Goal: Information Seeking & Learning: Compare options

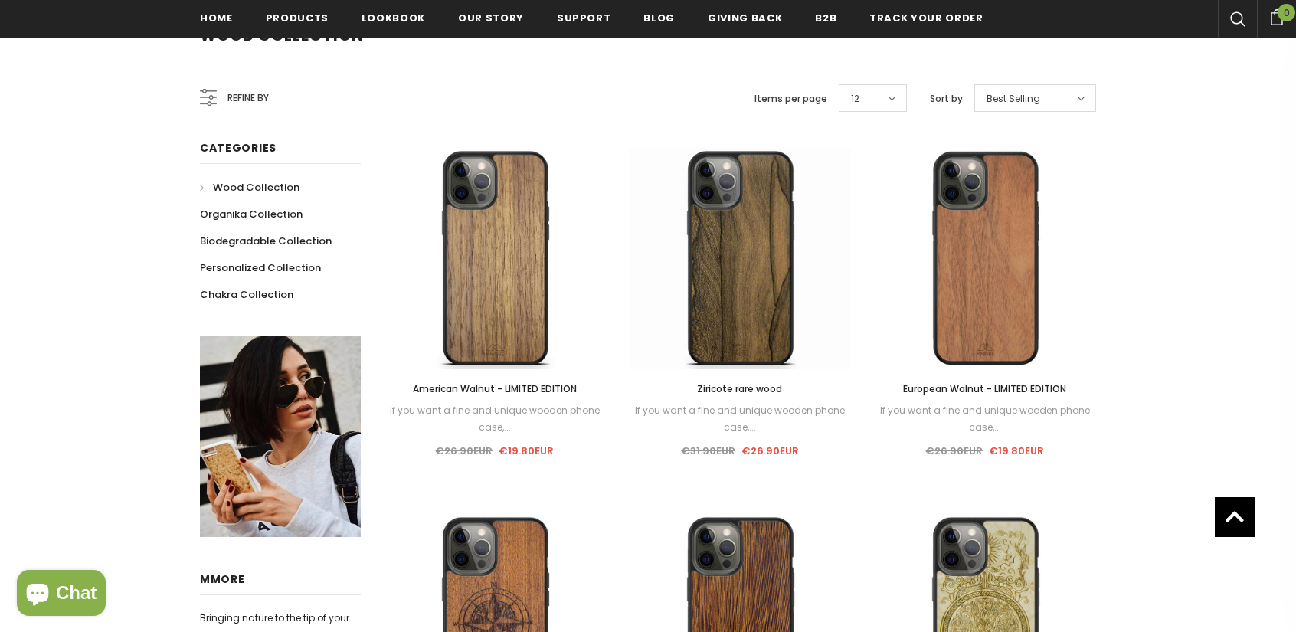
scroll to position [234, 0]
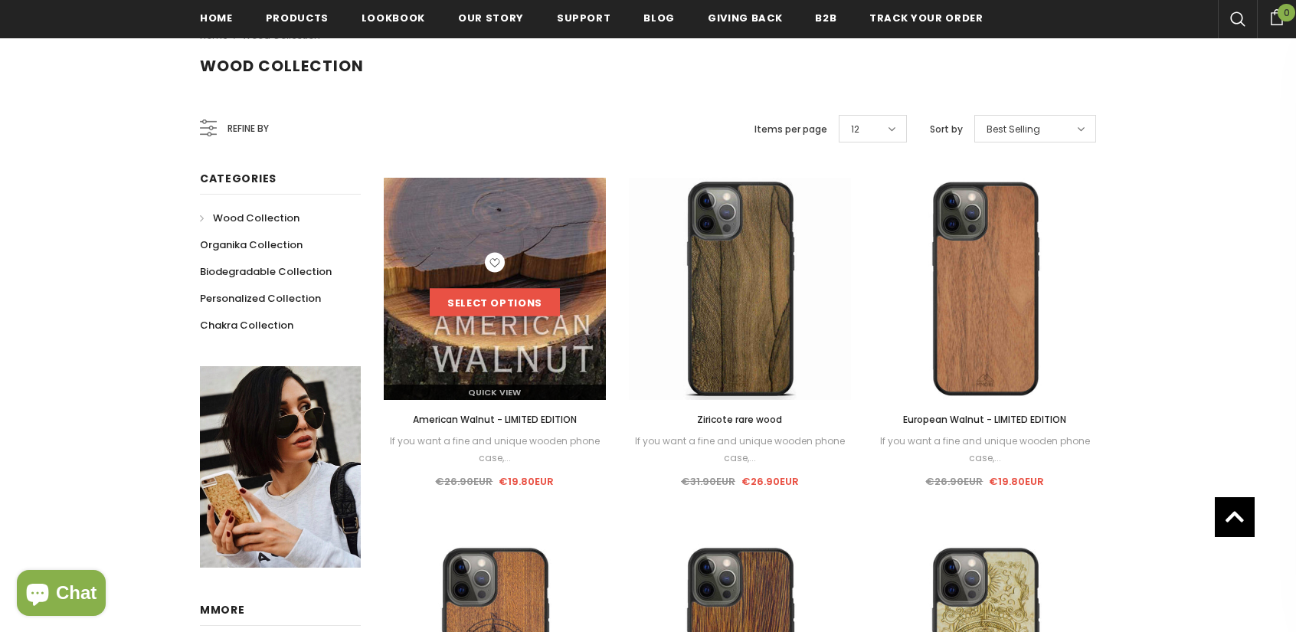
click at [490, 303] on link "Select options" at bounding box center [495, 303] width 130 height 28
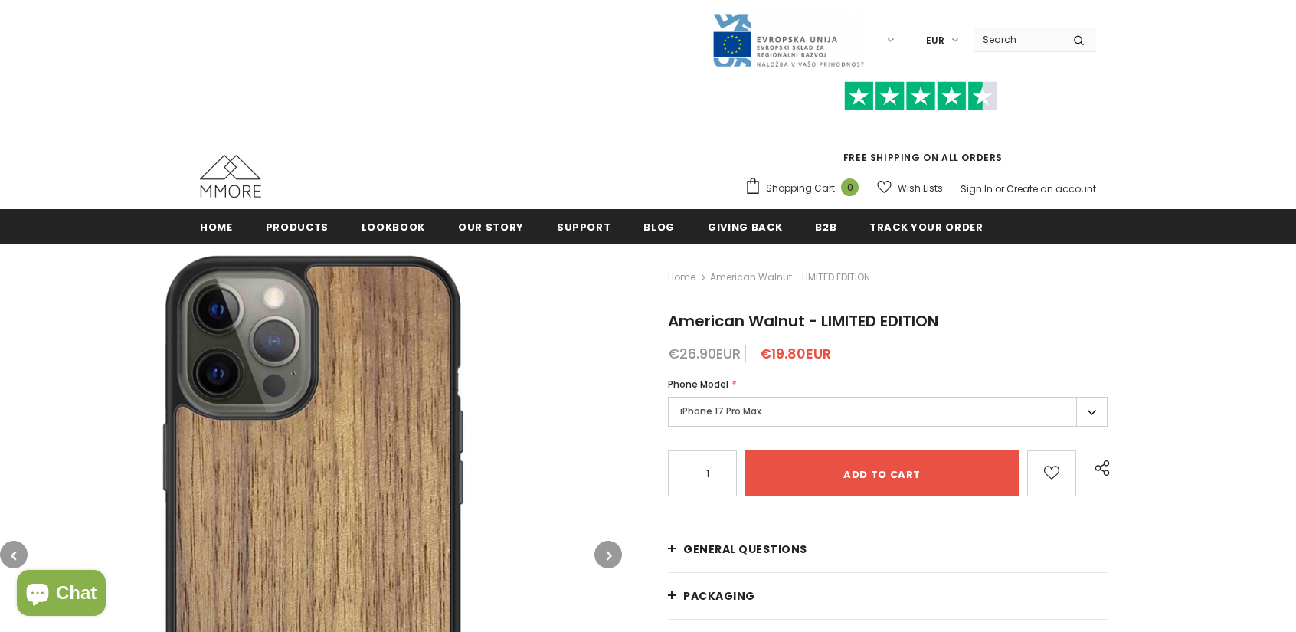
scroll to position [153, 0]
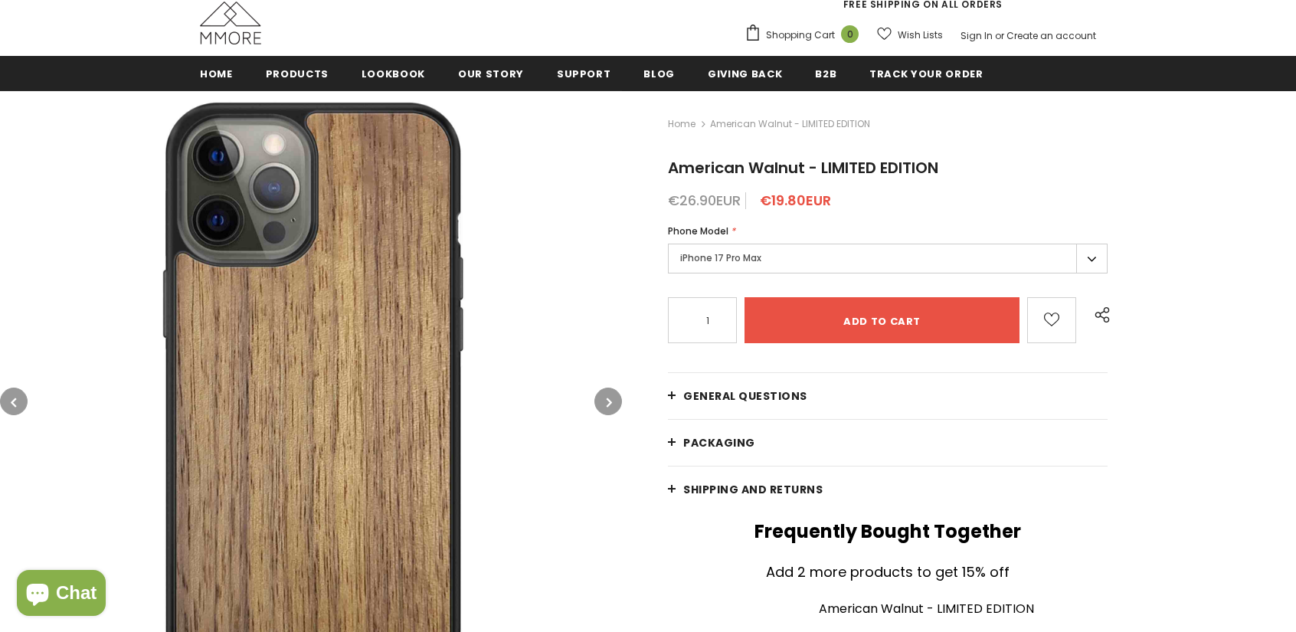
click at [1092, 256] on label "iPhone 17 Pro Max" at bounding box center [888, 259] width 440 height 30
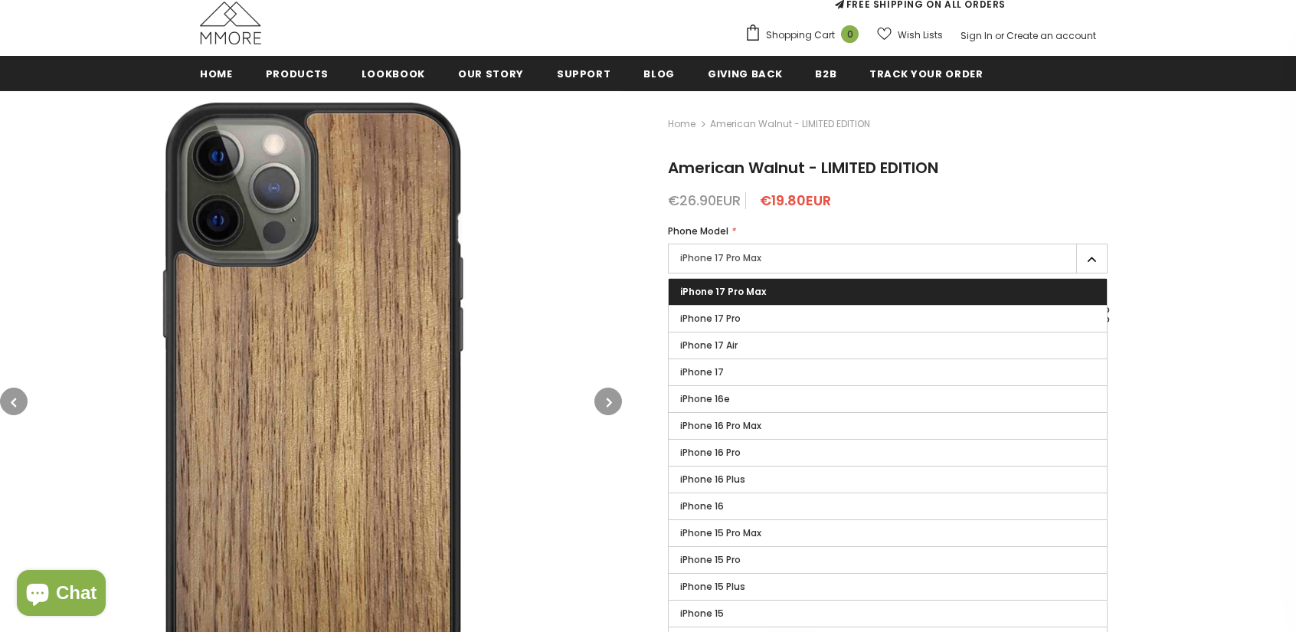
click at [893, 318] on label "iPhone 17 Pro" at bounding box center [888, 319] width 438 height 26
click at [0, 0] on input "iPhone 17 Pro" at bounding box center [0, 0] width 0 height 0
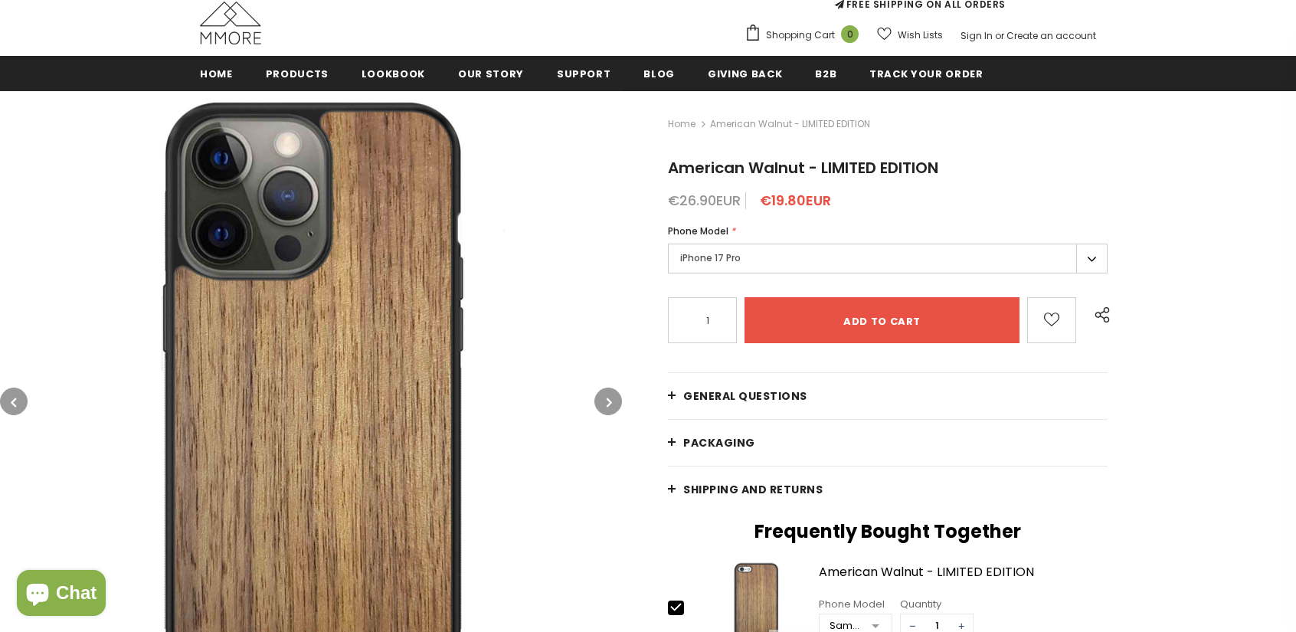
click at [1069, 267] on label "iPhone 17 Pro" at bounding box center [888, 259] width 440 height 30
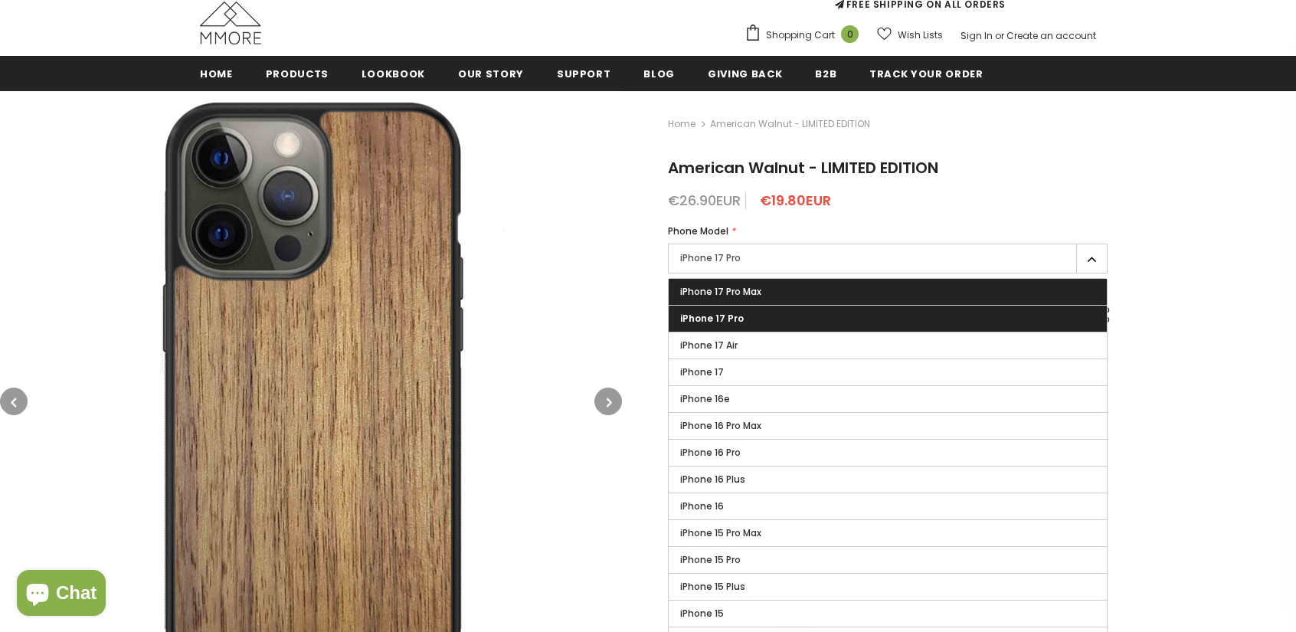
click at [792, 303] on label "iPhone 17 Pro Max" at bounding box center [888, 292] width 438 height 26
click at [0, 0] on input "iPhone 17 Pro Max" at bounding box center [0, 0] width 0 height 0
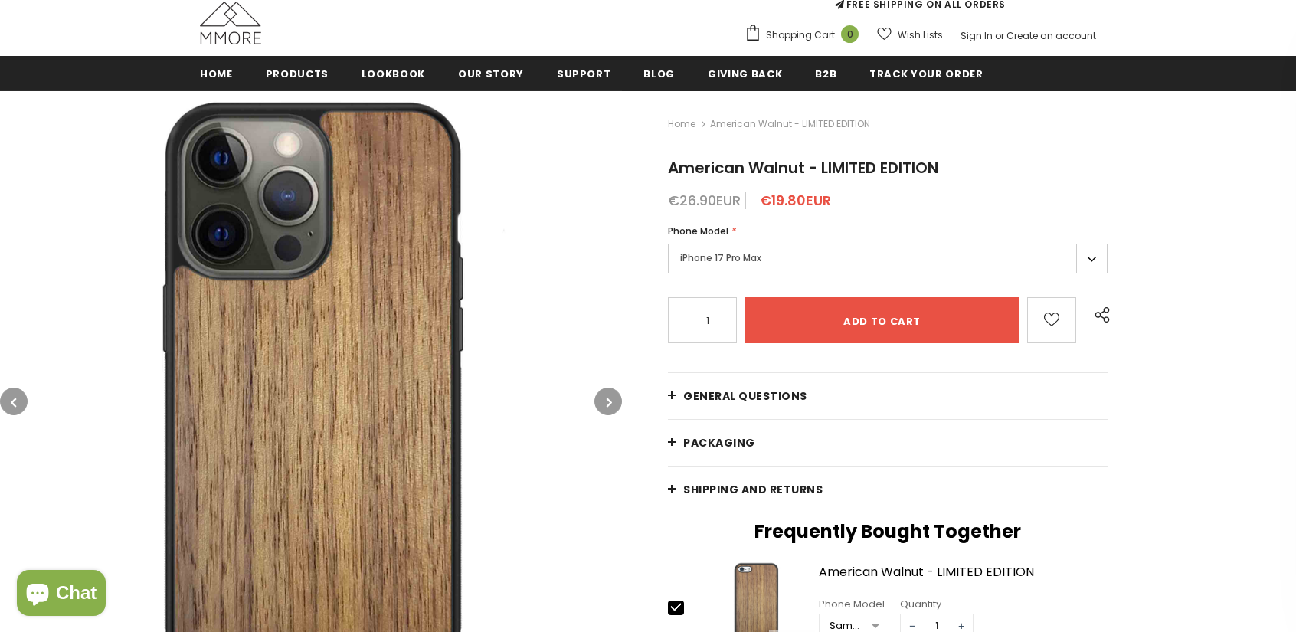
click at [875, 254] on label "iPhone 17 Pro Max" at bounding box center [888, 259] width 440 height 30
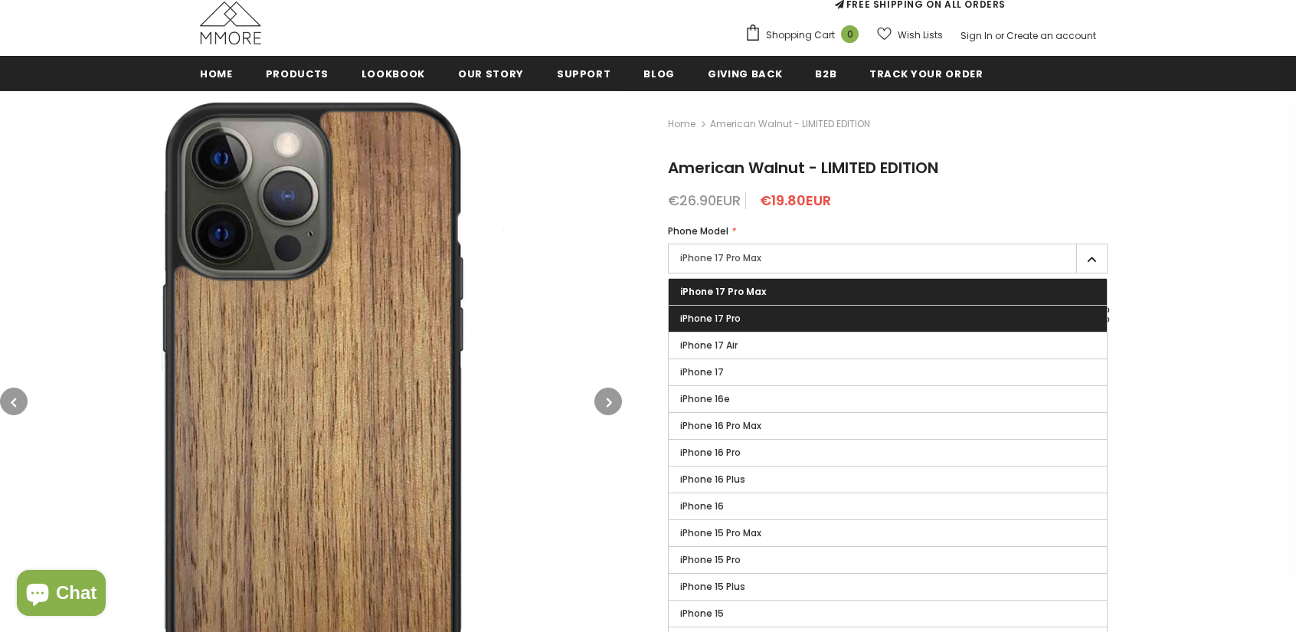
click at [773, 321] on label "iPhone 17 Pro" at bounding box center [888, 319] width 438 height 26
click at [0, 0] on input "iPhone 17 Pro" at bounding box center [0, 0] width 0 height 0
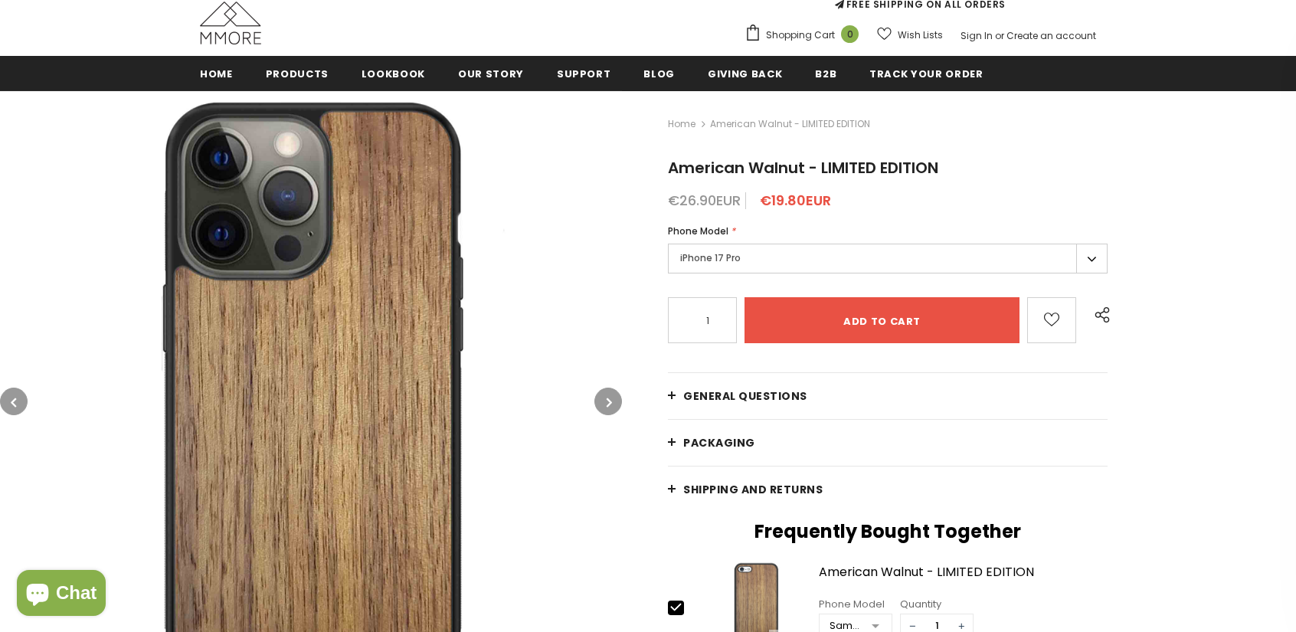
click at [758, 270] on label "iPhone 17 Pro" at bounding box center [888, 259] width 440 height 30
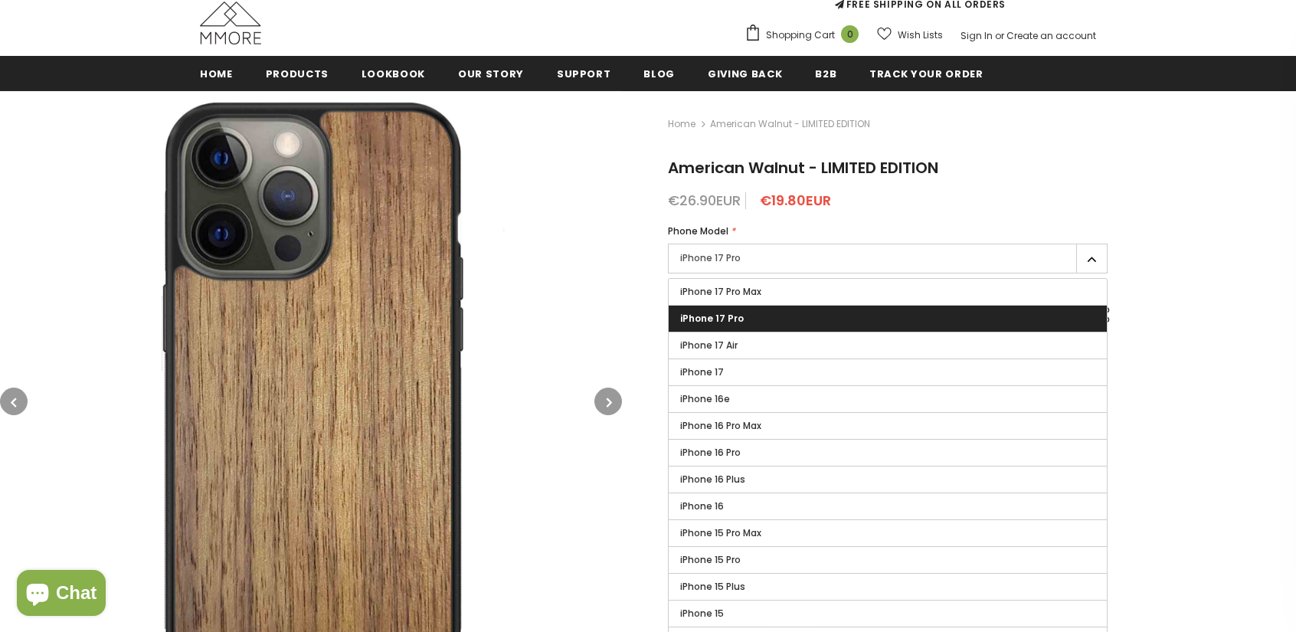
drag, startPoint x: 748, startPoint y: 336, endPoint x: 752, endPoint y: 318, distance: 18.9
click at [747, 336] on label "iPhone 17 Air" at bounding box center [888, 345] width 438 height 26
click at [0, 0] on input "iPhone 17 Air" at bounding box center [0, 0] width 0 height 0
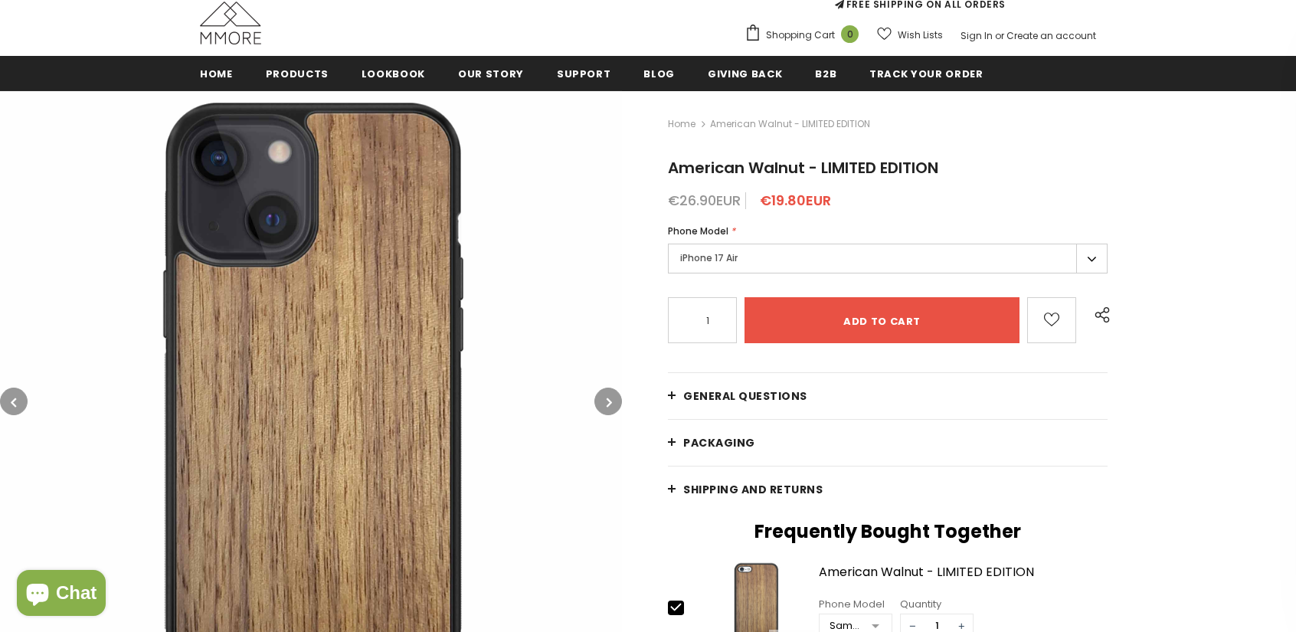
click at [787, 263] on label "iPhone 17 Air" at bounding box center [888, 259] width 440 height 30
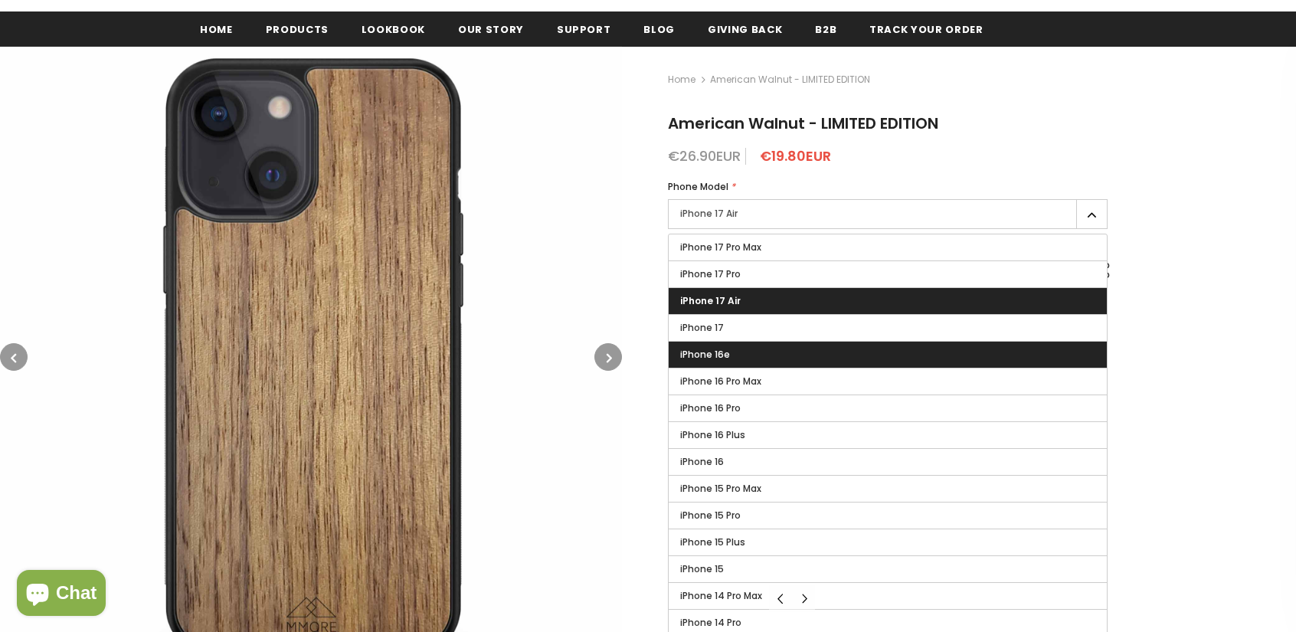
scroll to position [230, 0]
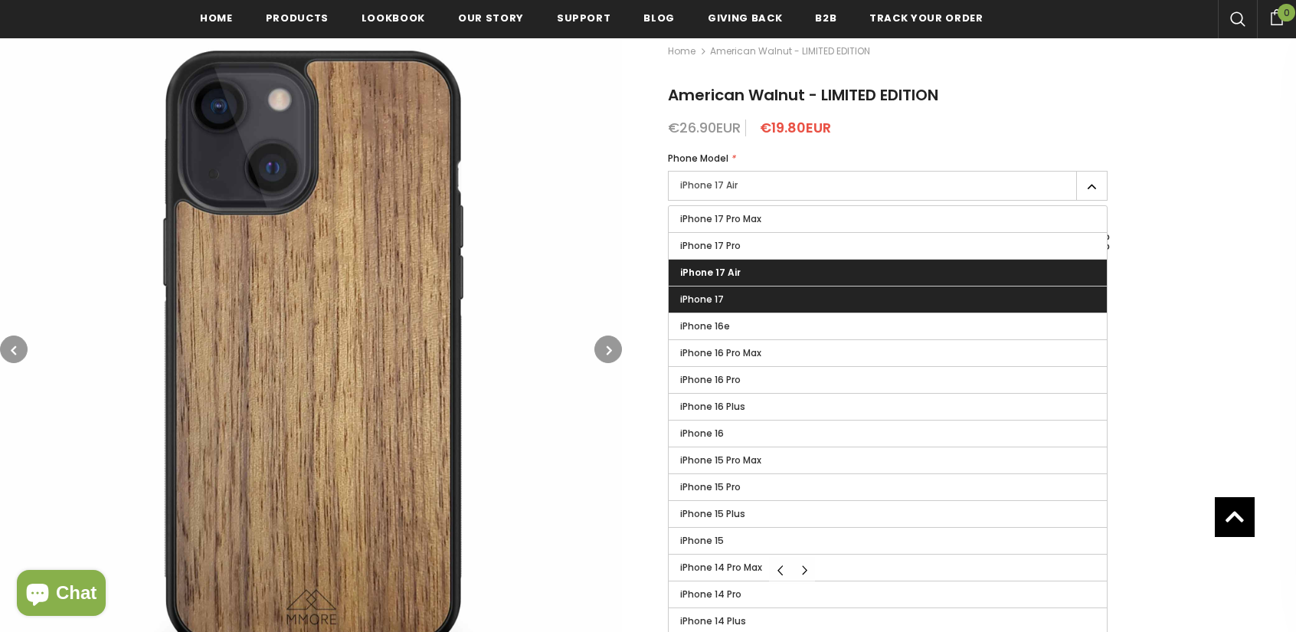
click at [745, 296] on label "iPhone 17" at bounding box center [888, 299] width 438 height 26
click at [0, 0] on input "iPhone 17" at bounding box center [0, 0] width 0 height 0
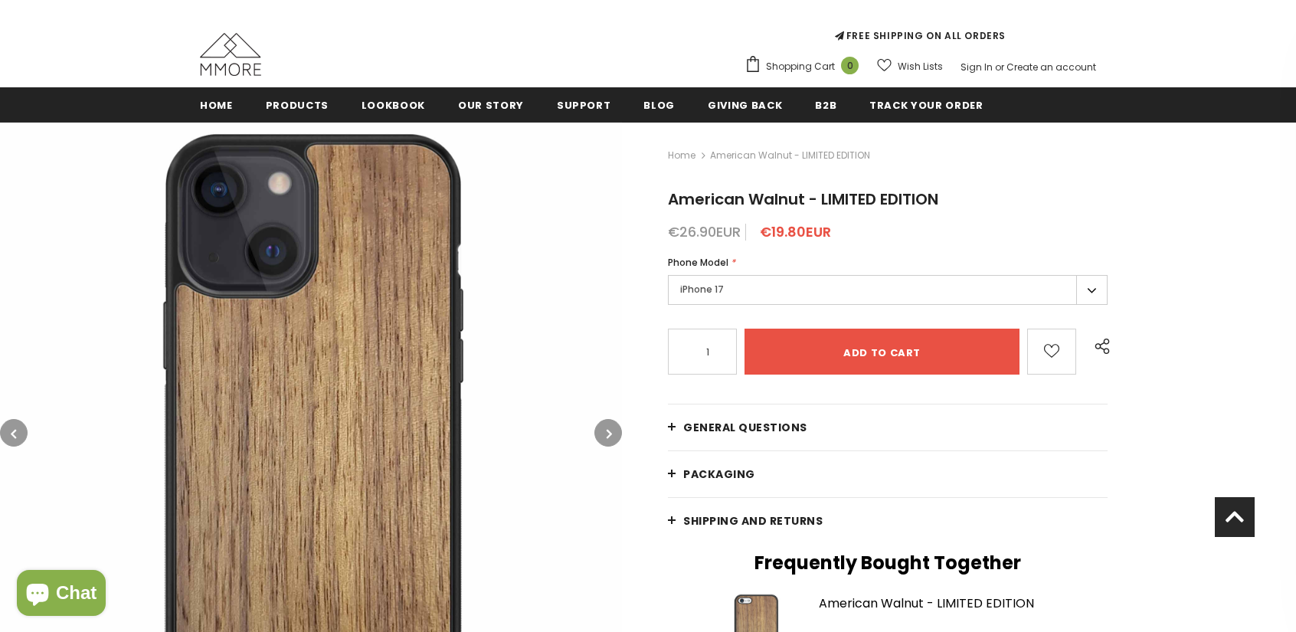
scroll to position [77, 0]
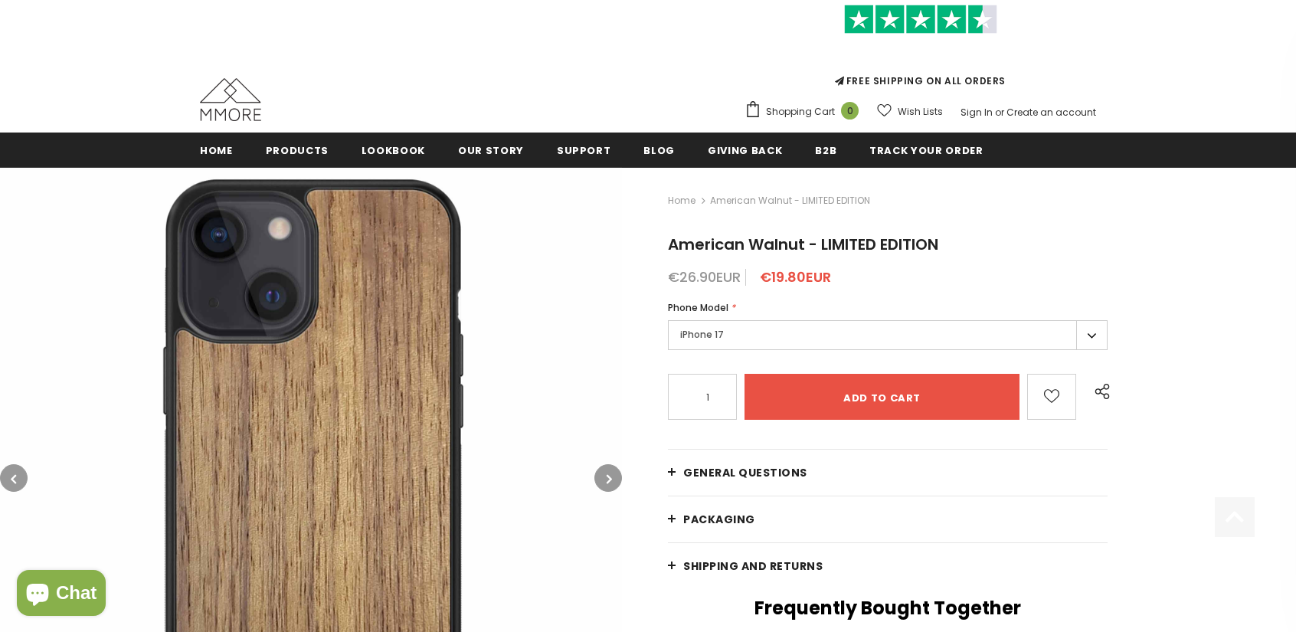
click at [741, 338] on label "iPhone 17" at bounding box center [888, 335] width 440 height 30
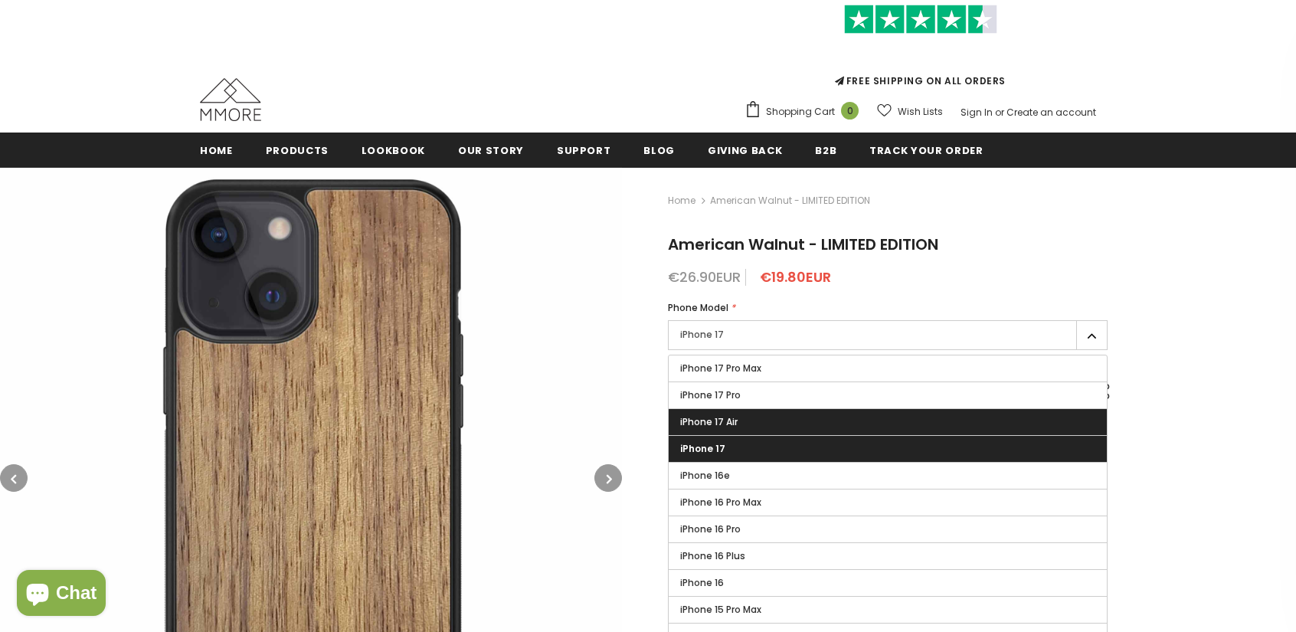
click at [736, 415] on span "iPhone 17 Air" at bounding box center [708, 421] width 57 height 13
click at [0, 0] on input "iPhone 17 Air" at bounding box center [0, 0] width 0 height 0
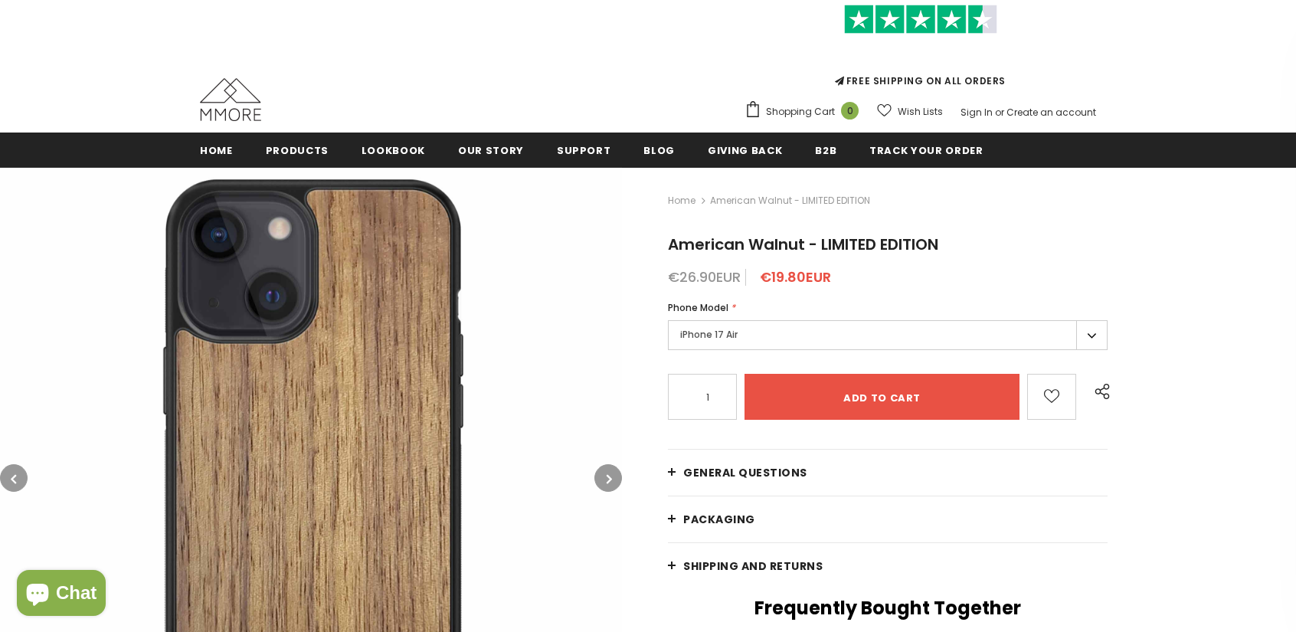
click at [732, 338] on label "iPhone 17 Air" at bounding box center [888, 335] width 440 height 30
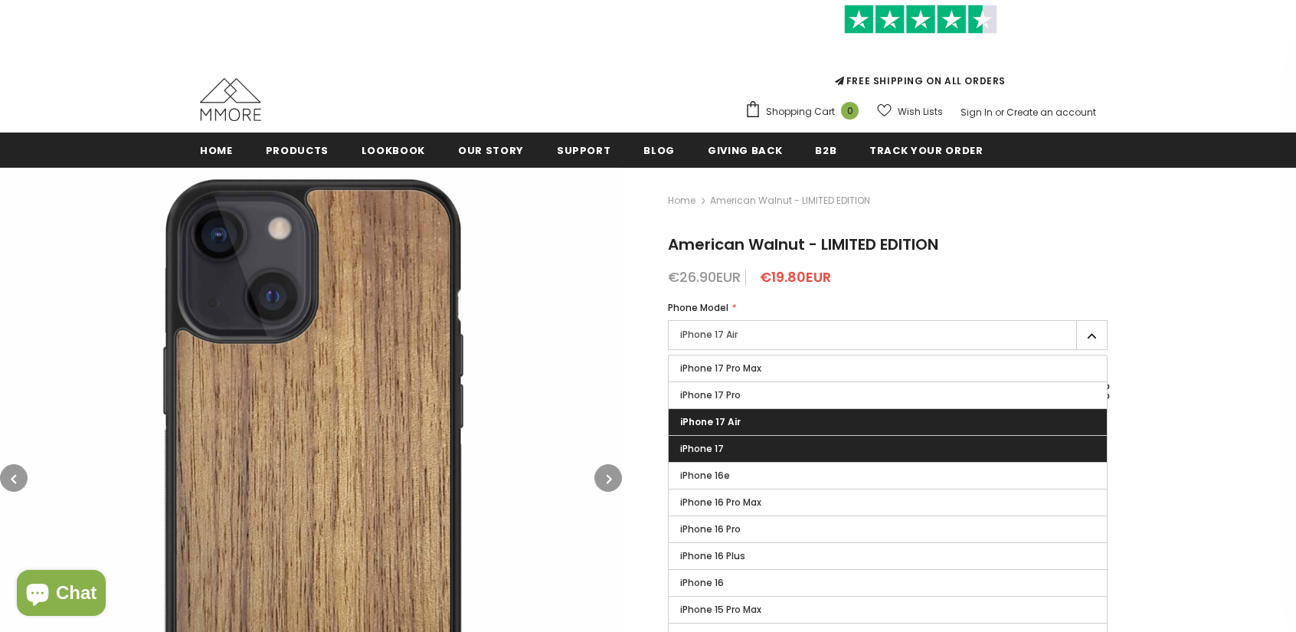
click at [742, 444] on label "iPhone 17" at bounding box center [888, 449] width 438 height 26
click at [0, 0] on input "iPhone 17" at bounding box center [0, 0] width 0 height 0
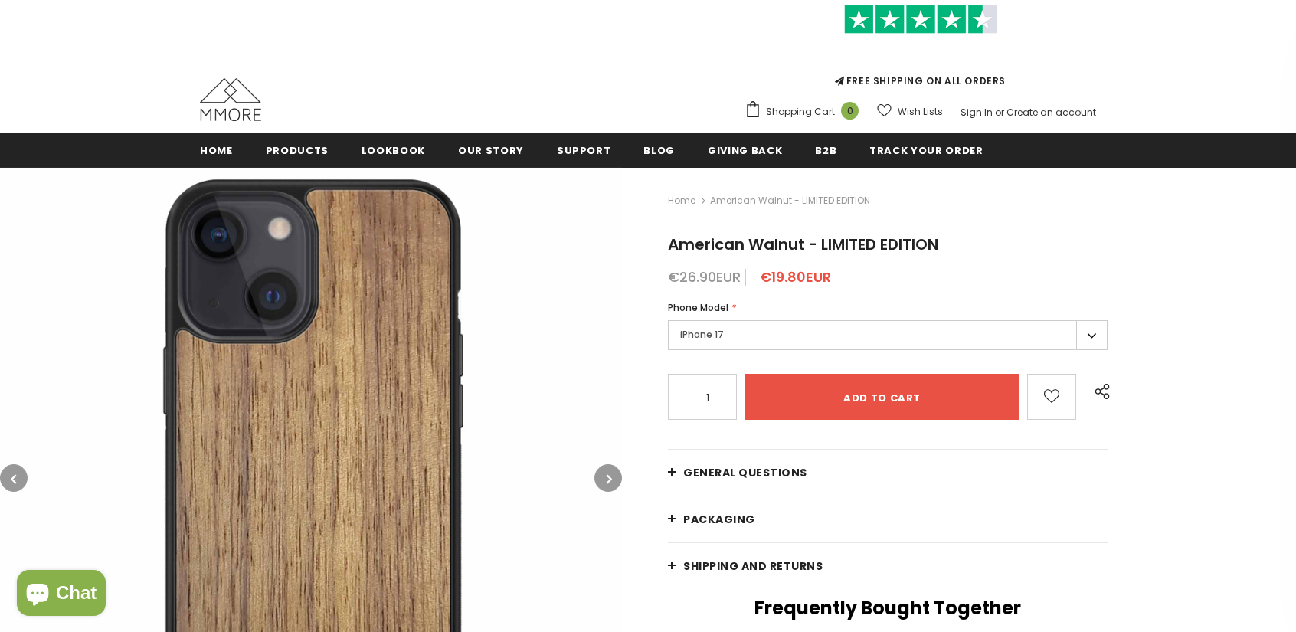
drag, startPoint x: 731, startPoint y: 328, endPoint x: 752, endPoint y: 394, distance: 70.0
click at [731, 327] on label "iPhone 17" at bounding box center [888, 335] width 440 height 30
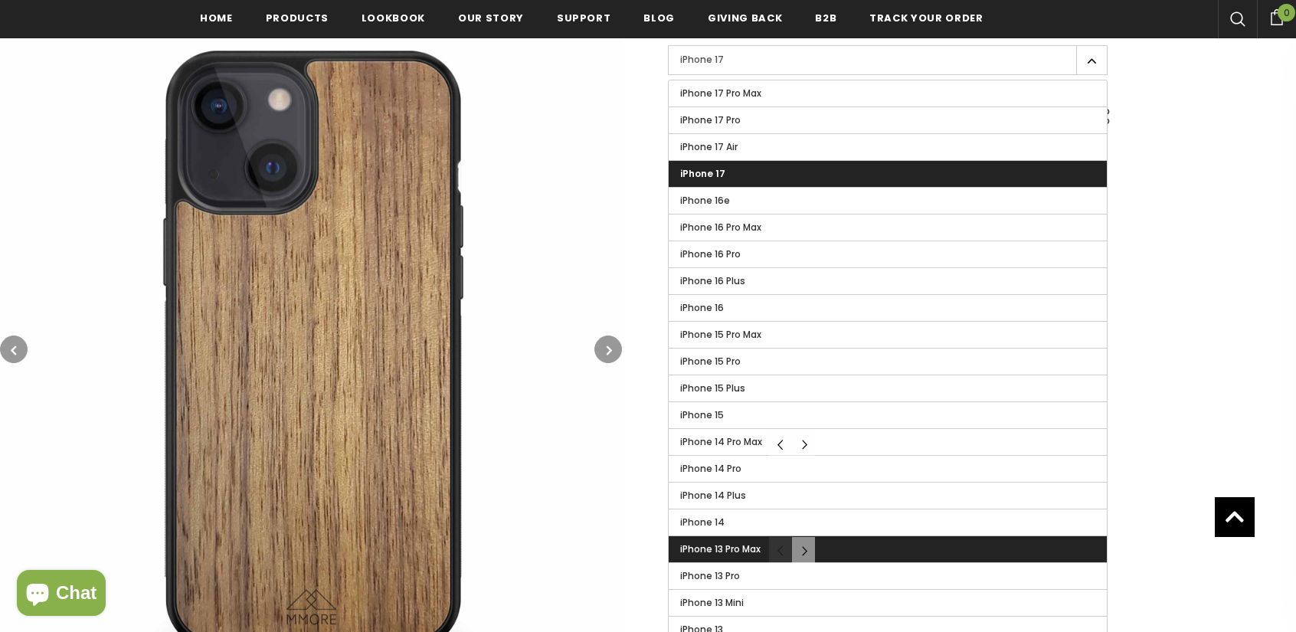
scroll to position [387, 0]
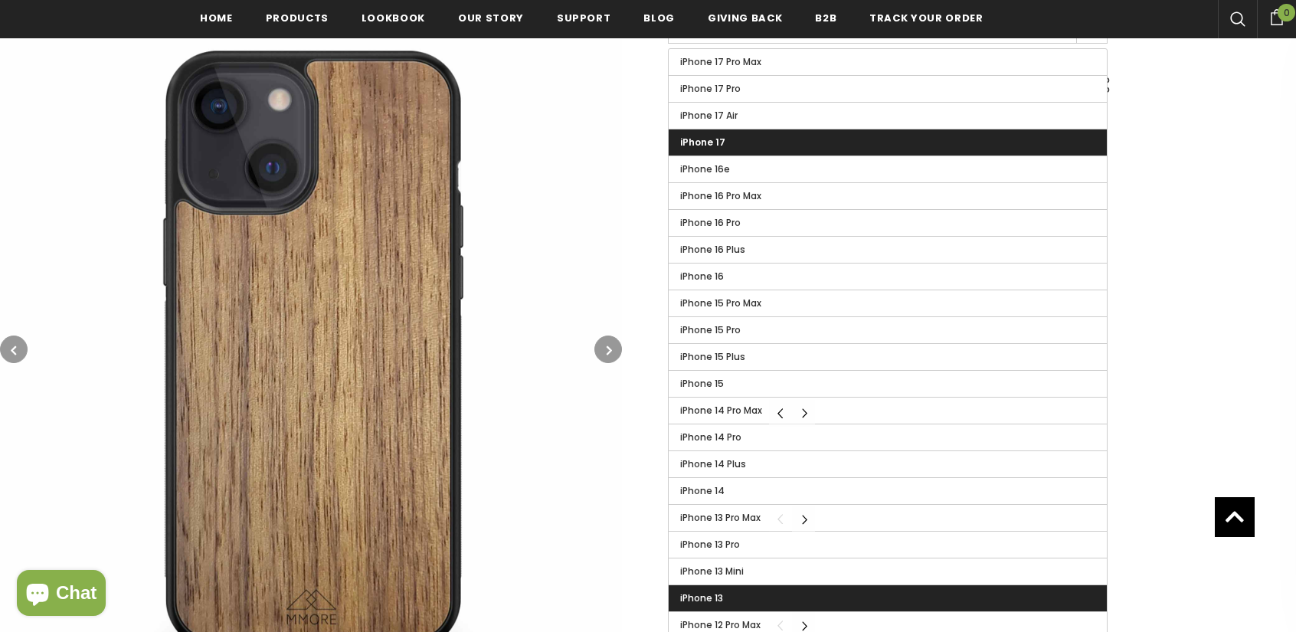
click at [725, 589] on label "iPhone 13" at bounding box center [888, 598] width 438 height 26
click at [0, 0] on input "iPhone 13" at bounding box center [0, 0] width 0 height 0
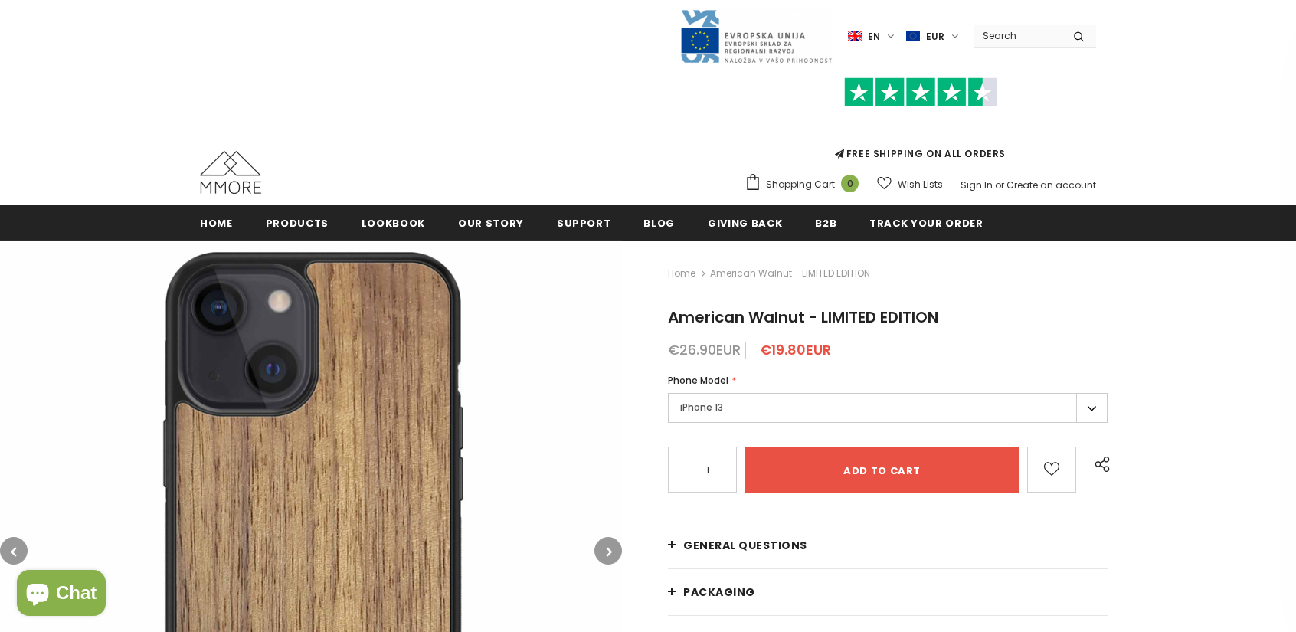
click at [738, 408] on label "iPhone 13" at bounding box center [888, 408] width 440 height 30
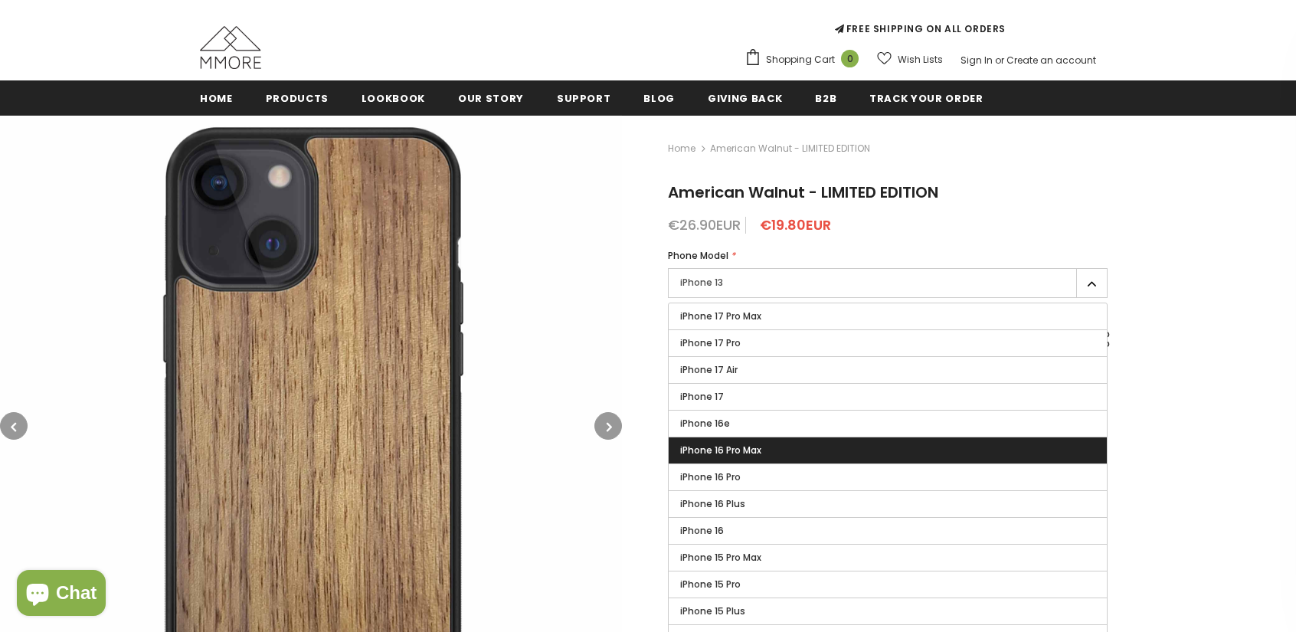
scroll to position [157, 0]
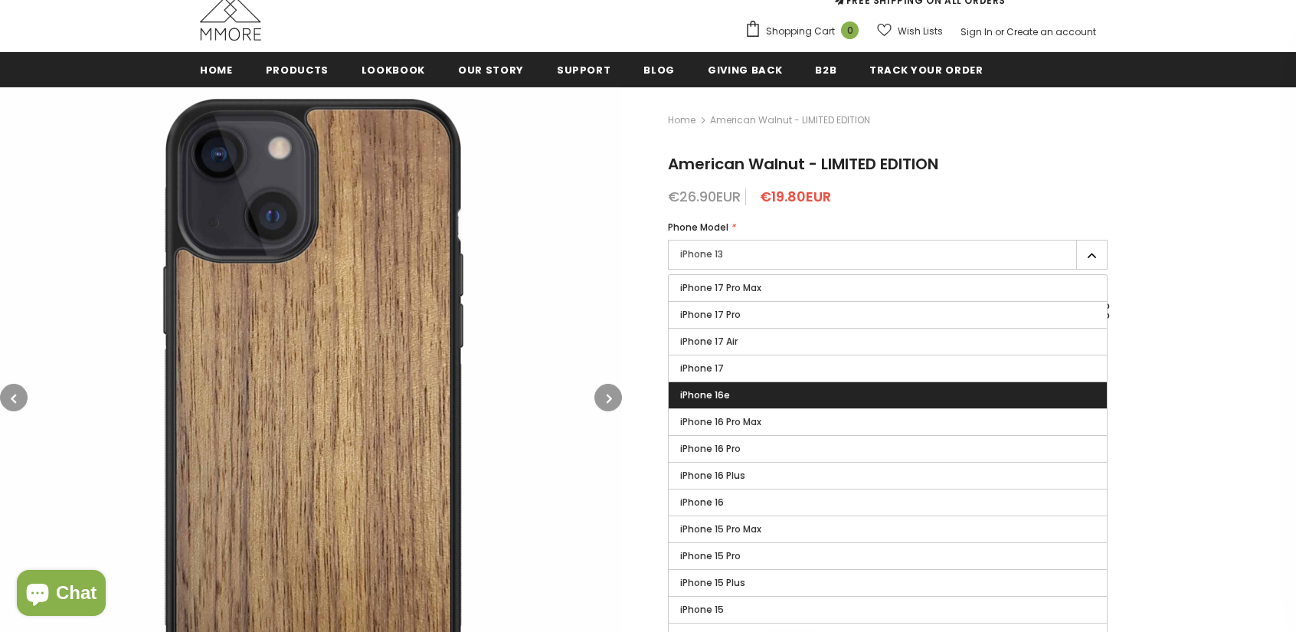
click at [775, 404] on label "iPhone 16e" at bounding box center [888, 395] width 438 height 26
click at [0, 0] on input "iPhone 16e" at bounding box center [0, 0] width 0 height 0
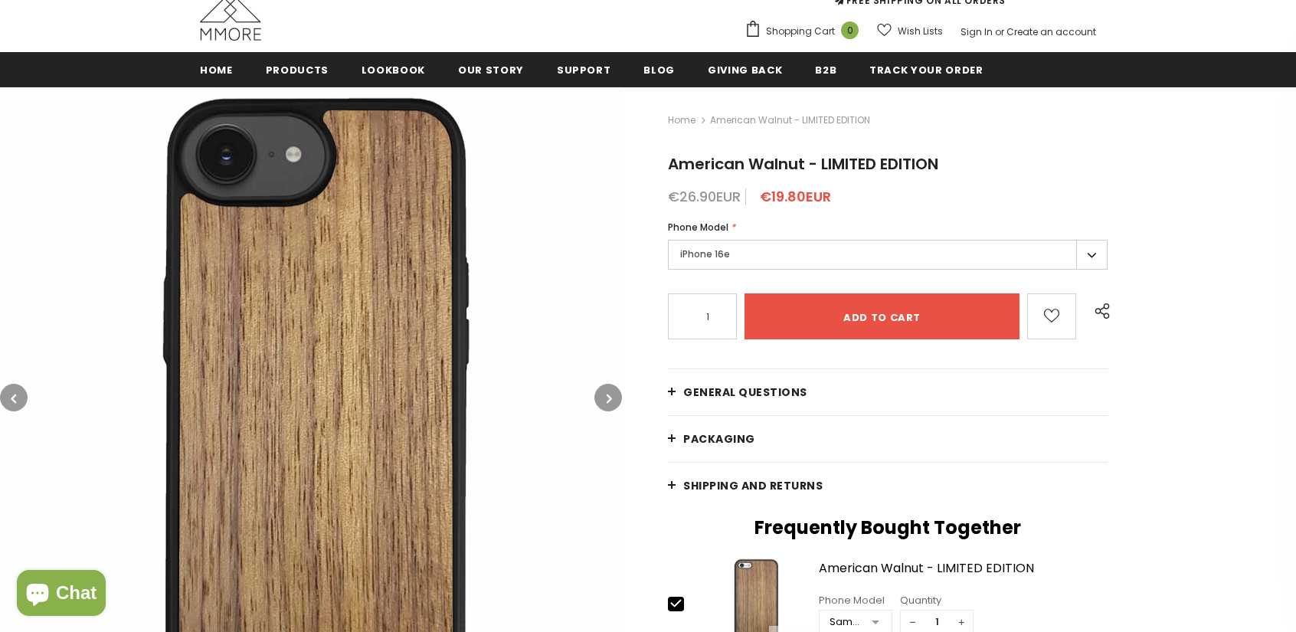
click at [706, 261] on label "iPhone 16e" at bounding box center [888, 255] width 440 height 30
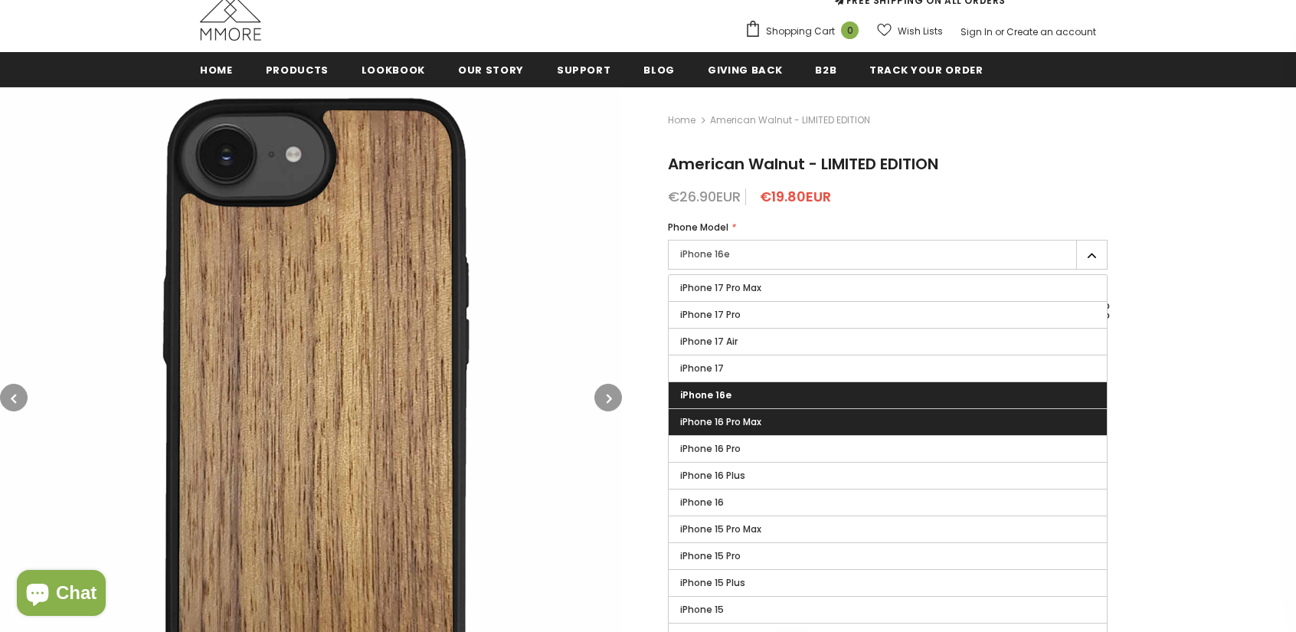
click at [728, 421] on span "iPhone 16 Pro Max" at bounding box center [720, 421] width 81 height 13
click at [0, 0] on input "iPhone 16 Pro Max" at bounding box center [0, 0] width 0 height 0
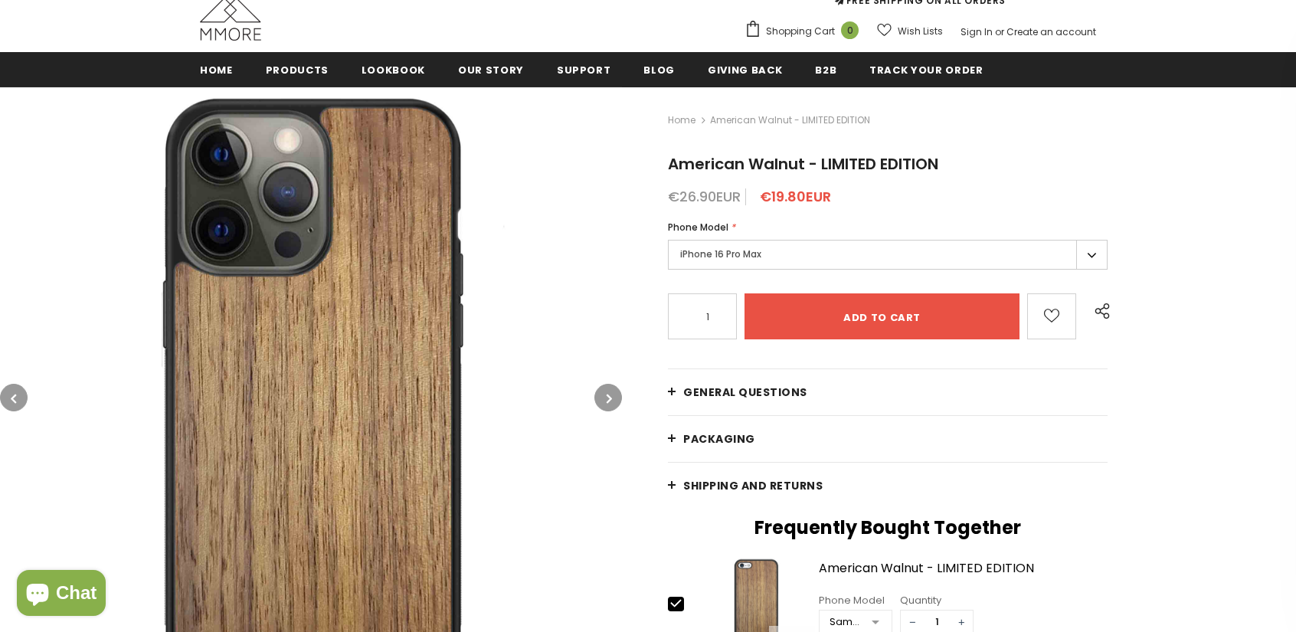
click at [685, 254] on label "iPhone 16 Pro Max" at bounding box center [888, 255] width 440 height 30
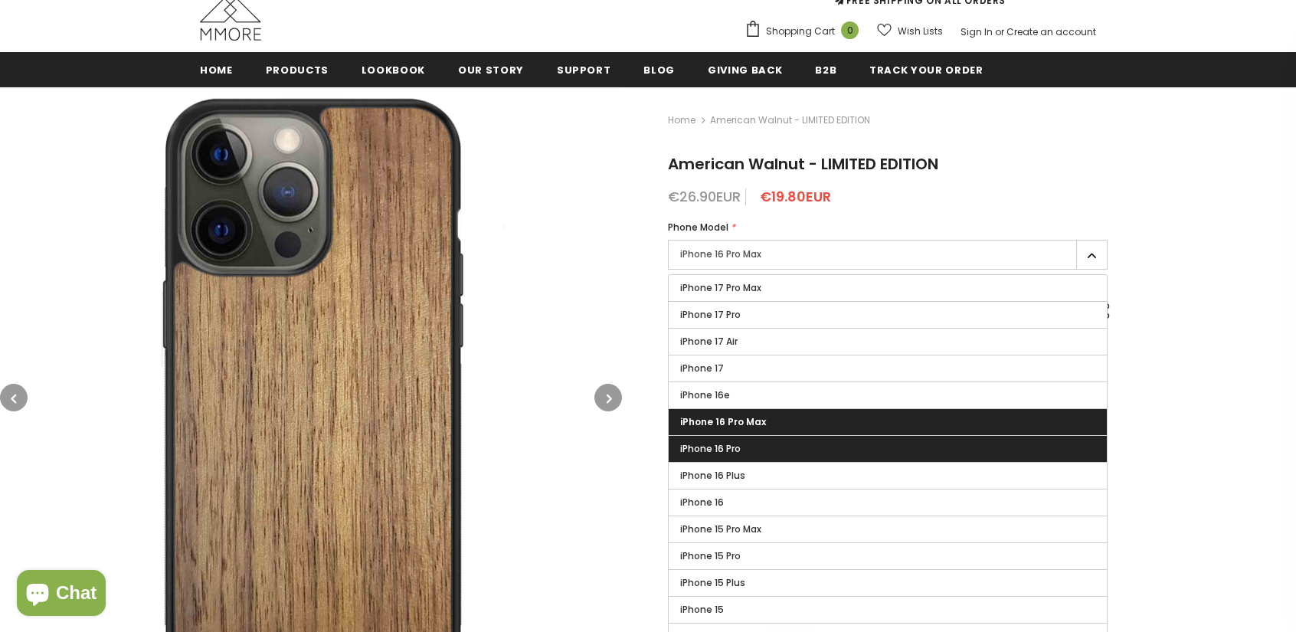
click at [734, 451] on span "iPhone 16 Pro" at bounding box center [710, 448] width 61 height 13
click at [0, 0] on input "iPhone 16 Pro" at bounding box center [0, 0] width 0 height 0
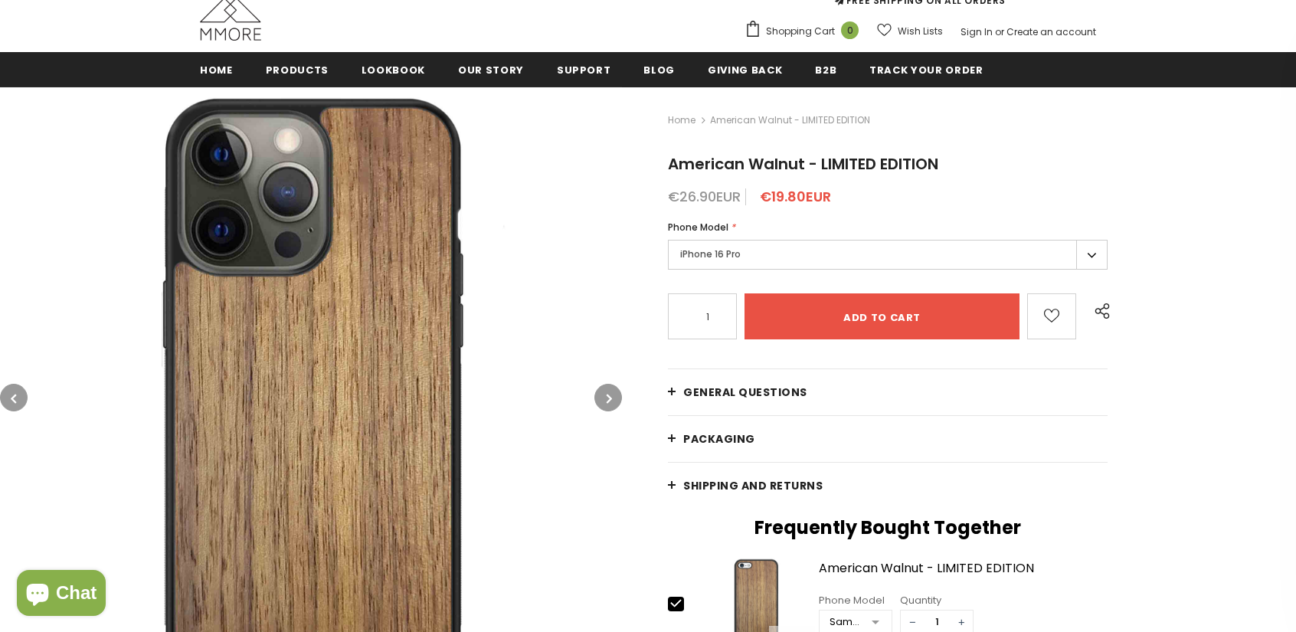
click at [704, 254] on label "iPhone 16 Pro" at bounding box center [888, 255] width 440 height 30
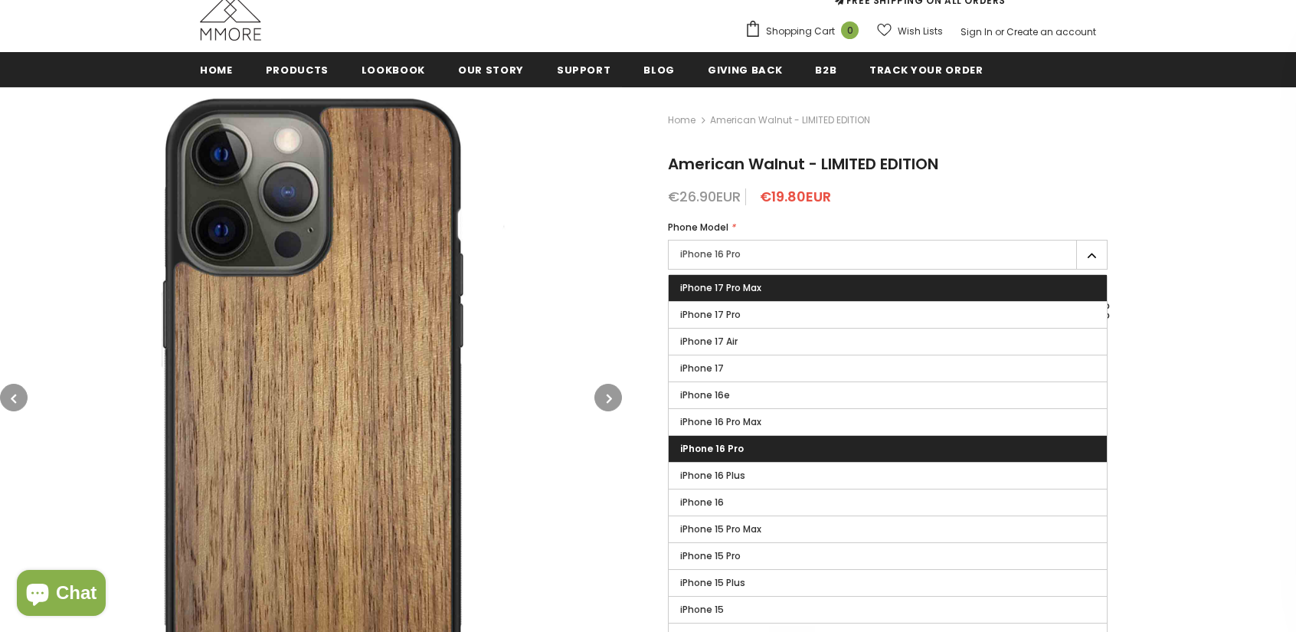
click at [709, 293] on span "iPhone 17 Pro Max" at bounding box center [720, 287] width 81 height 13
click at [0, 0] on input "iPhone 17 Pro Max" at bounding box center [0, 0] width 0 height 0
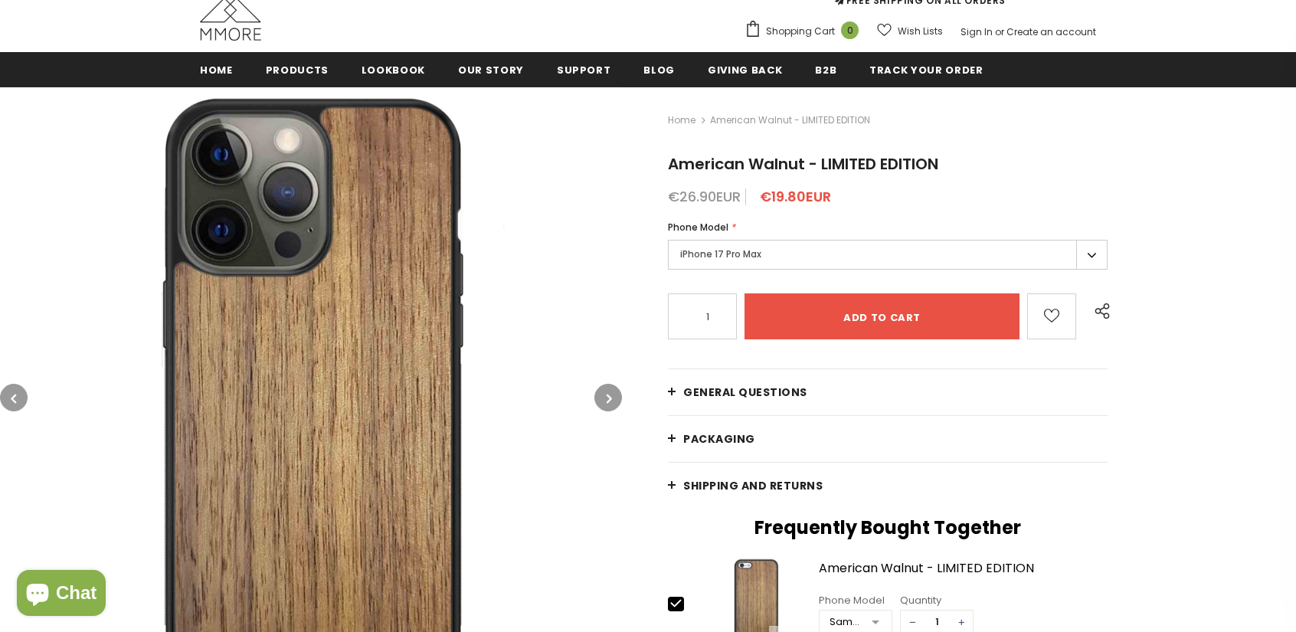
click at [712, 260] on label "iPhone 17 Pro Max" at bounding box center [888, 255] width 440 height 30
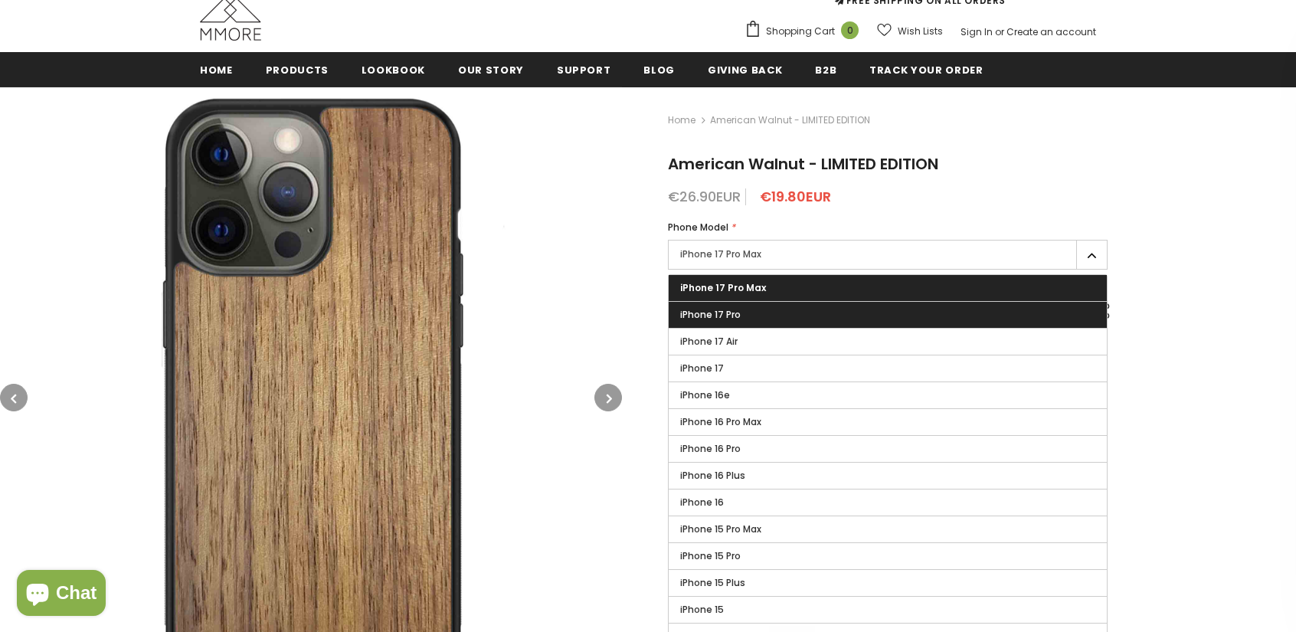
click at [718, 315] on span "iPhone 17 Pro" at bounding box center [710, 314] width 61 height 13
click at [0, 0] on input "iPhone 17 Pro" at bounding box center [0, 0] width 0 height 0
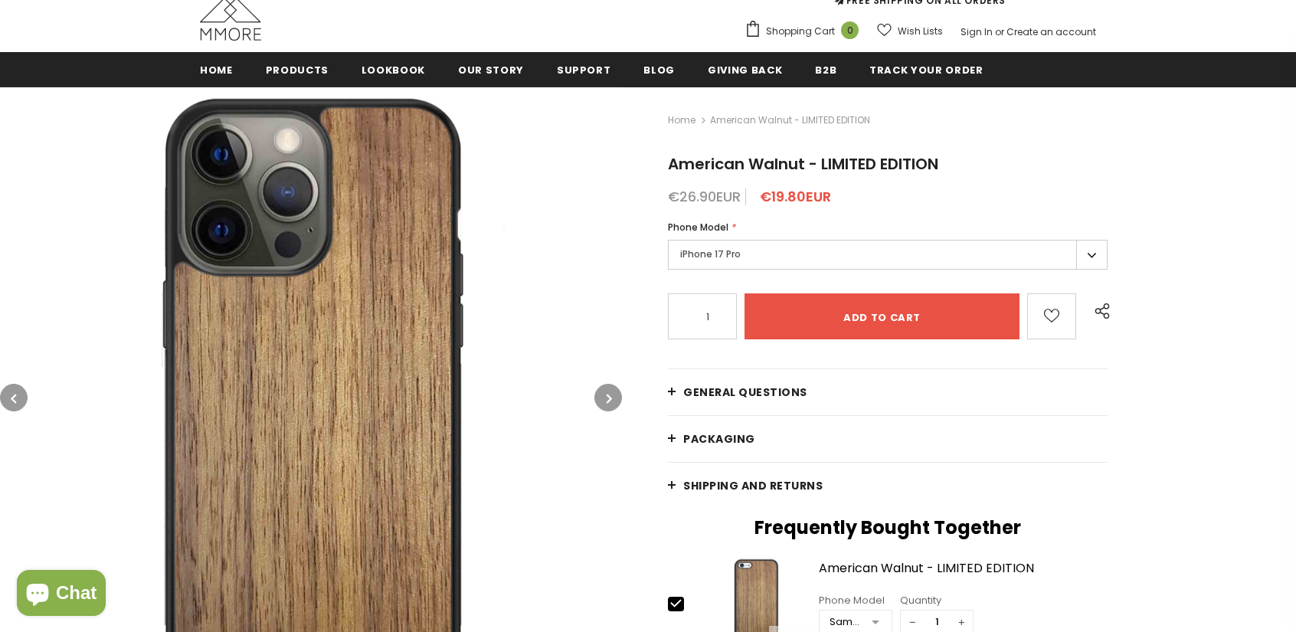
click at [712, 254] on label "iPhone 17 Pro" at bounding box center [888, 255] width 440 height 30
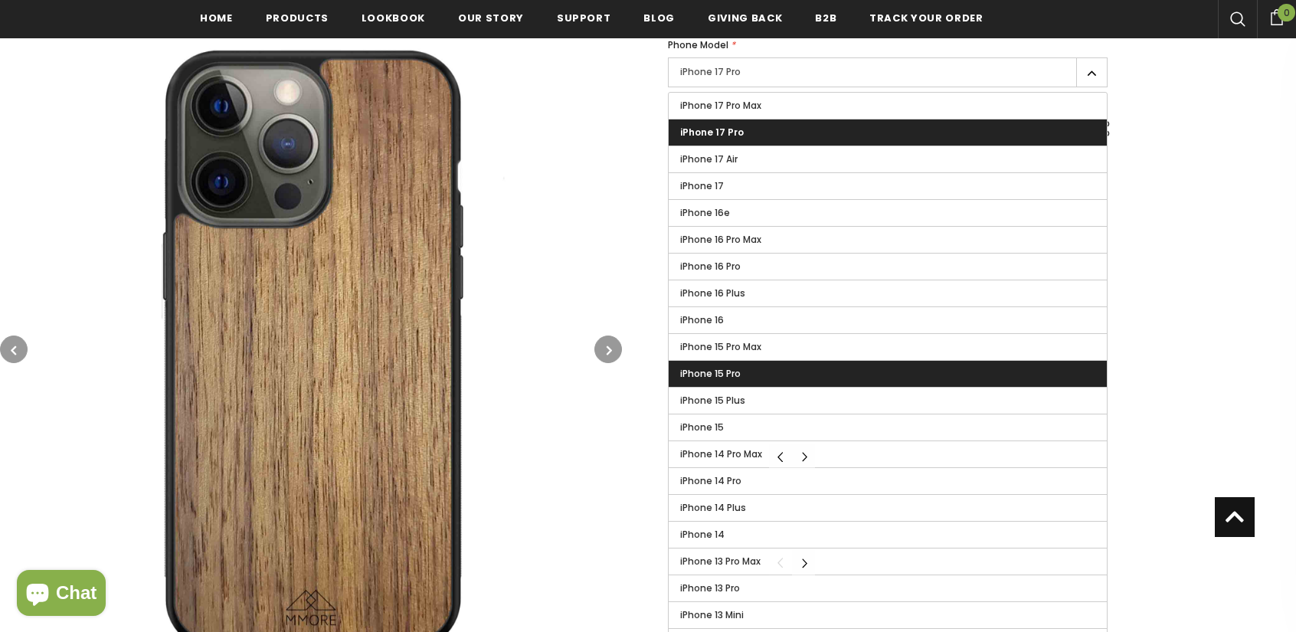
scroll to position [387, 0]
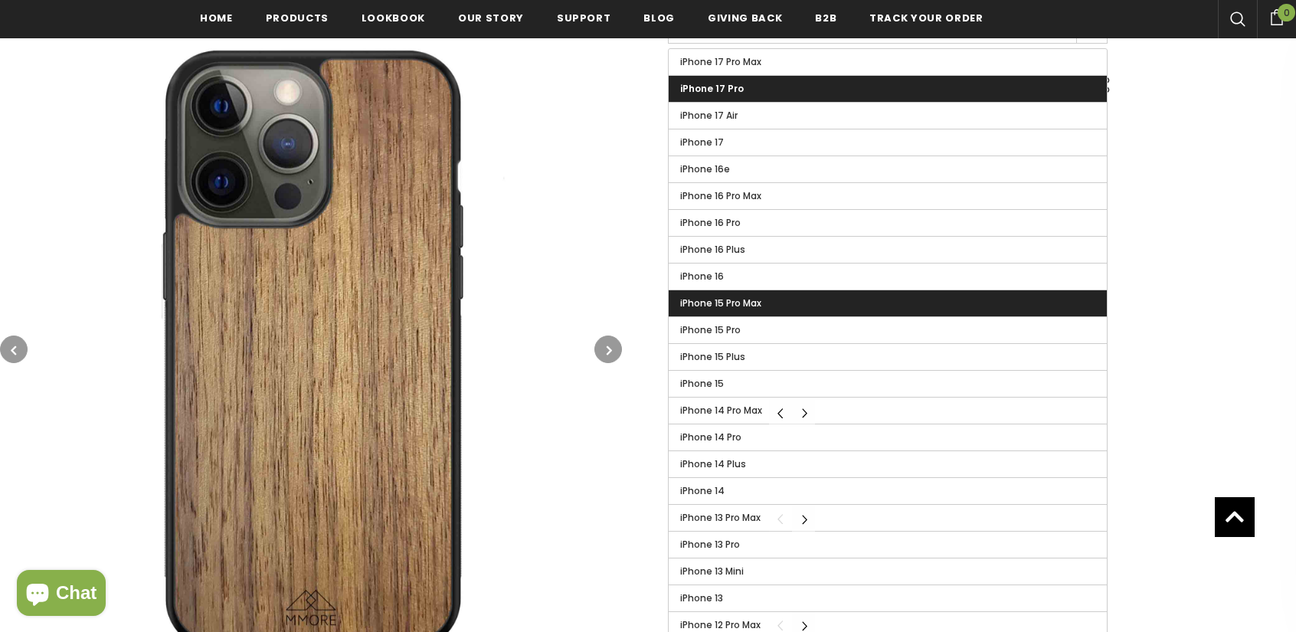
click at [751, 308] on label "iPhone 15 Pro Max" at bounding box center [888, 303] width 438 height 26
click at [0, 0] on input "iPhone 15 Pro Max" at bounding box center [0, 0] width 0 height 0
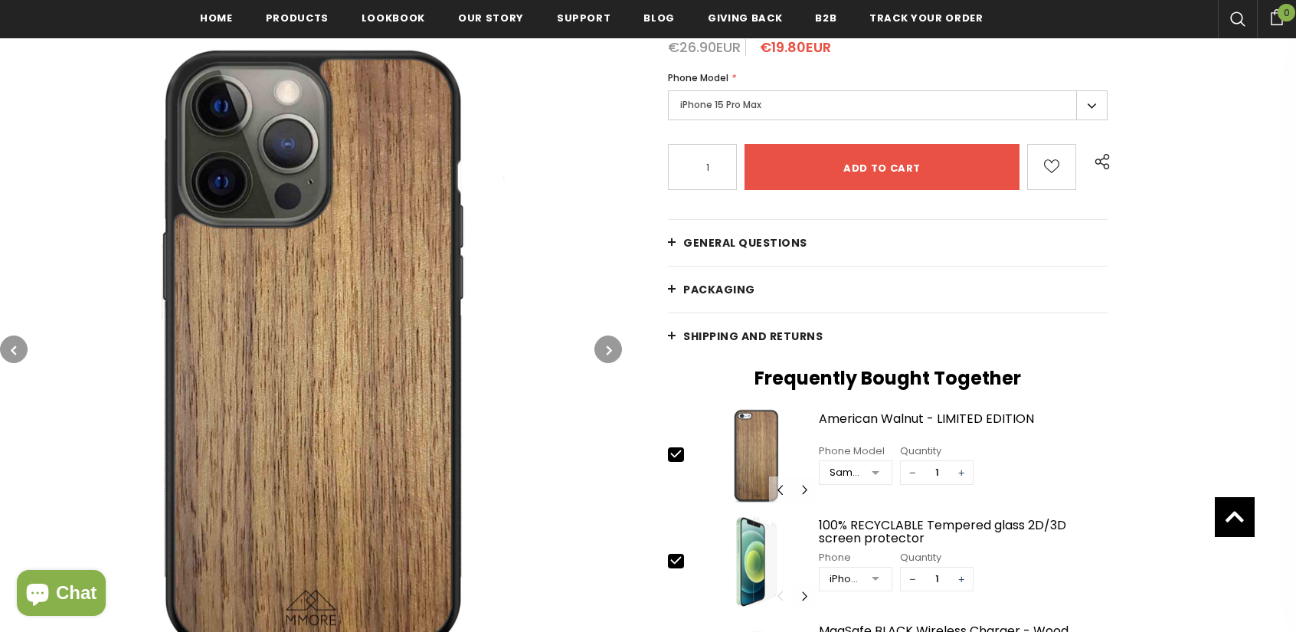
click at [738, 101] on label "iPhone 15 Pro Max" at bounding box center [888, 105] width 440 height 30
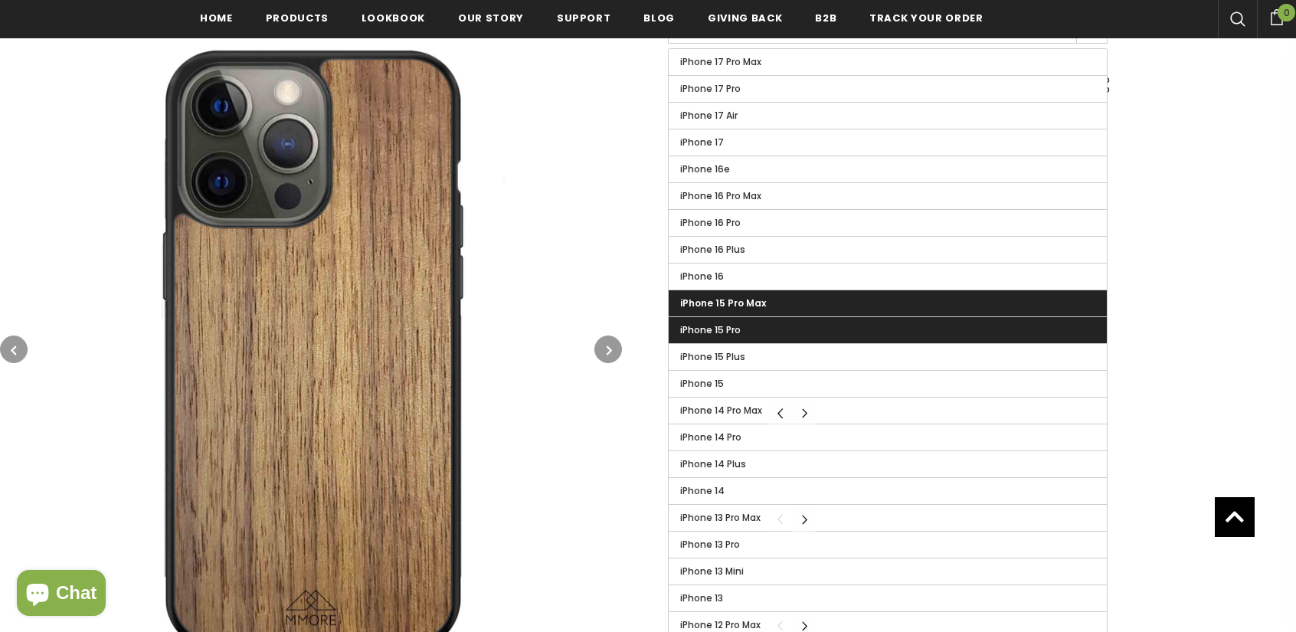
click at [752, 330] on label "iPhone 15 Pro" at bounding box center [888, 330] width 438 height 26
click at [0, 0] on input "iPhone 15 Pro" at bounding box center [0, 0] width 0 height 0
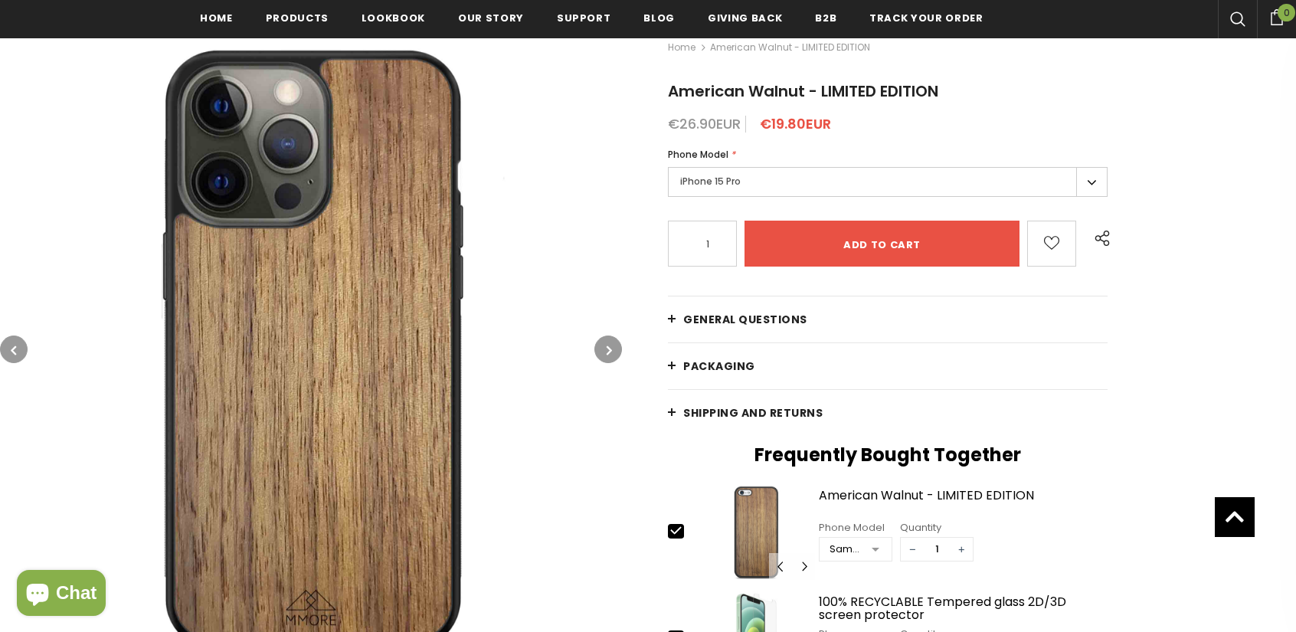
click at [749, 175] on label "iPhone 15 Pro" at bounding box center [888, 182] width 440 height 30
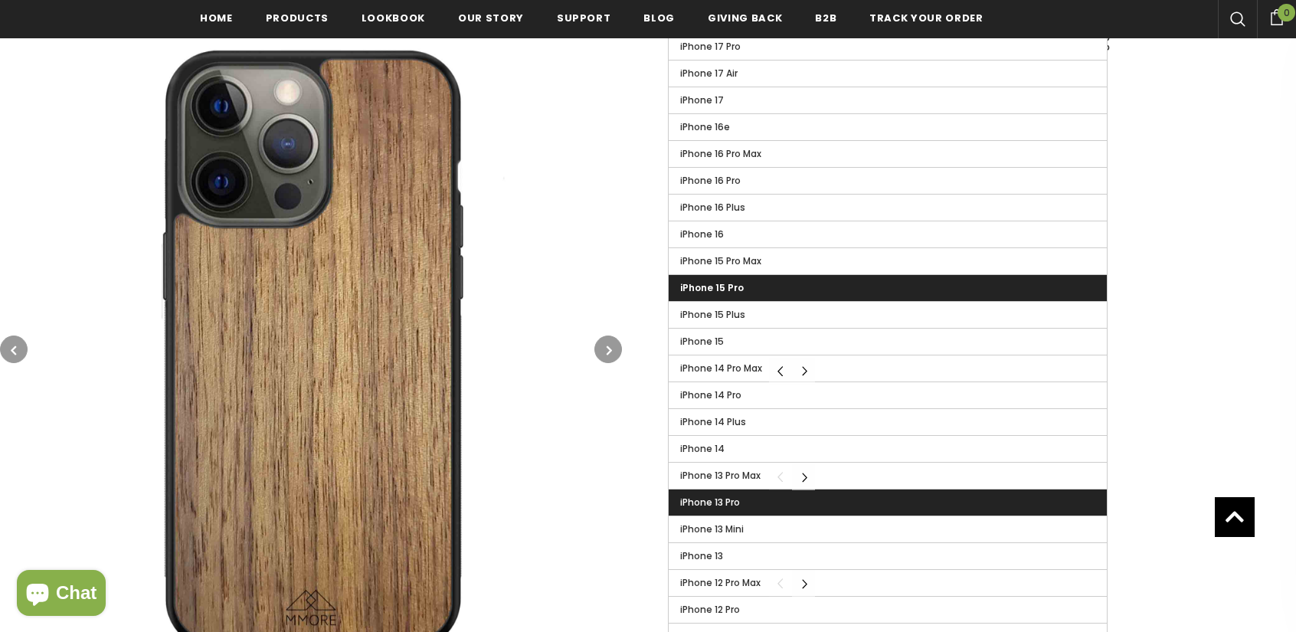
scroll to position [463, 0]
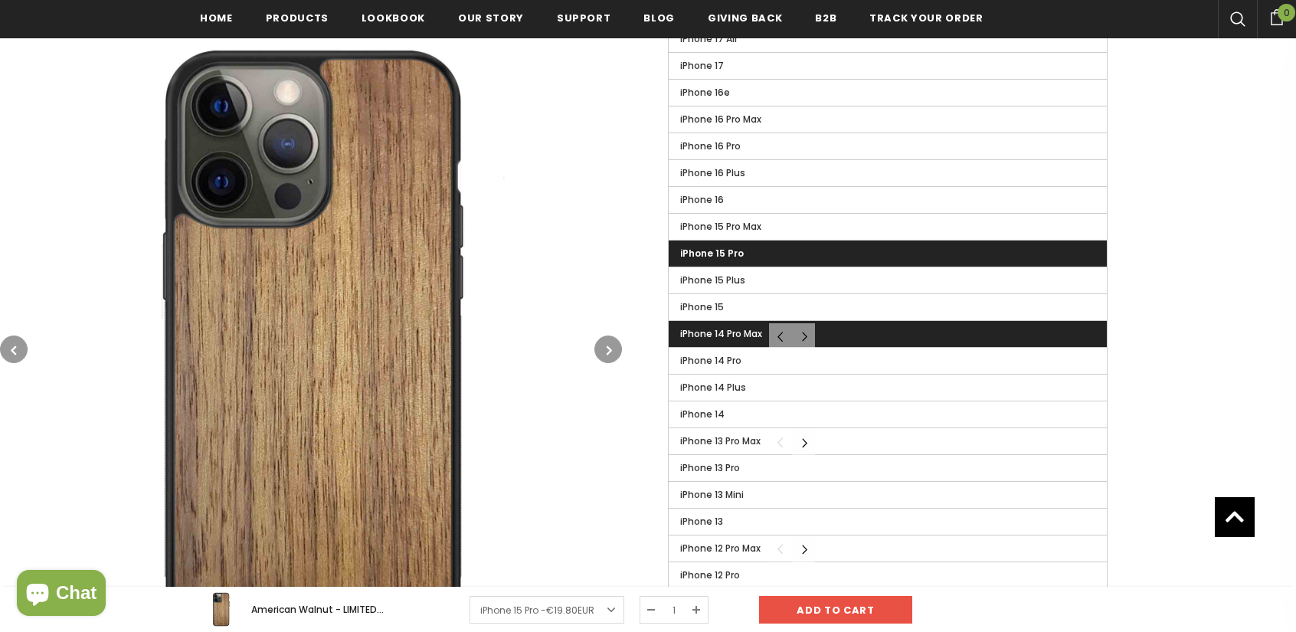
click at [721, 327] on span "iPhone 14 Pro Max" at bounding box center [721, 333] width 82 height 13
click at [0, 0] on input "iPhone 14 Pro Max" at bounding box center [0, 0] width 0 height 0
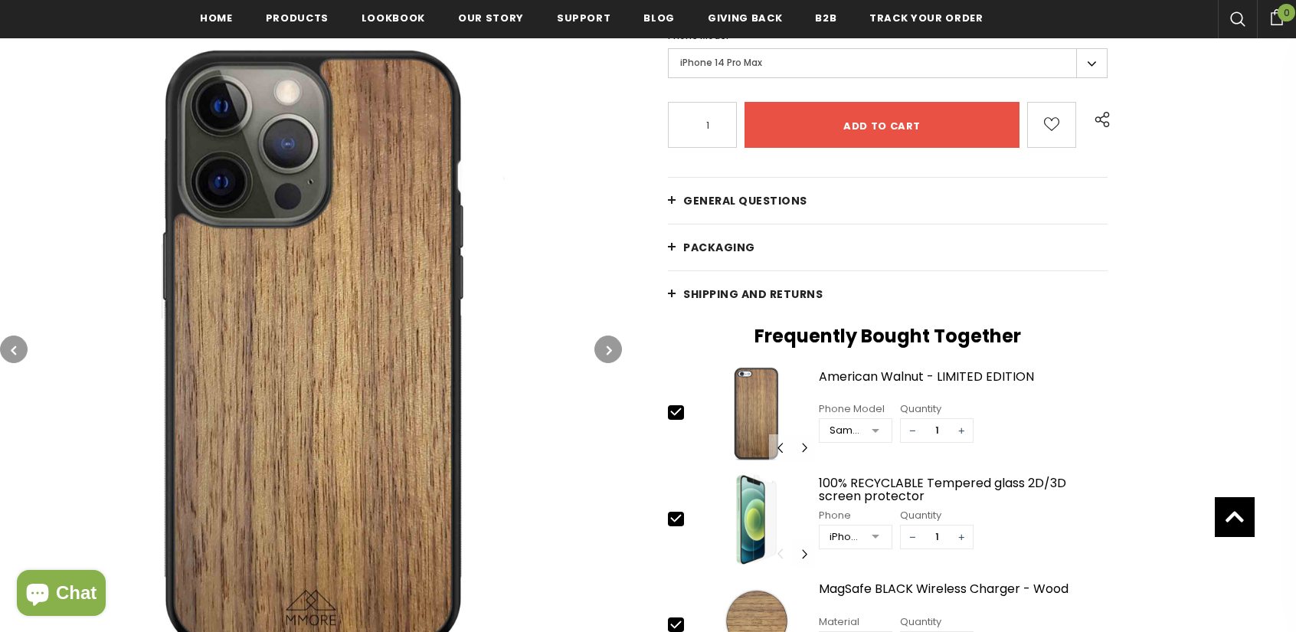
scroll to position [310, 0]
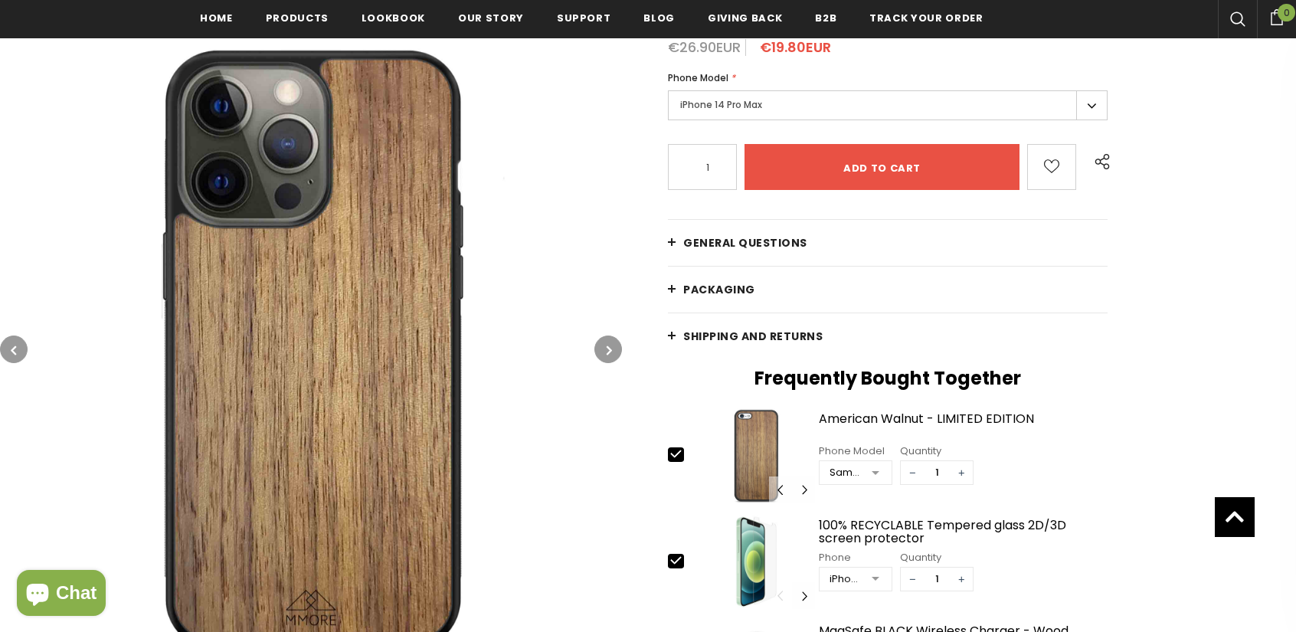
click at [742, 110] on label "iPhone 14 Pro Max" at bounding box center [888, 105] width 440 height 30
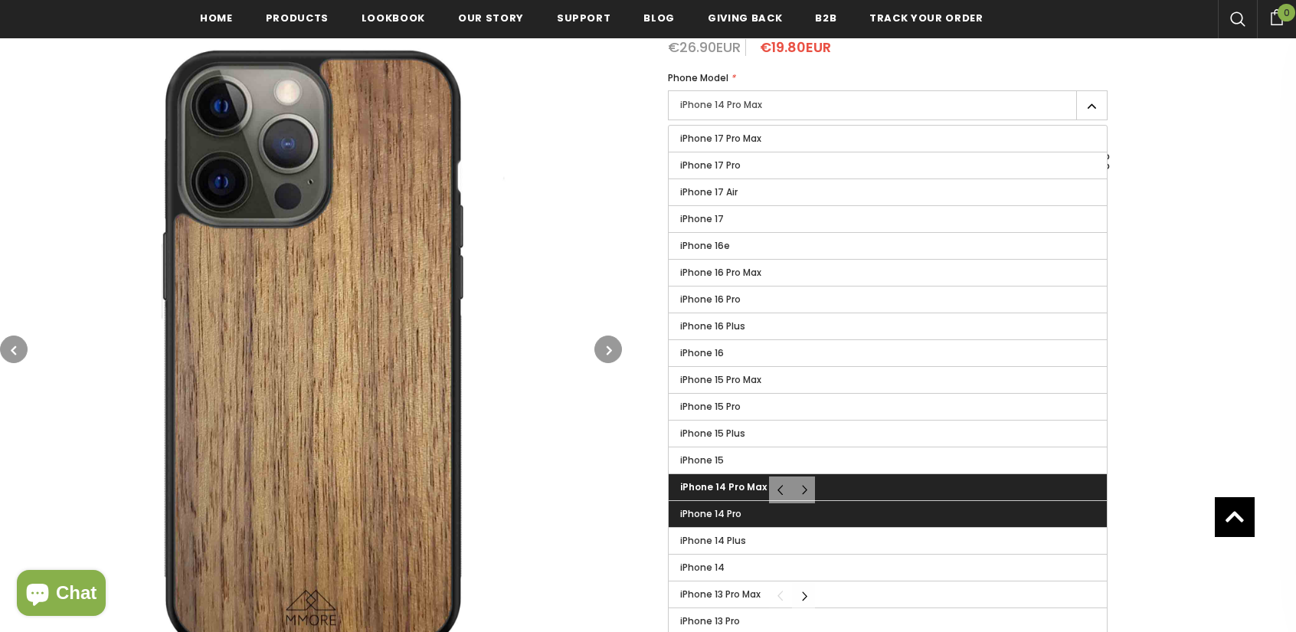
click at [728, 507] on span "iPhone 14 Pro" at bounding box center [710, 513] width 61 height 13
click at [0, 0] on input "iPhone 14 Pro" at bounding box center [0, 0] width 0 height 0
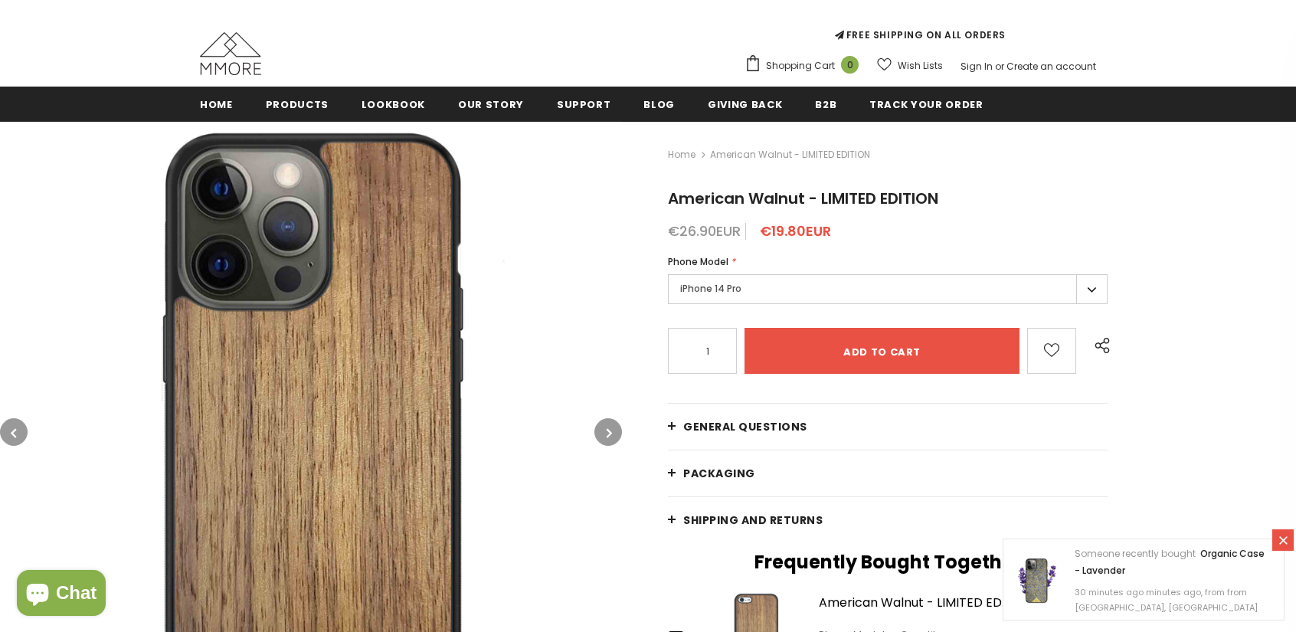
scroll to position [157, 0]
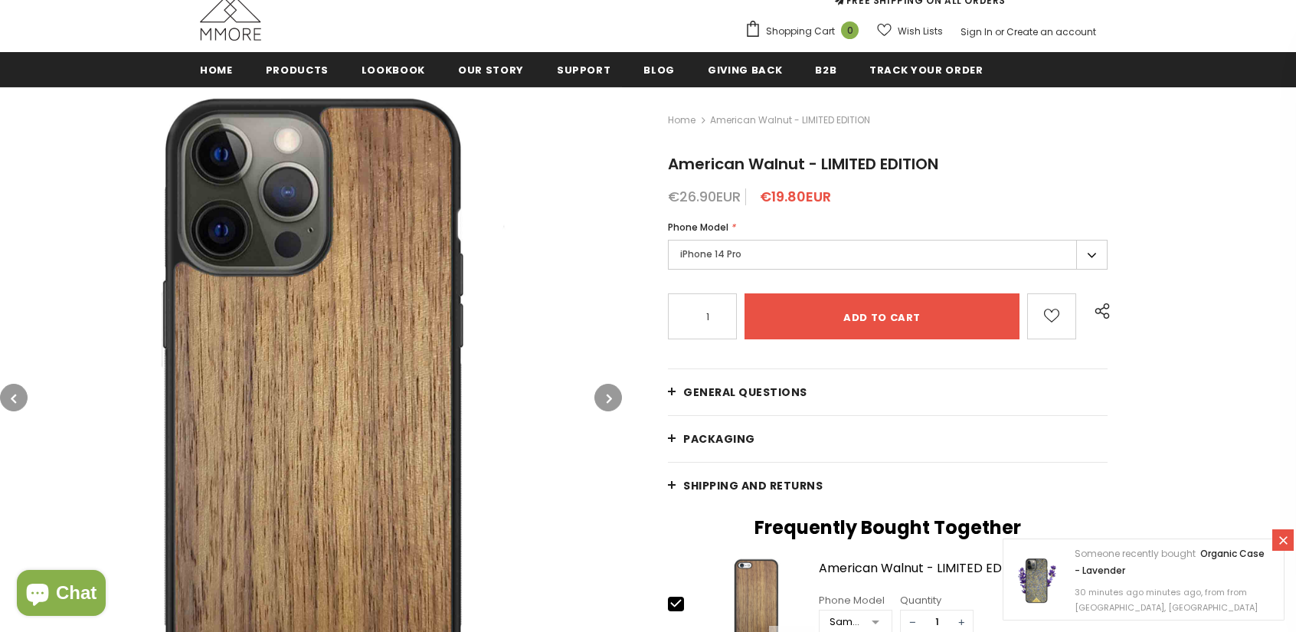
click at [971, 274] on form "Phone Model * iPhone 17 Pro Max iPhone 17 Pro iPhone 17 Air iPhone 17 iPhone 16…" at bounding box center [888, 279] width 440 height 119
click at [835, 267] on label "iPhone 14 Pro" at bounding box center [888, 255] width 440 height 30
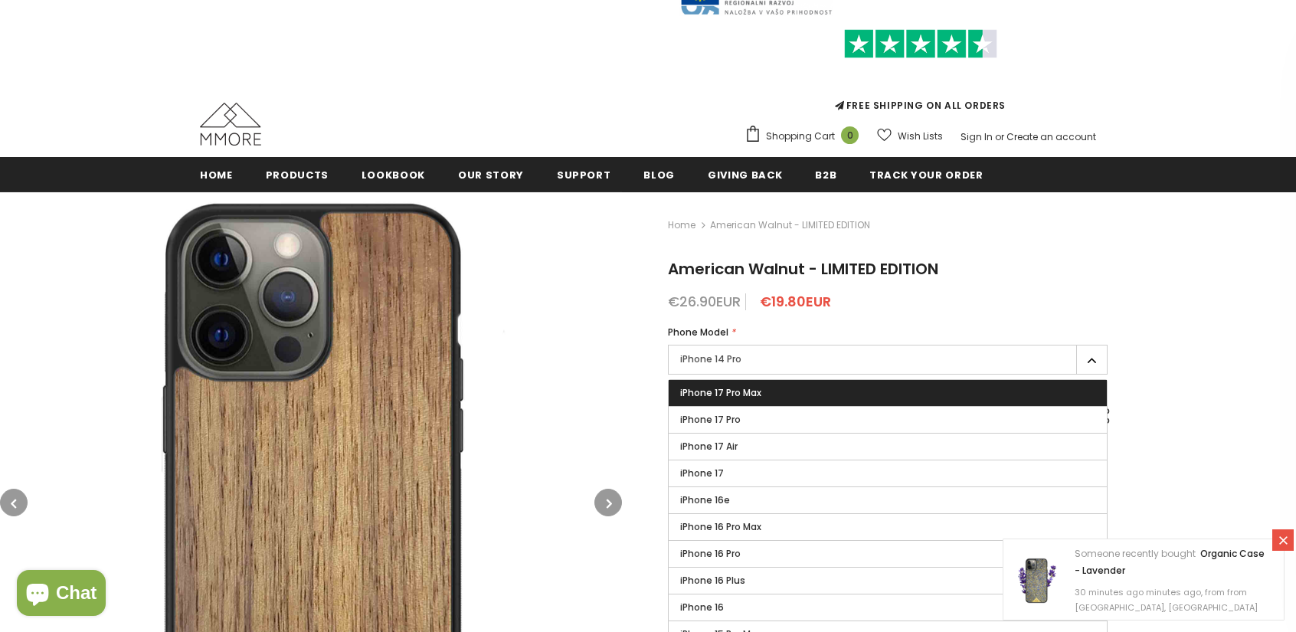
scroll to position [77, 0]
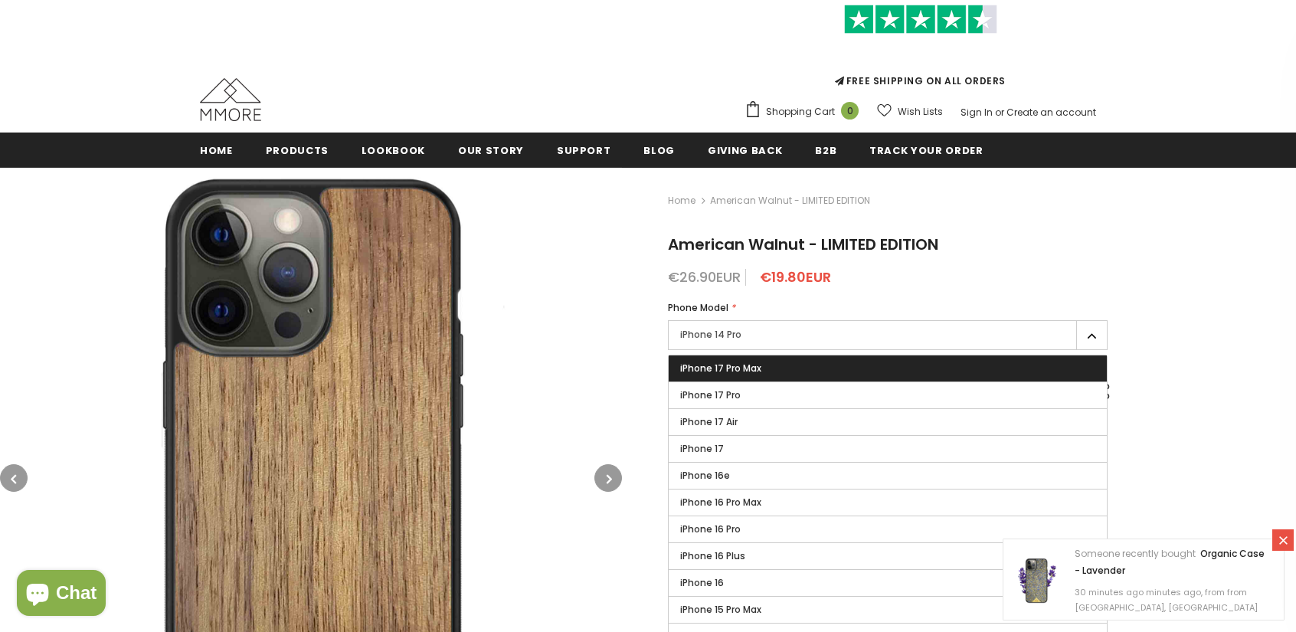
click at [795, 370] on label "iPhone 17 Pro Max" at bounding box center [888, 368] width 438 height 26
click at [0, 0] on input "iPhone 17 Pro Max" at bounding box center [0, 0] width 0 height 0
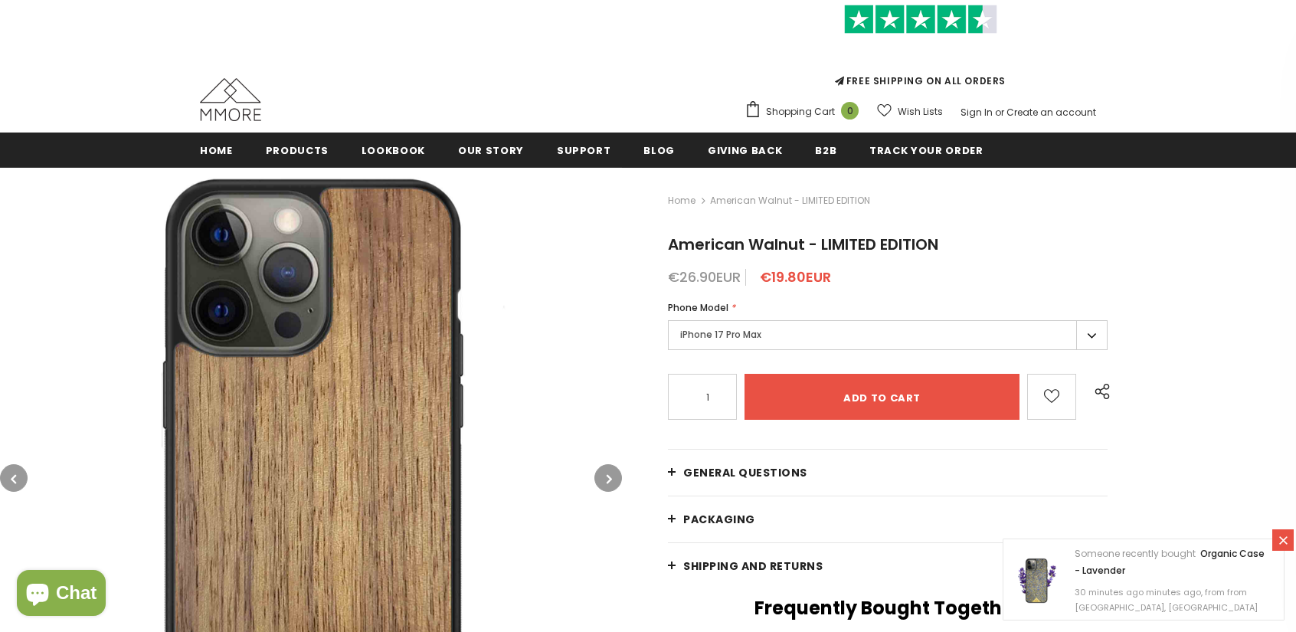
click at [771, 343] on label "iPhone 17 Pro Max" at bounding box center [888, 335] width 440 height 30
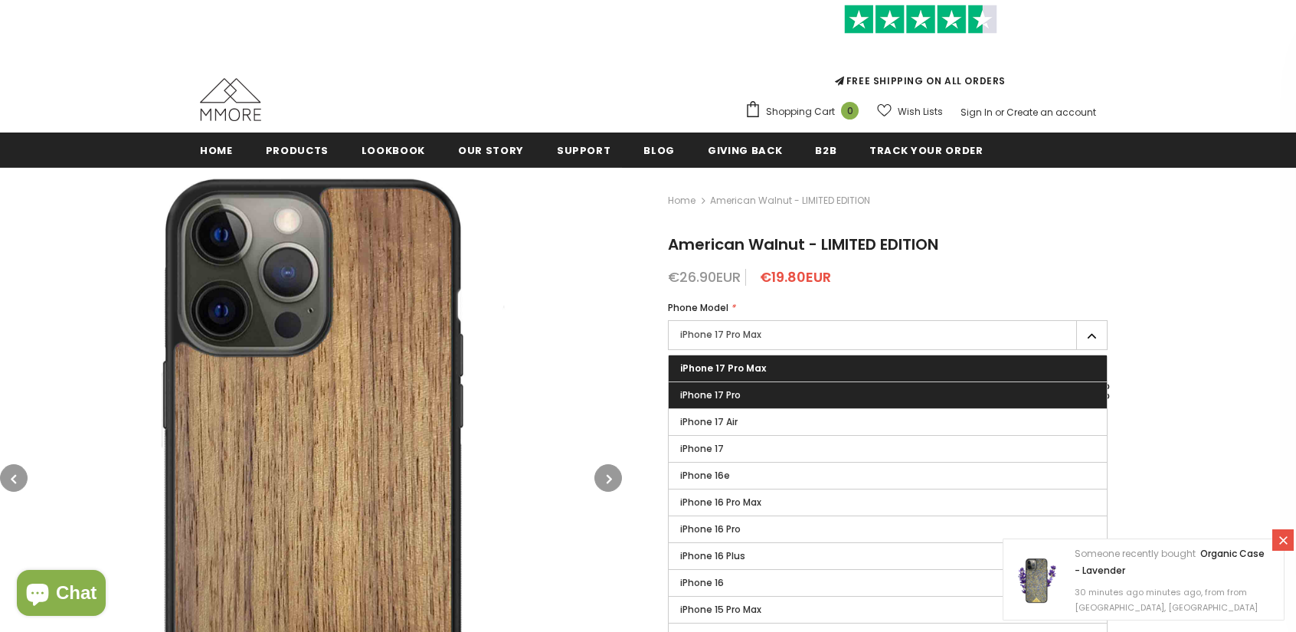
click at [766, 387] on label "iPhone 17 Pro" at bounding box center [888, 395] width 438 height 26
click at [0, 0] on input "iPhone 17 Pro" at bounding box center [0, 0] width 0 height 0
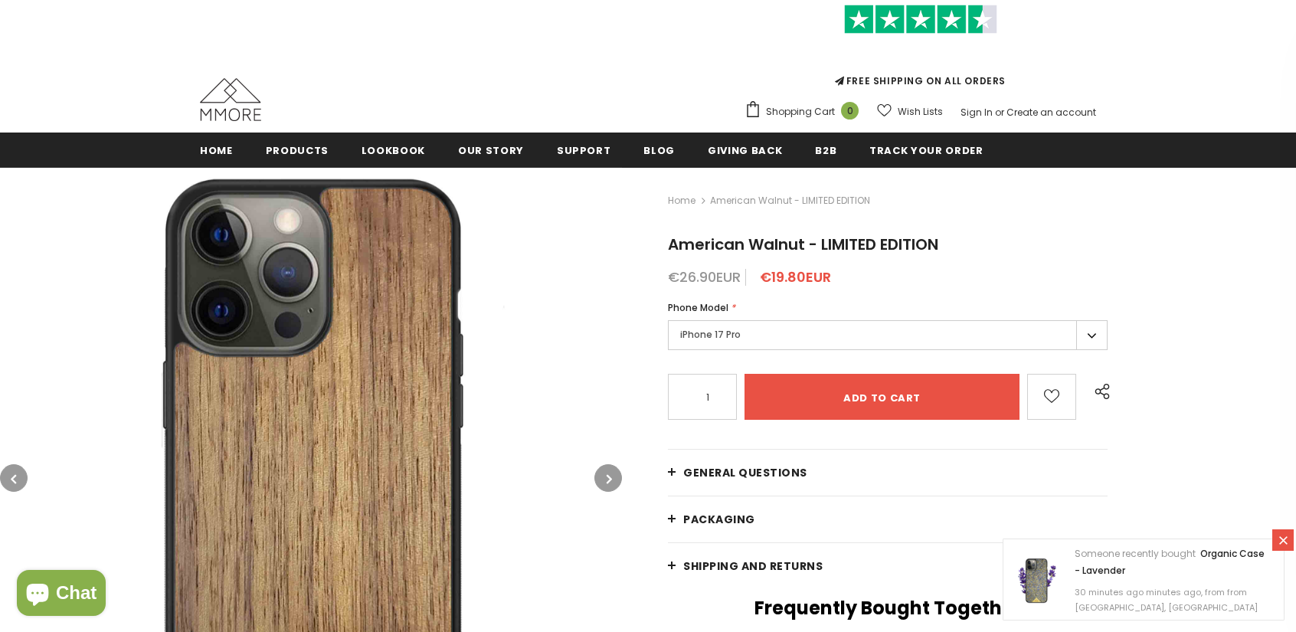
click at [751, 329] on label "iPhone 17 Pro" at bounding box center [888, 335] width 440 height 30
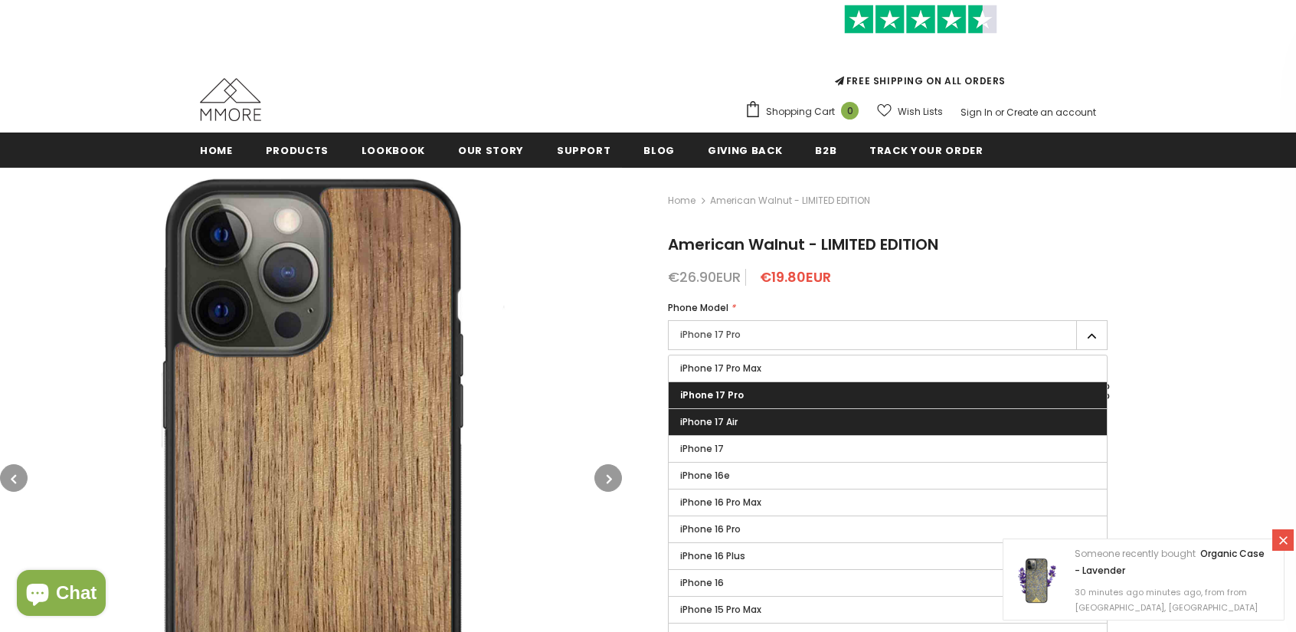
click at [773, 417] on label "iPhone 17 Air" at bounding box center [888, 422] width 438 height 26
click at [0, 0] on input "iPhone 17 Air" at bounding box center [0, 0] width 0 height 0
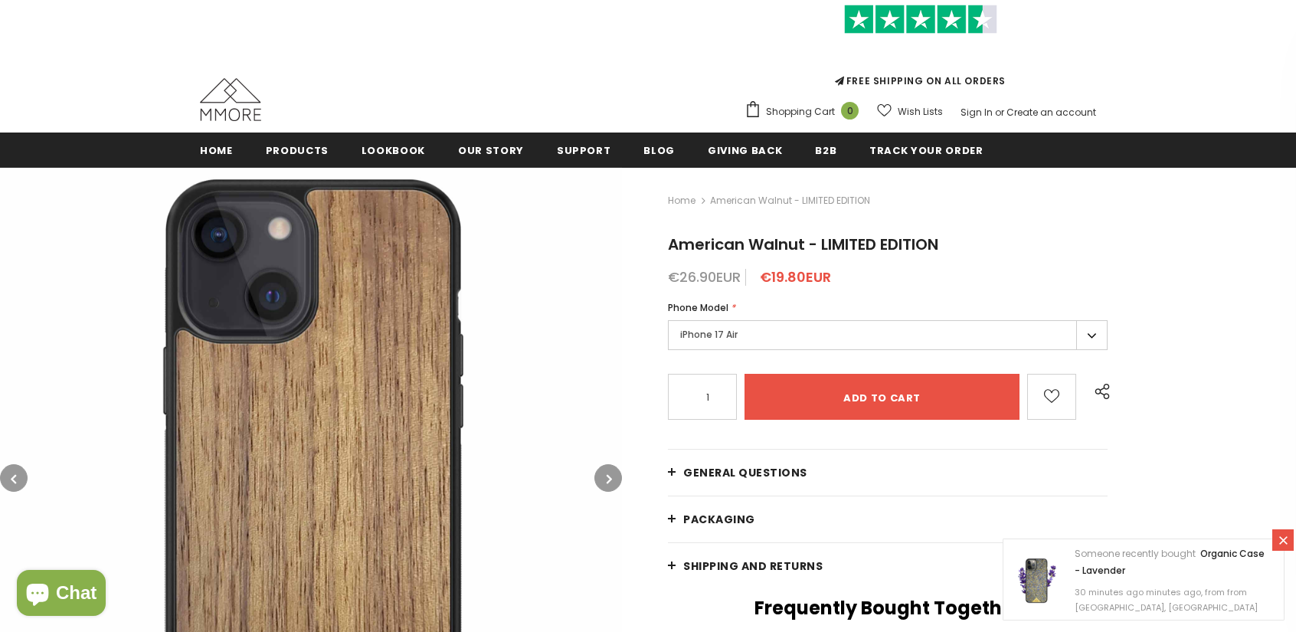
click at [774, 340] on label "iPhone 17 Air" at bounding box center [888, 335] width 440 height 30
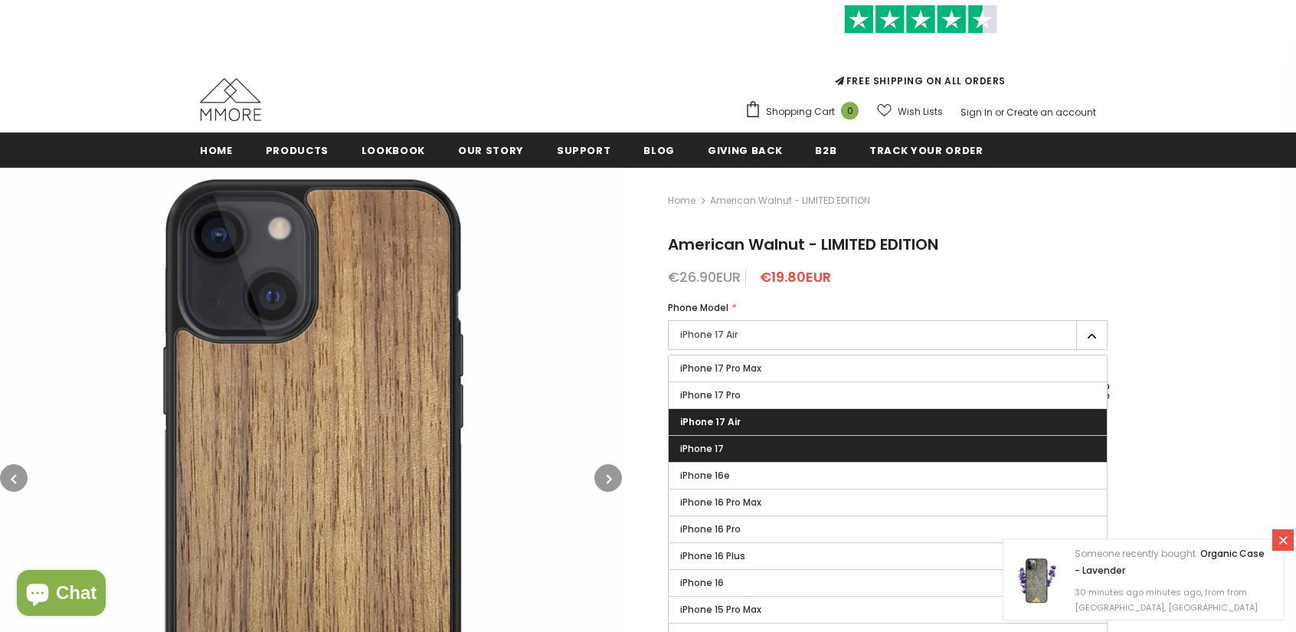
click at [751, 447] on label "iPhone 17" at bounding box center [888, 449] width 438 height 26
click at [0, 0] on input "iPhone 17" at bounding box center [0, 0] width 0 height 0
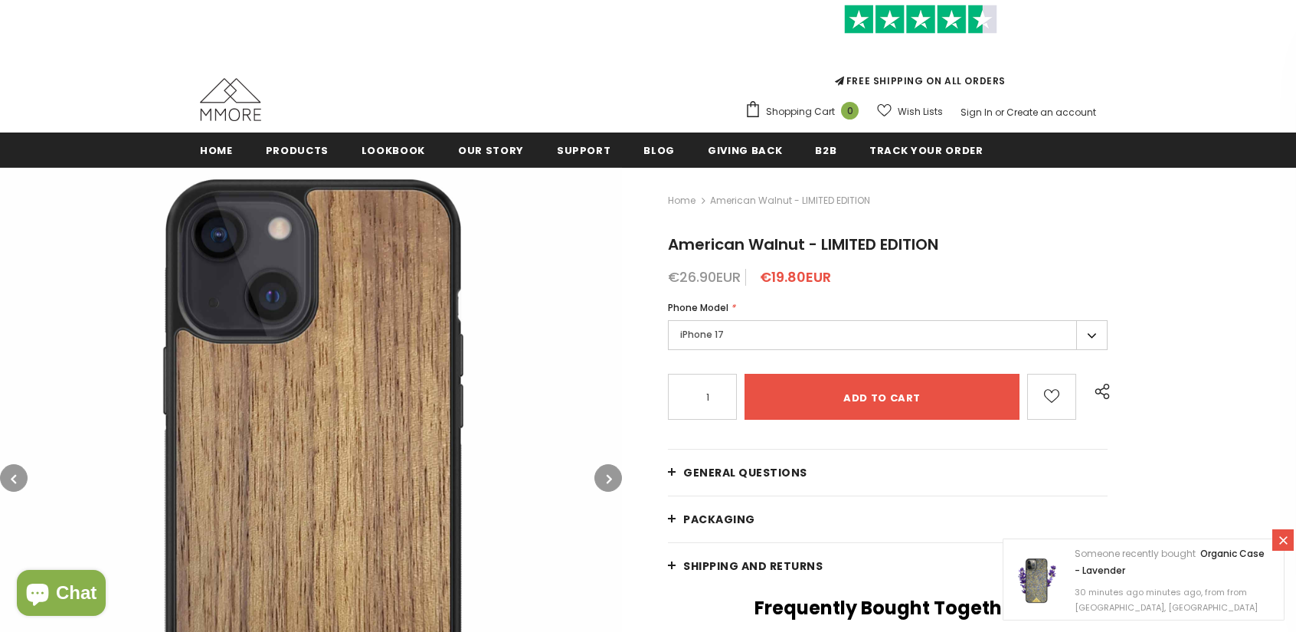
click at [779, 339] on label "iPhone 17" at bounding box center [888, 335] width 440 height 30
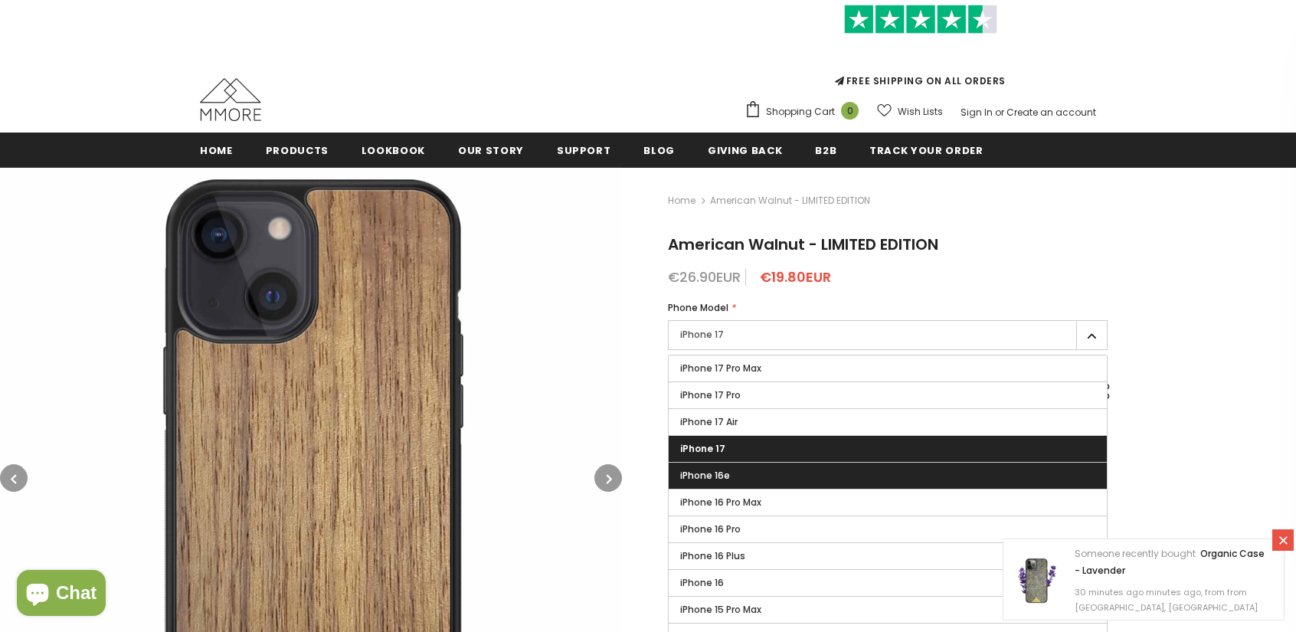
click at [740, 466] on label "iPhone 16e" at bounding box center [888, 476] width 438 height 26
click at [0, 0] on input "iPhone 16e" at bounding box center [0, 0] width 0 height 0
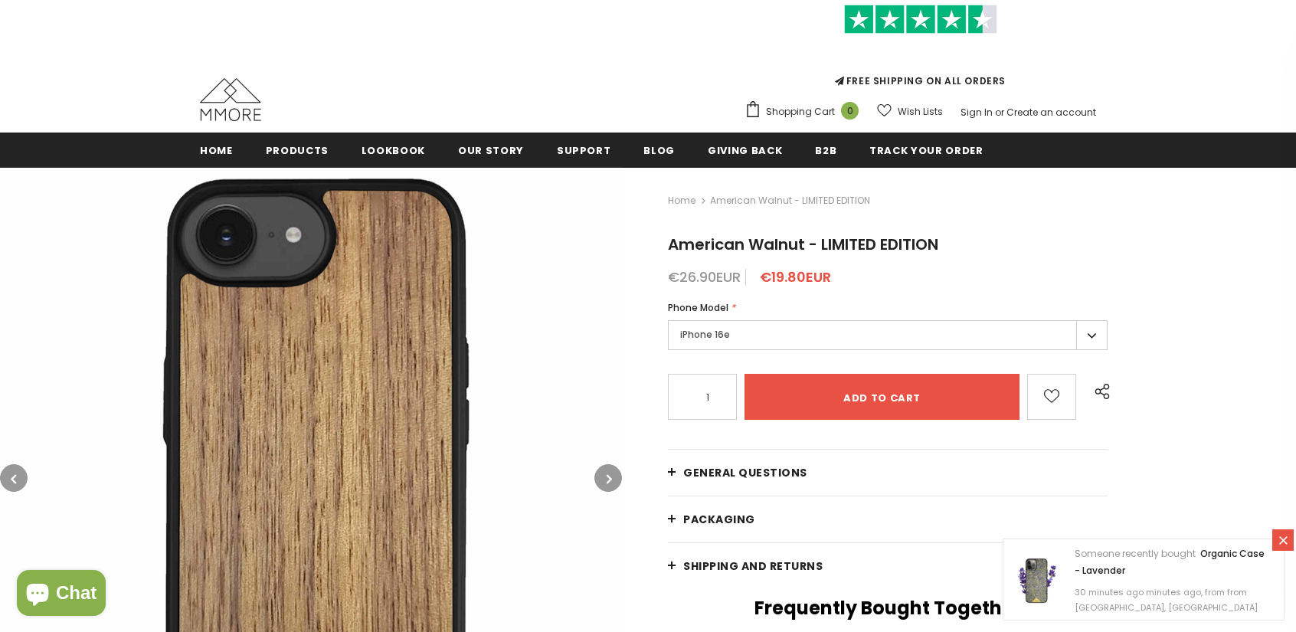
click at [709, 350] on div "iPhone 16e iPhone 17 Pro Max iPhone 17 Pro iPhone 17 Air iPhone 17 iPhone 16e" at bounding box center [888, 337] width 440 height 34
click at [709, 339] on label "iPhone 16e" at bounding box center [888, 335] width 440 height 30
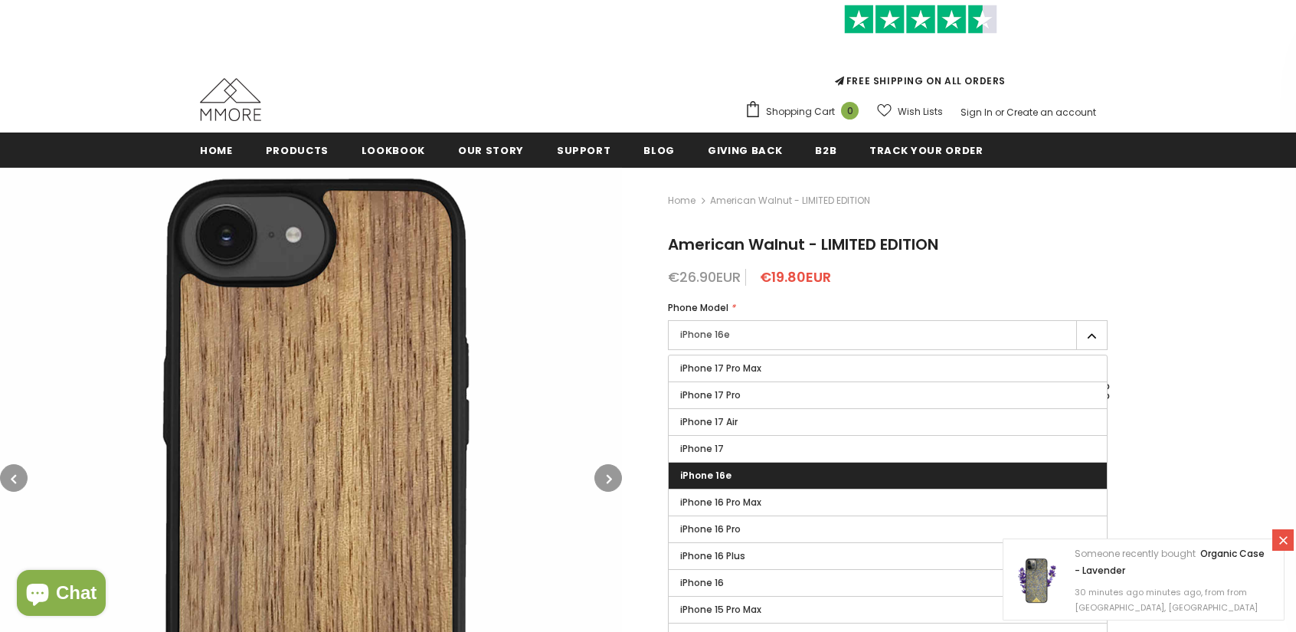
scroll to position [153, 0]
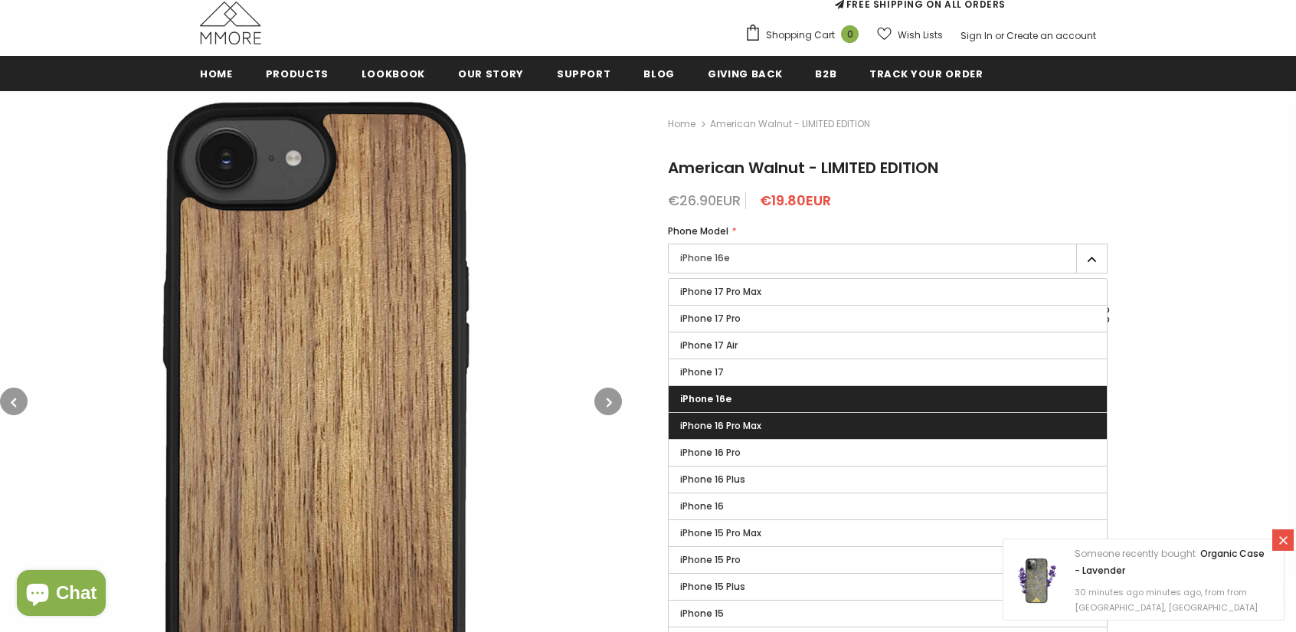
click at [744, 421] on span "iPhone 16 Pro Max" at bounding box center [720, 425] width 81 height 13
click at [0, 0] on input "iPhone 16 Pro Max" at bounding box center [0, 0] width 0 height 0
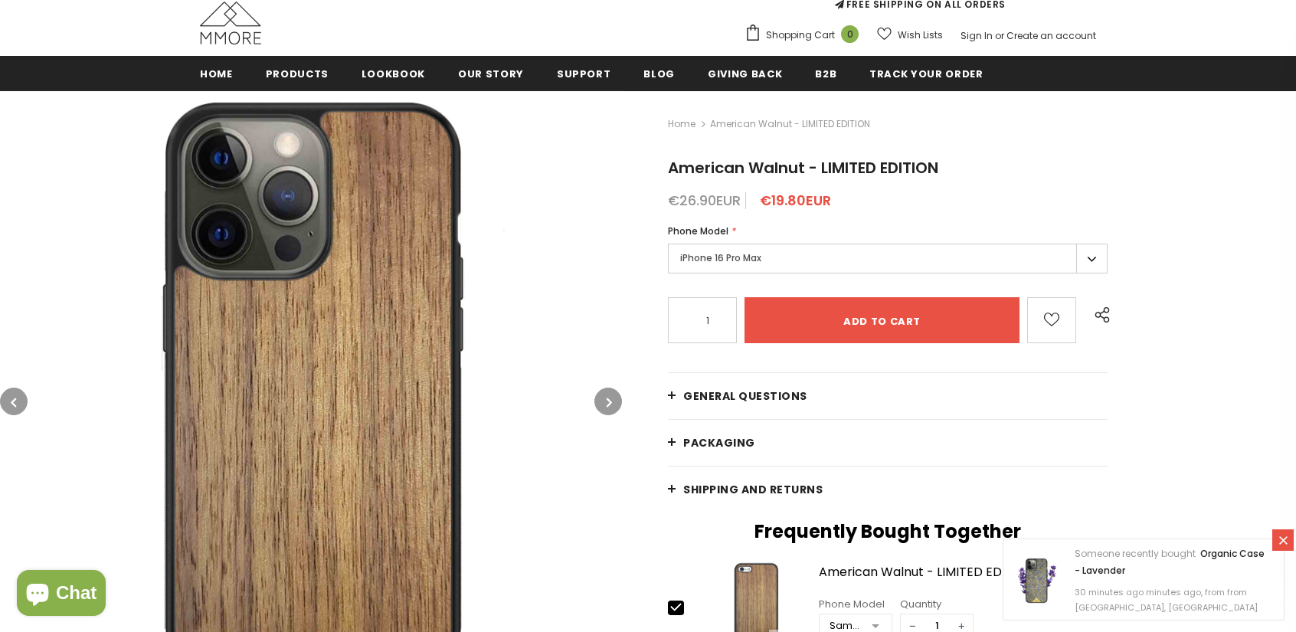
click at [710, 266] on label "iPhone 16 Pro Max" at bounding box center [888, 259] width 440 height 30
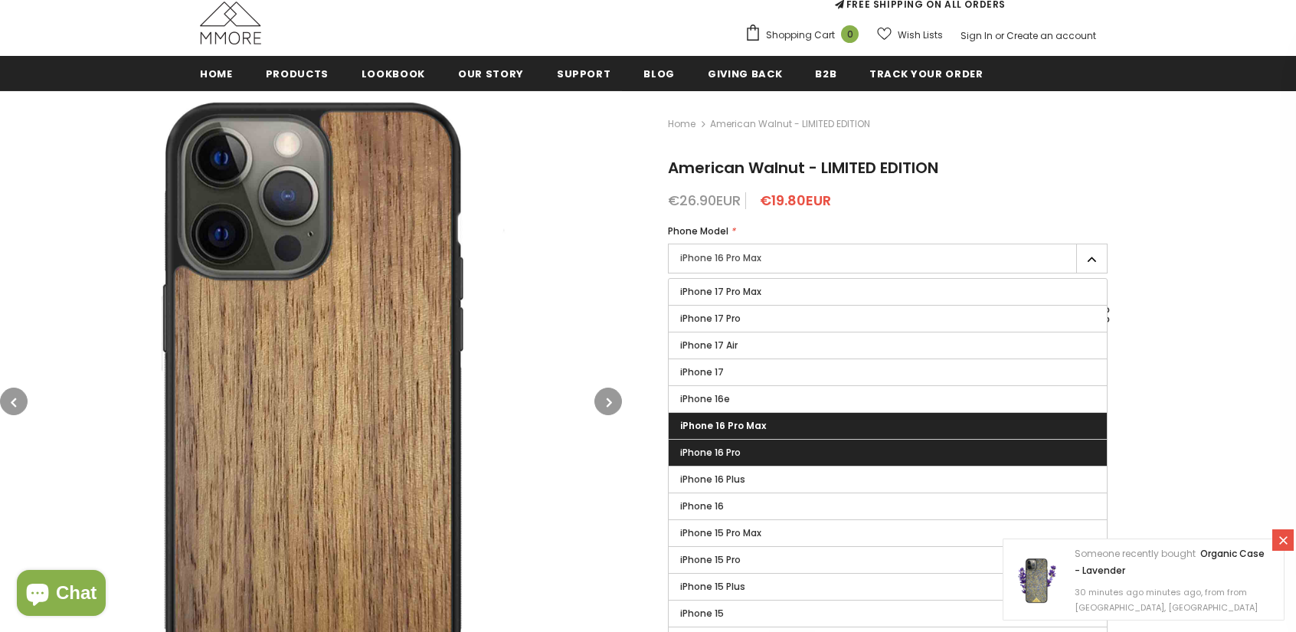
click at [710, 448] on span "iPhone 16 Pro" at bounding box center [710, 452] width 61 height 13
click at [0, 0] on input "iPhone 16 Pro" at bounding box center [0, 0] width 0 height 0
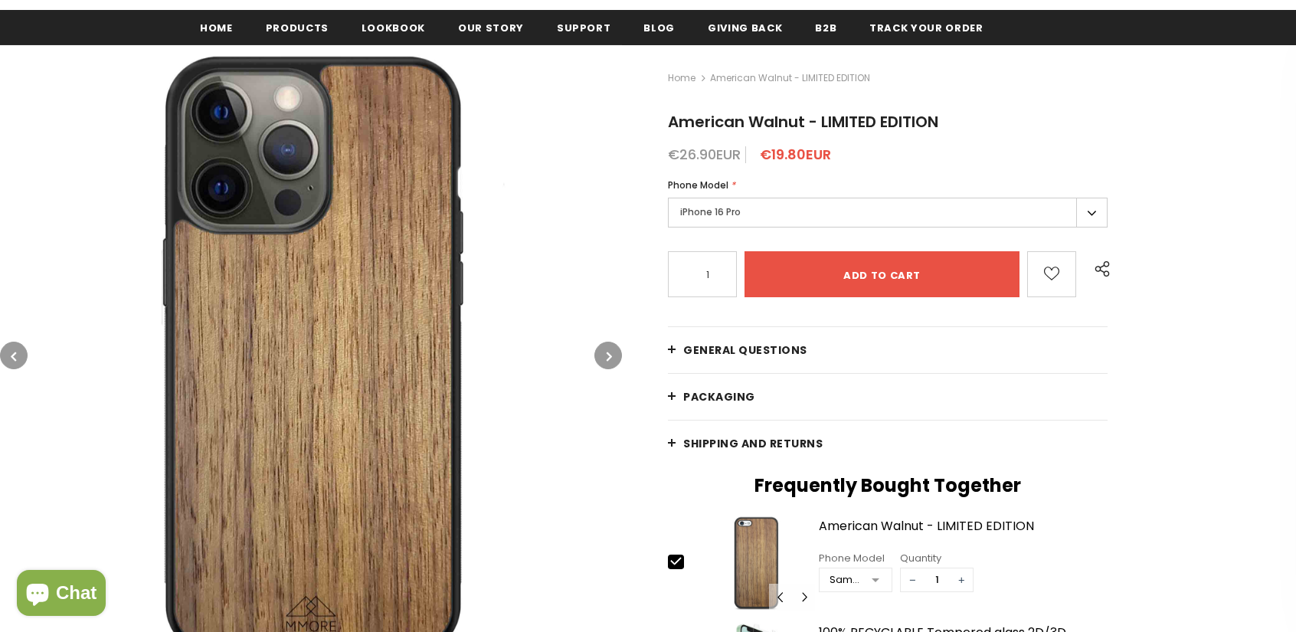
scroll to position [230, 0]
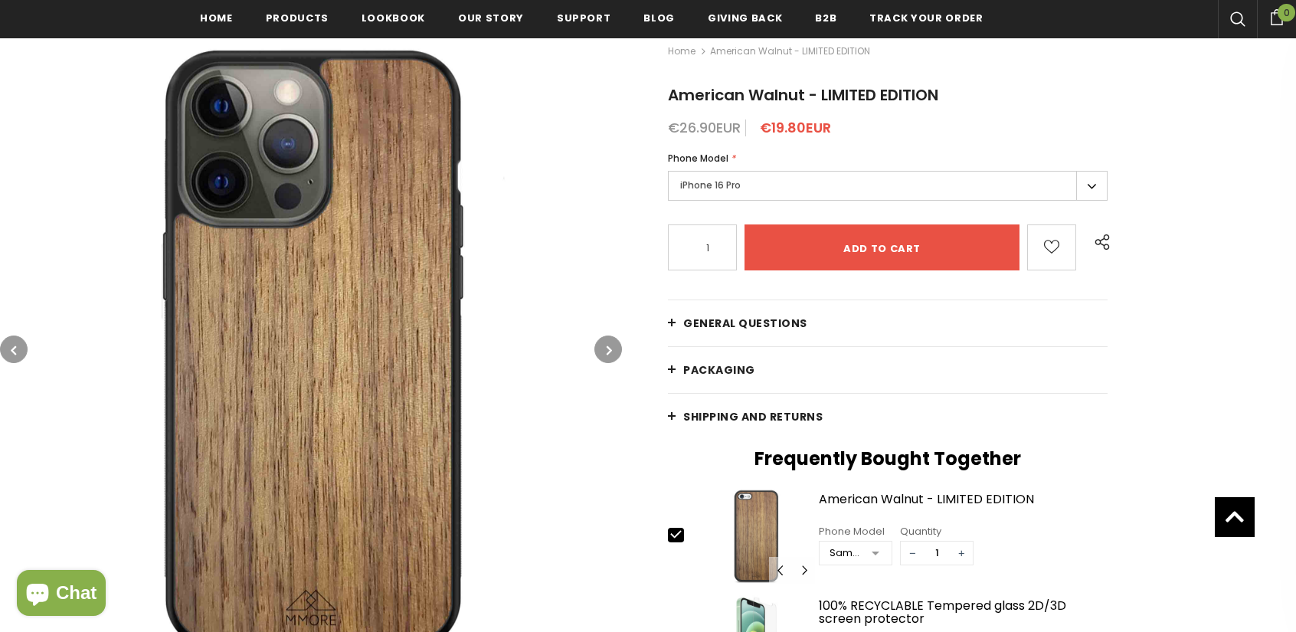
click at [717, 178] on label "iPhone 16 Pro" at bounding box center [888, 186] width 440 height 30
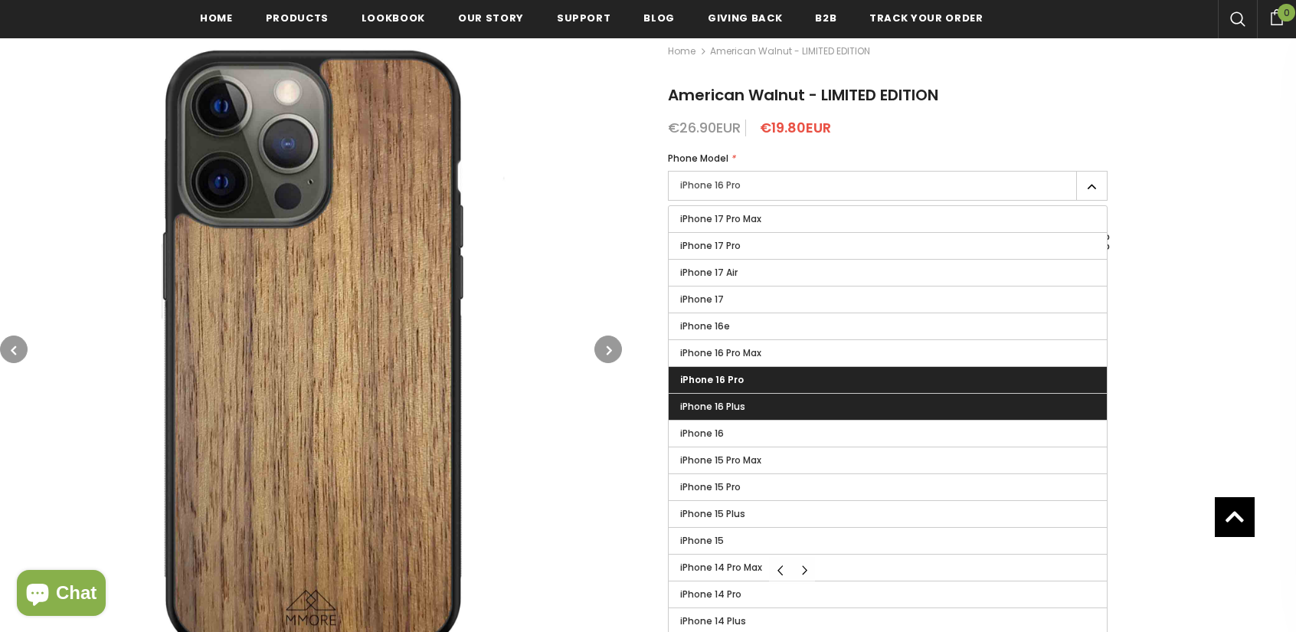
click at [741, 410] on span "iPhone 16 Plus" at bounding box center [712, 406] width 65 height 13
click at [0, 0] on input "iPhone 16 Plus" at bounding box center [0, 0] width 0 height 0
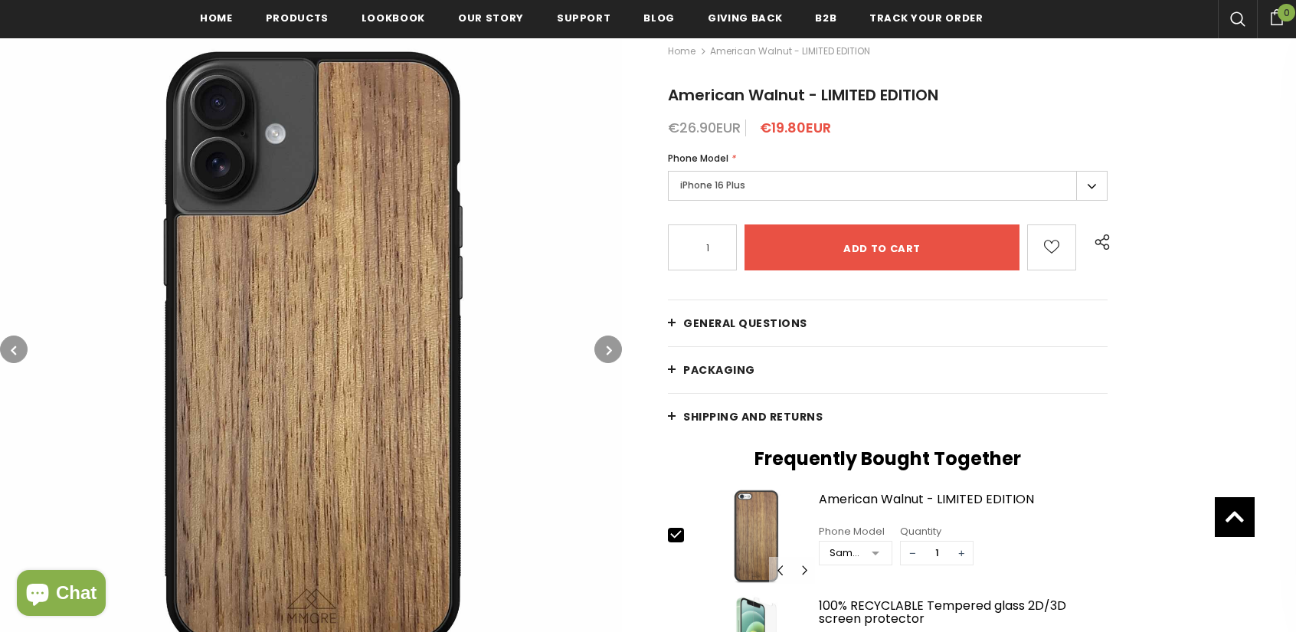
click at [725, 196] on label "iPhone 16 Plus" at bounding box center [888, 186] width 440 height 30
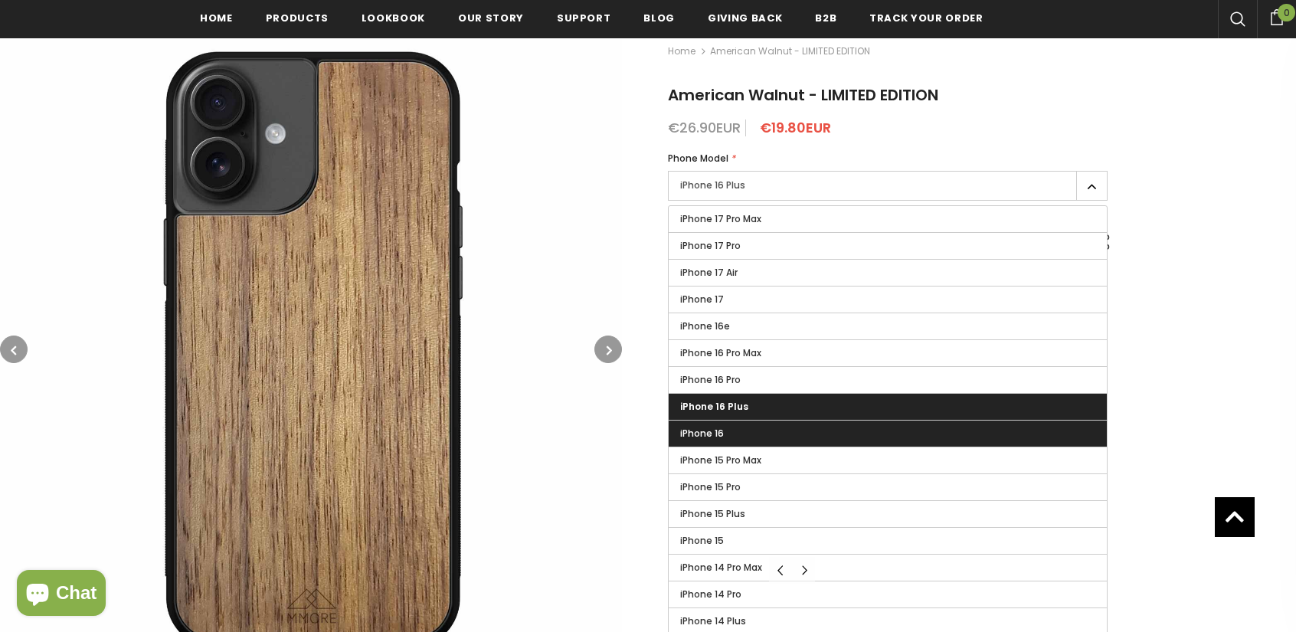
click at [751, 427] on label "iPhone 16" at bounding box center [888, 434] width 438 height 26
click at [0, 0] on input "iPhone 16" at bounding box center [0, 0] width 0 height 0
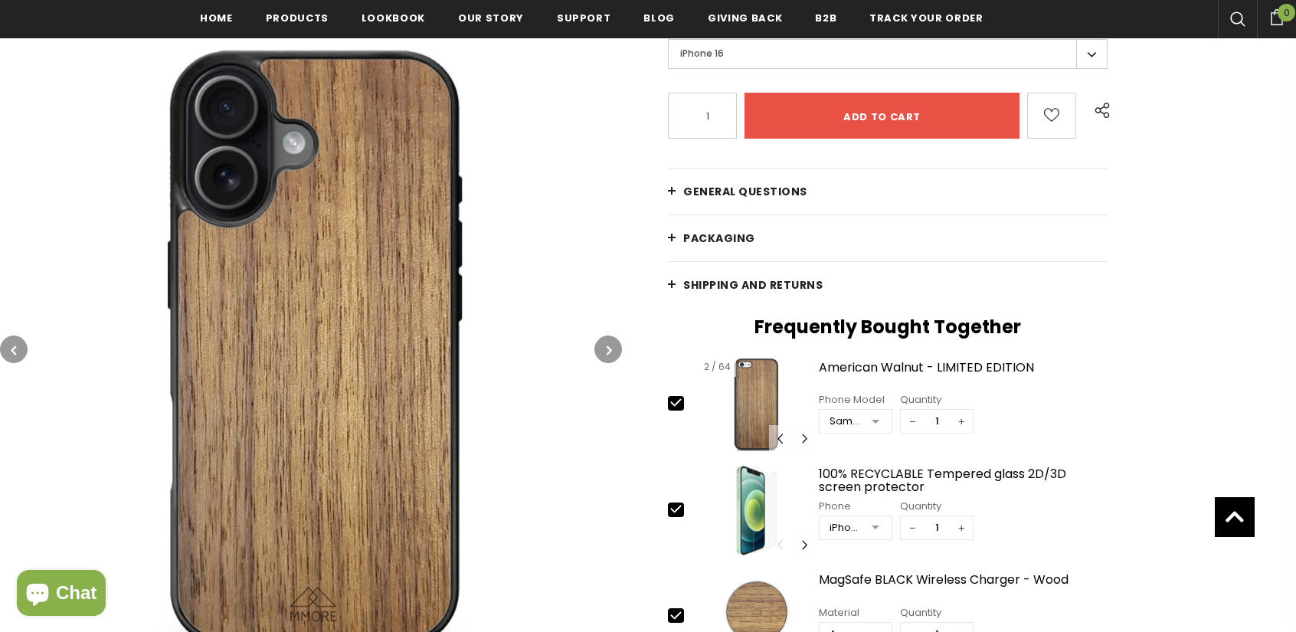
scroll to position [157, 0]
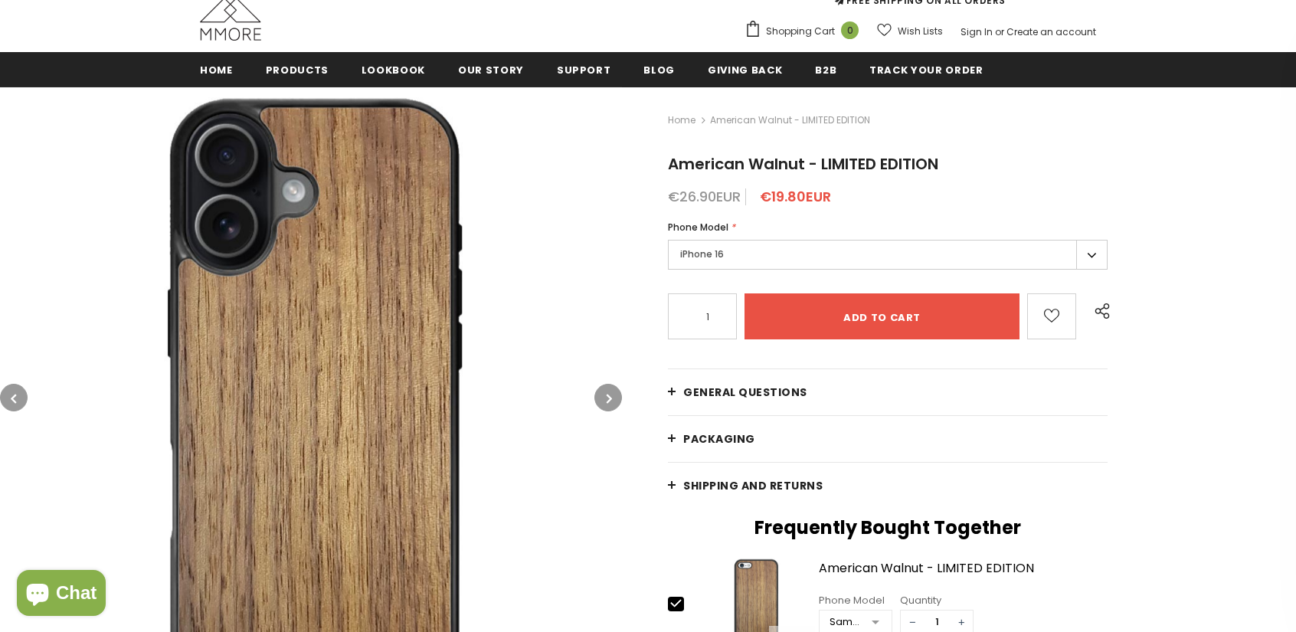
click at [709, 256] on label "iPhone 16" at bounding box center [888, 255] width 440 height 30
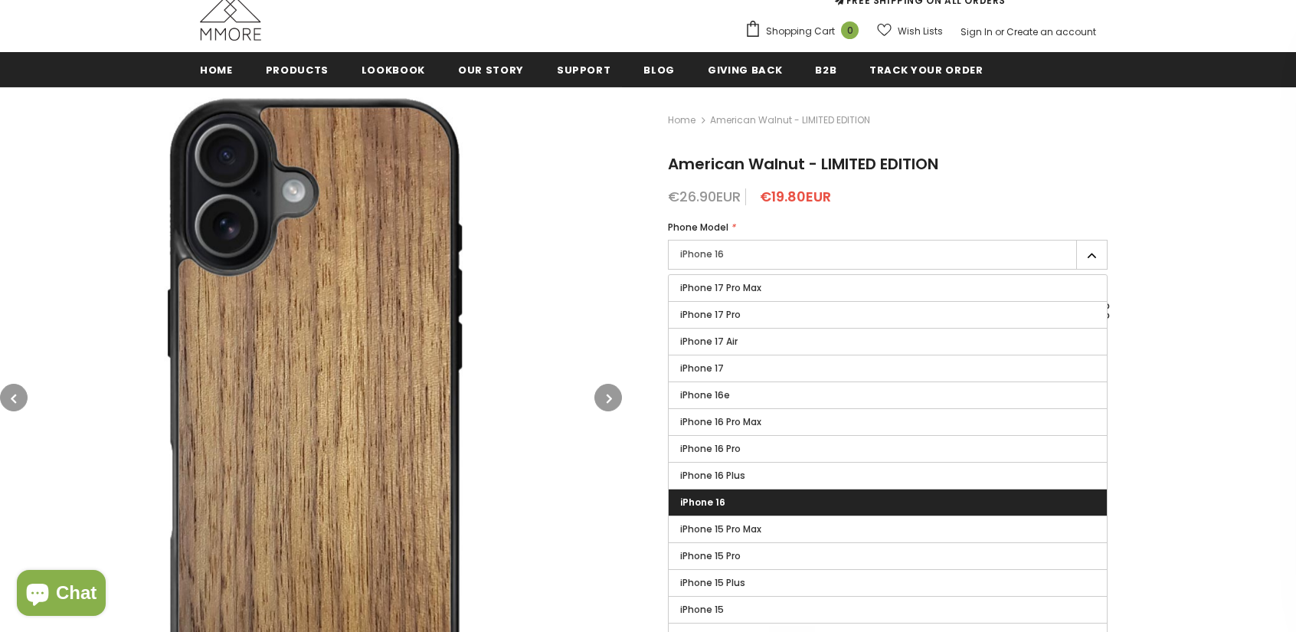
click at [733, 469] on span "iPhone 16 Plus" at bounding box center [712, 475] width 65 height 13
click at [0, 0] on input "iPhone 16 Plus" at bounding box center [0, 0] width 0 height 0
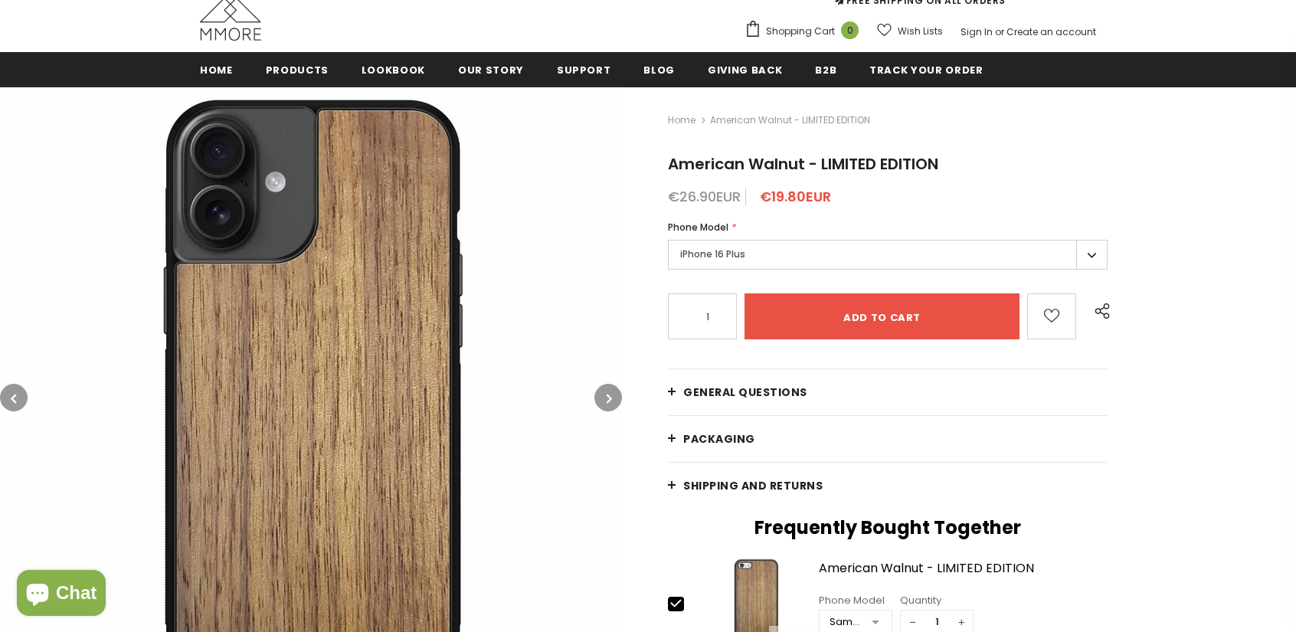
click at [691, 258] on label "iPhone 16 Plus" at bounding box center [888, 255] width 440 height 30
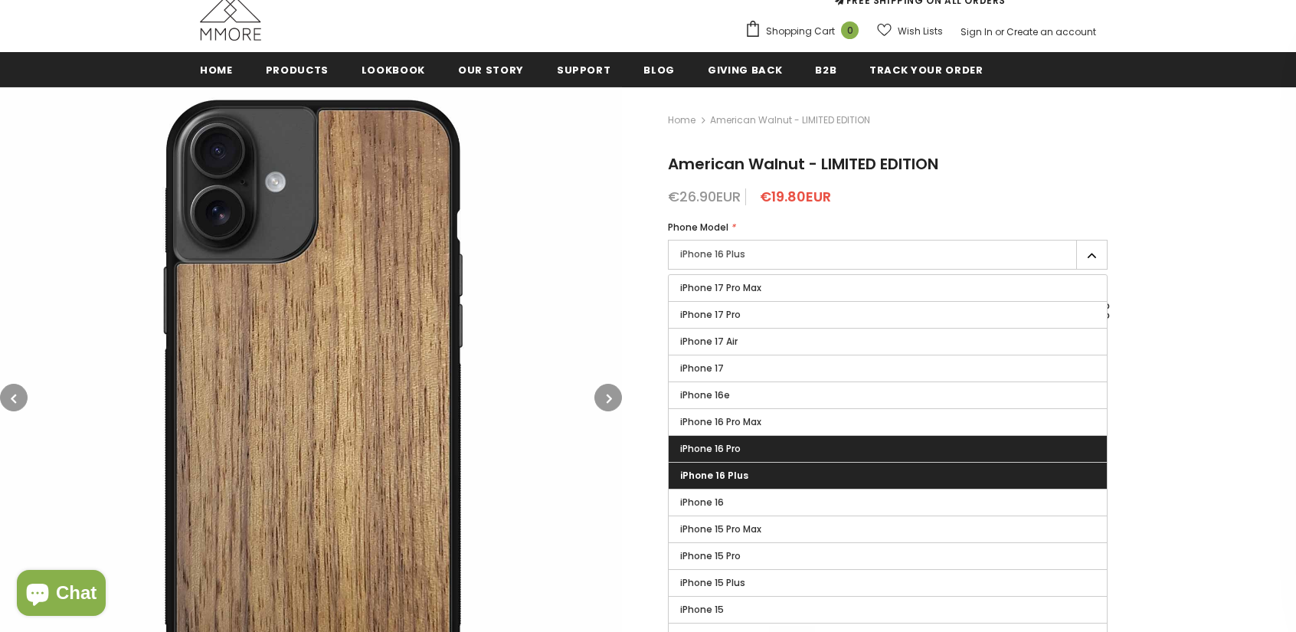
click at [708, 445] on span "iPhone 16 Pro" at bounding box center [710, 448] width 61 height 13
click at [0, 0] on input "iPhone 16 Pro" at bounding box center [0, 0] width 0 height 0
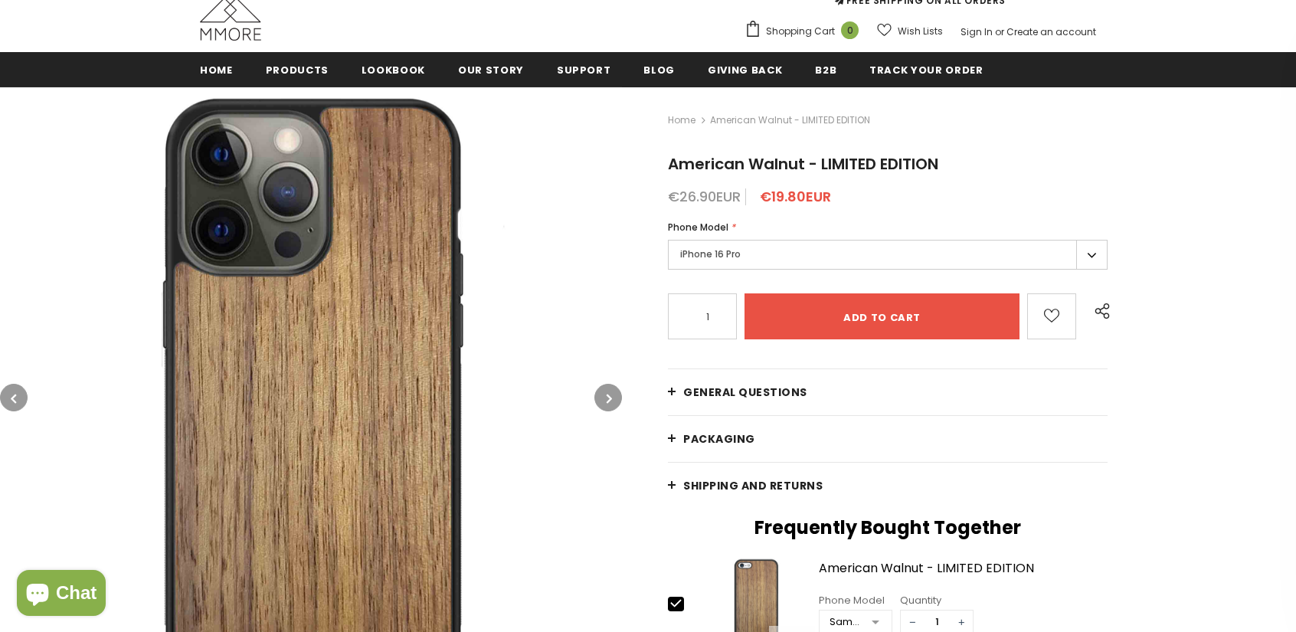
click at [703, 266] on label "iPhone 16 Pro" at bounding box center [888, 255] width 440 height 30
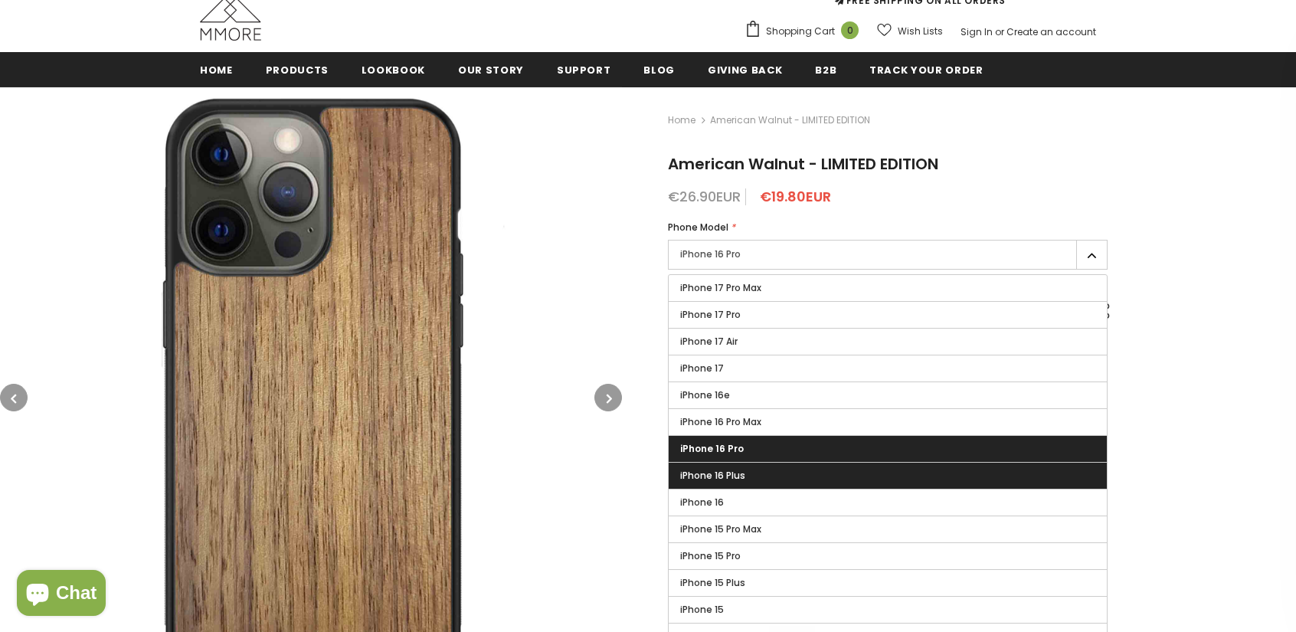
click at [734, 475] on span "iPhone 16 Plus" at bounding box center [712, 475] width 65 height 13
click at [0, 0] on input "iPhone 16 Plus" at bounding box center [0, 0] width 0 height 0
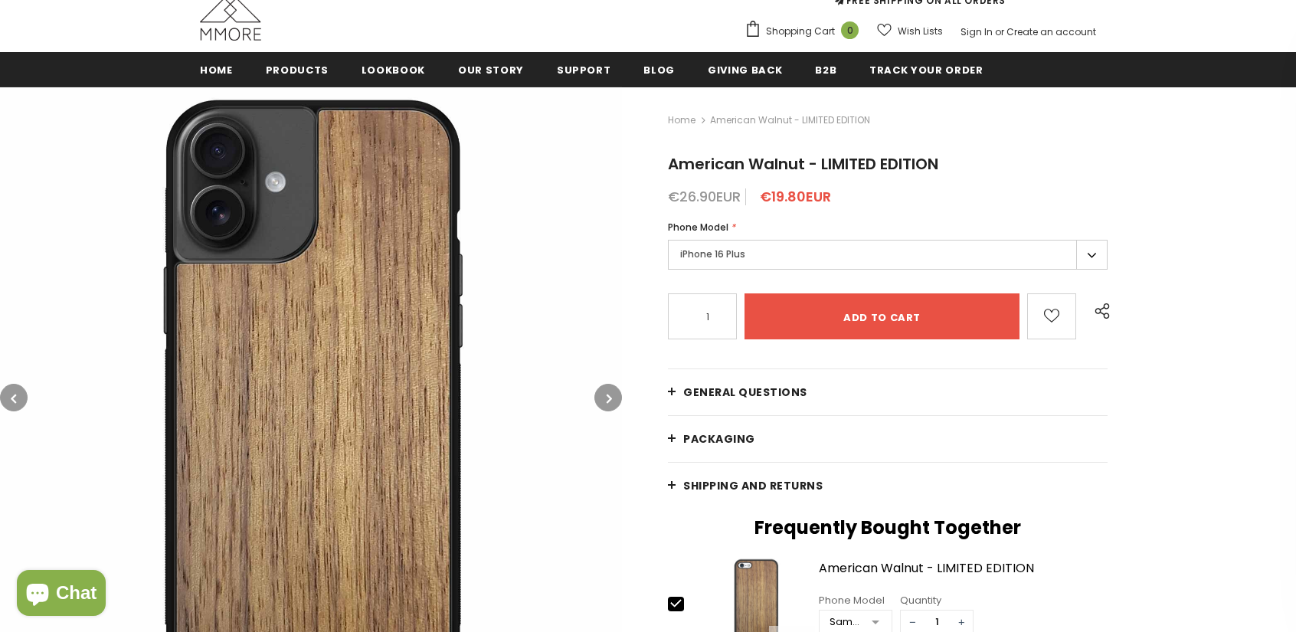
click at [718, 250] on label "iPhone 16 Plus" at bounding box center [888, 255] width 440 height 30
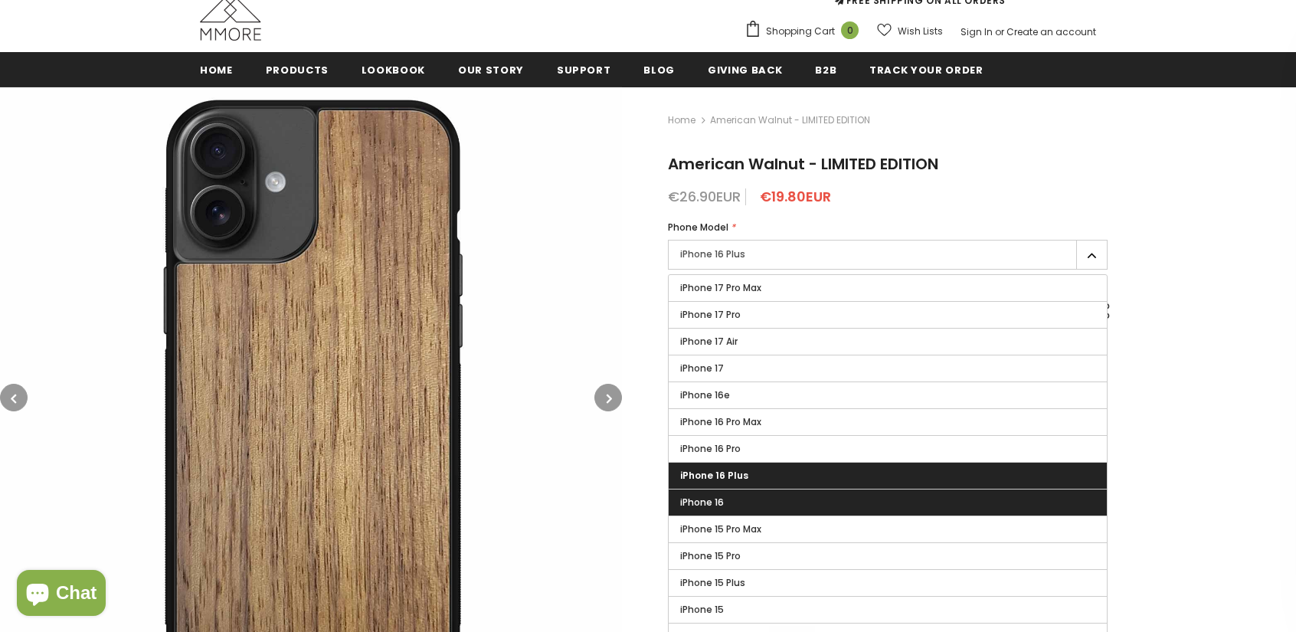
click at [692, 499] on span "iPhone 16" at bounding box center [702, 502] width 44 height 13
click at [0, 0] on input "iPhone 16" at bounding box center [0, 0] width 0 height 0
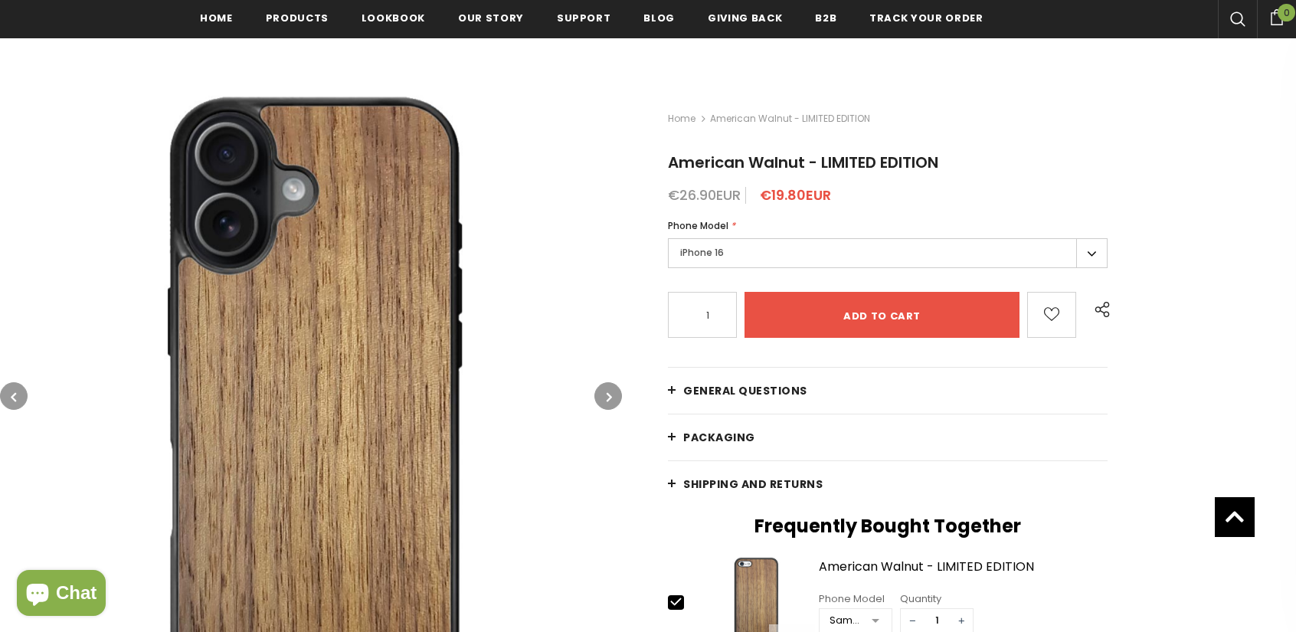
scroll to position [161, 0]
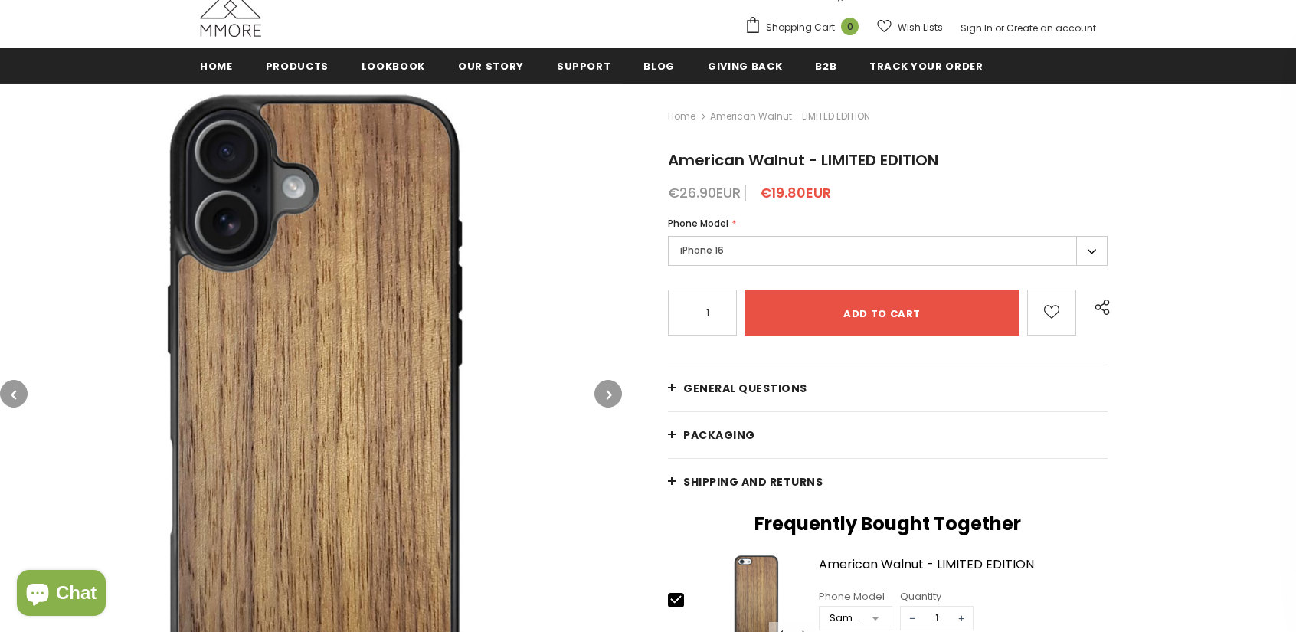
click at [703, 249] on label "iPhone 16" at bounding box center [888, 251] width 440 height 30
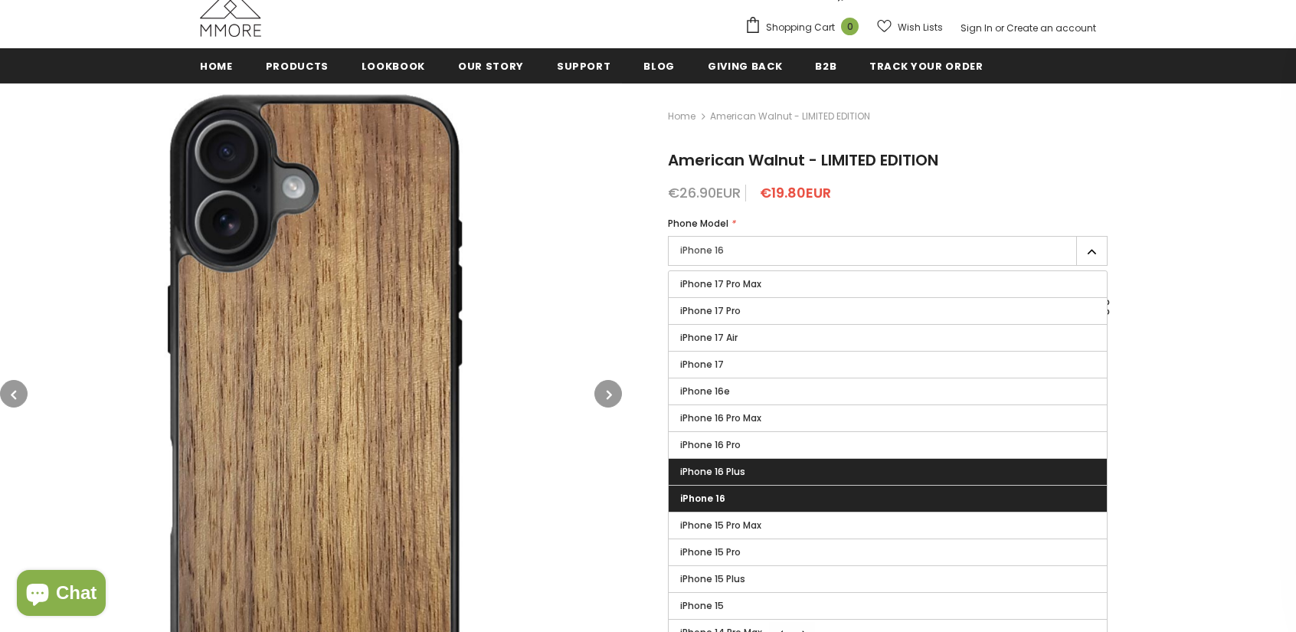
click at [736, 479] on label "iPhone 16 Plus" at bounding box center [888, 472] width 438 height 26
click at [0, 0] on input "iPhone 16 Plus" at bounding box center [0, 0] width 0 height 0
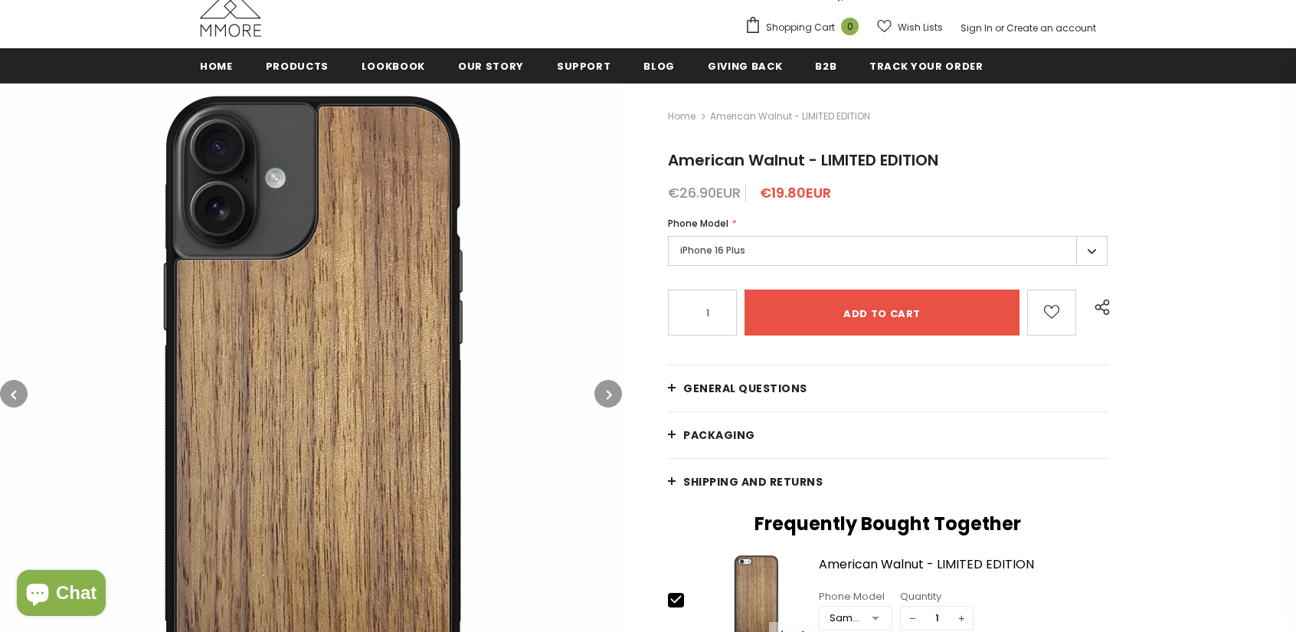
click at [719, 258] on label "iPhone 16 Plus" at bounding box center [888, 251] width 440 height 30
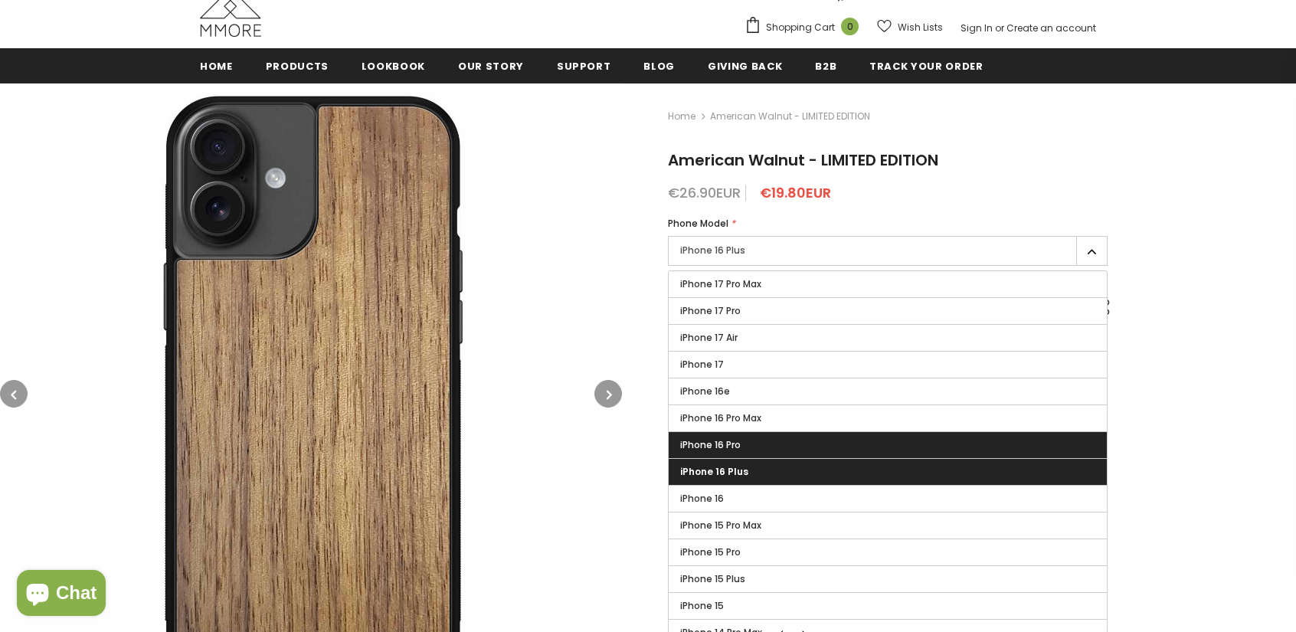
click at [722, 443] on span "iPhone 16 Pro" at bounding box center [710, 444] width 61 height 13
click at [0, 0] on input "iPhone 16 Pro" at bounding box center [0, 0] width 0 height 0
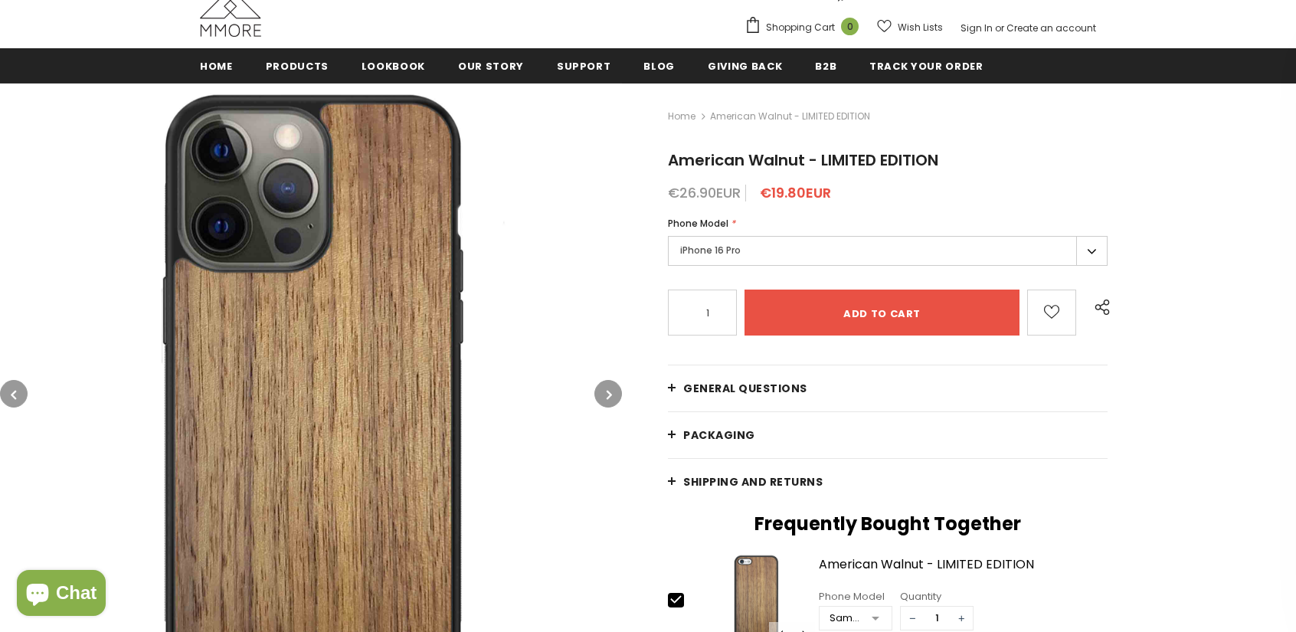
click at [699, 265] on div "iPhone 16 Pro iPhone 17 Pro Max iPhone 17 Pro iPhone 17 Air iPhone 17 iPhone 16e" at bounding box center [888, 253] width 440 height 34
click at [702, 257] on label "iPhone 16 Pro" at bounding box center [888, 251] width 440 height 30
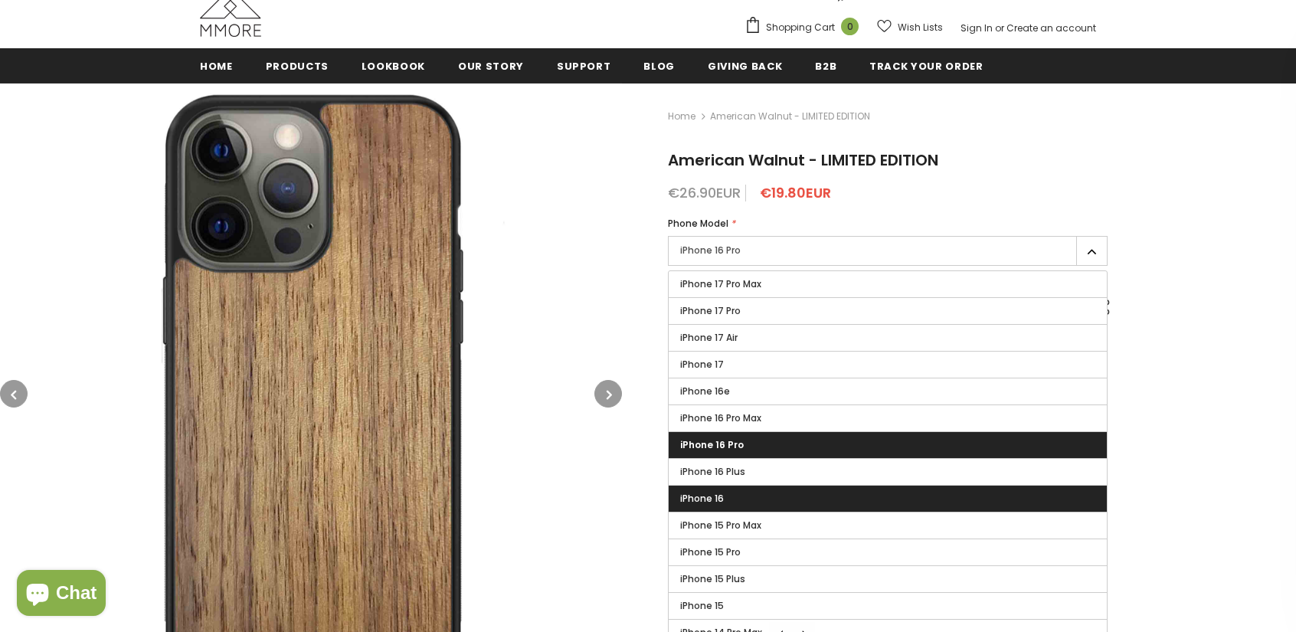
click at [728, 492] on label "iPhone 16" at bounding box center [888, 499] width 438 height 26
click at [0, 0] on input "iPhone 16" at bounding box center [0, 0] width 0 height 0
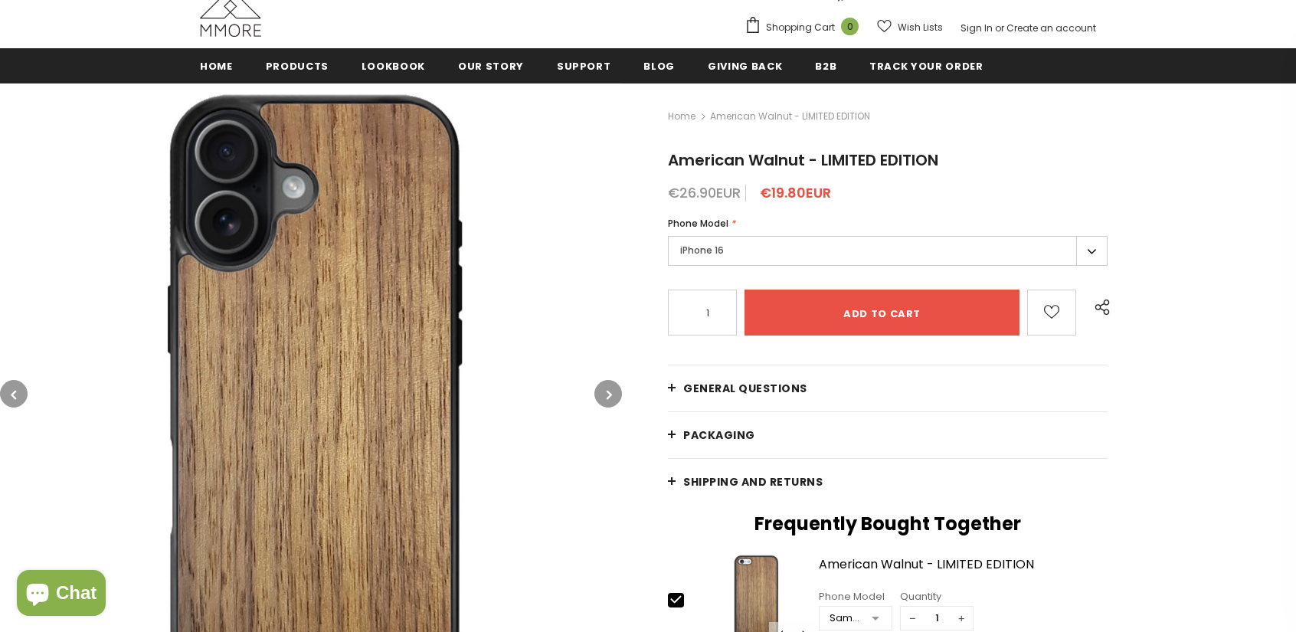
click at [709, 247] on label "iPhone 16" at bounding box center [888, 251] width 440 height 30
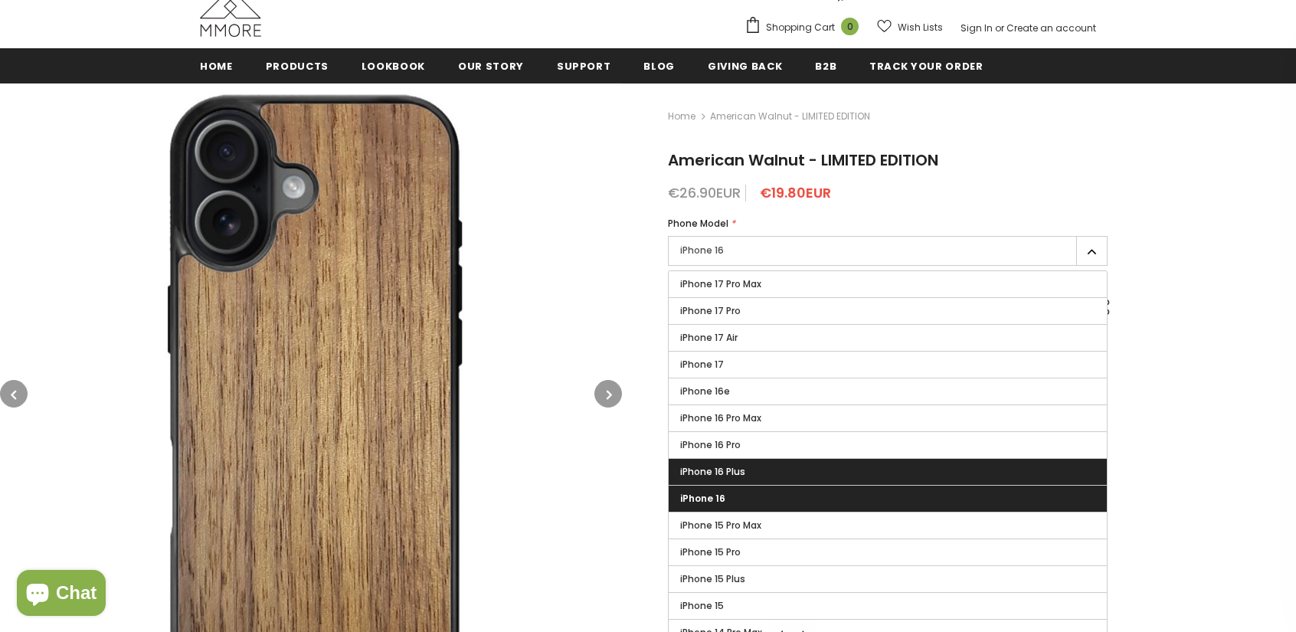
click at [734, 466] on span "iPhone 16 Plus" at bounding box center [712, 471] width 65 height 13
click at [0, 0] on input "iPhone 16 Plus" at bounding box center [0, 0] width 0 height 0
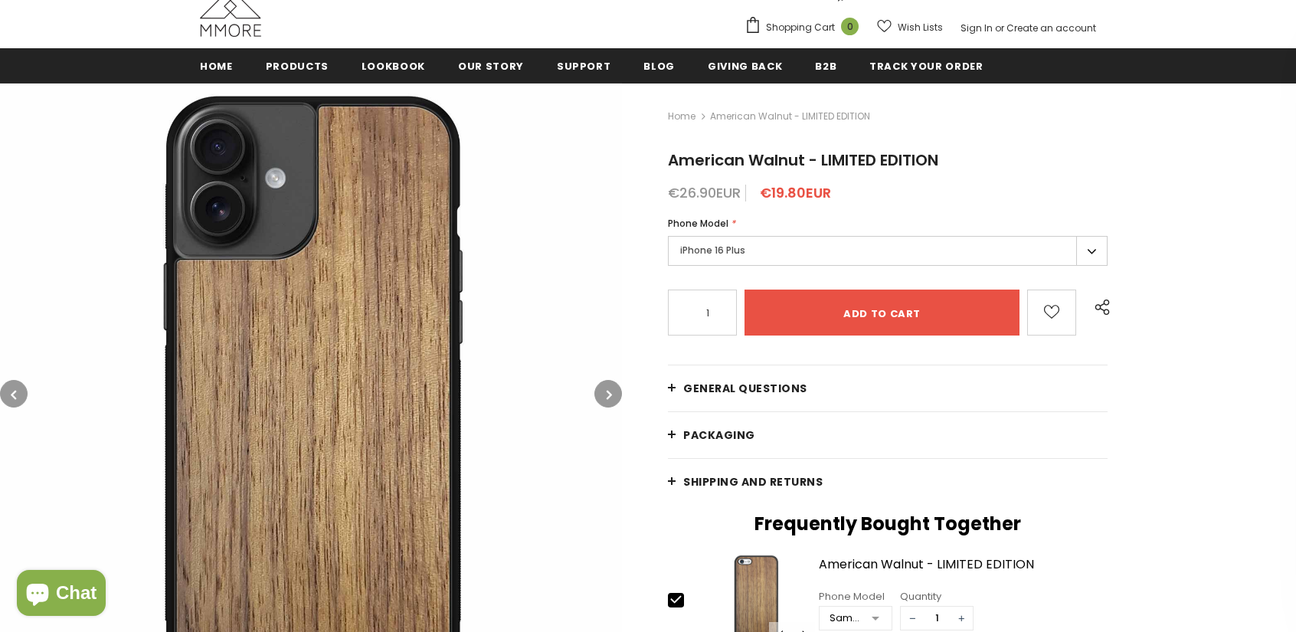
click at [694, 251] on label "iPhone 16 Plus" at bounding box center [888, 251] width 440 height 30
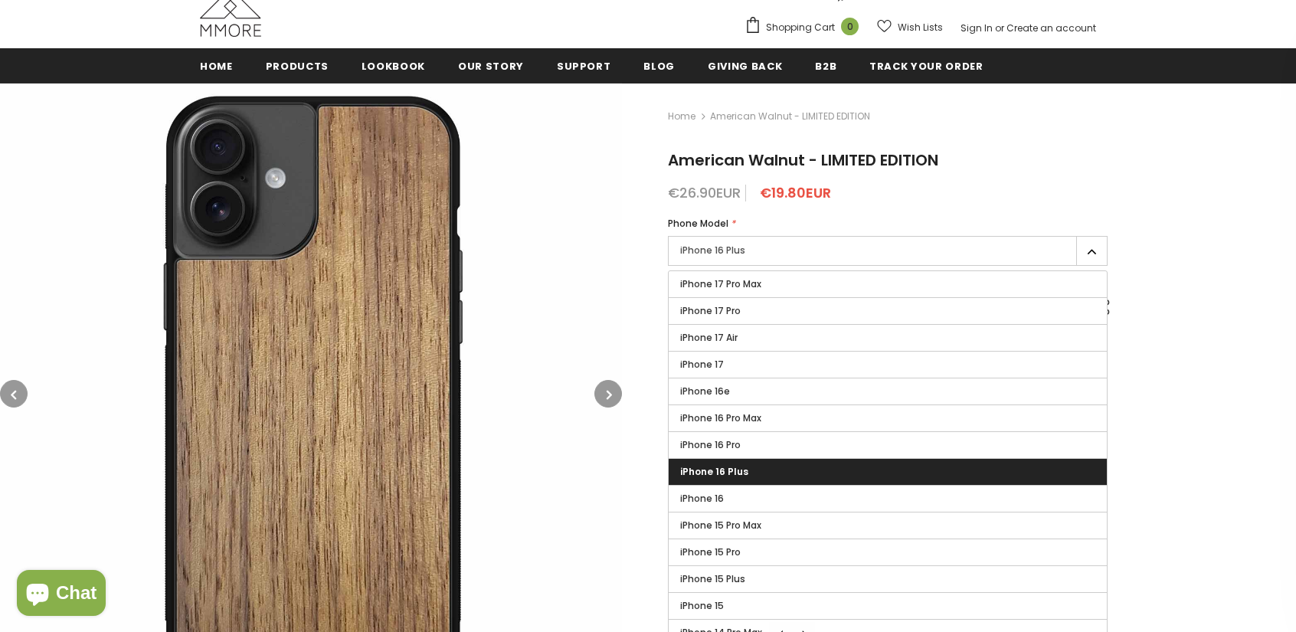
click at [743, 491] on label "iPhone 16" at bounding box center [888, 499] width 438 height 26
click at [0, 0] on input "iPhone 16" at bounding box center [0, 0] width 0 height 0
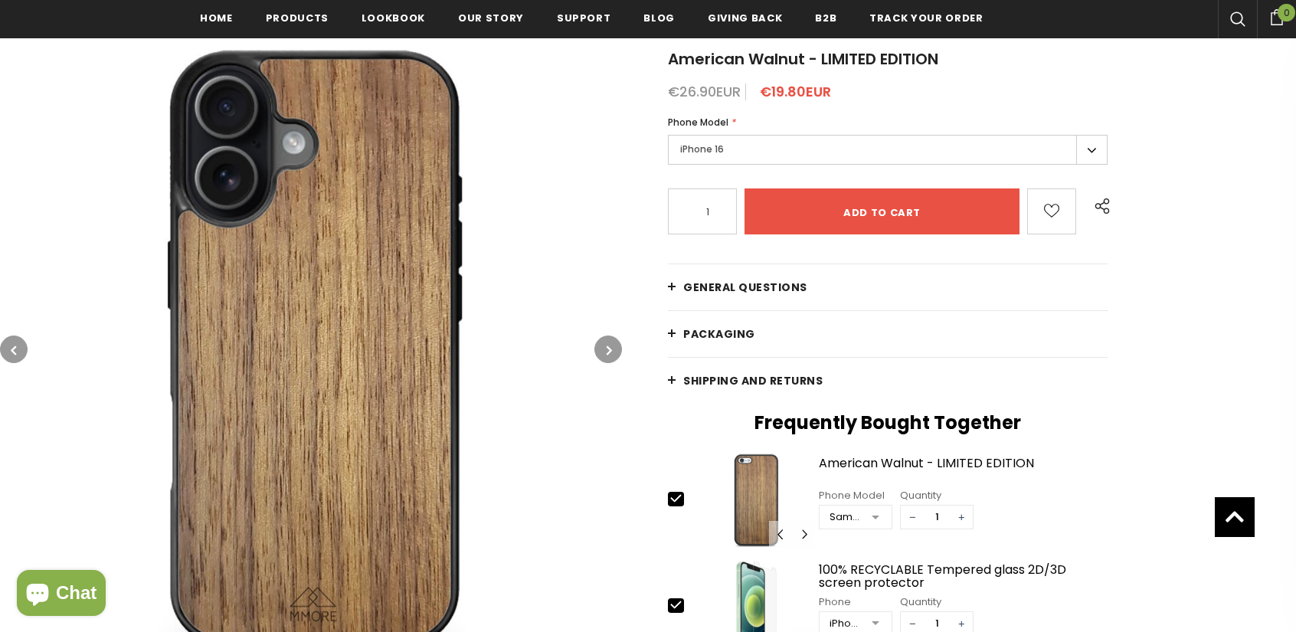
scroll to position [242, 0]
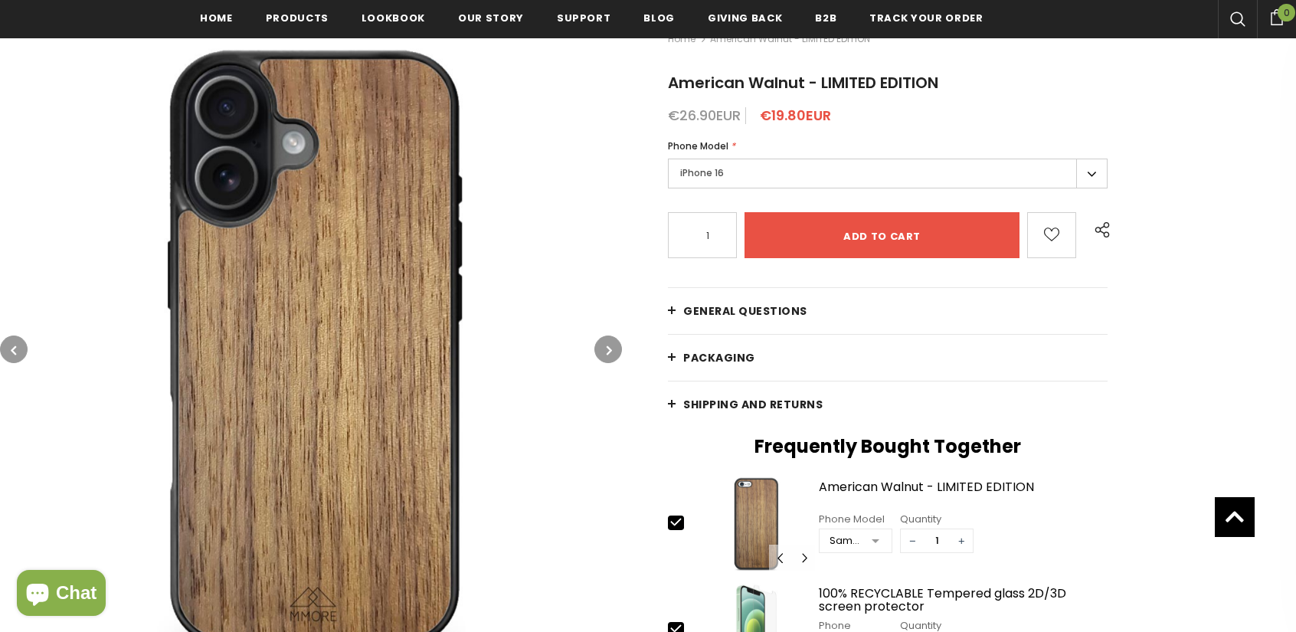
click at [694, 177] on label "iPhone 16" at bounding box center [888, 174] width 440 height 30
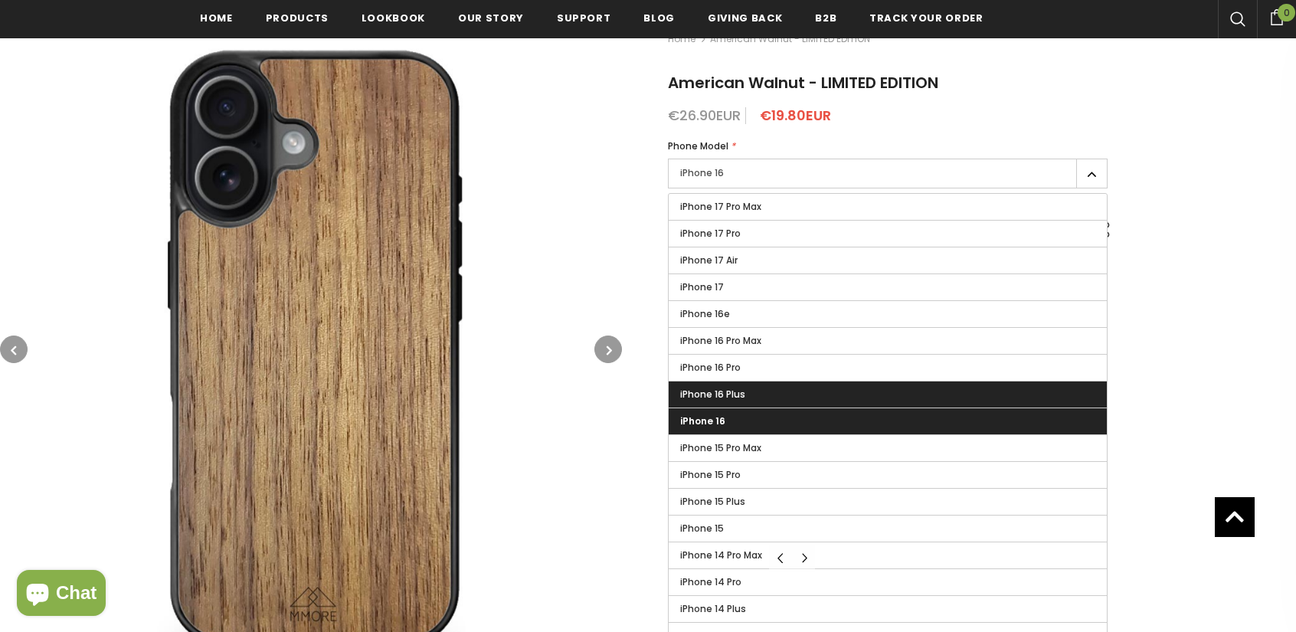
click at [767, 398] on label "iPhone 16 Plus" at bounding box center [888, 394] width 438 height 26
click at [0, 0] on input "iPhone 16 Plus" at bounding box center [0, 0] width 0 height 0
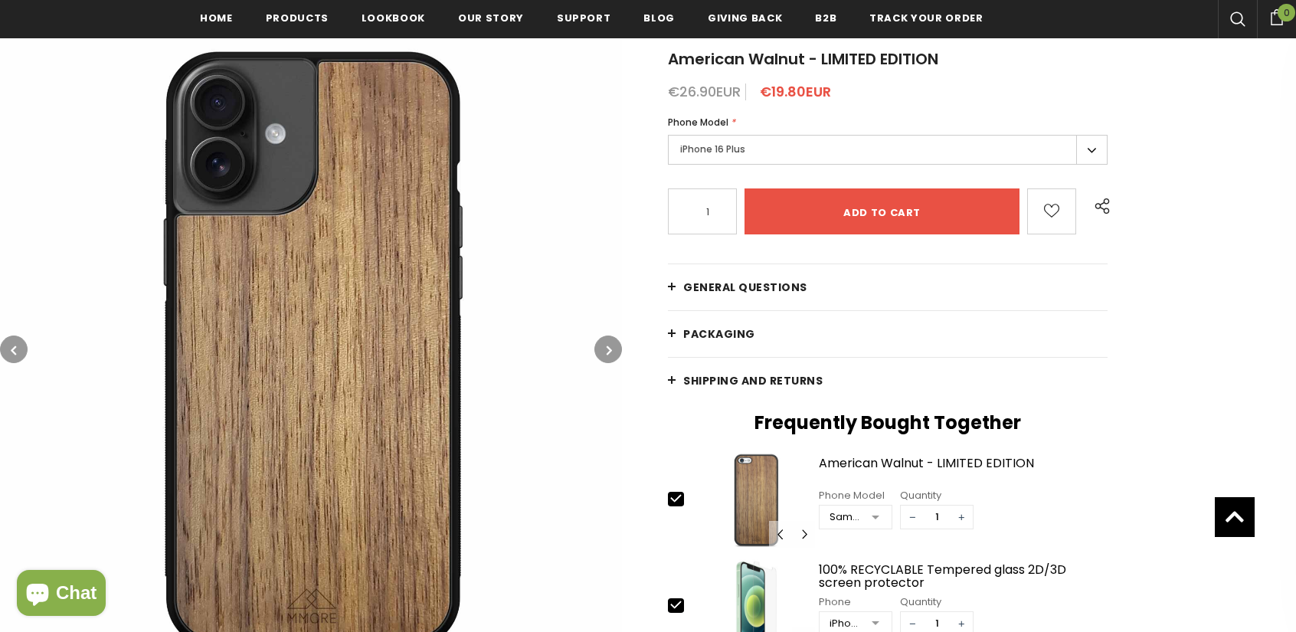
scroll to position [165, 0]
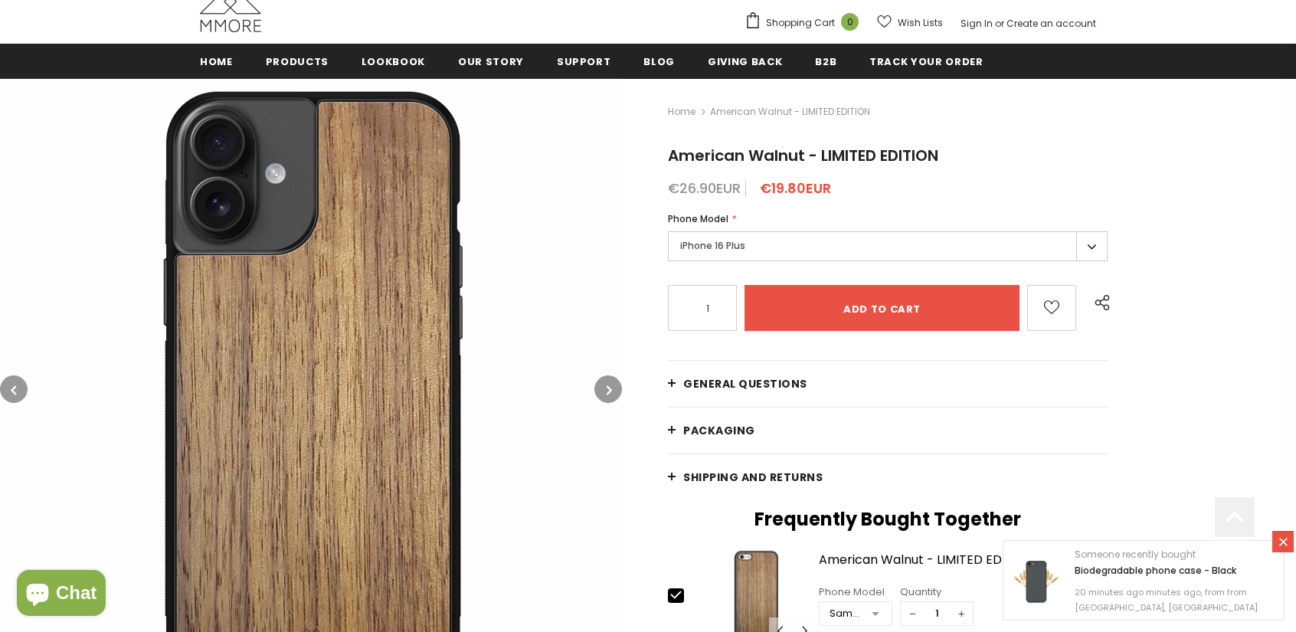
click at [0, 0] on div at bounding box center [0, 0] width 0 height 0
drag, startPoint x: 695, startPoint y: 247, endPoint x: 697, endPoint y: 258, distance: 11.0
click at [694, 252] on label "iPhone 16 Plus" at bounding box center [888, 246] width 440 height 30
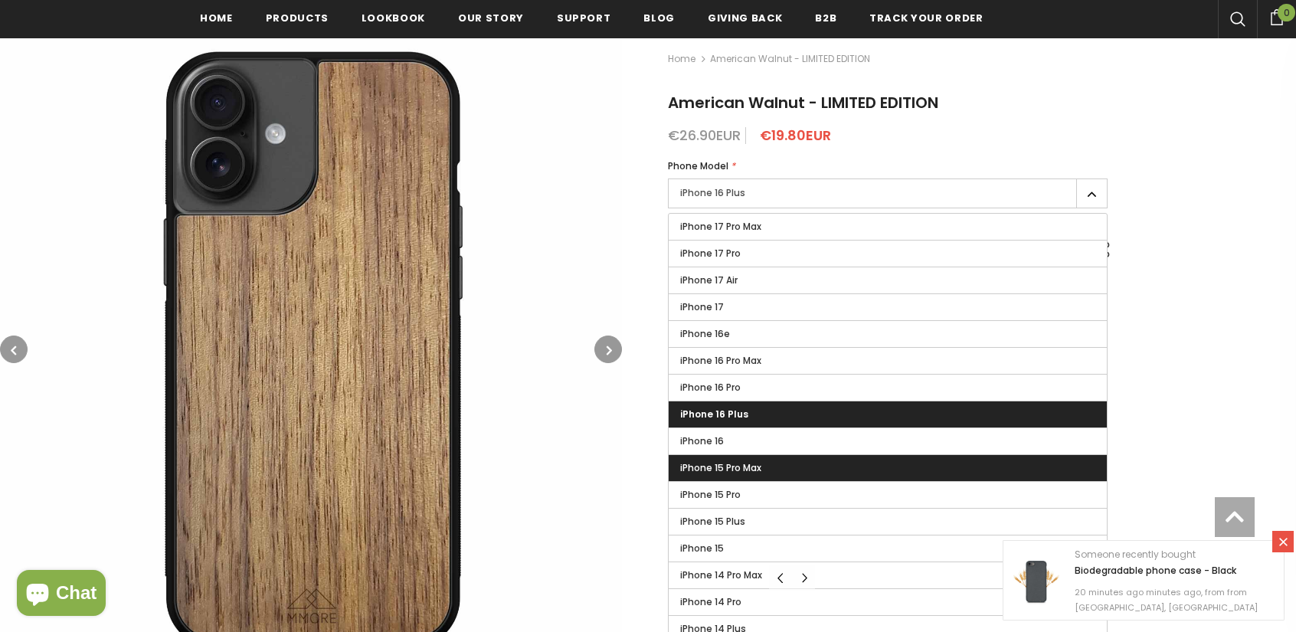
scroll to position [242, 0]
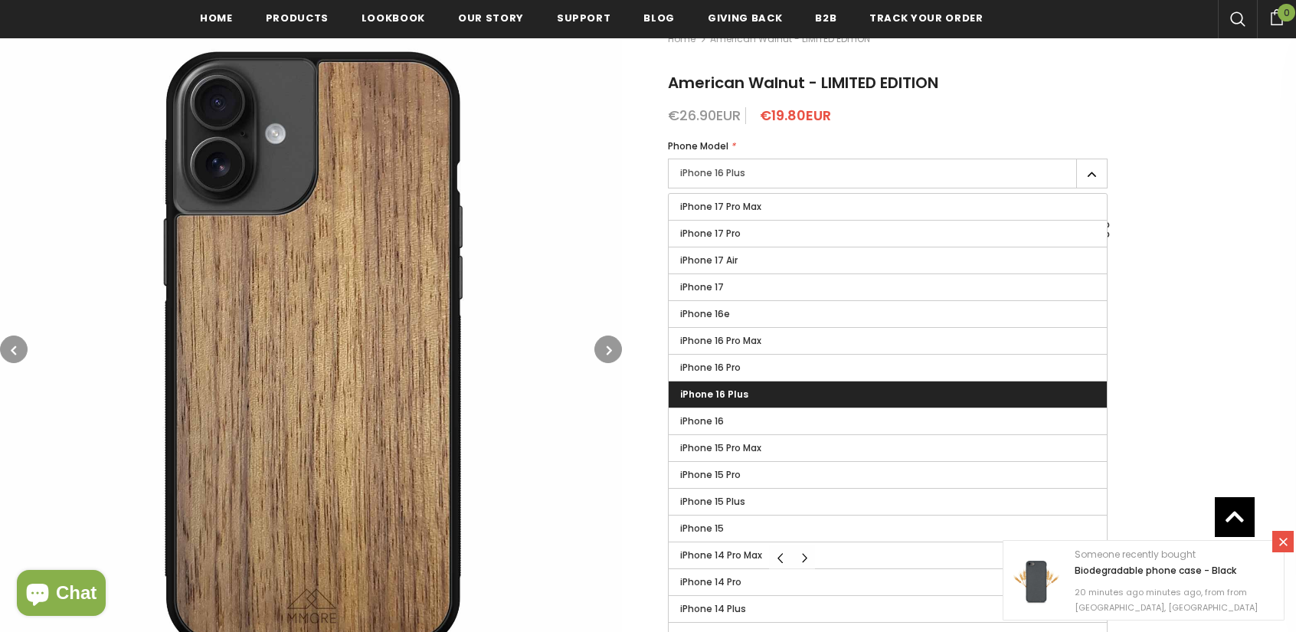
click at [761, 421] on label "iPhone 16" at bounding box center [888, 421] width 438 height 26
click at [0, 0] on input "iPhone 16" at bounding box center [0, 0] width 0 height 0
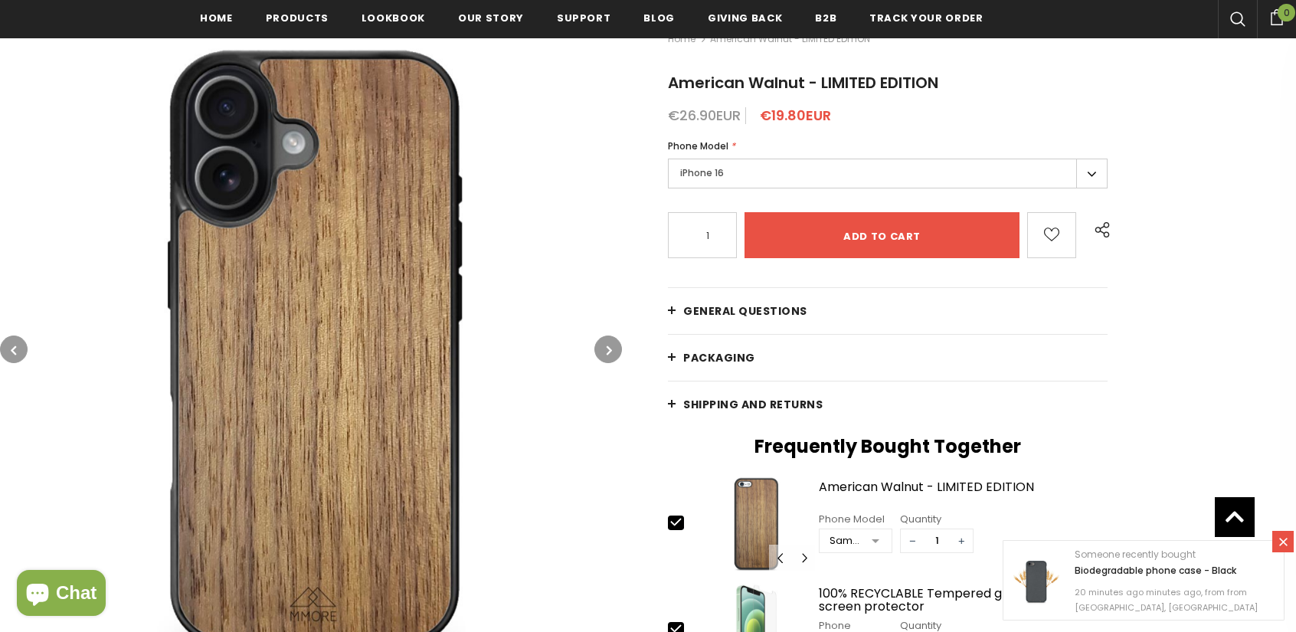
click at [732, 178] on label "iPhone 16" at bounding box center [888, 174] width 440 height 30
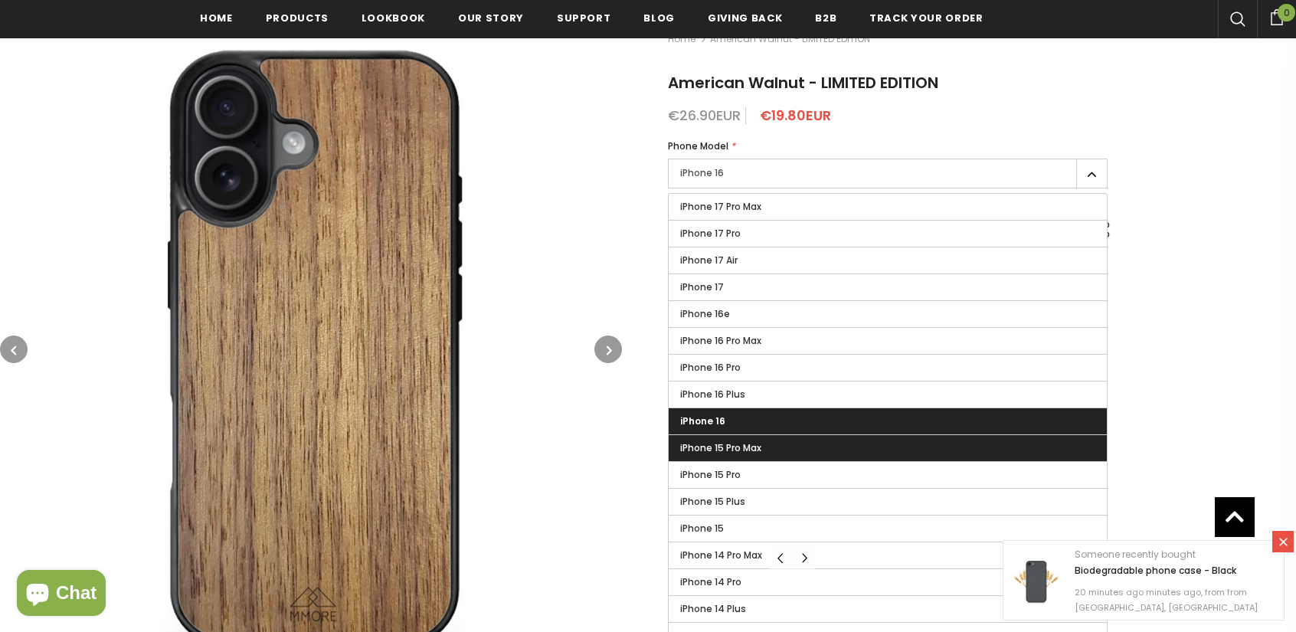
click at [705, 454] on label "iPhone 15 Pro Max" at bounding box center [888, 448] width 438 height 26
click at [0, 0] on input "iPhone 15 Pro Max" at bounding box center [0, 0] width 0 height 0
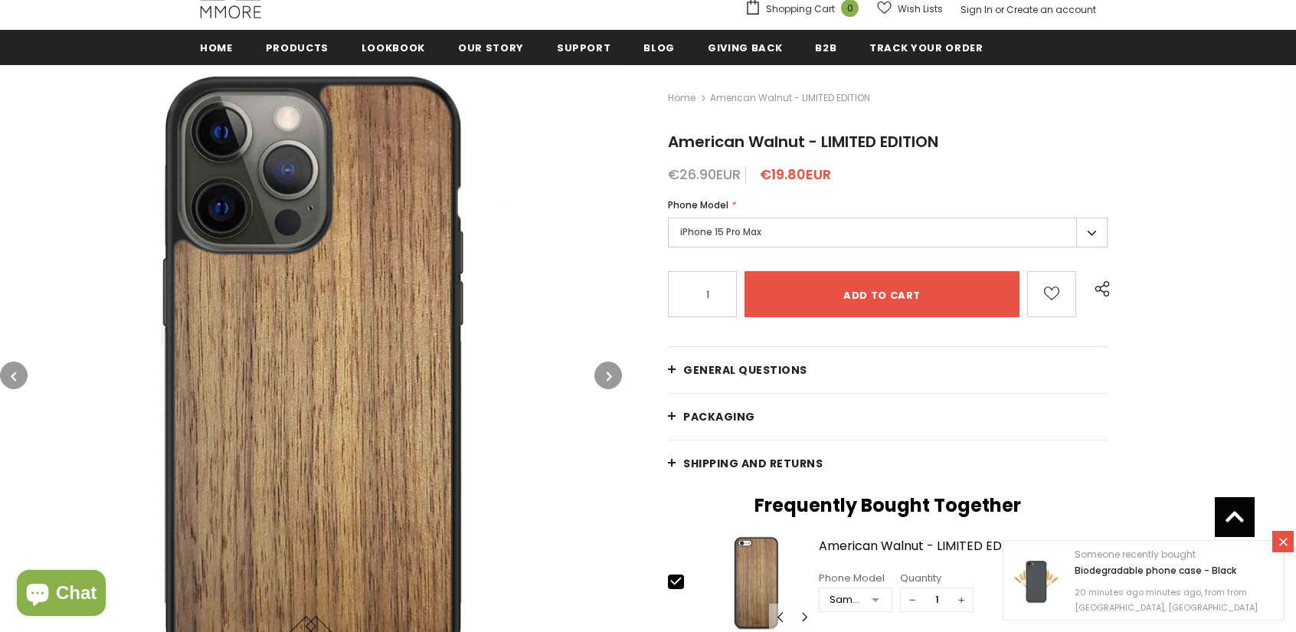
scroll to position [165, 0]
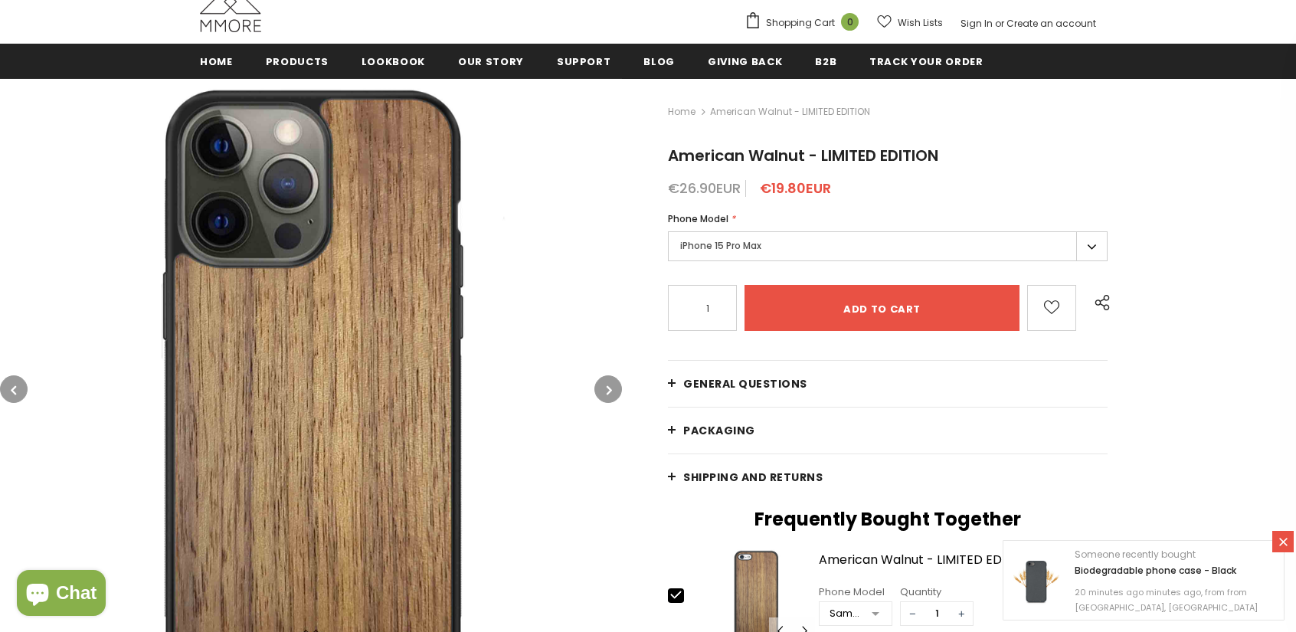
drag, startPoint x: 711, startPoint y: 226, endPoint x: 728, endPoint y: 301, distance: 76.9
click at [712, 225] on div "Phone Model *" at bounding box center [888, 218] width 440 height 15
click at [738, 248] on label "iPhone 15 Pro Max" at bounding box center [888, 246] width 440 height 30
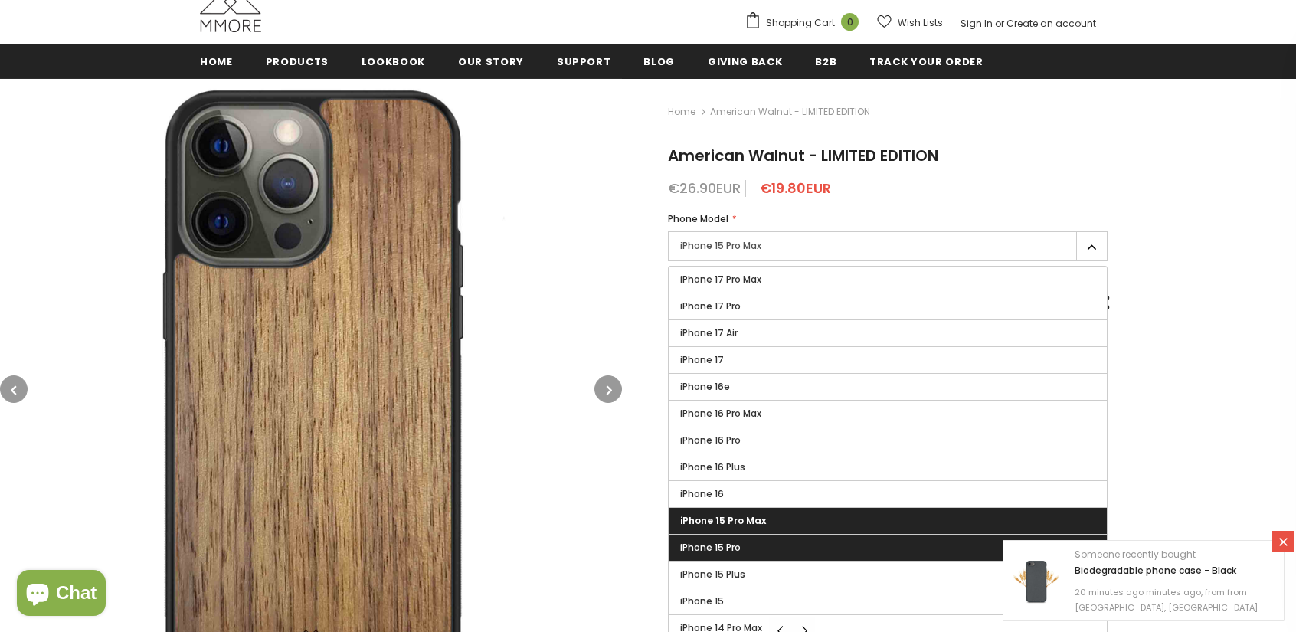
click at [746, 557] on label "iPhone 15 Pro" at bounding box center [888, 548] width 438 height 26
click at [0, 0] on input "iPhone 15 Pro" at bounding box center [0, 0] width 0 height 0
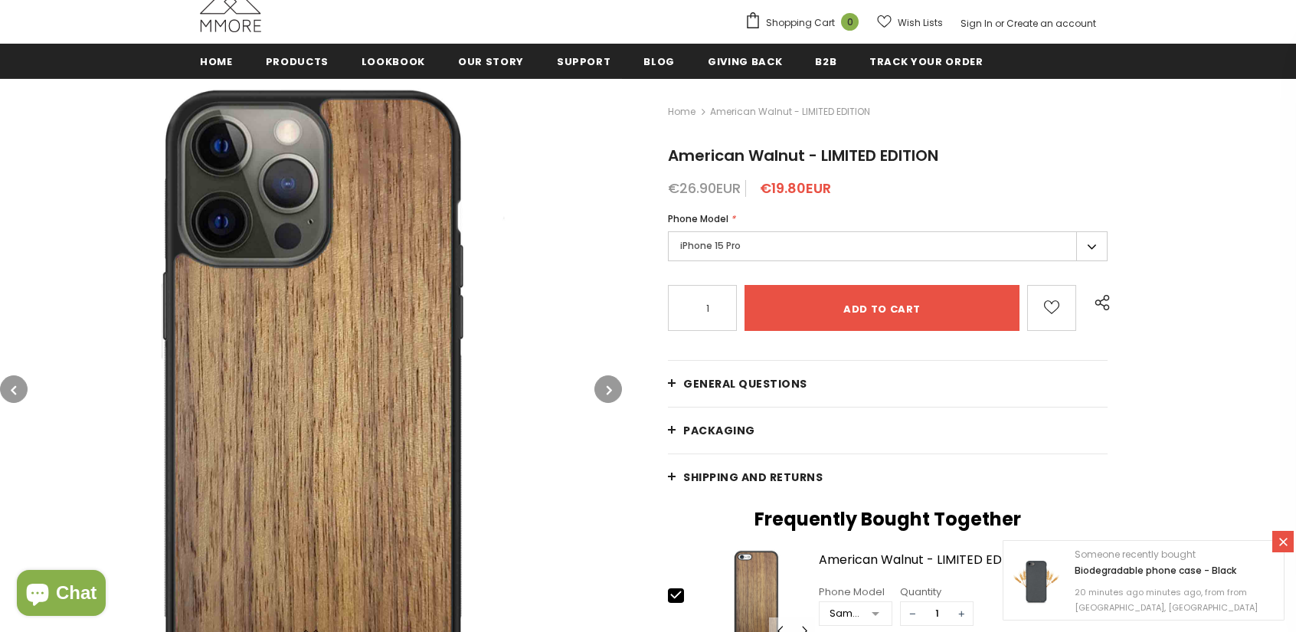
click at [708, 254] on label "iPhone 15 Pro" at bounding box center [888, 246] width 440 height 30
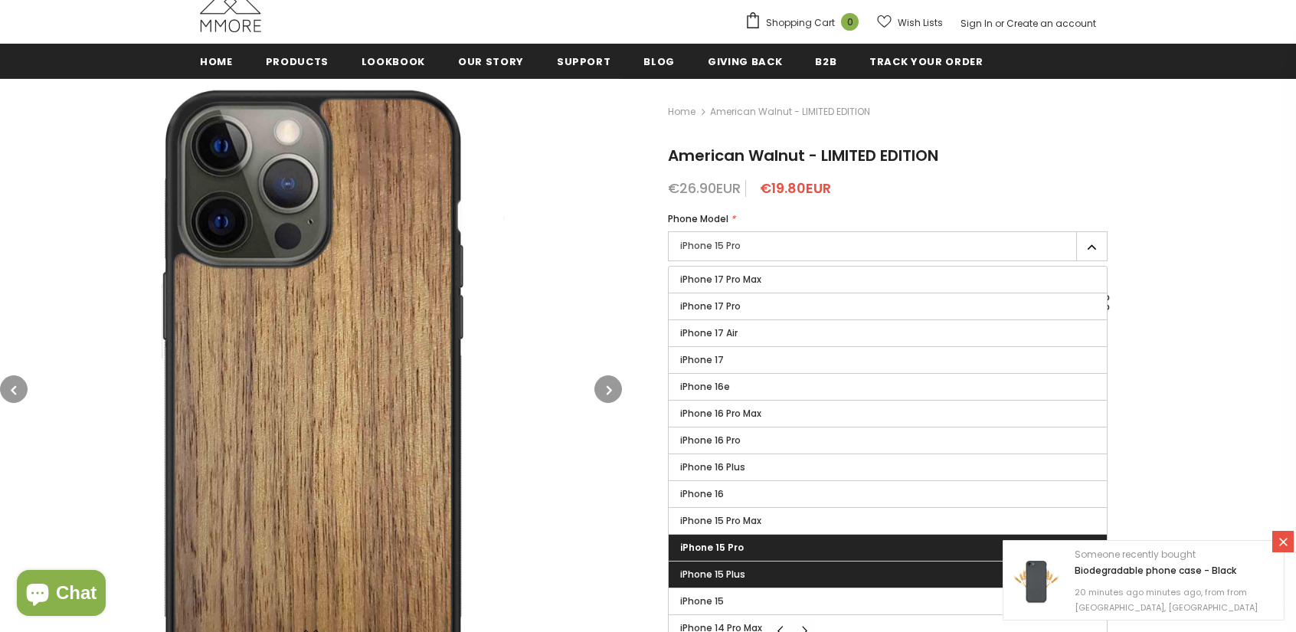
click at [745, 561] on label "iPhone 15 Plus" at bounding box center [888, 574] width 438 height 26
click at [0, 0] on input "iPhone 15 Plus" at bounding box center [0, 0] width 0 height 0
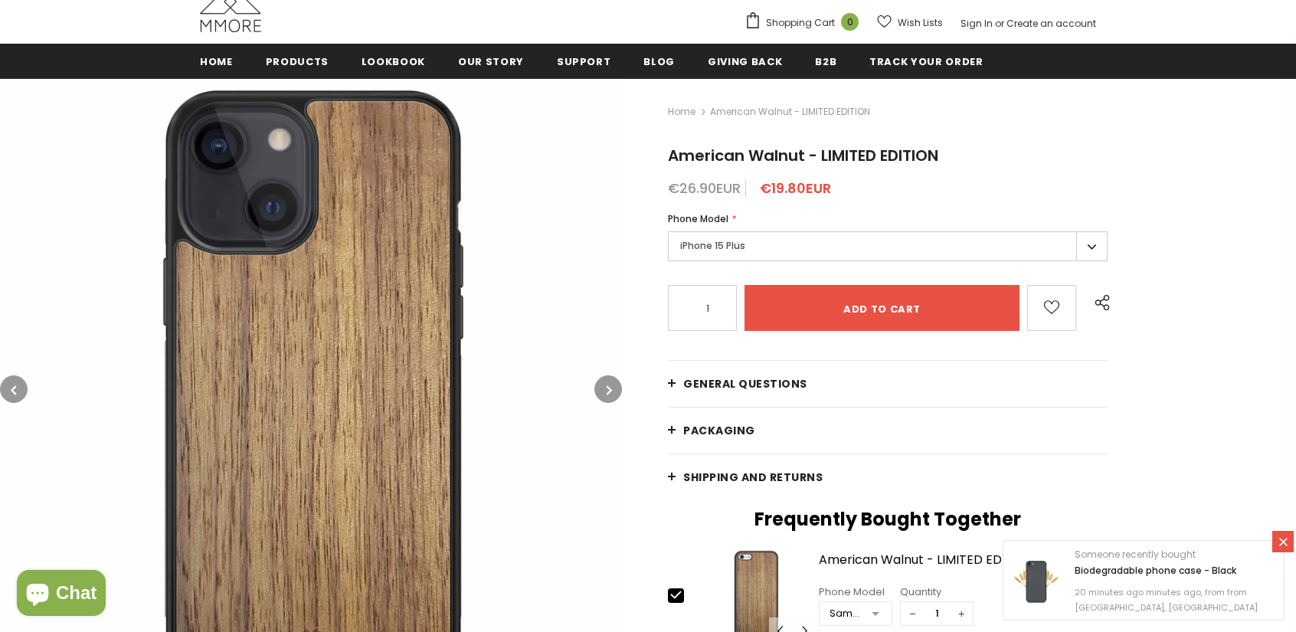
click at [709, 250] on label "iPhone 15 Plus" at bounding box center [888, 246] width 440 height 30
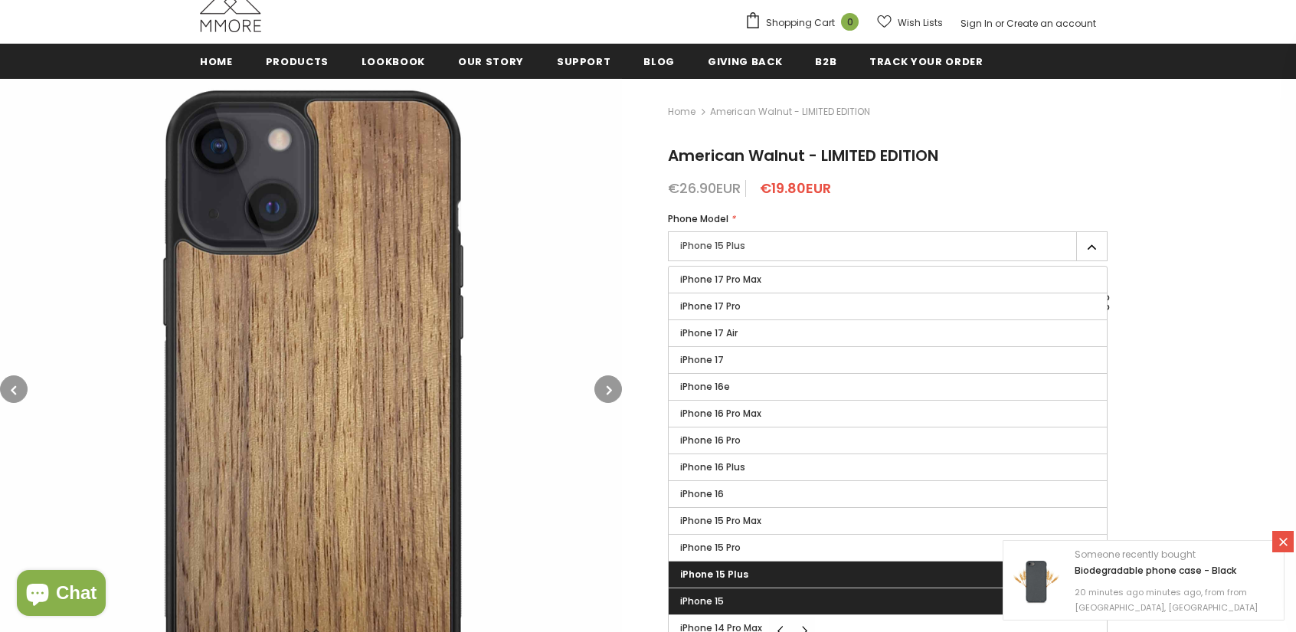
click at [758, 599] on label "iPhone 15" at bounding box center [888, 601] width 438 height 26
click at [0, 0] on input "iPhone 15" at bounding box center [0, 0] width 0 height 0
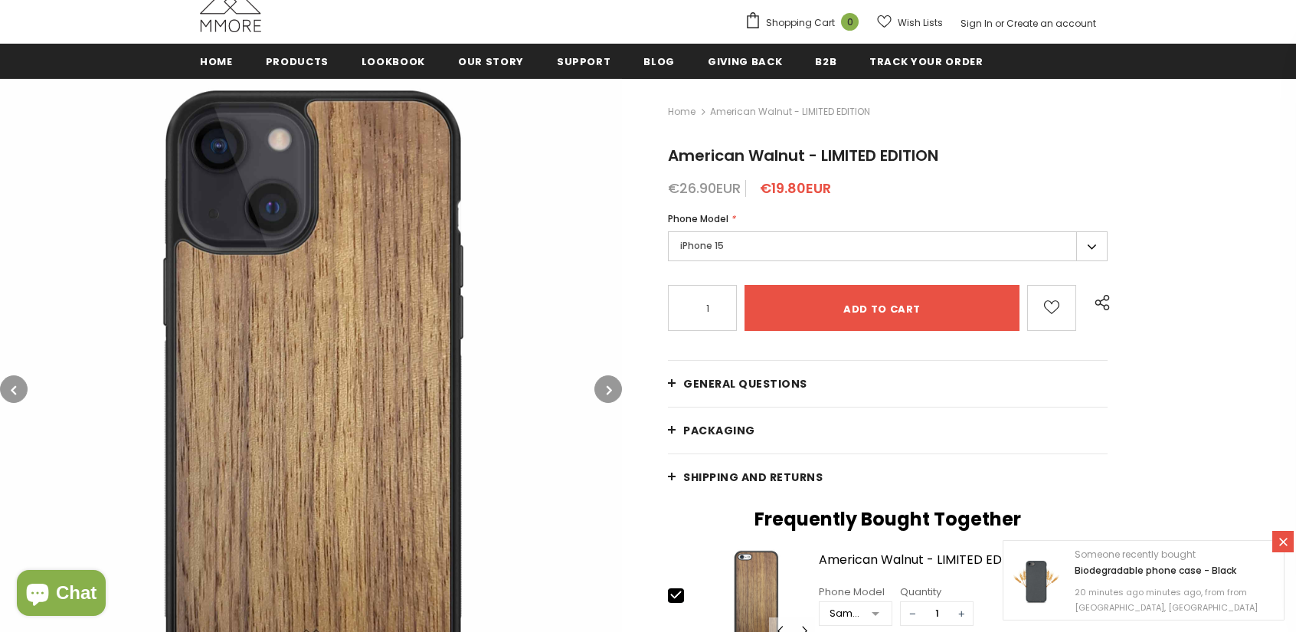
click at [722, 250] on label "iPhone 15" at bounding box center [888, 246] width 440 height 30
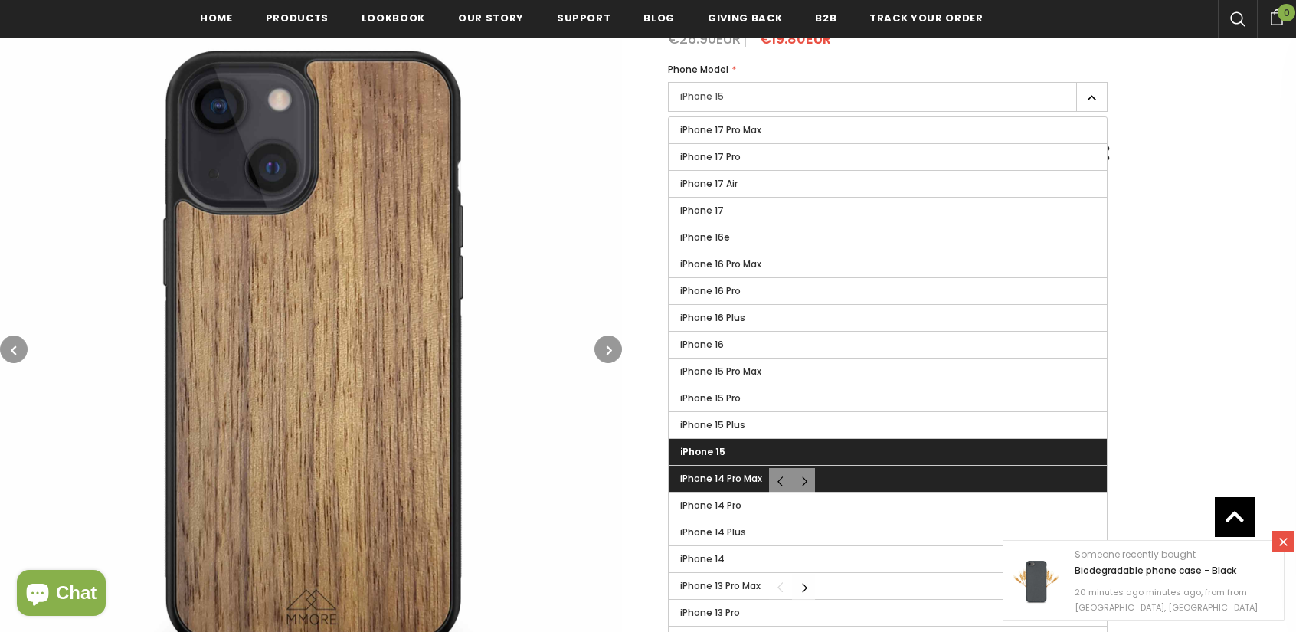
click at [741, 479] on span "iPhone 14 Pro Max" at bounding box center [721, 478] width 82 height 13
click at [0, 0] on input "iPhone 14 Pro Max" at bounding box center [0, 0] width 0 height 0
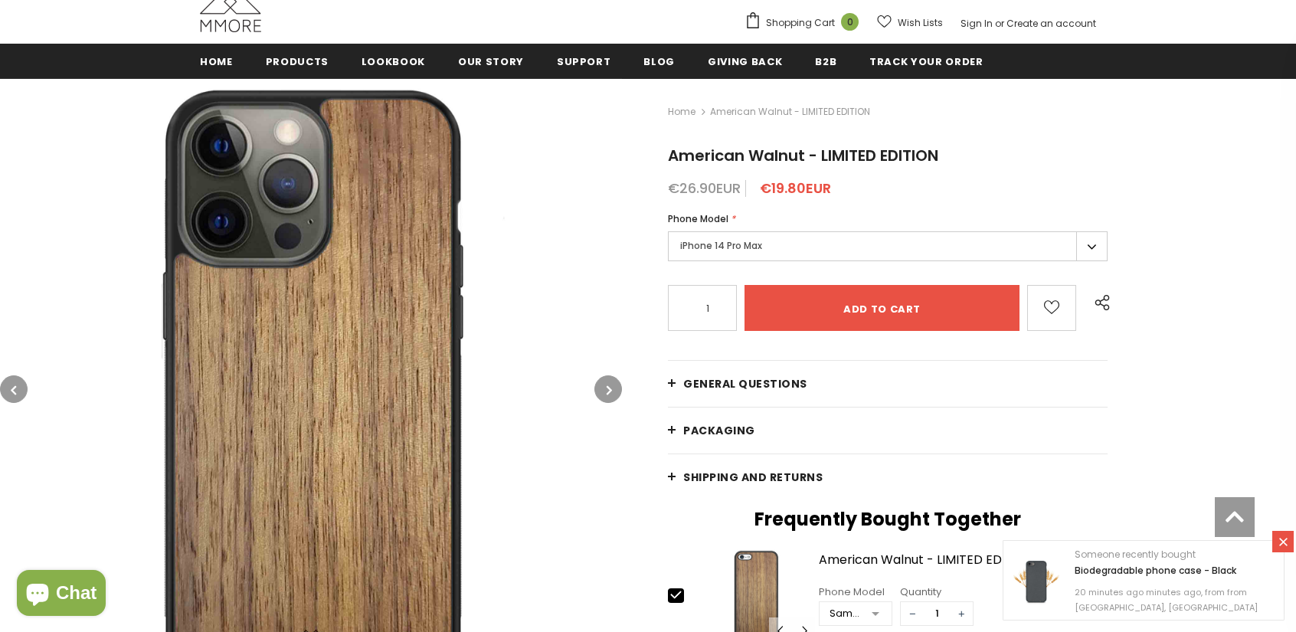
click at [702, 257] on label "iPhone 14 Pro Max" at bounding box center [888, 246] width 440 height 30
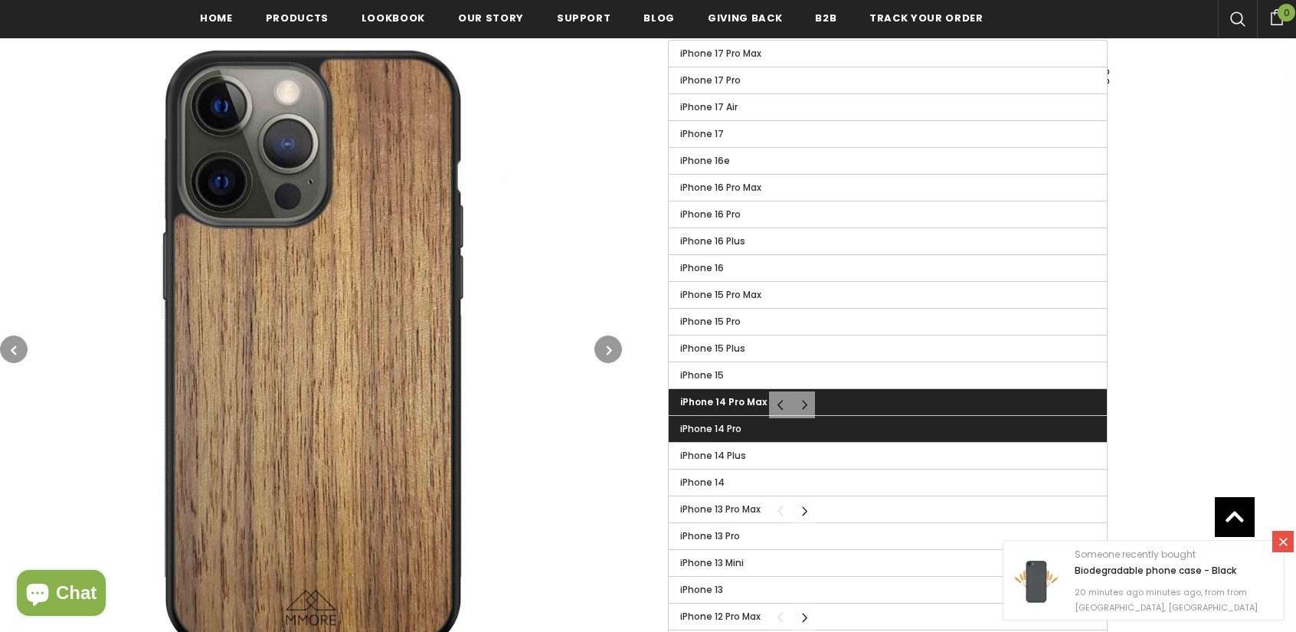
click at [737, 422] on span "iPhone 14 Pro" at bounding box center [710, 428] width 61 height 13
click at [0, 0] on input "iPhone 14 Pro" at bounding box center [0, 0] width 0 height 0
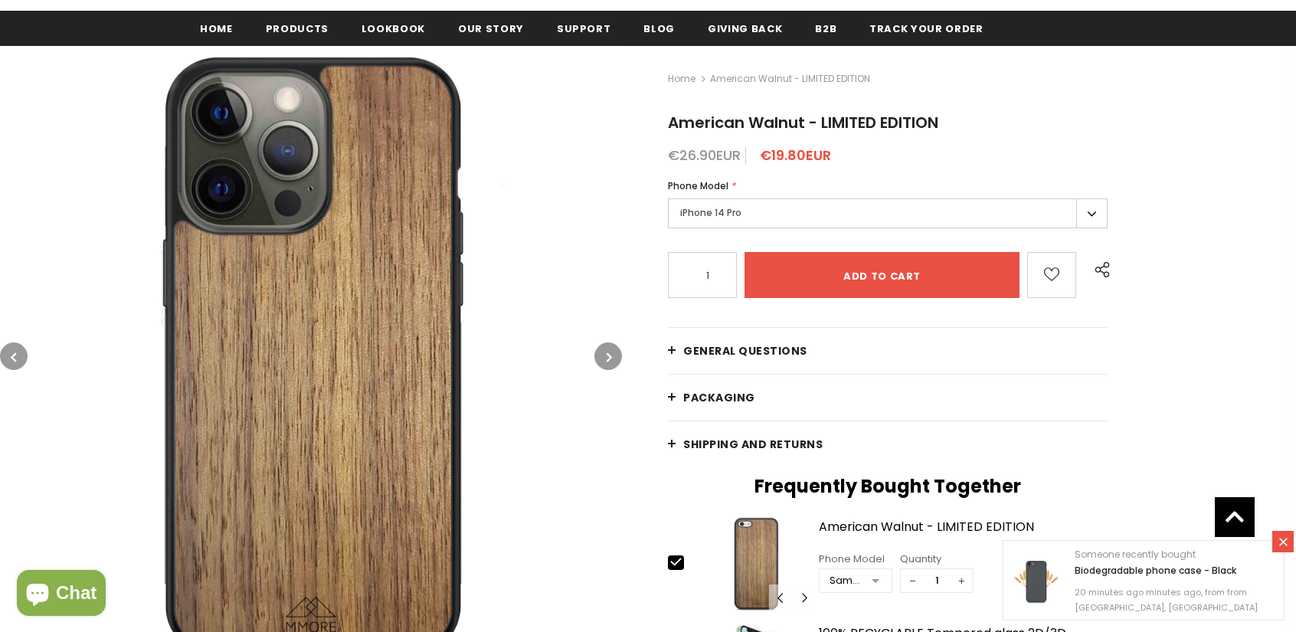
scroll to position [165, 0]
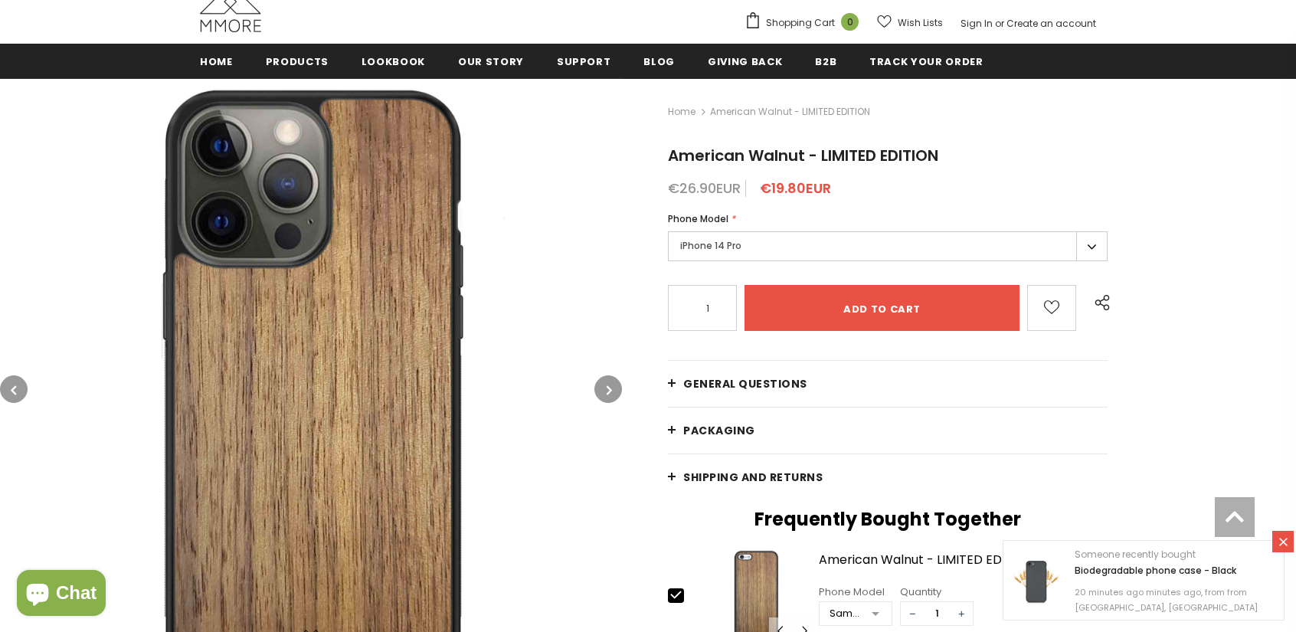
click at [735, 270] on form "Phone Model * iPhone 17 Pro Max iPhone 17 Pro iPhone 17 Air iPhone 17 iPhone 16…" at bounding box center [888, 270] width 440 height 119
click at [735, 251] on label "iPhone 14 Pro" at bounding box center [888, 246] width 440 height 30
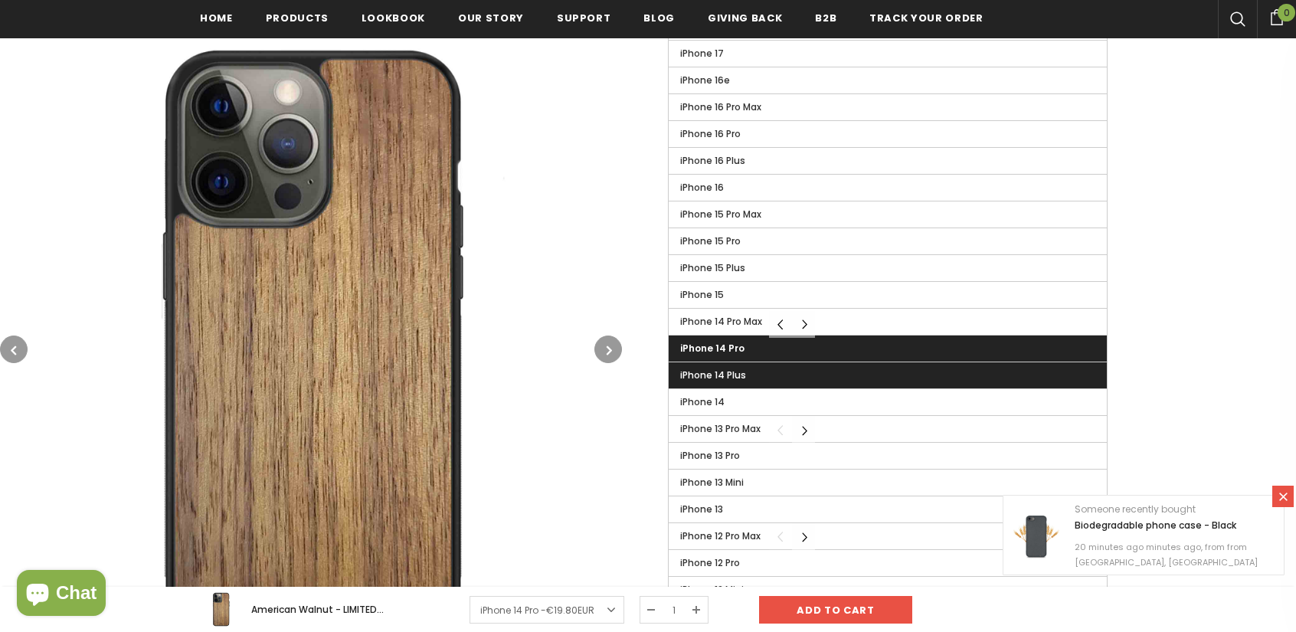
click at [722, 375] on span "iPhone 14 Plus" at bounding box center [713, 374] width 66 height 13
click at [0, 0] on input "iPhone 14 Plus" at bounding box center [0, 0] width 0 height 0
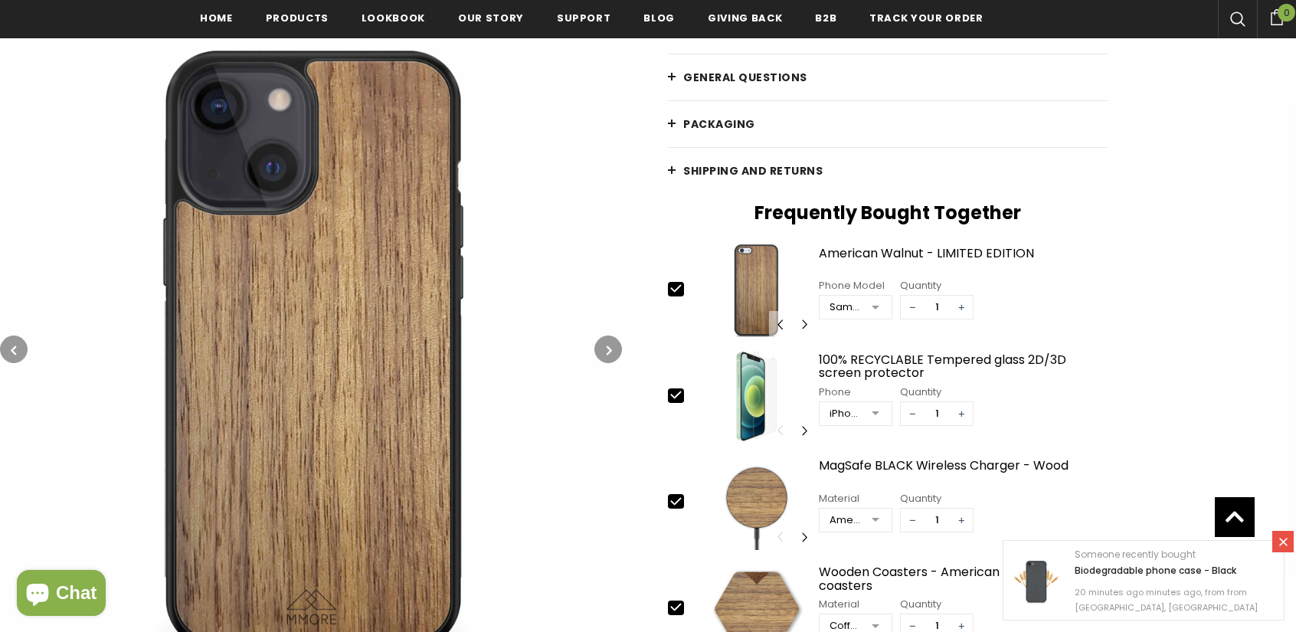
scroll to position [246, 0]
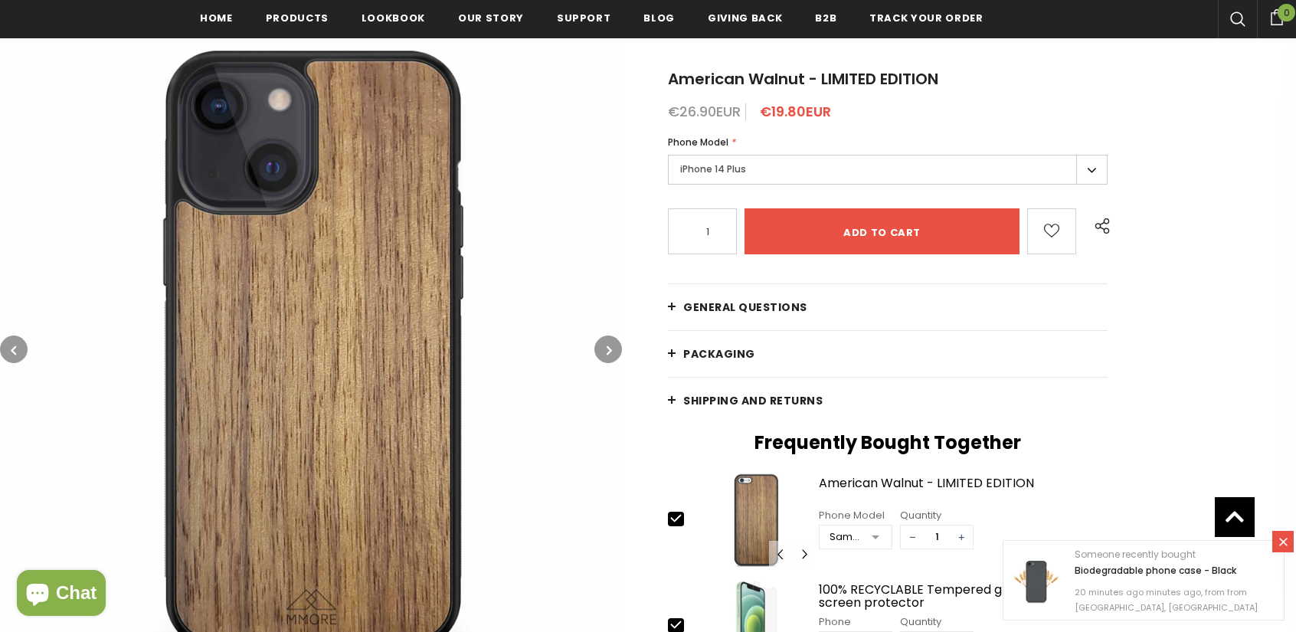
drag, startPoint x: 706, startPoint y: 172, endPoint x: 705, endPoint y: 181, distance: 9.2
click at [703, 171] on label "iPhone 14 Plus" at bounding box center [888, 170] width 440 height 30
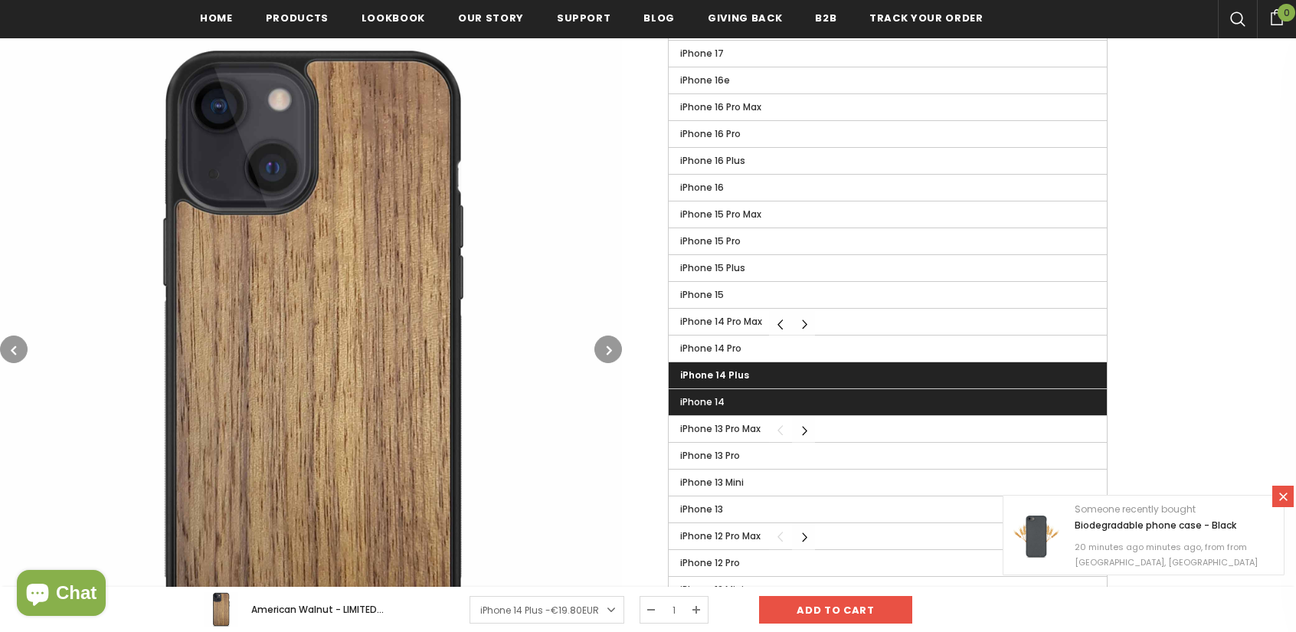
click at [755, 398] on label "iPhone 14" at bounding box center [888, 402] width 438 height 26
click at [0, 0] on input "iPhone 14" at bounding box center [0, 0] width 0 height 0
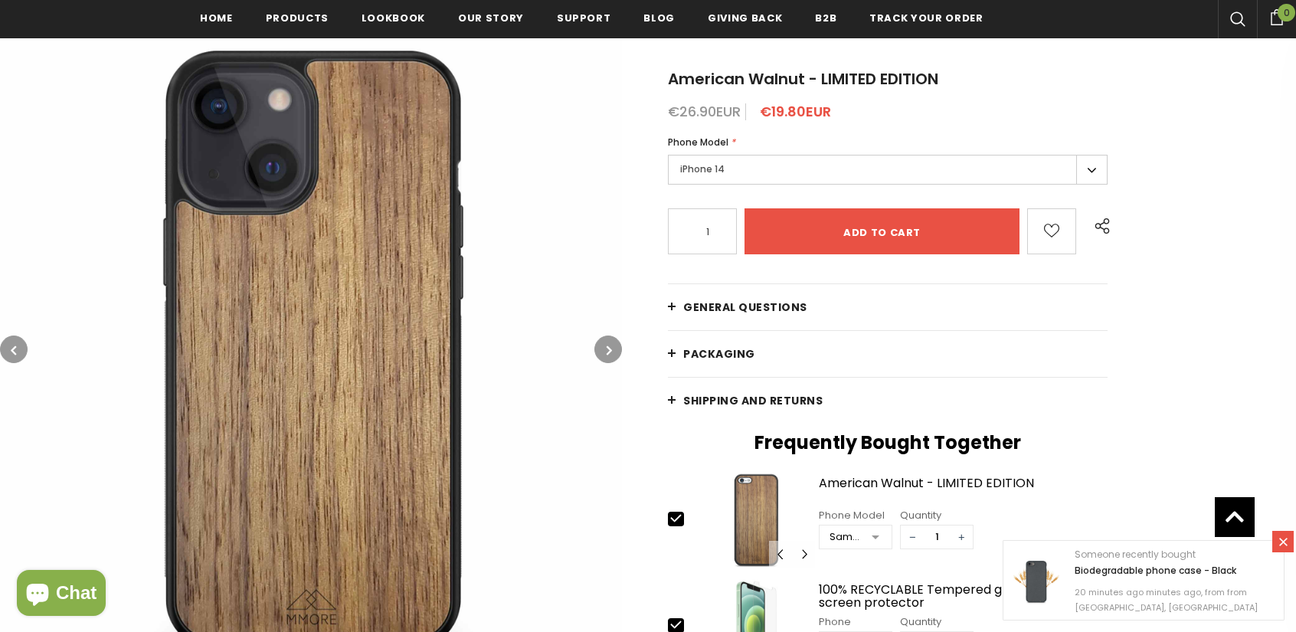
click at [717, 160] on label "iPhone 14" at bounding box center [888, 170] width 440 height 30
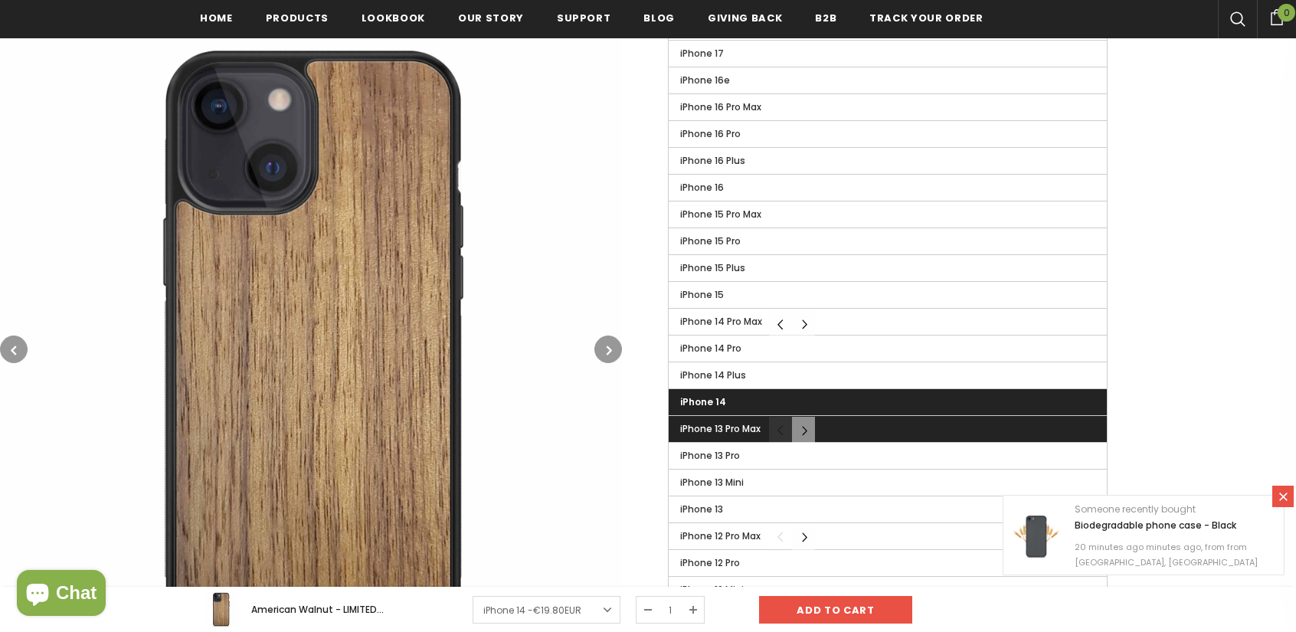
click at [744, 424] on span "iPhone 13 Pro Max" at bounding box center [720, 428] width 80 height 13
click at [0, 0] on input "iPhone 13 Pro Max" at bounding box center [0, 0] width 0 height 0
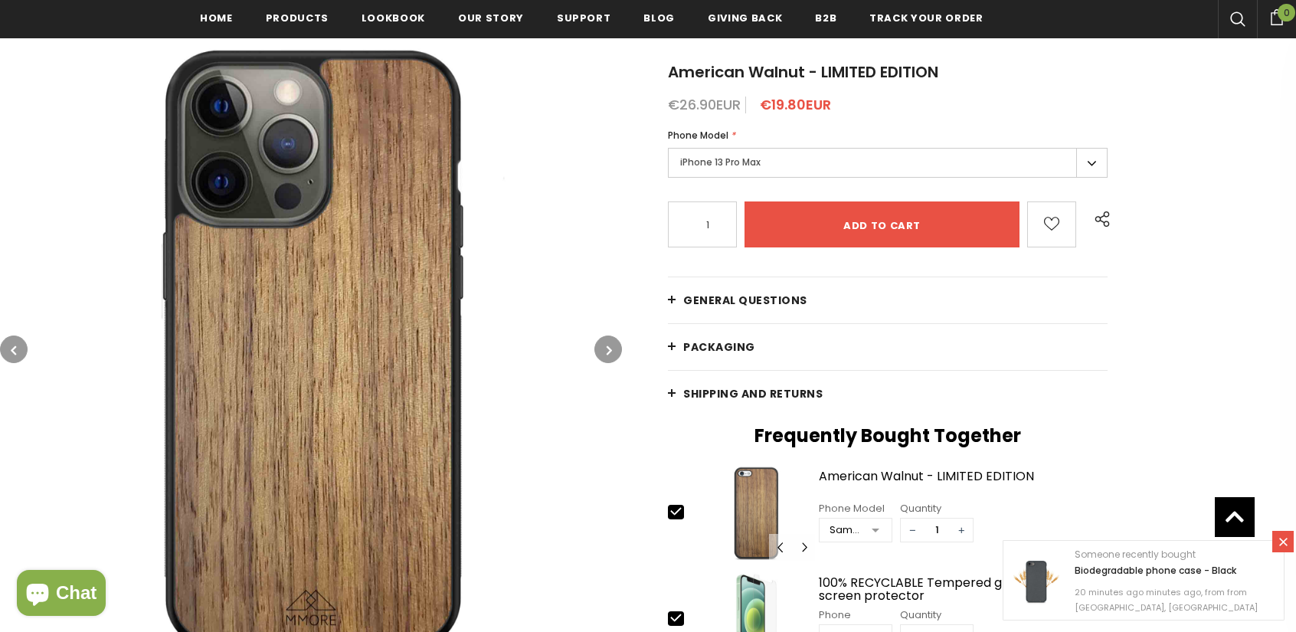
scroll to position [169, 0]
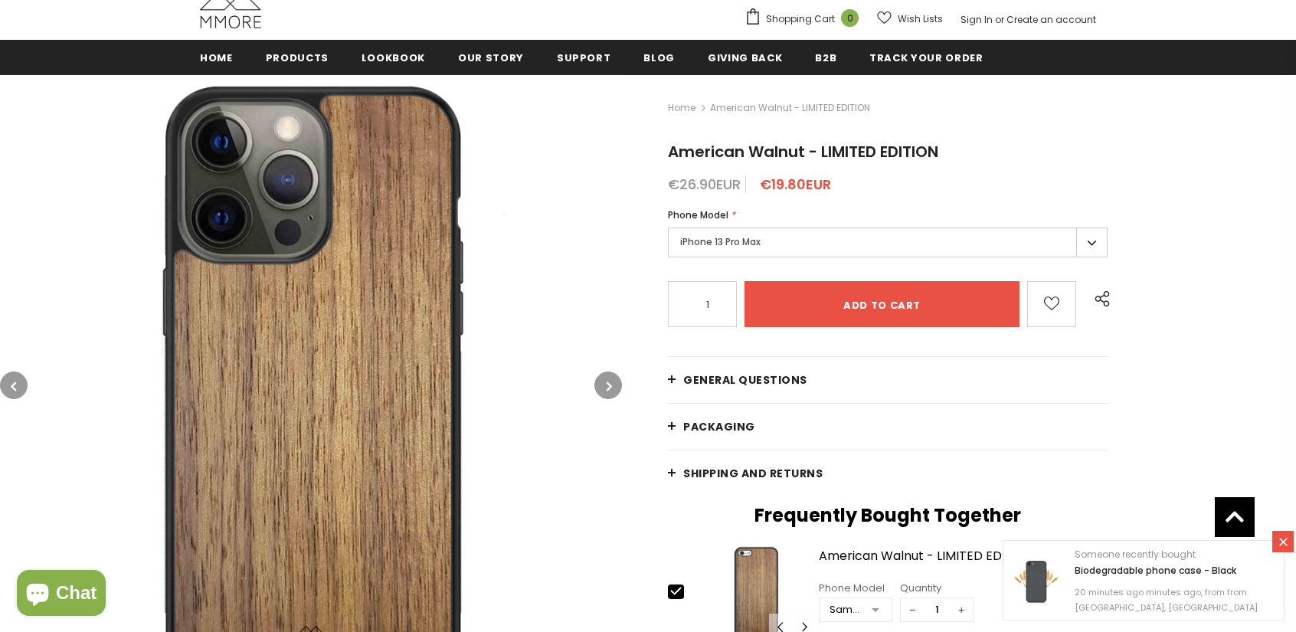
click at [731, 214] on em "*" at bounding box center [733, 214] width 5 height 13
click at [729, 244] on label "iPhone 13 Pro Max" at bounding box center [888, 242] width 440 height 30
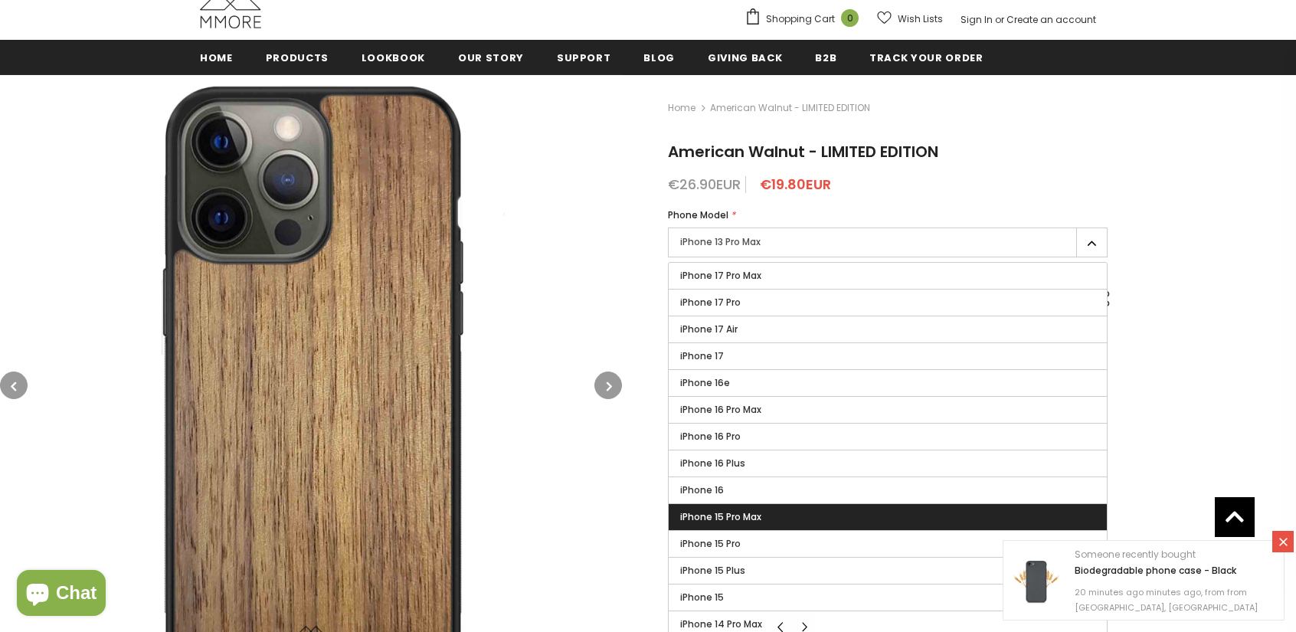
scroll to position [403, 0]
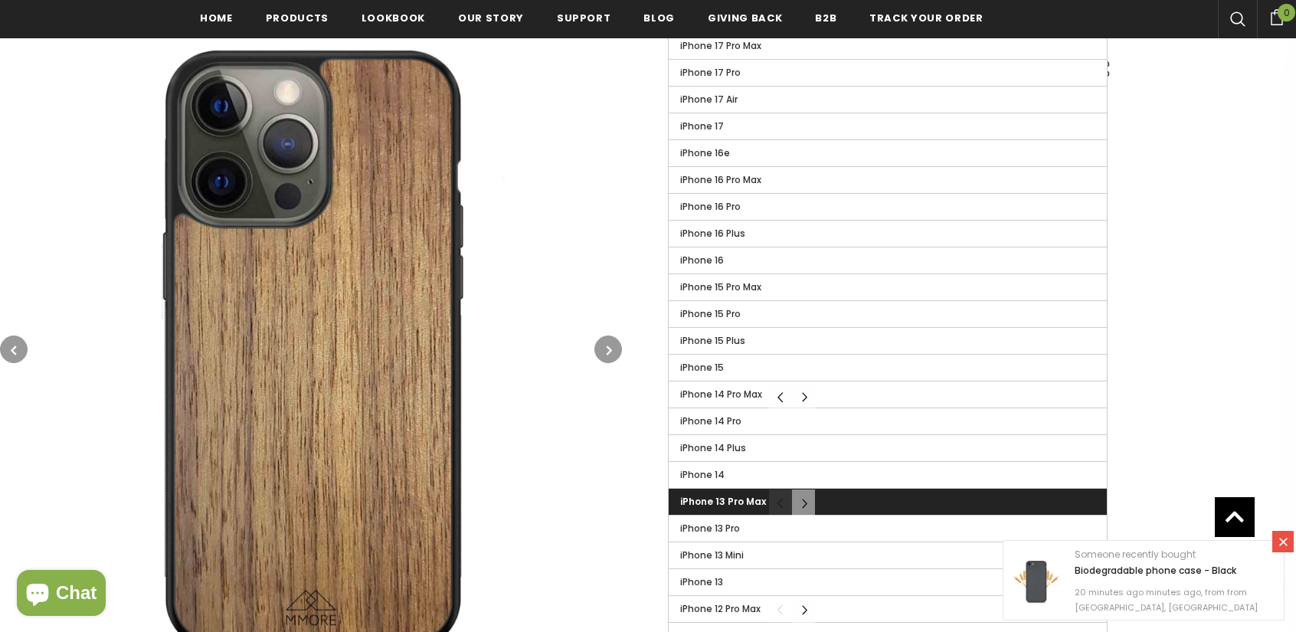
click at [725, 506] on label "iPhone 13 Pro Max" at bounding box center [888, 502] width 438 height 26
click at [0, 0] on input "iPhone 13 Pro Max" at bounding box center [0, 0] width 0 height 0
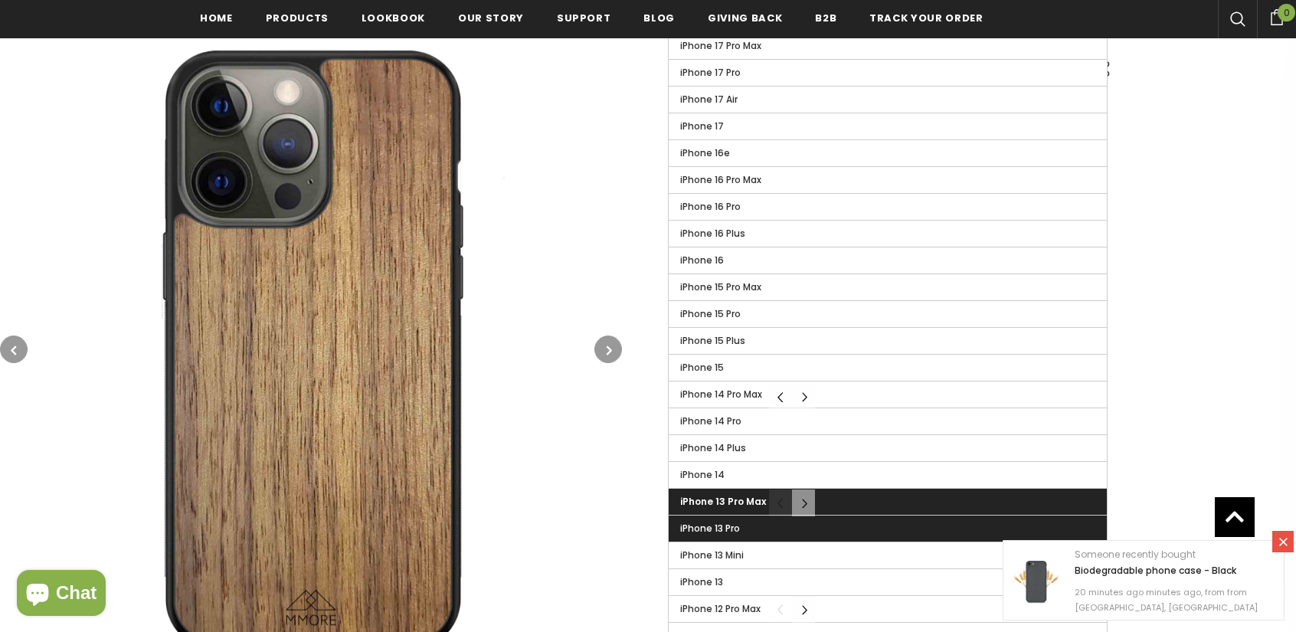
click at [723, 515] on label "iPhone 13 Pro" at bounding box center [888, 528] width 438 height 26
click at [0, 0] on input "iPhone 13 Pro" at bounding box center [0, 0] width 0 height 0
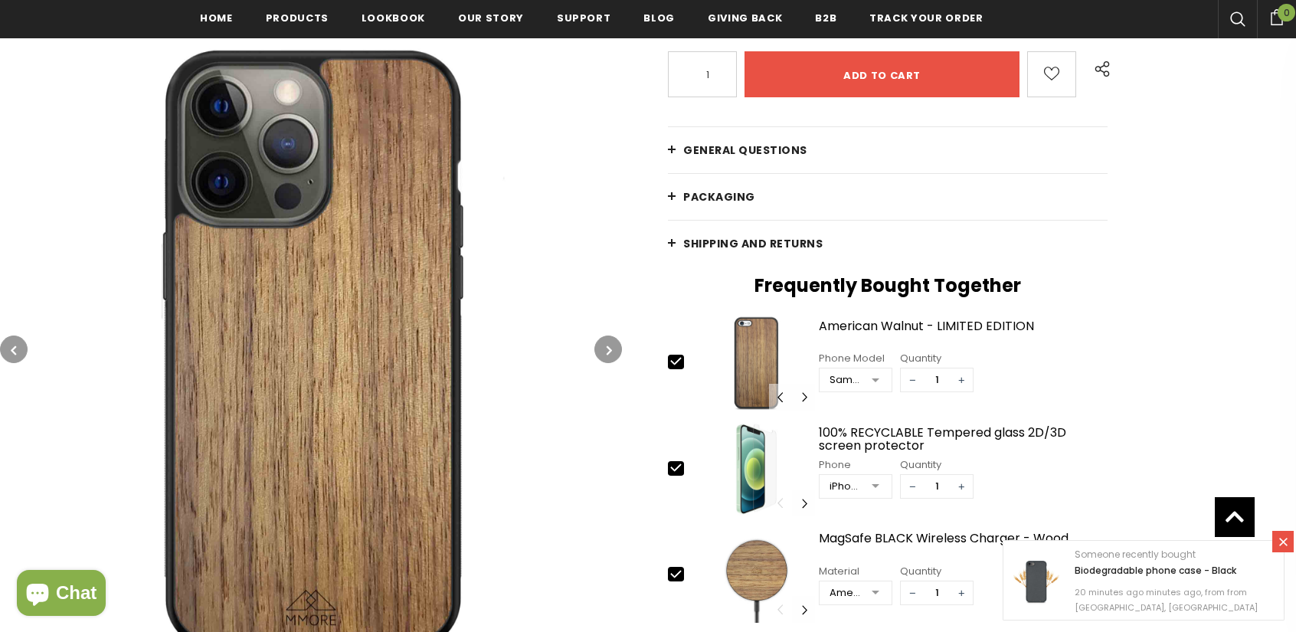
scroll to position [173, 0]
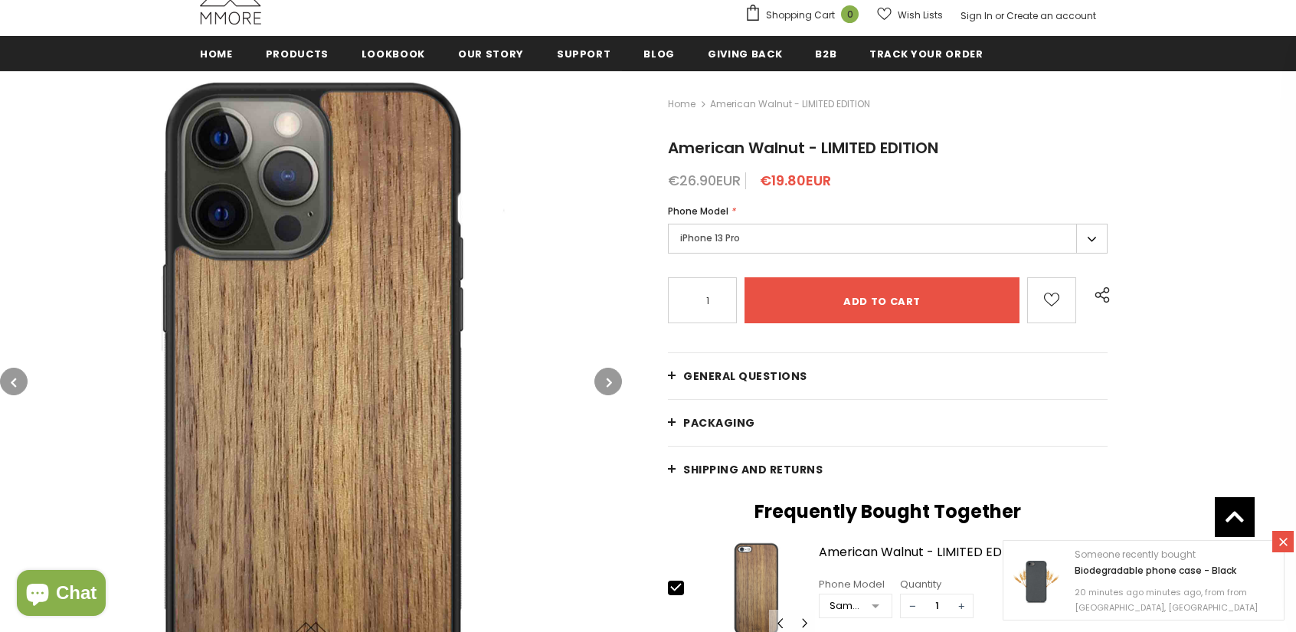
click at [736, 231] on label "iPhone 13 Pro" at bounding box center [888, 239] width 440 height 30
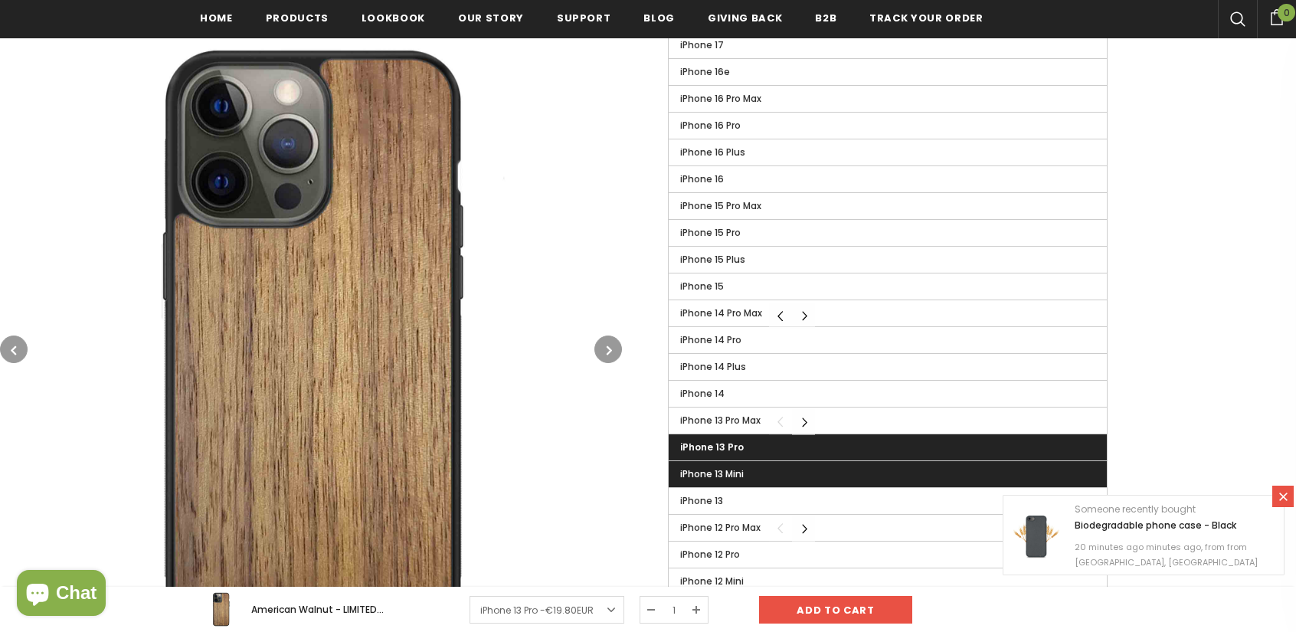
click at [731, 461] on label "iPhone 13 Mini" at bounding box center [888, 474] width 438 height 26
click at [0, 0] on input "iPhone 13 Mini" at bounding box center [0, 0] width 0 height 0
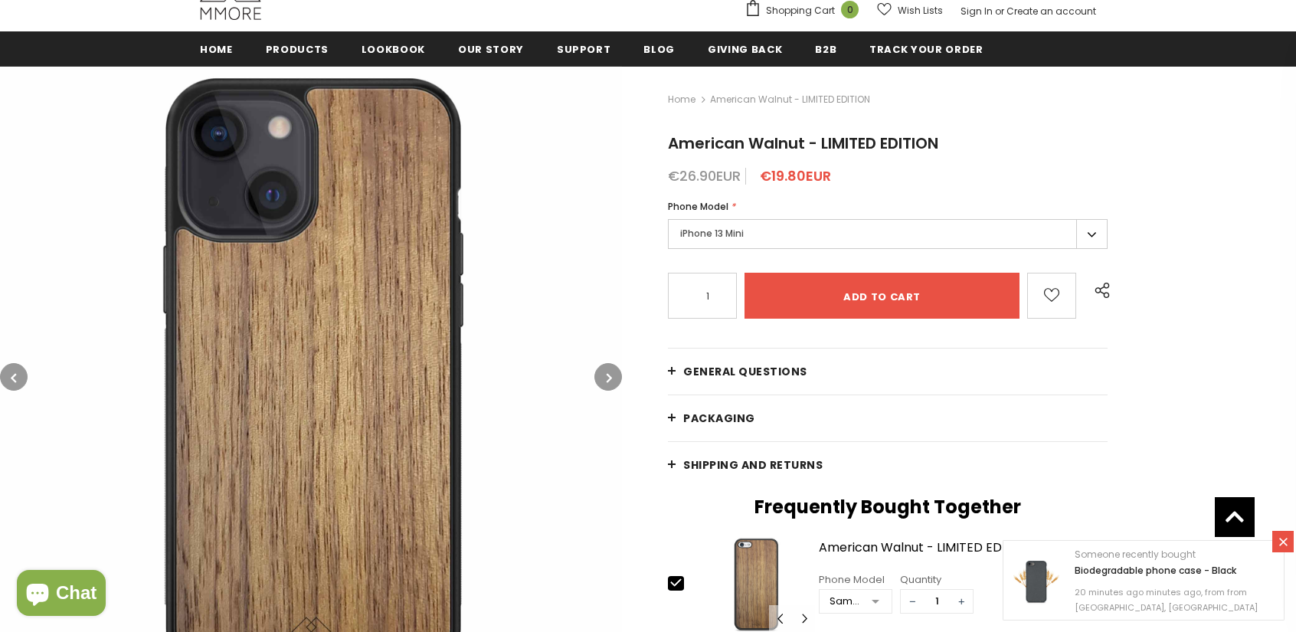
click at [720, 223] on label "iPhone 13 Mini" at bounding box center [888, 234] width 440 height 30
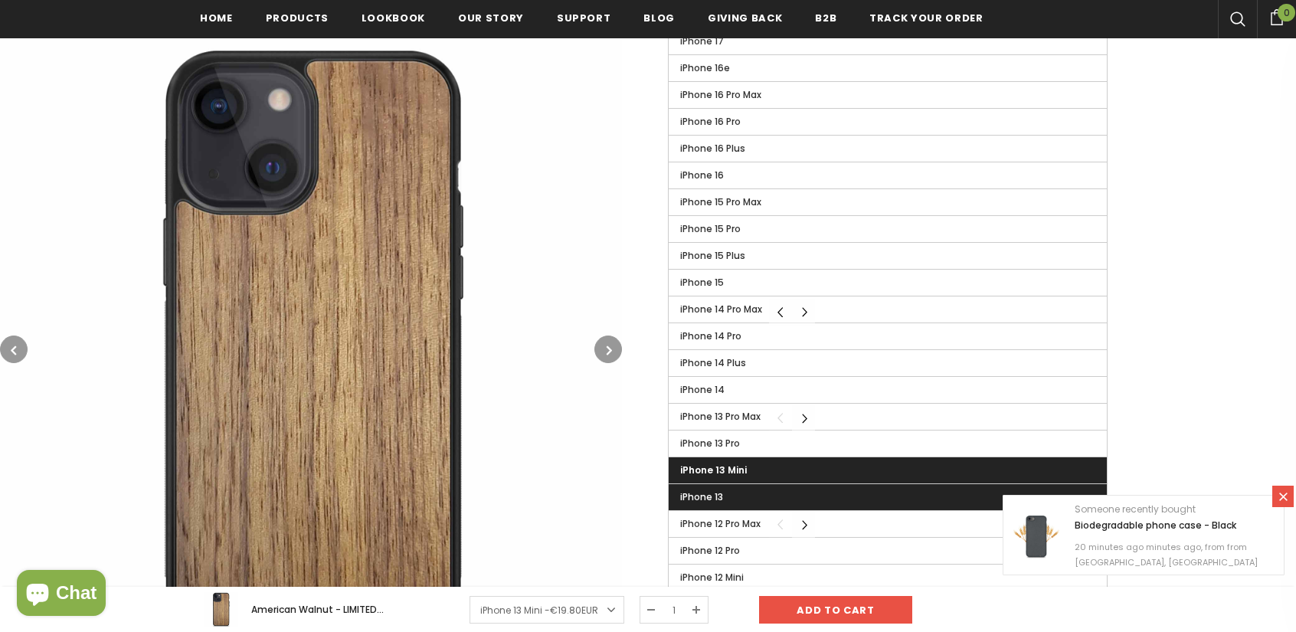
click at [751, 489] on label "iPhone 13" at bounding box center [888, 497] width 438 height 26
click at [0, 0] on input "iPhone 13" at bounding box center [0, 0] width 0 height 0
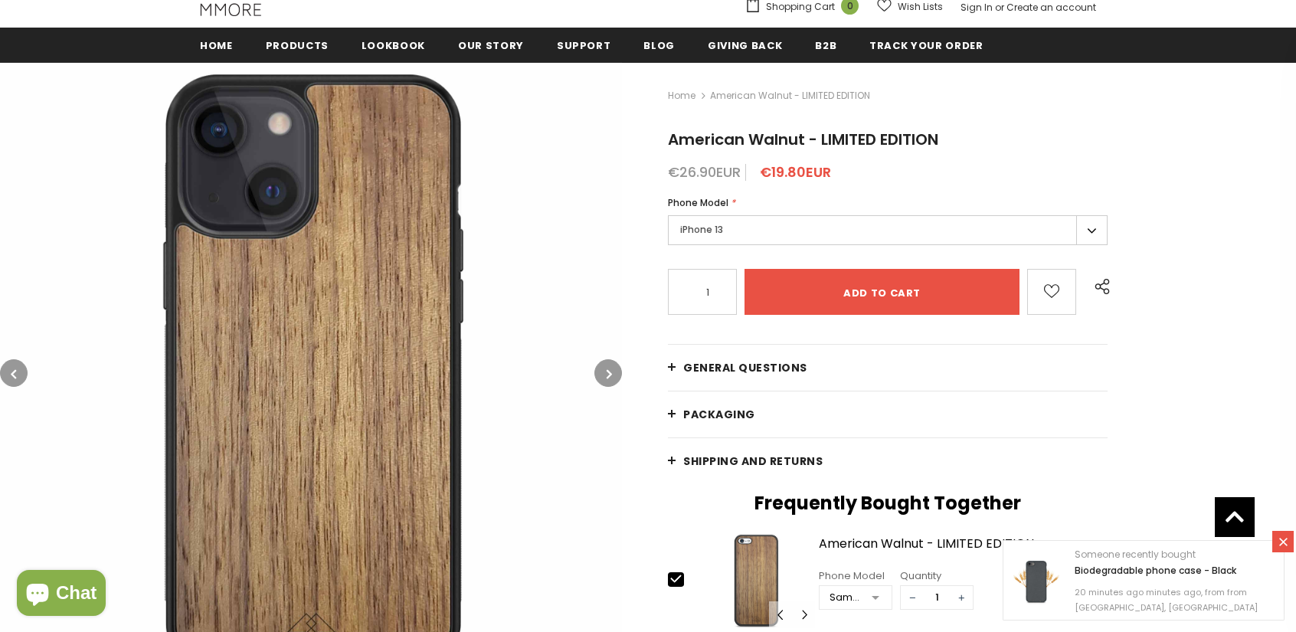
click at [709, 221] on label "iPhone 13" at bounding box center [888, 230] width 440 height 30
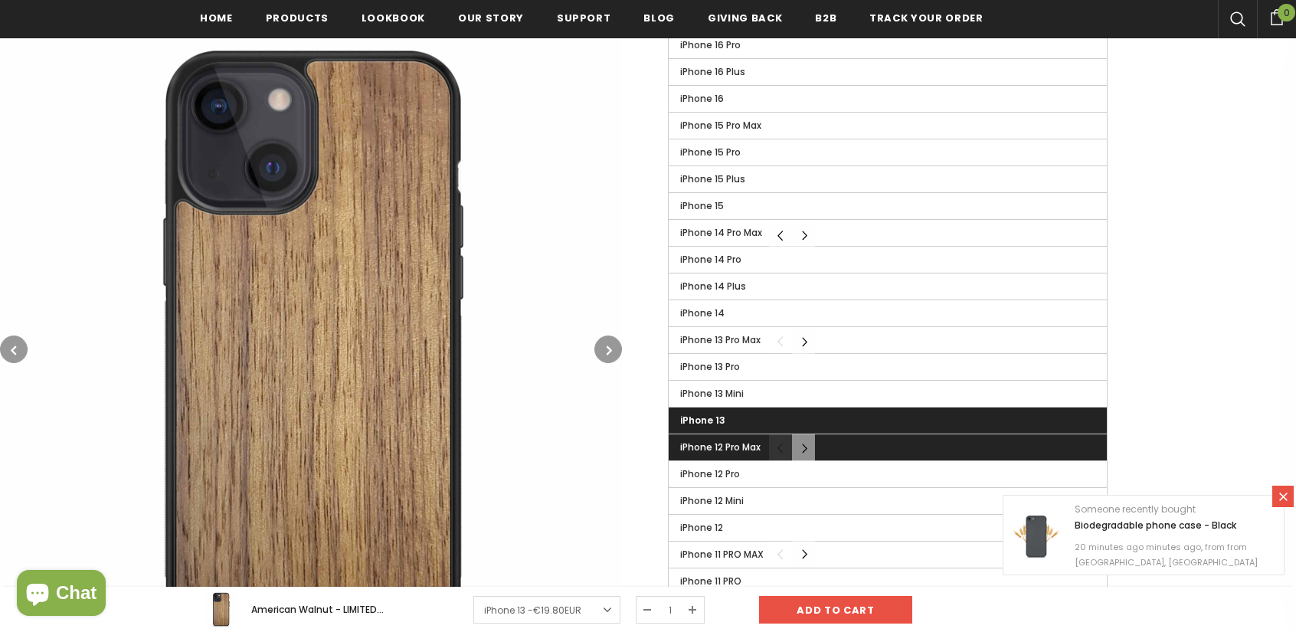
click at [746, 440] on span "iPhone 12 Pro Max" at bounding box center [720, 446] width 80 height 13
click at [0, 0] on input "iPhone 12 Pro Max" at bounding box center [0, 0] width 0 height 0
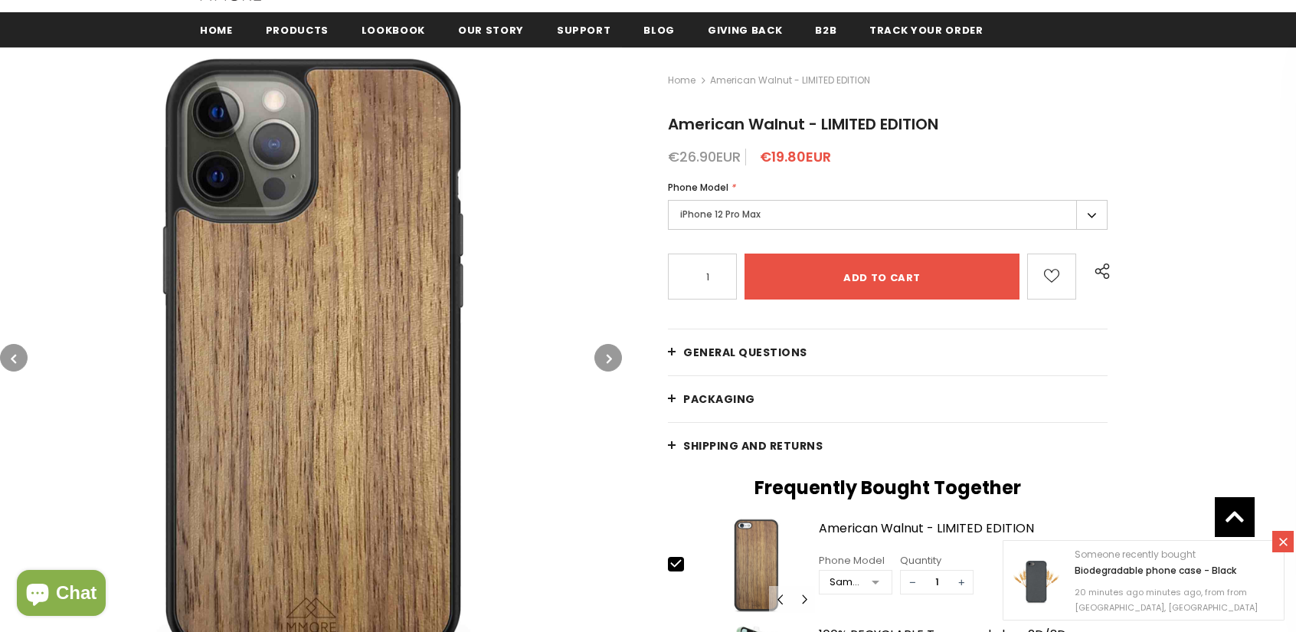
scroll to position [182, 0]
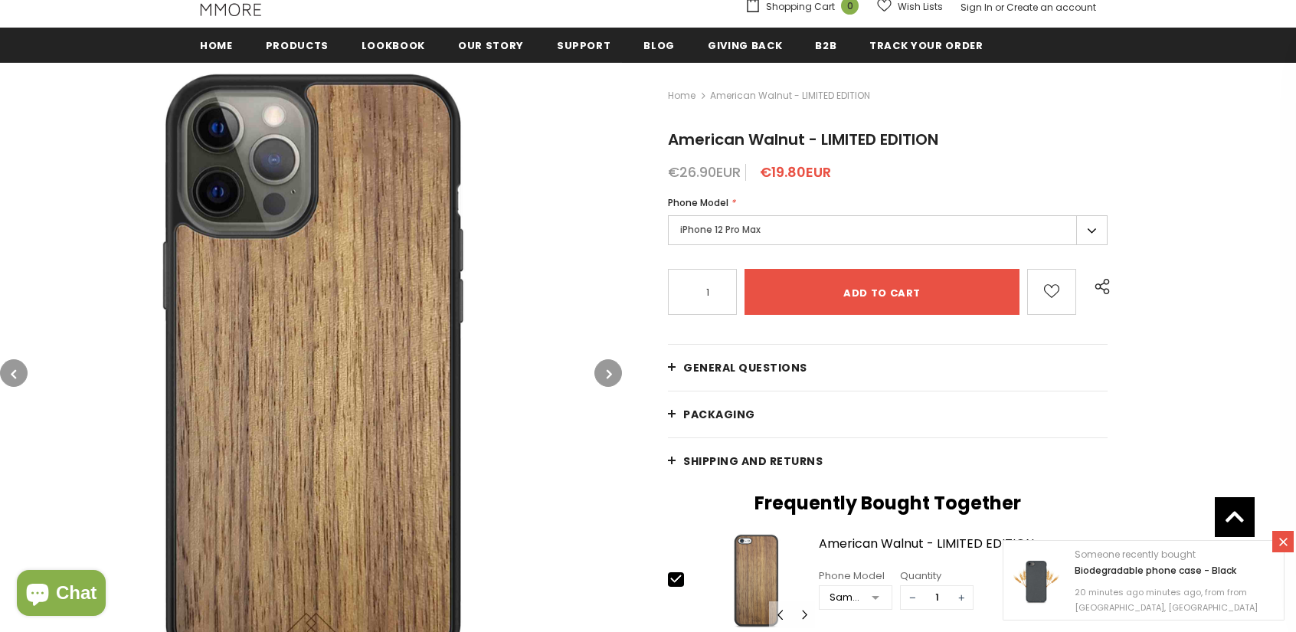
drag, startPoint x: 679, startPoint y: 238, endPoint x: 694, endPoint y: 235, distance: 15.6
click at [690, 236] on label "iPhone 12 Pro Max" at bounding box center [888, 230] width 440 height 30
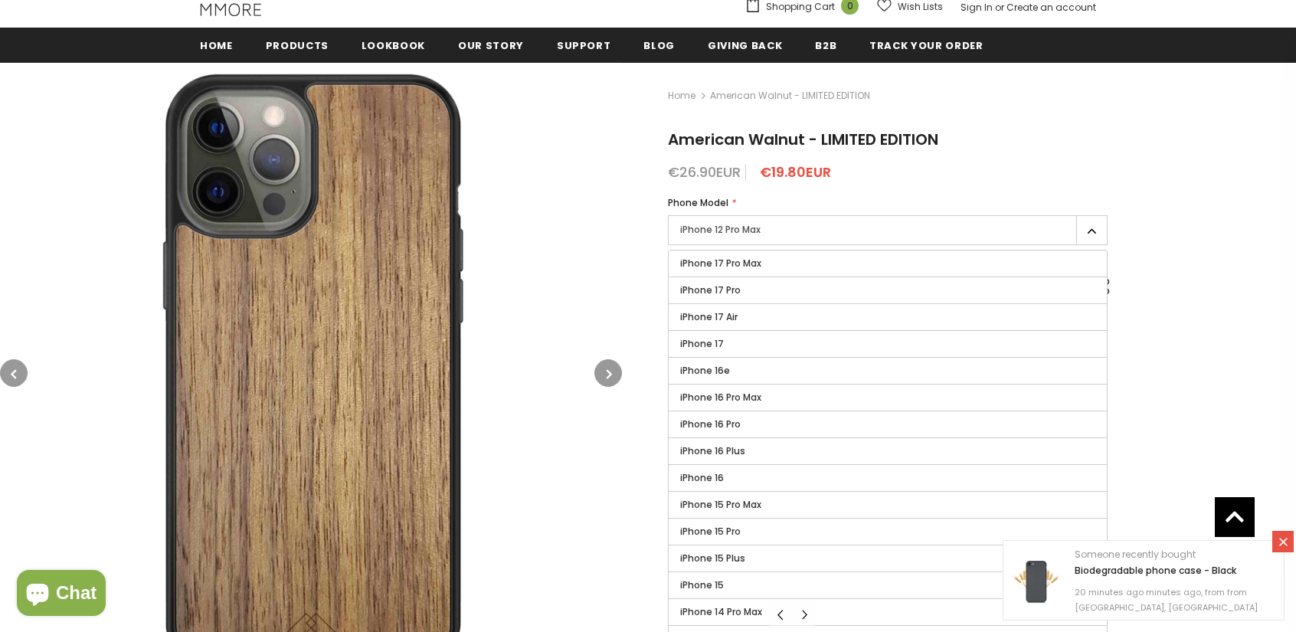
click at [702, 237] on label "iPhone 12 Pro Max" at bounding box center [888, 230] width 440 height 30
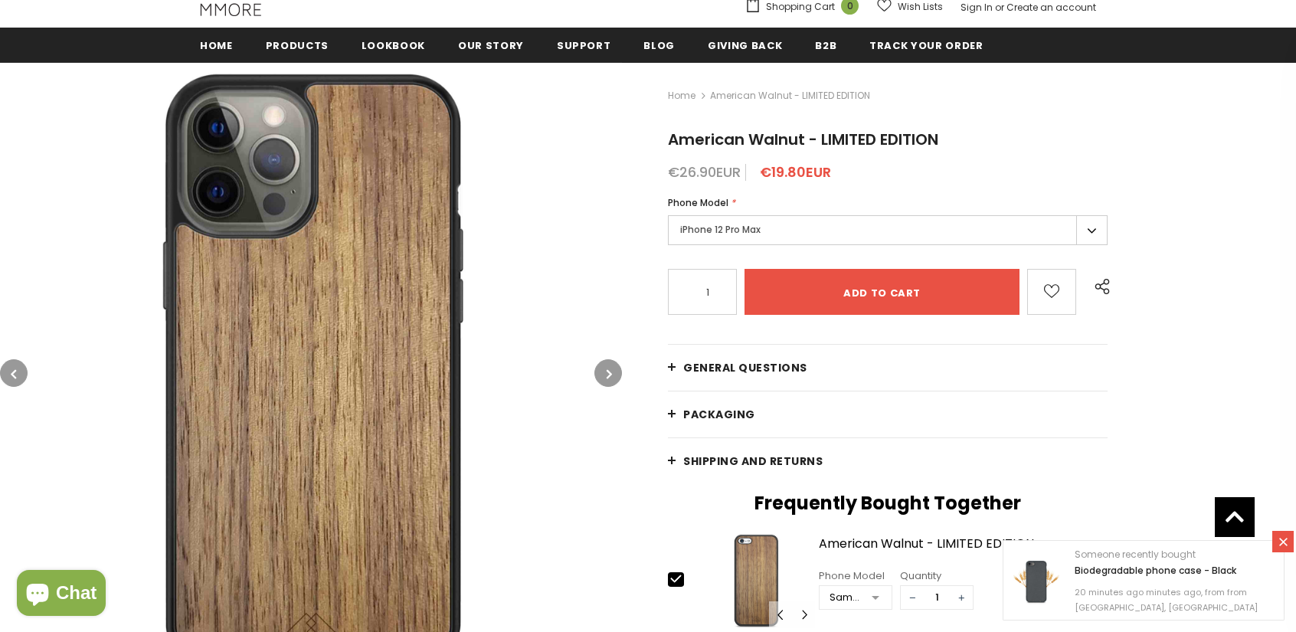
click at [728, 241] on label "iPhone 12 Pro Max" at bounding box center [888, 230] width 440 height 30
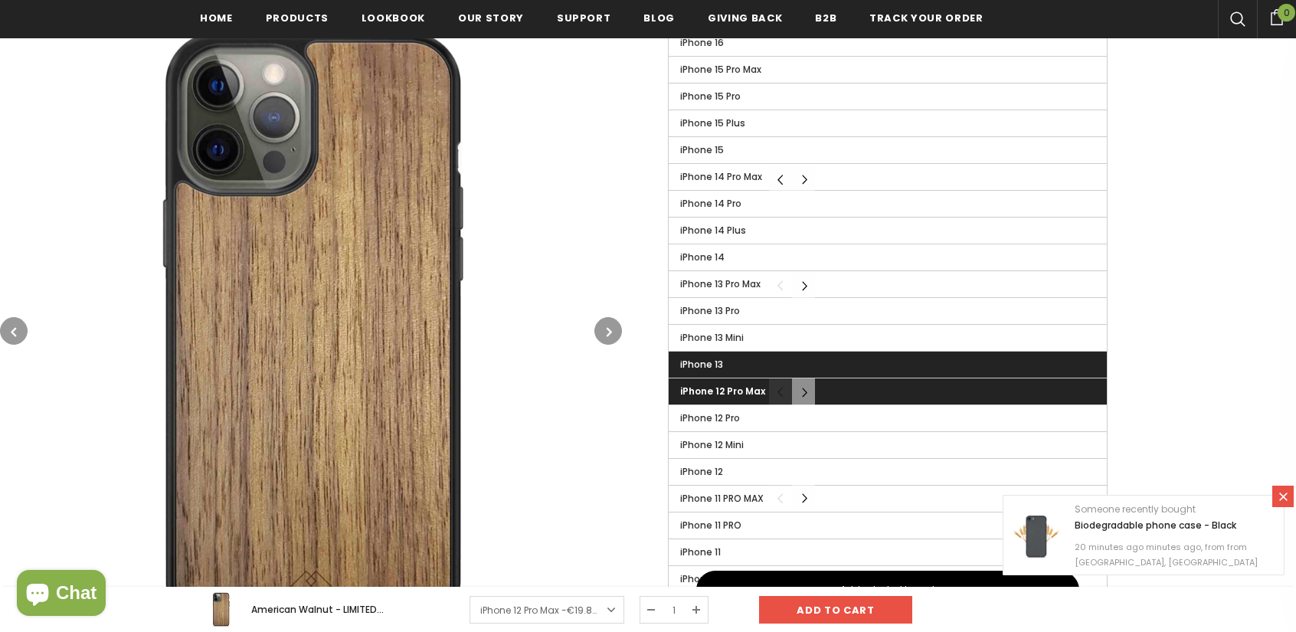
scroll to position [565, 0]
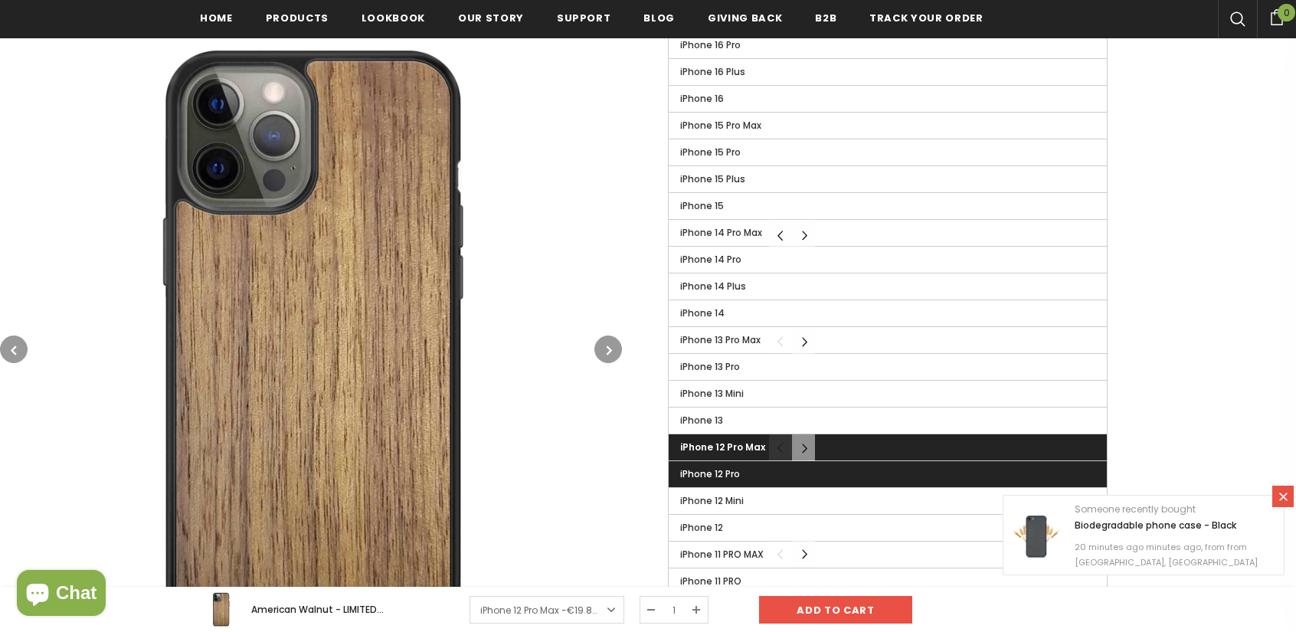
click at [728, 467] on span "iPhone 12 Pro" at bounding box center [710, 473] width 60 height 13
click at [0, 0] on input "iPhone 12 Pro" at bounding box center [0, 0] width 0 height 0
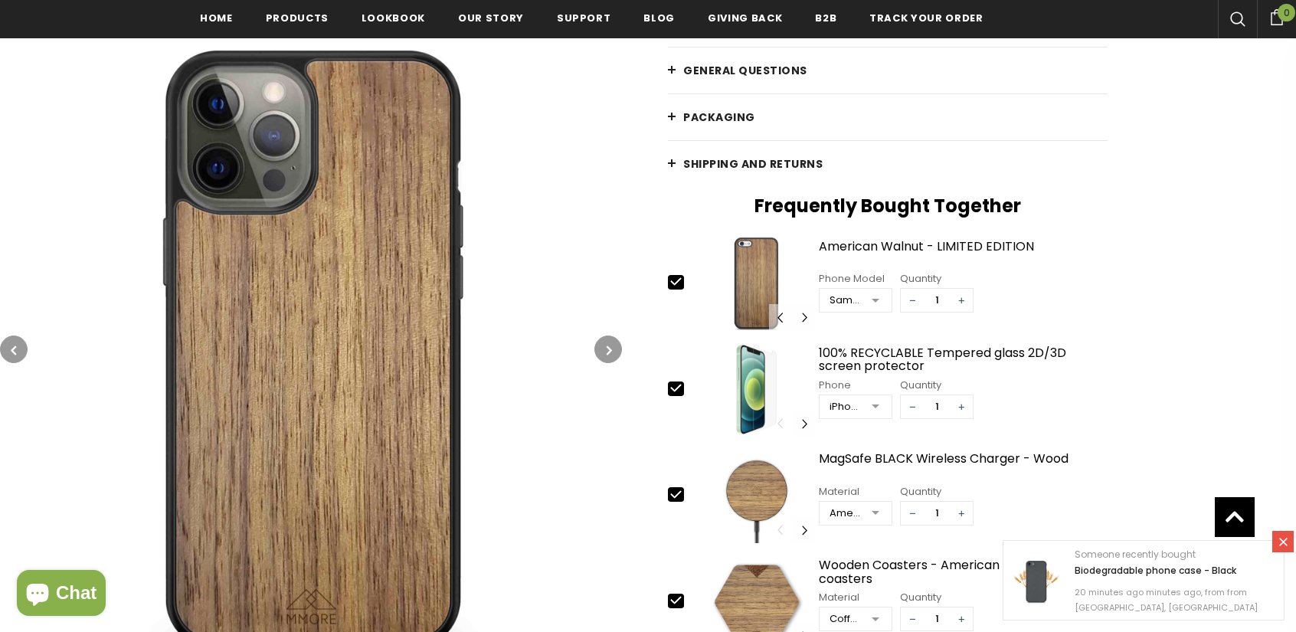
scroll to position [335, 0]
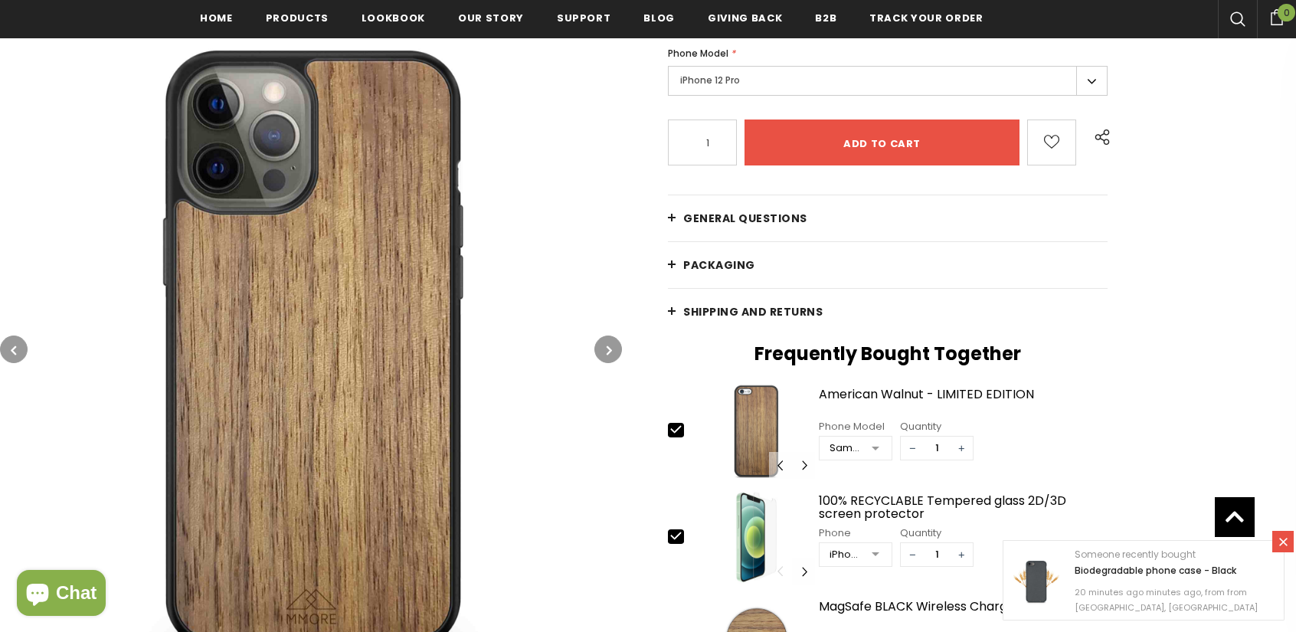
click at [728, 84] on label "iPhone 12 Pro" at bounding box center [888, 81] width 440 height 30
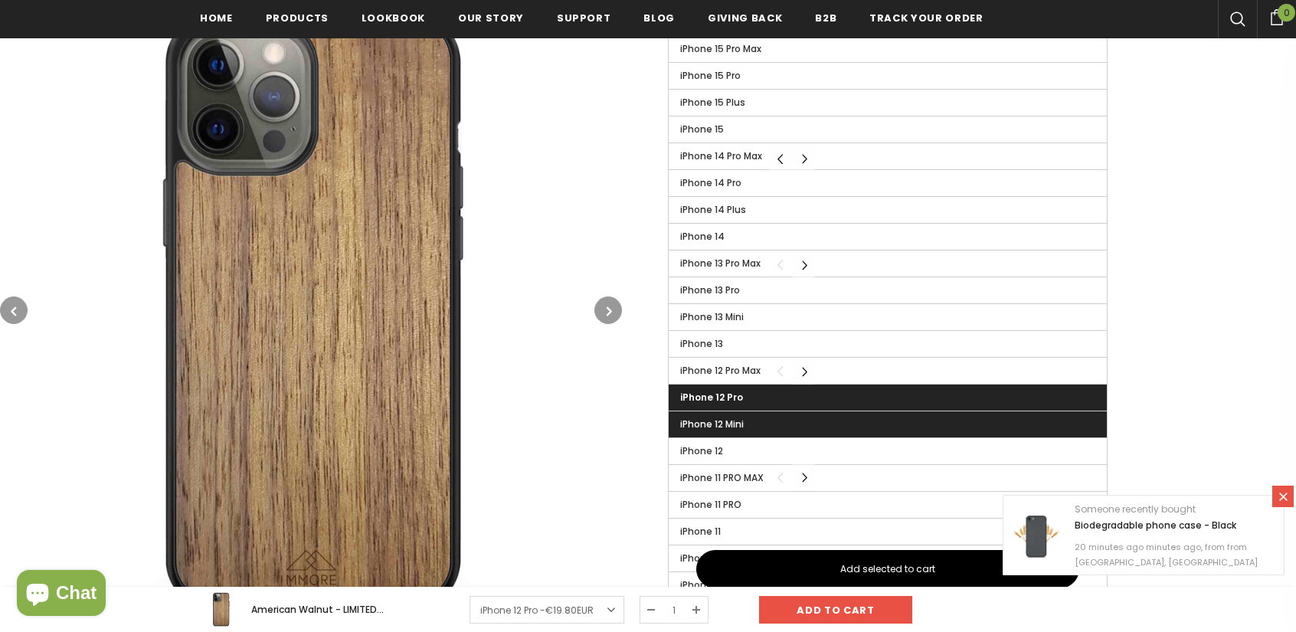
click at [738, 427] on label "iPhone 12 Mini" at bounding box center [888, 424] width 438 height 26
click at [0, 0] on input "iPhone 12 Mini" at bounding box center [0, 0] width 0 height 0
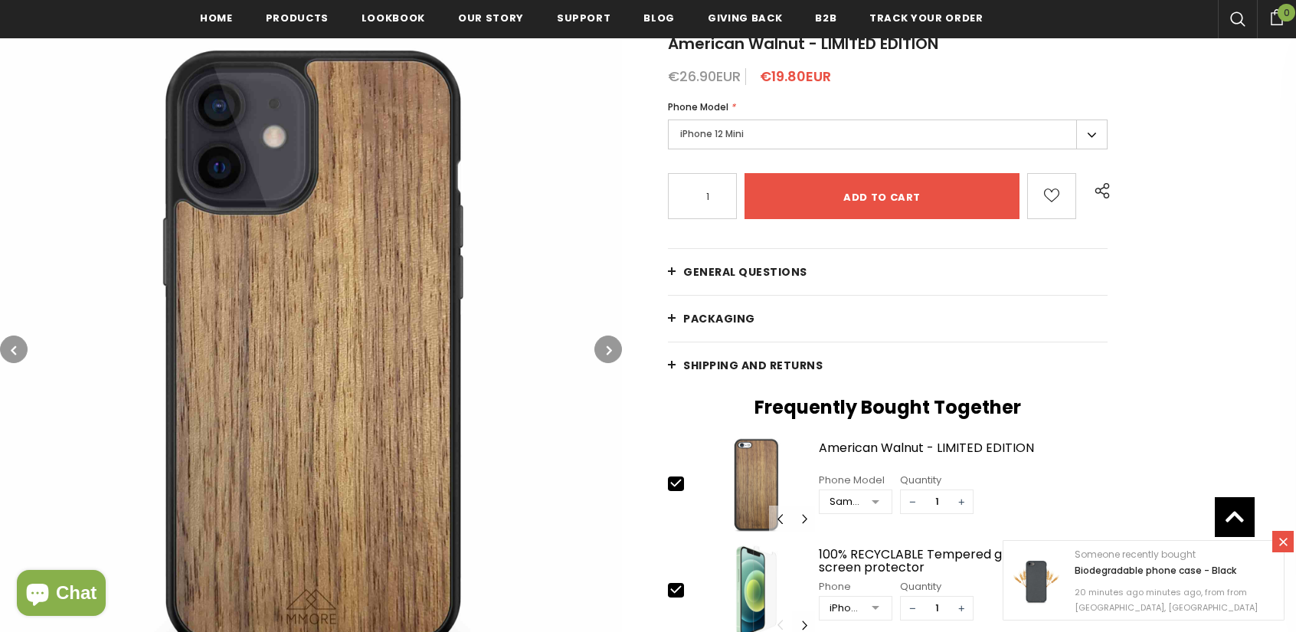
scroll to position [258, 0]
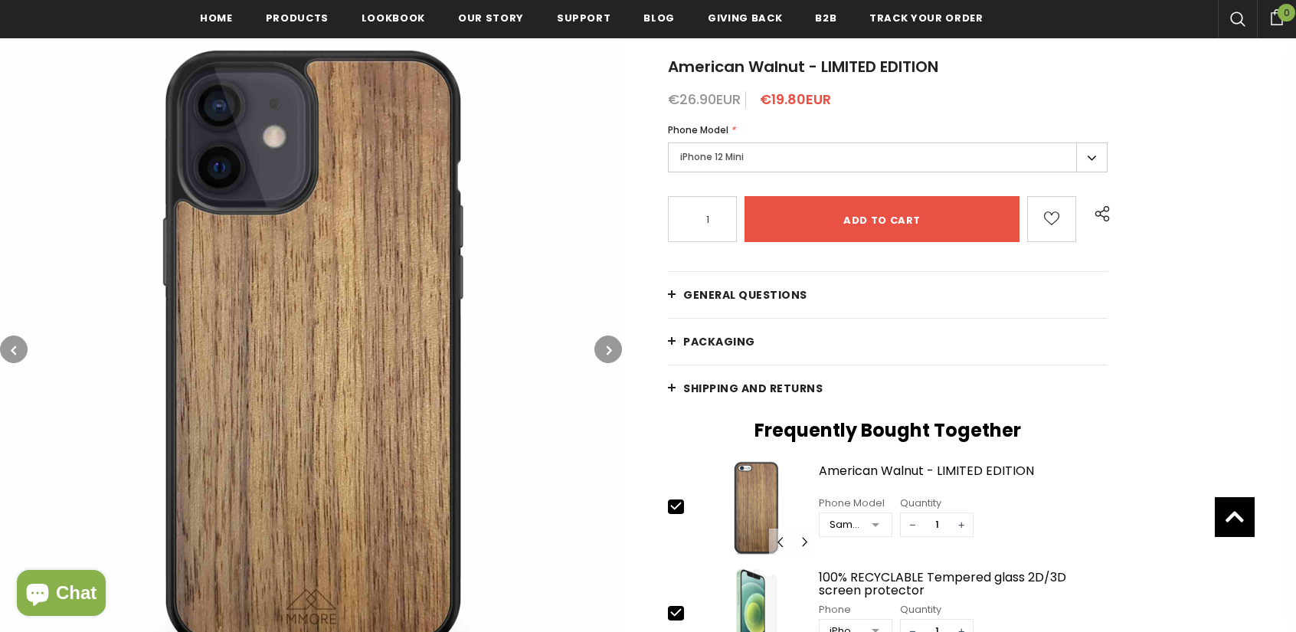
click at [823, 148] on label "iPhone 12 Mini" at bounding box center [888, 157] width 440 height 30
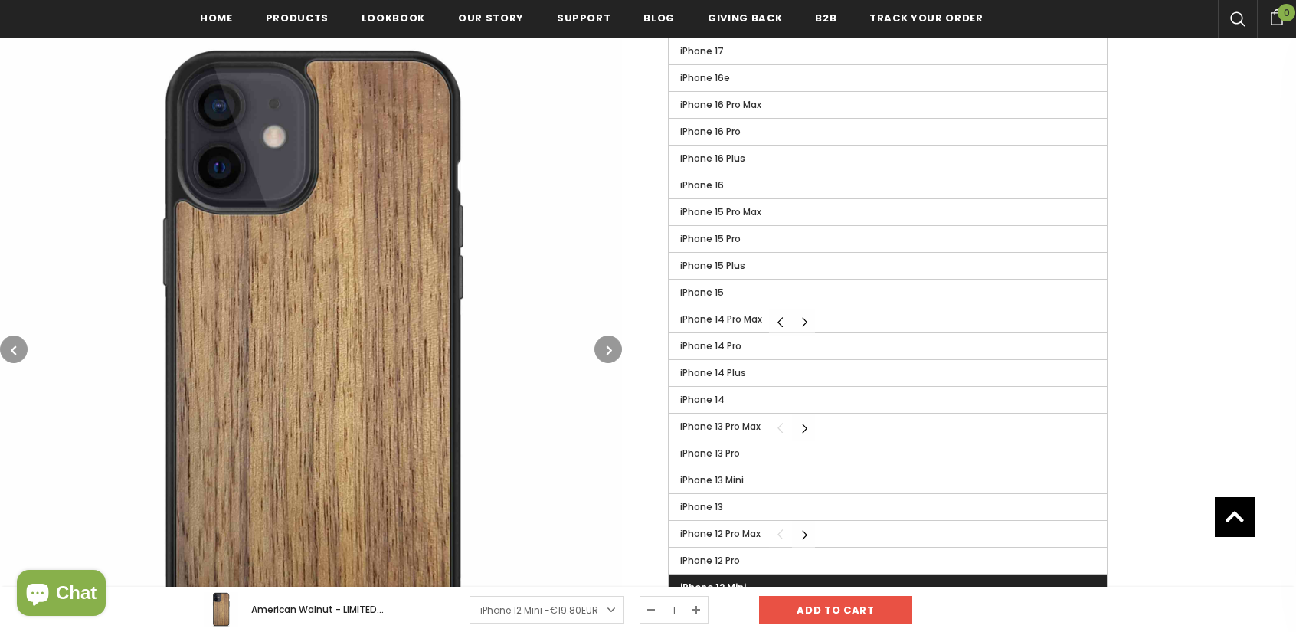
scroll to position [641, 0]
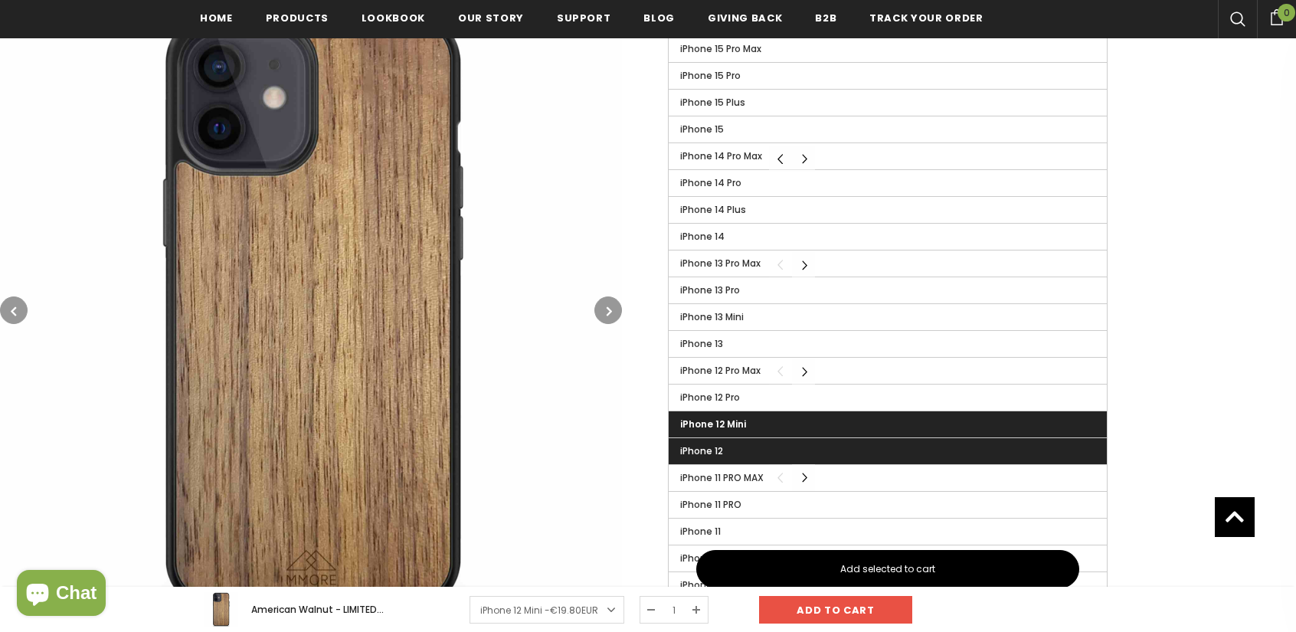
click at [730, 439] on label "iPhone 12" at bounding box center [888, 451] width 438 height 26
click at [0, 0] on input "iPhone 12" at bounding box center [0, 0] width 0 height 0
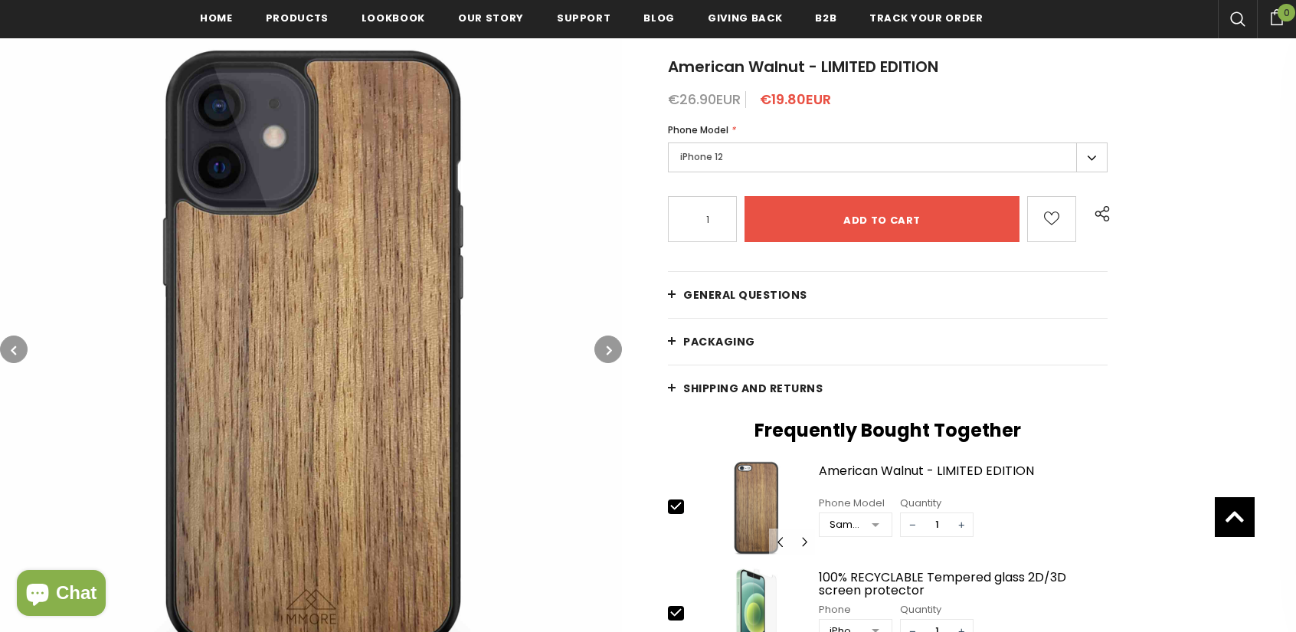
click at [708, 143] on label "iPhone 12" at bounding box center [888, 157] width 440 height 30
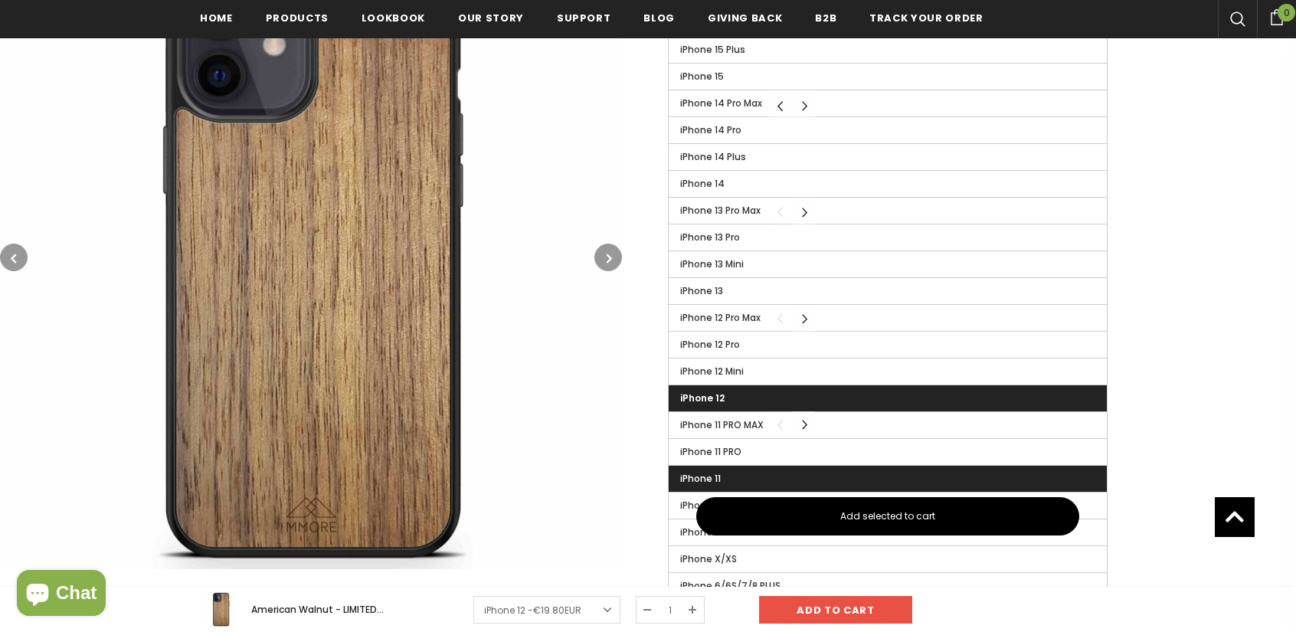
scroll to position [718, 0]
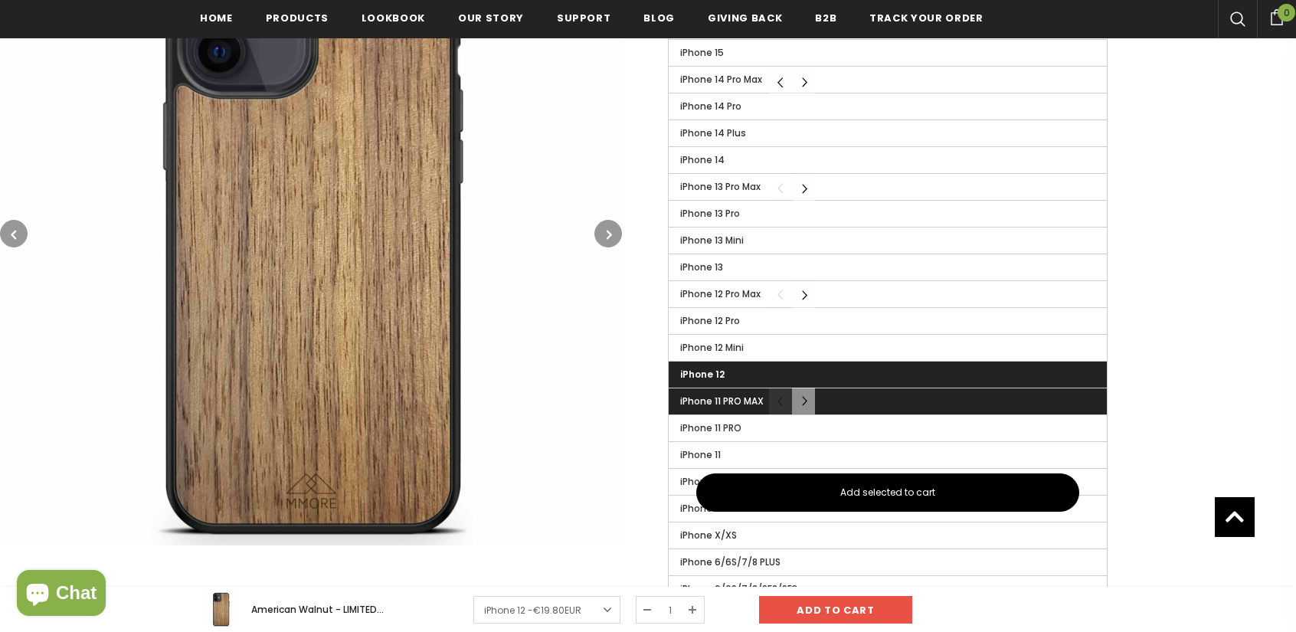
click at [717, 397] on span "iPhone 11 PRO MAX" at bounding box center [721, 400] width 83 height 13
click at [0, 0] on input "iPhone 11 PRO MAX" at bounding box center [0, 0] width 0 height 0
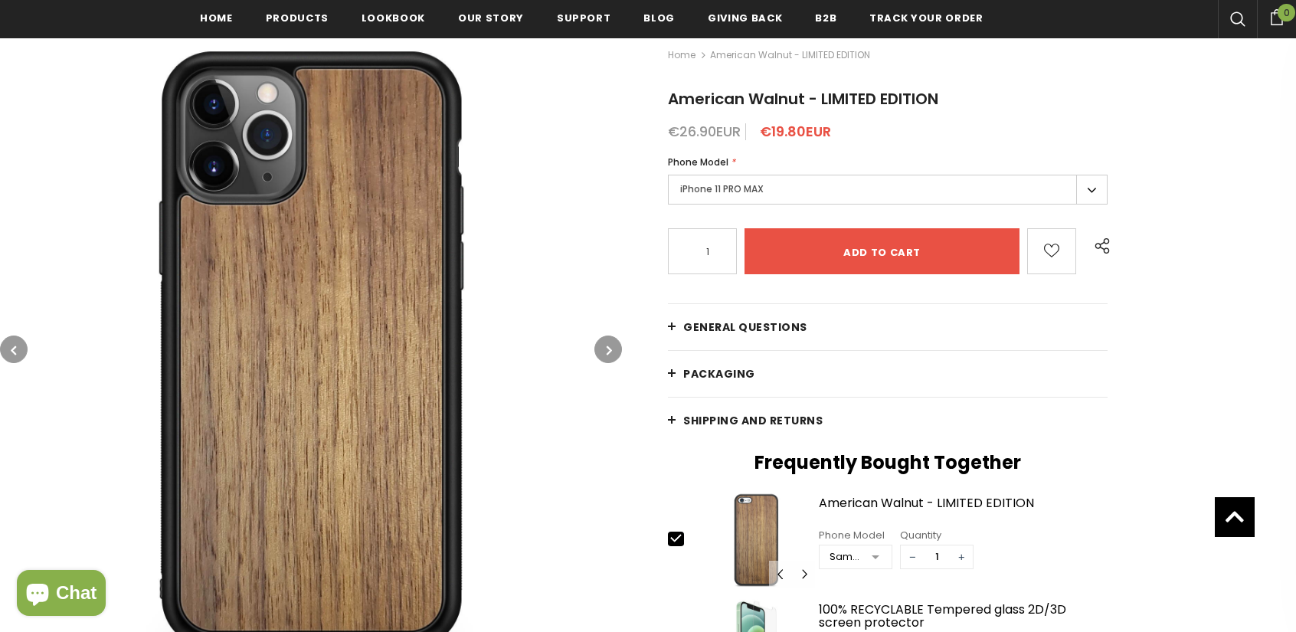
scroll to position [258, 0]
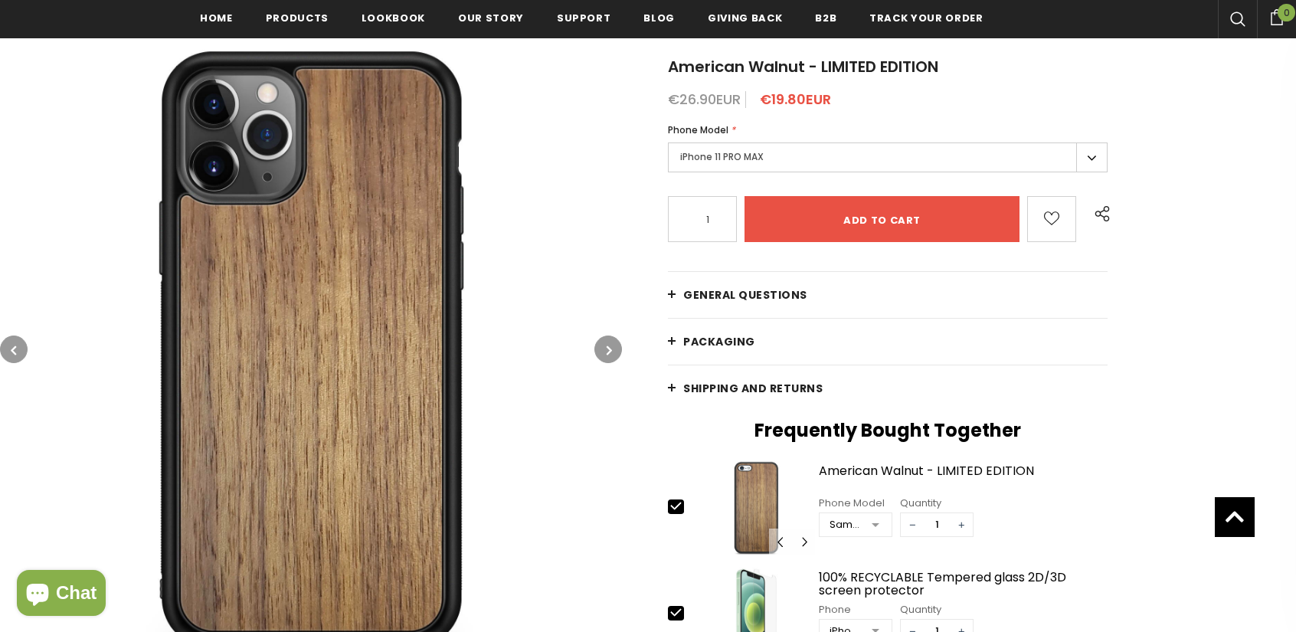
click at [732, 163] on label "iPhone 11 PRO MAX" at bounding box center [888, 157] width 440 height 30
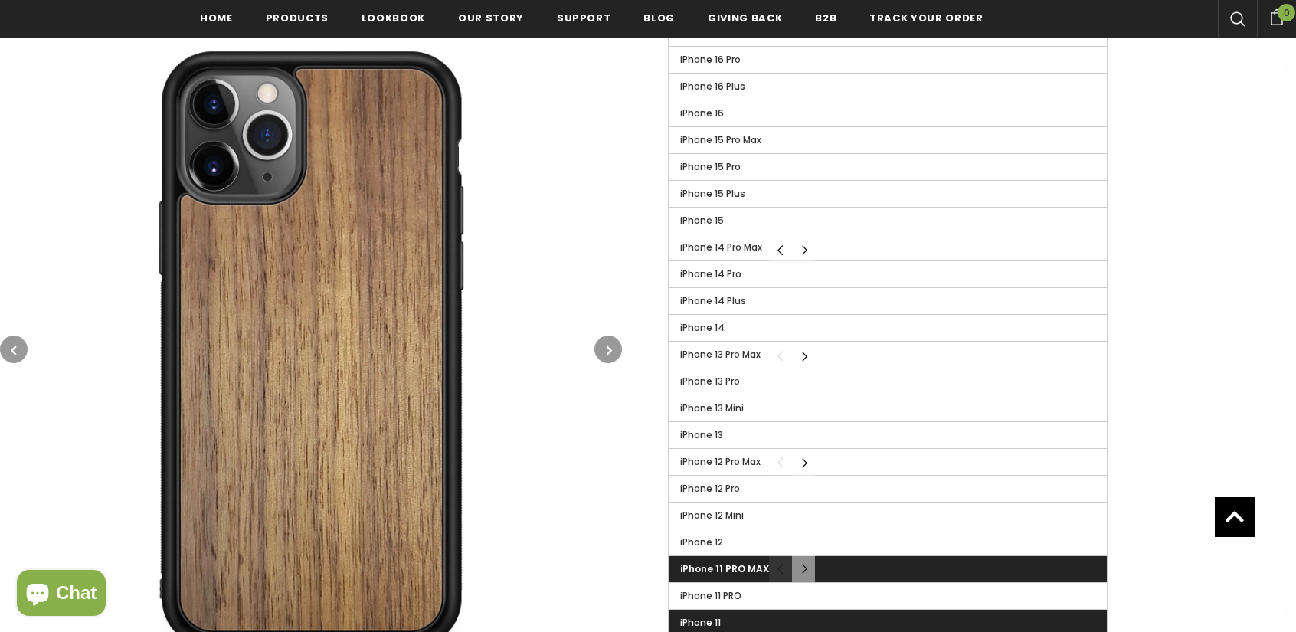
scroll to position [641, 0]
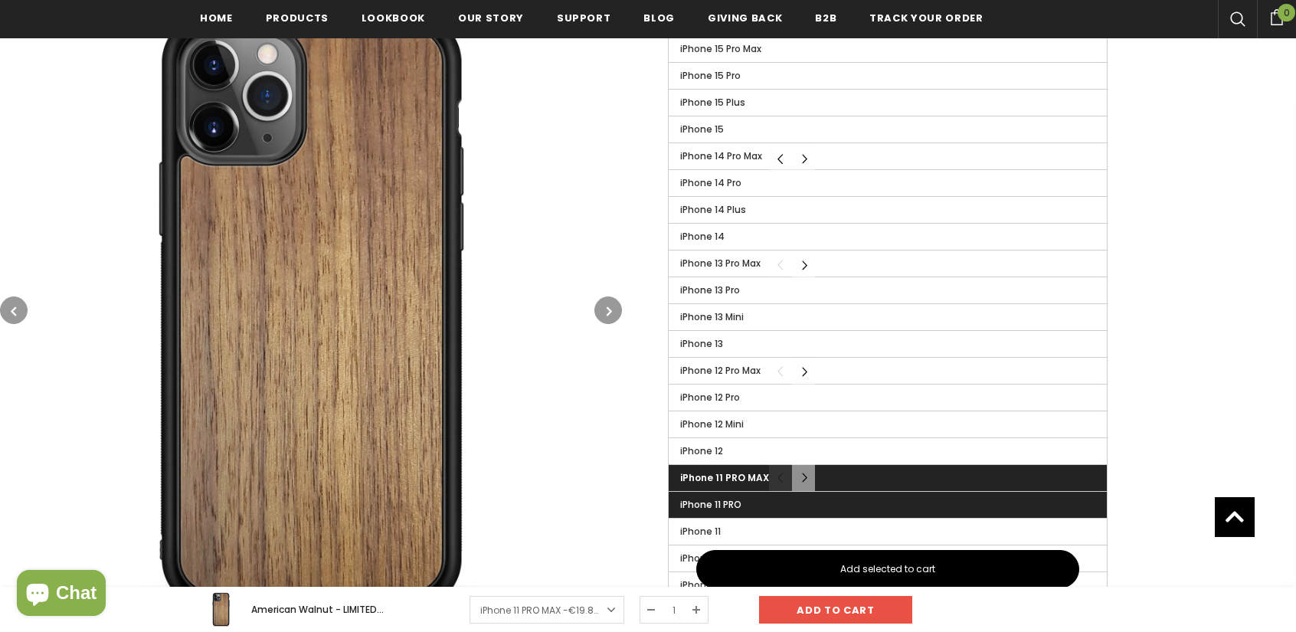
click at [740, 505] on label "iPhone 11 PRO" at bounding box center [888, 505] width 438 height 26
click at [0, 0] on input "iPhone 11 PRO" at bounding box center [0, 0] width 0 height 0
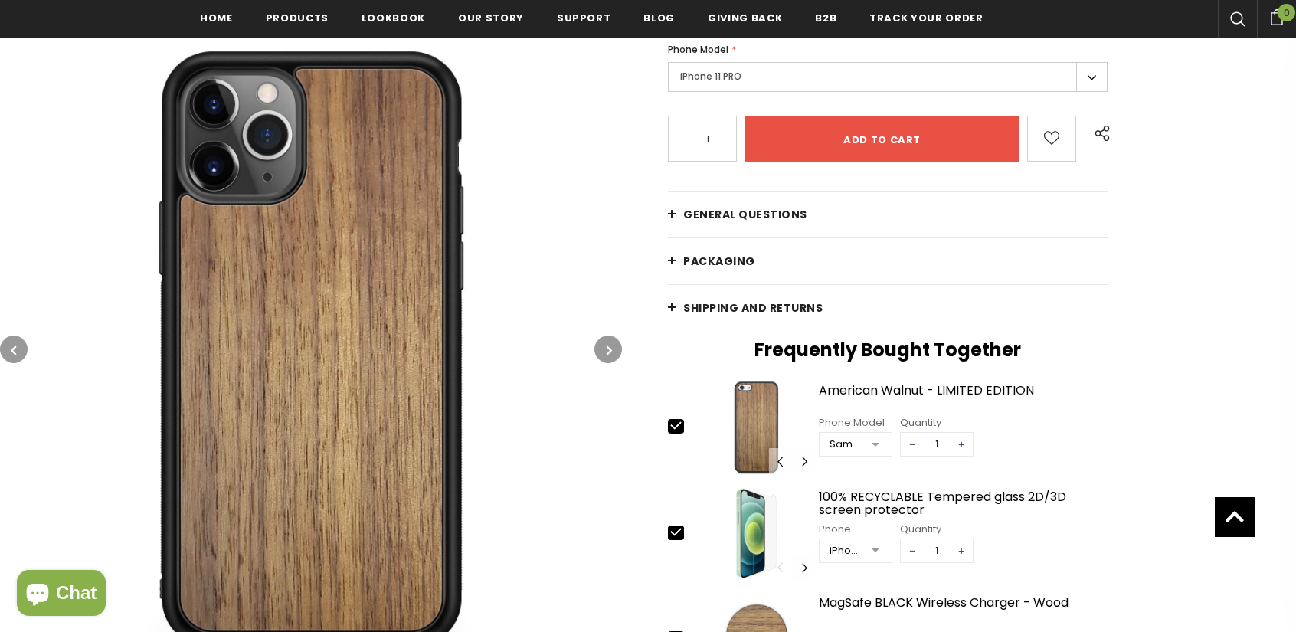
scroll to position [335, 0]
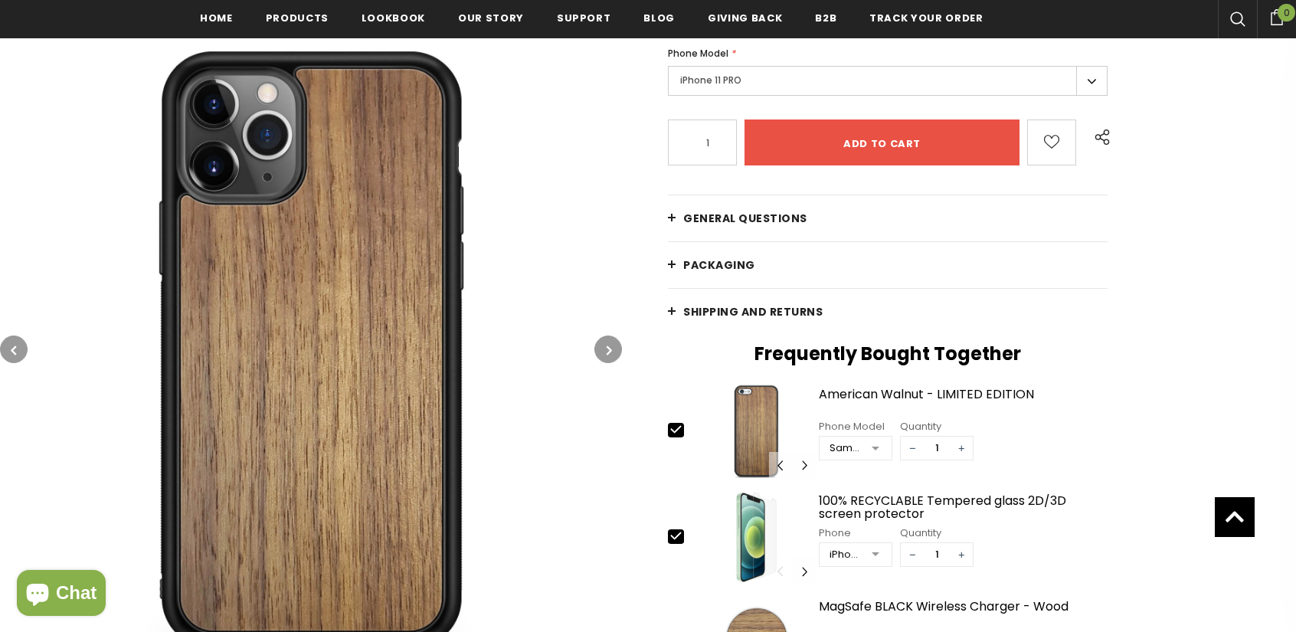
click at [711, 87] on label "iPhone 11 PRO" at bounding box center [888, 81] width 440 height 30
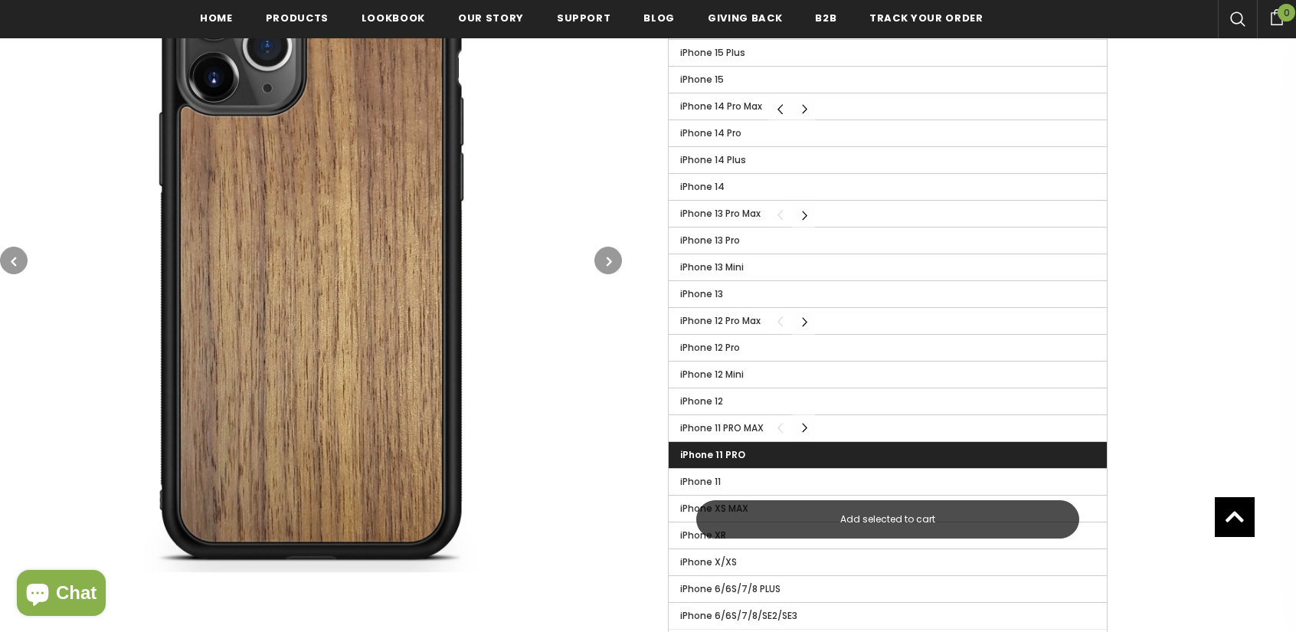
scroll to position [718, 0]
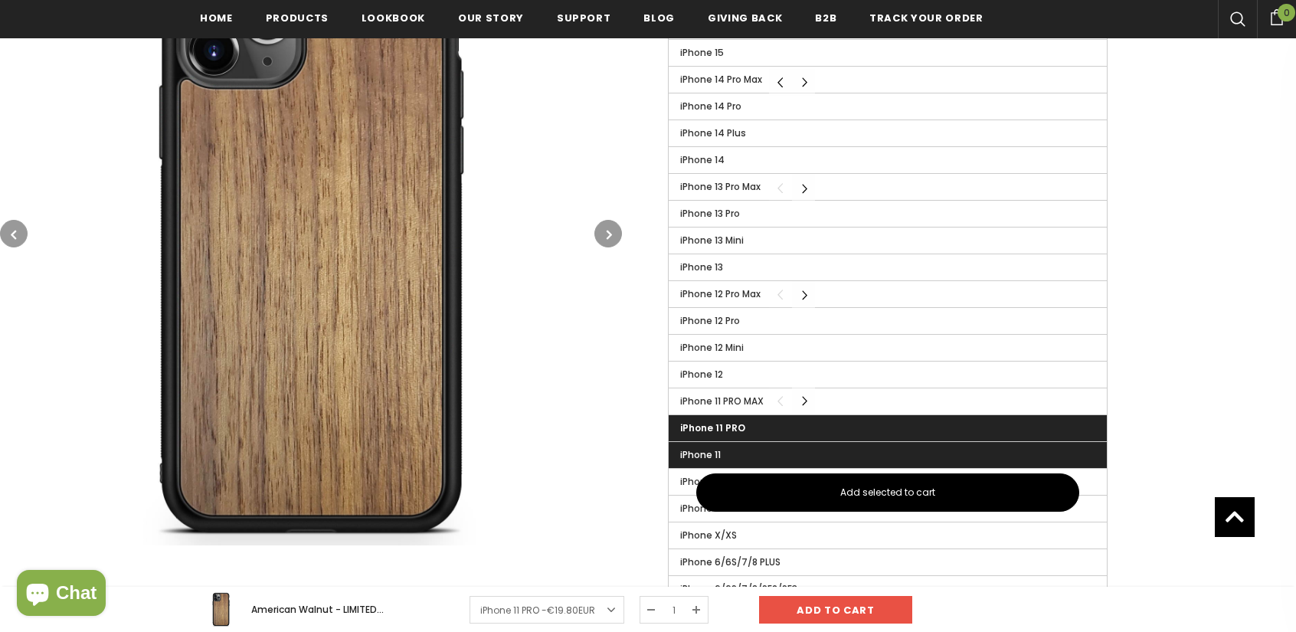
click at [713, 448] on span "iPhone 11" at bounding box center [700, 454] width 41 height 13
click at [0, 0] on input "iPhone 11" at bounding box center [0, 0] width 0 height 0
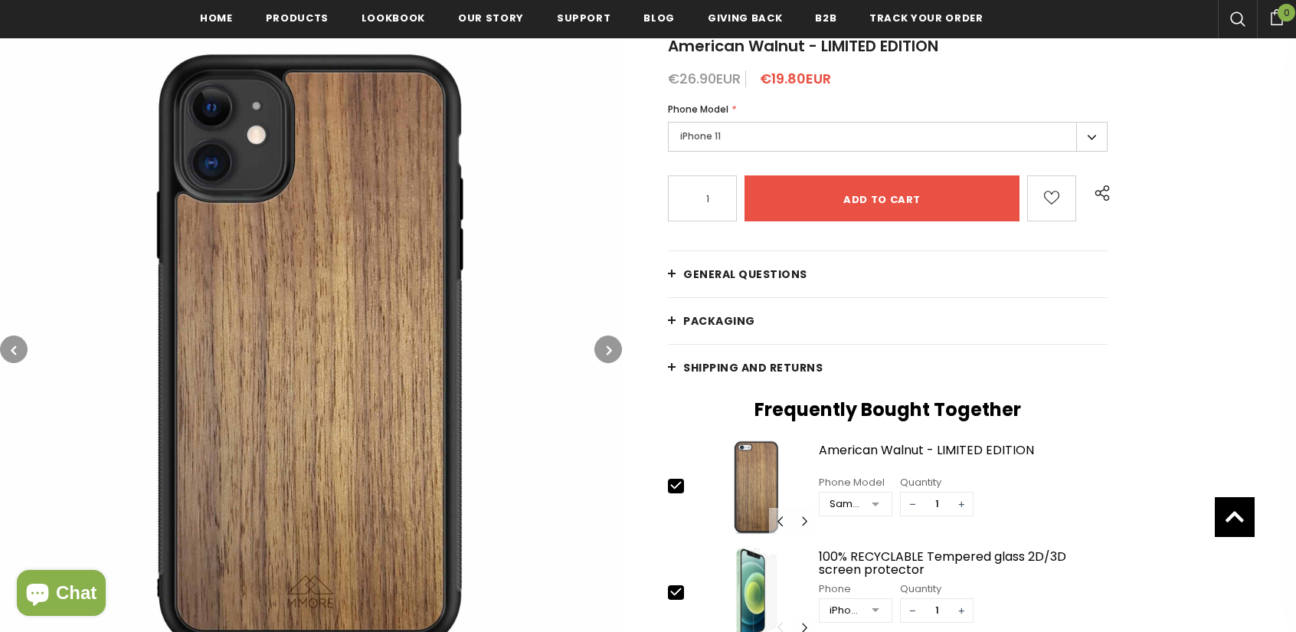
scroll to position [335, 0]
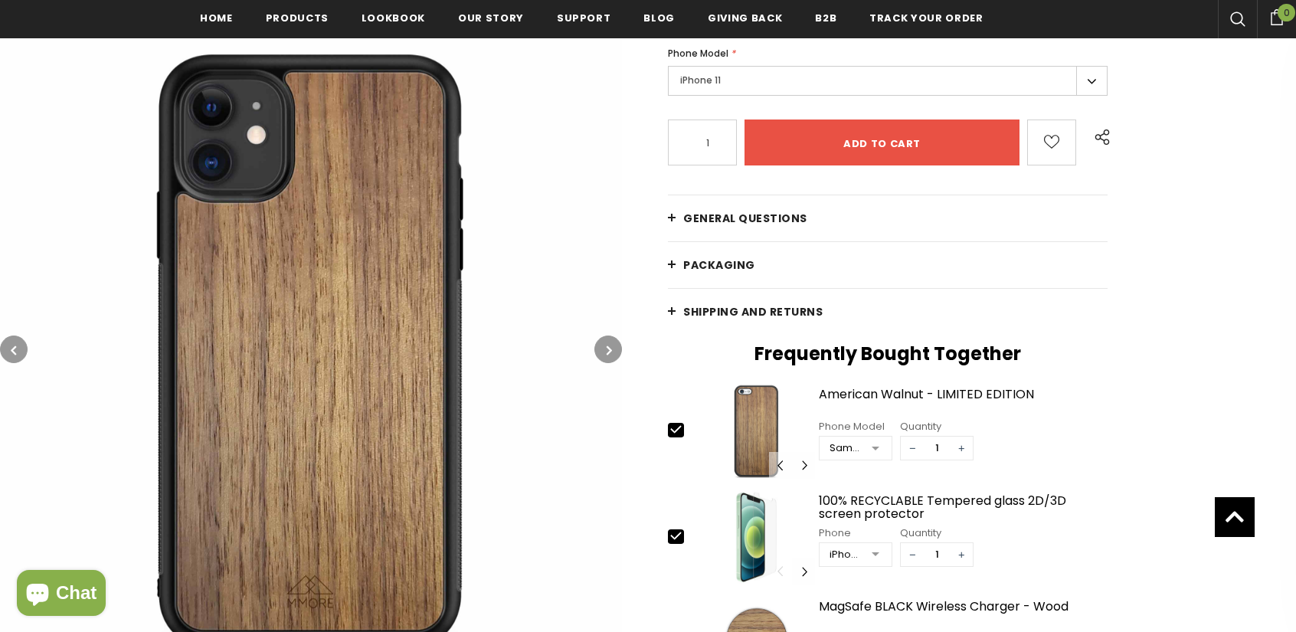
click at [791, 67] on div "Phone Model * iPhone 11 iPhone 17 Pro Max iPhone 17 Pro iPhone 17 Air iPhone 17" at bounding box center [888, 73] width 440 height 54
click at [774, 80] on label "iPhone 11" at bounding box center [888, 81] width 440 height 30
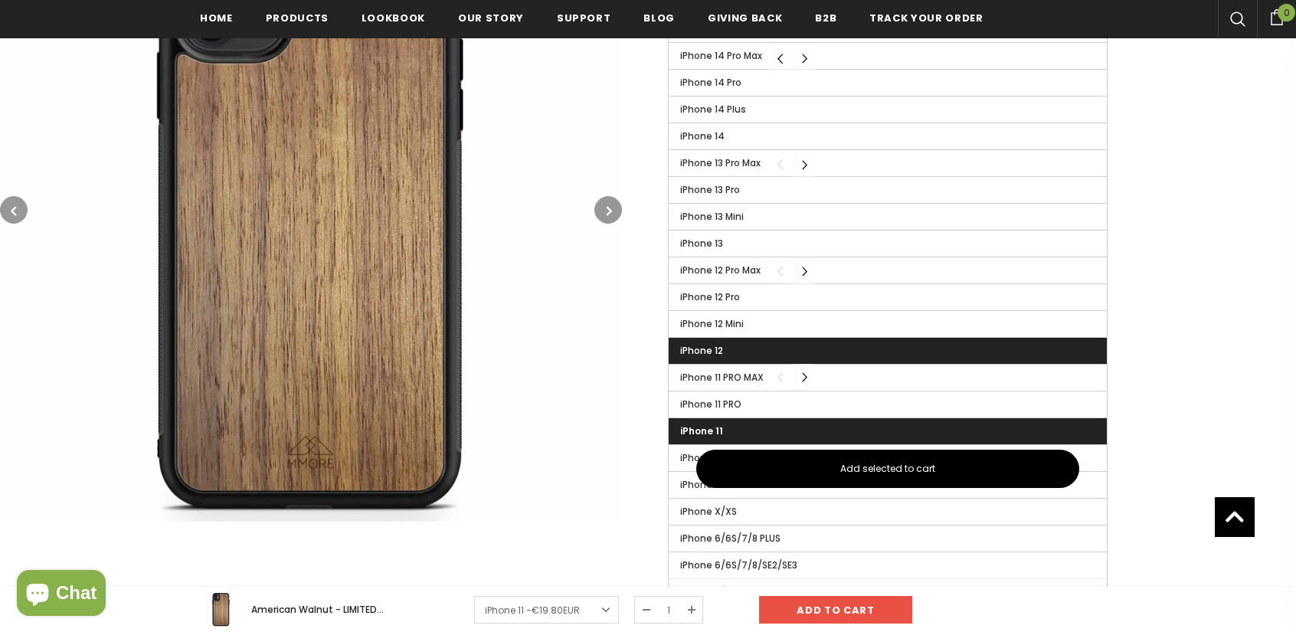
scroll to position [718, 0]
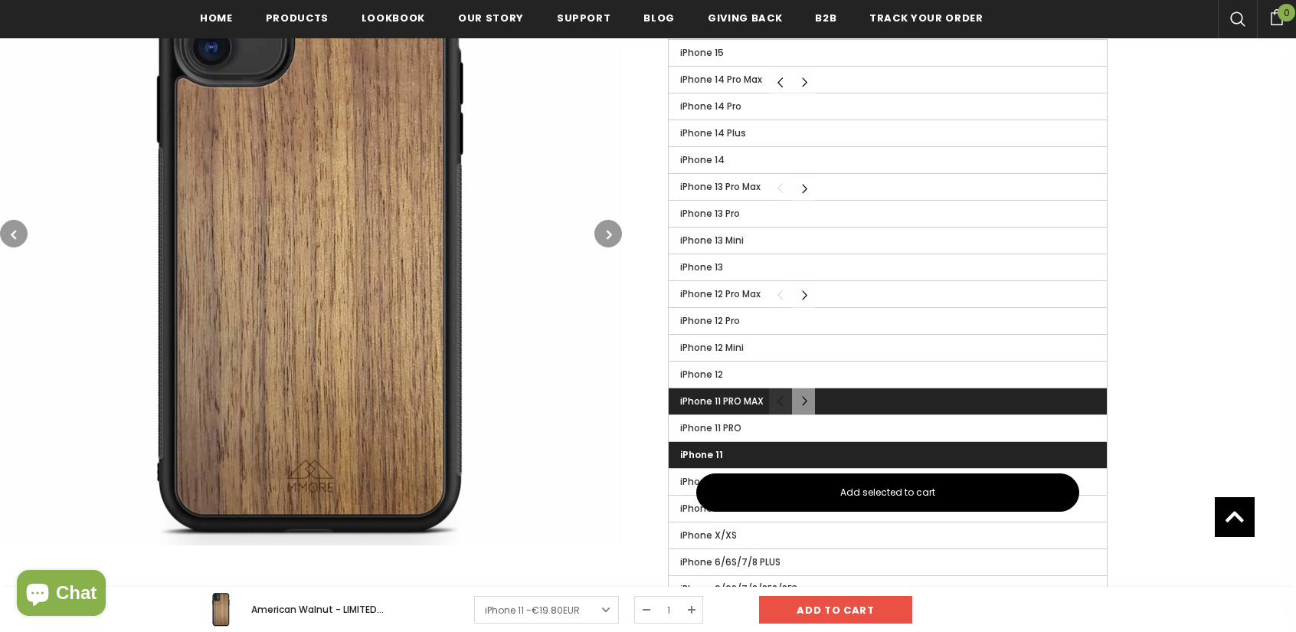
click at [738, 394] on span "iPhone 11 PRO MAX" at bounding box center [721, 400] width 83 height 13
click at [0, 0] on input "iPhone 11 PRO MAX" at bounding box center [0, 0] width 0 height 0
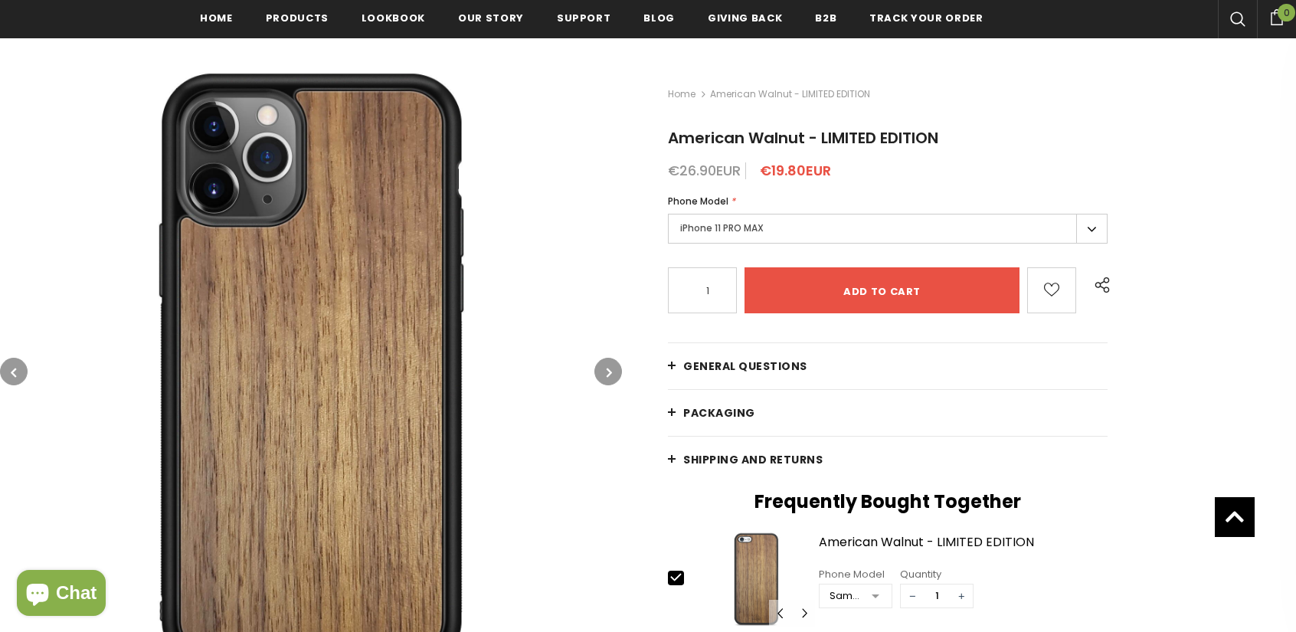
scroll to position [182, 0]
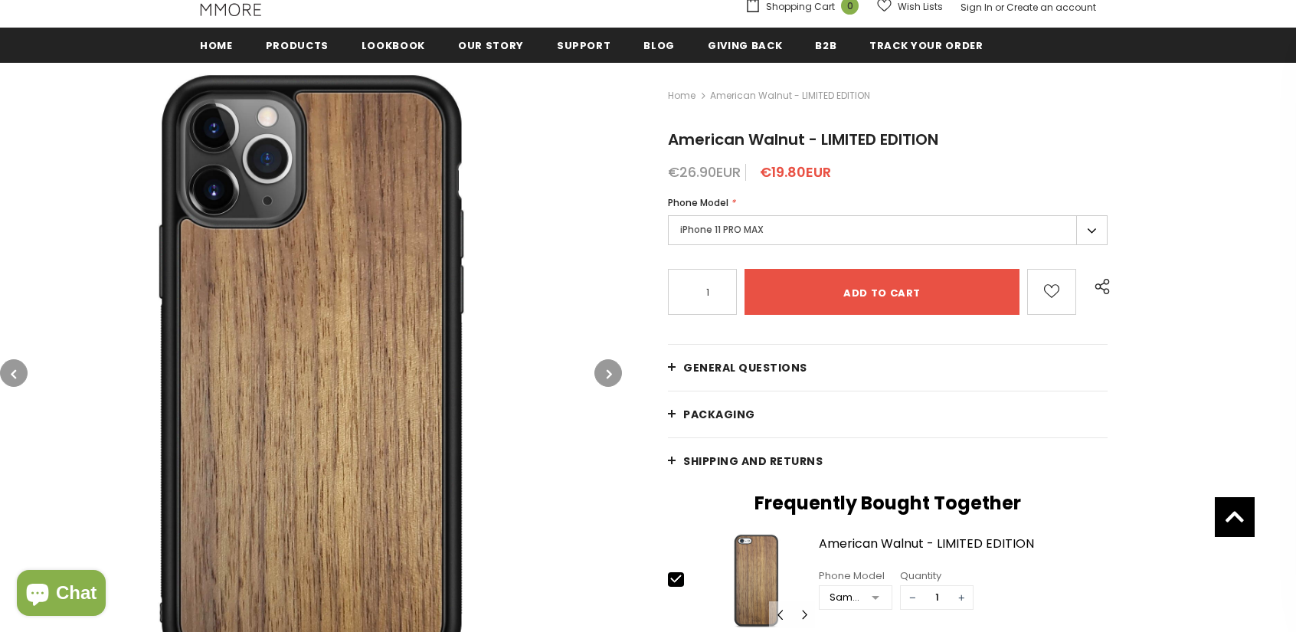
click at [758, 237] on label "iPhone 11 PRO MAX" at bounding box center [888, 230] width 440 height 30
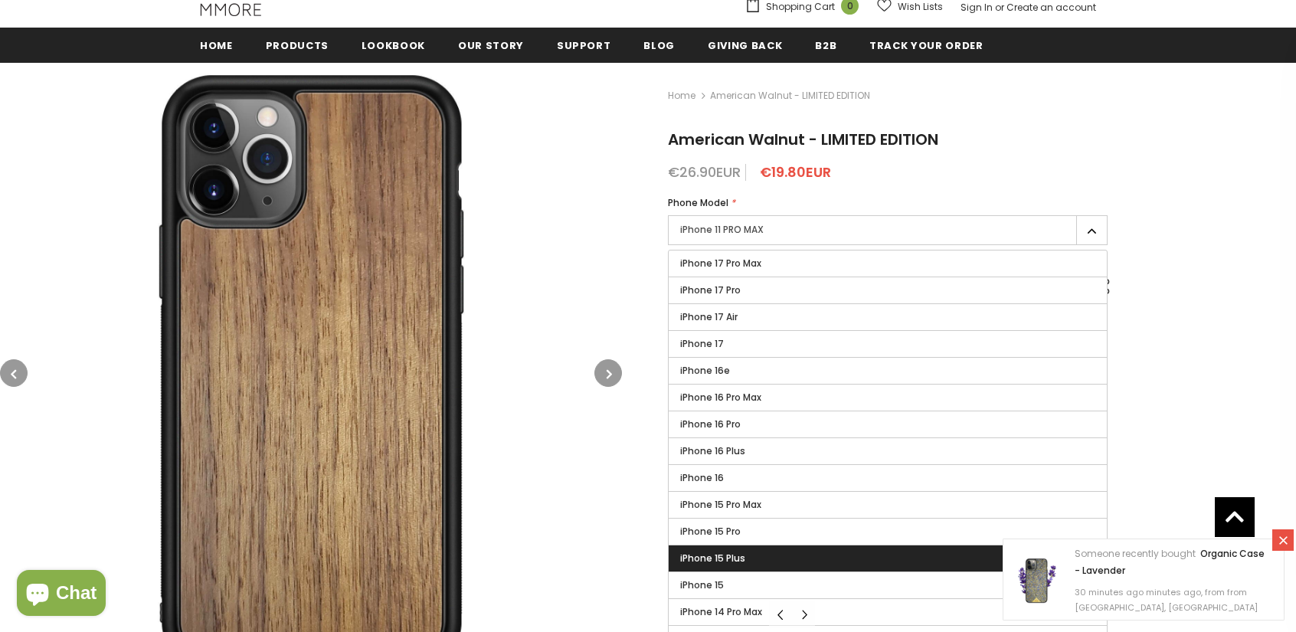
scroll to position [258, 0]
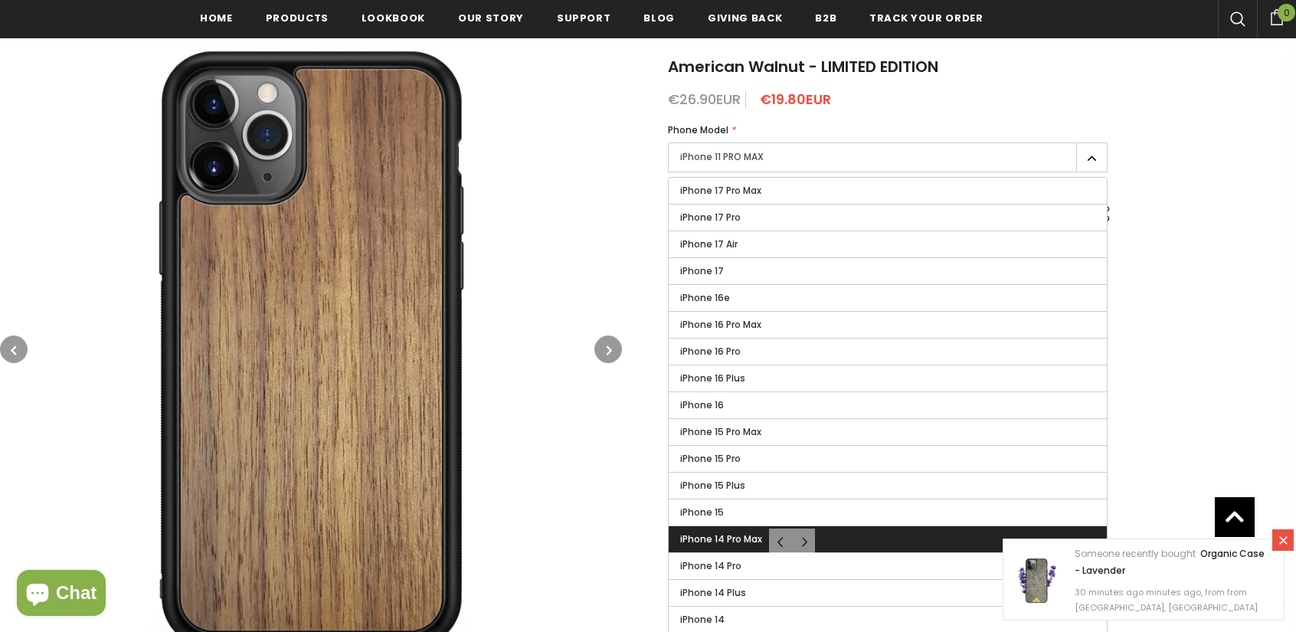
click at [741, 540] on span "iPhone 14 Pro Max" at bounding box center [721, 538] width 82 height 13
click at [0, 0] on input "iPhone 14 Pro Max" at bounding box center [0, 0] width 0 height 0
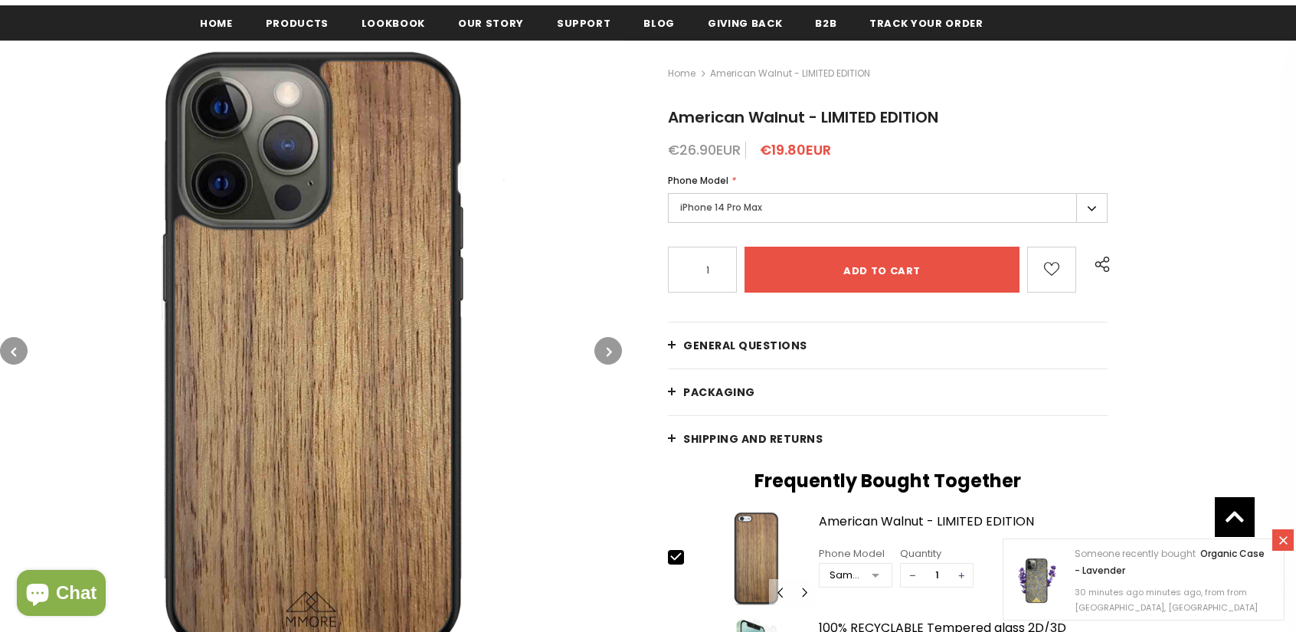
scroll to position [182, 0]
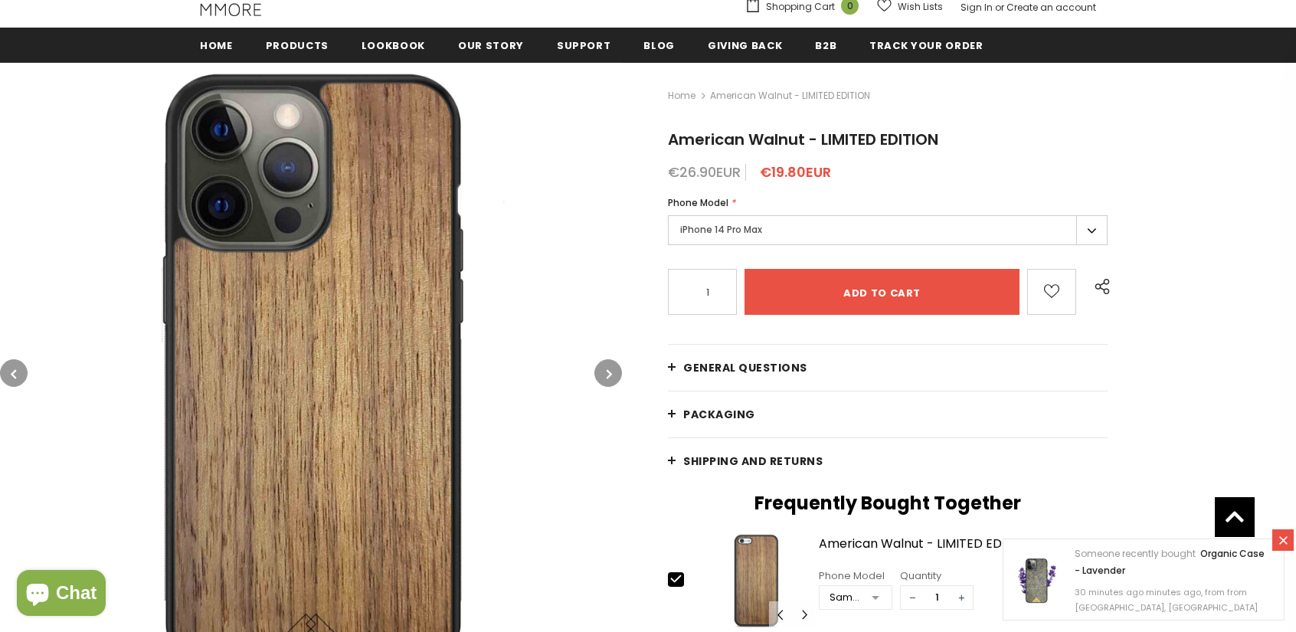
click at [697, 236] on label "iPhone 14 Pro Max" at bounding box center [888, 230] width 440 height 30
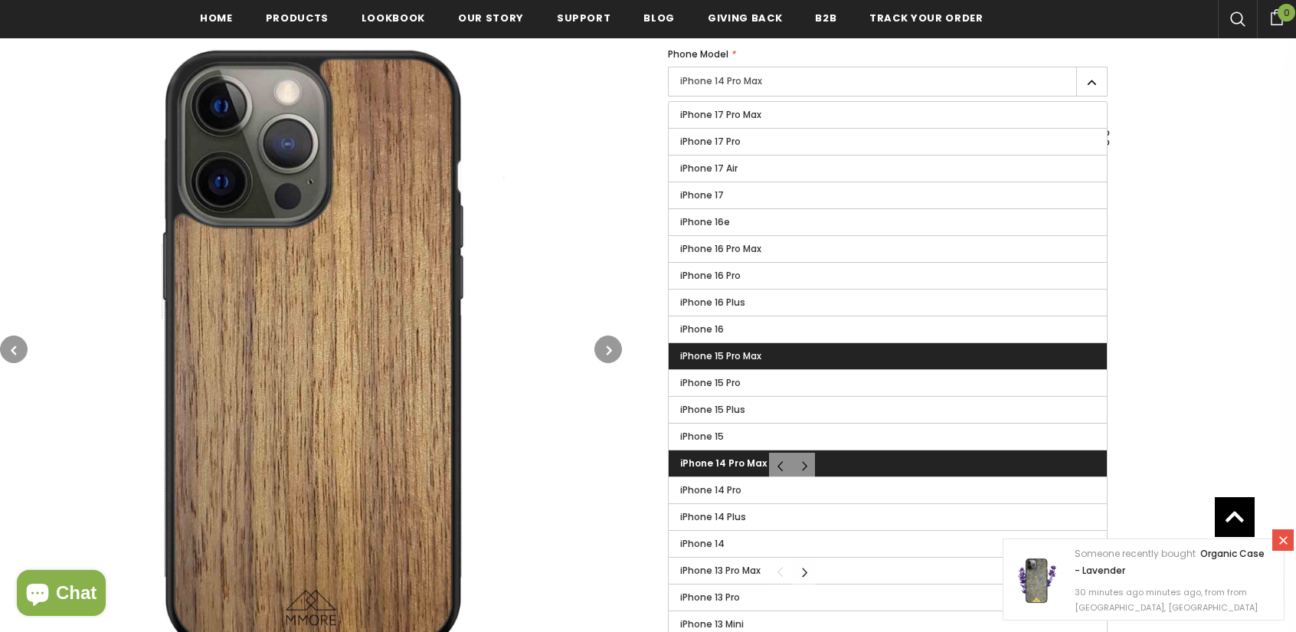
scroll to position [335, 0]
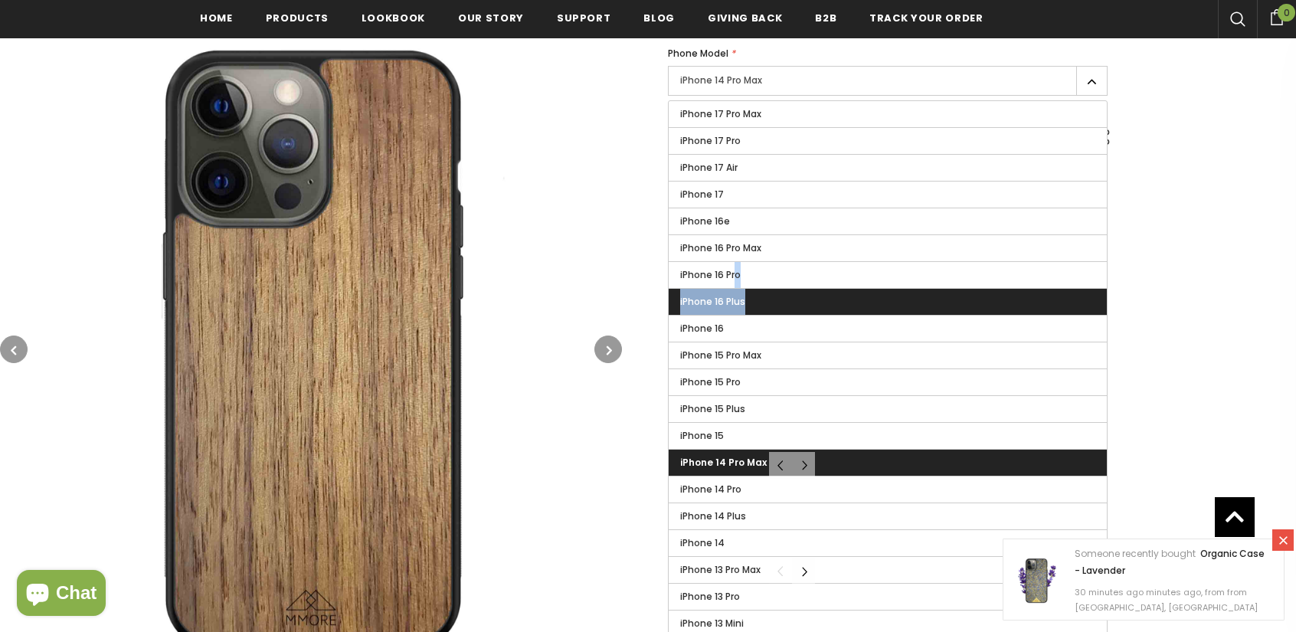
drag, startPoint x: 732, startPoint y: 276, endPoint x: 801, endPoint y: 293, distance: 71.2
click at [781, 303] on label "iPhone 16 Plus" at bounding box center [888, 302] width 438 height 26
click at [0, 0] on input "iPhone 16 Plus" at bounding box center [0, 0] width 0 height 0
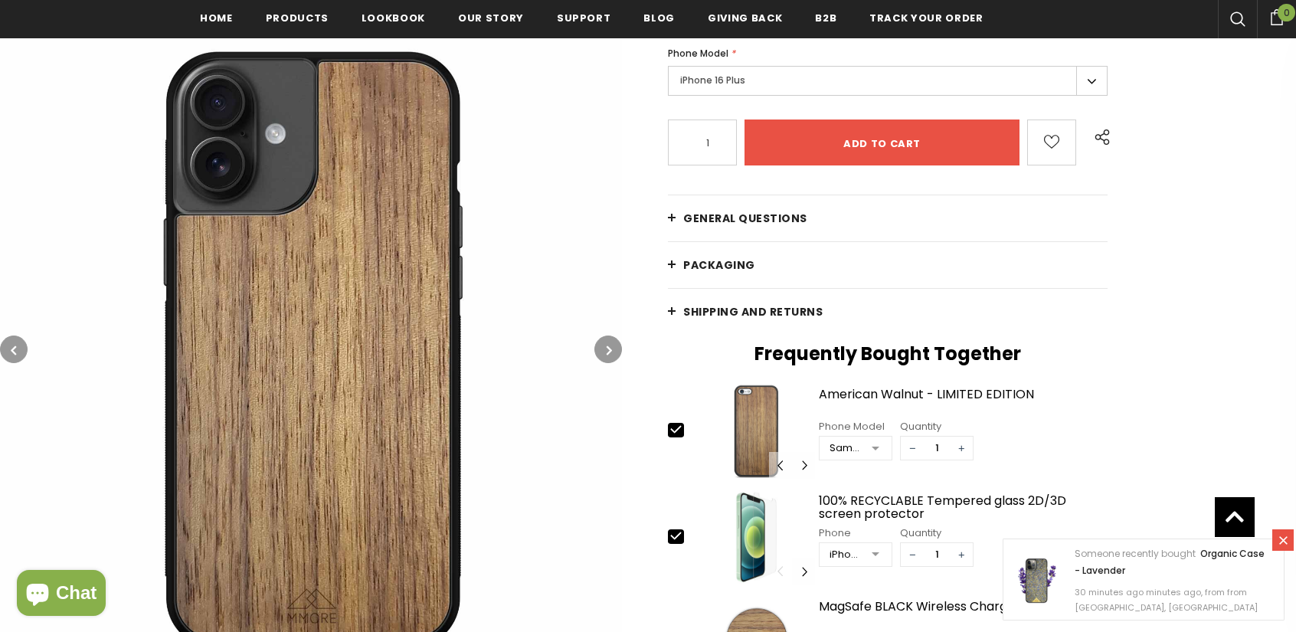
scroll to position [182, 0]
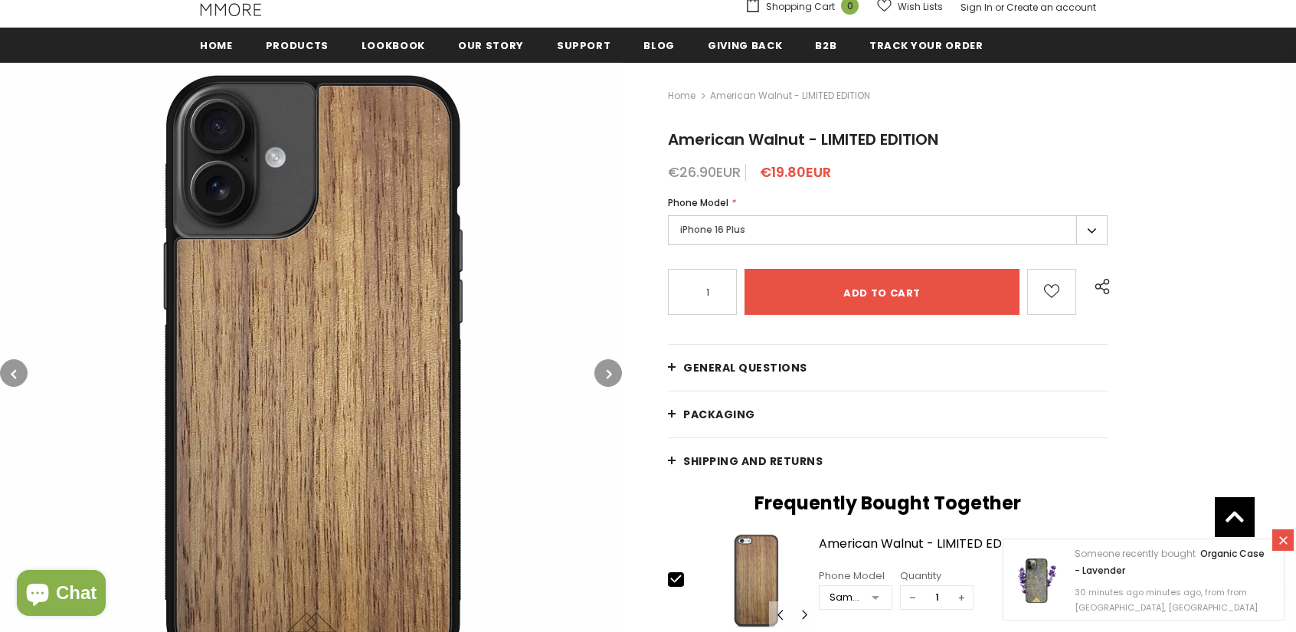
click at [711, 230] on label "iPhone 16 Plus" at bounding box center [888, 230] width 440 height 30
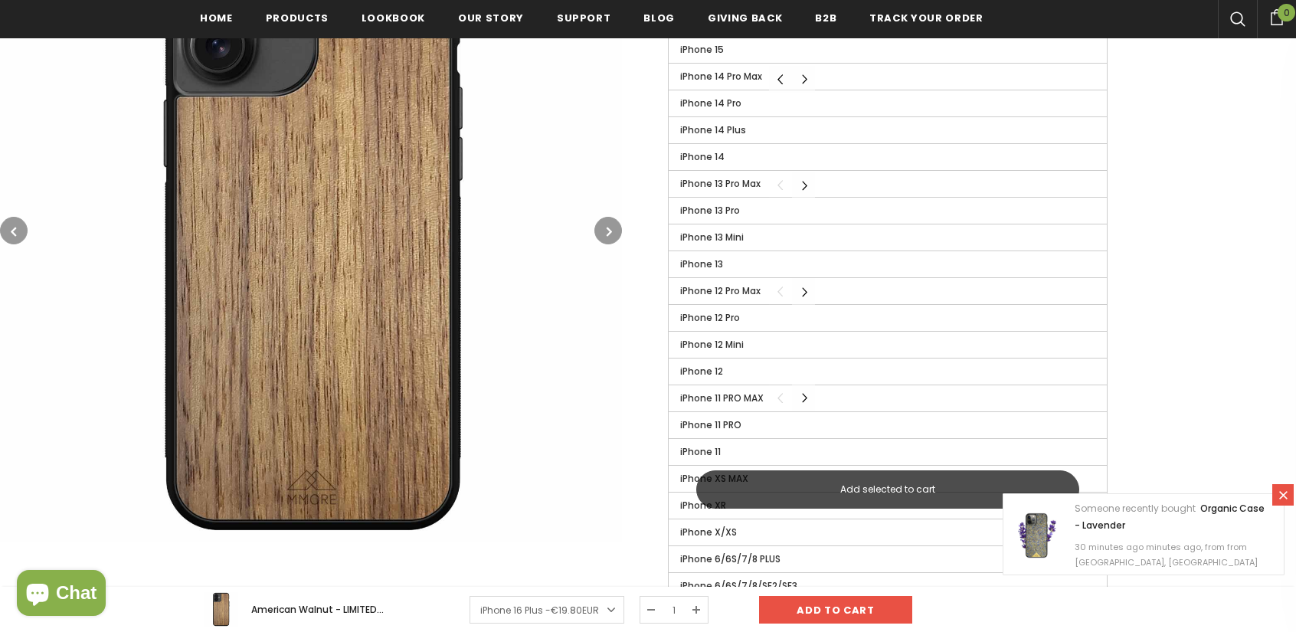
scroll to position [722, 0]
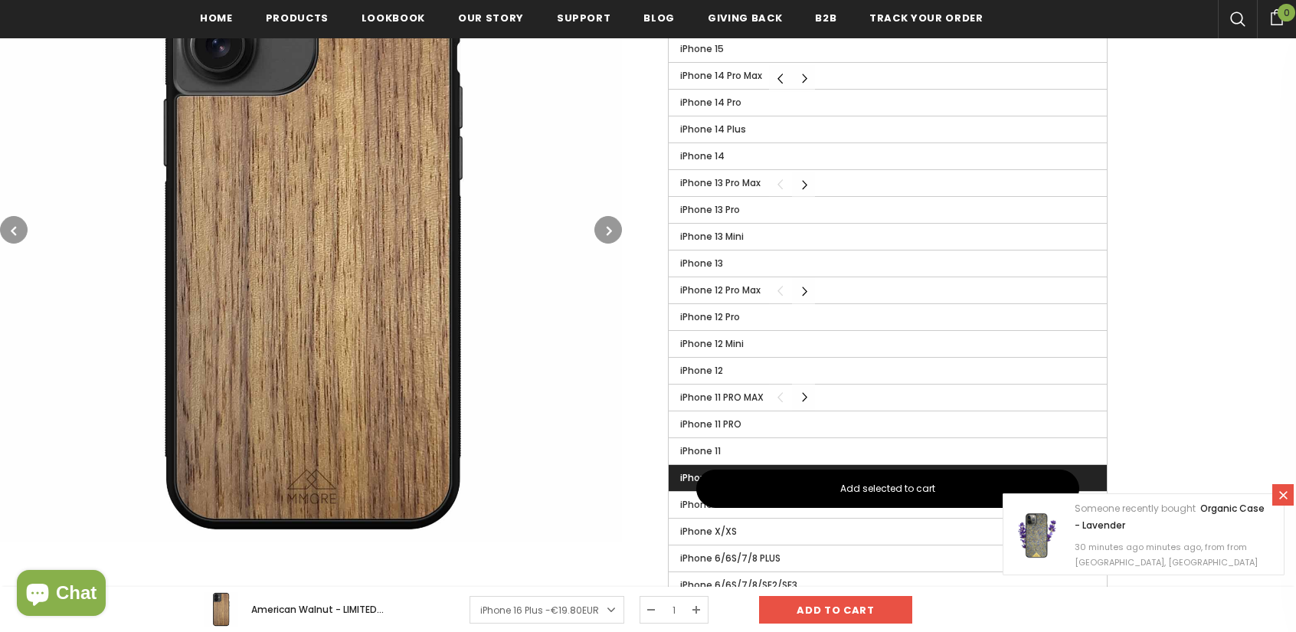
click at [677, 465] on label "iPhone XS MAX" at bounding box center [888, 478] width 438 height 26
click at [0, 0] on input "iPhone XS MAX" at bounding box center [0, 0] width 0 height 0
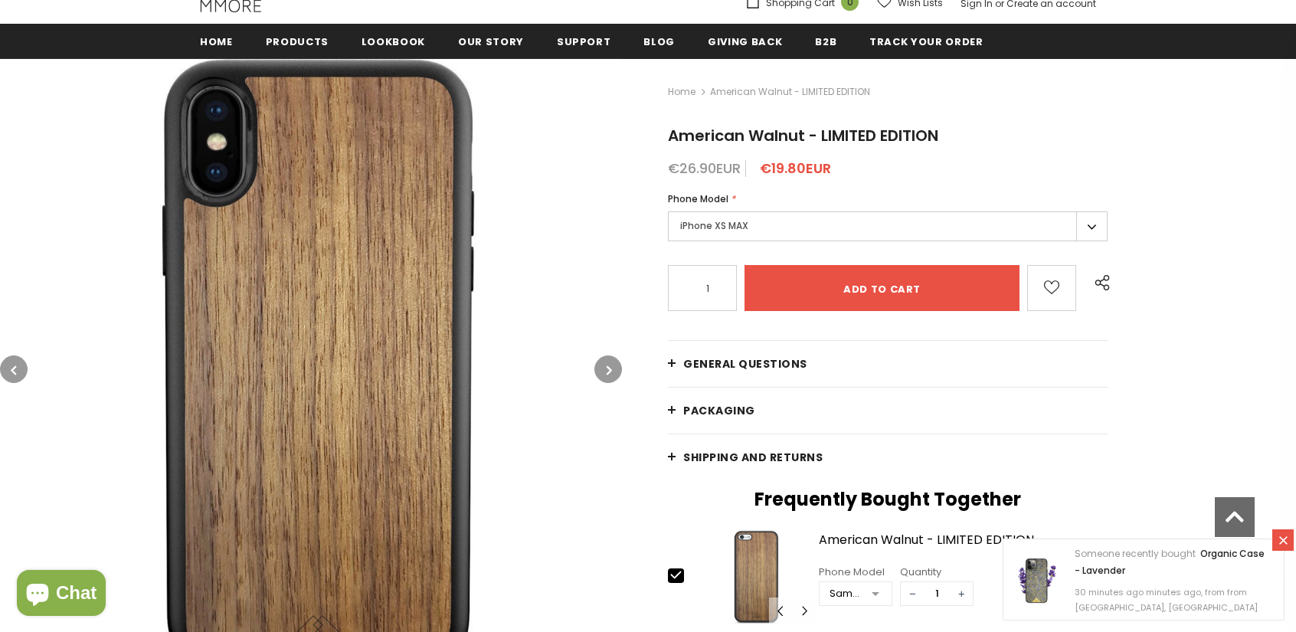
scroll to position [262, 0]
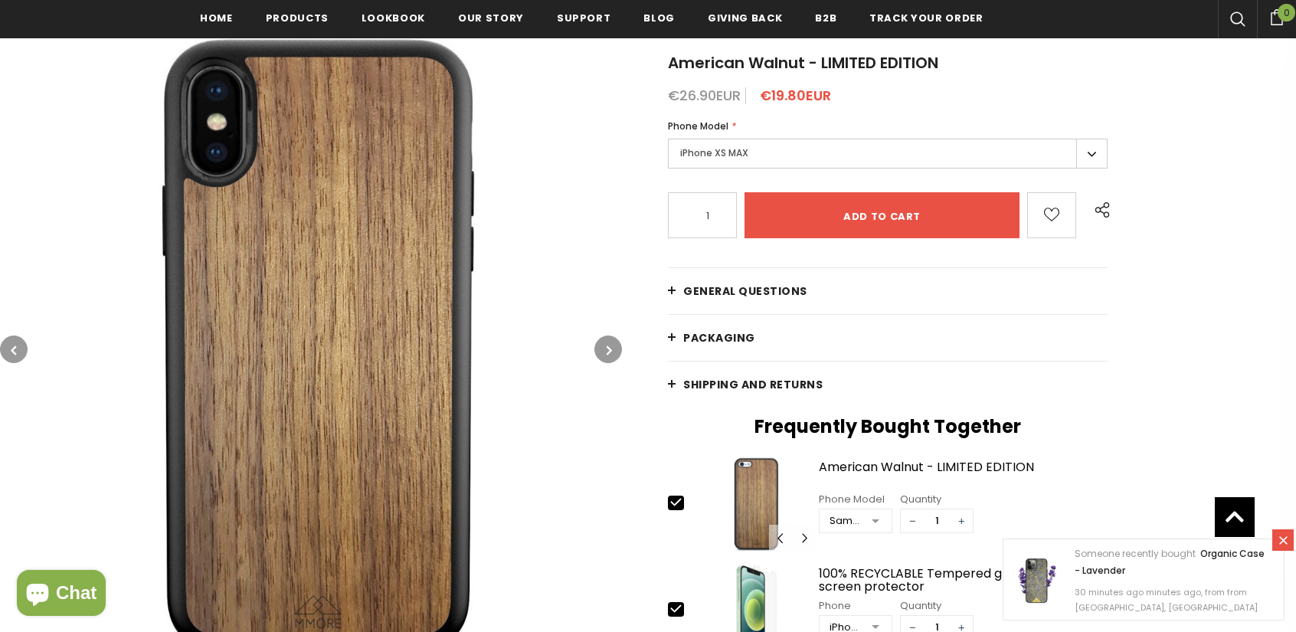
click at [717, 132] on span "Phone Model" at bounding box center [698, 125] width 61 height 13
click at [720, 149] on label "iPhone XS MAX" at bounding box center [888, 154] width 440 height 30
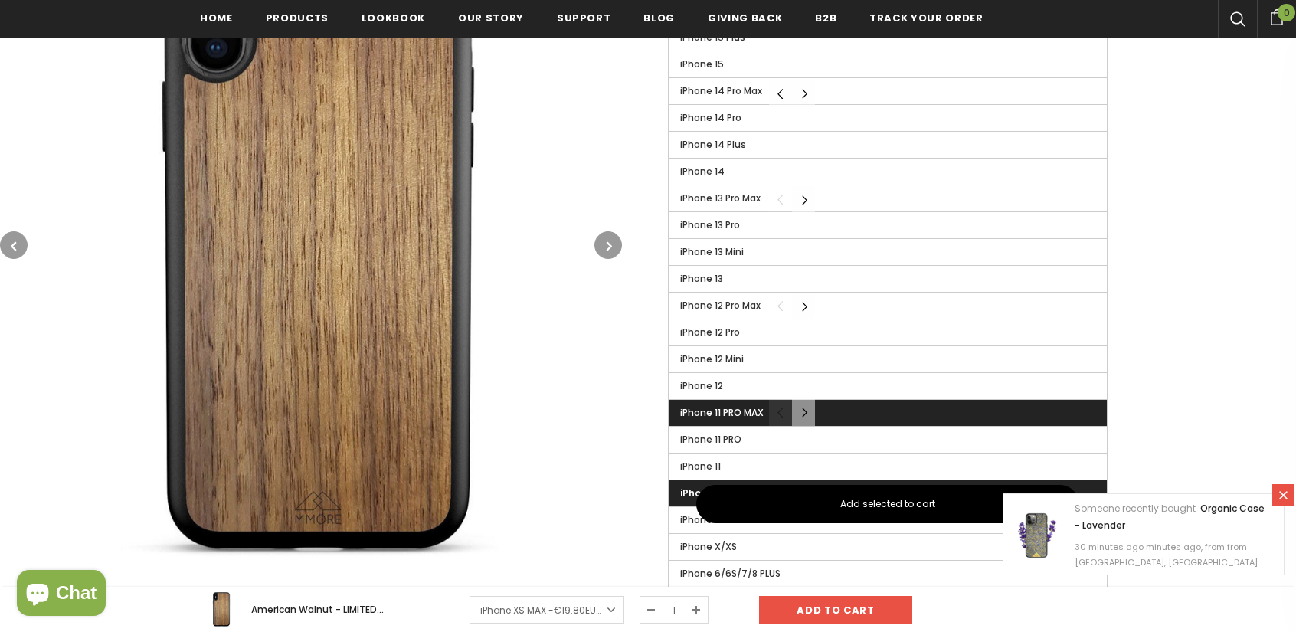
scroll to position [722, 0]
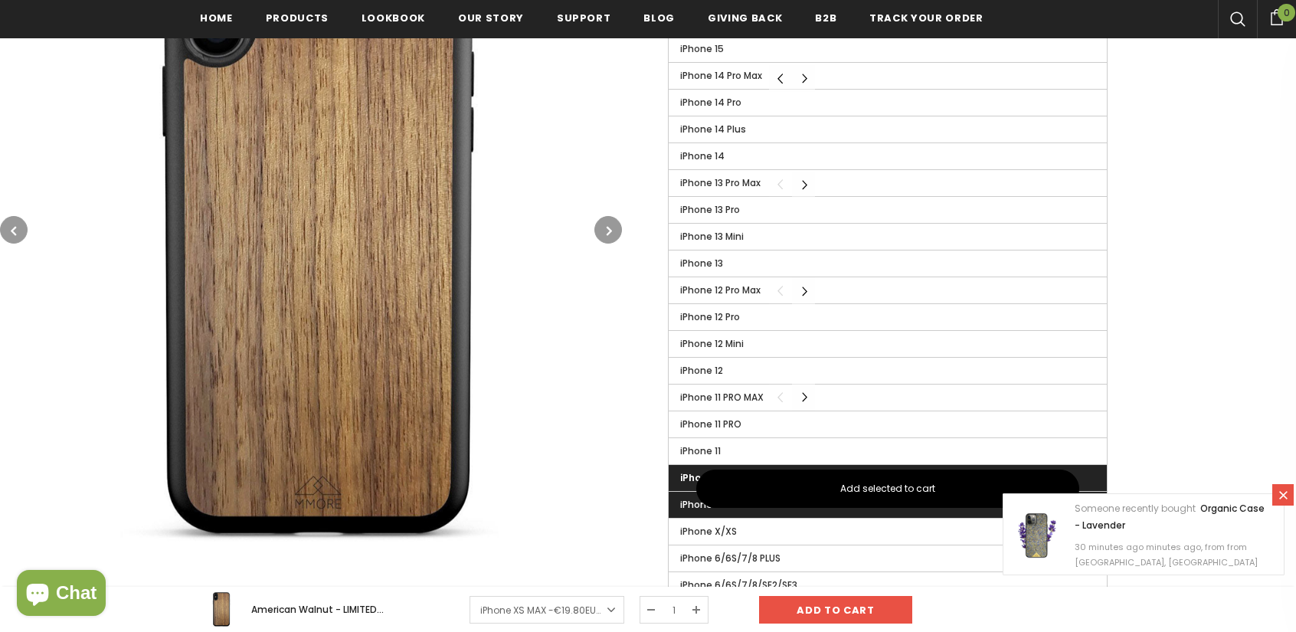
click at [680, 498] on span "iPhone XR" at bounding box center [703, 504] width 46 height 13
click at [0, 0] on input "iPhone XR" at bounding box center [0, 0] width 0 height 0
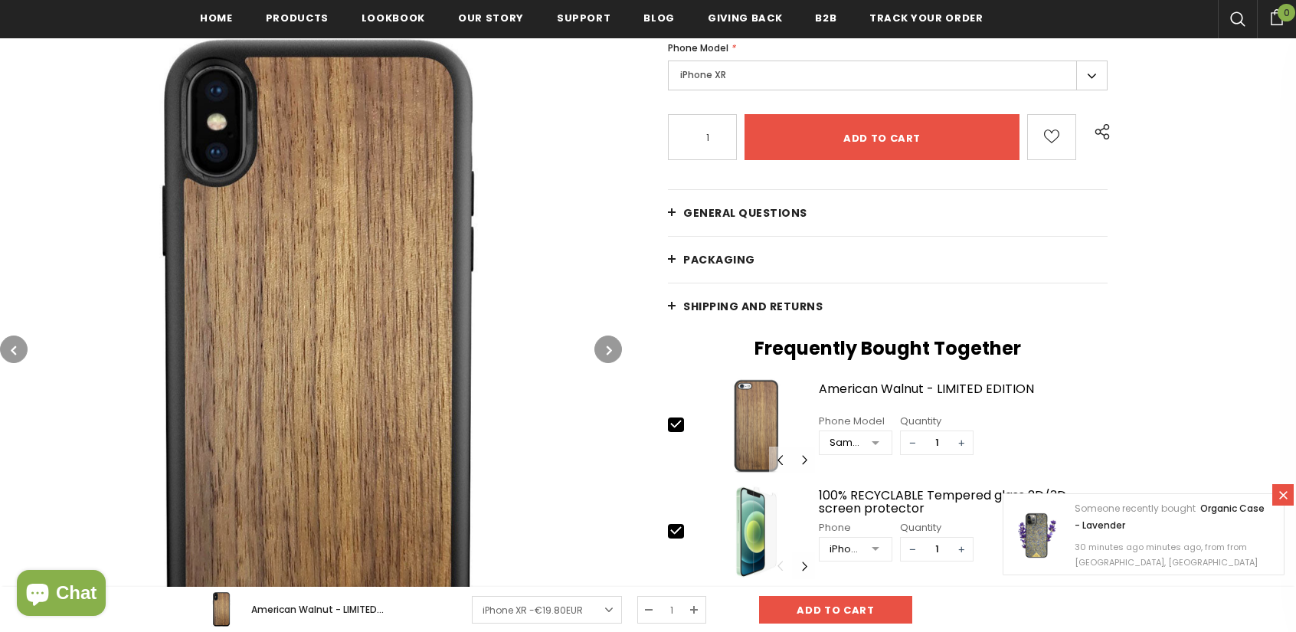
scroll to position [339, 0]
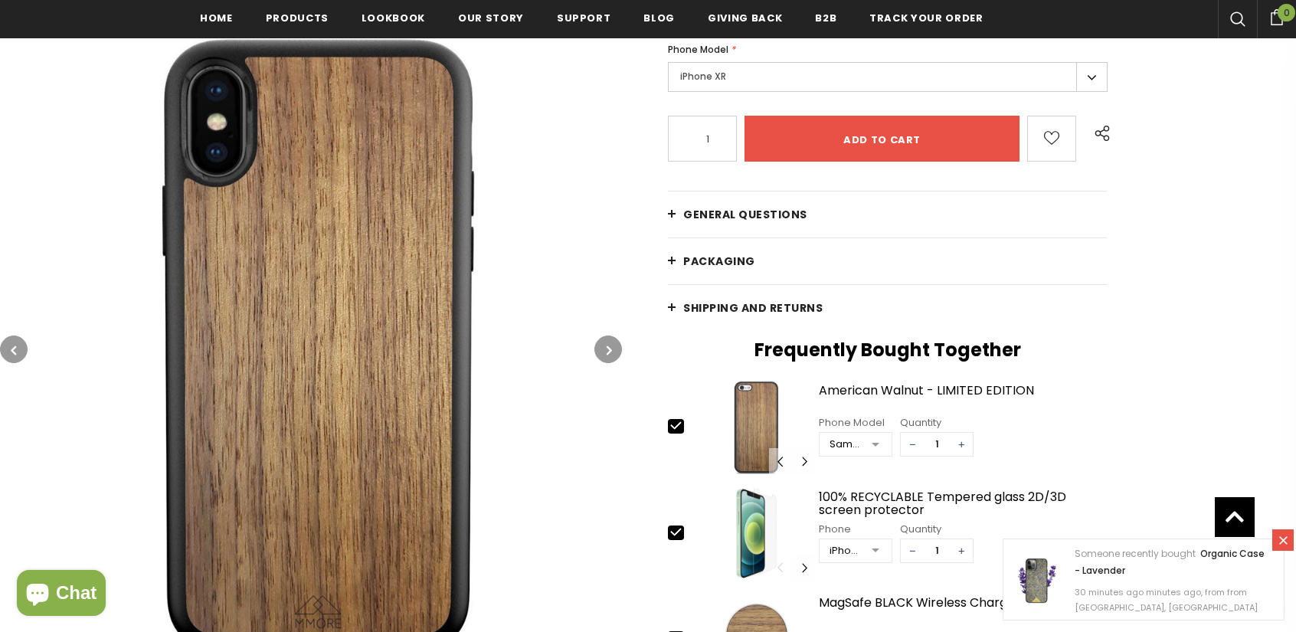
click at [739, 68] on label "iPhone XR" at bounding box center [888, 77] width 440 height 30
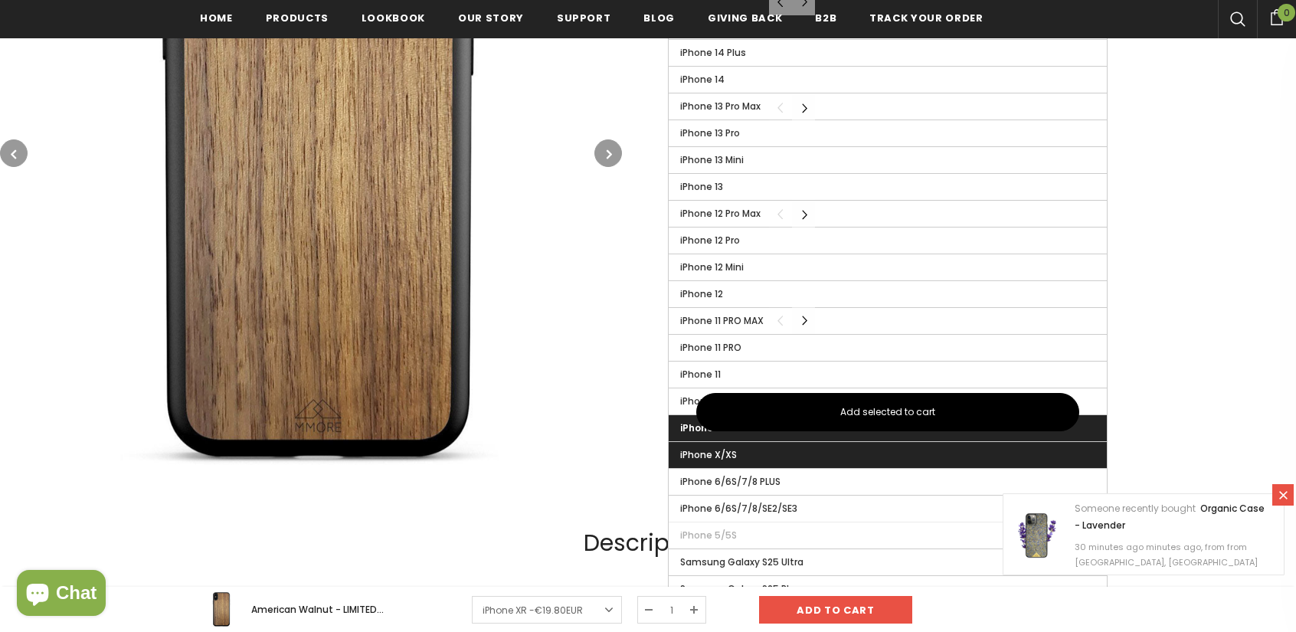
click at [682, 448] on span "iPhone X/XS" at bounding box center [708, 454] width 57 height 13
click at [0, 0] on input "iPhone X/XS" at bounding box center [0, 0] width 0 height 0
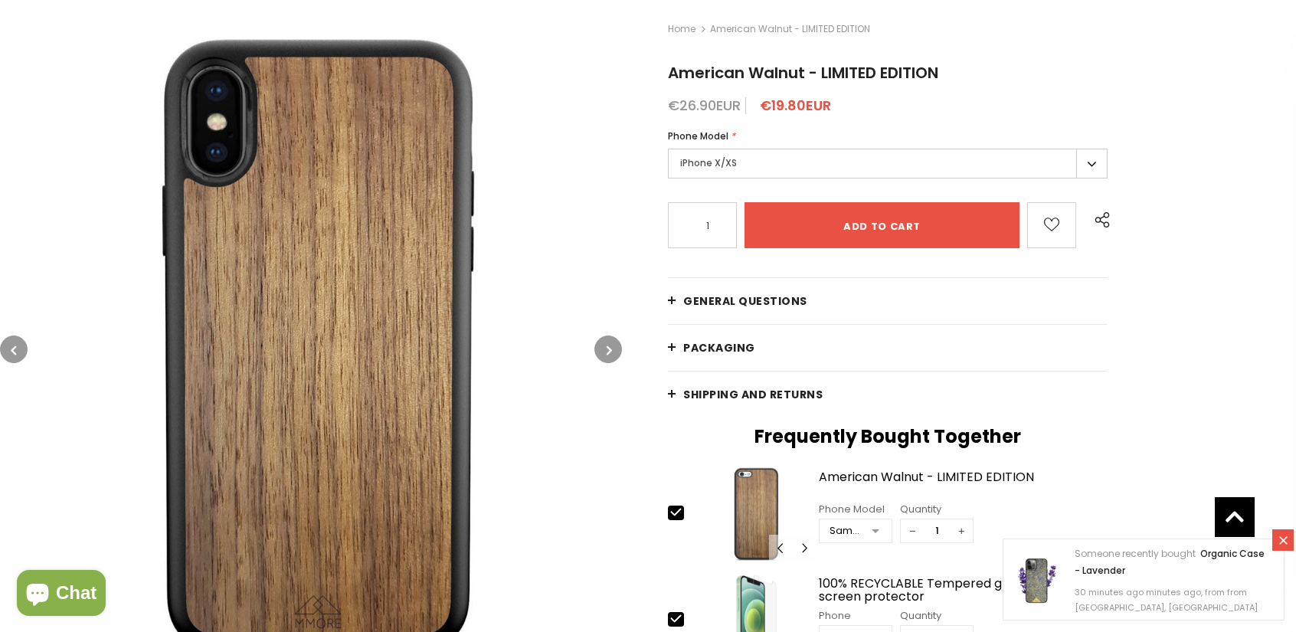
scroll to position [185, 0]
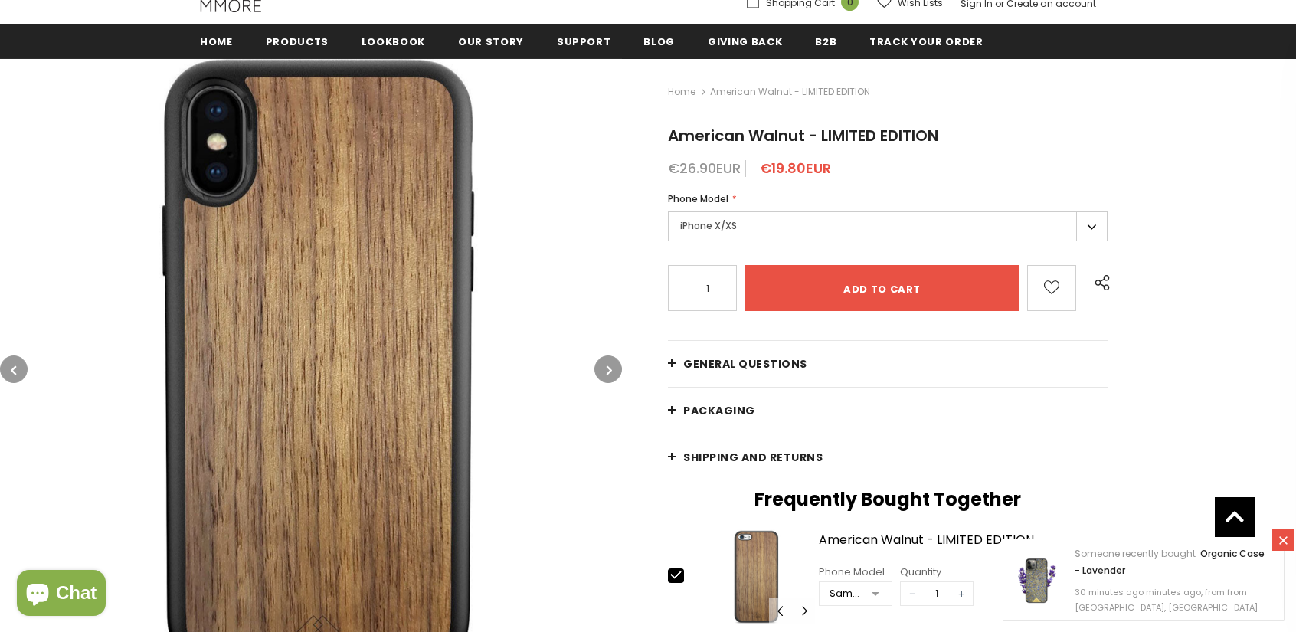
click at [725, 237] on label "iPhone X/XS" at bounding box center [888, 226] width 440 height 30
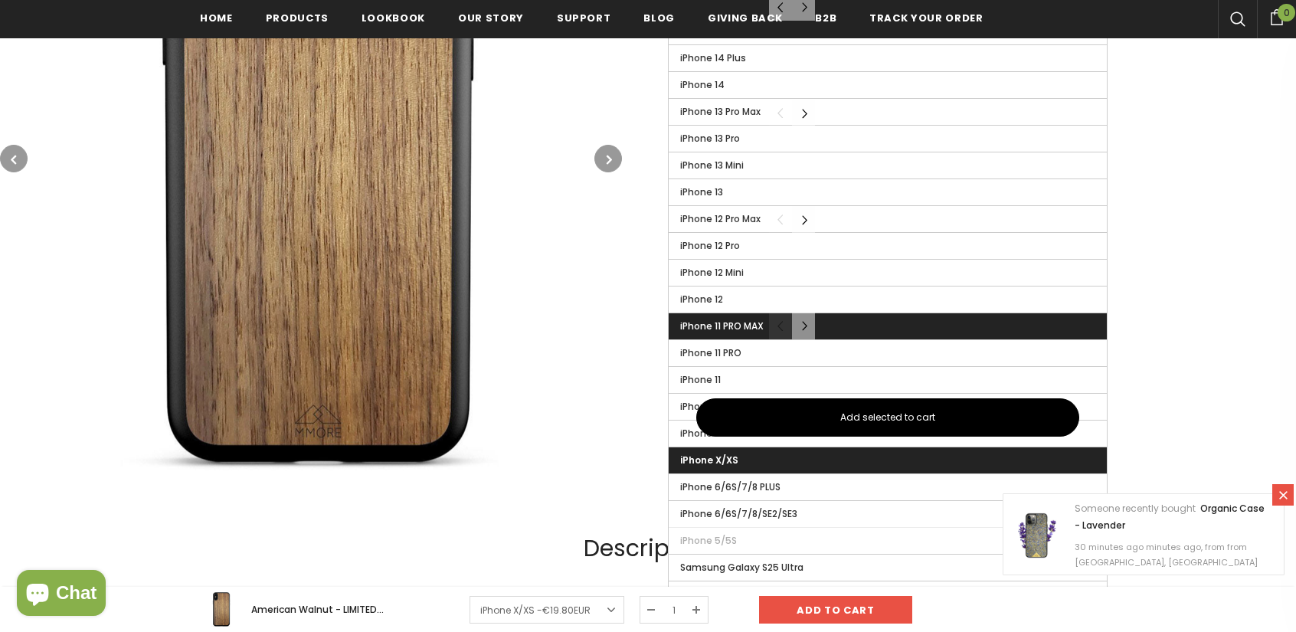
scroll to position [798, 0]
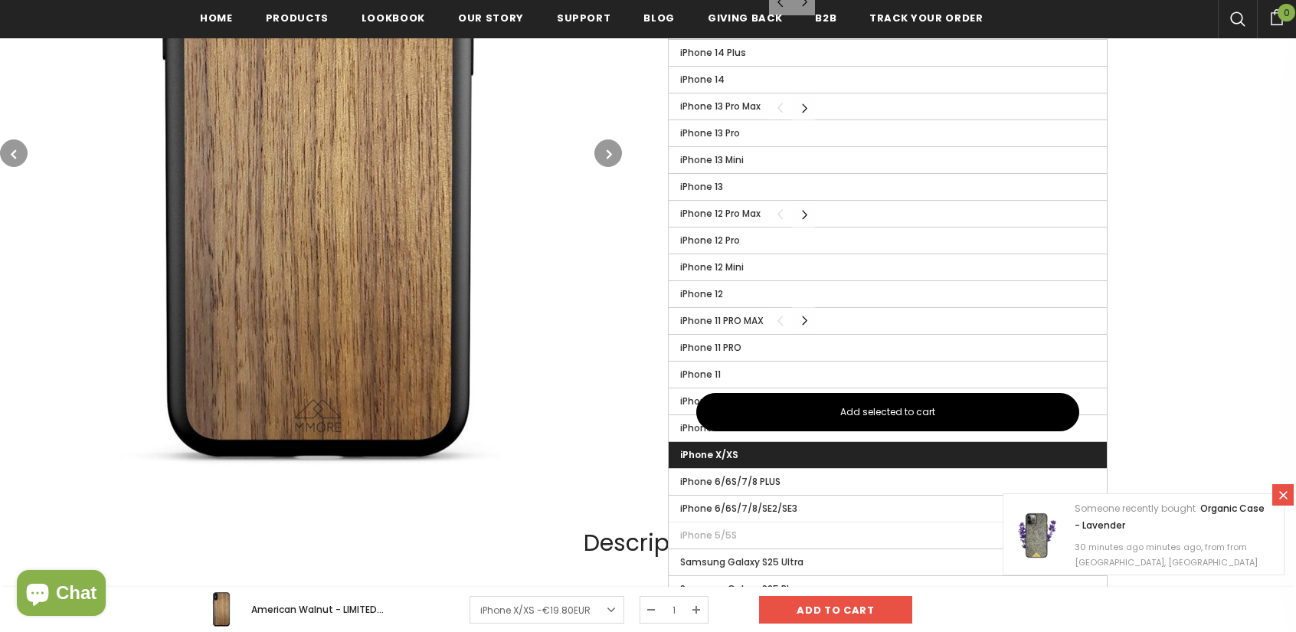
drag, startPoint x: 826, startPoint y: 476, endPoint x: 786, endPoint y: 474, distance: 40.7
click at [826, 476] on label "iPhone 6/6S/7/8 PLUS" at bounding box center [888, 482] width 438 height 26
click at [0, 0] on input "iPhone 6/6S/7/8 PLUS" at bounding box center [0, 0] width 0 height 0
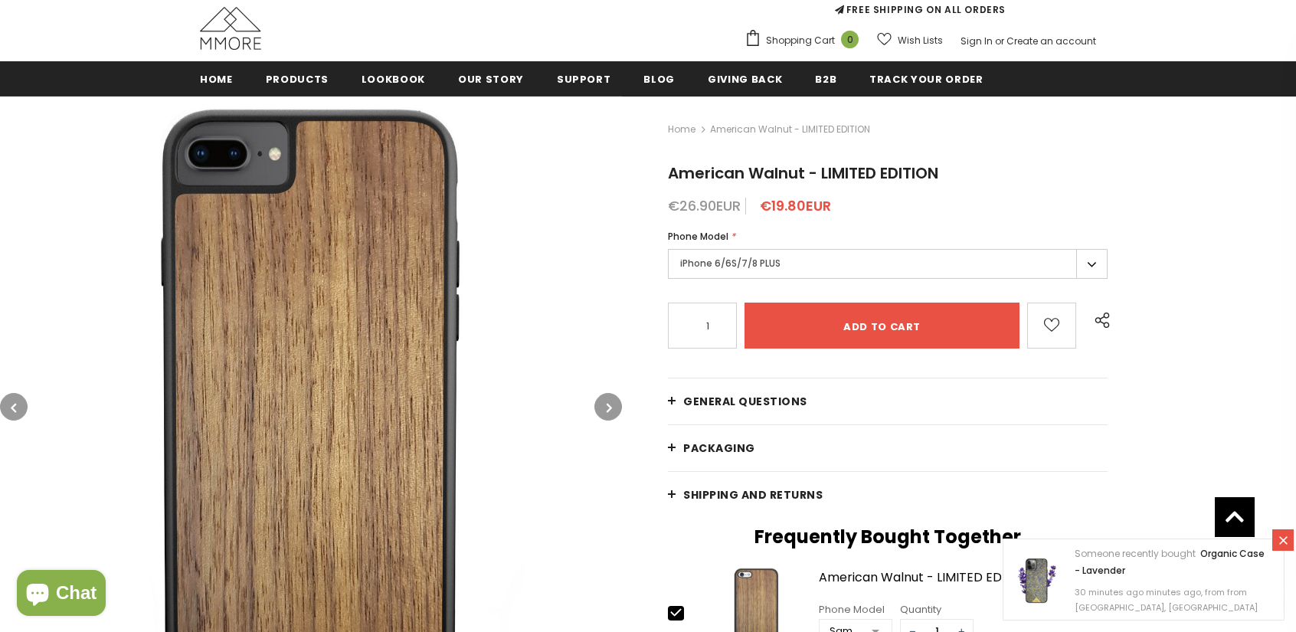
scroll to position [109, 0]
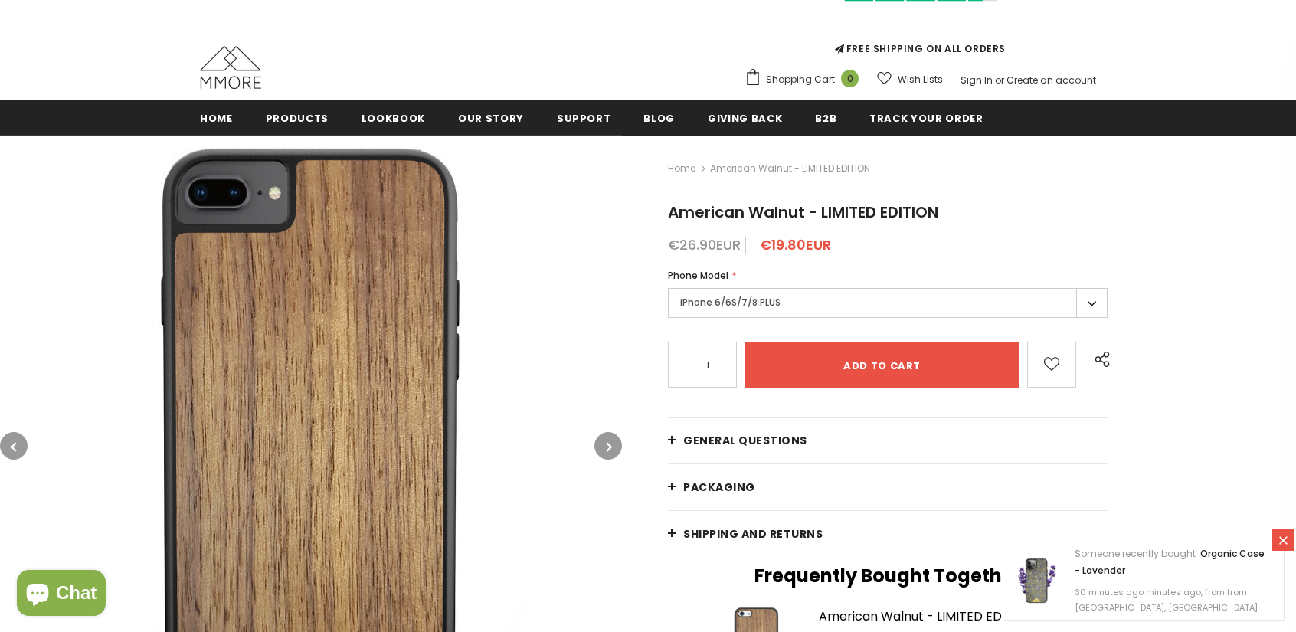
click at [725, 308] on label "iPhone 6/6S/7/8 PLUS" at bounding box center [888, 303] width 440 height 30
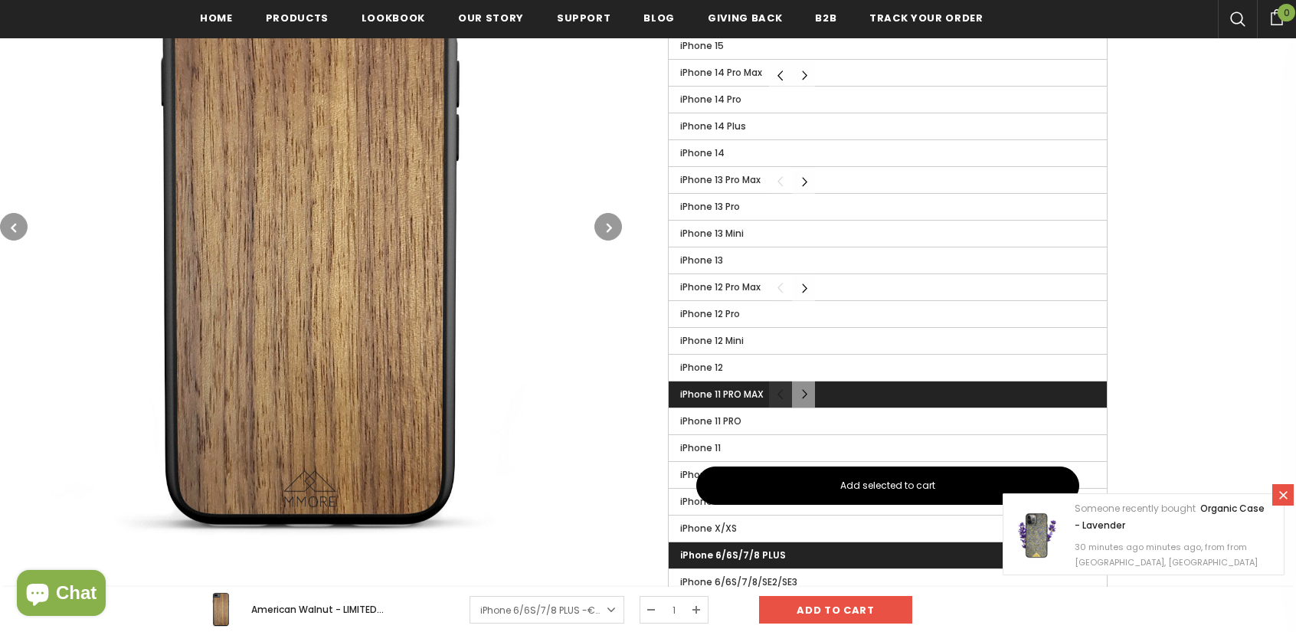
scroll to position [803, 0]
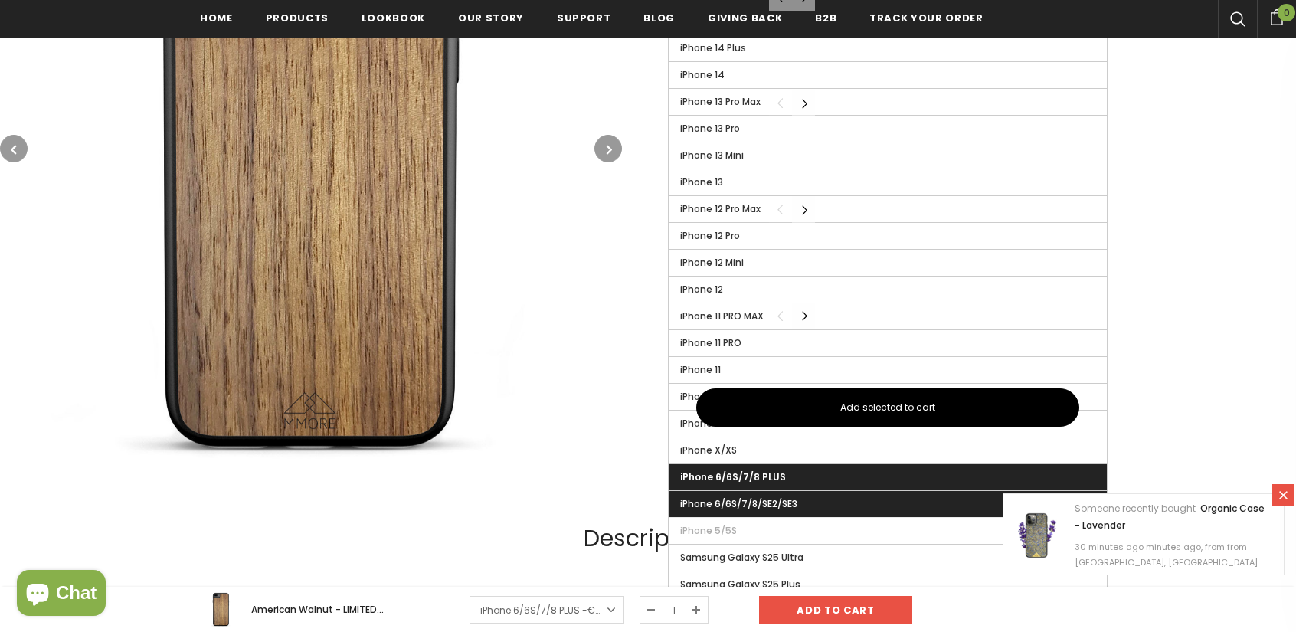
click at [728, 502] on span "iPhone 6/6S/7/8/SE2/SE3" at bounding box center [738, 503] width 117 height 13
click at [0, 0] on input "iPhone 6/6S/7/8/SE2/SE3" at bounding box center [0, 0] width 0 height 0
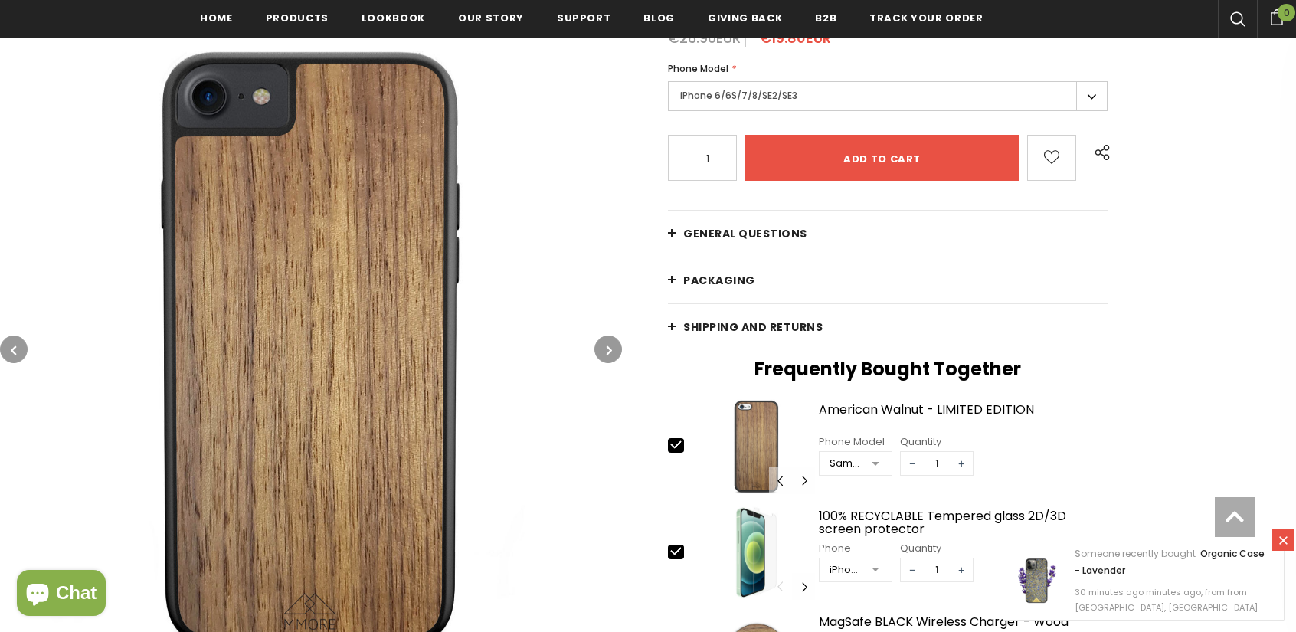
scroll to position [387, 0]
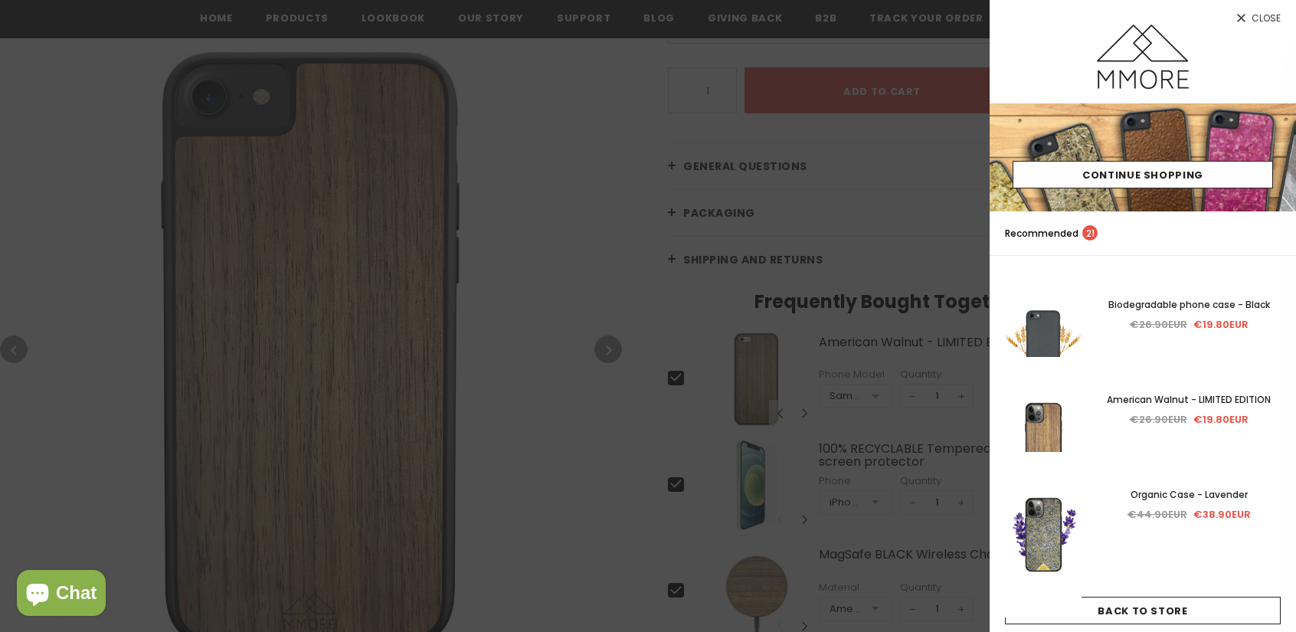
click at [594, 355] on div at bounding box center [648, 316] width 1296 height 632
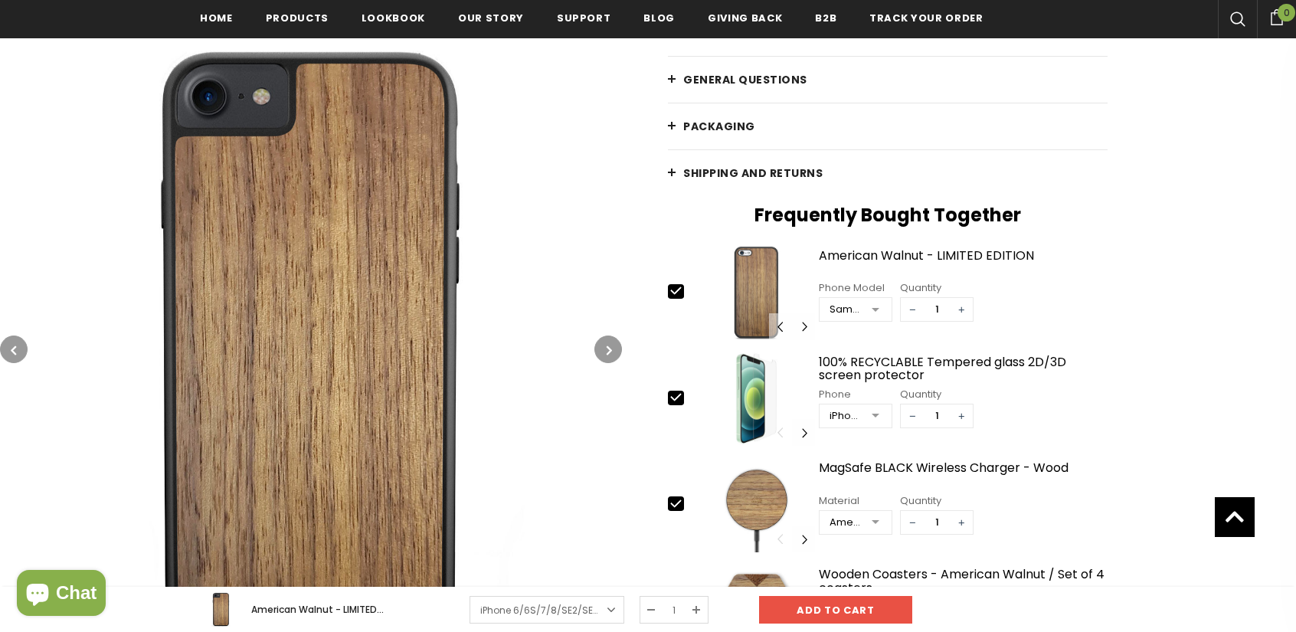
scroll to position [14, 0]
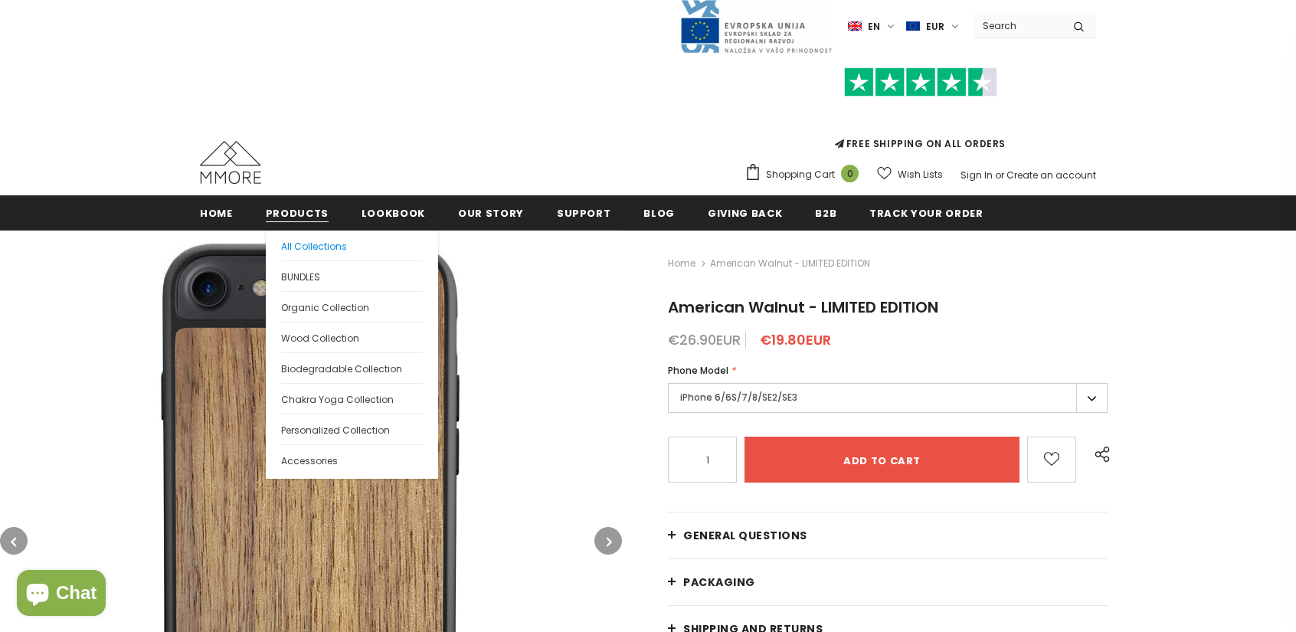
click at [294, 244] on span "All Collections" at bounding box center [314, 246] width 66 height 13
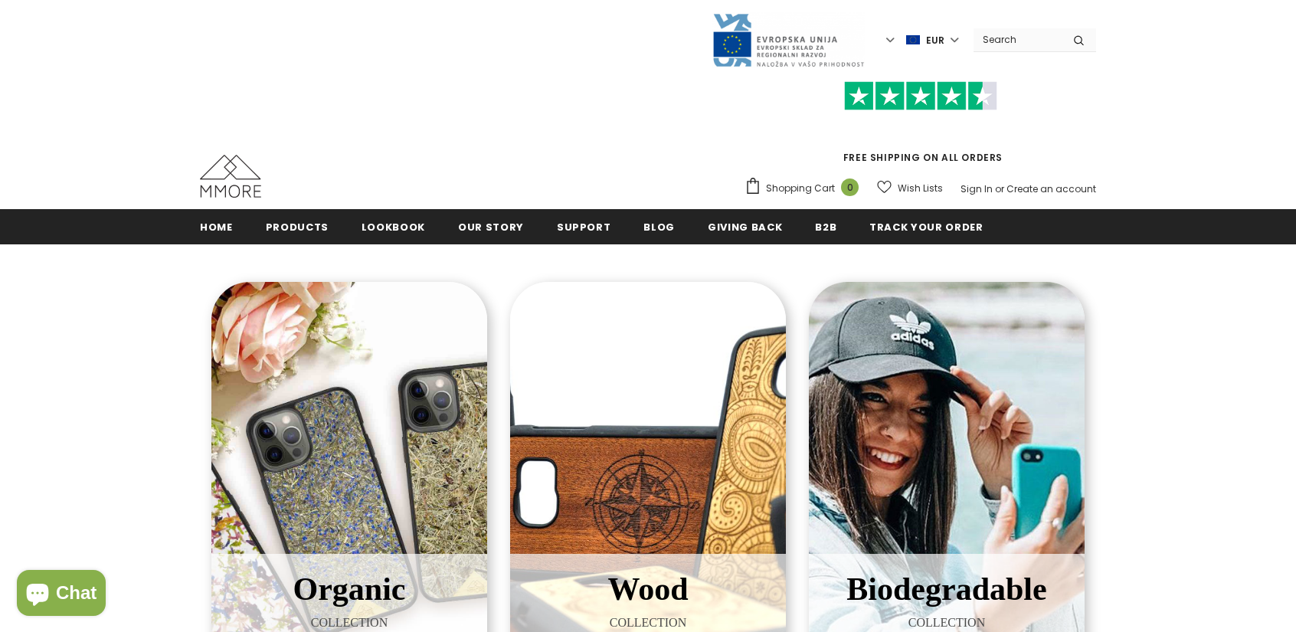
click at [646, 387] on div "Wood COLLECTION Luxurious wood species, handoiled with the best oils on the mar…" at bounding box center [648, 504] width 276 height 444
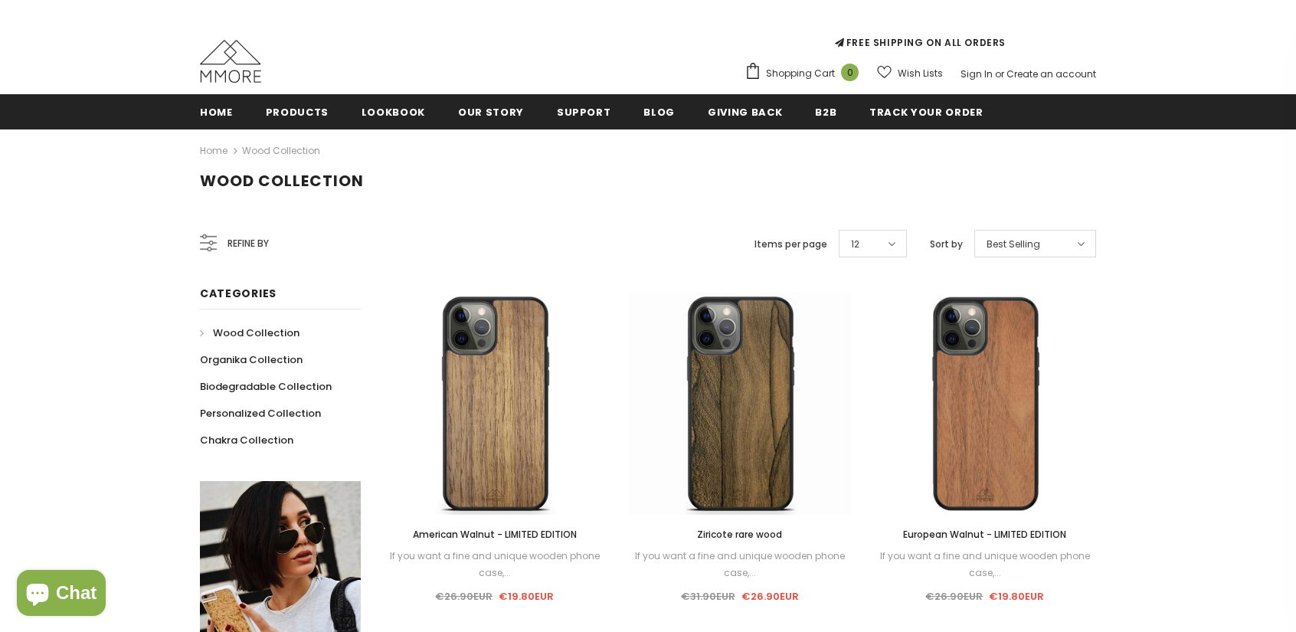
scroll to position [153, 0]
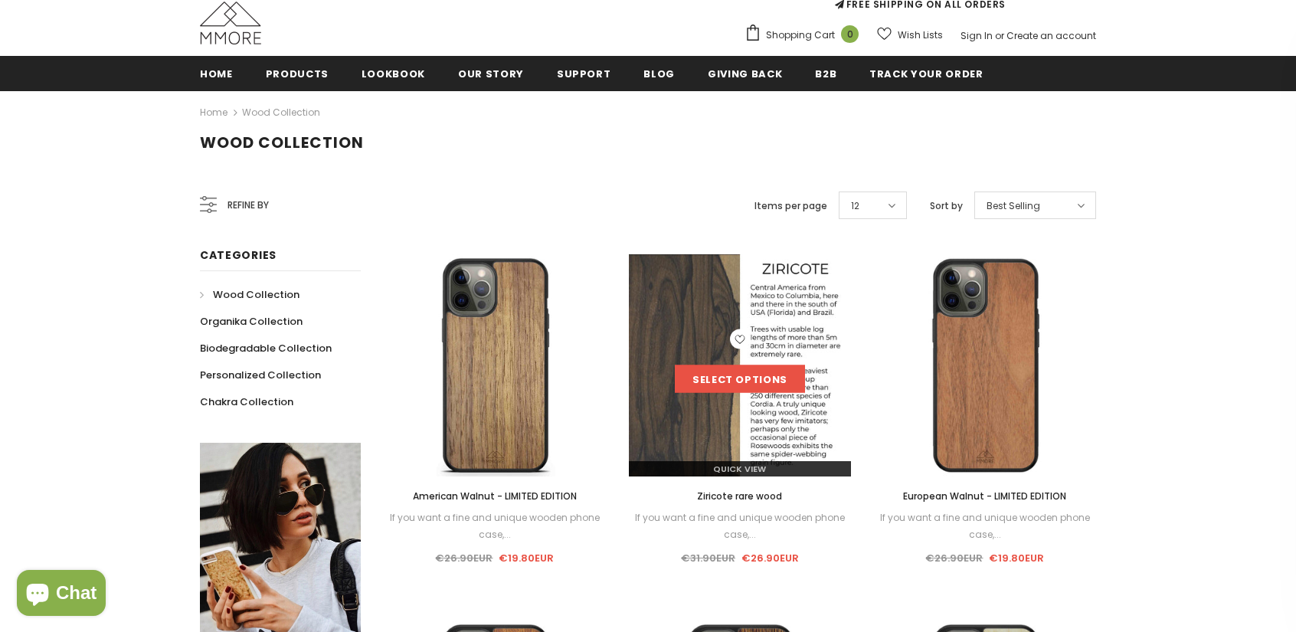
click at [747, 375] on link "Select options" at bounding box center [740, 379] width 130 height 28
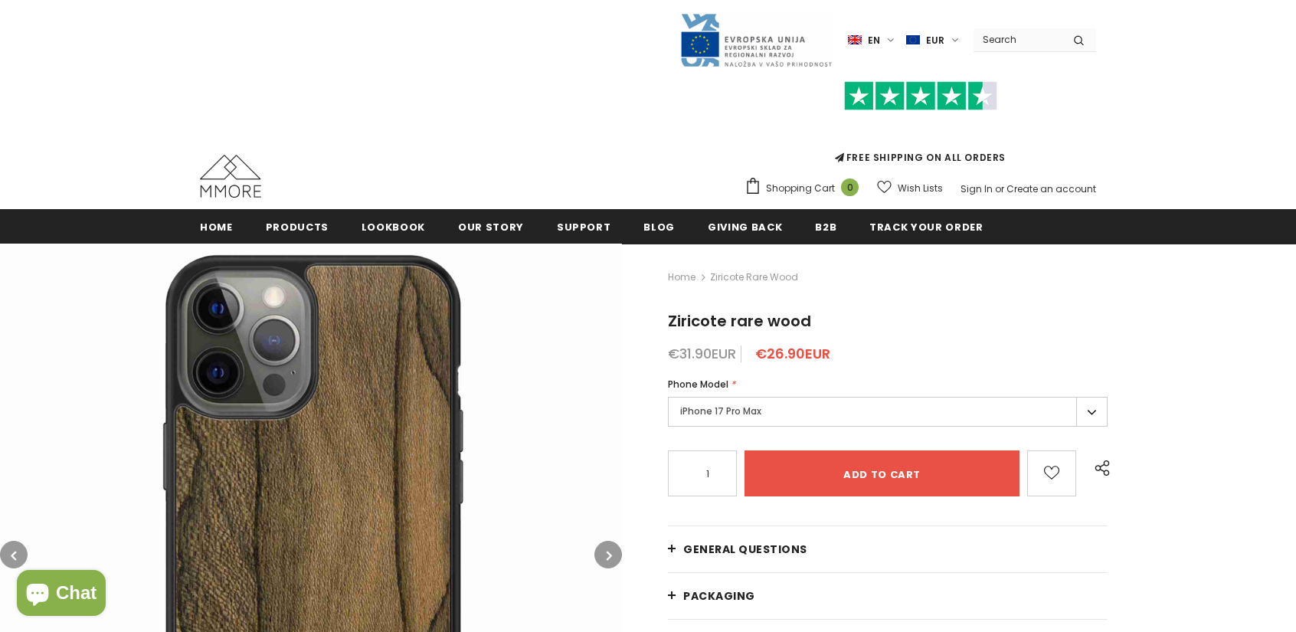
click at [712, 410] on label "iPhone 17 Pro Max" at bounding box center [888, 412] width 440 height 30
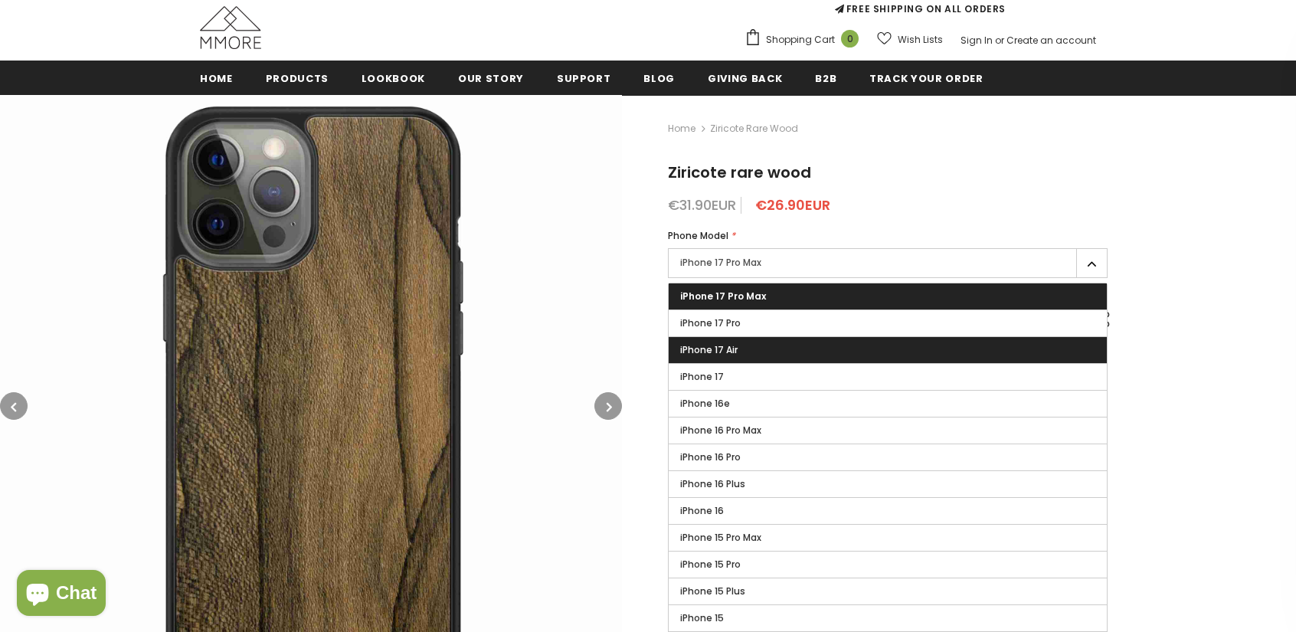
scroll to position [153, 0]
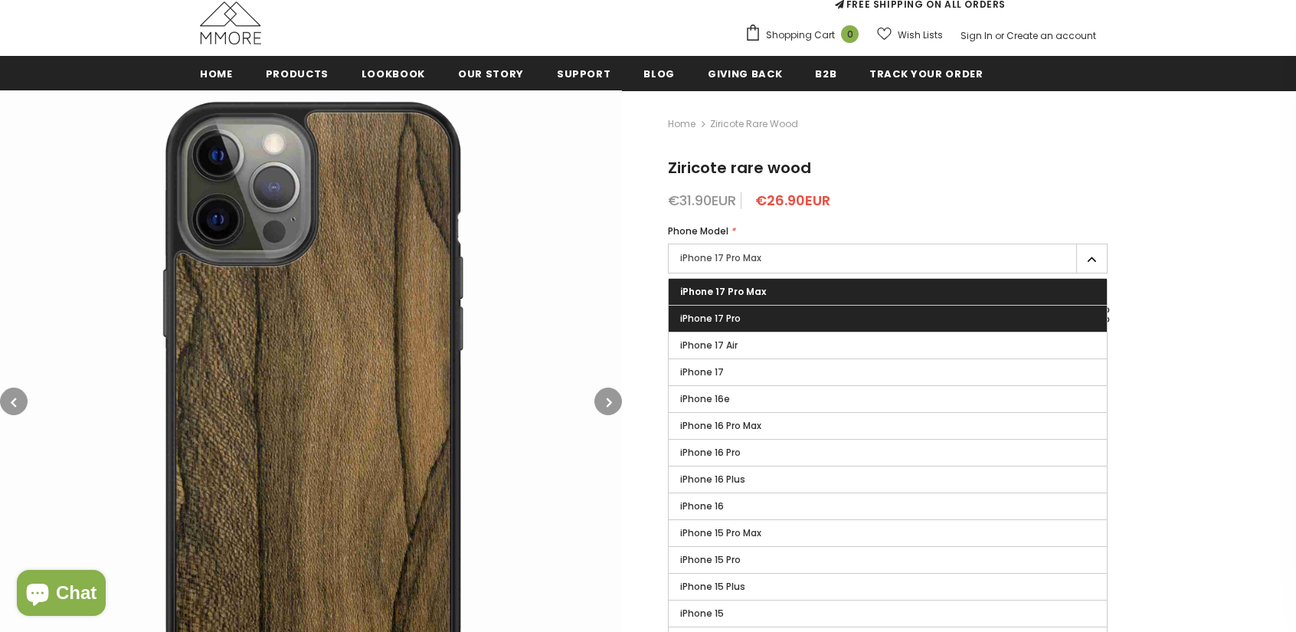
click at [711, 313] on span "iPhone 17 Pro" at bounding box center [710, 318] width 61 height 13
click at [0, 0] on input "iPhone 17 Pro" at bounding box center [0, 0] width 0 height 0
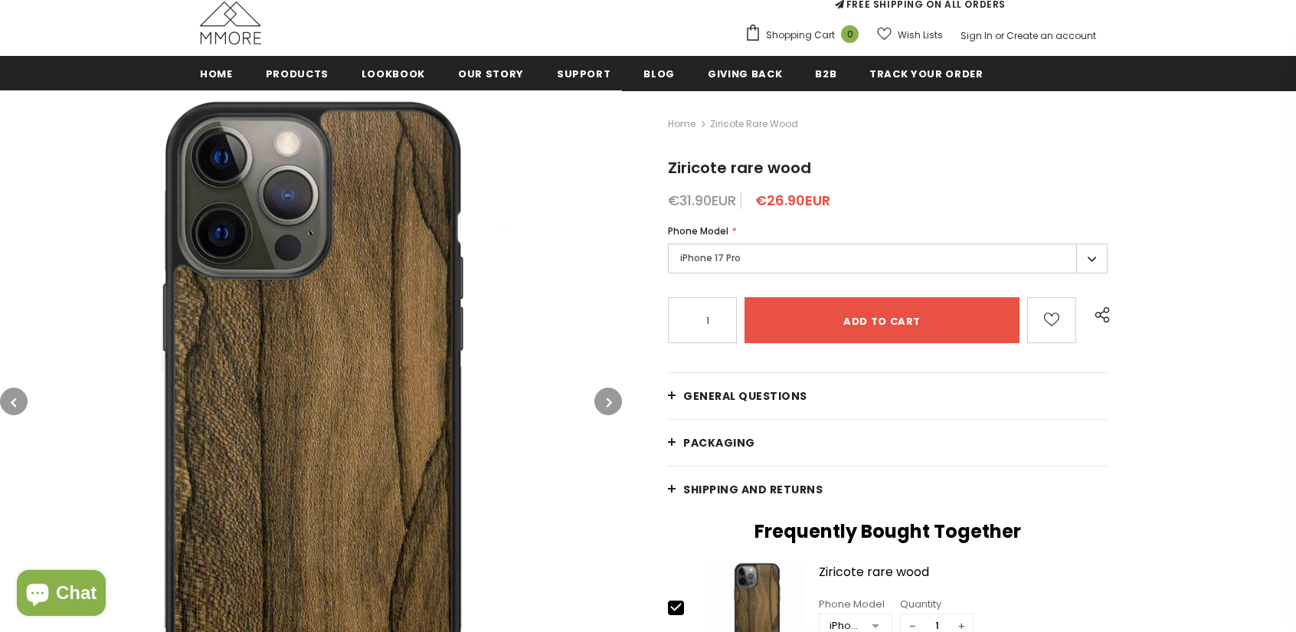
click at [728, 264] on label "iPhone 17 Pro" at bounding box center [888, 259] width 440 height 30
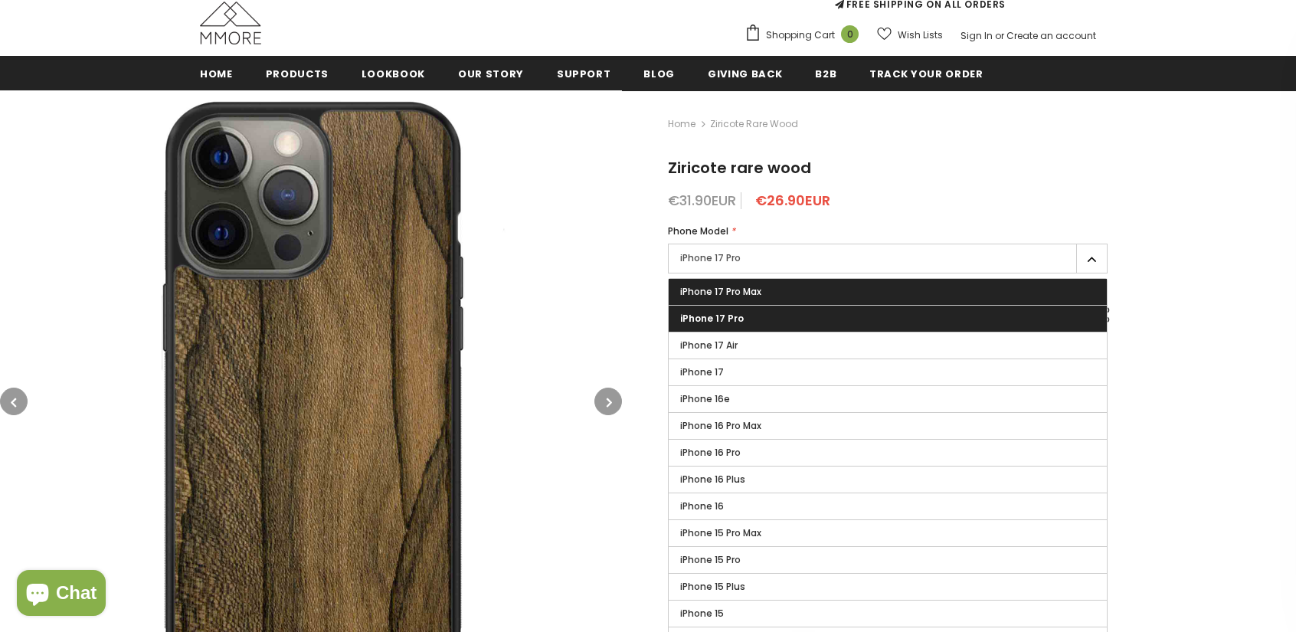
click at [722, 303] on label "iPhone 17 Pro Max" at bounding box center [888, 292] width 438 height 26
click at [0, 0] on input "iPhone 17 Pro Max" at bounding box center [0, 0] width 0 height 0
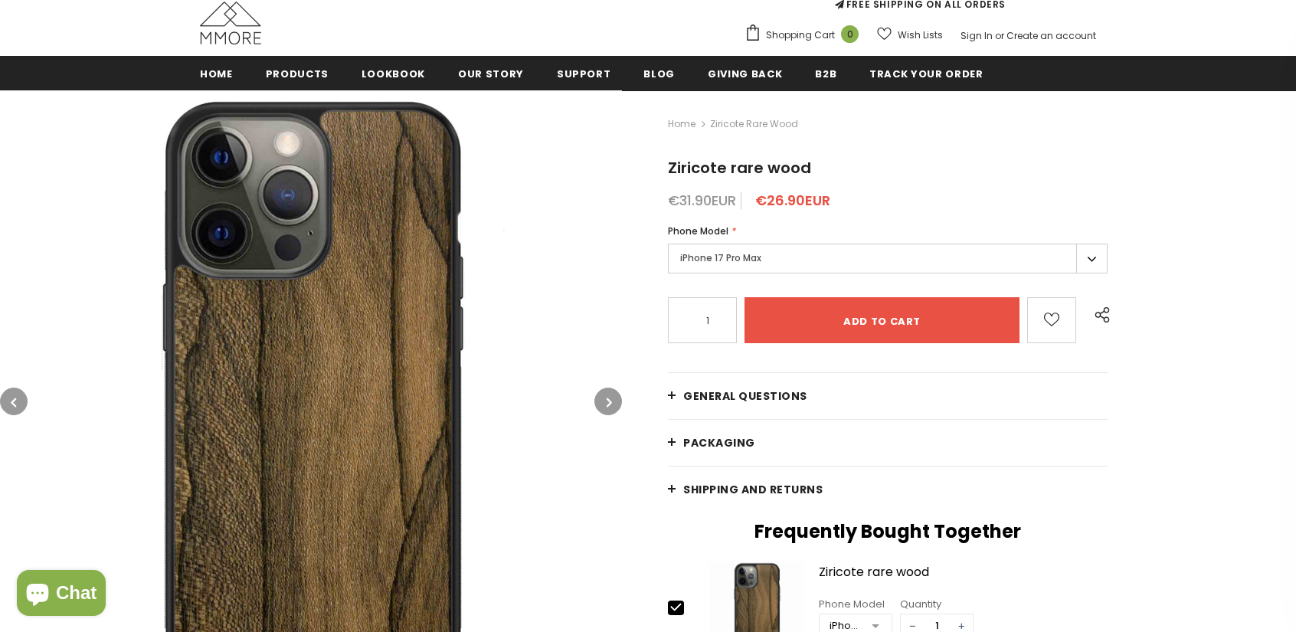
click at [715, 270] on label "iPhone 17 Pro Max" at bounding box center [888, 259] width 440 height 30
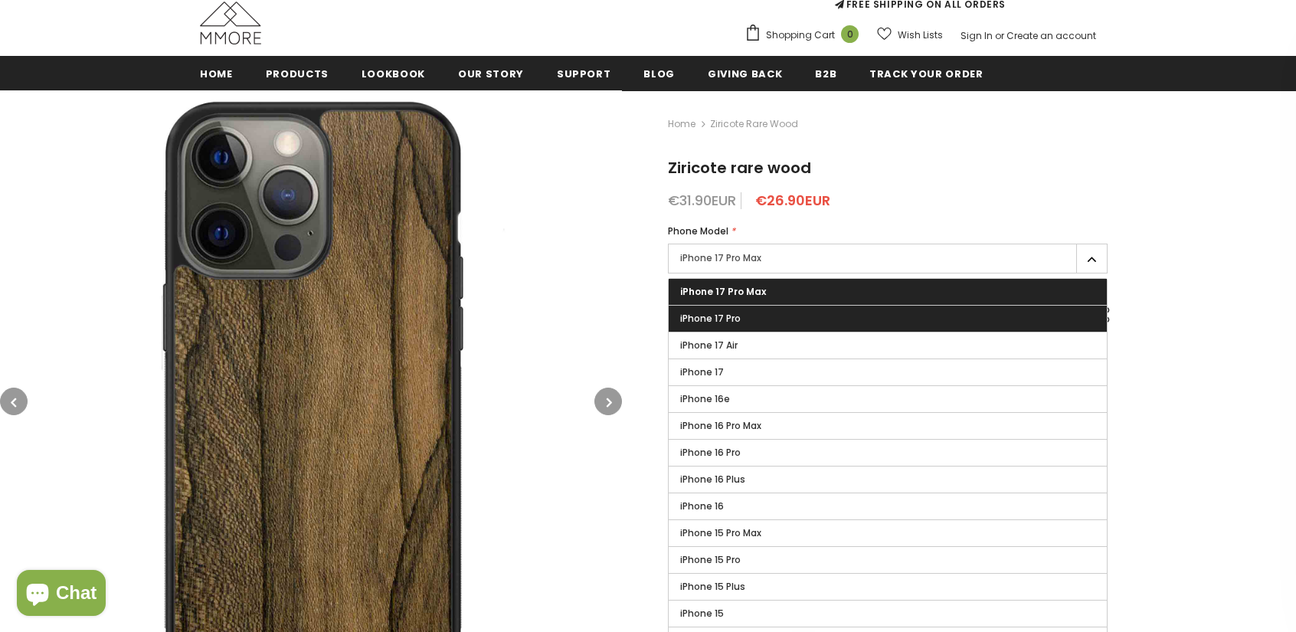
click at [720, 316] on span "iPhone 17 Pro" at bounding box center [710, 318] width 61 height 13
click at [0, 0] on input "iPhone 17 Pro" at bounding box center [0, 0] width 0 height 0
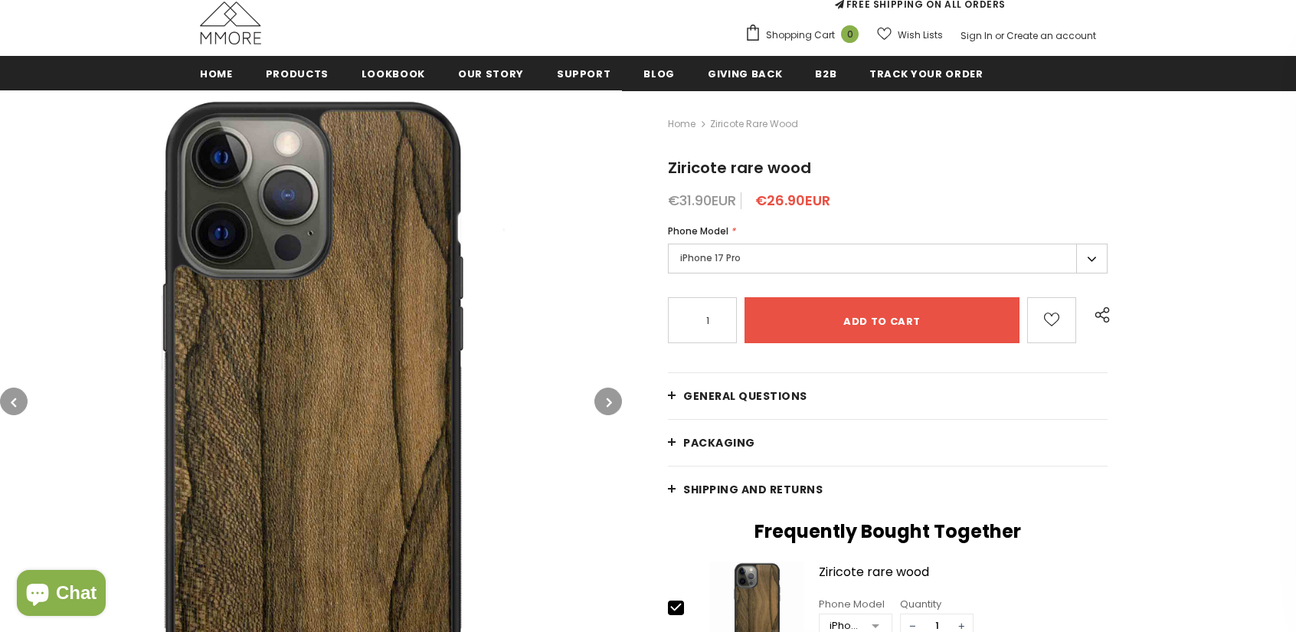
click at [709, 257] on label "iPhone 17 Pro" at bounding box center [888, 259] width 440 height 30
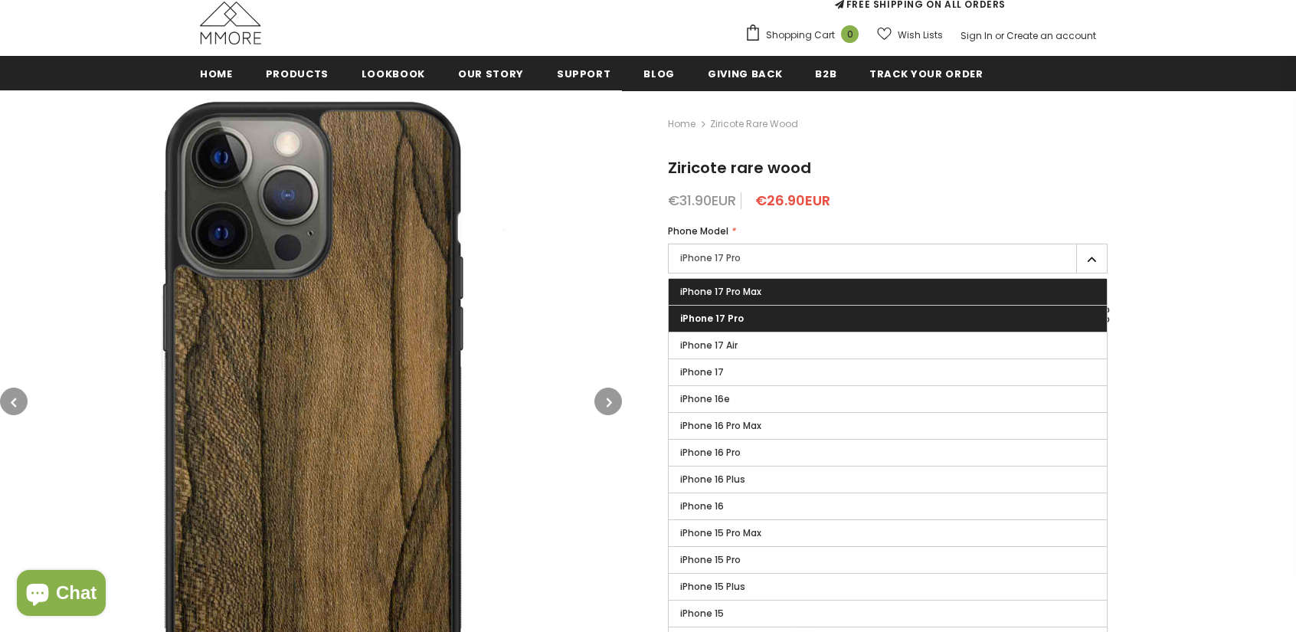
click at [717, 295] on span "iPhone 17 Pro Max" at bounding box center [720, 291] width 81 height 13
click at [0, 0] on input "iPhone 17 Pro Max" at bounding box center [0, 0] width 0 height 0
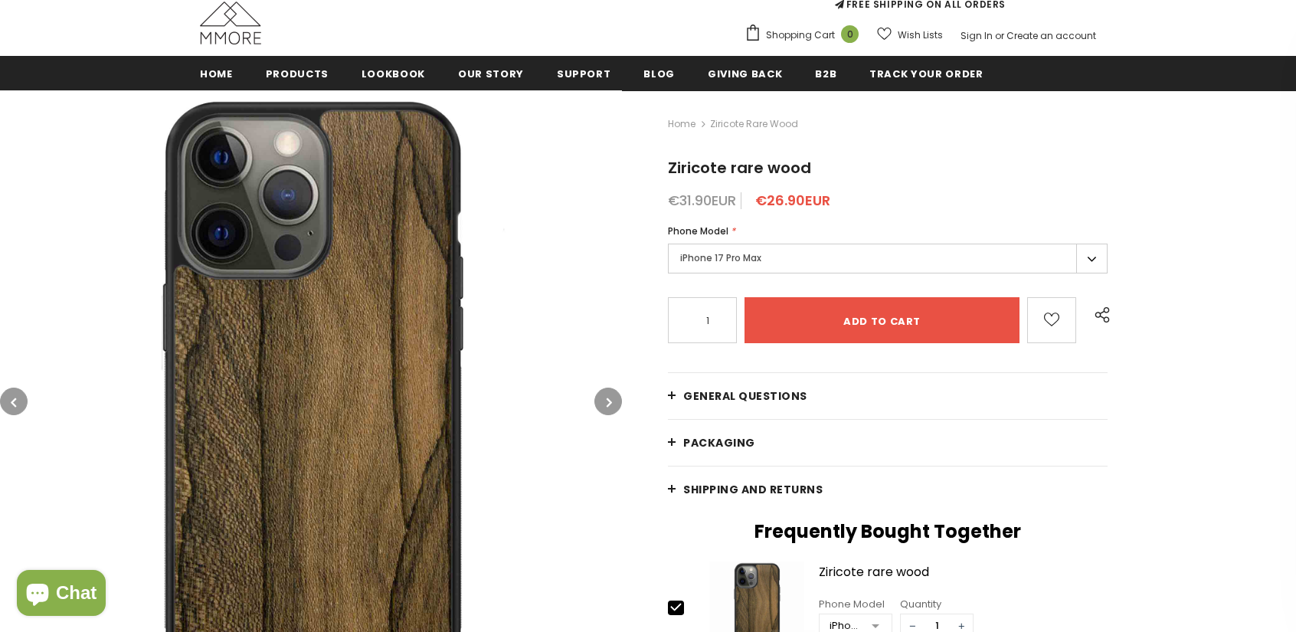
click at [715, 258] on label "iPhone 17 Pro Max" at bounding box center [888, 259] width 440 height 30
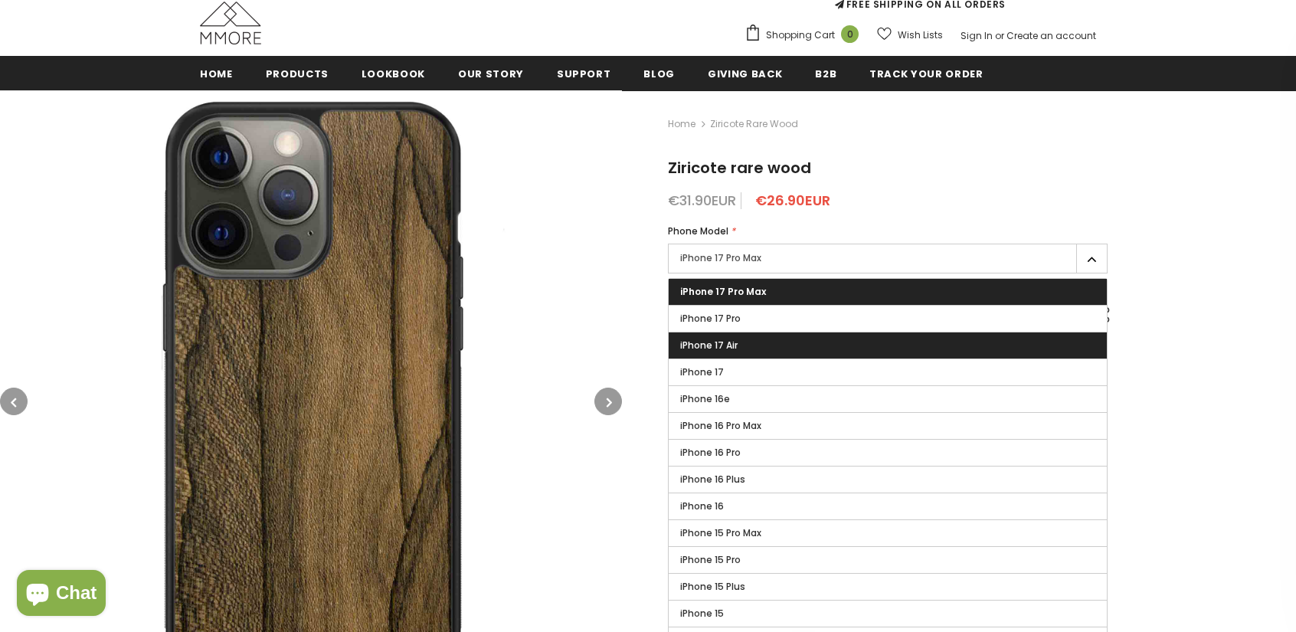
click at [707, 339] on span "iPhone 17 Air" at bounding box center [708, 345] width 57 height 13
click at [0, 0] on input "iPhone 17 Air" at bounding box center [0, 0] width 0 height 0
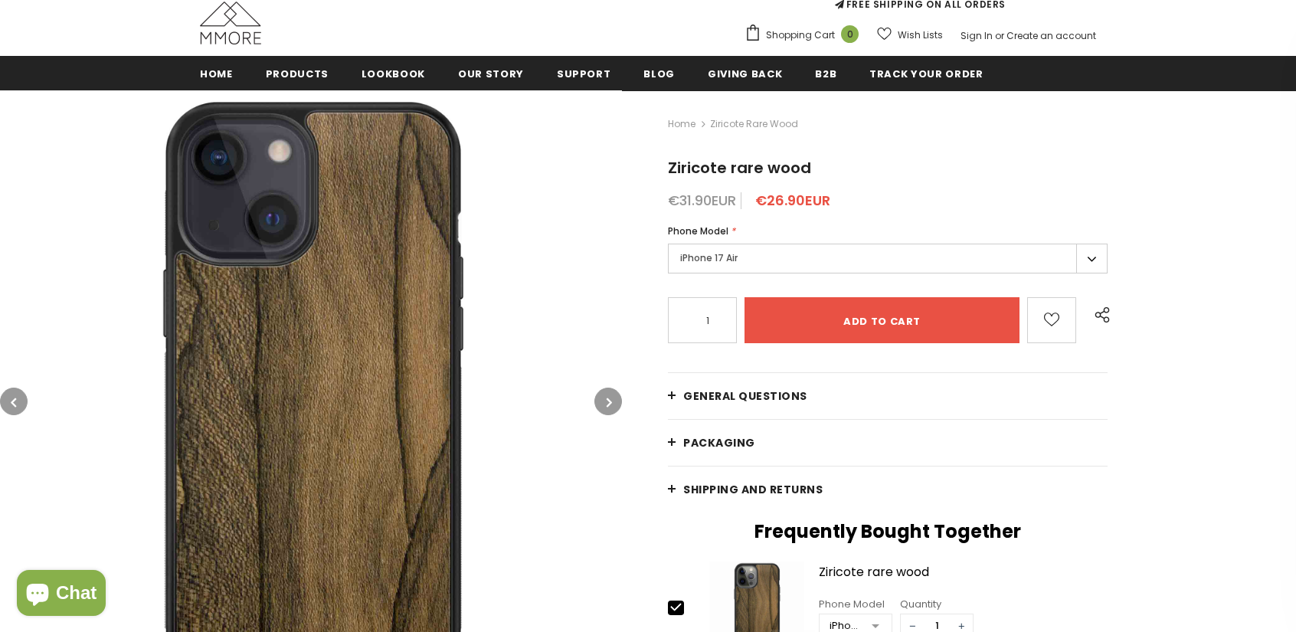
click at [705, 272] on label "iPhone 17 Air" at bounding box center [888, 259] width 440 height 30
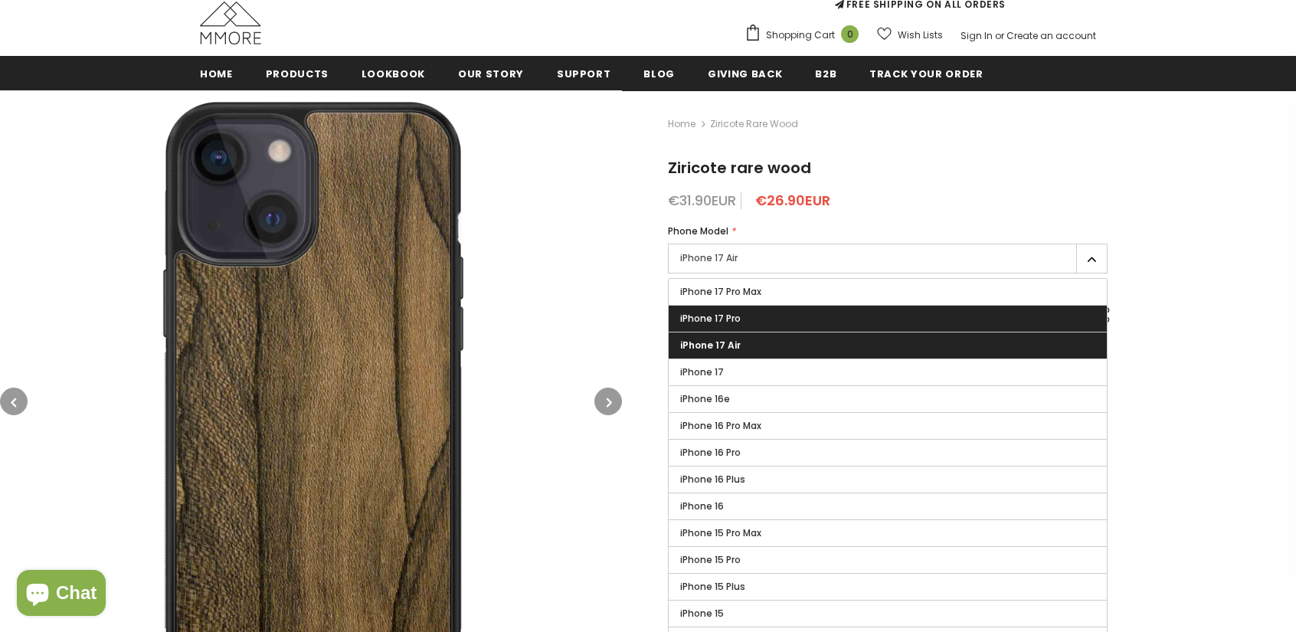
click at [718, 308] on label "iPhone 17 Pro" at bounding box center [888, 319] width 438 height 26
click at [0, 0] on input "iPhone 17 Pro" at bounding box center [0, 0] width 0 height 0
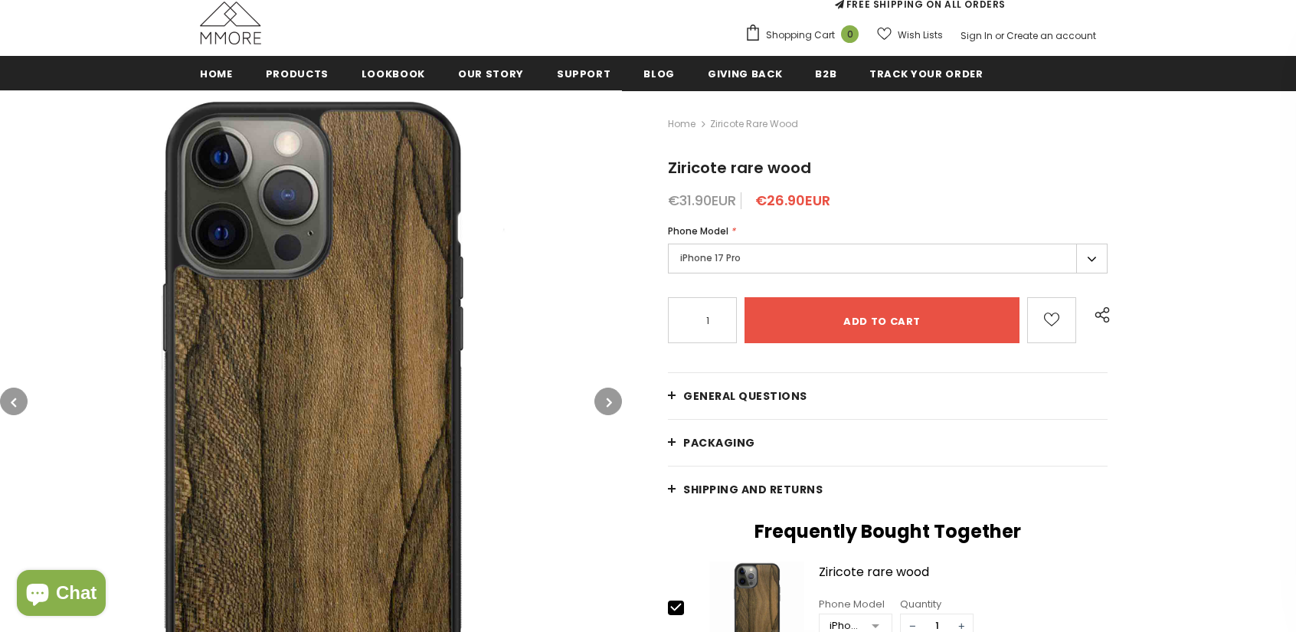
drag, startPoint x: 352, startPoint y: 285, endPoint x: 771, endPoint y: 271, distance: 419.2
click at [771, 271] on label "iPhone 17 Pro" at bounding box center [888, 259] width 440 height 30
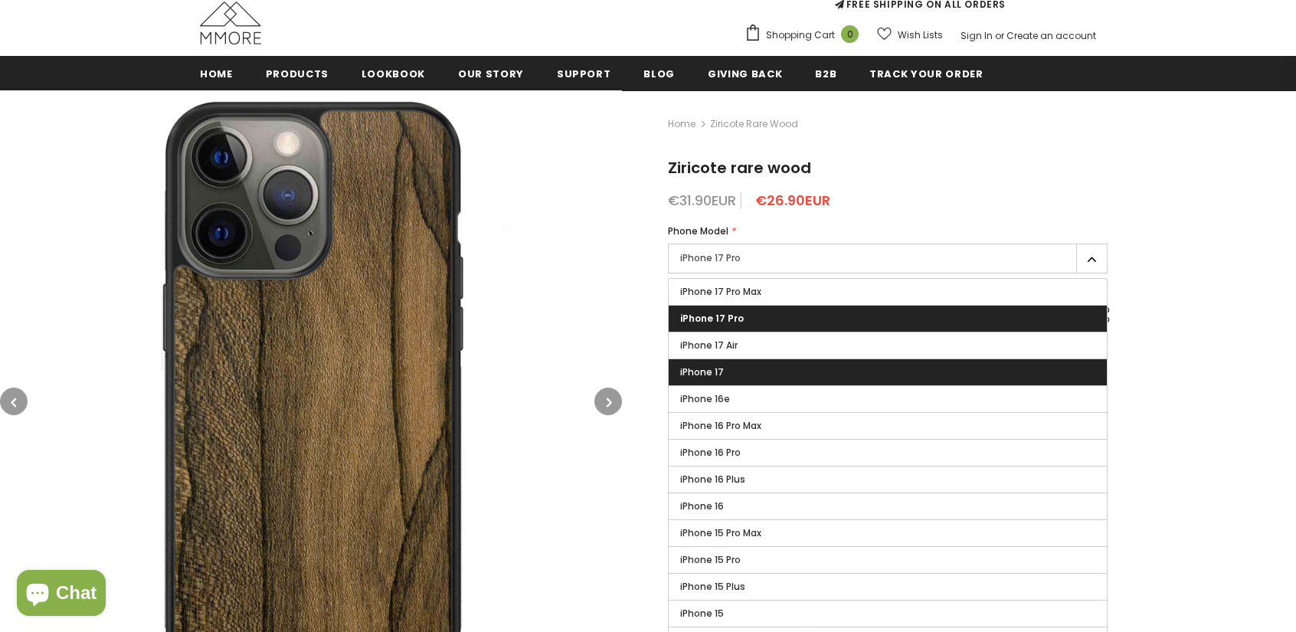
click at [749, 383] on label "iPhone 17" at bounding box center [888, 372] width 438 height 26
click at [0, 0] on input "iPhone 17" at bounding box center [0, 0] width 0 height 0
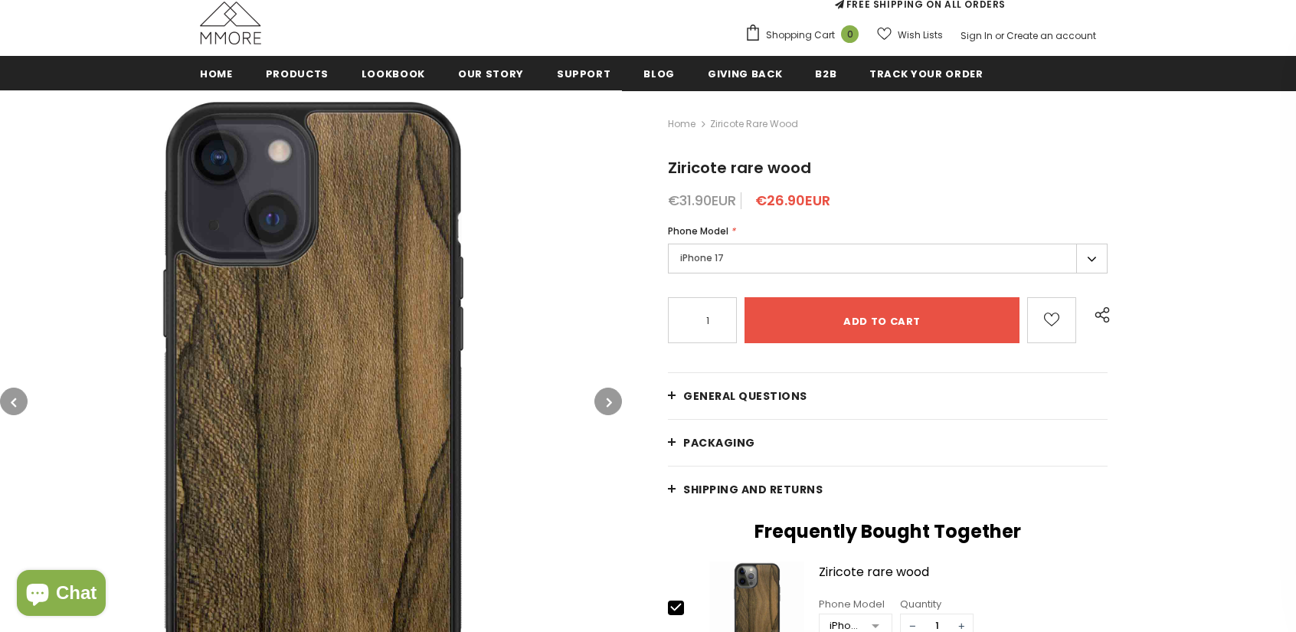
drag, startPoint x: 691, startPoint y: 257, endPoint x: 706, endPoint y: 287, distance: 34.3
click at [691, 257] on label "iPhone 17" at bounding box center [888, 259] width 440 height 30
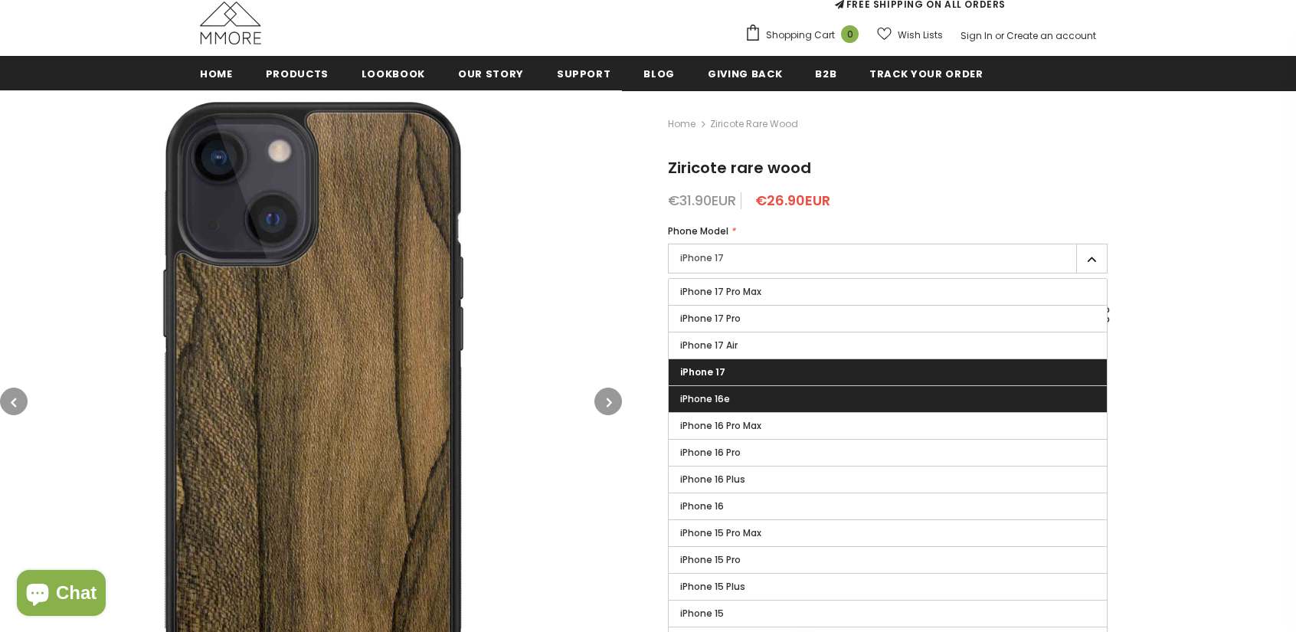
click at [738, 402] on label "iPhone 16e" at bounding box center [888, 399] width 438 height 26
click at [0, 0] on input "iPhone 16e" at bounding box center [0, 0] width 0 height 0
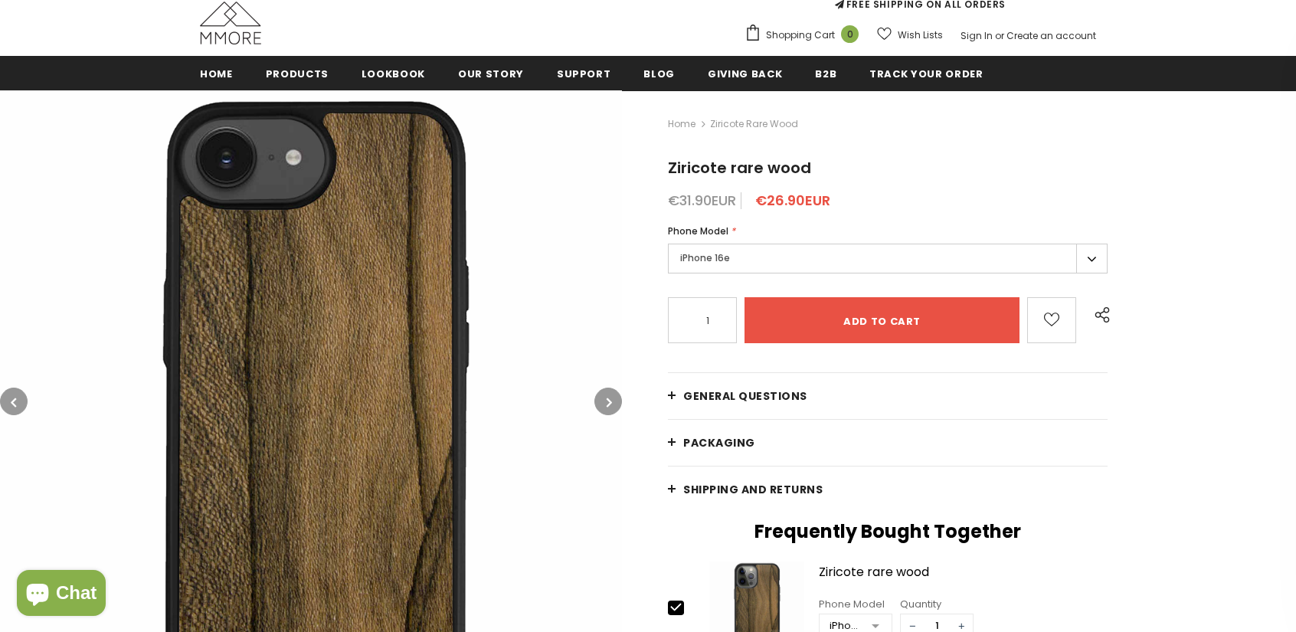
click at [720, 247] on label "iPhone 16e" at bounding box center [888, 259] width 440 height 30
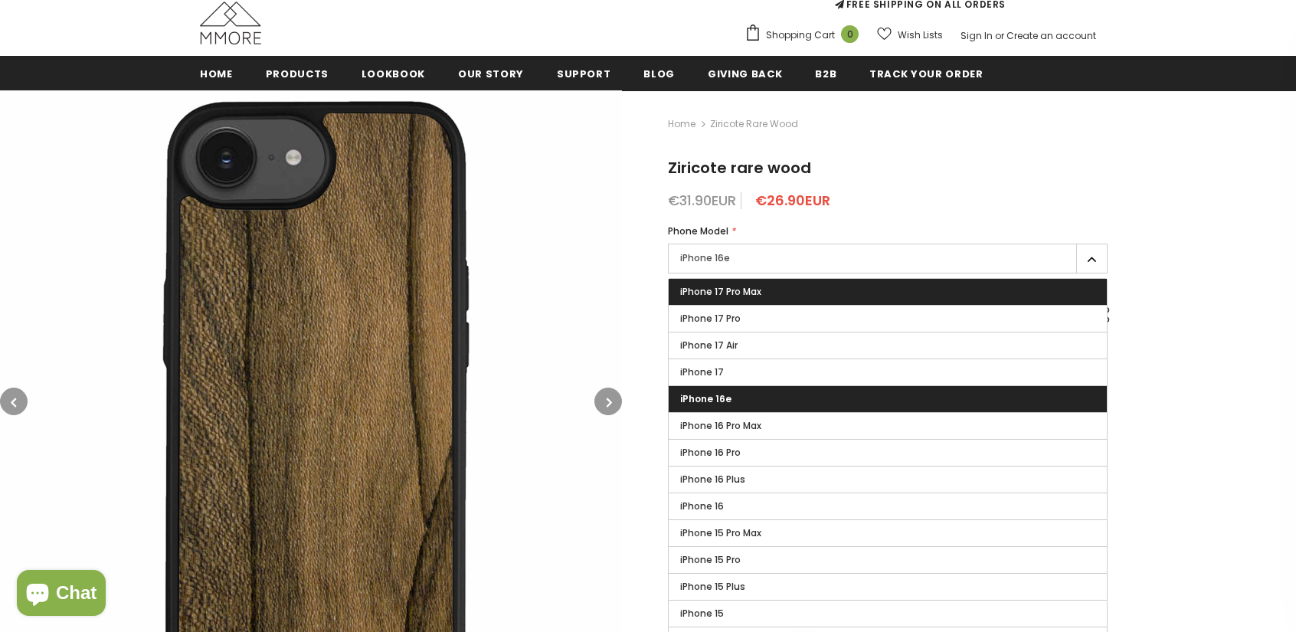
click at [781, 299] on label "iPhone 17 Pro Max" at bounding box center [888, 292] width 438 height 26
click at [0, 0] on input "iPhone 17 Pro Max" at bounding box center [0, 0] width 0 height 0
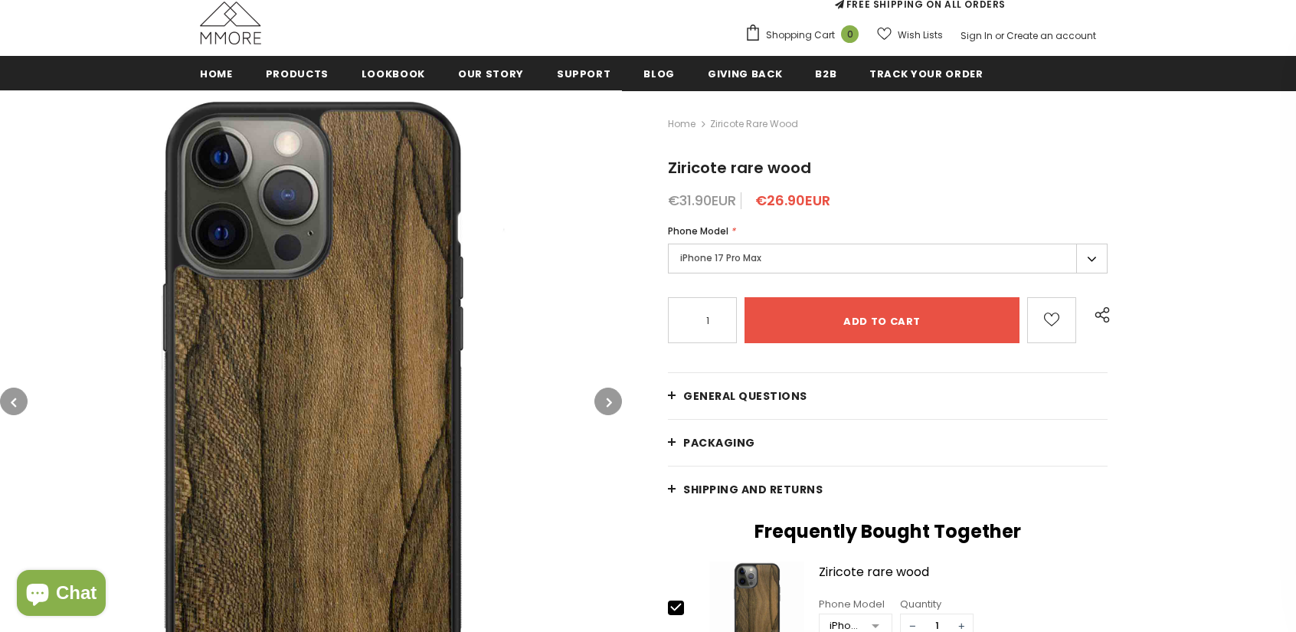
click at [785, 259] on label "iPhone 17 Pro Max" at bounding box center [888, 259] width 440 height 30
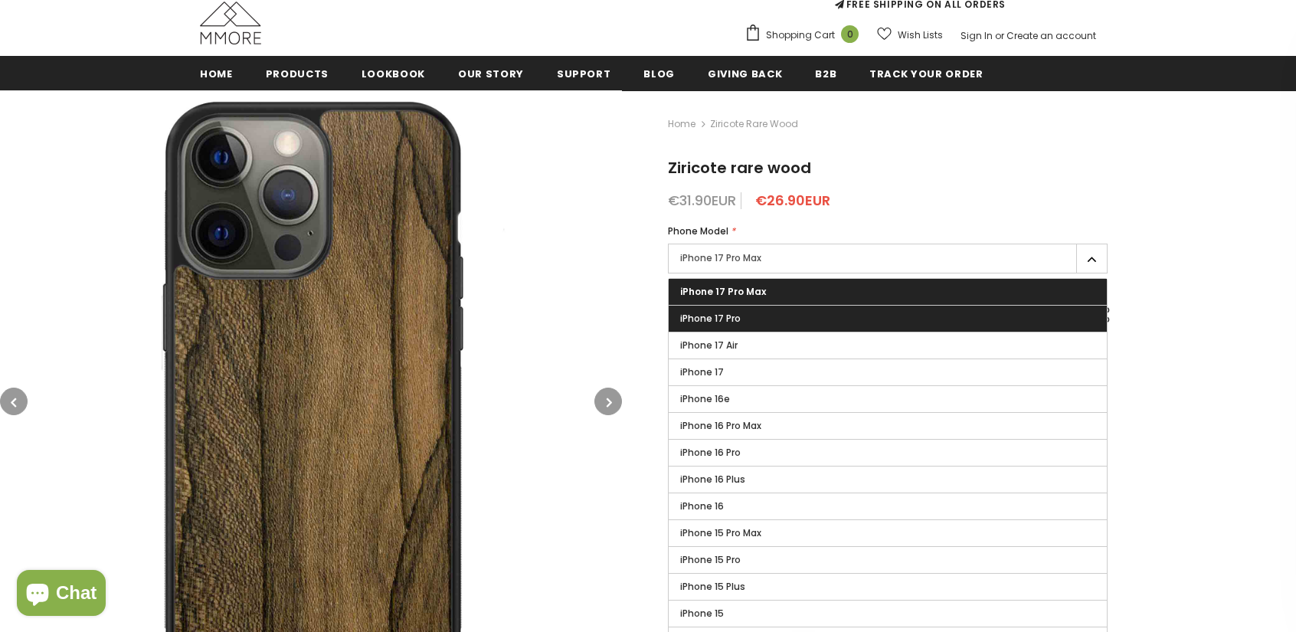
click at [742, 312] on label "iPhone 17 Pro" at bounding box center [888, 319] width 438 height 26
click at [0, 0] on input "iPhone 17 Pro" at bounding box center [0, 0] width 0 height 0
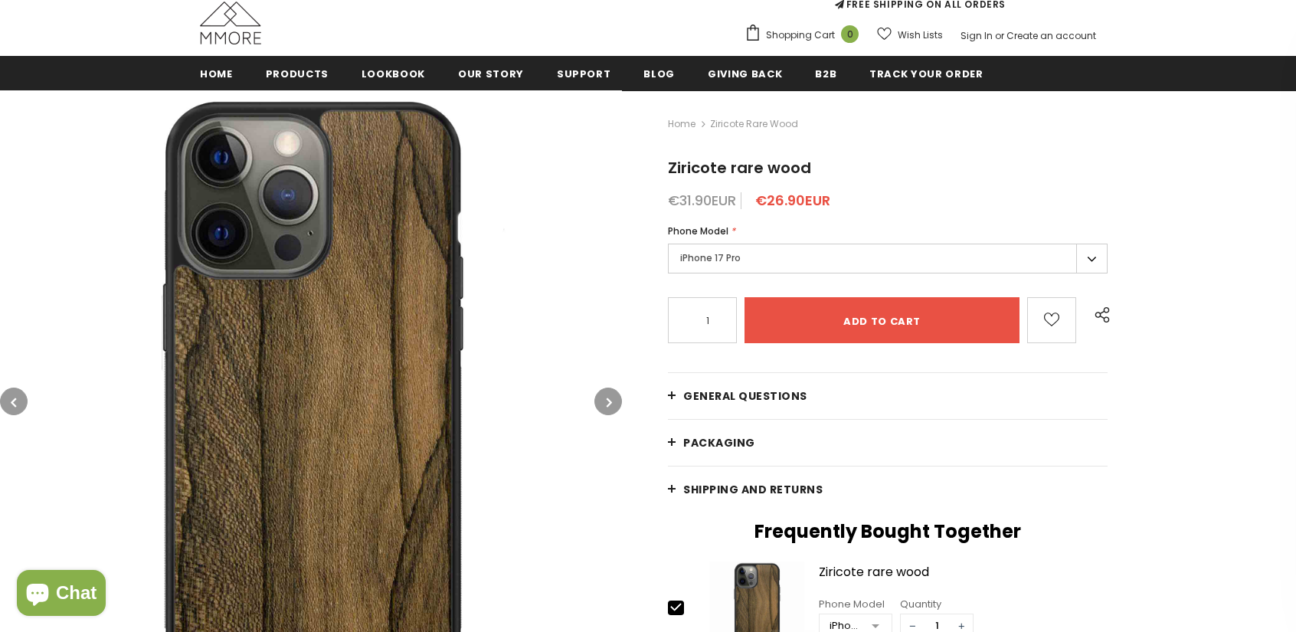
click at [711, 263] on label "iPhone 17 Pro" at bounding box center [888, 259] width 440 height 30
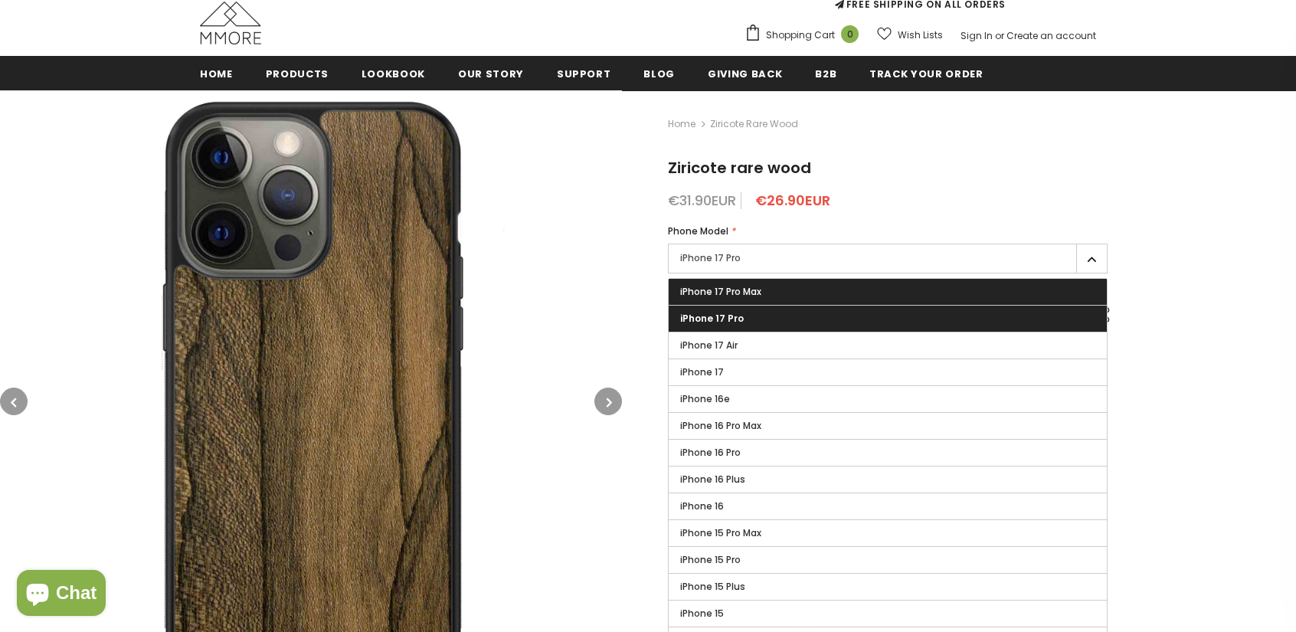
click at [714, 290] on span "iPhone 17 Pro Max" at bounding box center [720, 291] width 81 height 13
click at [0, 0] on input "iPhone 17 Pro Max" at bounding box center [0, 0] width 0 height 0
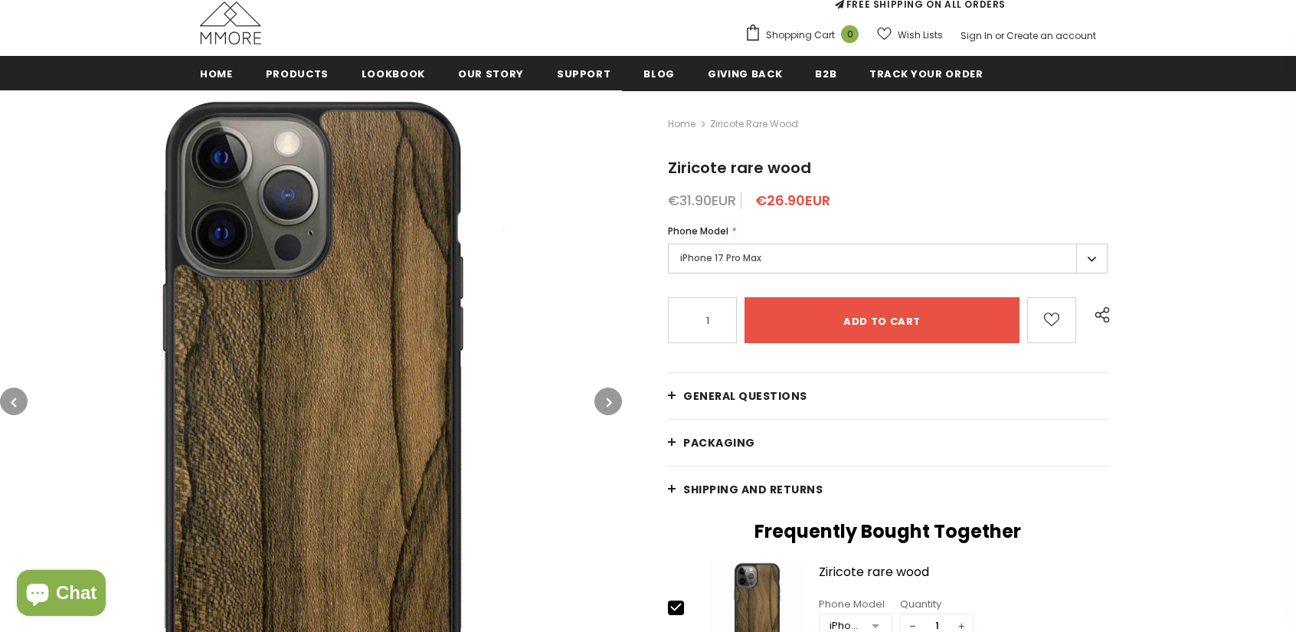
drag, startPoint x: 270, startPoint y: 277, endPoint x: 1207, endPoint y: 333, distance: 938.4
click at [1214, 333] on div "Home Ziricote rare wood Ziricote rare wood €31.90EUR €26.90EUR Phone Model * iP…" at bounding box center [959, 554] width 674 height 928
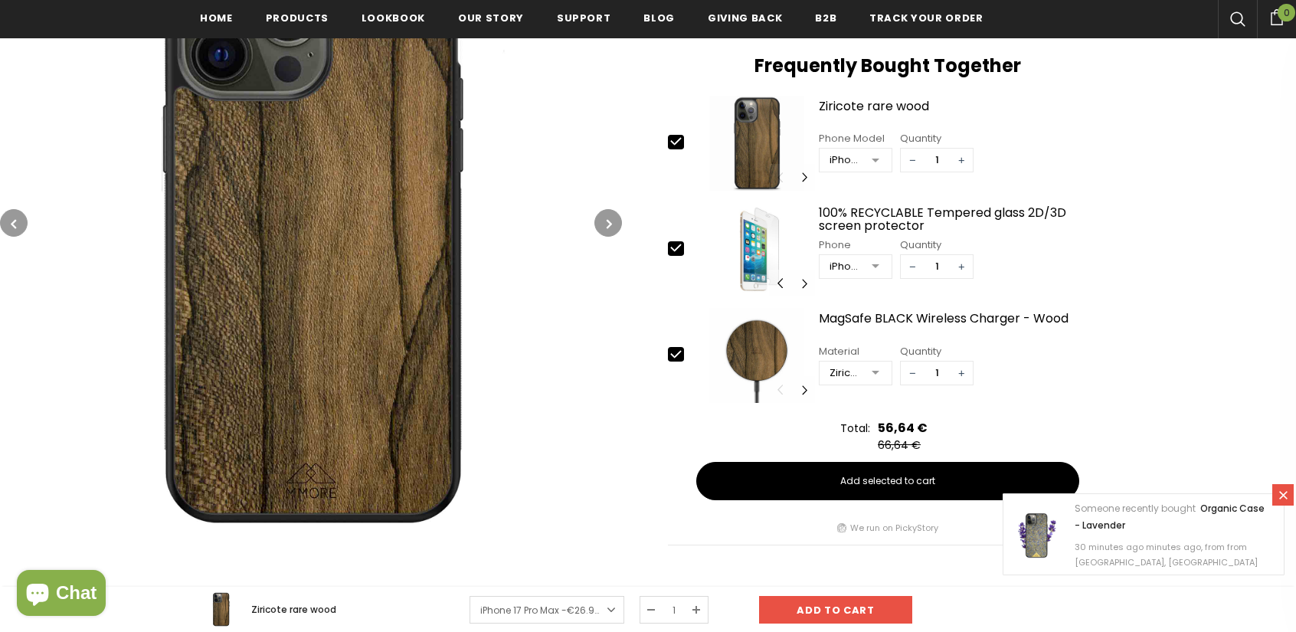
scroll to position [460, 0]
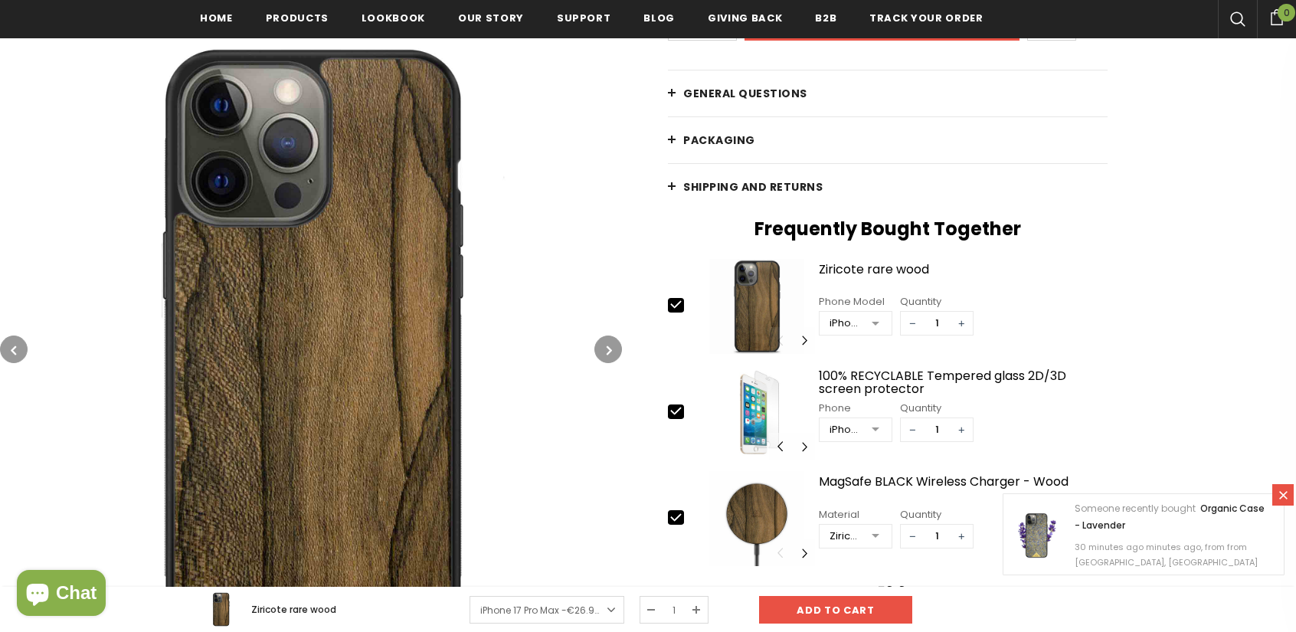
click at [610, 354] on icon "button" at bounding box center [609, 349] width 5 height 15
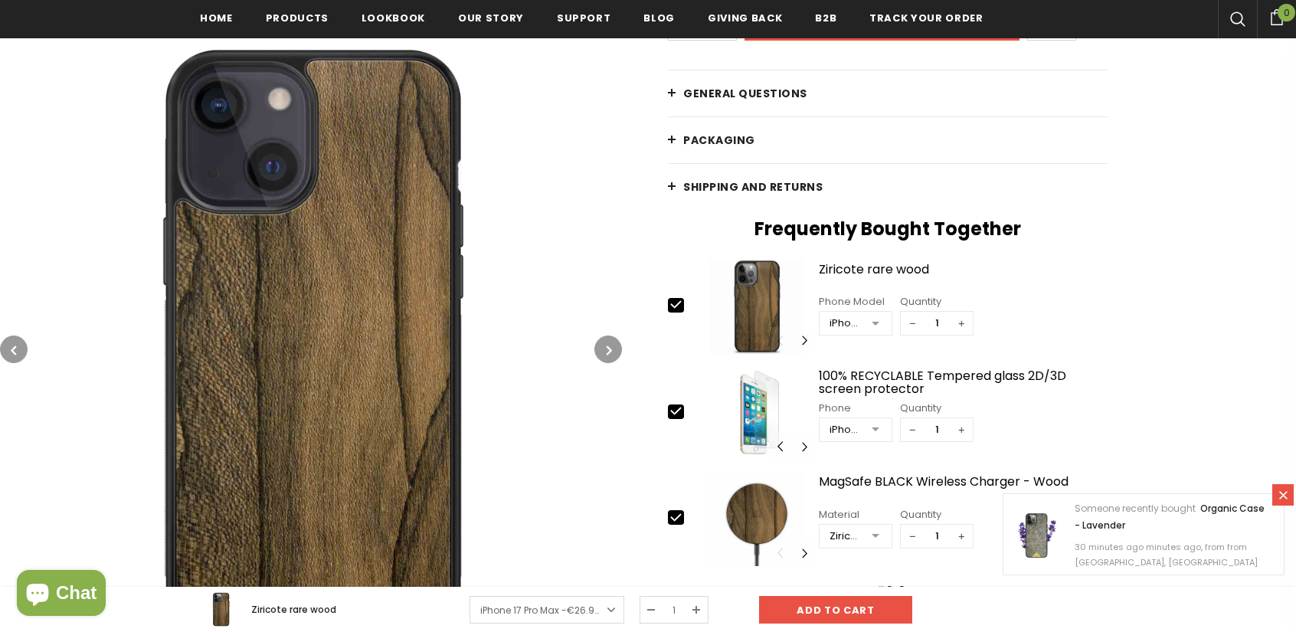
click at [610, 354] on icon "button" at bounding box center [609, 349] width 5 height 15
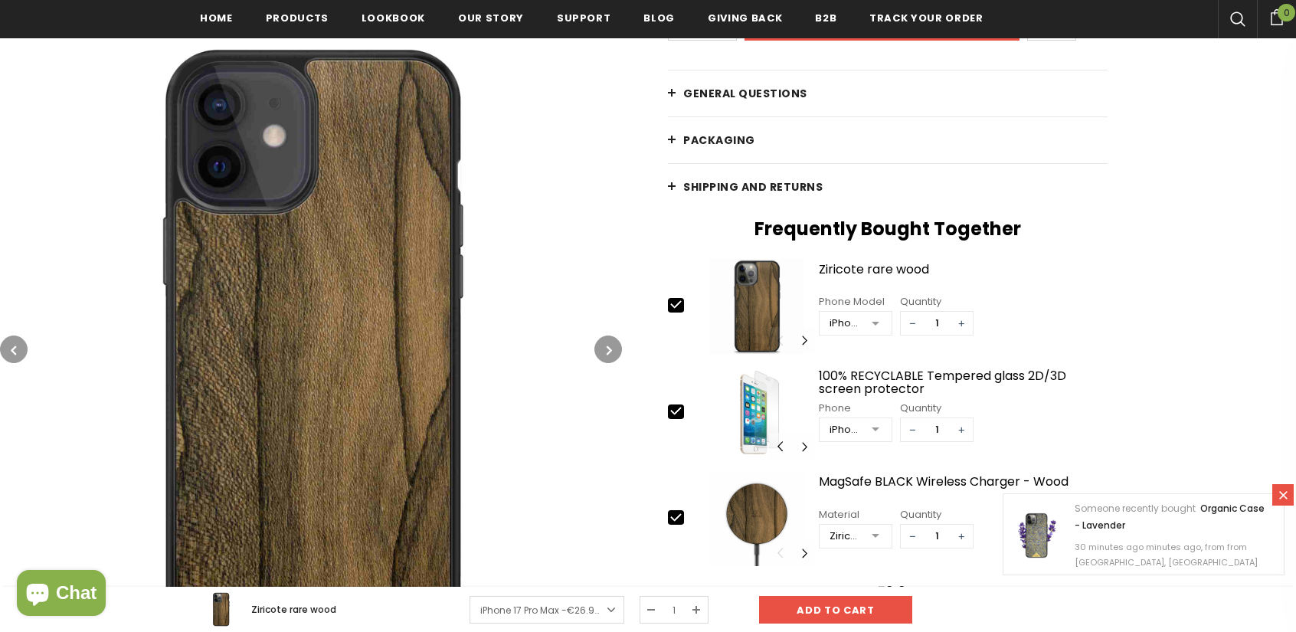
click at [610, 354] on icon "button" at bounding box center [609, 349] width 5 height 15
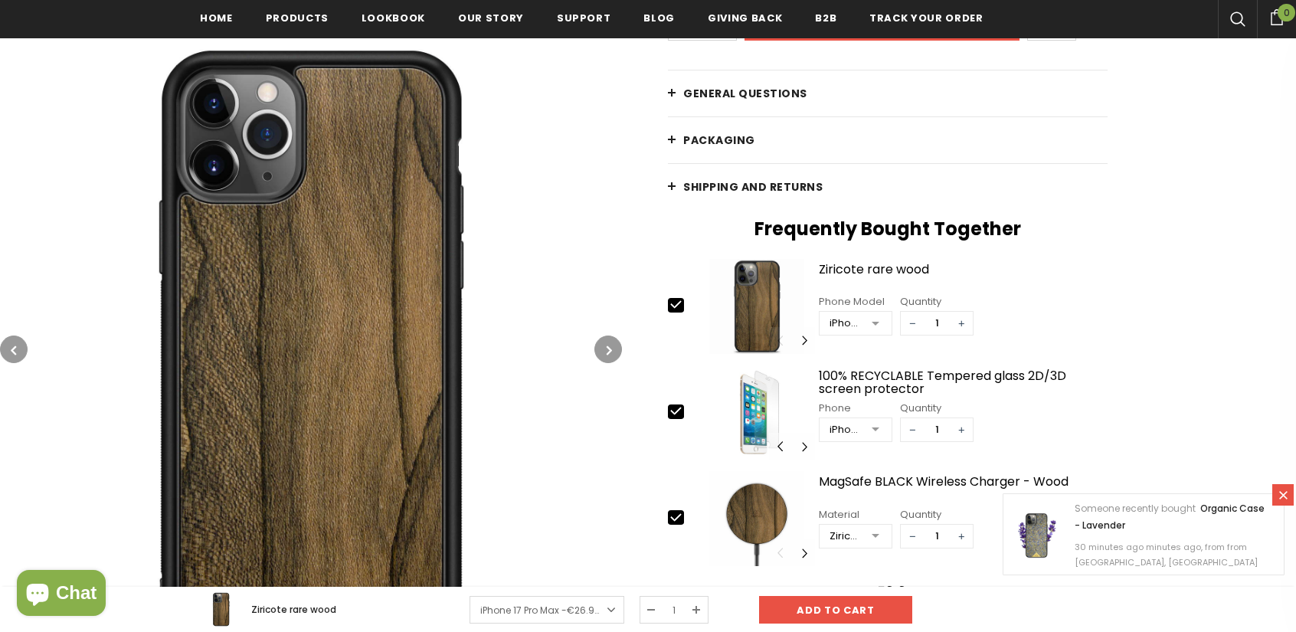
click at [610, 354] on icon "button" at bounding box center [609, 349] width 5 height 15
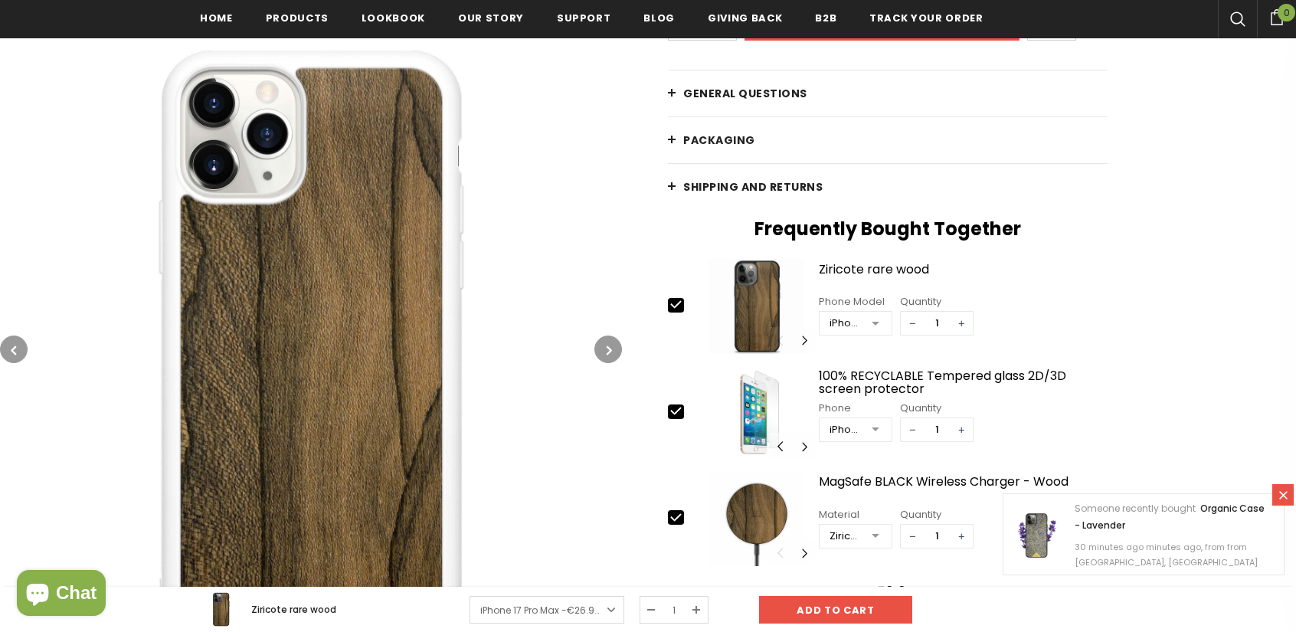
click at [610, 354] on icon "button" at bounding box center [609, 349] width 5 height 15
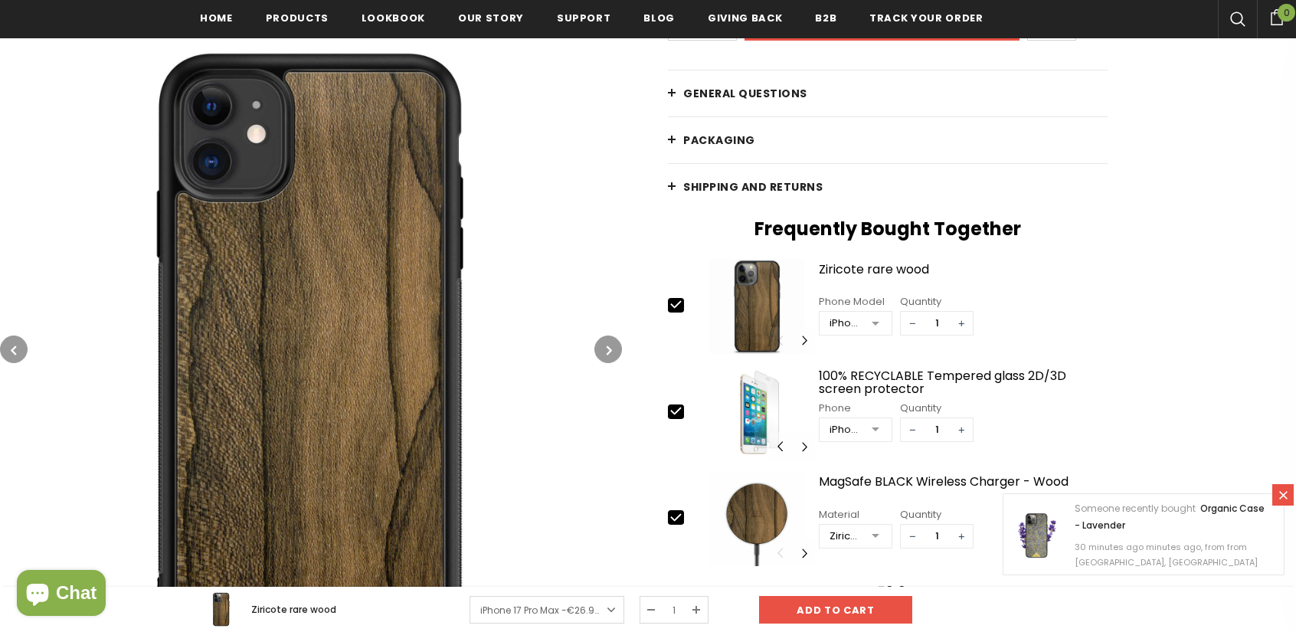
click at [18, 352] on button "button" at bounding box center [14, 349] width 28 height 28
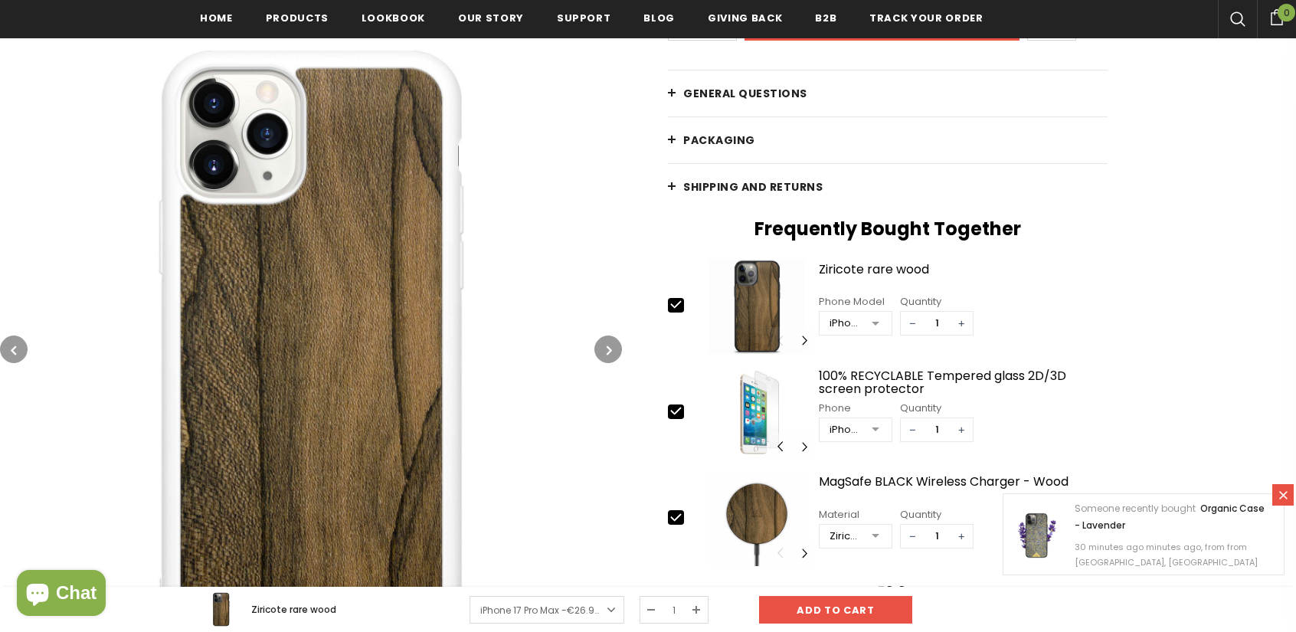
click at [608, 349] on icon "button" at bounding box center [609, 349] width 5 height 15
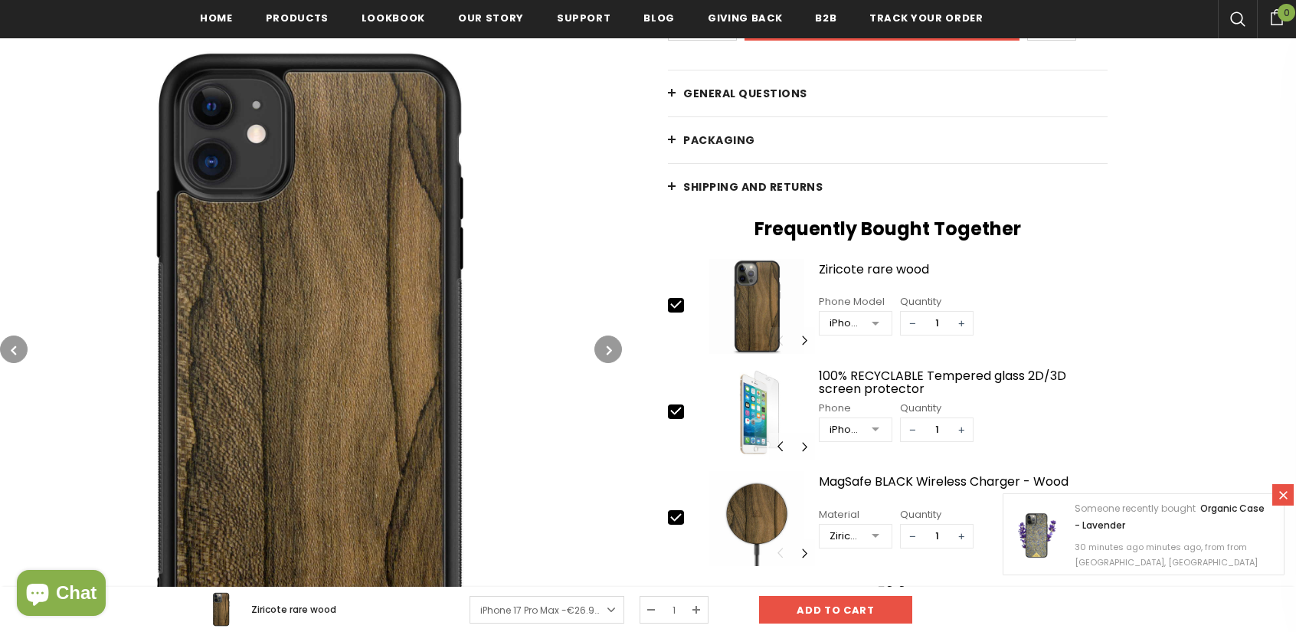
click at [608, 349] on icon "button" at bounding box center [609, 349] width 5 height 15
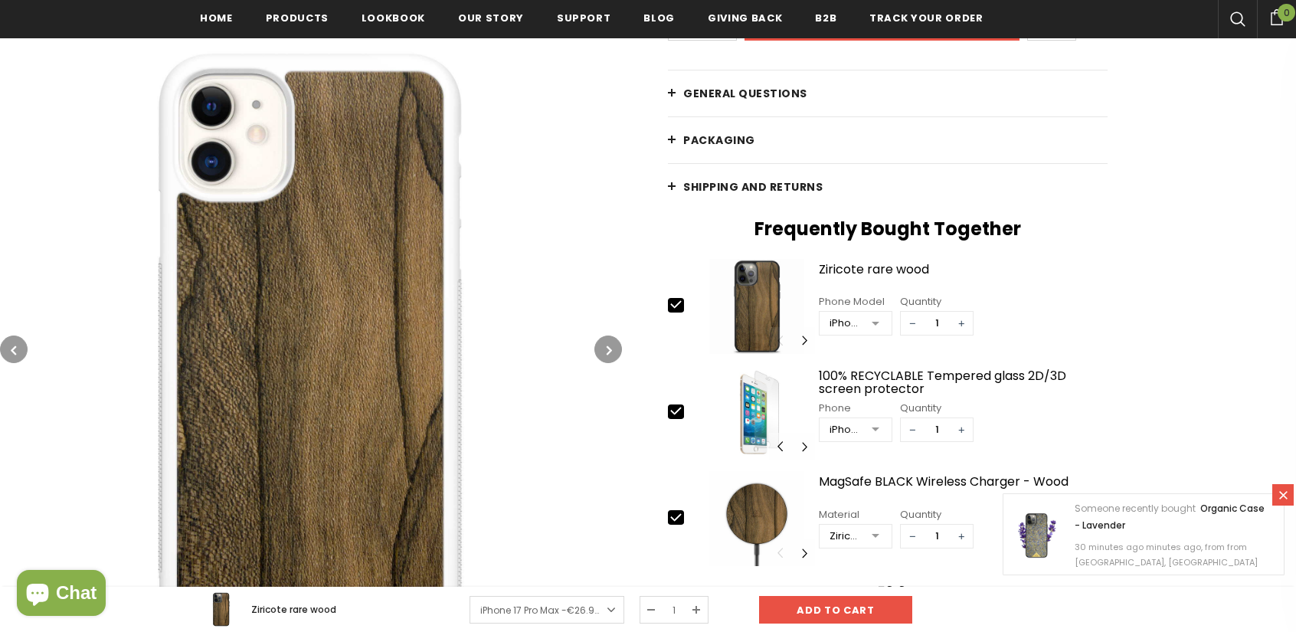
click at [608, 349] on icon "button" at bounding box center [609, 349] width 5 height 15
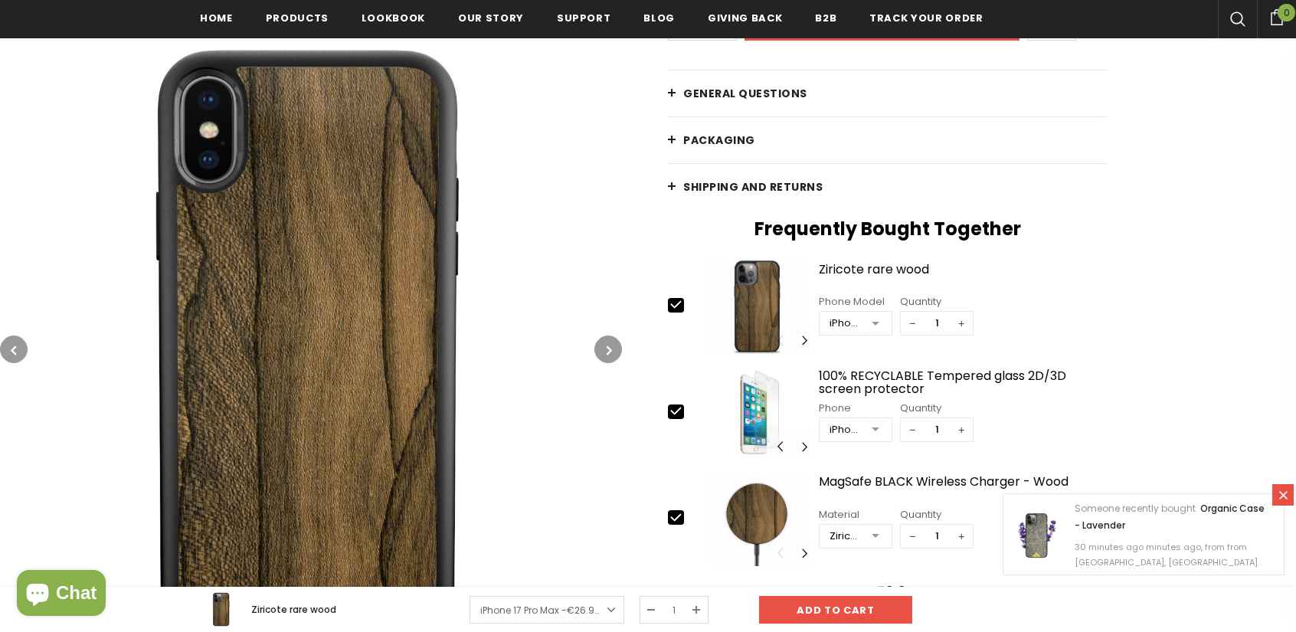
click at [608, 349] on icon "button" at bounding box center [609, 349] width 5 height 15
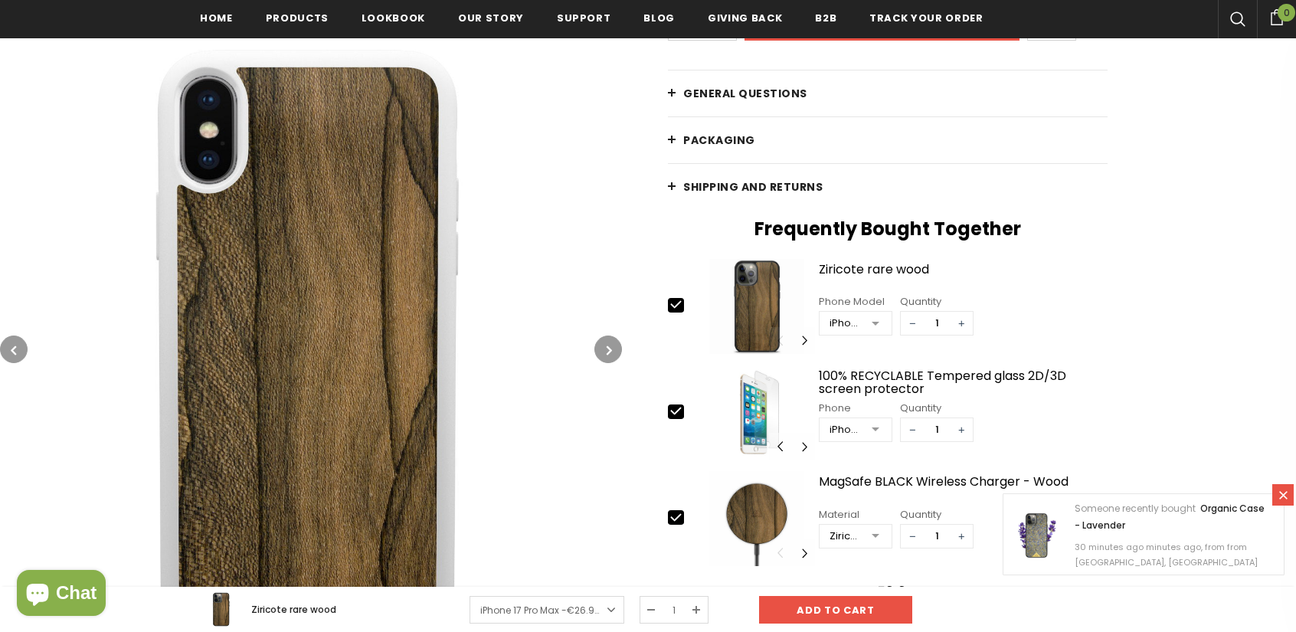
click at [608, 349] on icon "button" at bounding box center [609, 349] width 5 height 15
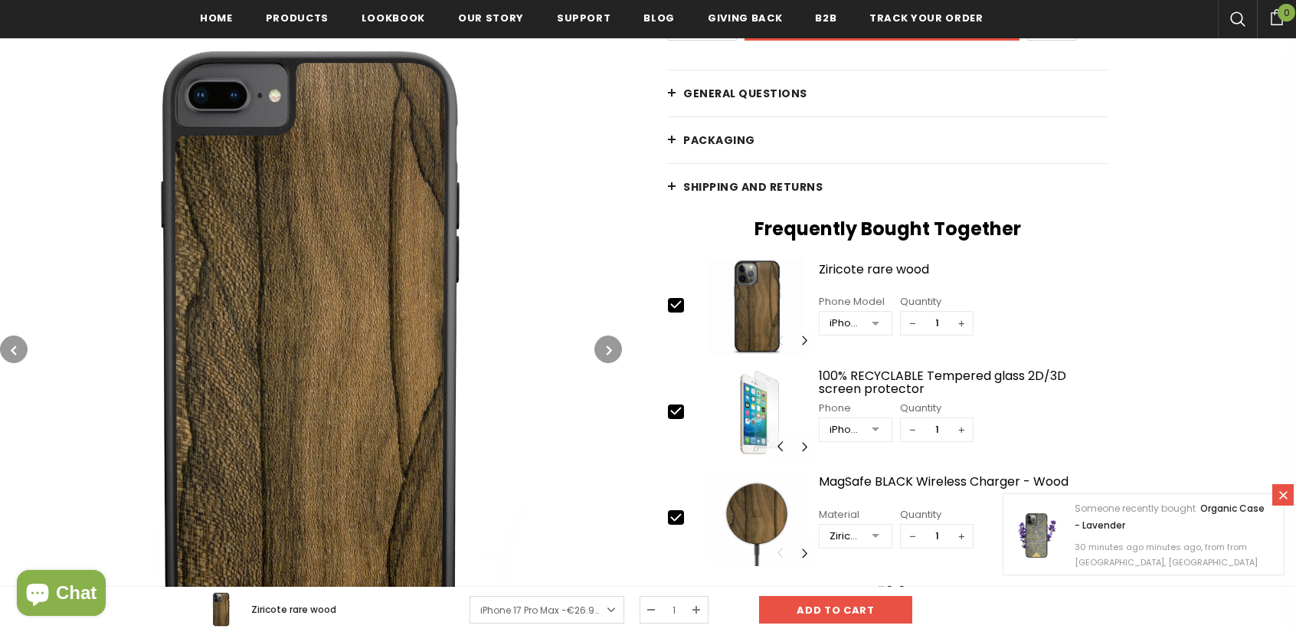
click at [608, 349] on icon "button" at bounding box center [609, 349] width 5 height 15
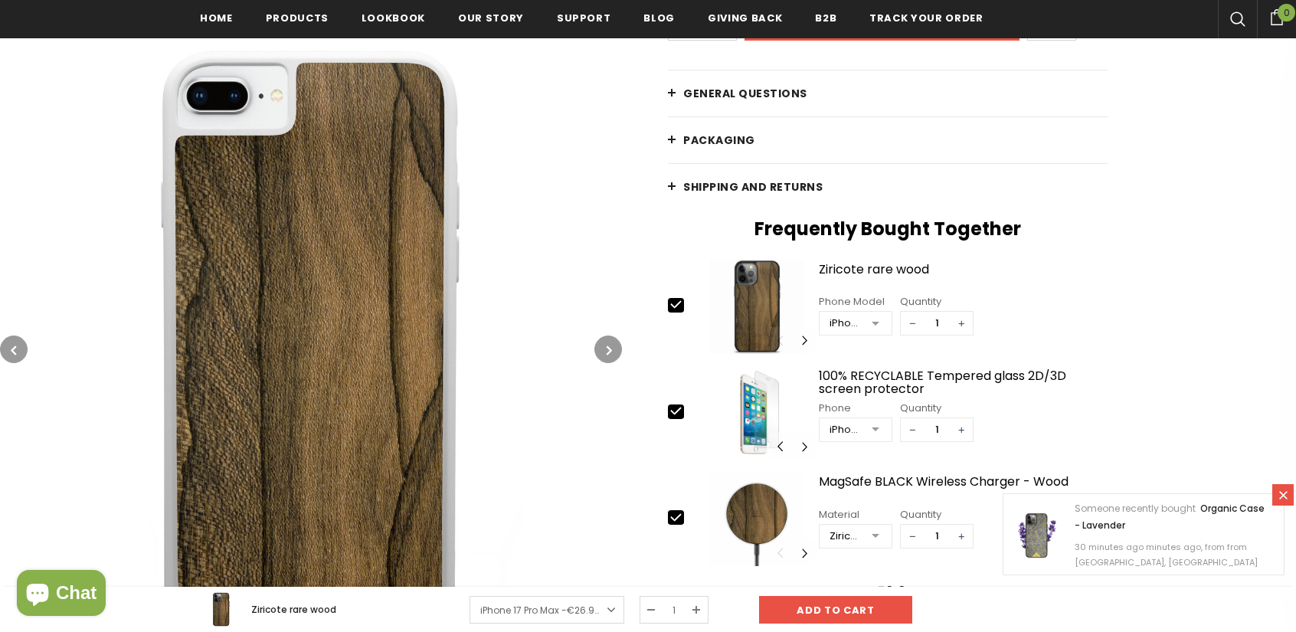
click at [608, 349] on icon "button" at bounding box center [609, 349] width 5 height 15
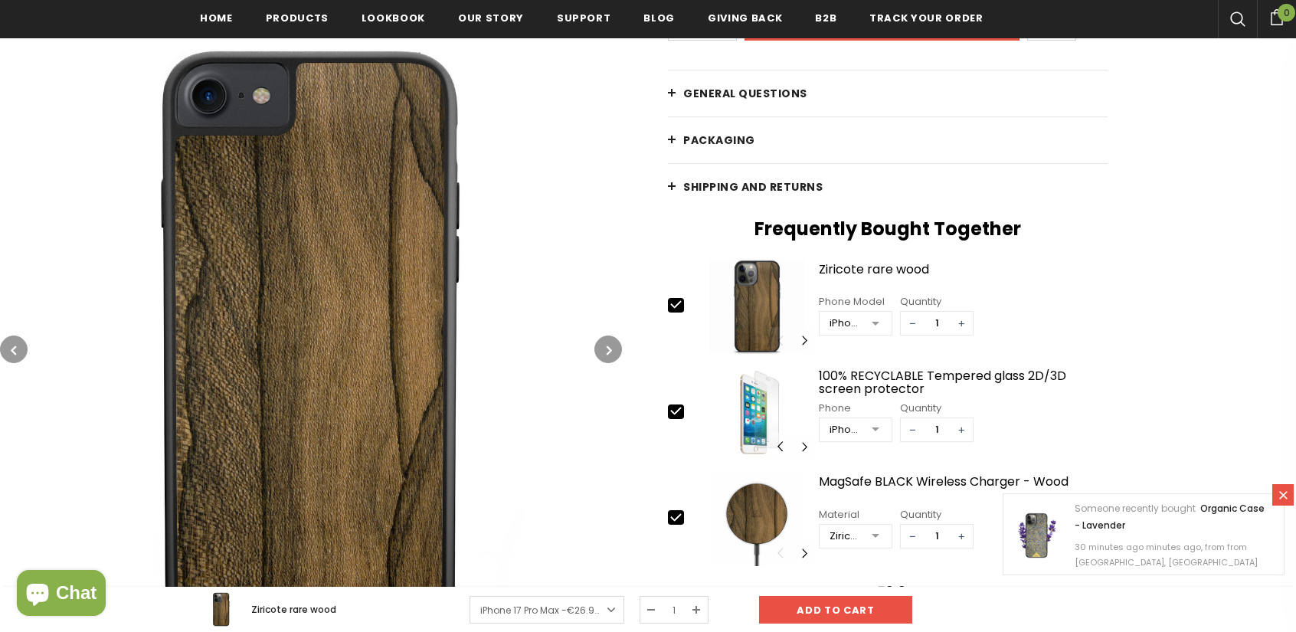
click at [608, 349] on icon "button" at bounding box center [609, 349] width 5 height 15
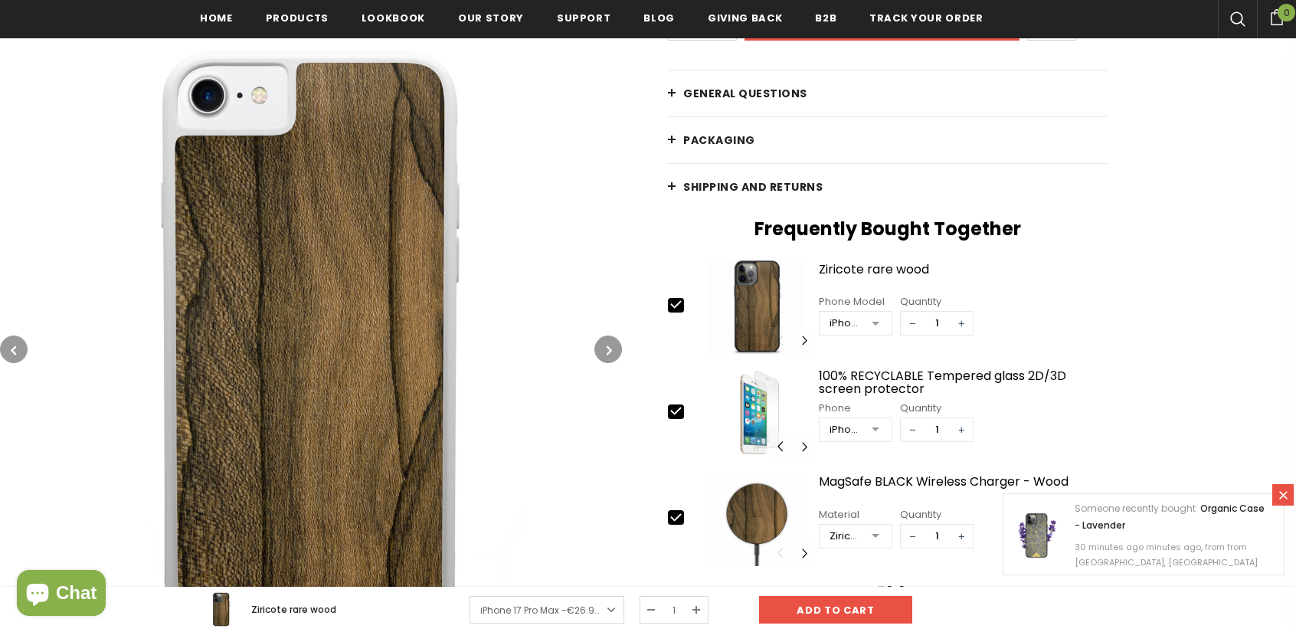
click at [608, 349] on icon "button" at bounding box center [609, 349] width 5 height 15
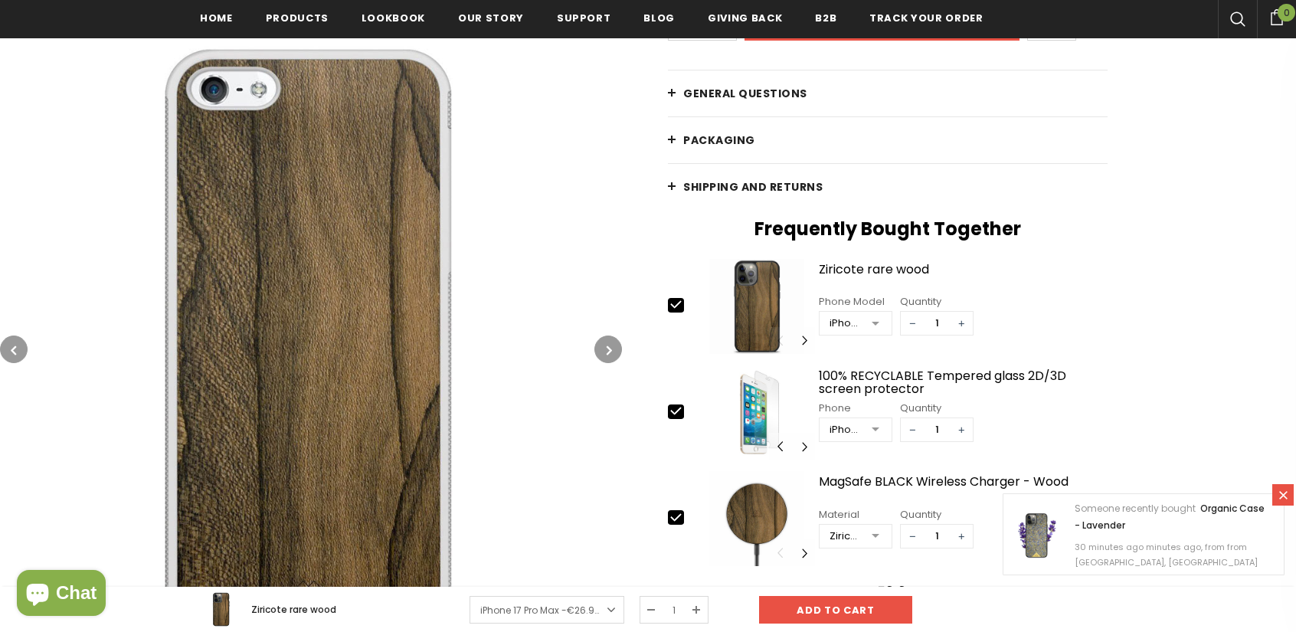
click at [608, 349] on icon "button" at bounding box center [609, 349] width 5 height 15
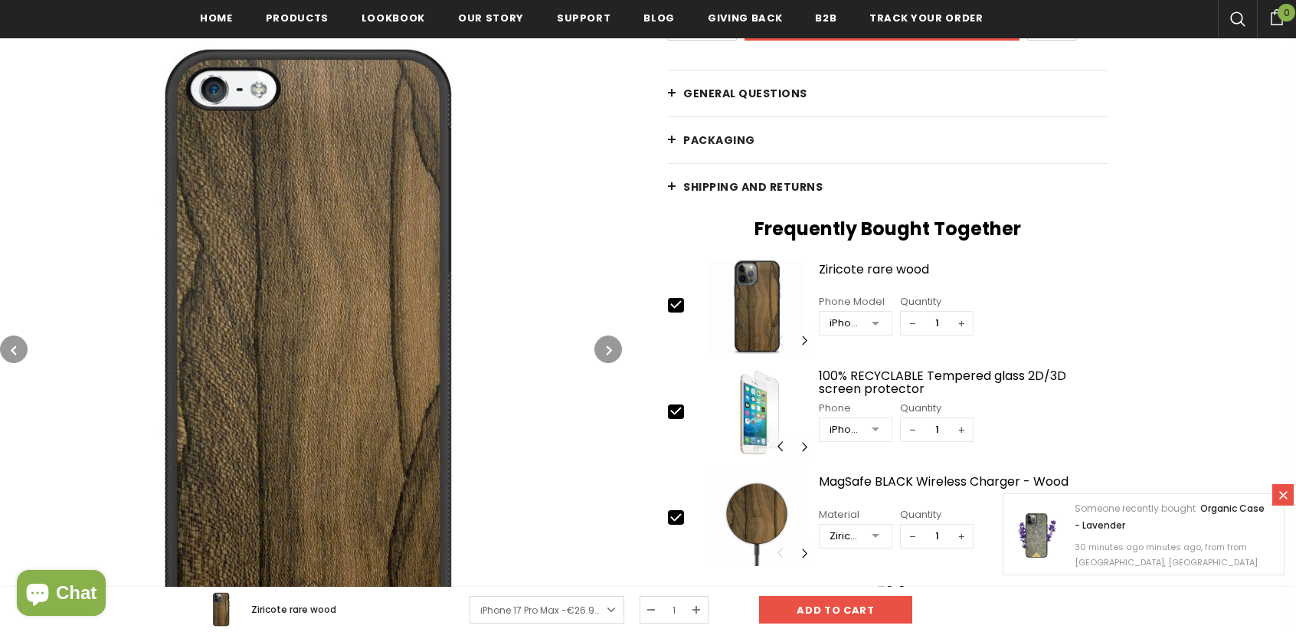
click at [608, 349] on icon "button" at bounding box center [609, 349] width 5 height 15
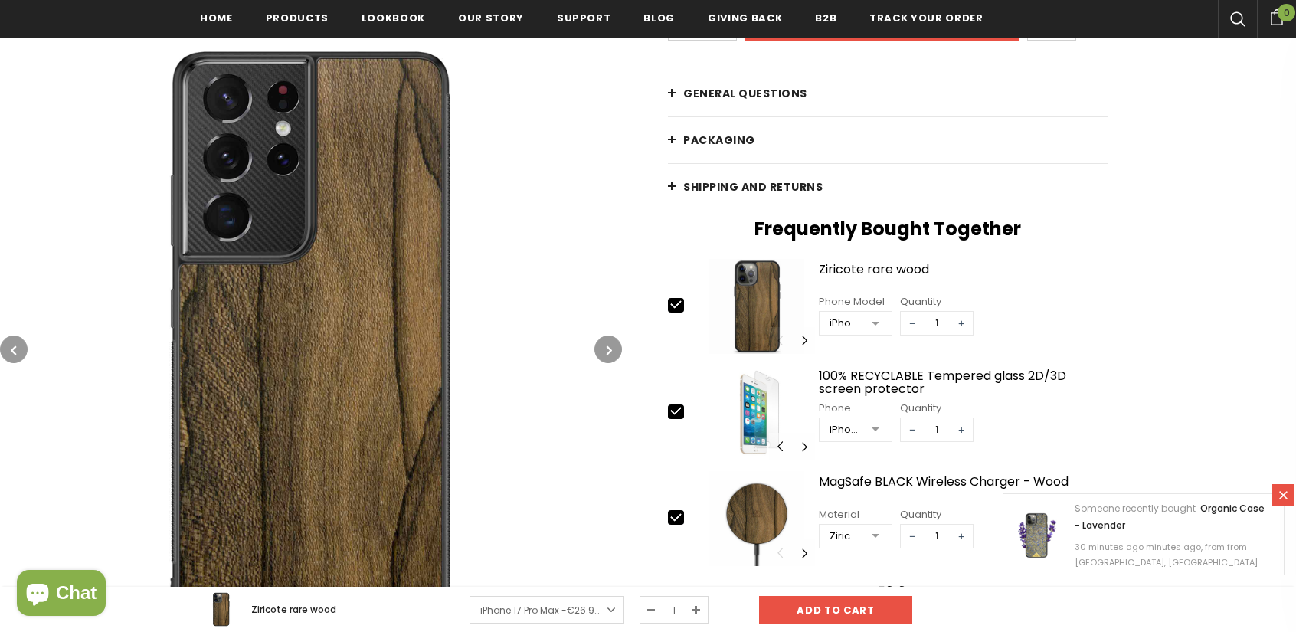
click at [608, 349] on icon "button" at bounding box center [609, 349] width 5 height 15
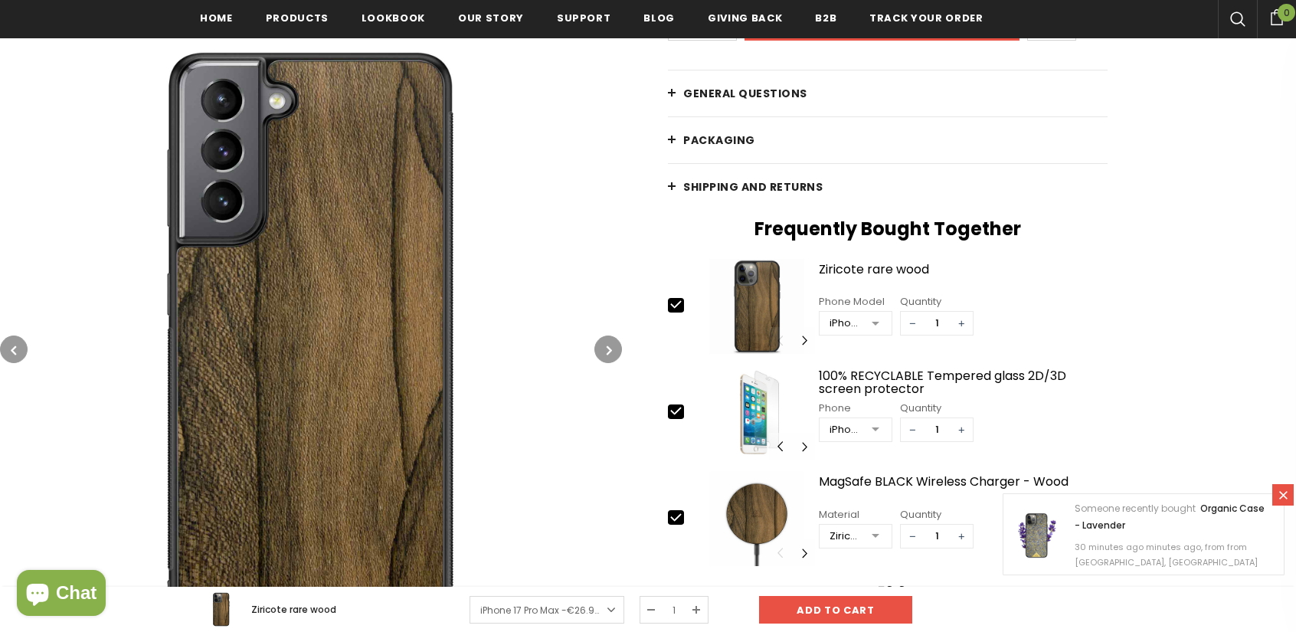
click at [608, 349] on icon "button" at bounding box center [609, 349] width 5 height 15
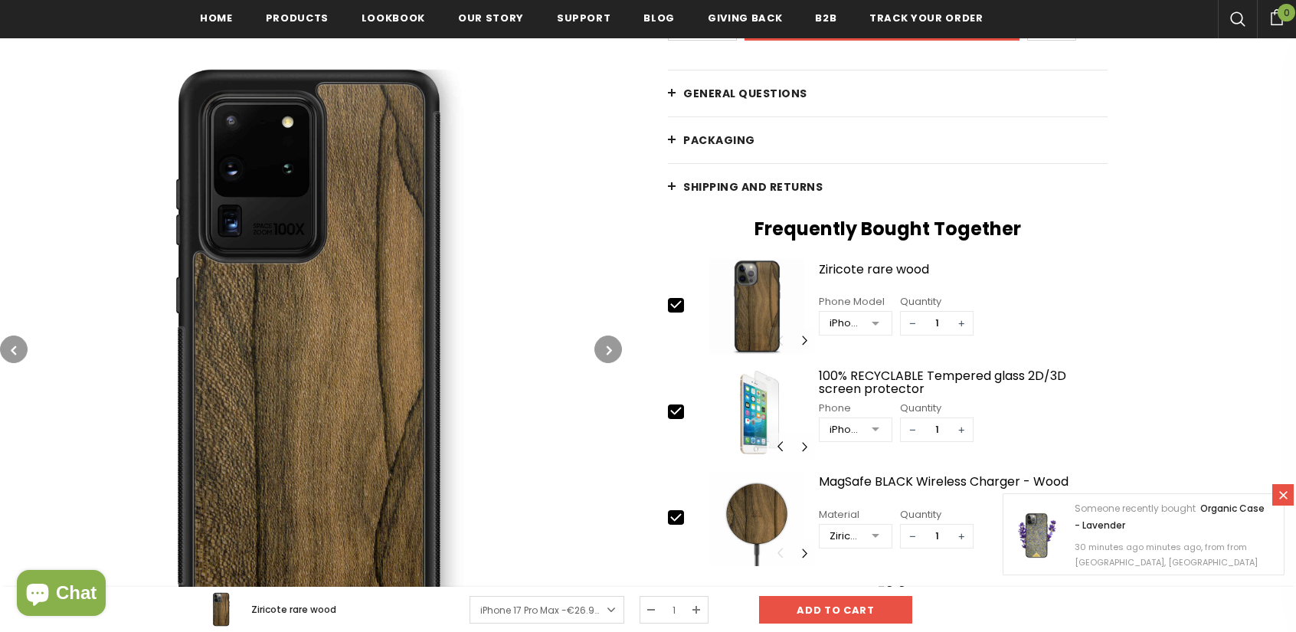
click at [608, 349] on icon "button" at bounding box center [609, 349] width 5 height 15
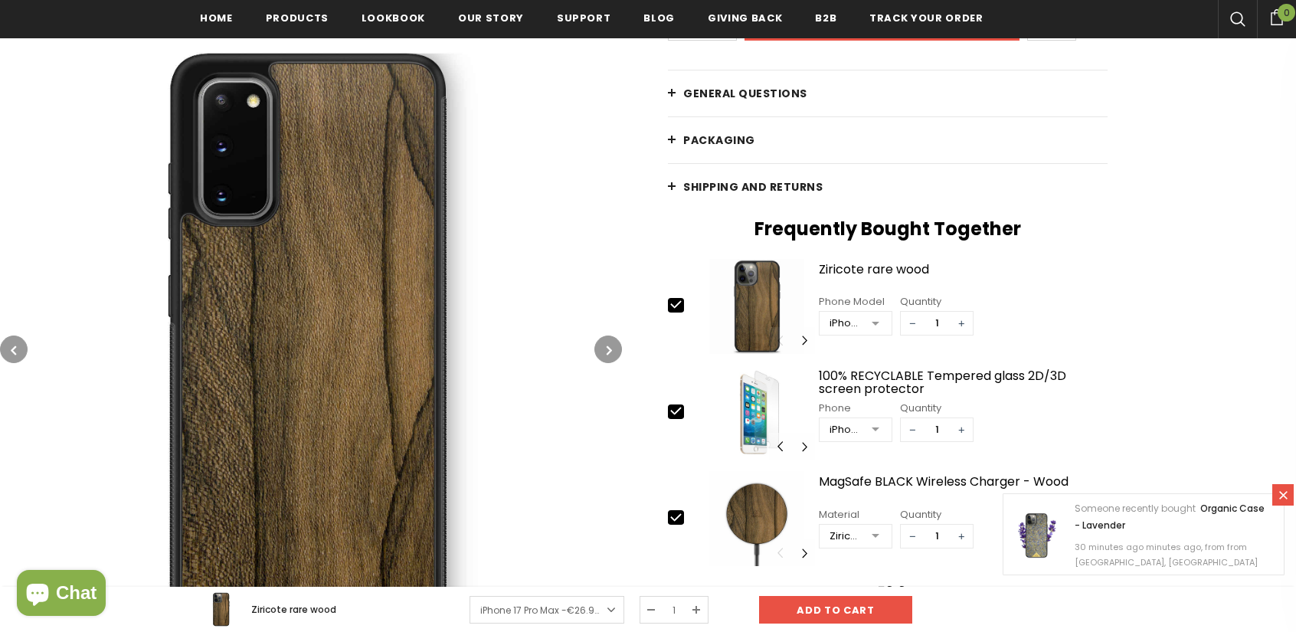
click at [608, 349] on icon "button" at bounding box center [609, 349] width 5 height 15
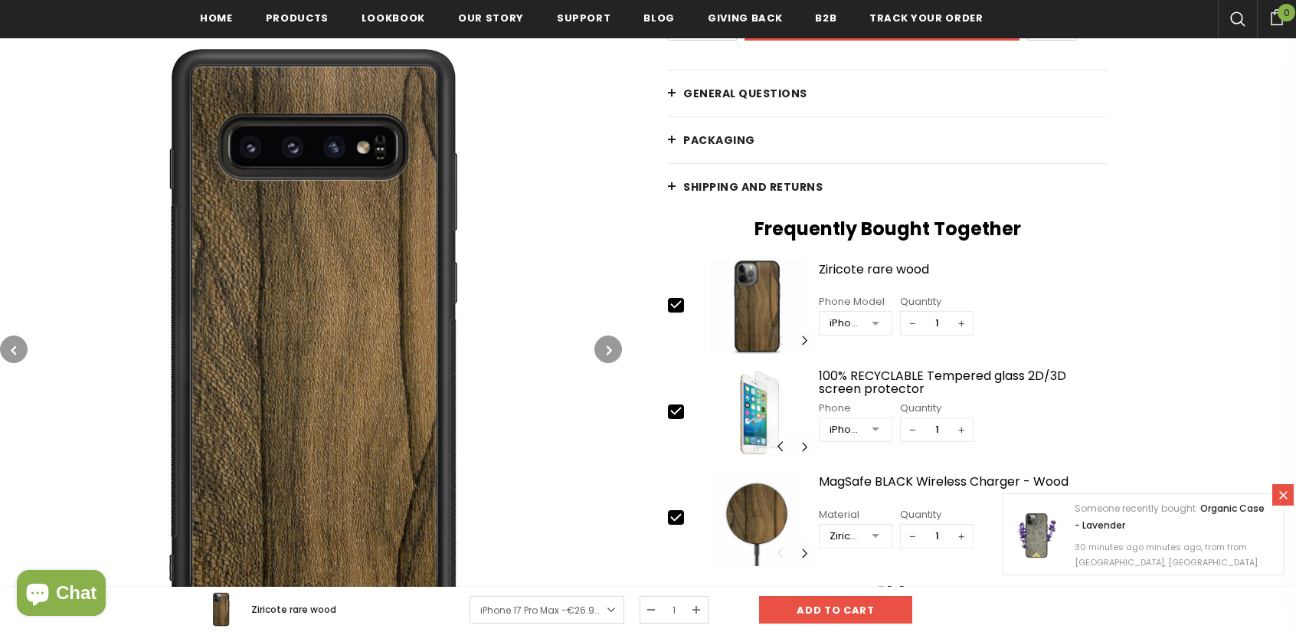
click at [608, 349] on icon "button" at bounding box center [609, 349] width 5 height 15
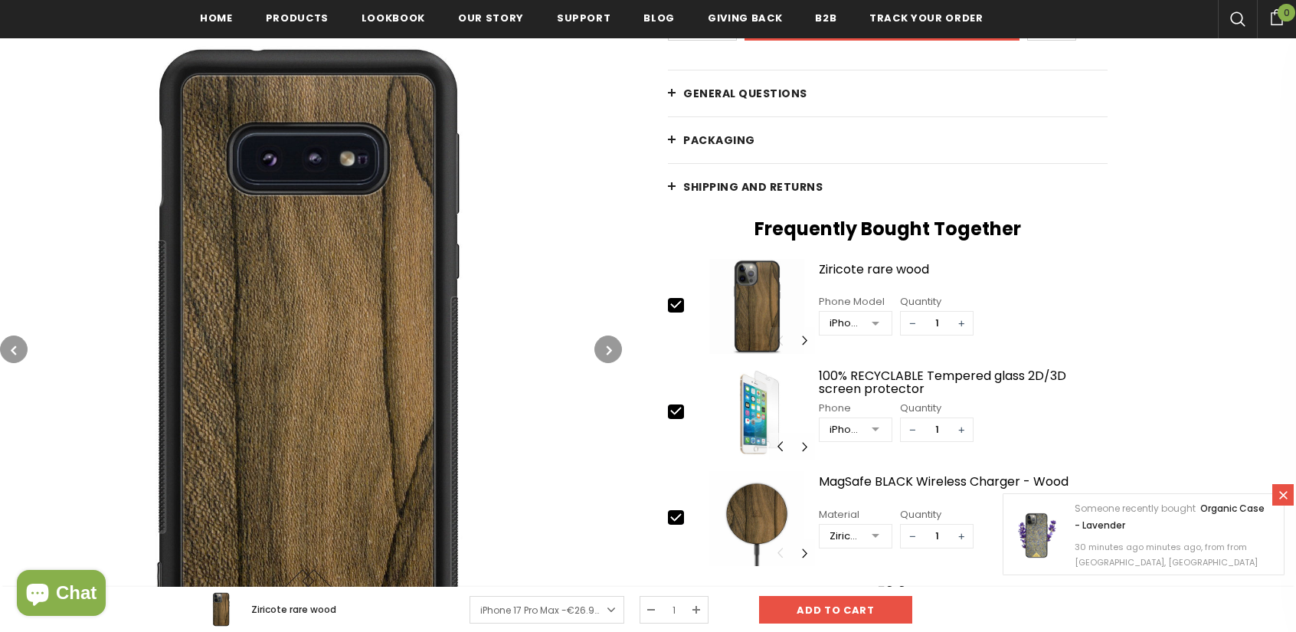
click at [608, 349] on icon "button" at bounding box center [609, 349] width 5 height 15
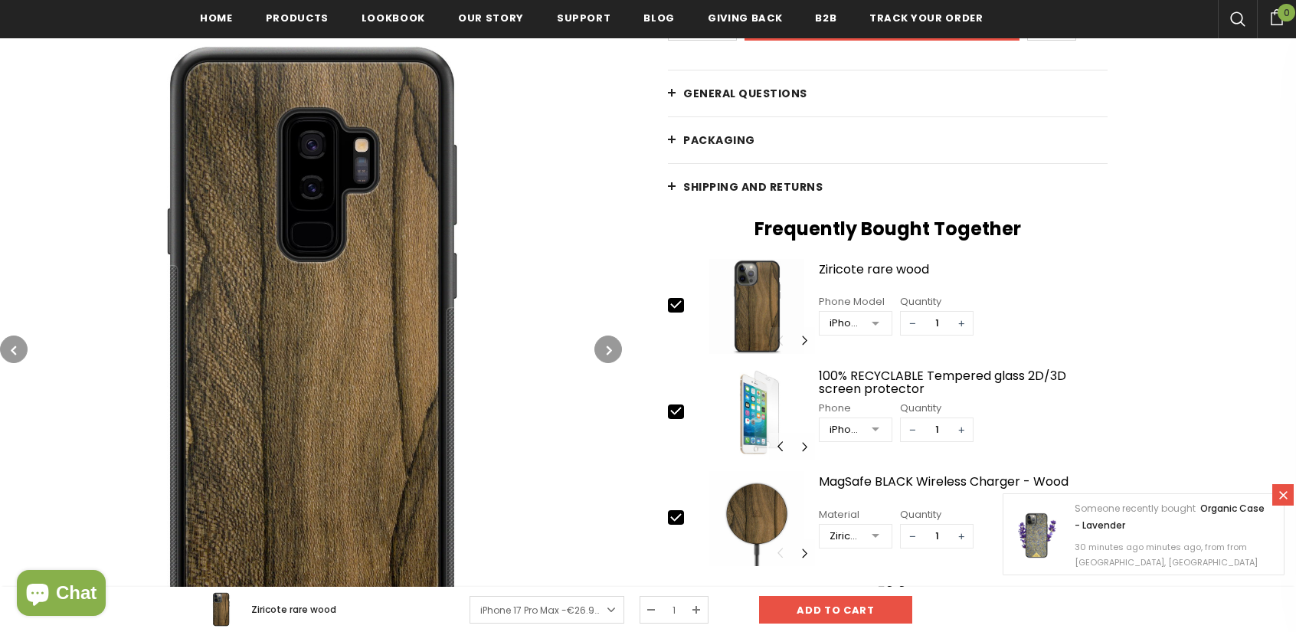
click at [608, 349] on icon "button" at bounding box center [609, 349] width 5 height 15
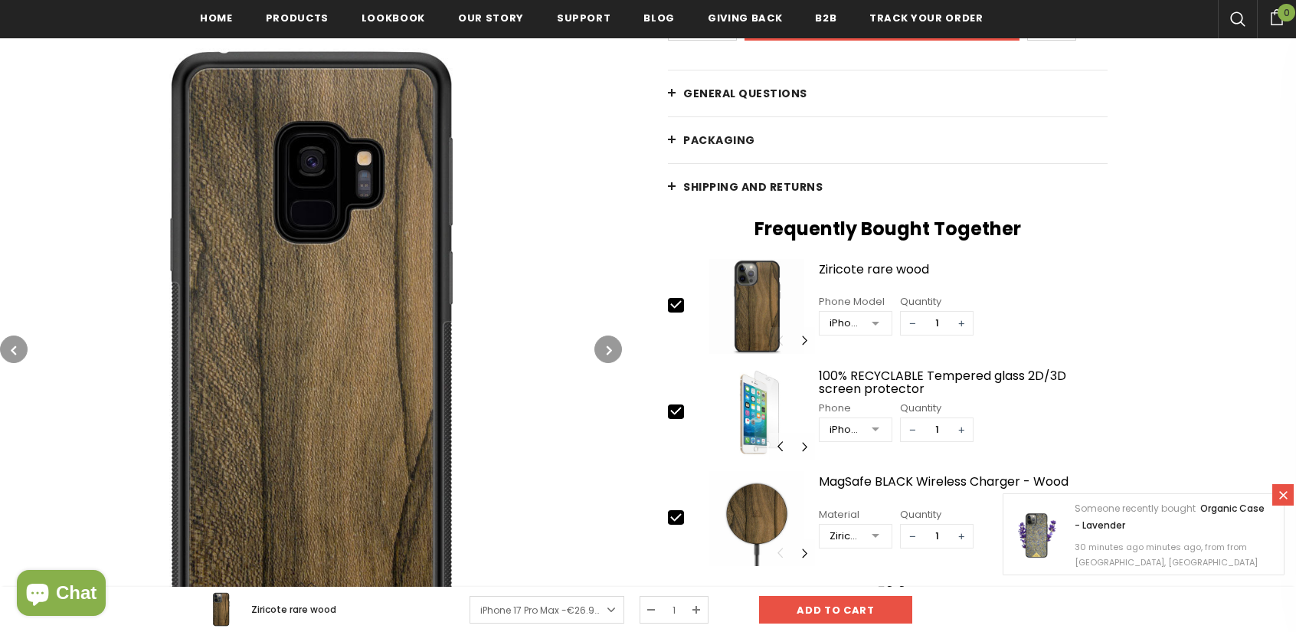
click at [608, 349] on icon "button" at bounding box center [609, 349] width 5 height 15
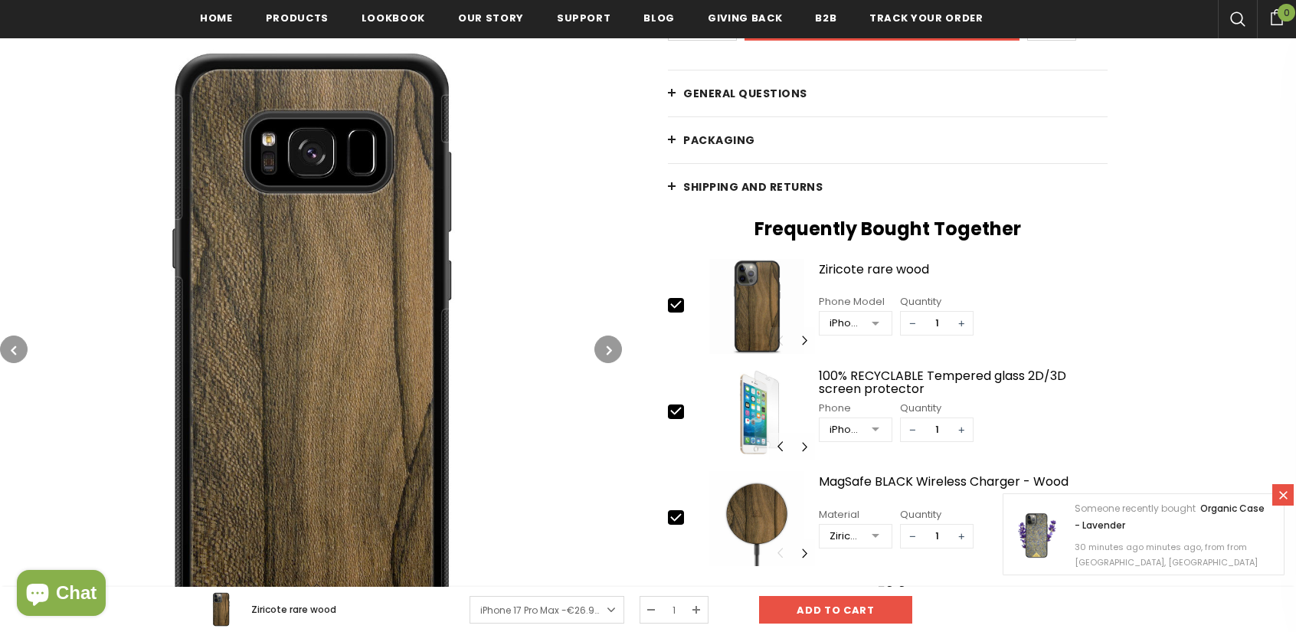
click at [608, 349] on icon "button" at bounding box center [609, 349] width 5 height 15
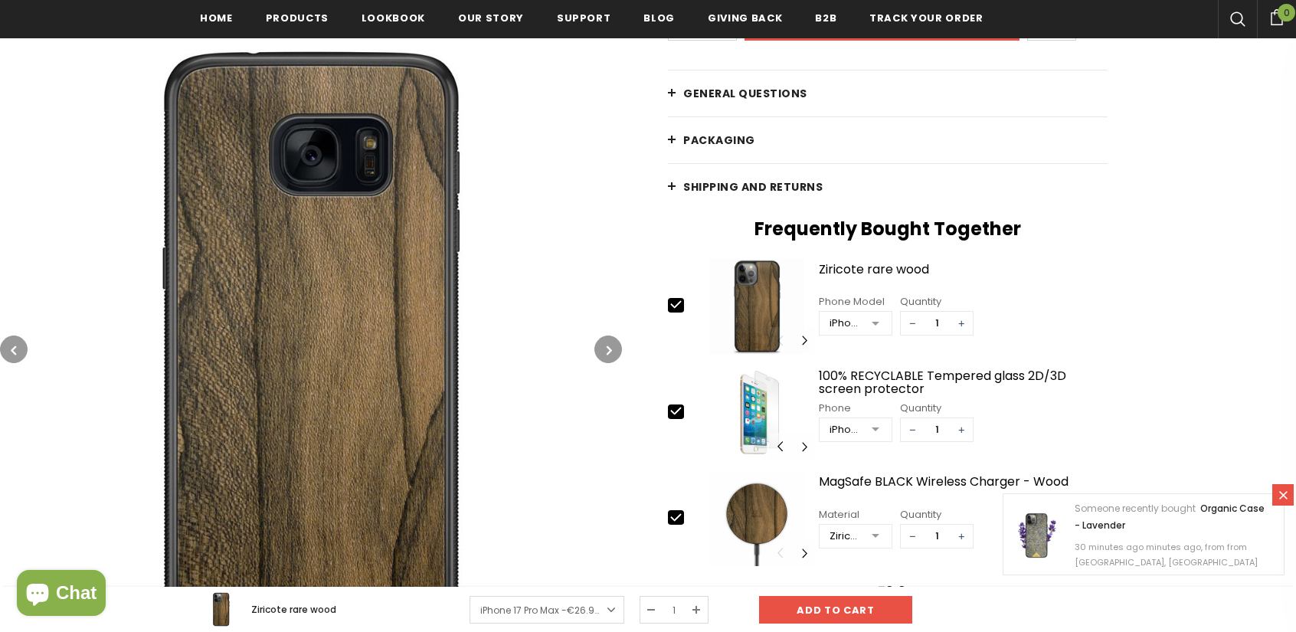
click at [607, 349] on icon "button" at bounding box center [609, 349] width 5 height 15
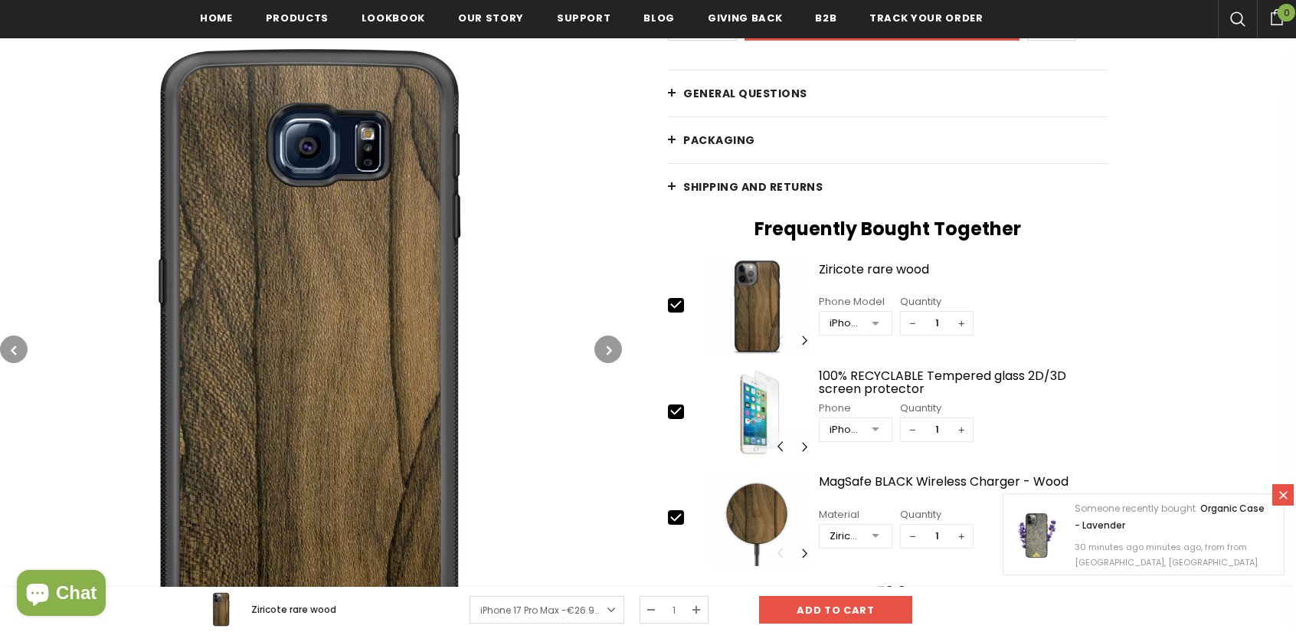
click at [607, 349] on icon "button" at bounding box center [609, 349] width 5 height 15
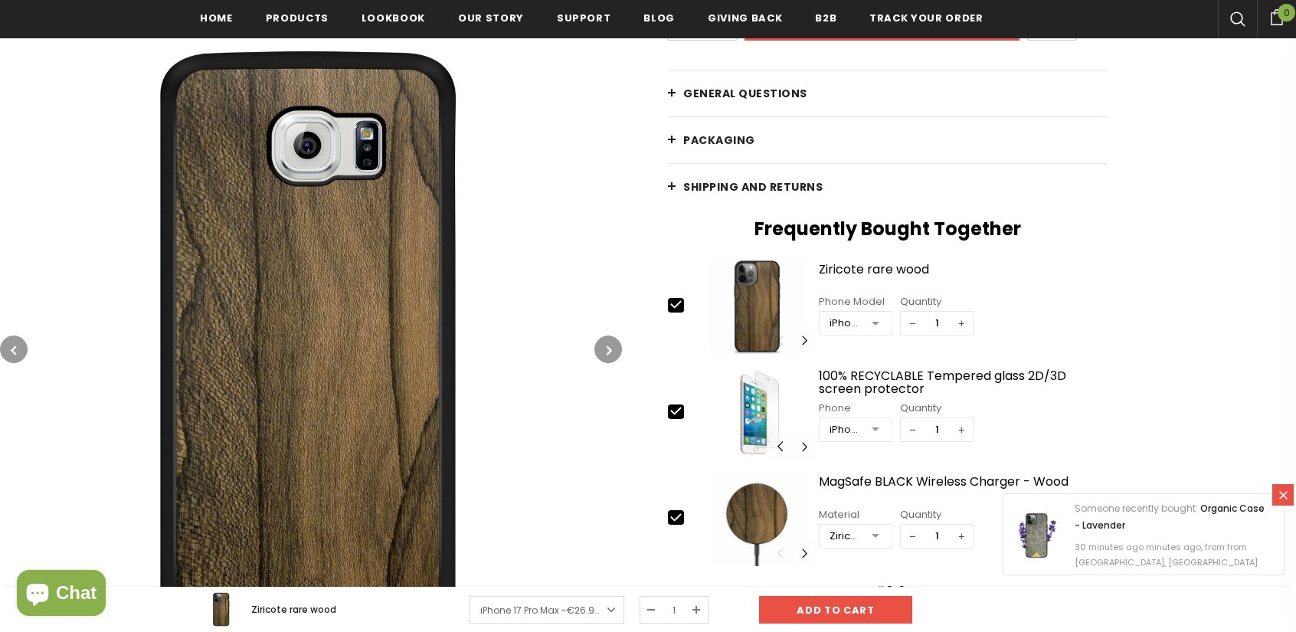
click at [607, 349] on icon "button" at bounding box center [609, 349] width 5 height 15
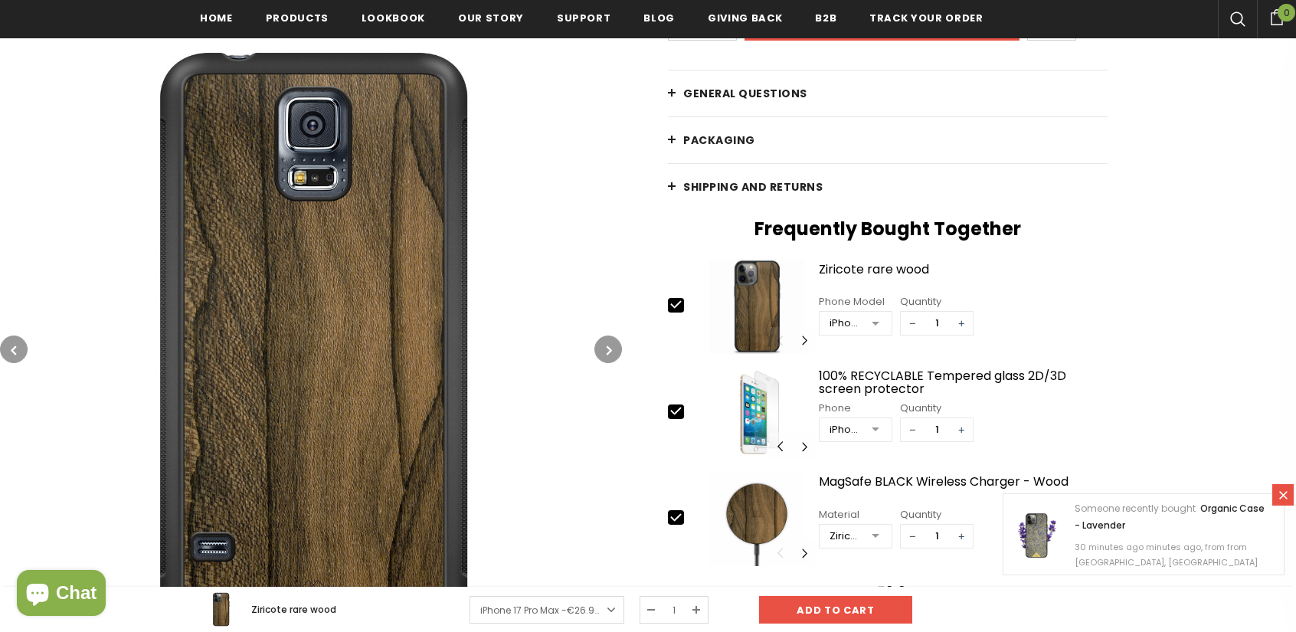
click at [607, 349] on icon "button" at bounding box center [609, 349] width 5 height 15
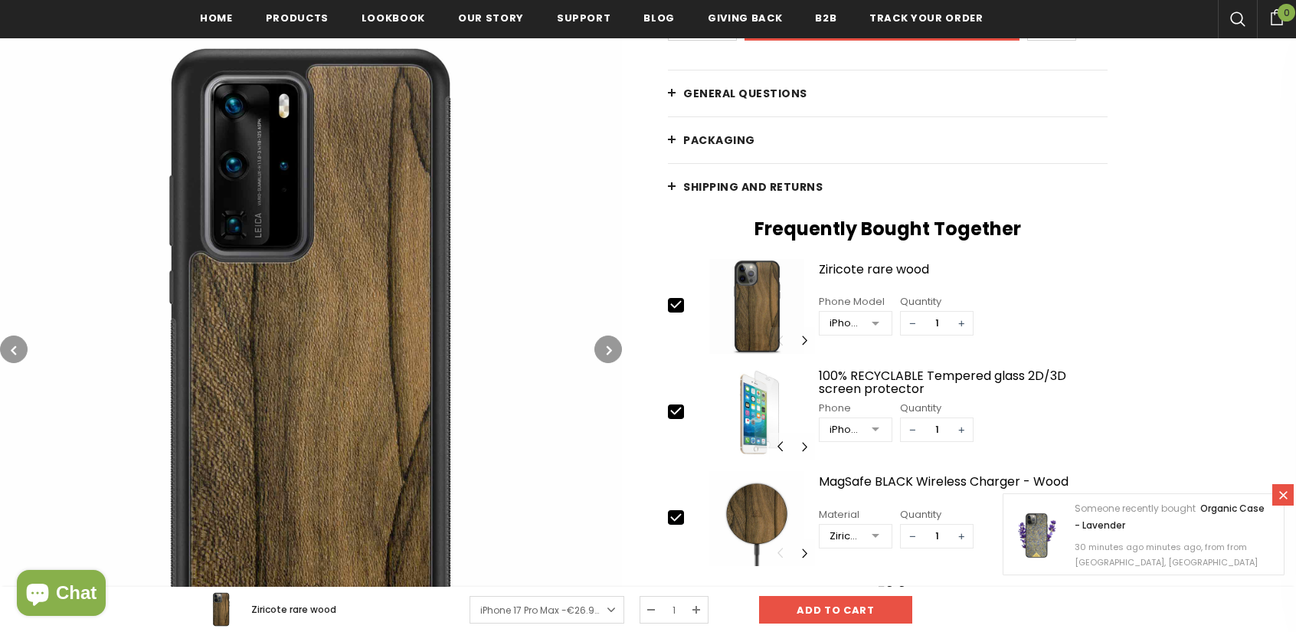
click at [607, 349] on icon "button" at bounding box center [609, 349] width 5 height 15
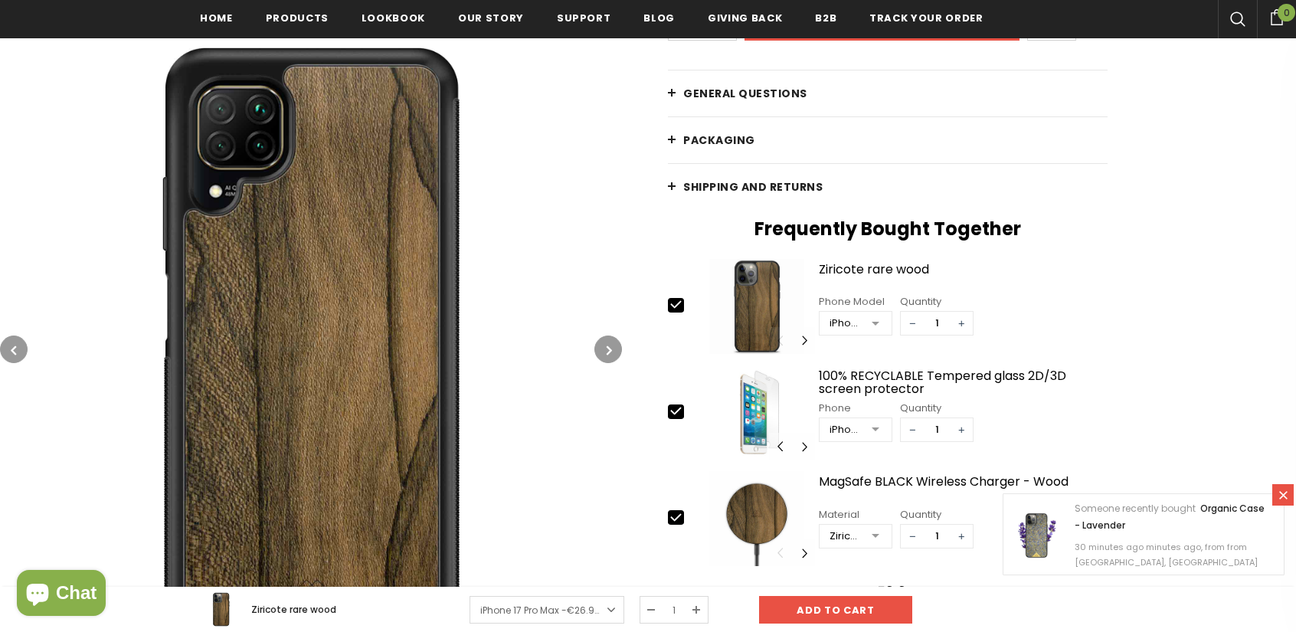
click at [607, 349] on icon "button" at bounding box center [609, 349] width 5 height 15
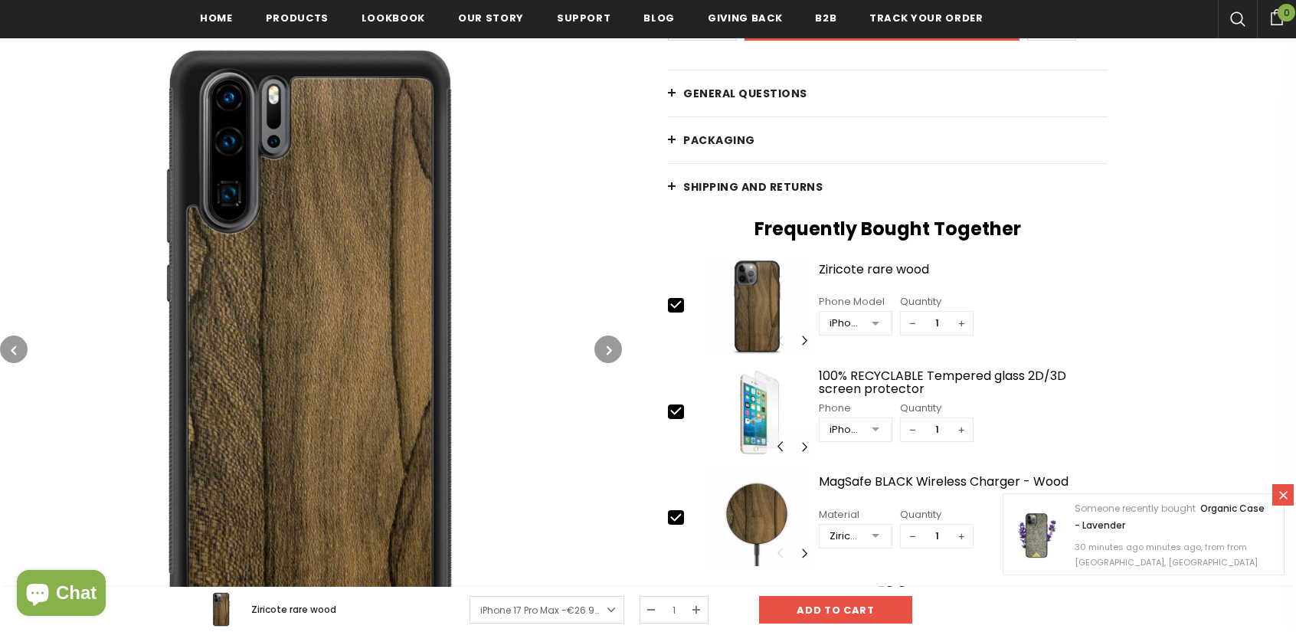
click at [607, 349] on icon "button" at bounding box center [609, 349] width 5 height 15
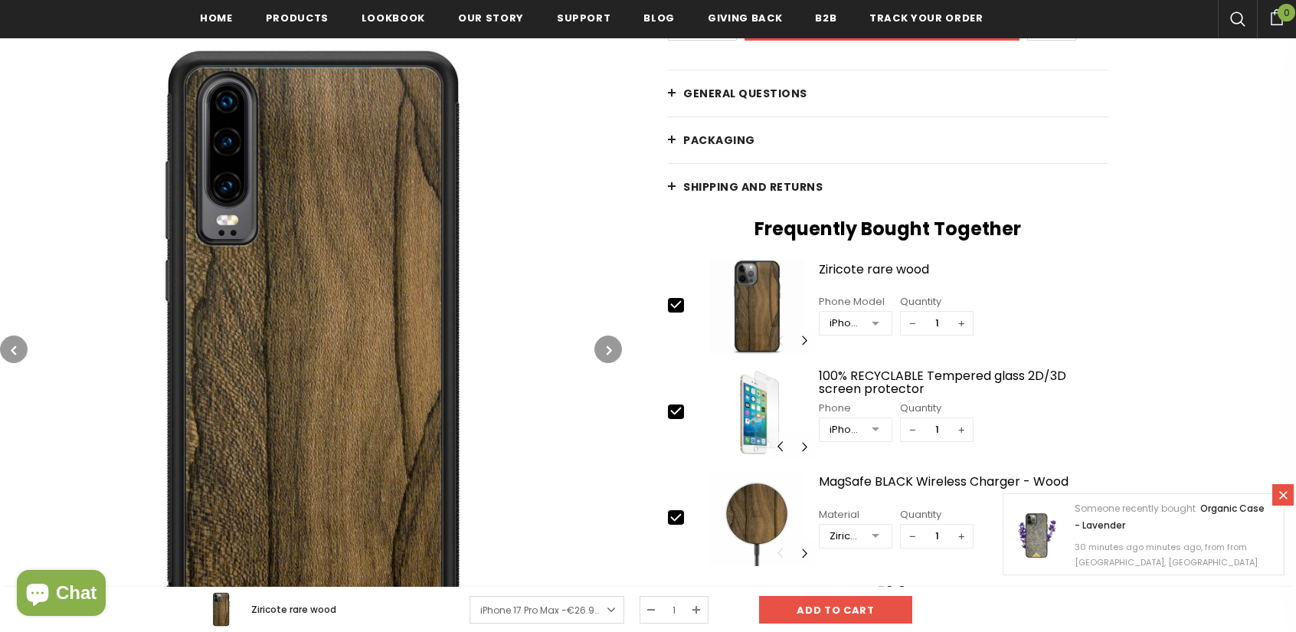
click at [607, 349] on icon "button" at bounding box center [609, 349] width 5 height 15
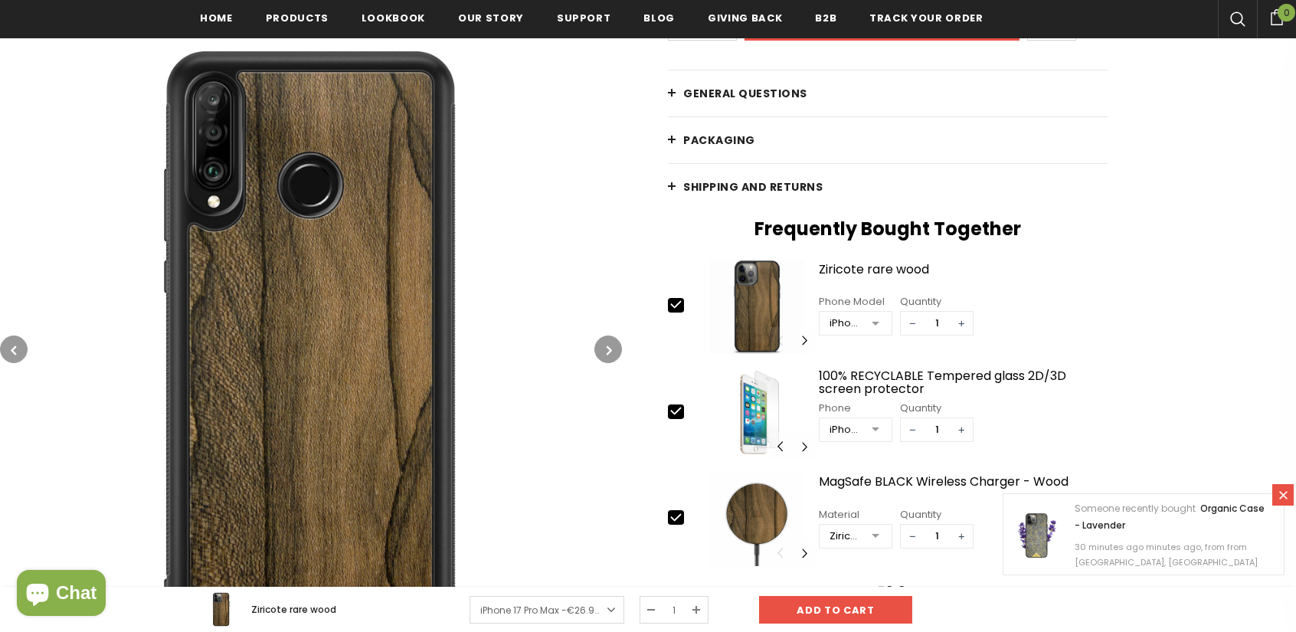
click at [607, 349] on icon "button" at bounding box center [609, 349] width 5 height 15
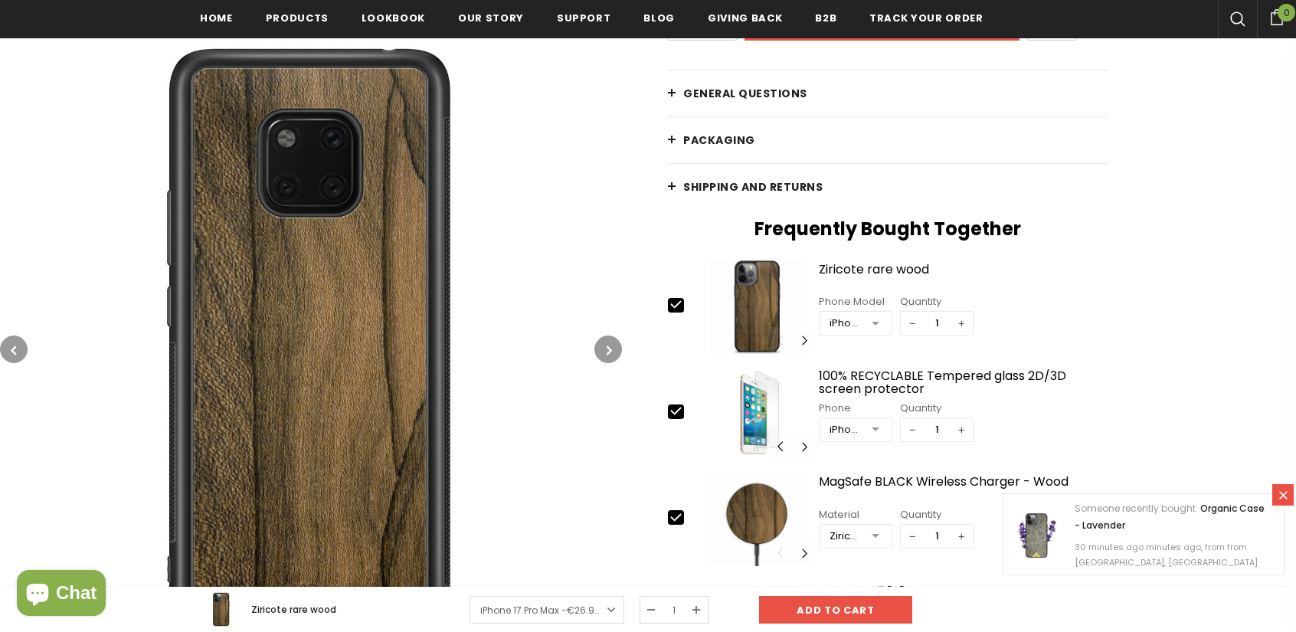
click at [607, 349] on icon "button" at bounding box center [609, 349] width 5 height 15
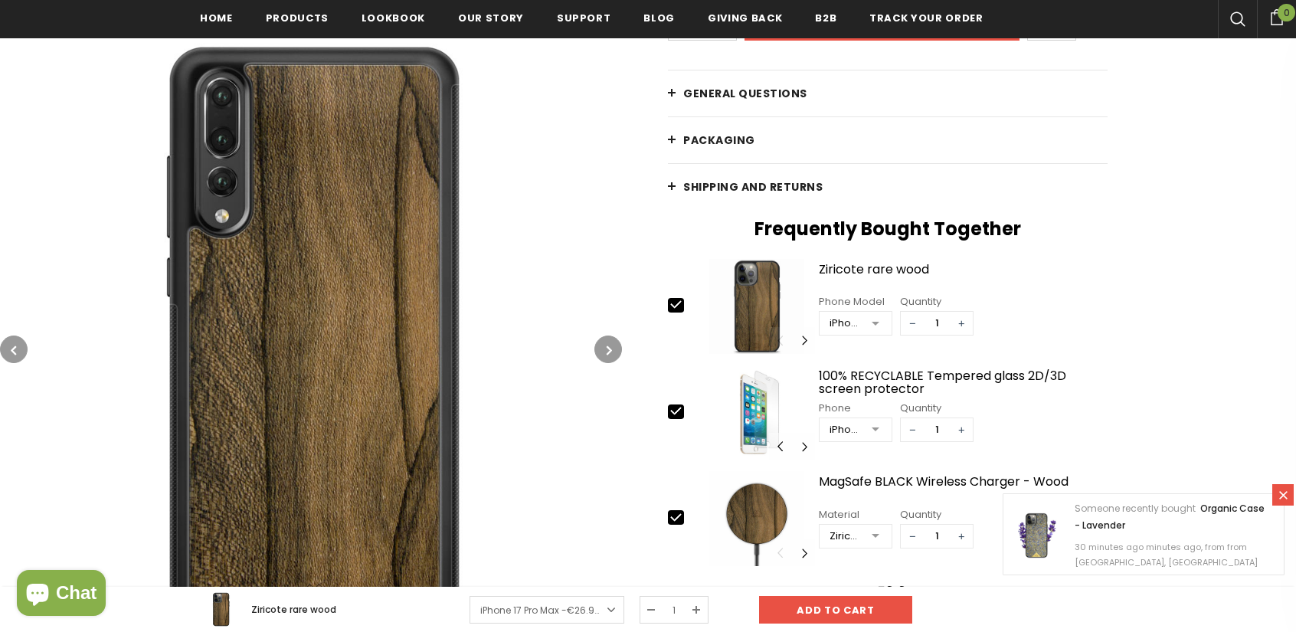
click at [607, 349] on icon "button" at bounding box center [609, 349] width 5 height 15
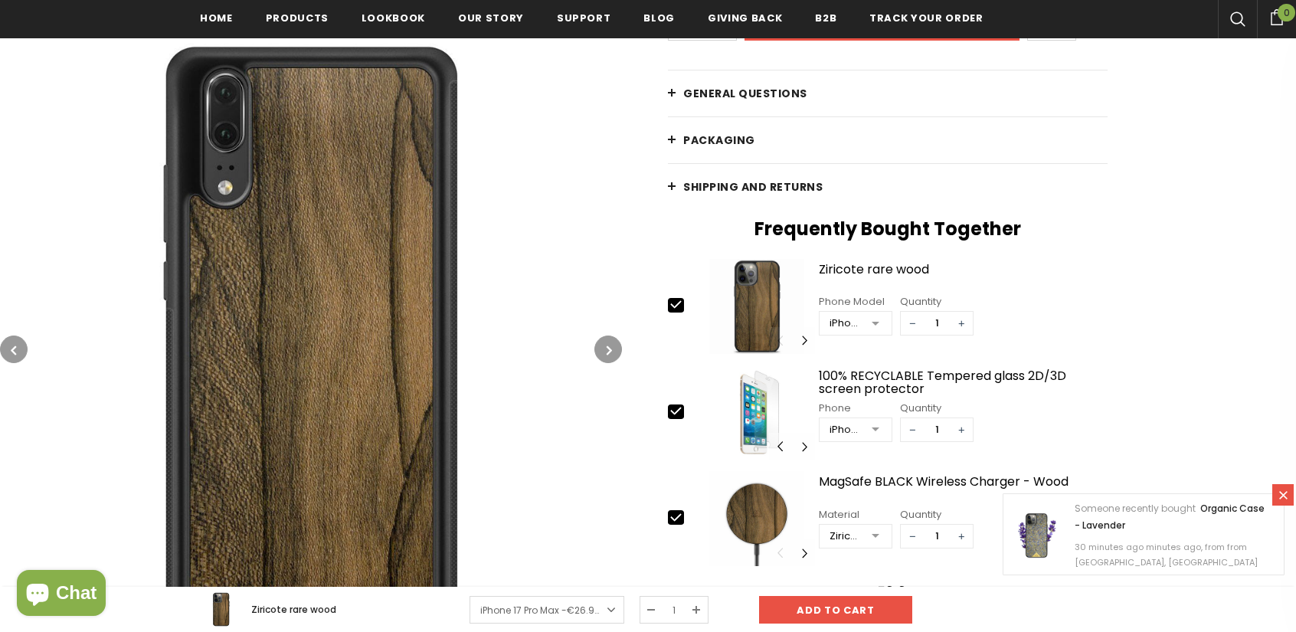
click at [607, 349] on icon "button" at bounding box center [609, 349] width 5 height 15
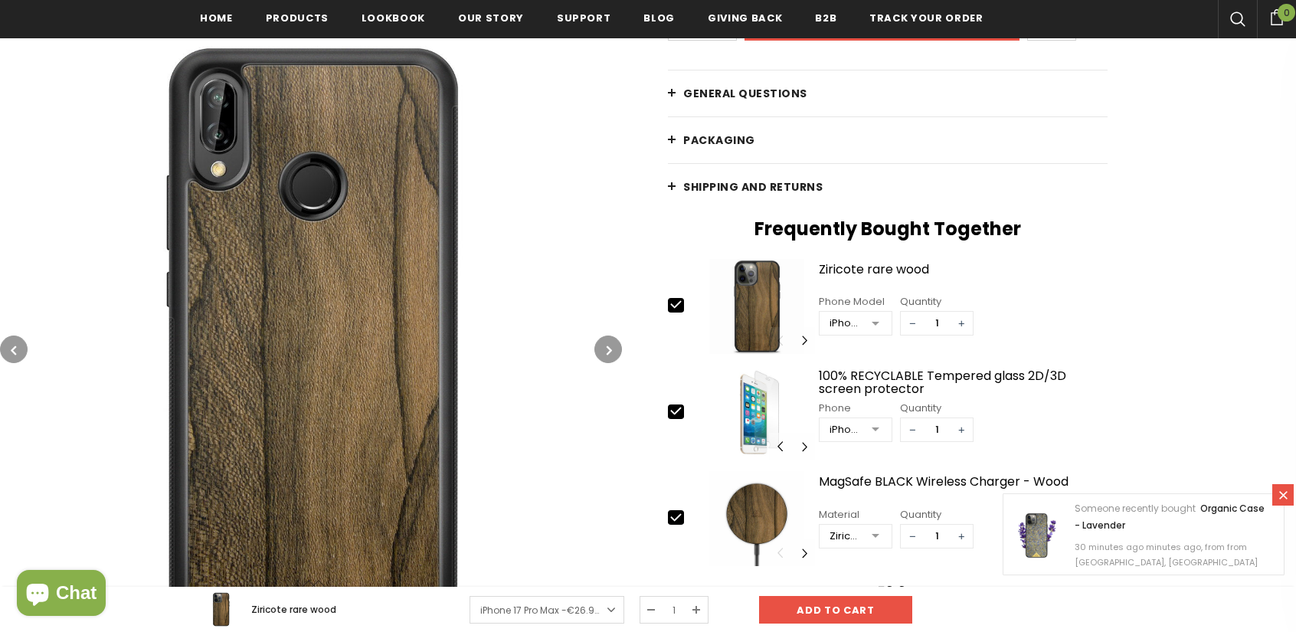
click at [607, 349] on icon "button" at bounding box center [609, 349] width 5 height 15
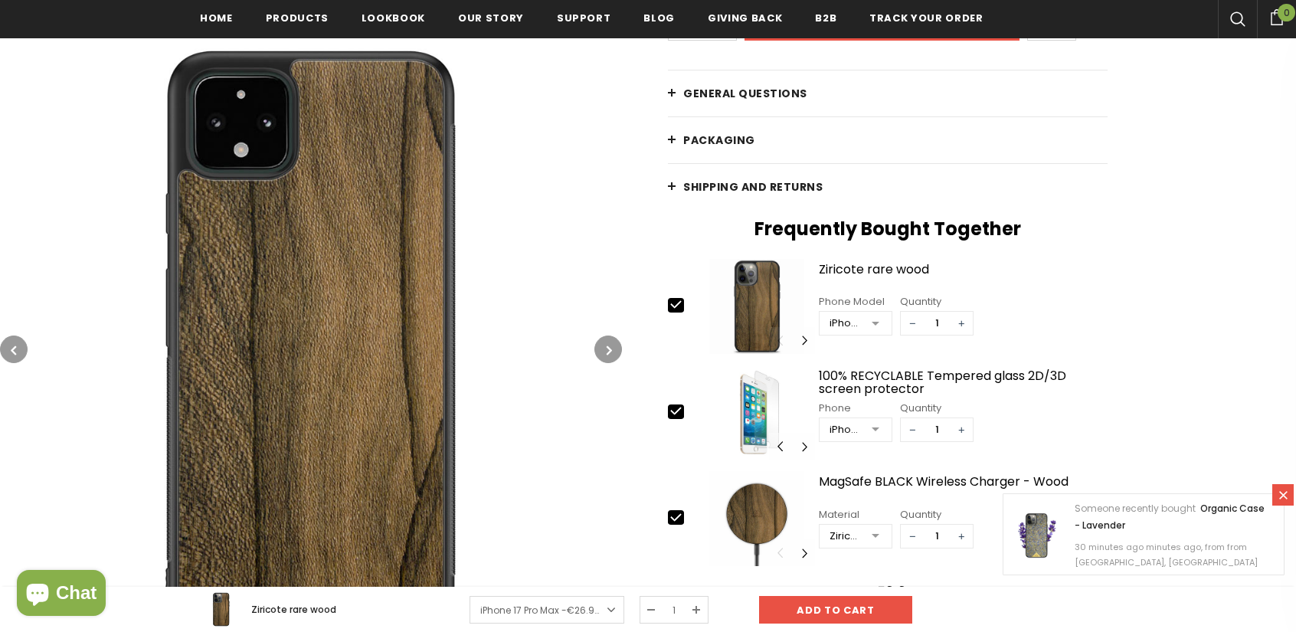
click at [607, 349] on icon "button" at bounding box center [609, 349] width 5 height 15
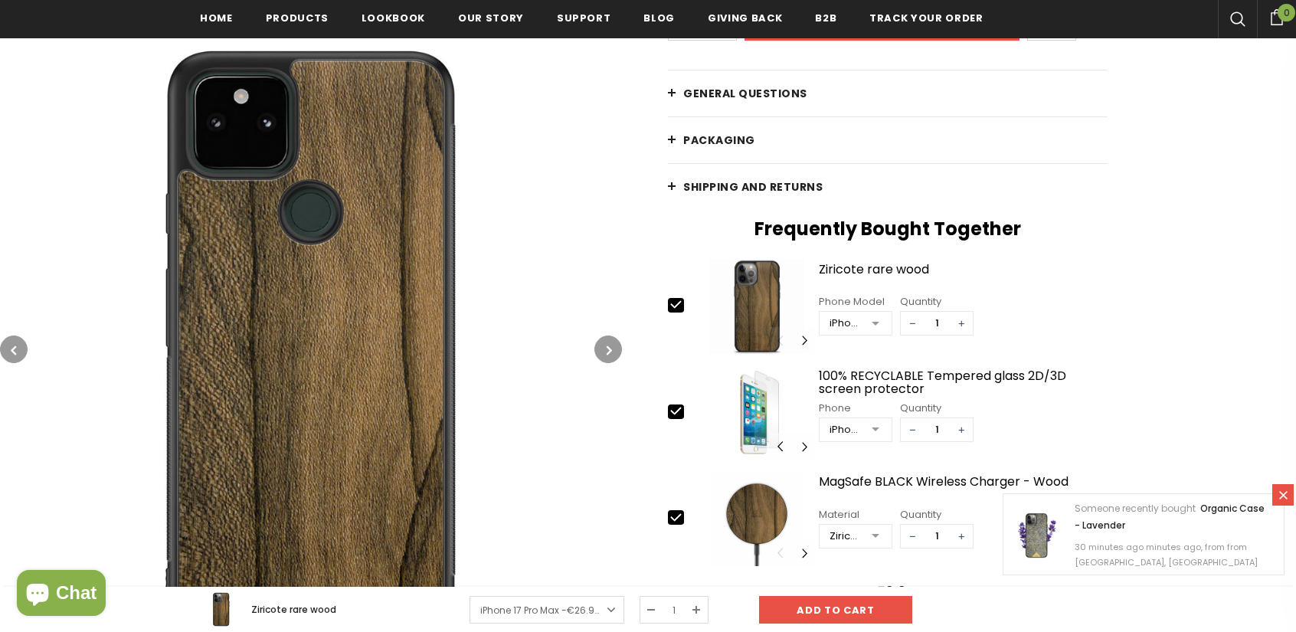
click at [607, 349] on icon "button" at bounding box center [609, 349] width 5 height 15
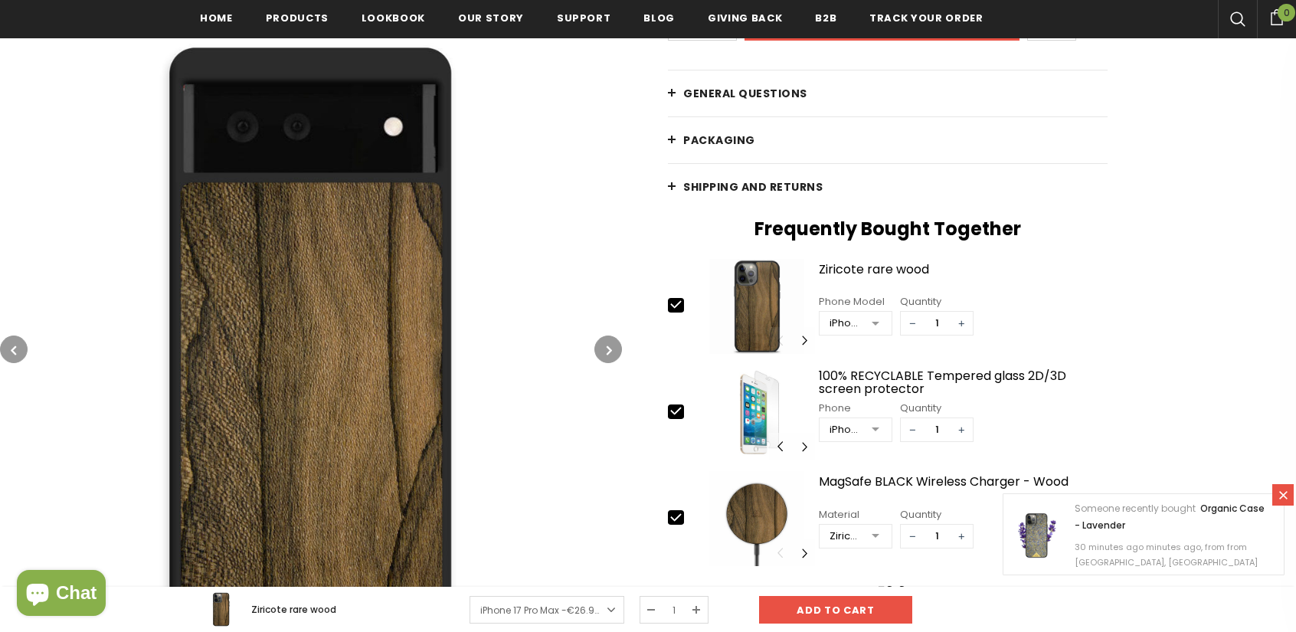
click at [607, 349] on icon "button" at bounding box center [609, 349] width 5 height 15
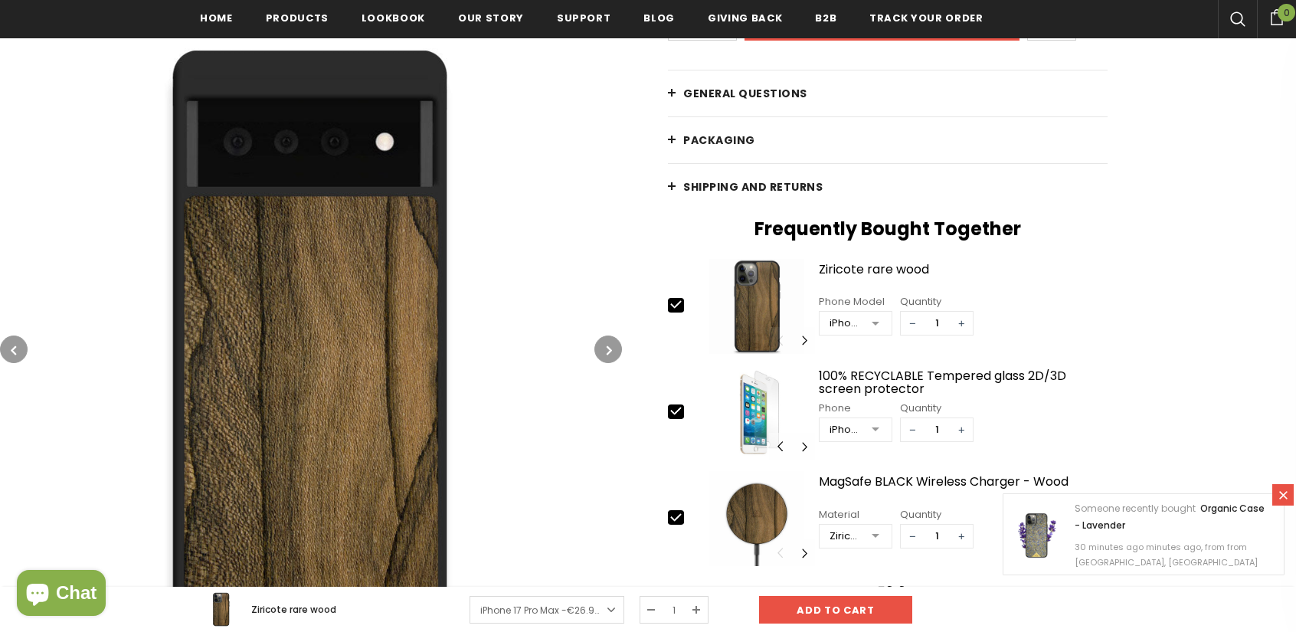
click at [607, 349] on icon "button" at bounding box center [609, 349] width 5 height 15
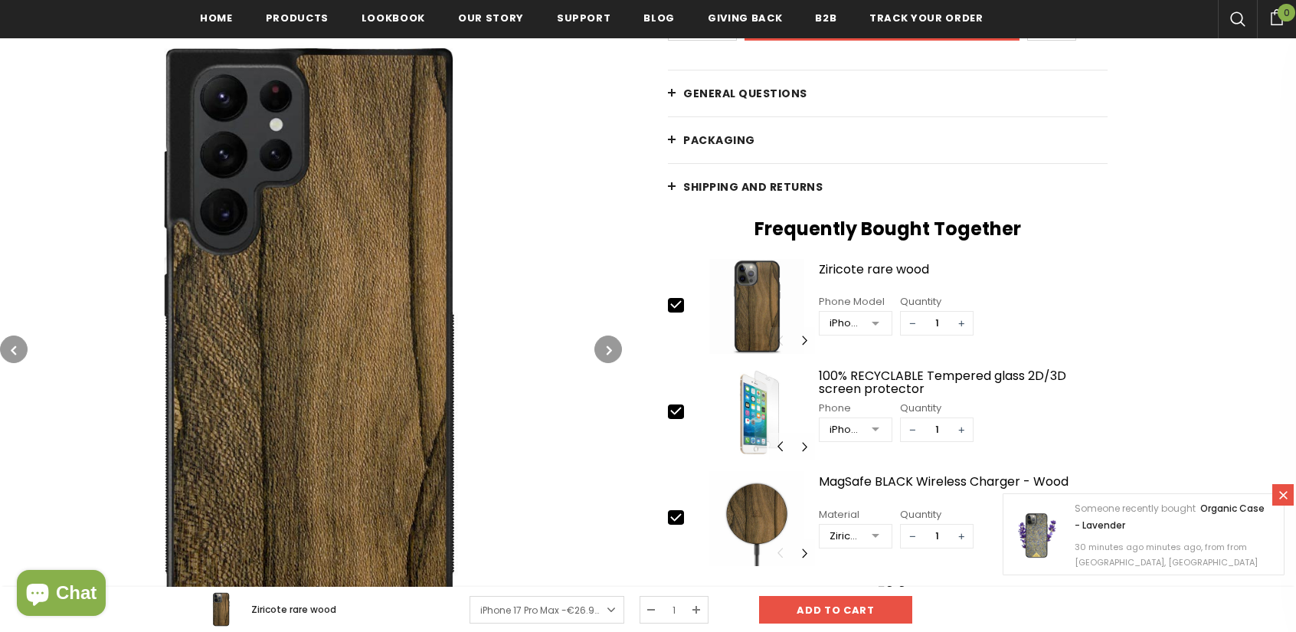
click at [607, 349] on icon "button" at bounding box center [609, 349] width 5 height 15
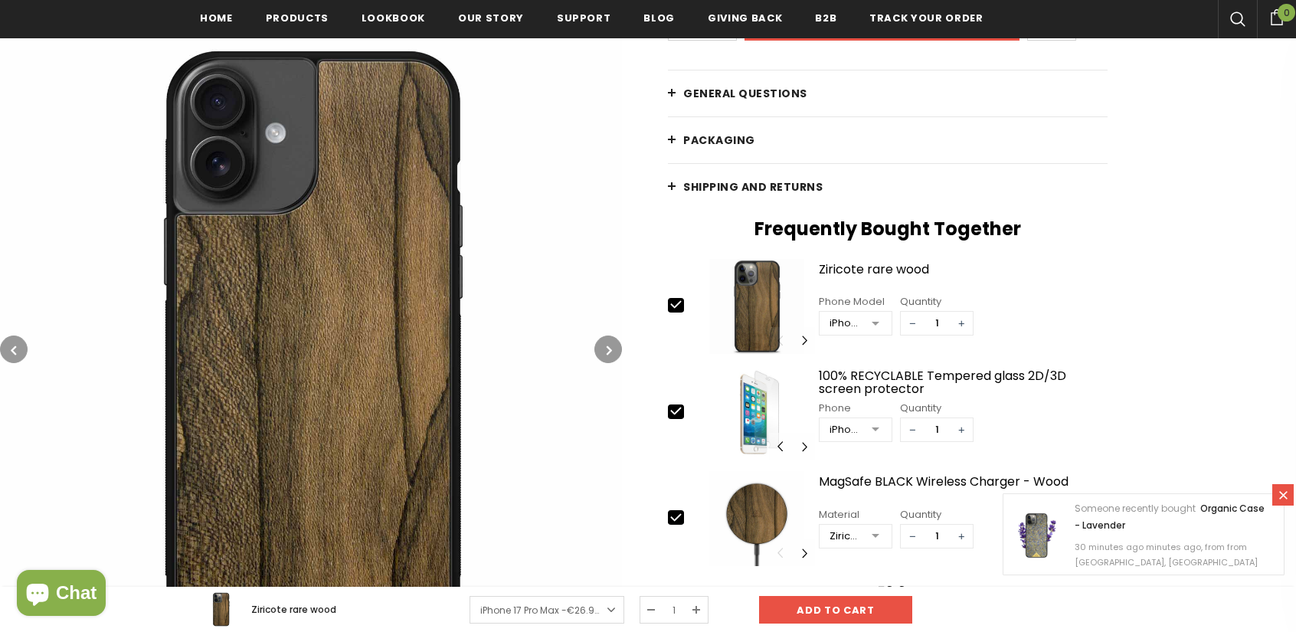
click at [607, 349] on icon "button" at bounding box center [609, 349] width 5 height 15
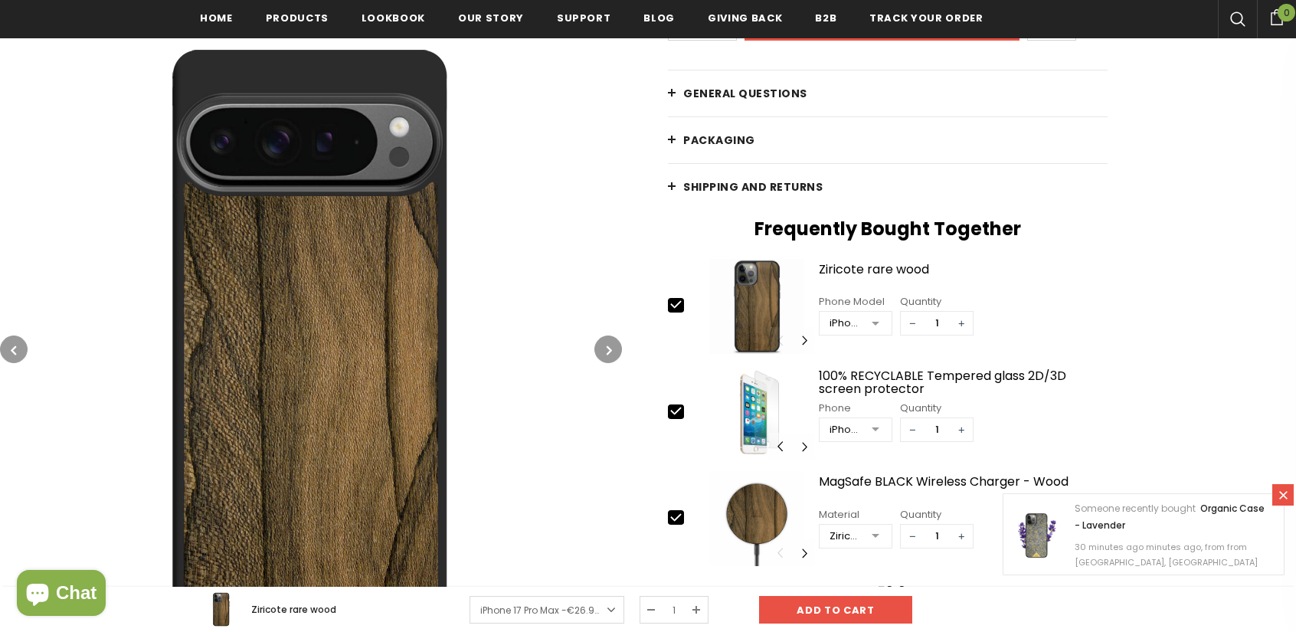
click at [607, 349] on icon "button" at bounding box center [609, 349] width 5 height 15
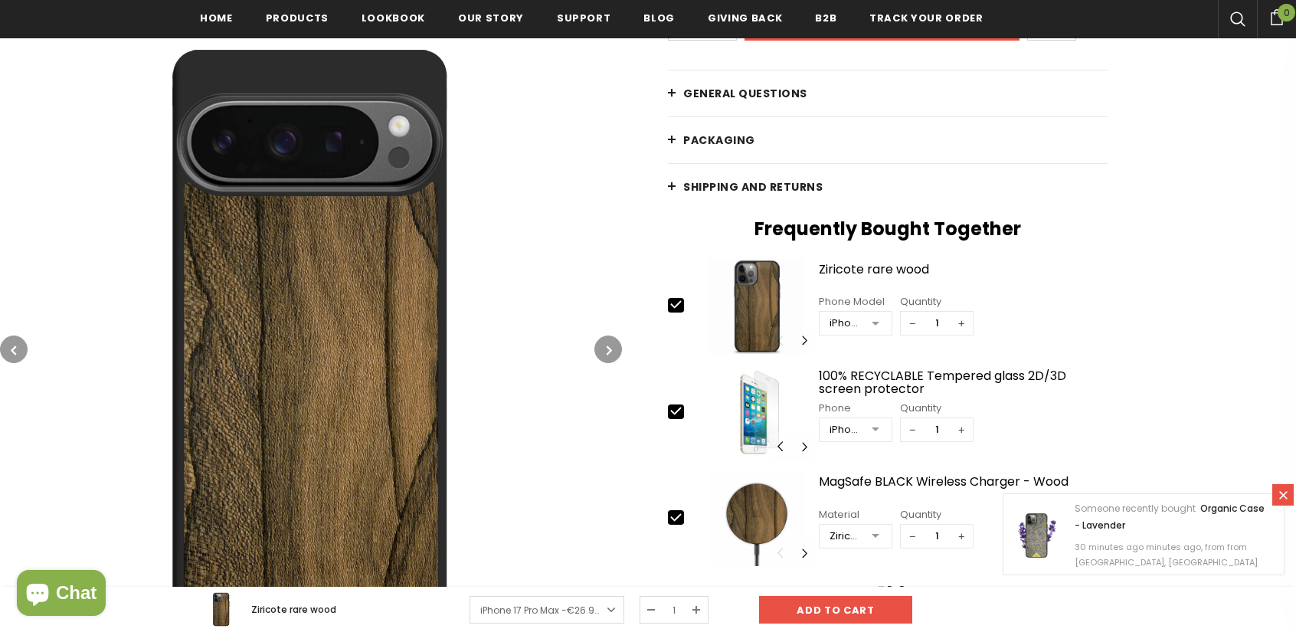
click at [607, 349] on icon "button" at bounding box center [609, 349] width 5 height 15
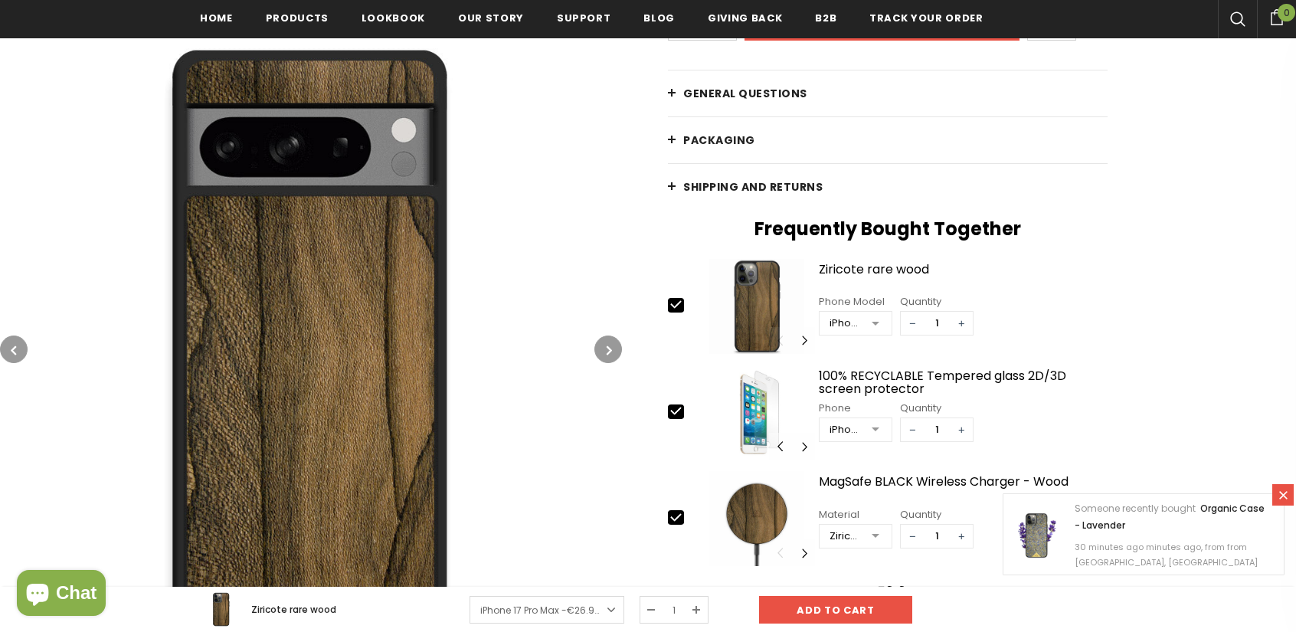
click at [607, 349] on icon "button" at bounding box center [609, 349] width 5 height 15
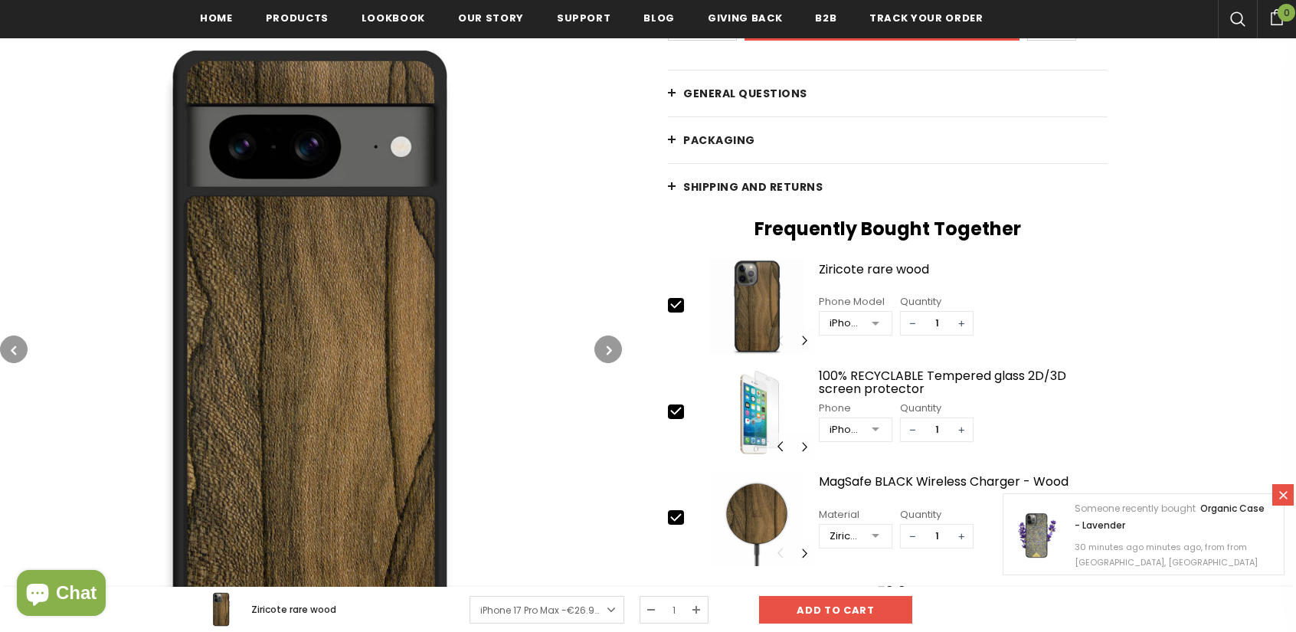
click at [607, 349] on icon "button" at bounding box center [609, 349] width 5 height 15
click at [607, 350] on icon "button" at bounding box center [609, 349] width 5 height 15
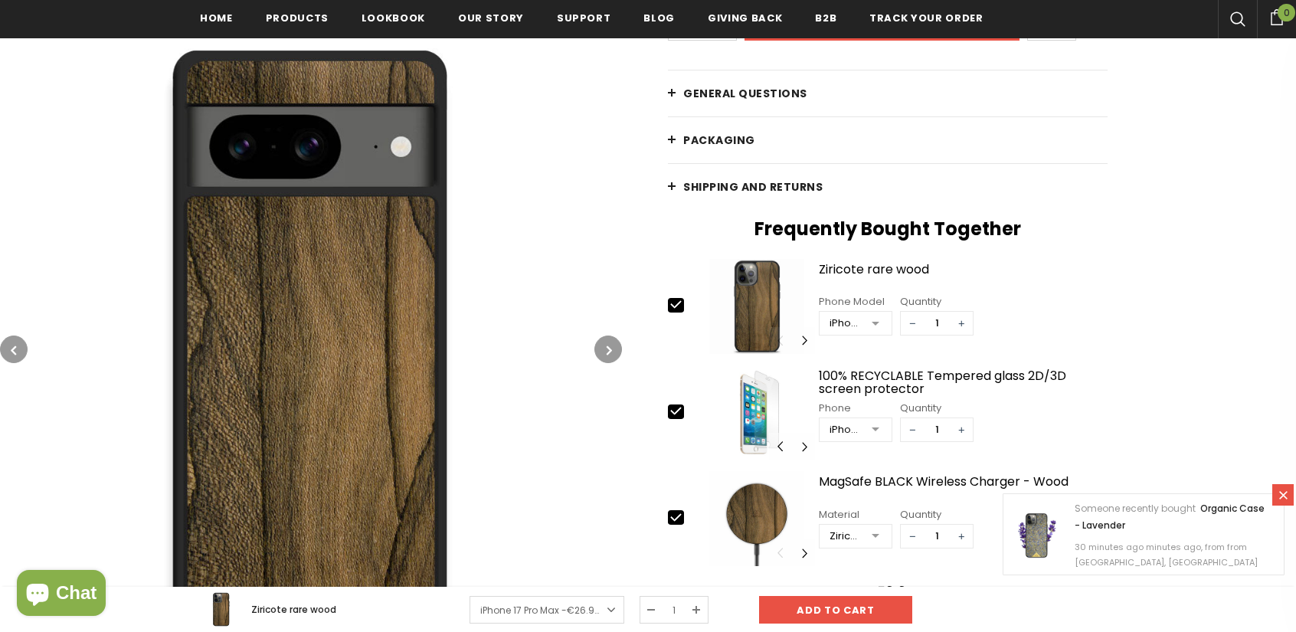
click at [607, 350] on icon "button" at bounding box center [609, 349] width 5 height 15
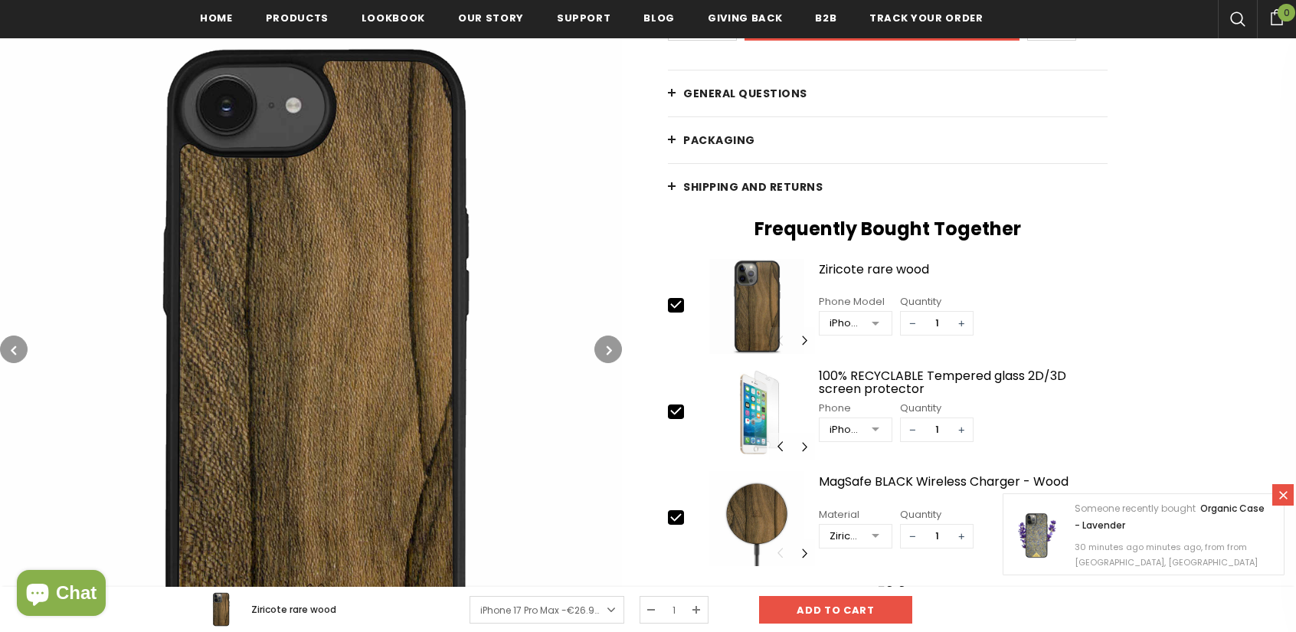
click at [607, 350] on icon "button" at bounding box center [609, 349] width 5 height 15
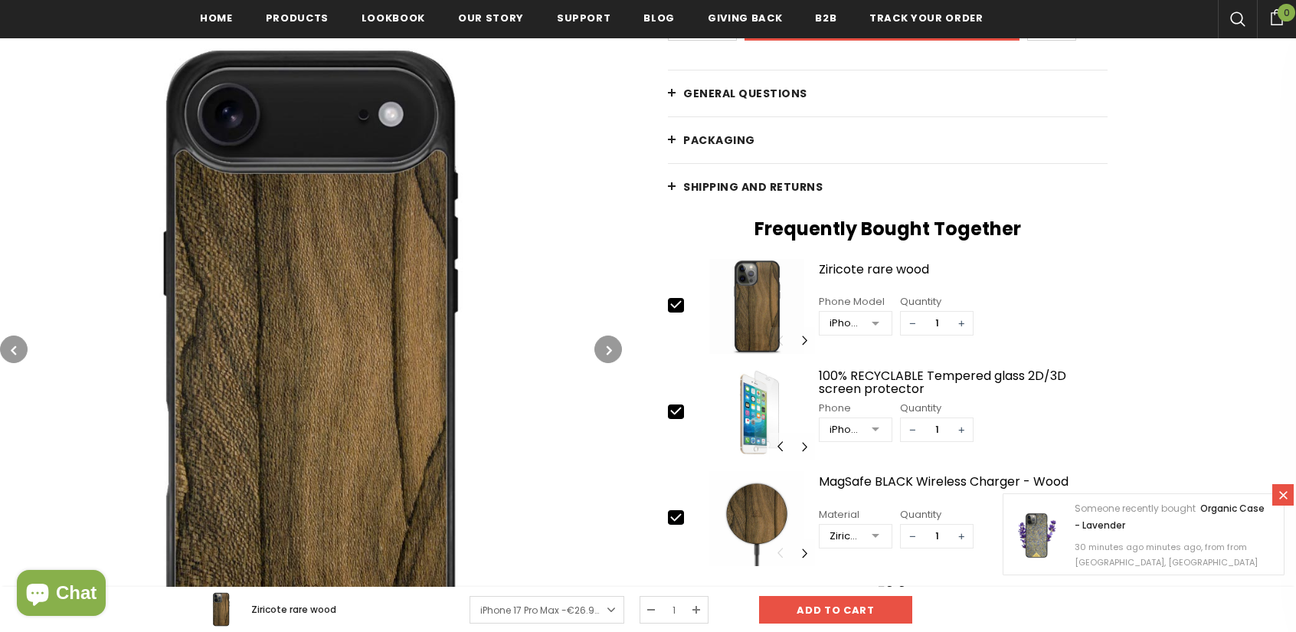
click at [607, 350] on icon "button" at bounding box center [609, 349] width 5 height 15
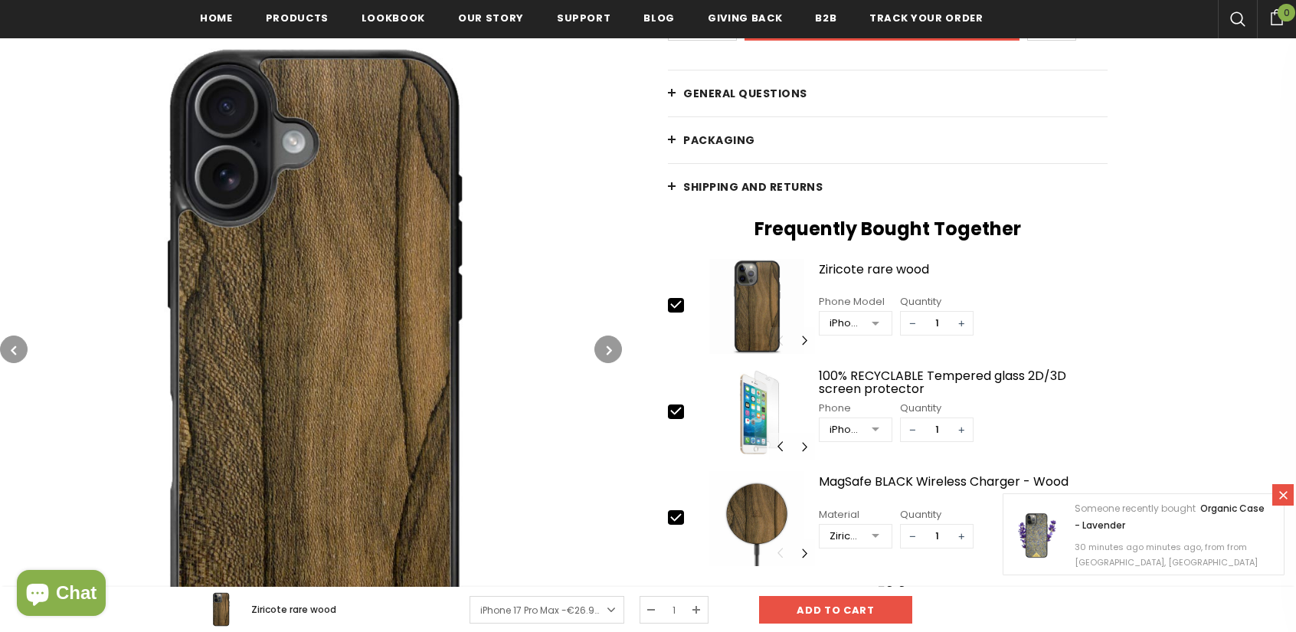
click at [607, 350] on icon "button" at bounding box center [609, 349] width 5 height 15
click at [18, 355] on button "button" at bounding box center [14, 349] width 28 height 28
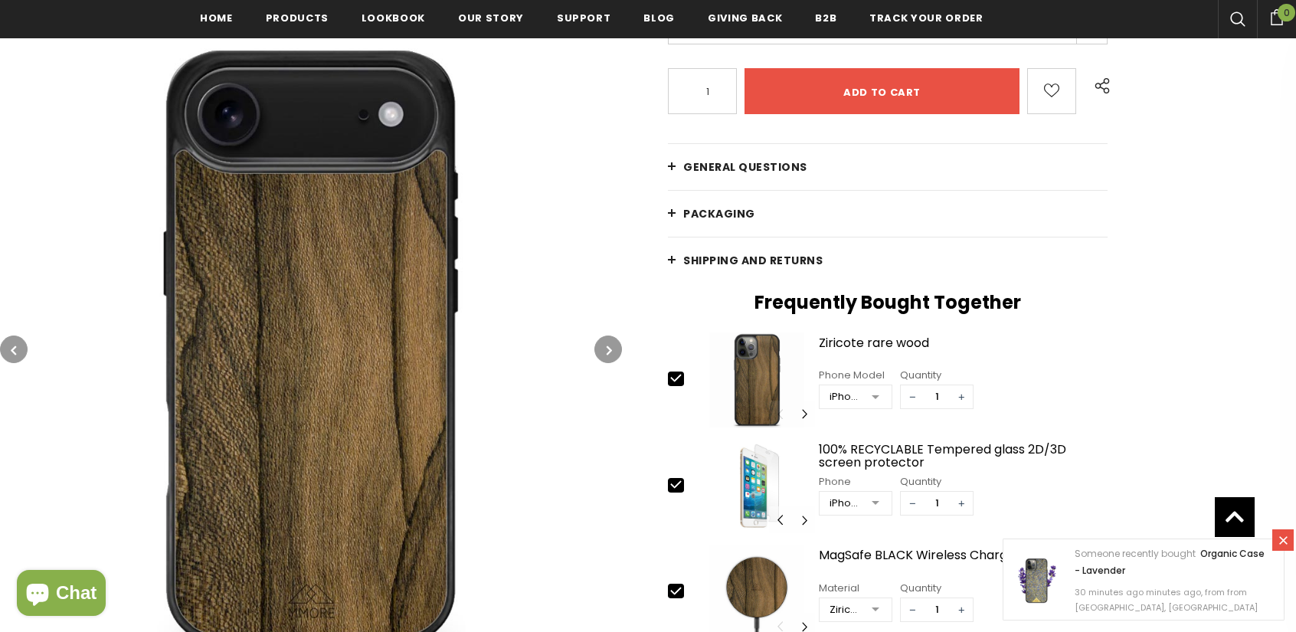
scroll to position [153, 0]
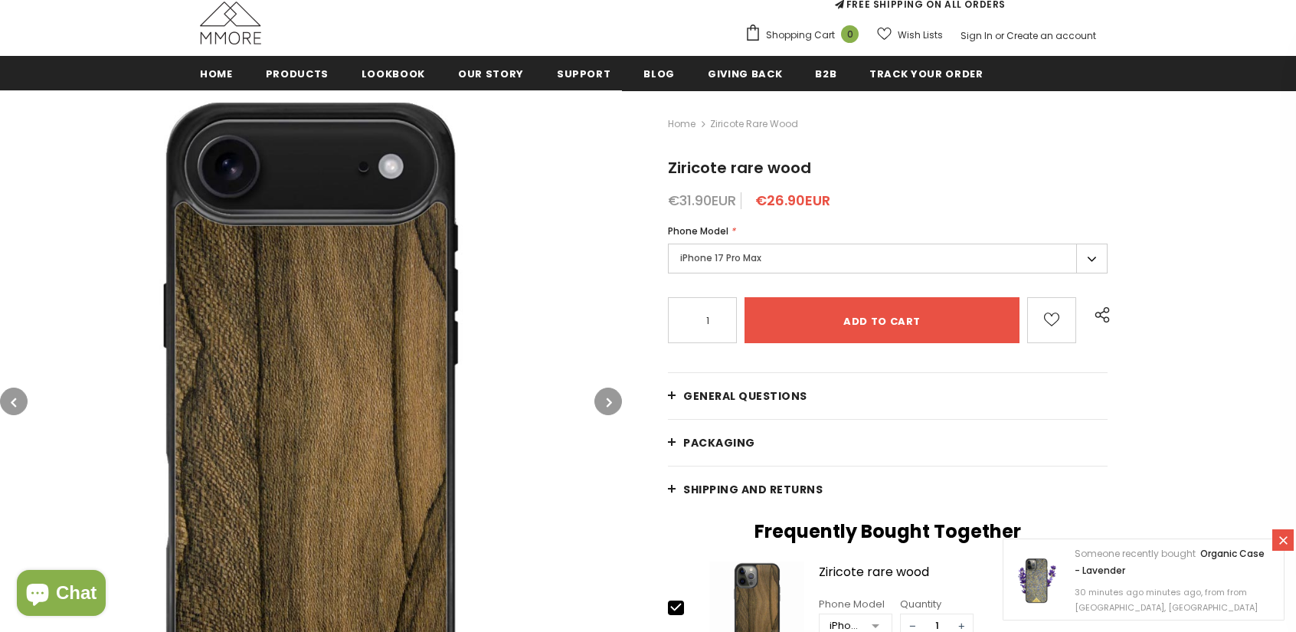
click at [767, 259] on label "iPhone 17 Pro Max" at bounding box center [888, 259] width 440 height 30
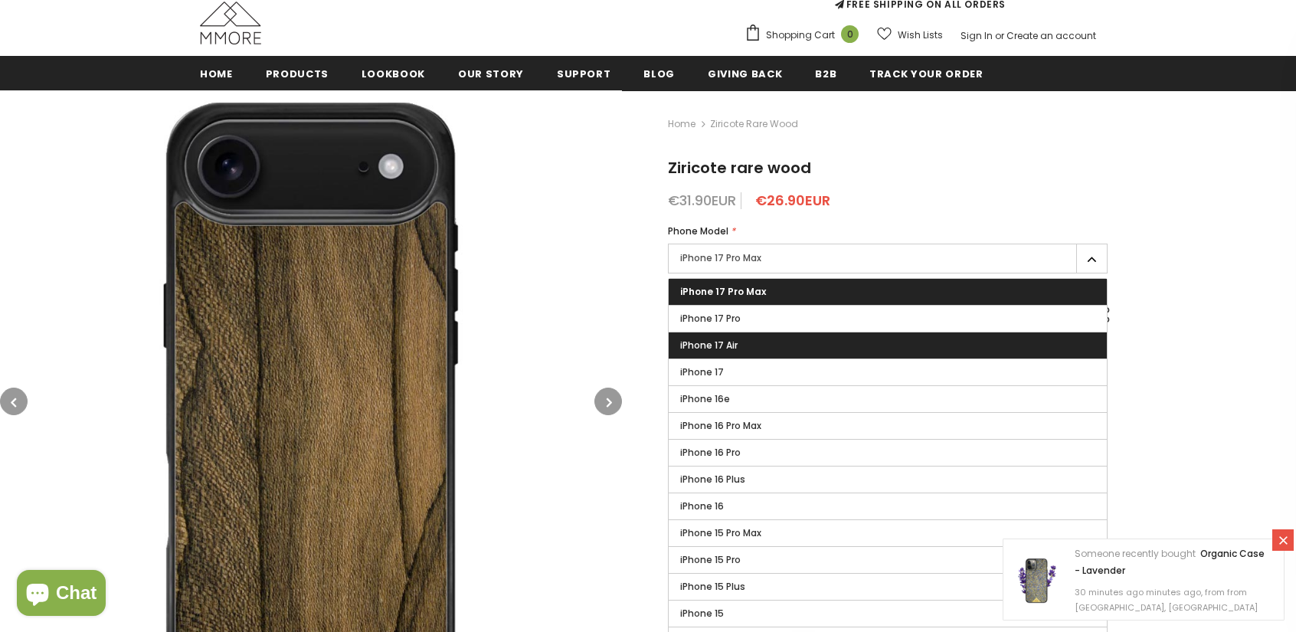
click at [757, 347] on label "iPhone 17 Air" at bounding box center [888, 345] width 438 height 26
click at [0, 0] on input "iPhone 17 Air" at bounding box center [0, 0] width 0 height 0
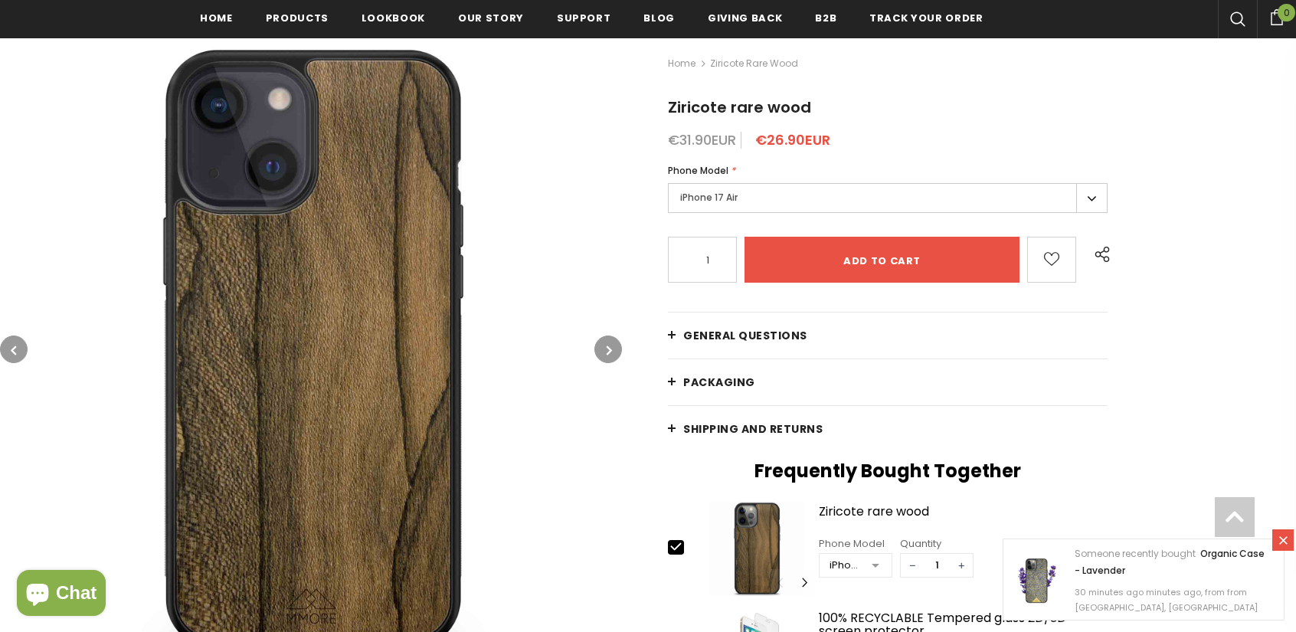
scroll to position [306, 0]
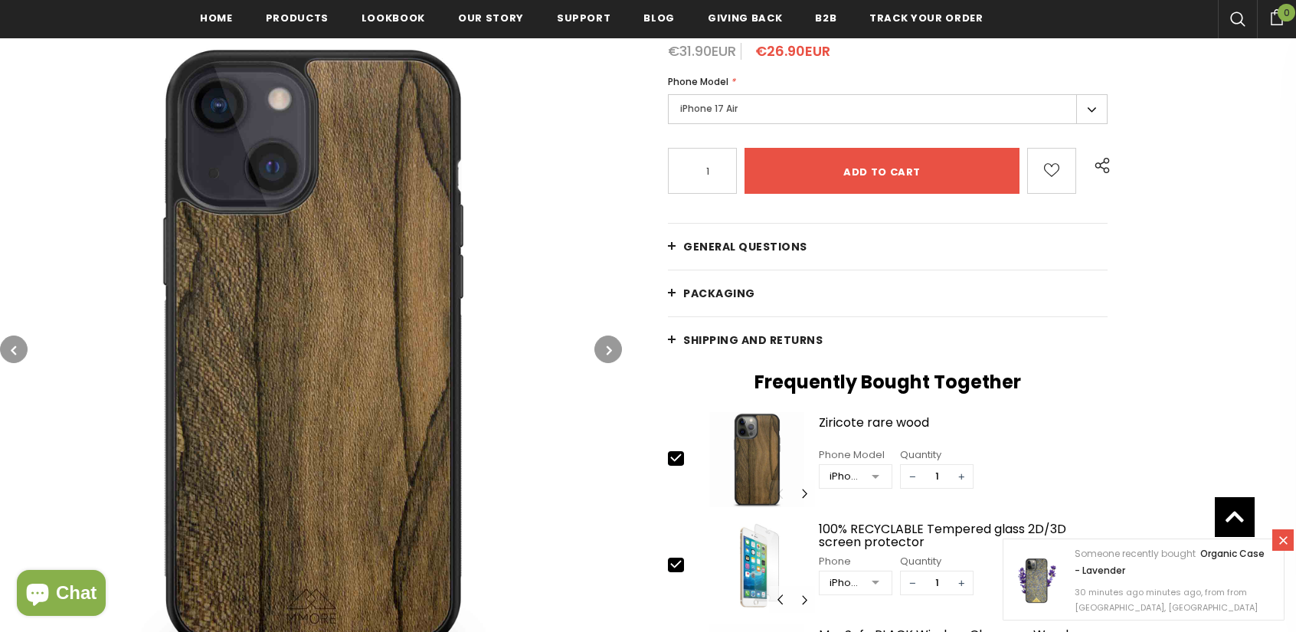
click at [605, 345] on button "button" at bounding box center [608, 349] width 28 height 28
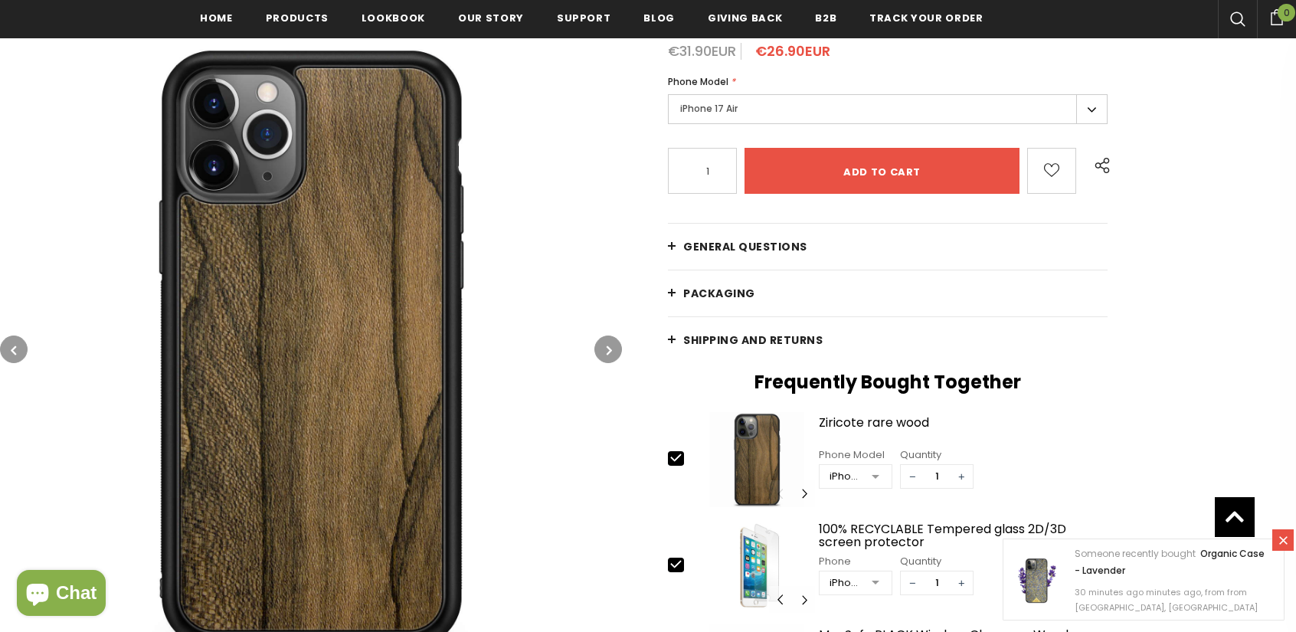
click at [605, 345] on button "button" at bounding box center [608, 349] width 28 height 28
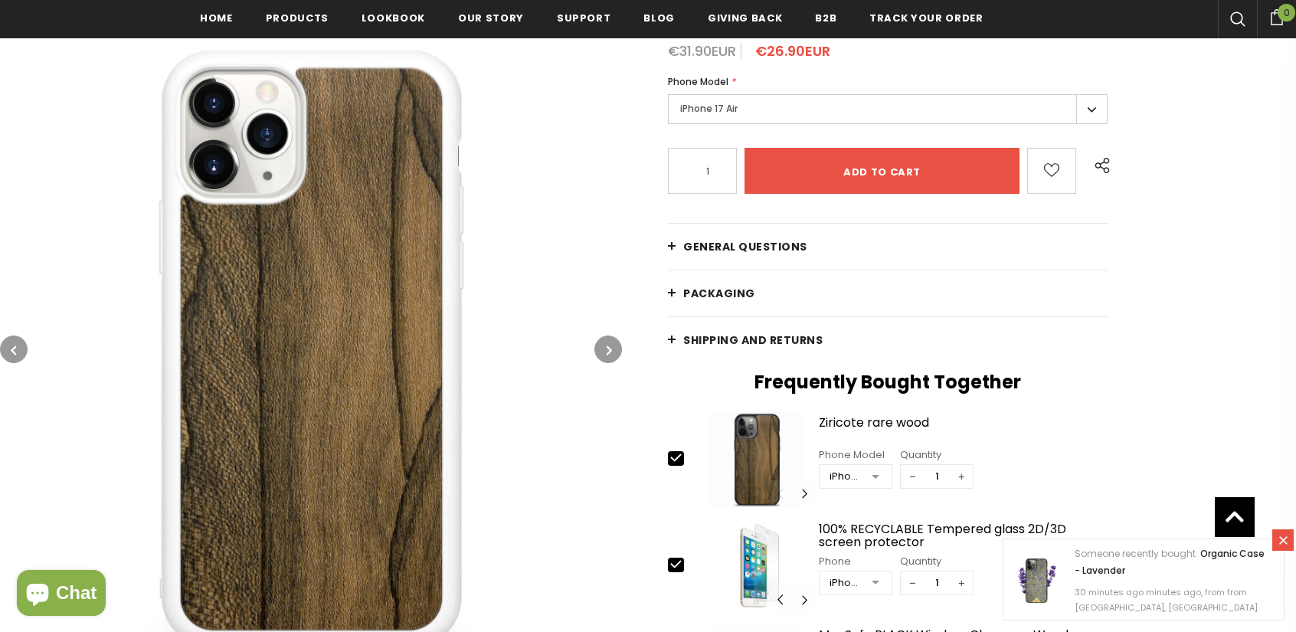
click at [605, 345] on button "button" at bounding box center [608, 349] width 28 height 28
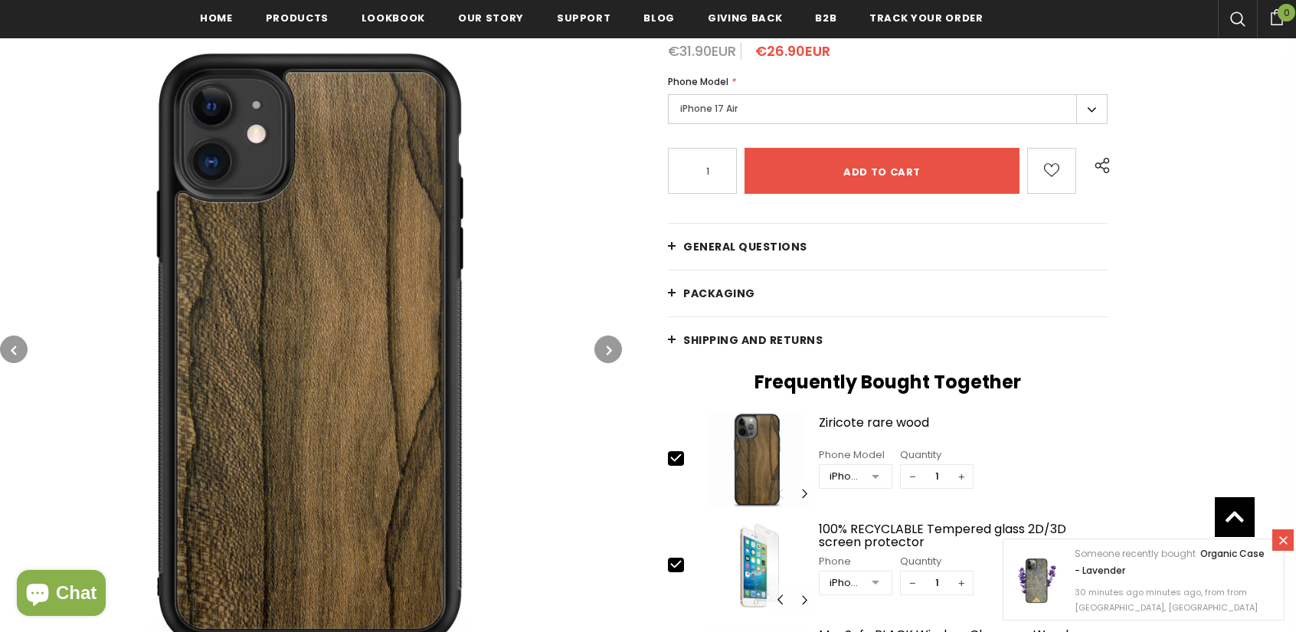
click at [605, 345] on button "button" at bounding box center [608, 349] width 28 height 28
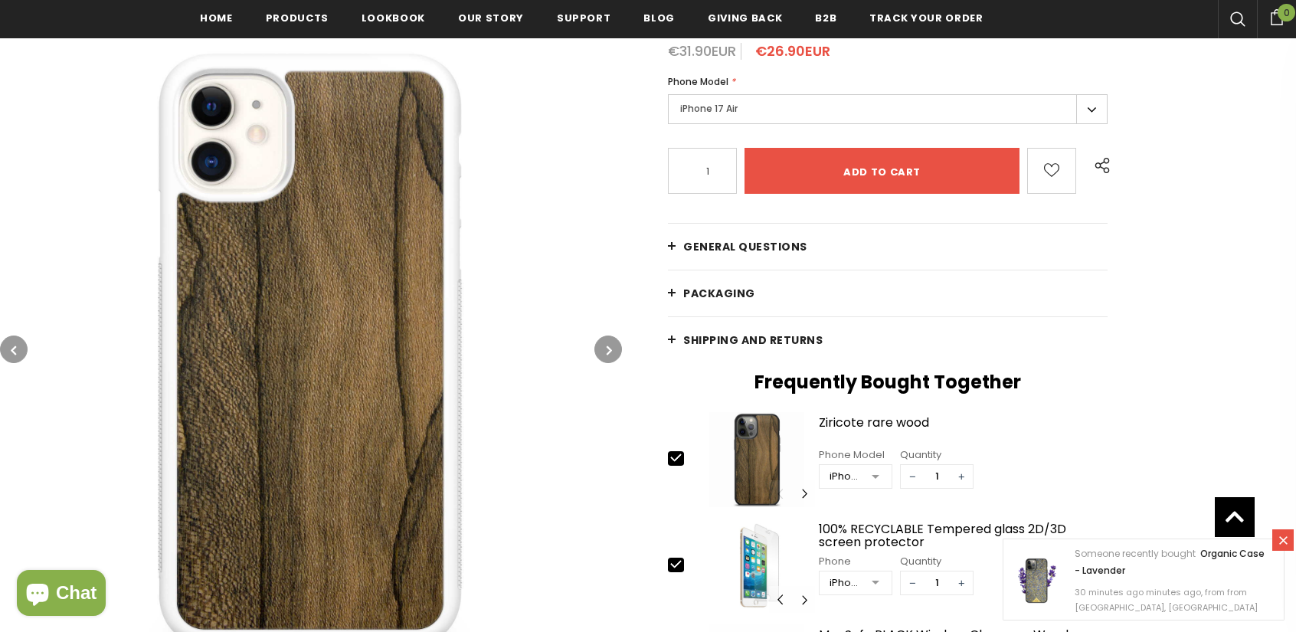
click at [605, 345] on button "button" at bounding box center [608, 349] width 28 height 28
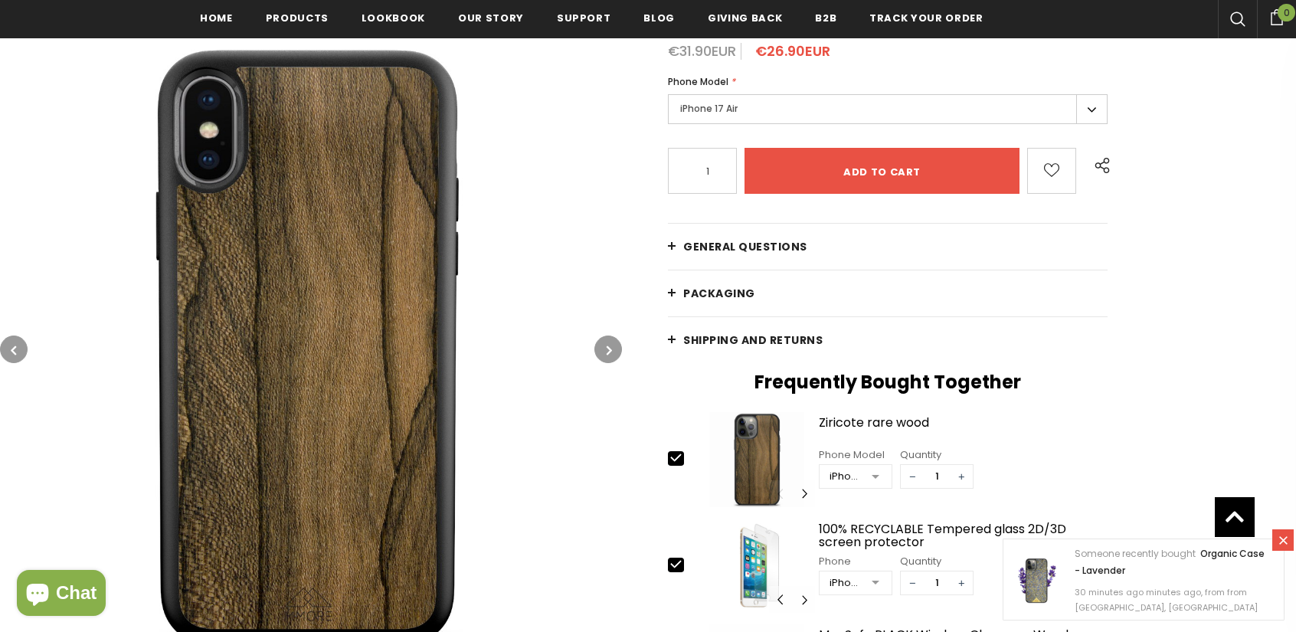
click at [605, 345] on button "button" at bounding box center [608, 349] width 28 height 28
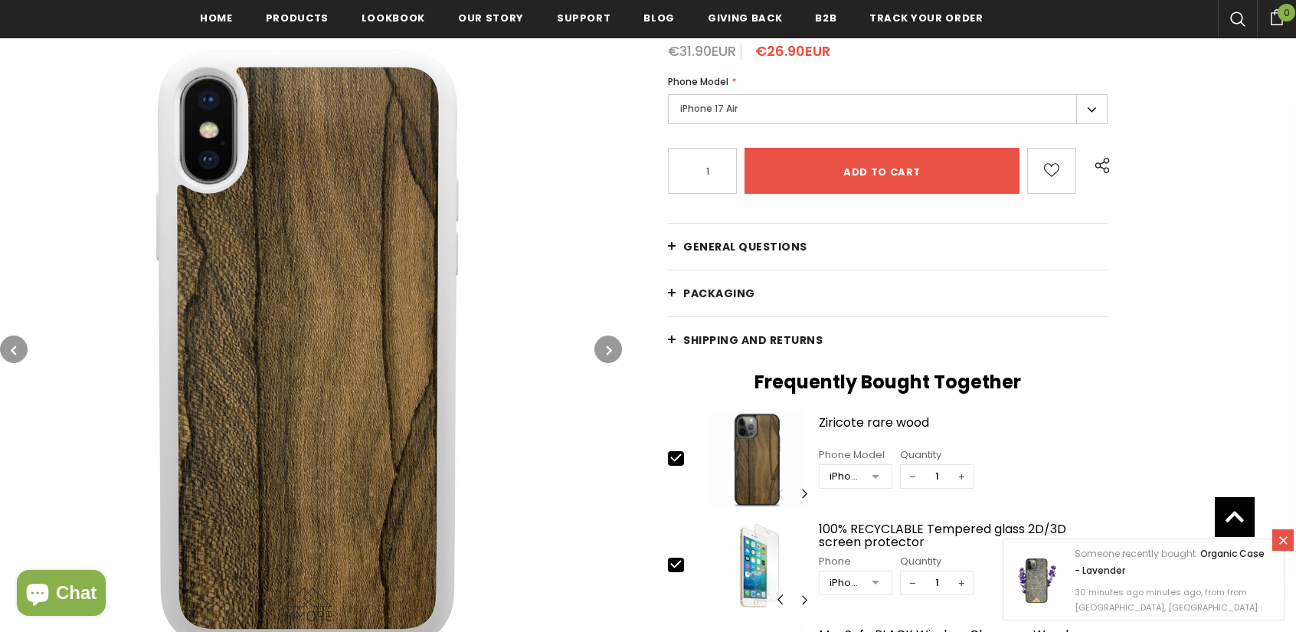
click at [605, 345] on button "button" at bounding box center [608, 349] width 28 height 28
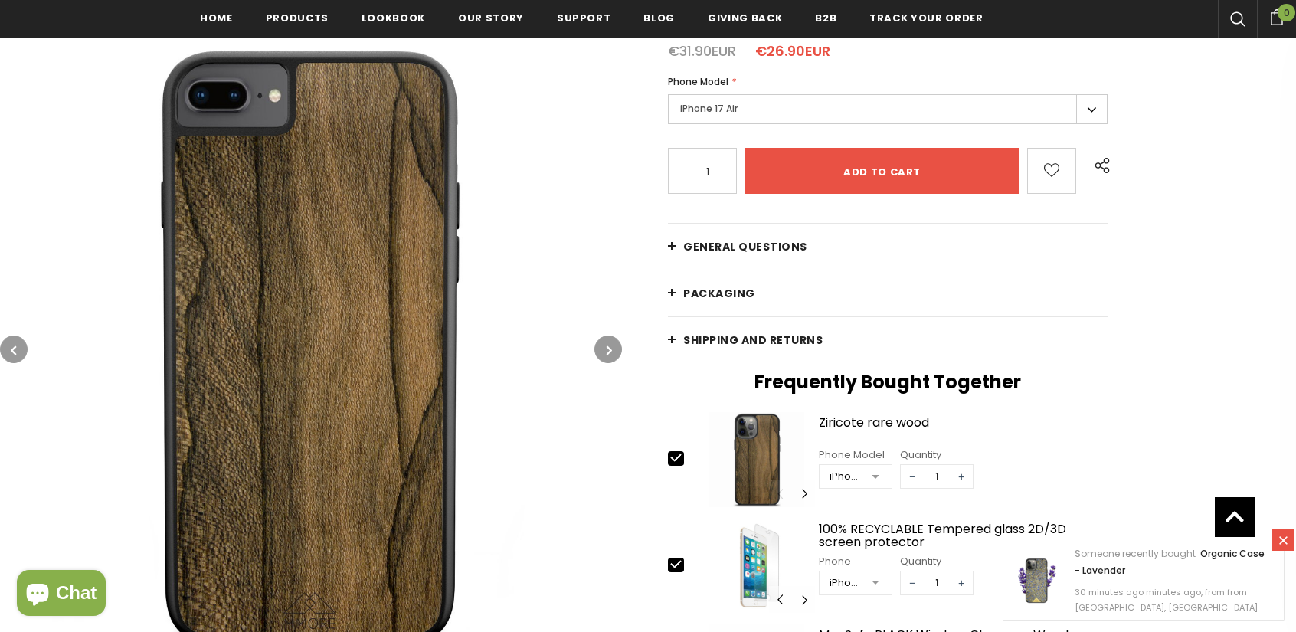
click at [605, 345] on button "button" at bounding box center [608, 349] width 28 height 28
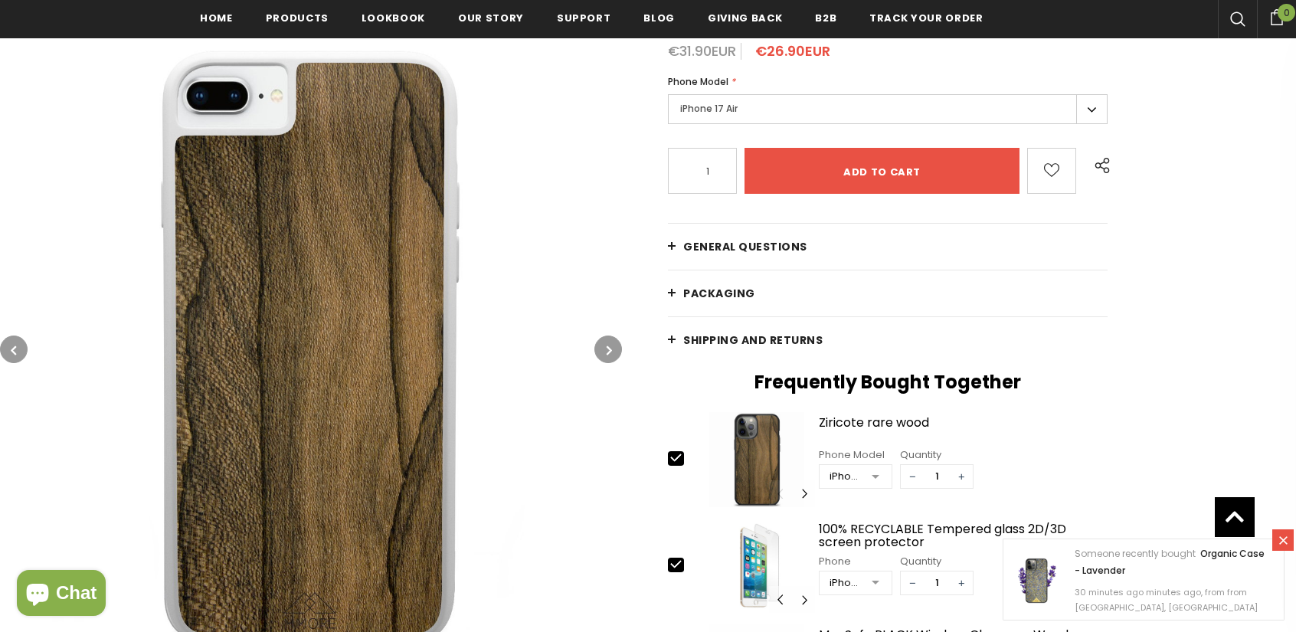
click at [605, 345] on button "button" at bounding box center [608, 349] width 28 height 28
click at [604, 345] on button "button" at bounding box center [608, 349] width 28 height 28
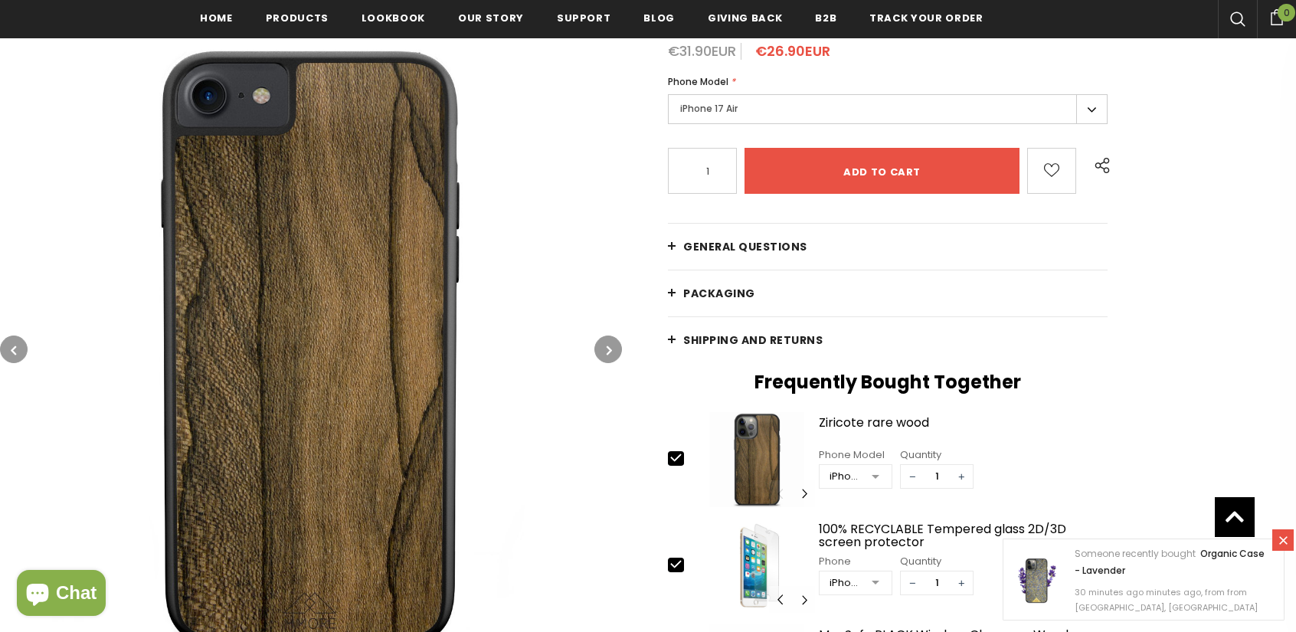
click at [604, 345] on button "button" at bounding box center [608, 349] width 28 height 28
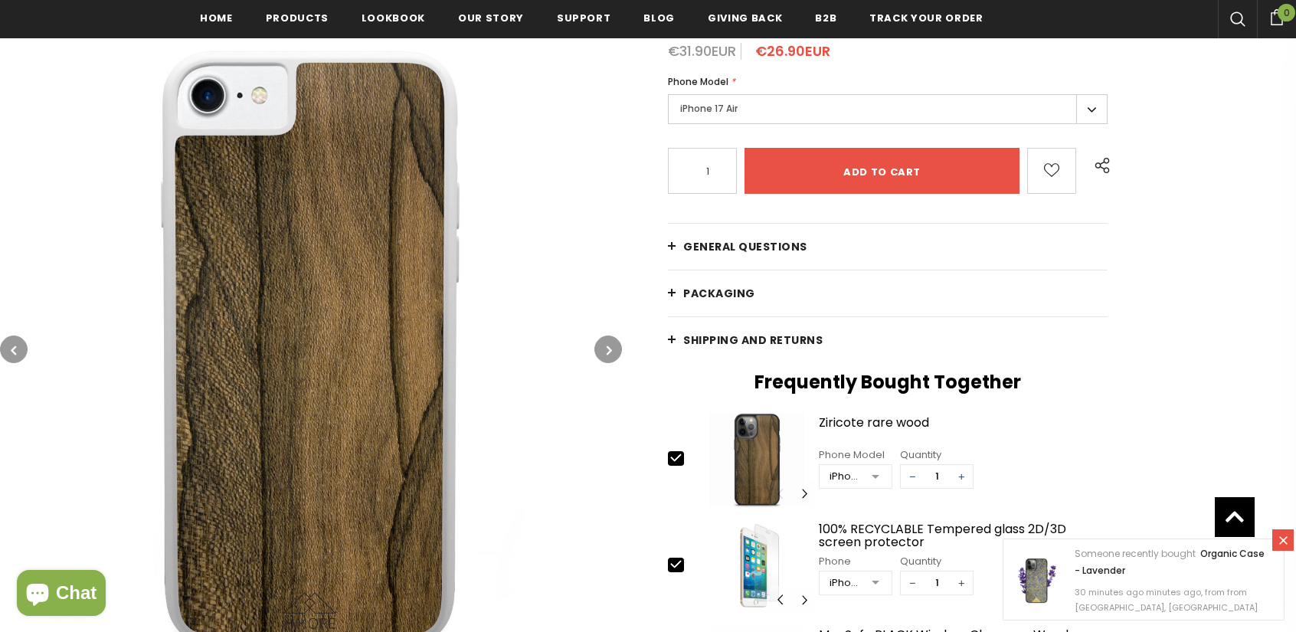
click at [604, 345] on button "button" at bounding box center [608, 349] width 28 height 28
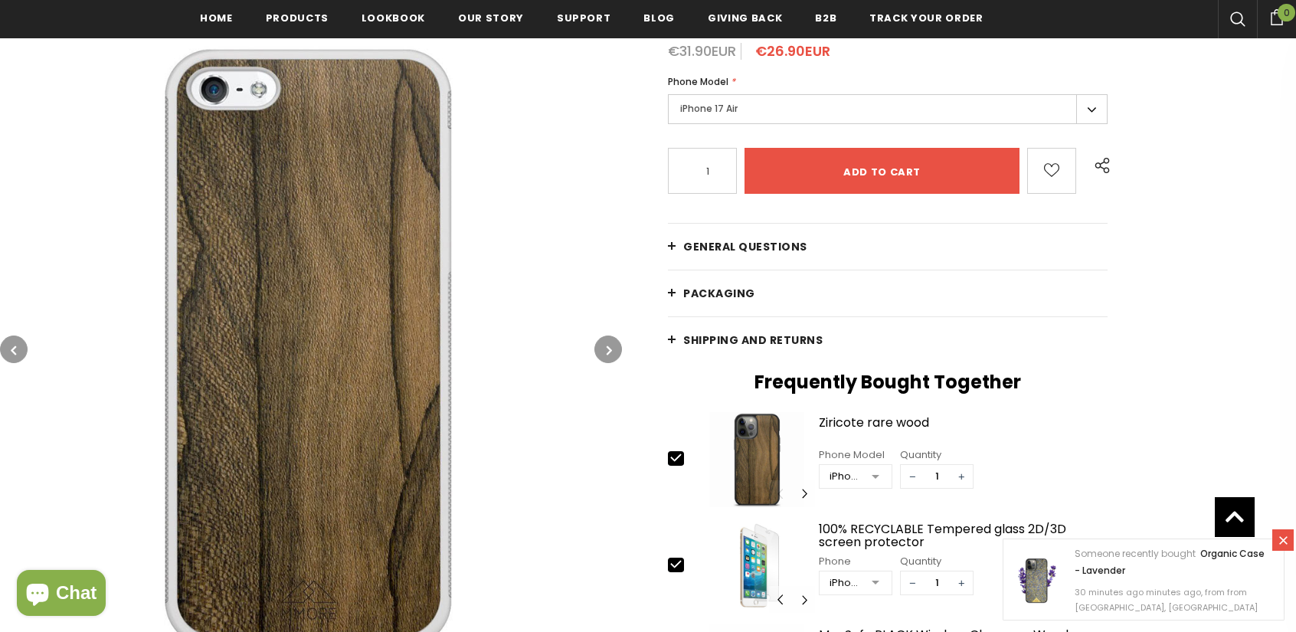
click at [604, 345] on button "button" at bounding box center [608, 349] width 28 height 28
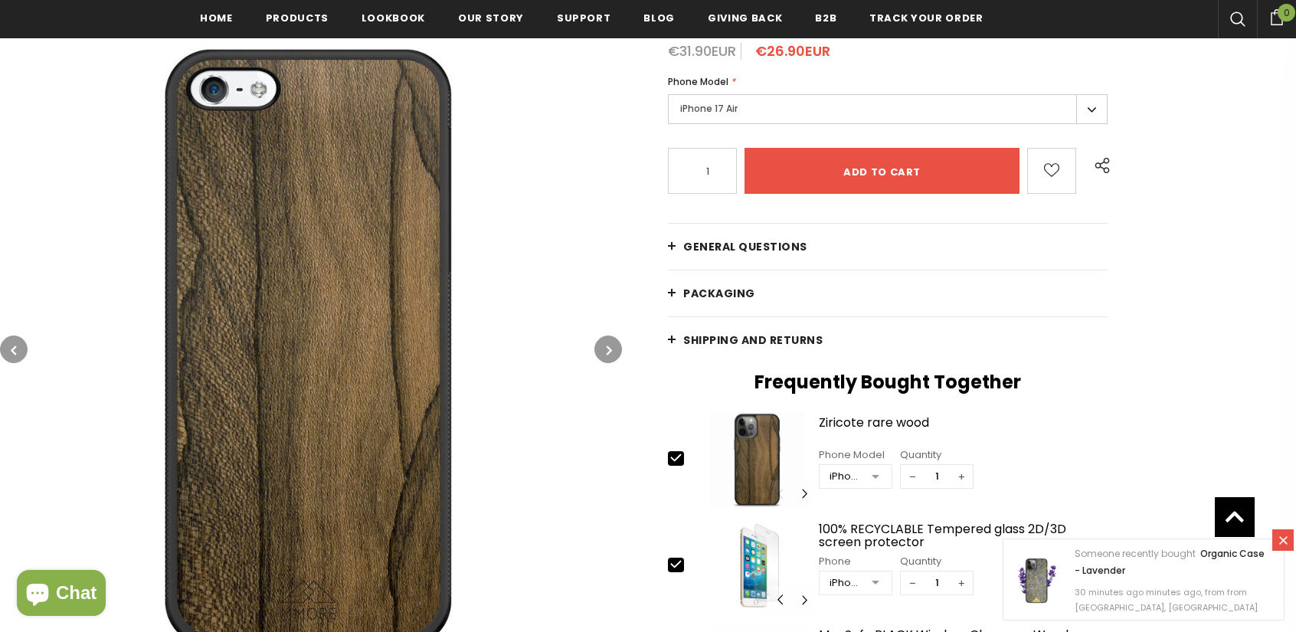
click at [604, 345] on button "button" at bounding box center [608, 349] width 28 height 28
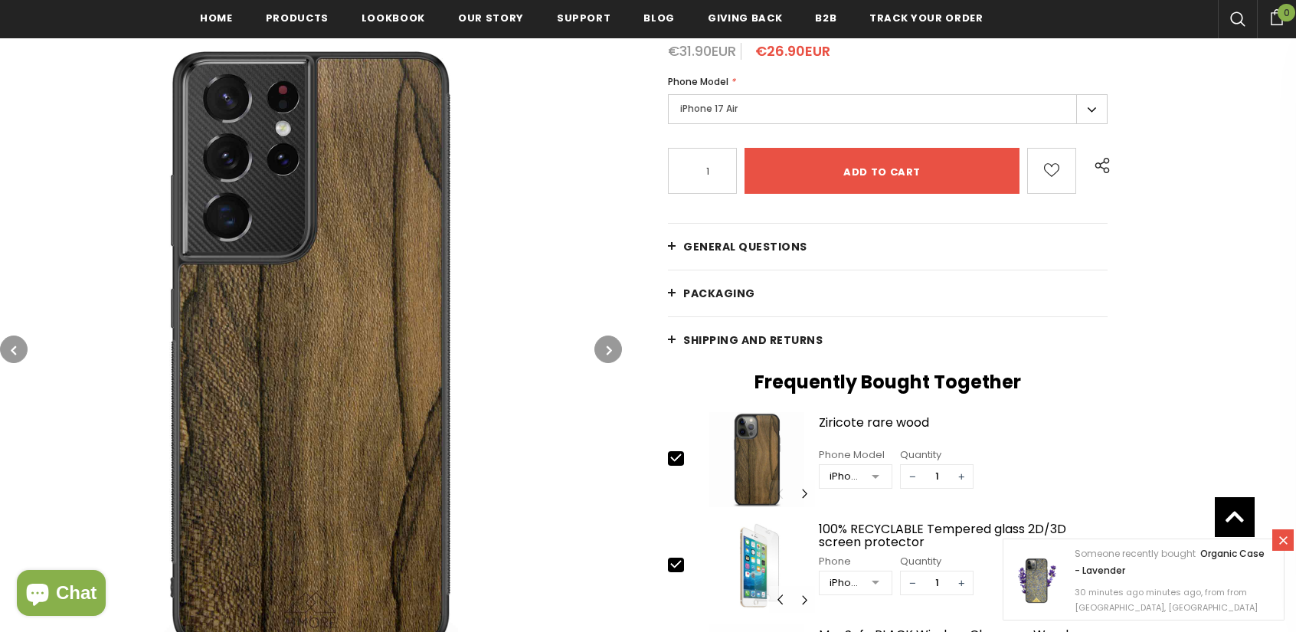
click at [604, 345] on button "button" at bounding box center [608, 349] width 28 height 28
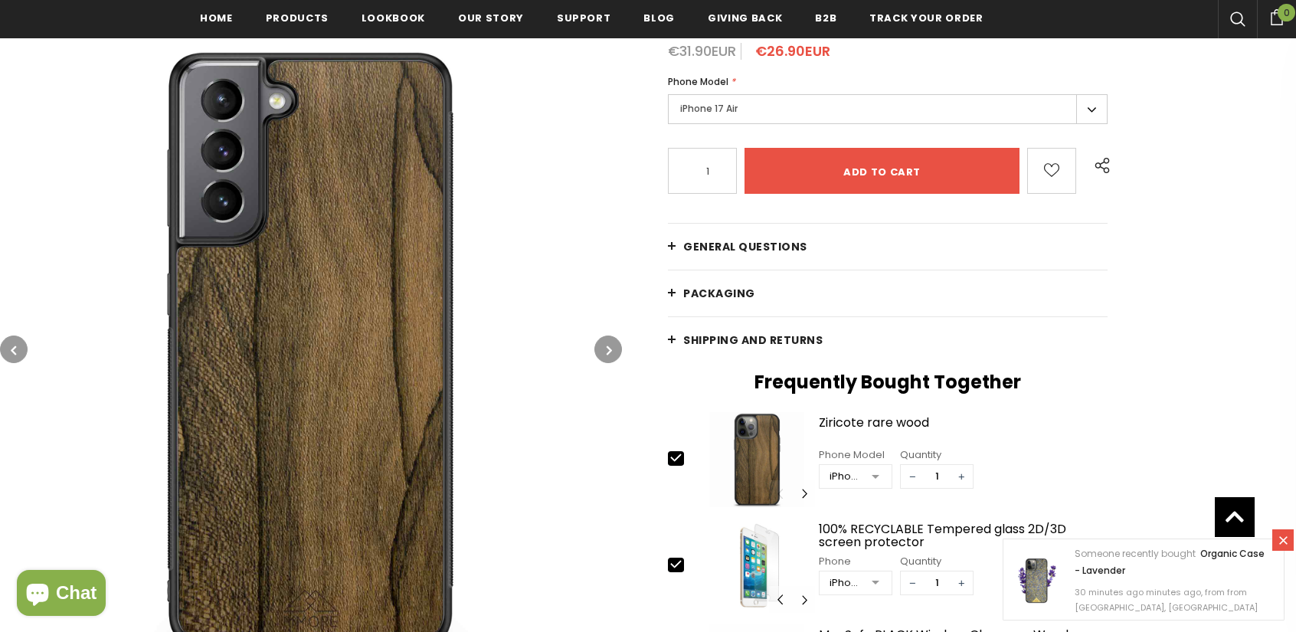
click at [604, 345] on button "button" at bounding box center [608, 349] width 28 height 28
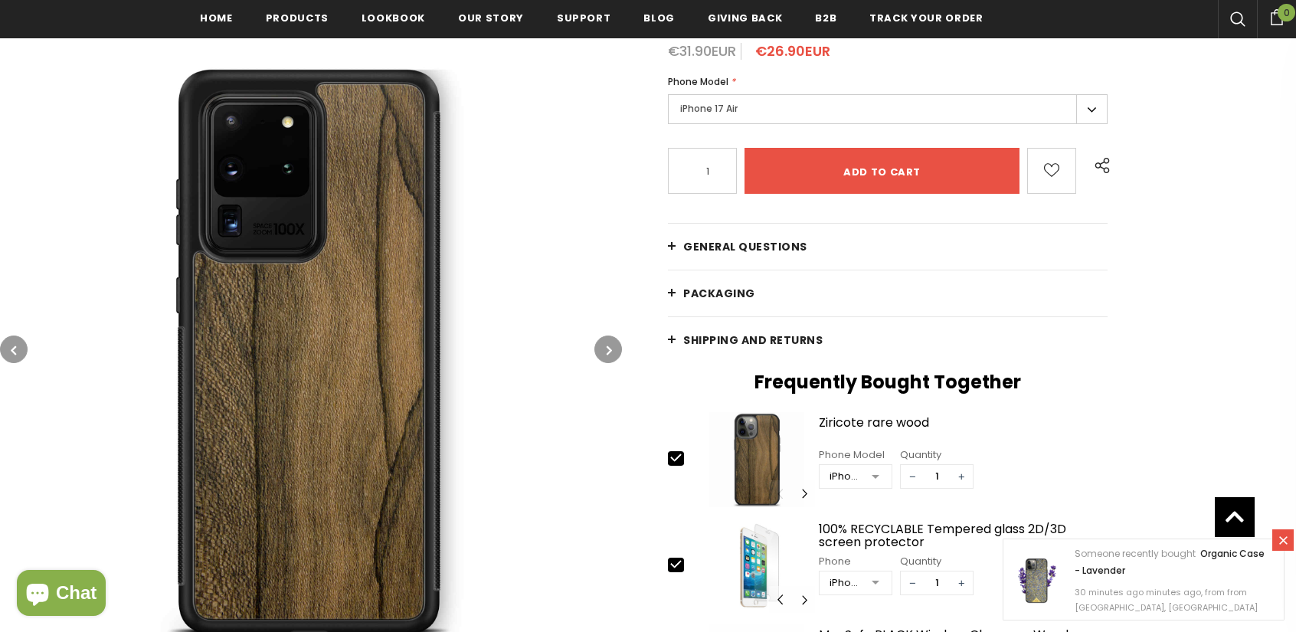
click at [604, 345] on button "button" at bounding box center [608, 349] width 28 height 28
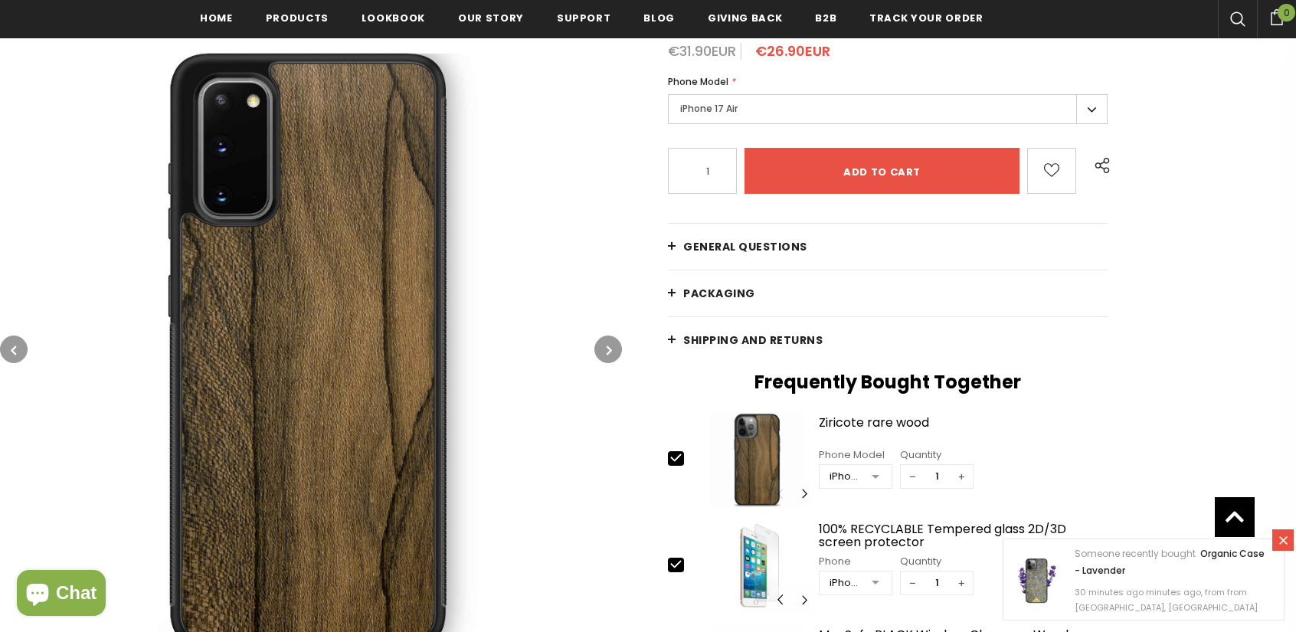
click at [604, 345] on button "button" at bounding box center [608, 349] width 28 height 28
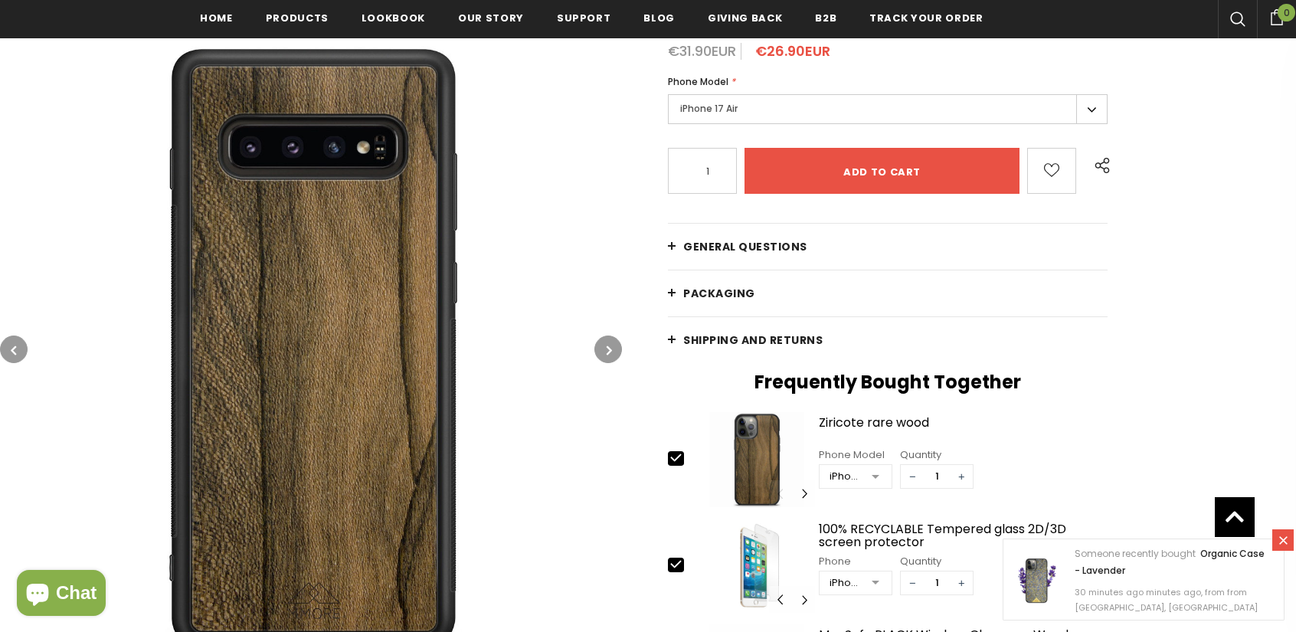
click at [604, 345] on button "button" at bounding box center [608, 349] width 28 height 28
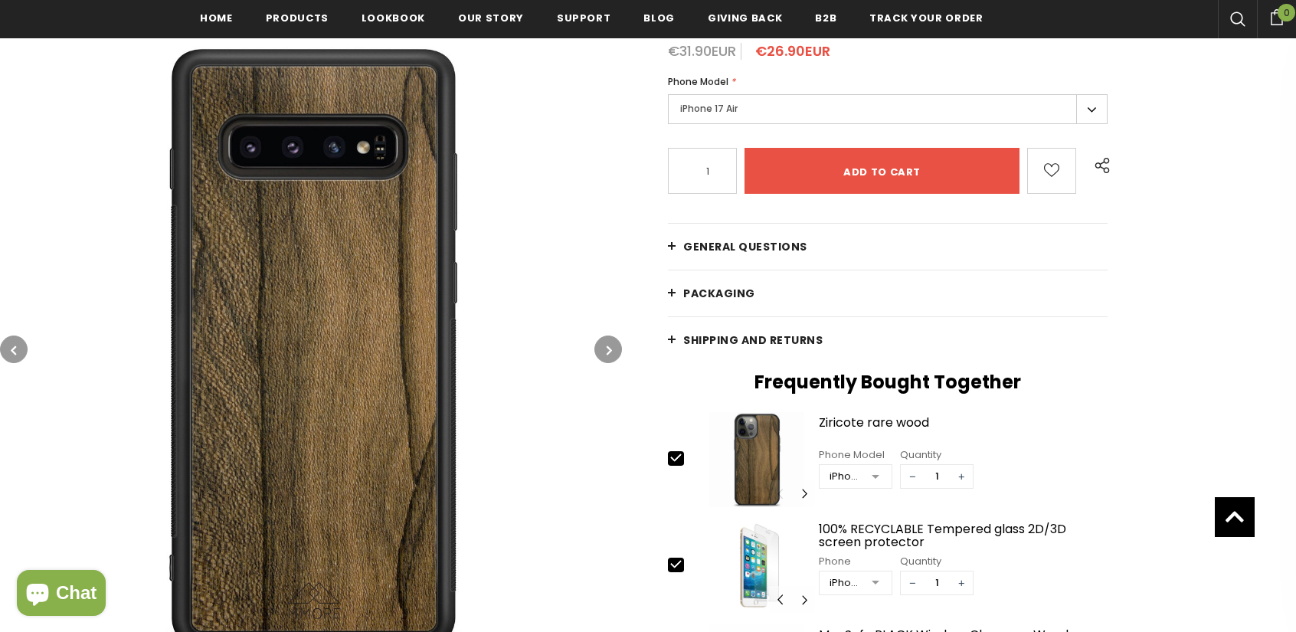
click at [604, 345] on button "button" at bounding box center [608, 349] width 28 height 28
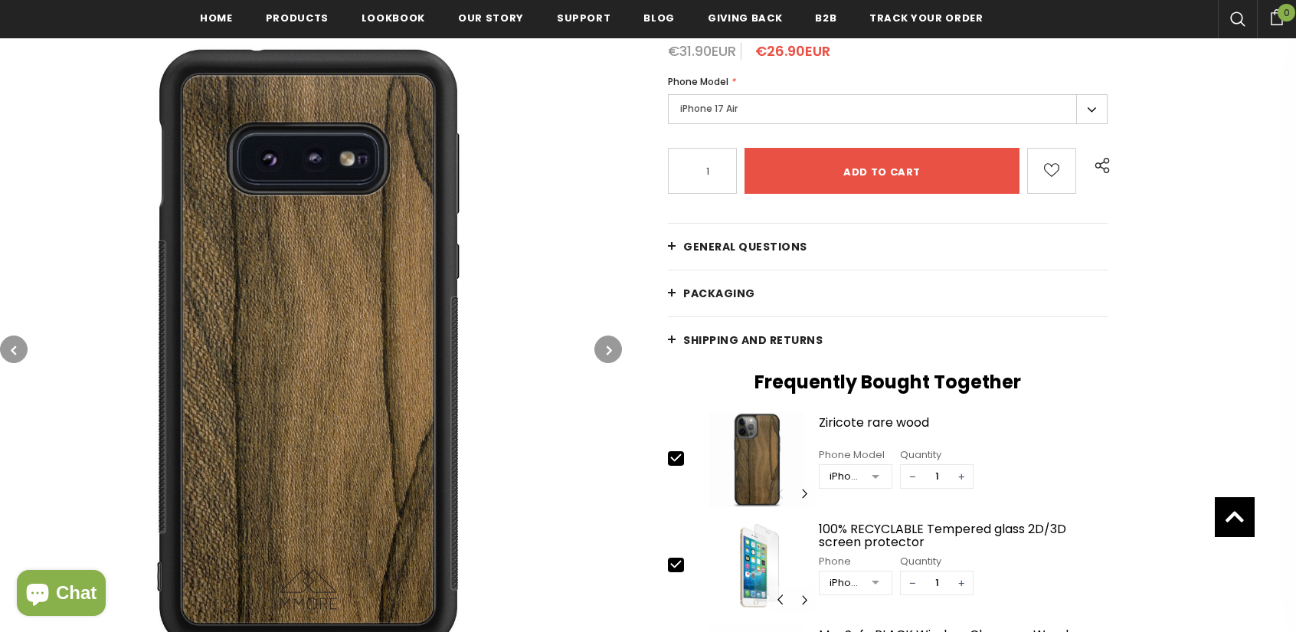
click at [604, 345] on button "button" at bounding box center [608, 349] width 28 height 28
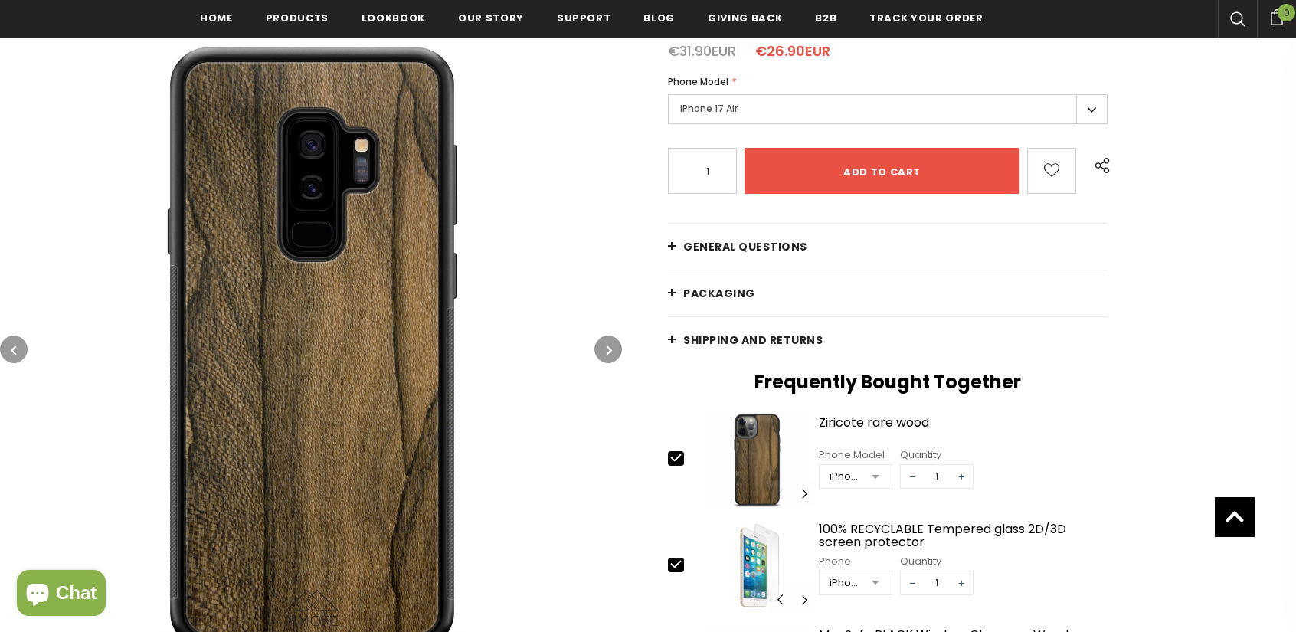
click at [604, 345] on button "button" at bounding box center [608, 349] width 28 height 28
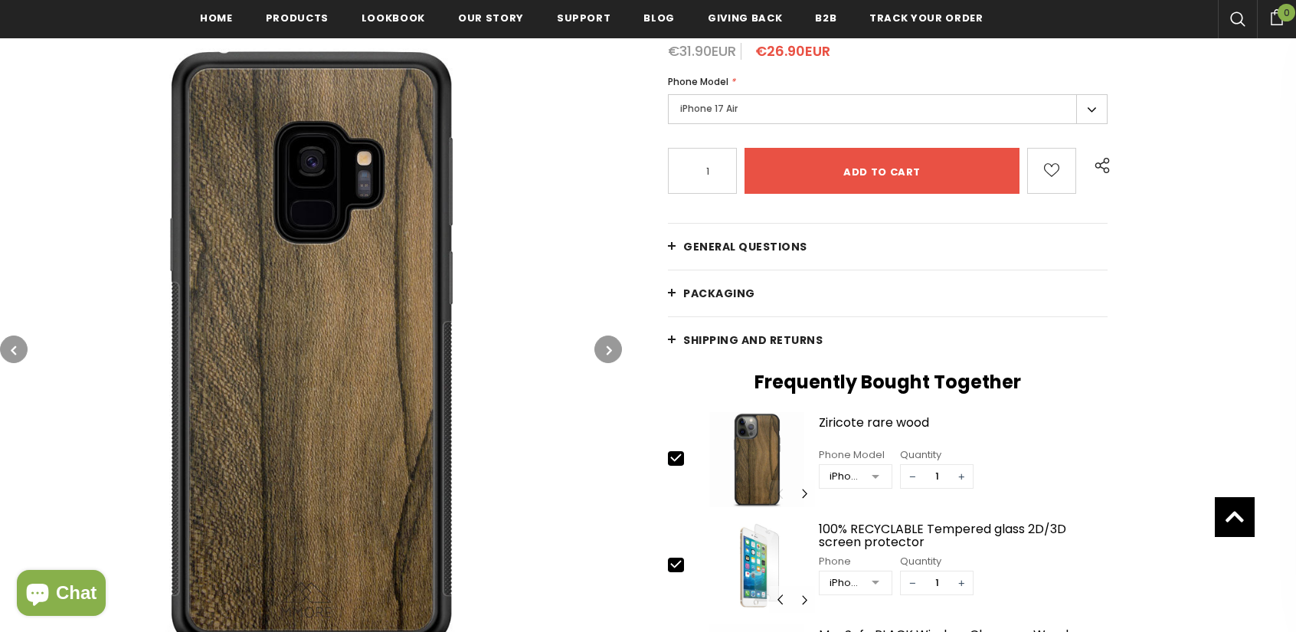
click at [604, 345] on button "button" at bounding box center [608, 349] width 28 height 28
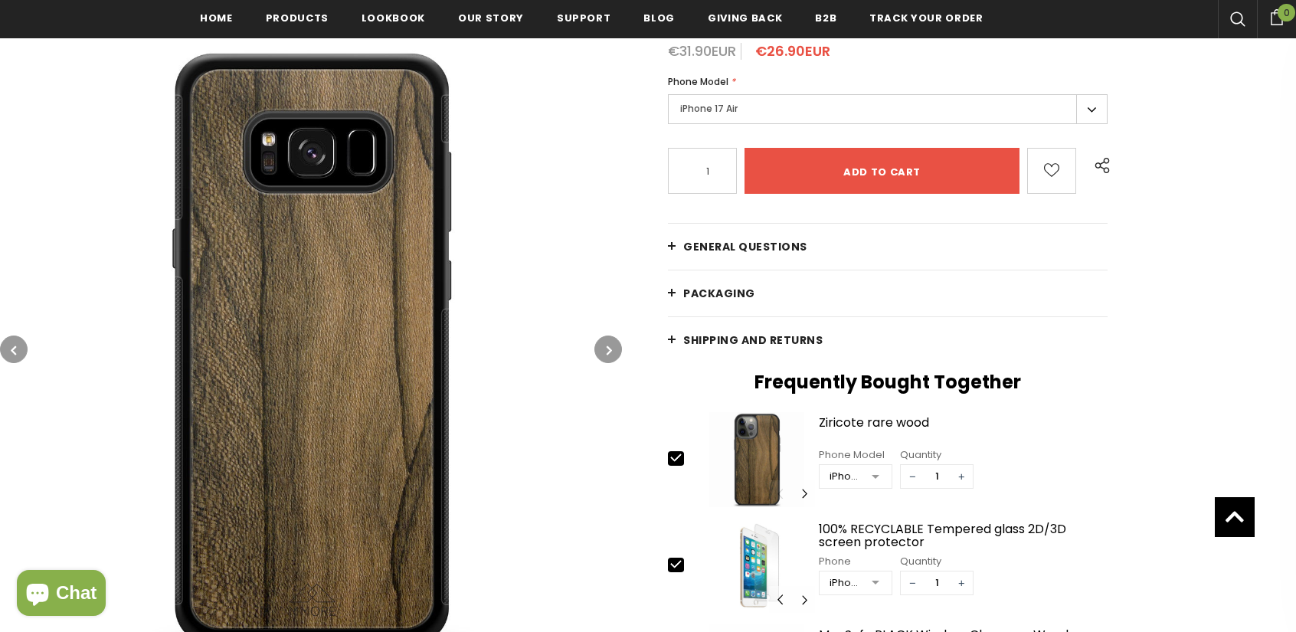
click at [604, 345] on button "button" at bounding box center [608, 349] width 28 height 28
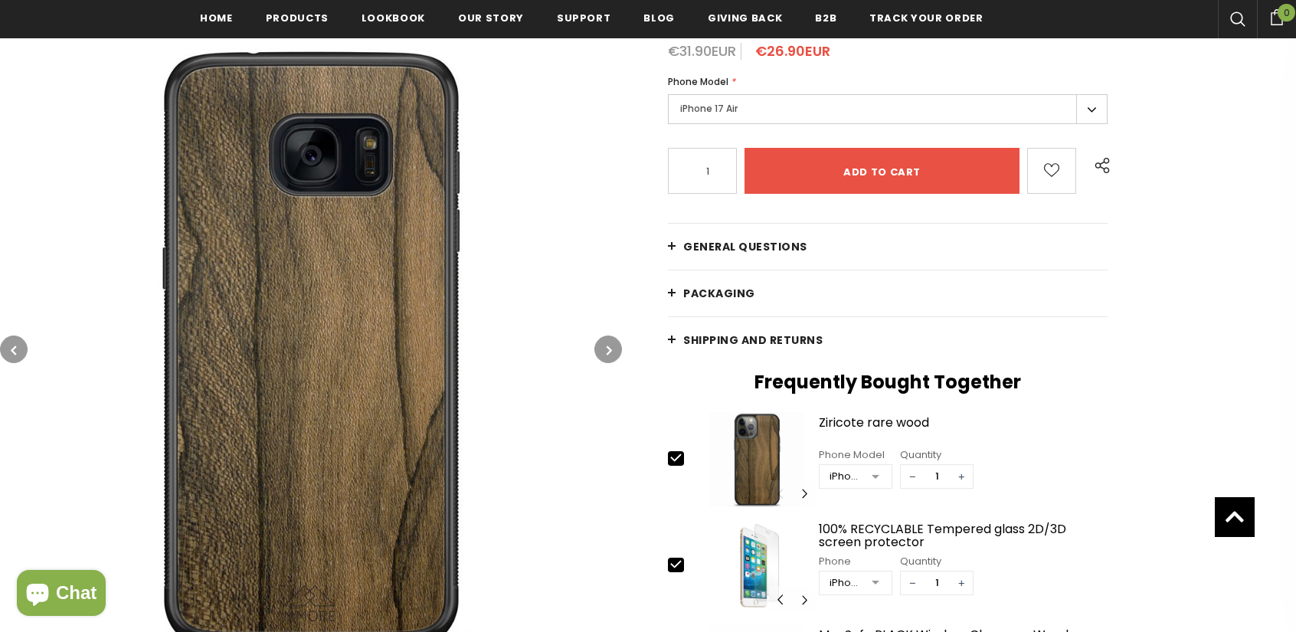
click at [604, 345] on button "button" at bounding box center [608, 349] width 28 height 28
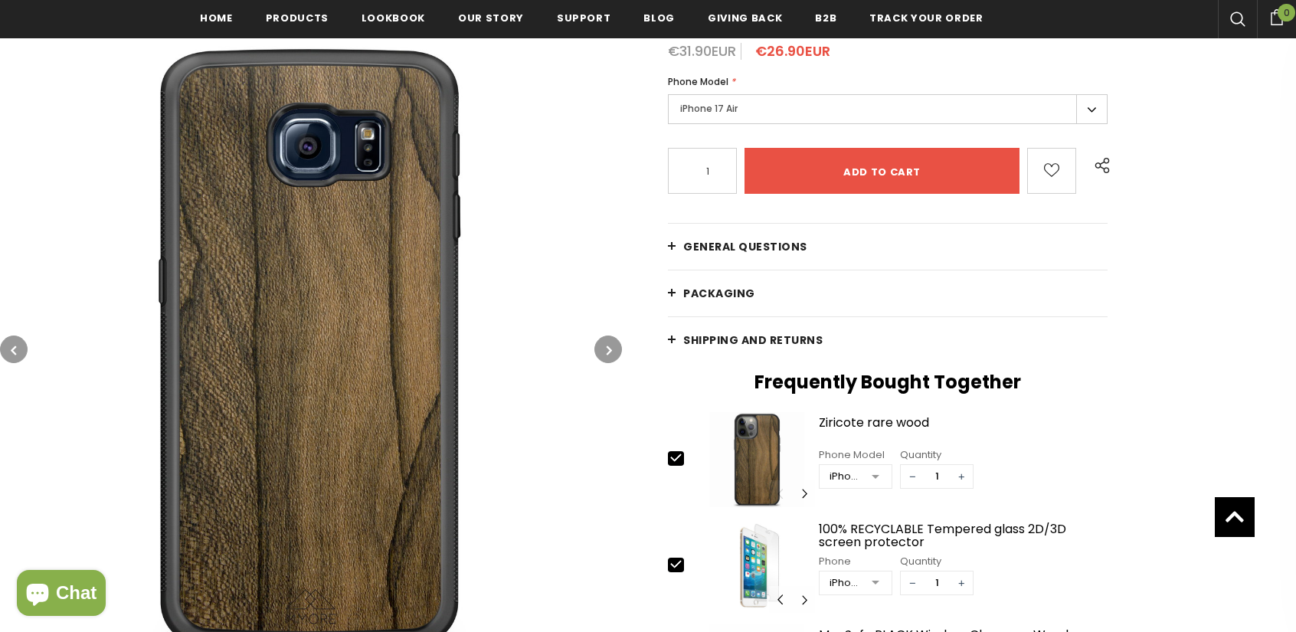
click at [604, 345] on button "button" at bounding box center [608, 349] width 28 height 28
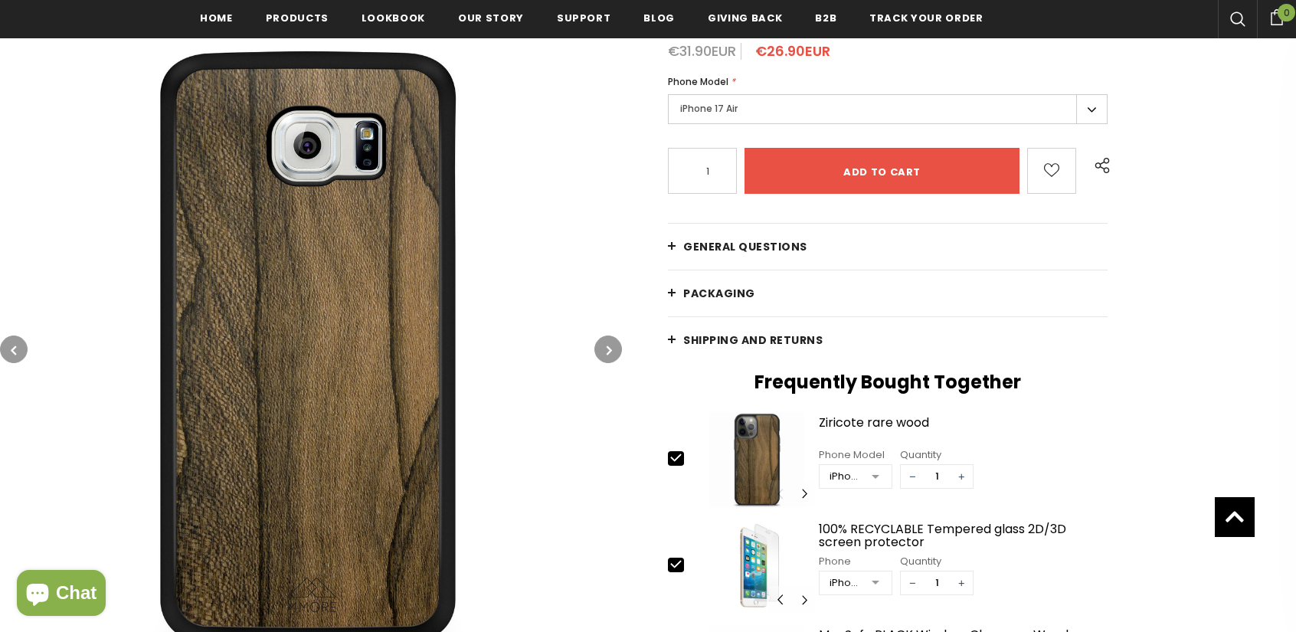
click at [604, 345] on button "button" at bounding box center [608, 349] width 28 height 28
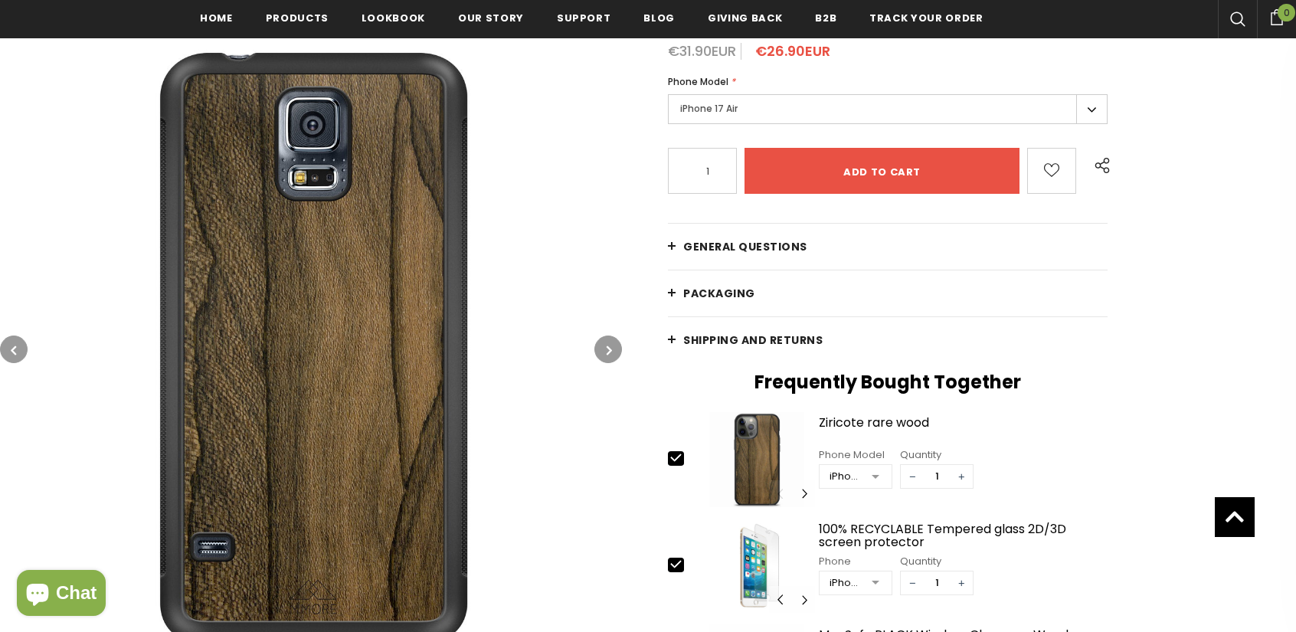
click at [604, 345] on button "button" at bounding box center [608, 349] width 28 height 28
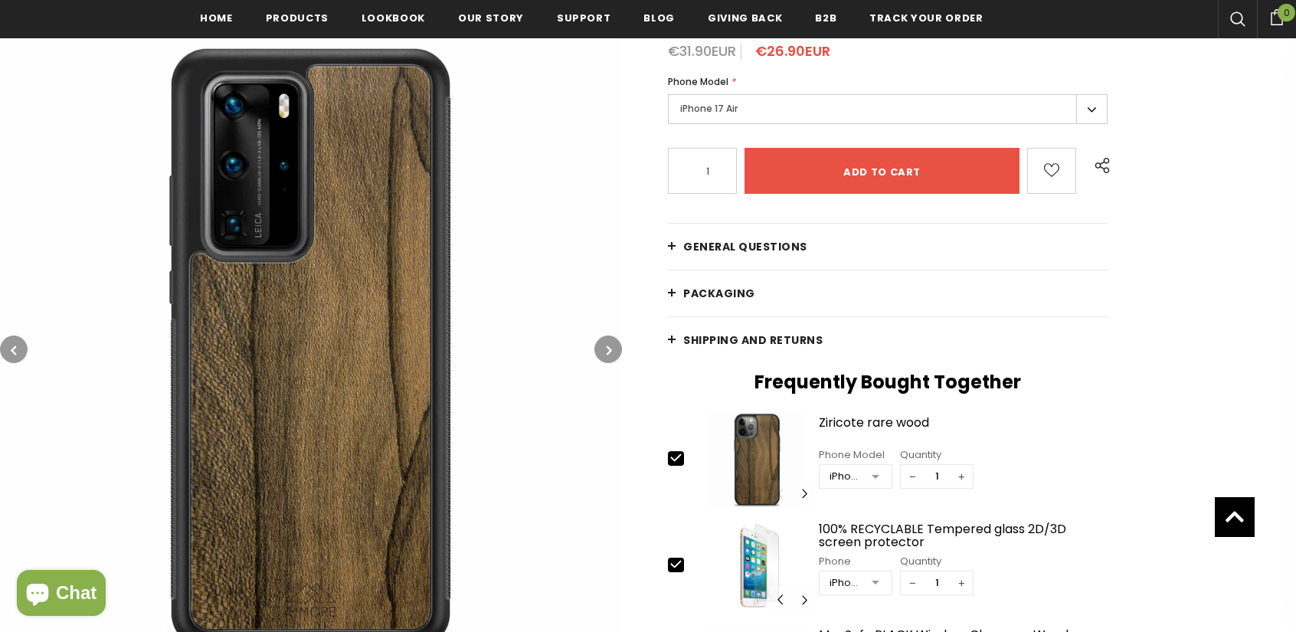
click at [604, 345] on button "button" at bounding box center [608, 349] width 28 height 28
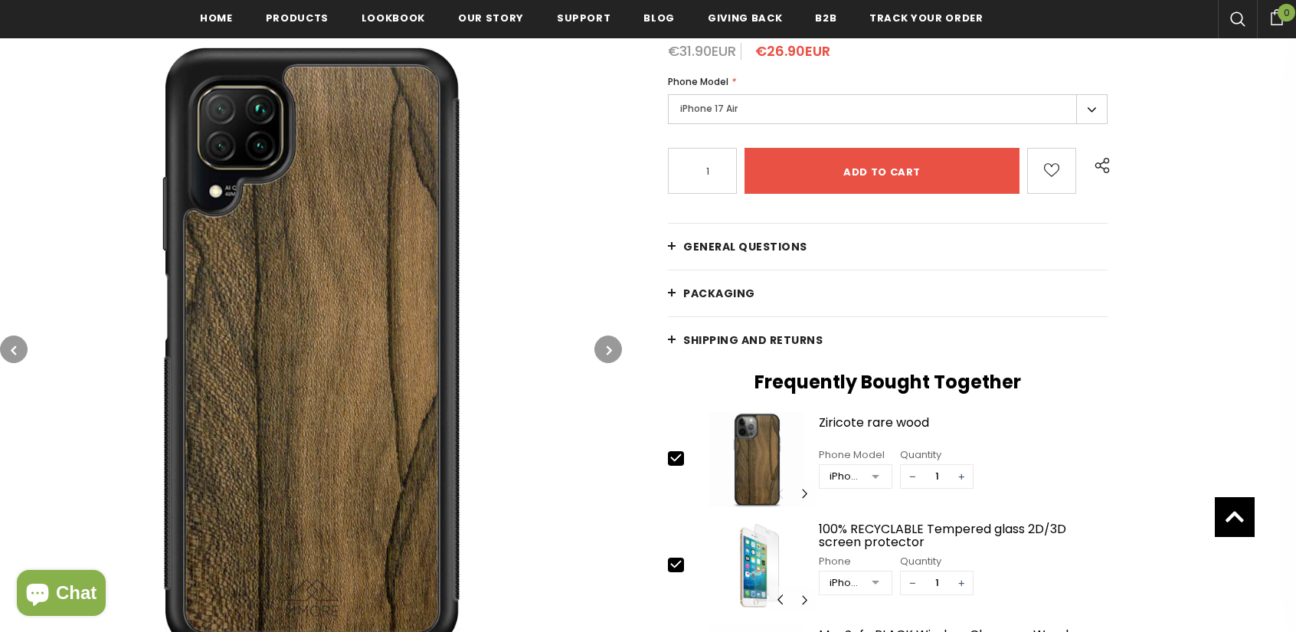
click at [604, 345] on button "button" at bounding box center [608, 349] width 28 height 28
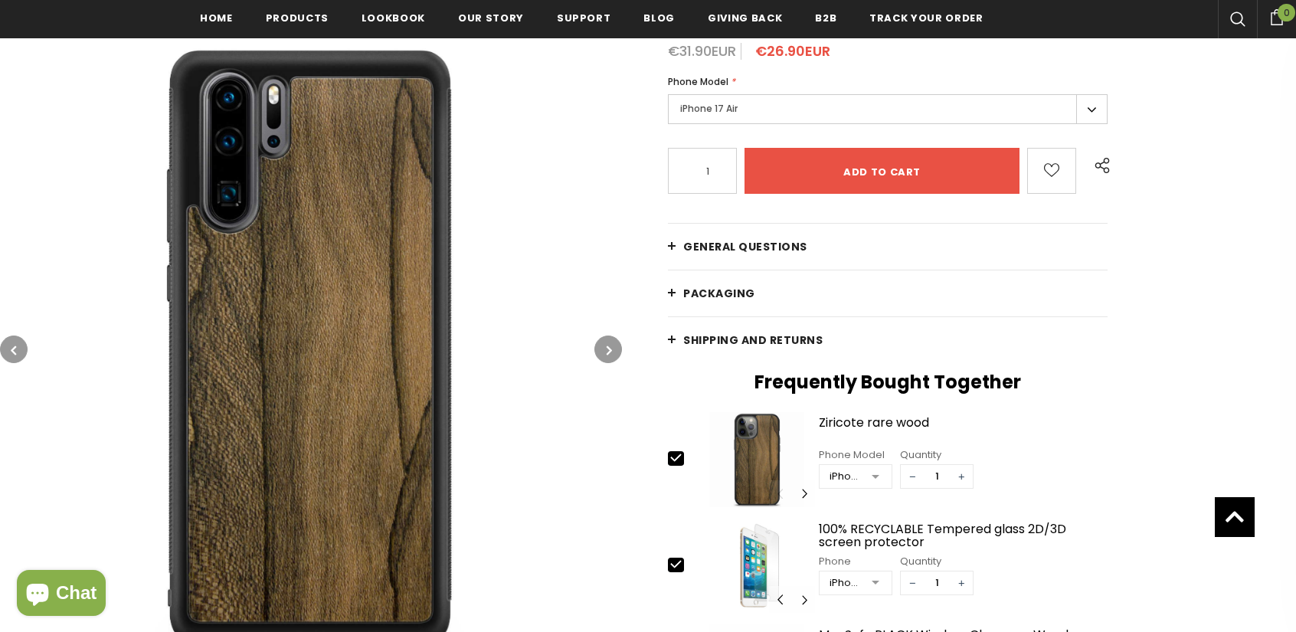
click at [601, 347] on button "button" at bounding box center [608, 349] width 28 height 28
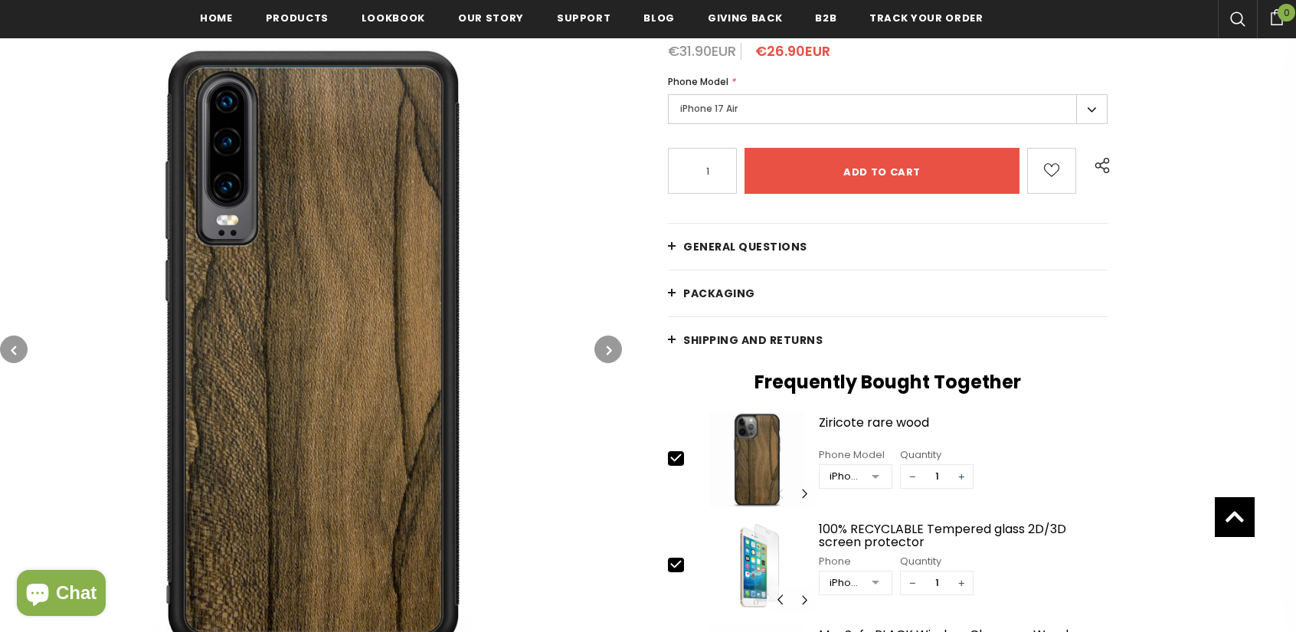
click at [601, 347] on button "button" at bounding box center [608, 349] width 28 height 28
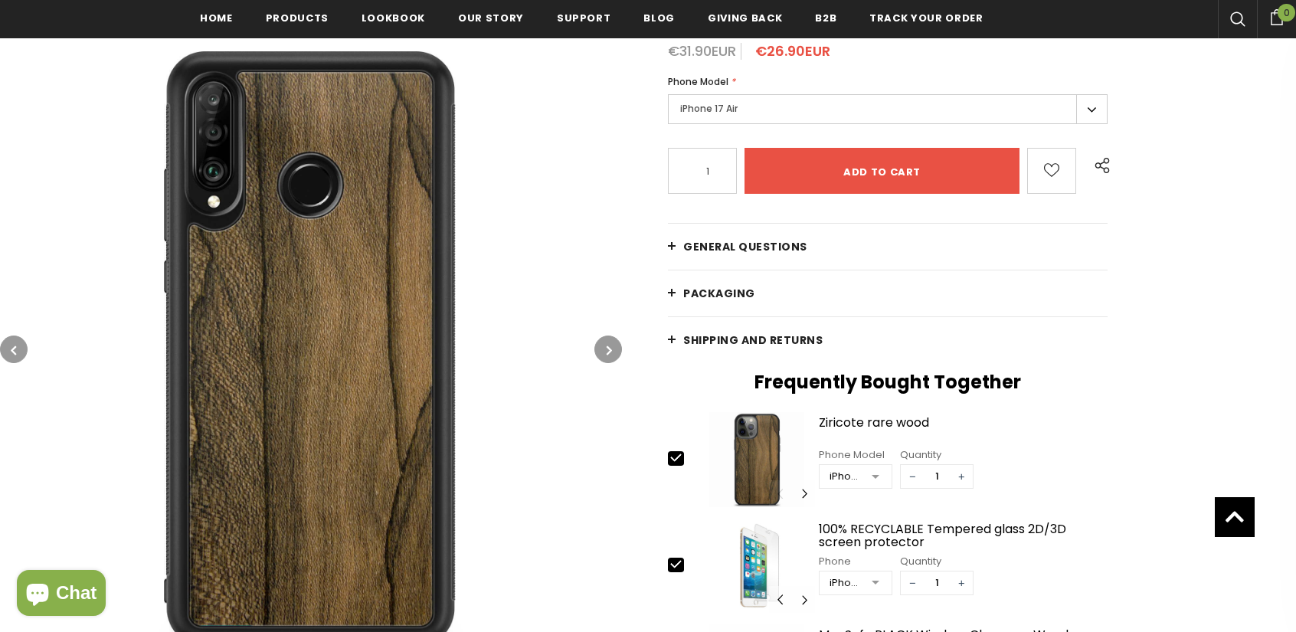
click at [601, 347] on button "button" at bounding box center [608, 349] width 28 height 28
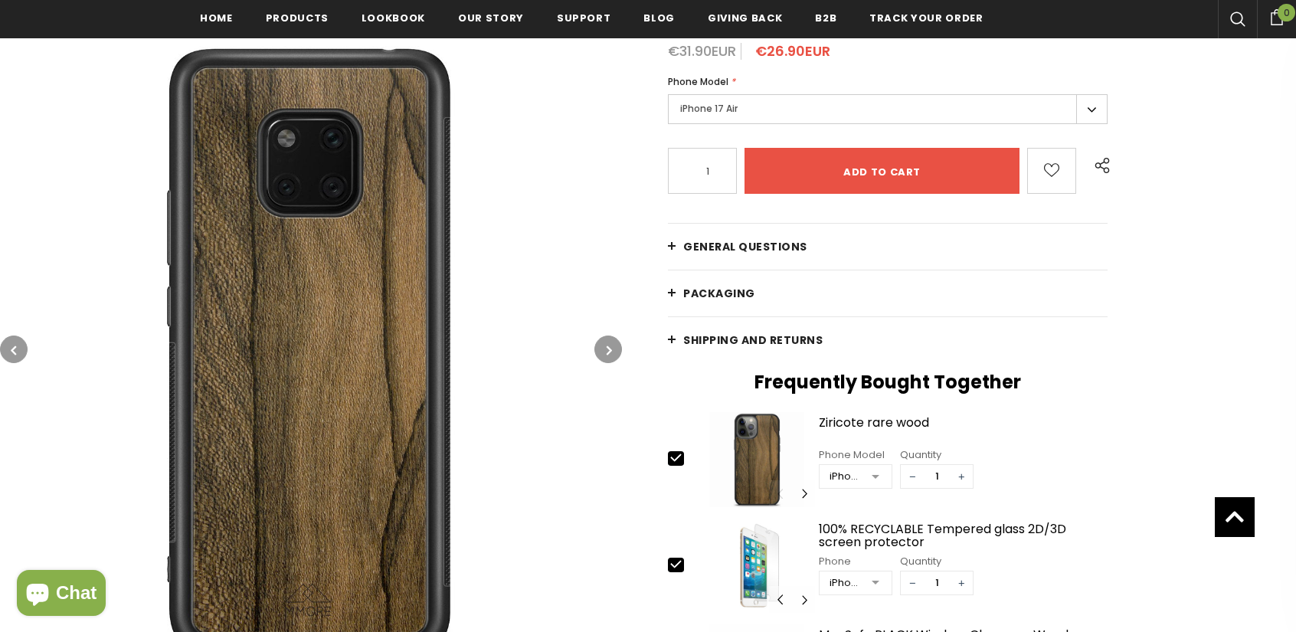
click at [601, 347] on button "button" at bounding box center [608, 349] width 28 height 28
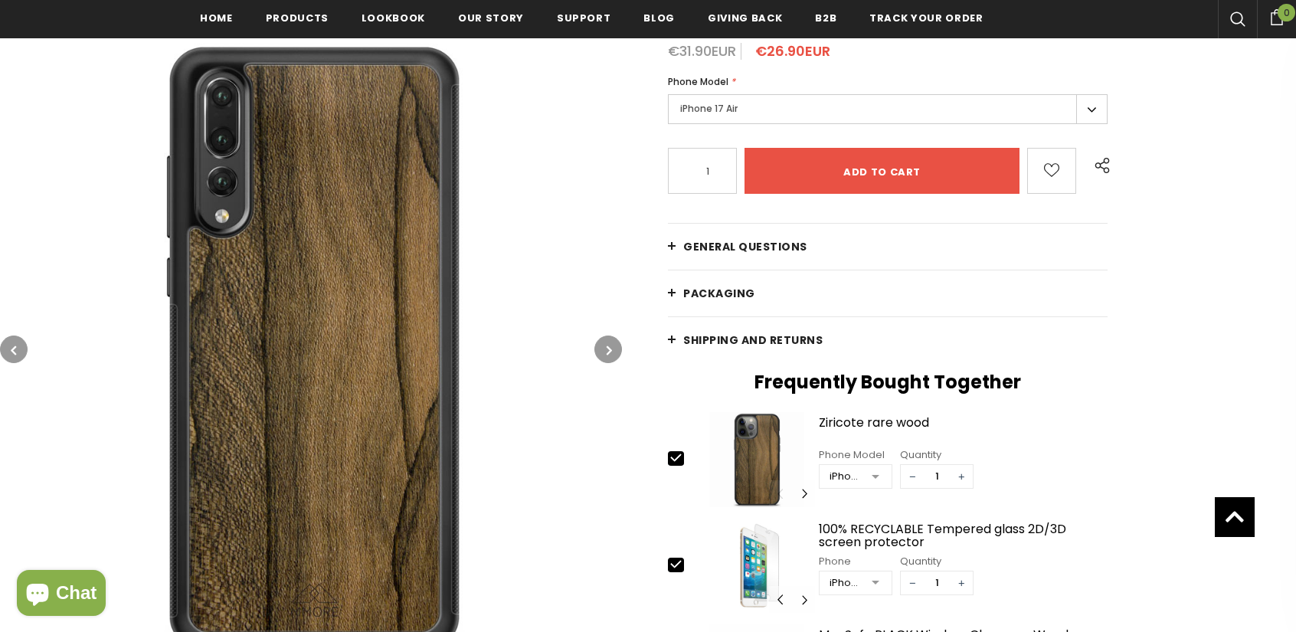
click at [601, 347] on button "button" at bounding box center [608, 349] width 28 height 28
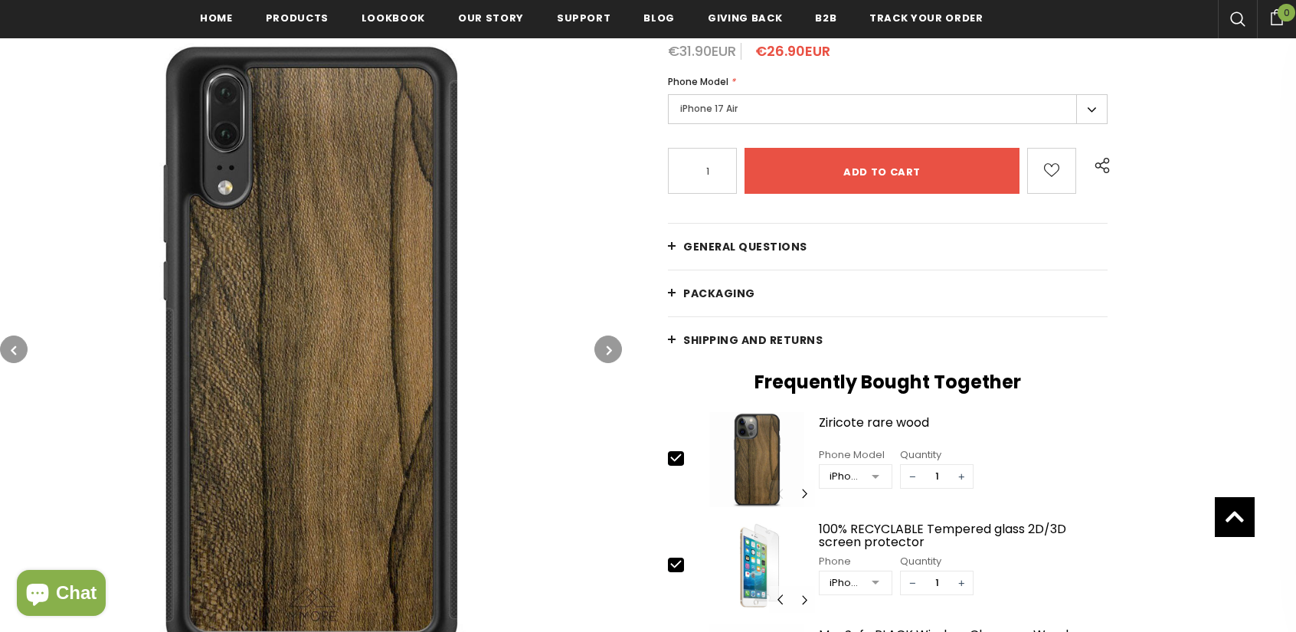
click at [601, 347] on button "button" at bounding box center [608, 349] width 28 height 28
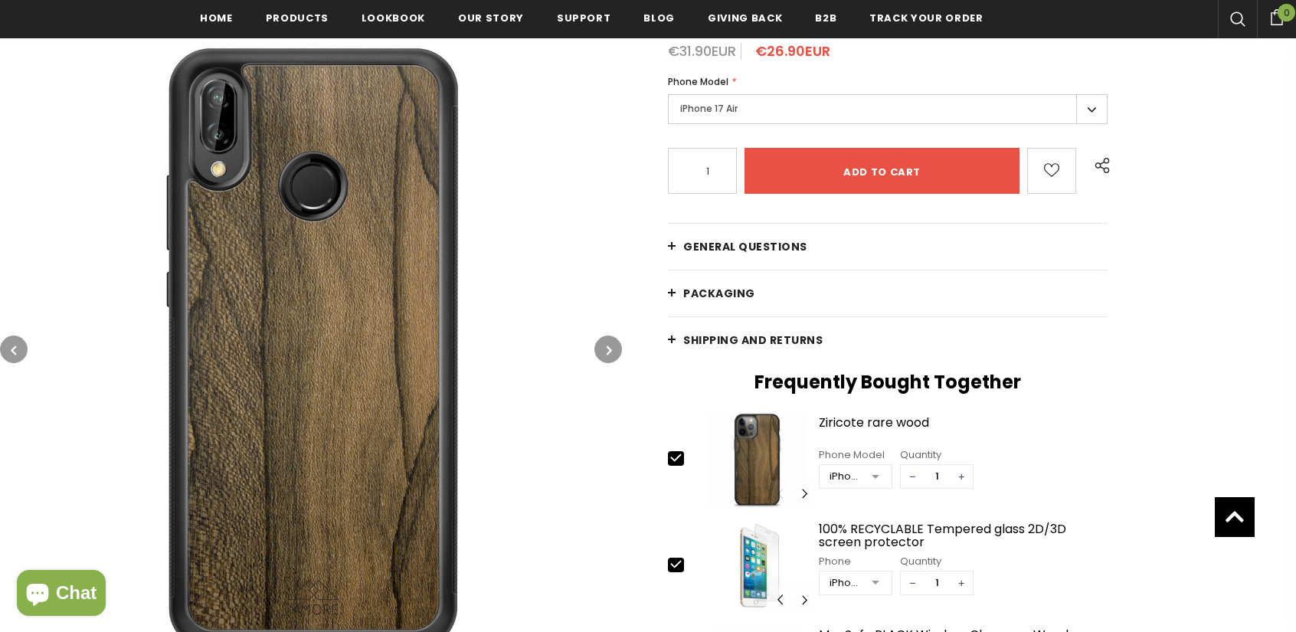
click at [601, 347] on button "button" at bounding box center [608, 349] width 28 height 28
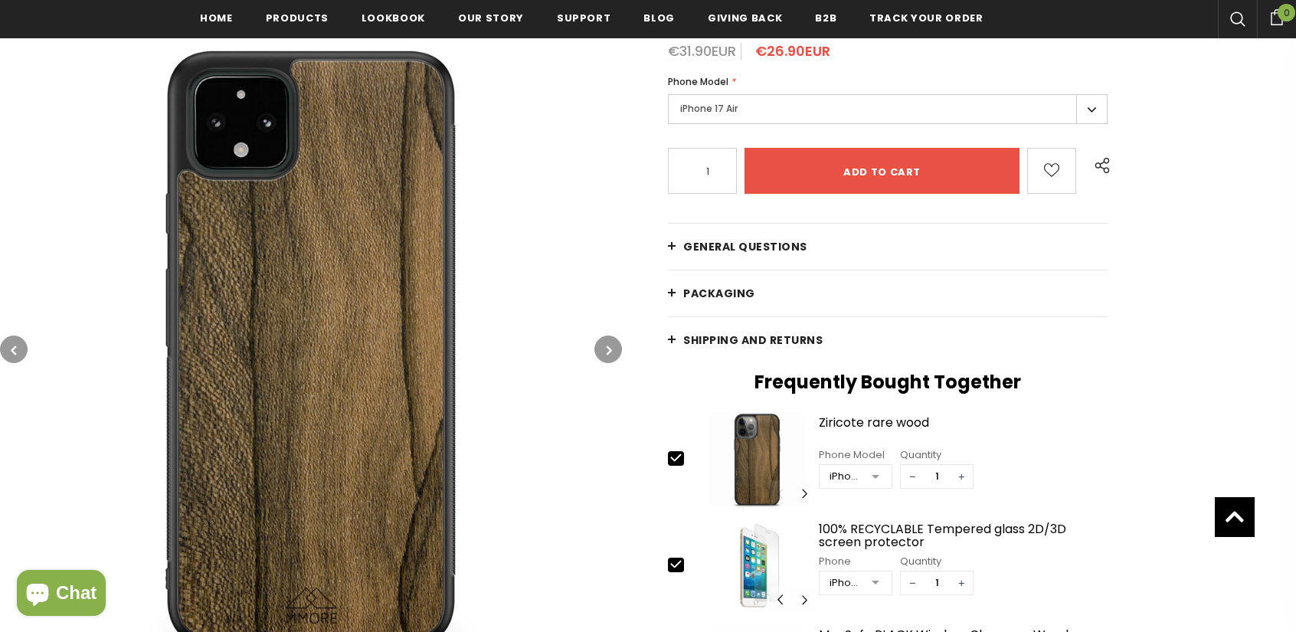
click at [601, 347] on button "button" at bounding box center [608, 349] width 28 height 28
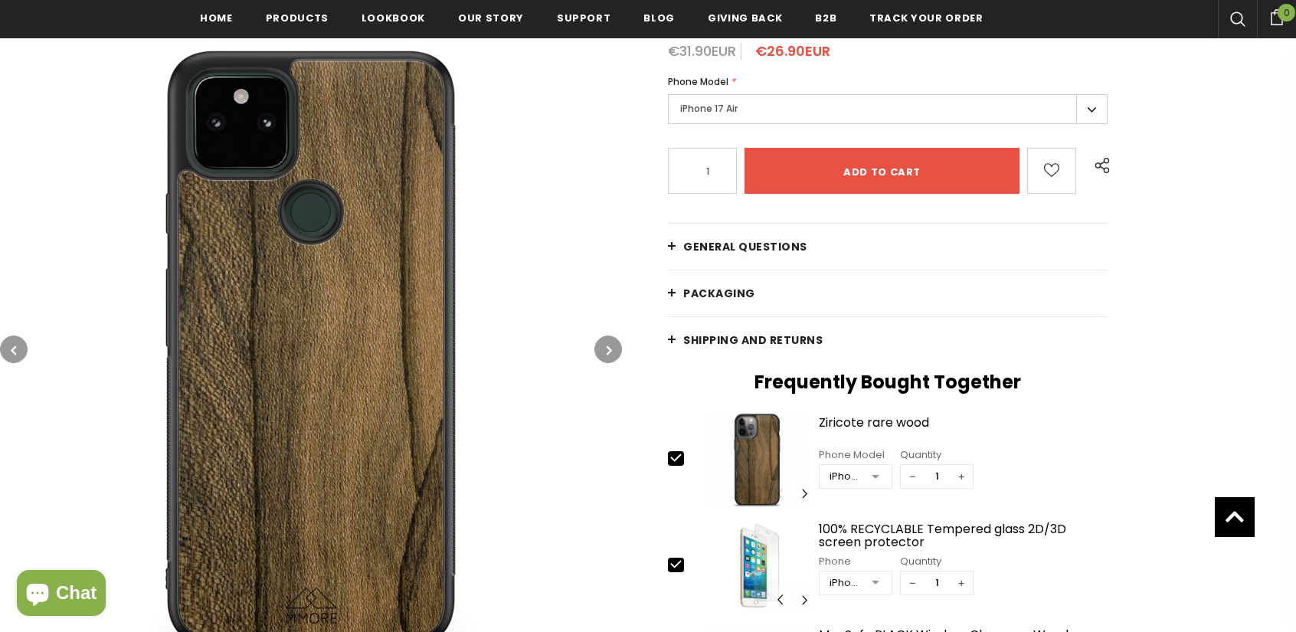
click at [601, 347] on button "button" at bounding box center [608, 349] width 28 height 28
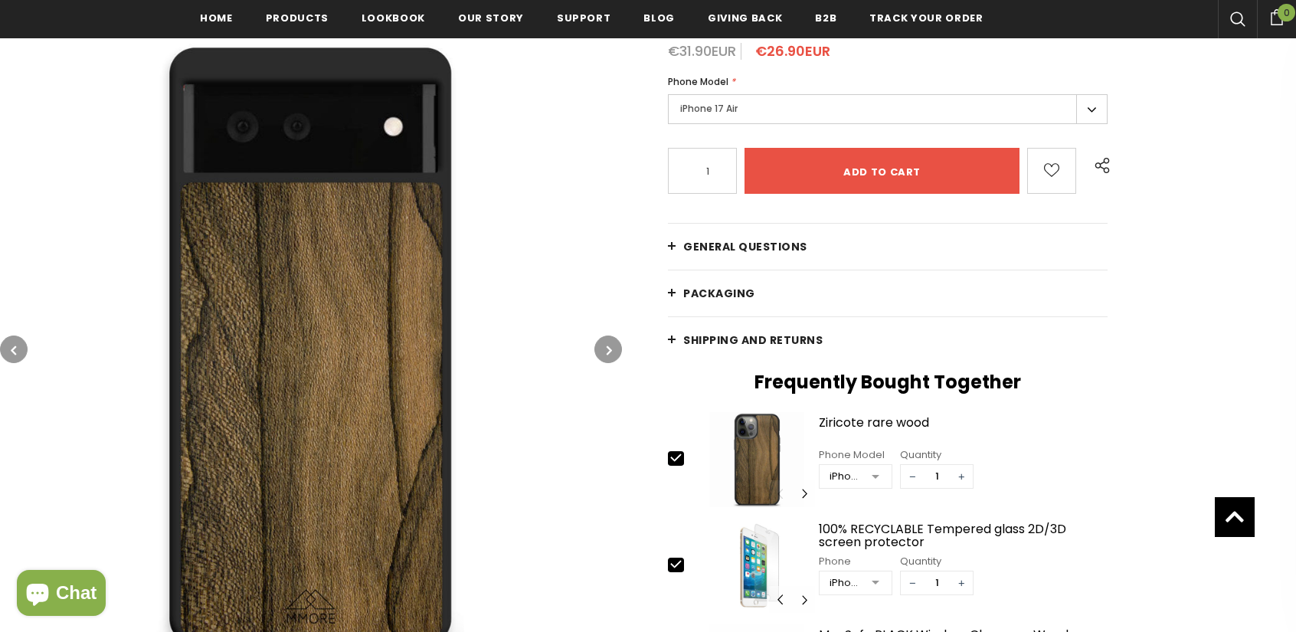
click at [601, 347] on button "button" at bounding box center [608, 349] width 28 height 28
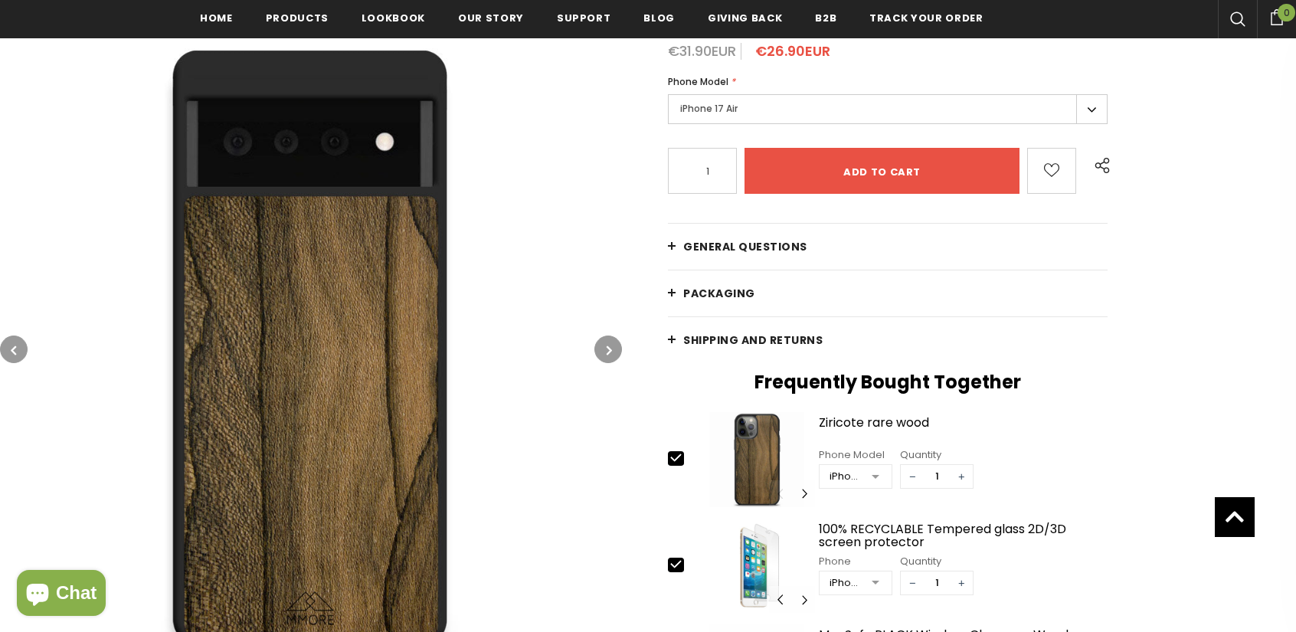
click at [601, 347] on button "button" at bounding box center [608, 349] width 28 height 28
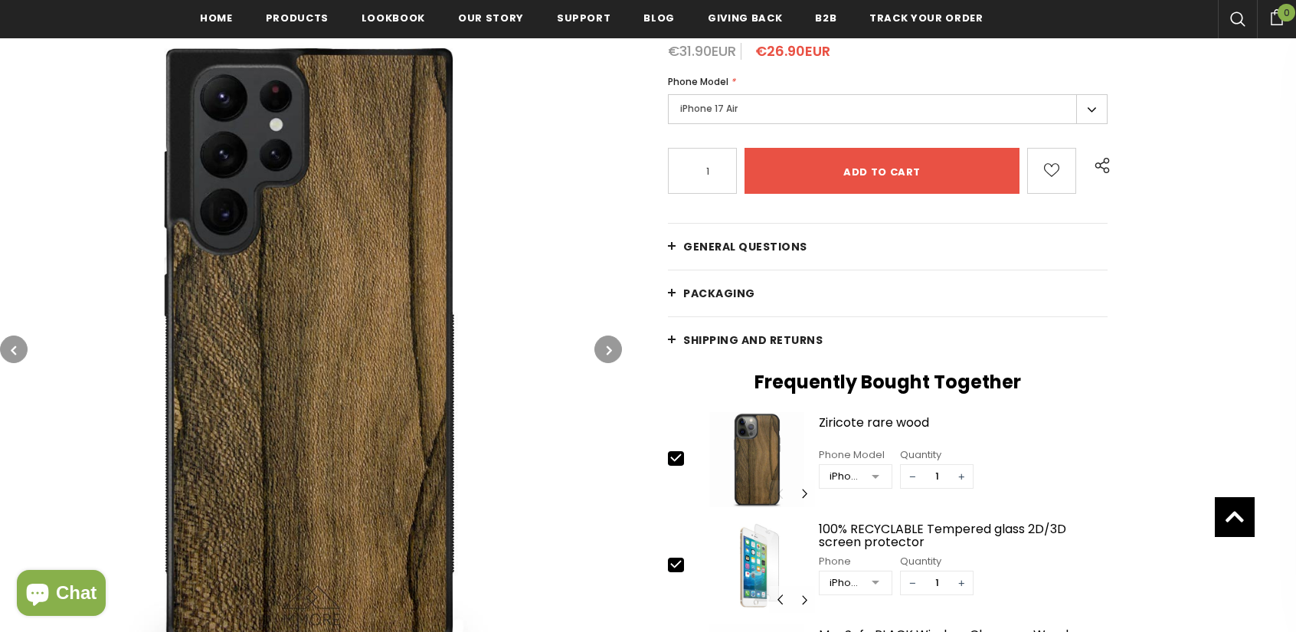
click at [601, 347] on button "button" at bounding box center [608, 349] width 28 height 28
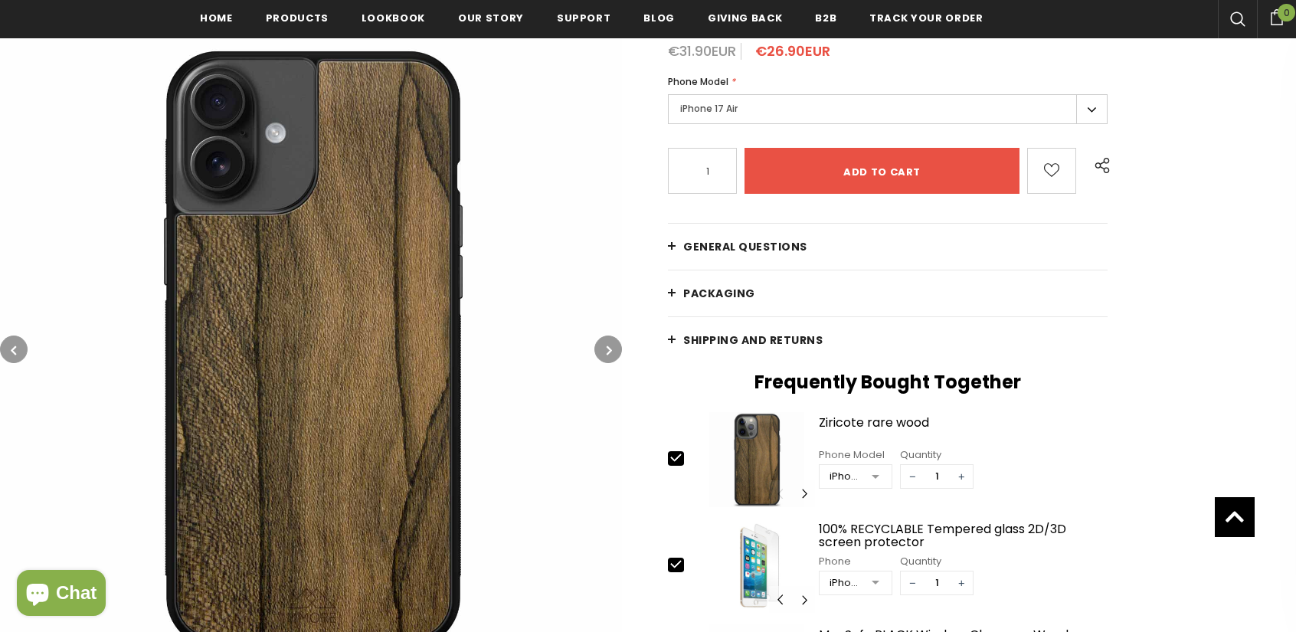
click at [601, 347] on button "button" at bounding box center [608, 349] width 28 height 28
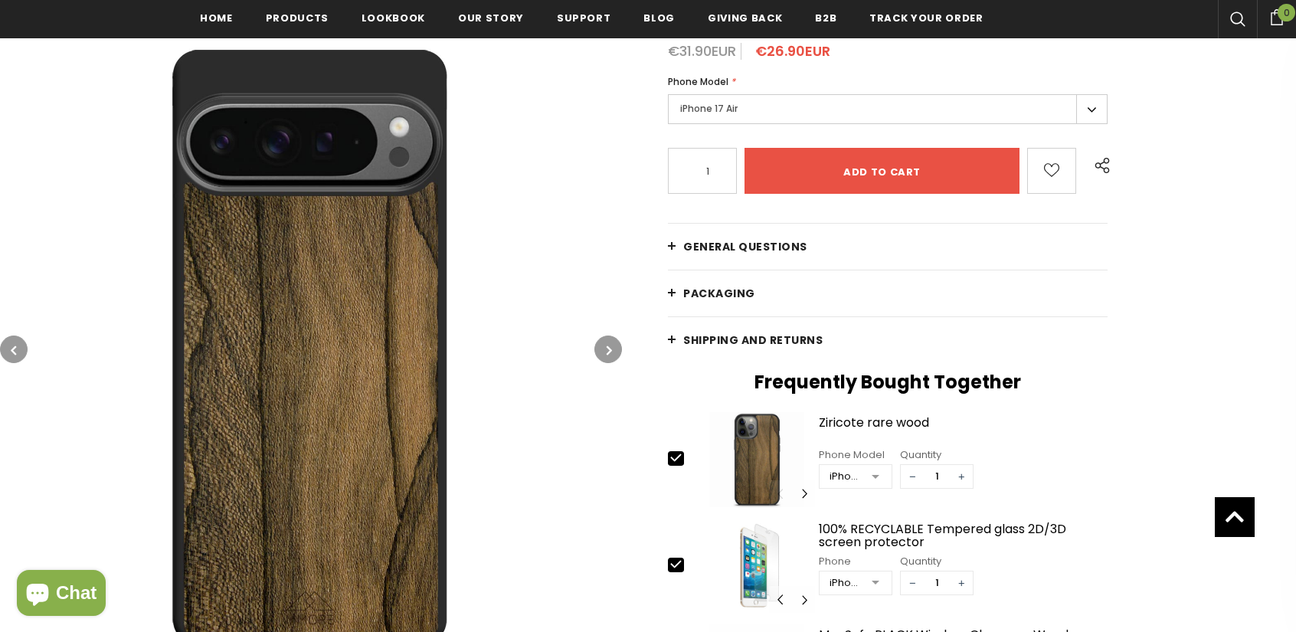
click at [601, 347] on button "button" at bounding box center [608, 349] width 28 height 28
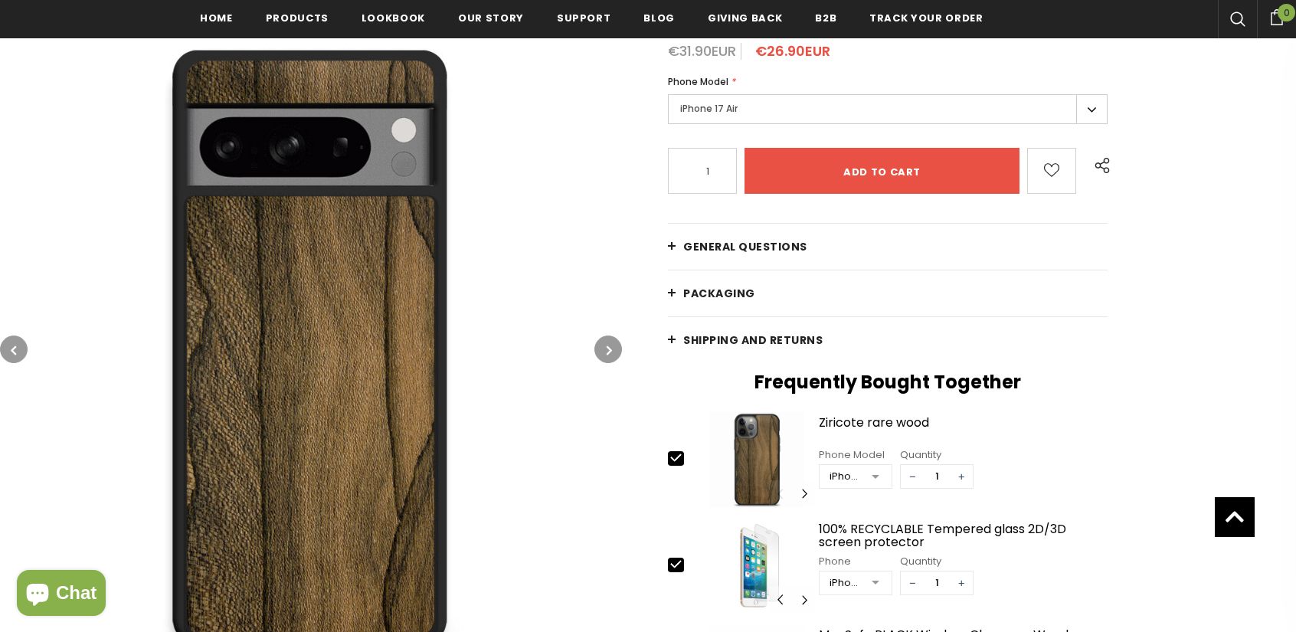
click at [601, 347] on button "button" at bounding box center [608, 349] width 28 height 28
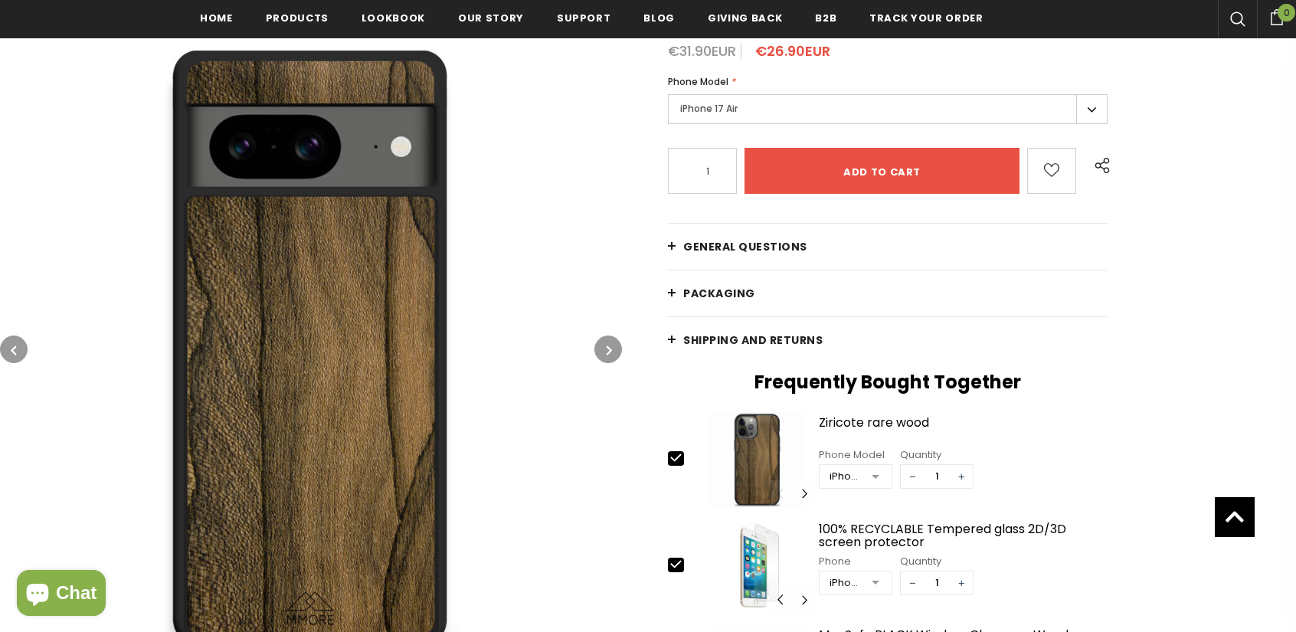
click at [601, 347] on button "button" at bounding box center [608, 349] width 28 height 28
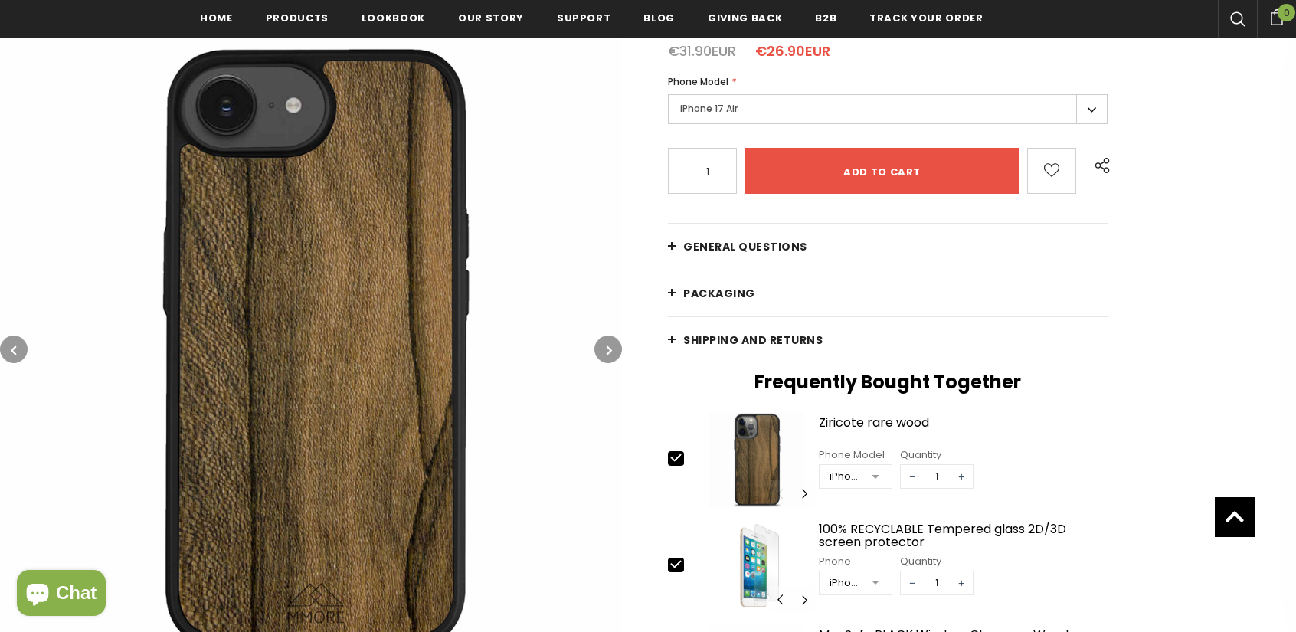
click at [601, 347] on button "button" at bounding box center [608, 349] width 28 height 28
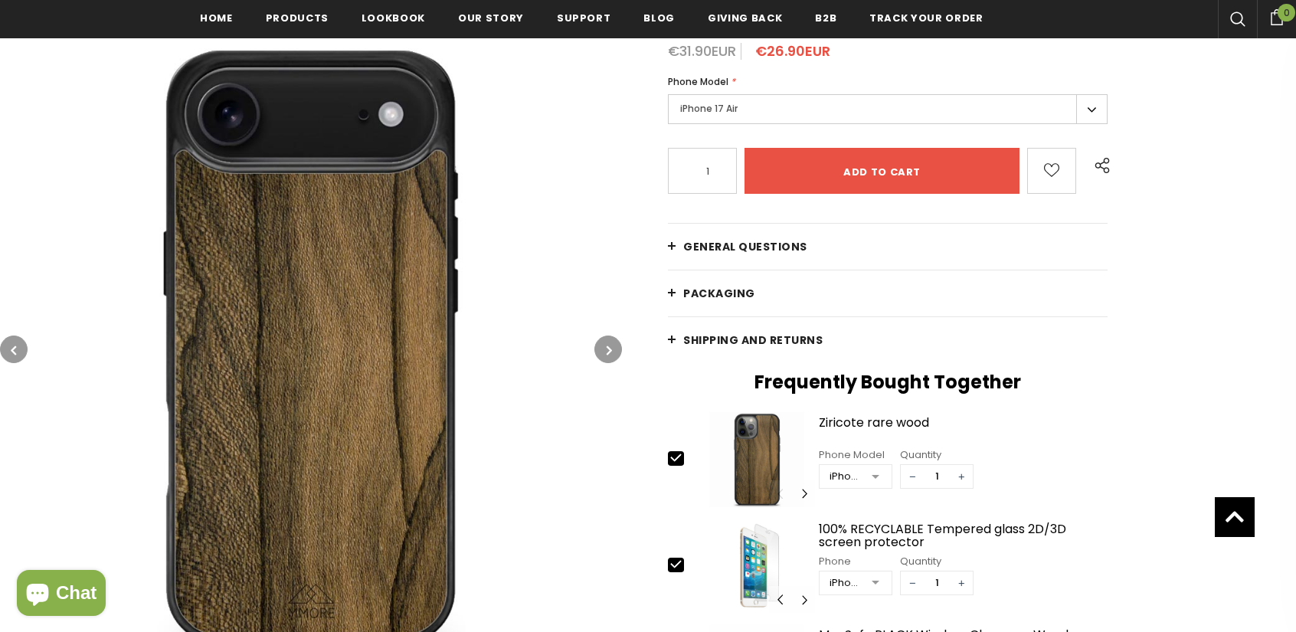
click at [601, 347] on button "button" at bounding box center [608, 349] width 28 height 28
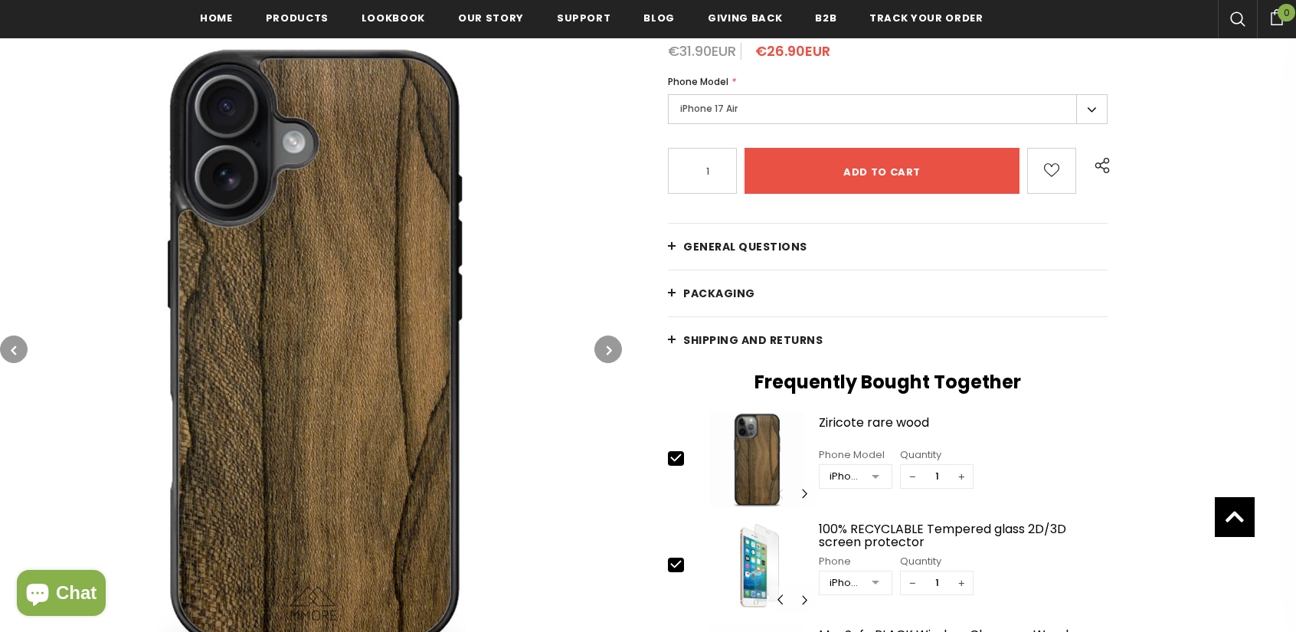
click at [601, 347] on button "button" at bounding box center [608, 349] width 28 height 28
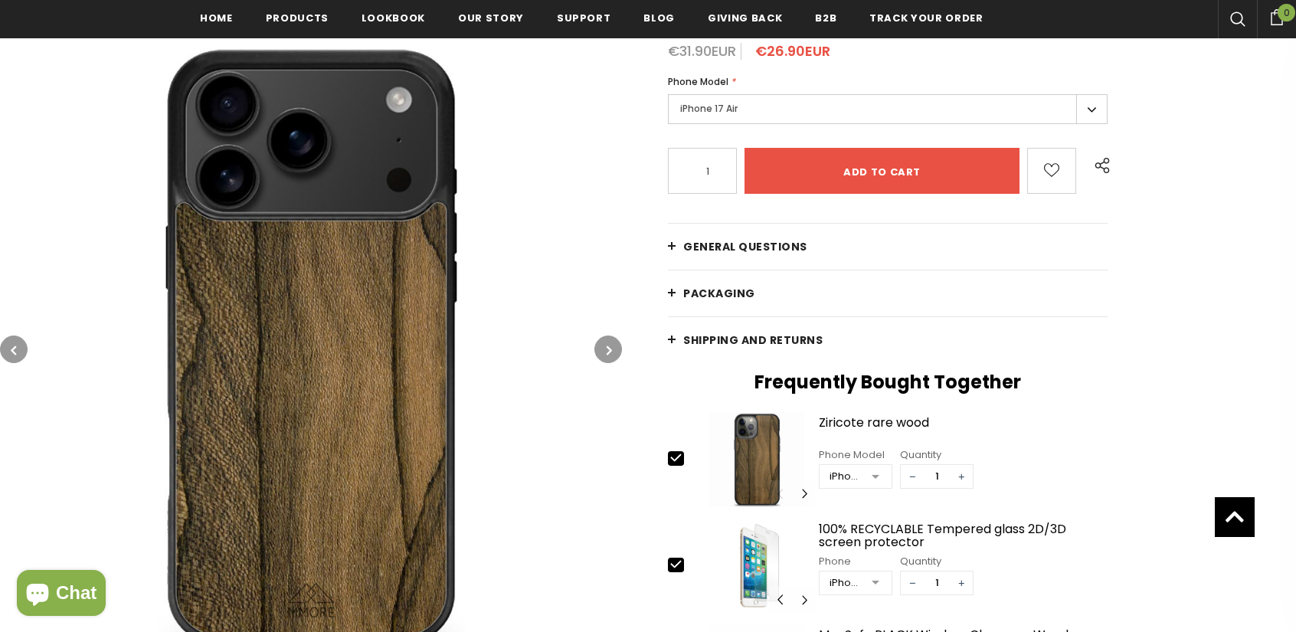
click at [601, 347] on button "button" at bounding box center [608, 349] width 28 height 28
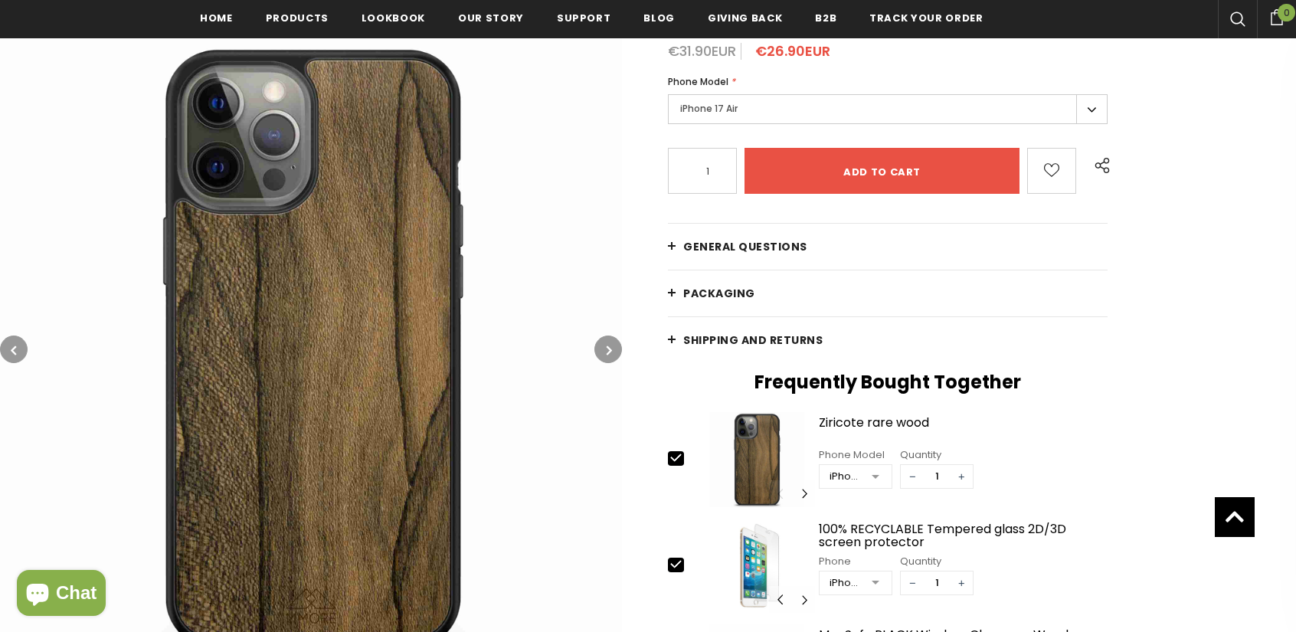
click at [601, 347] on button "button" at bounding box center [608, 349] width 28 height 28
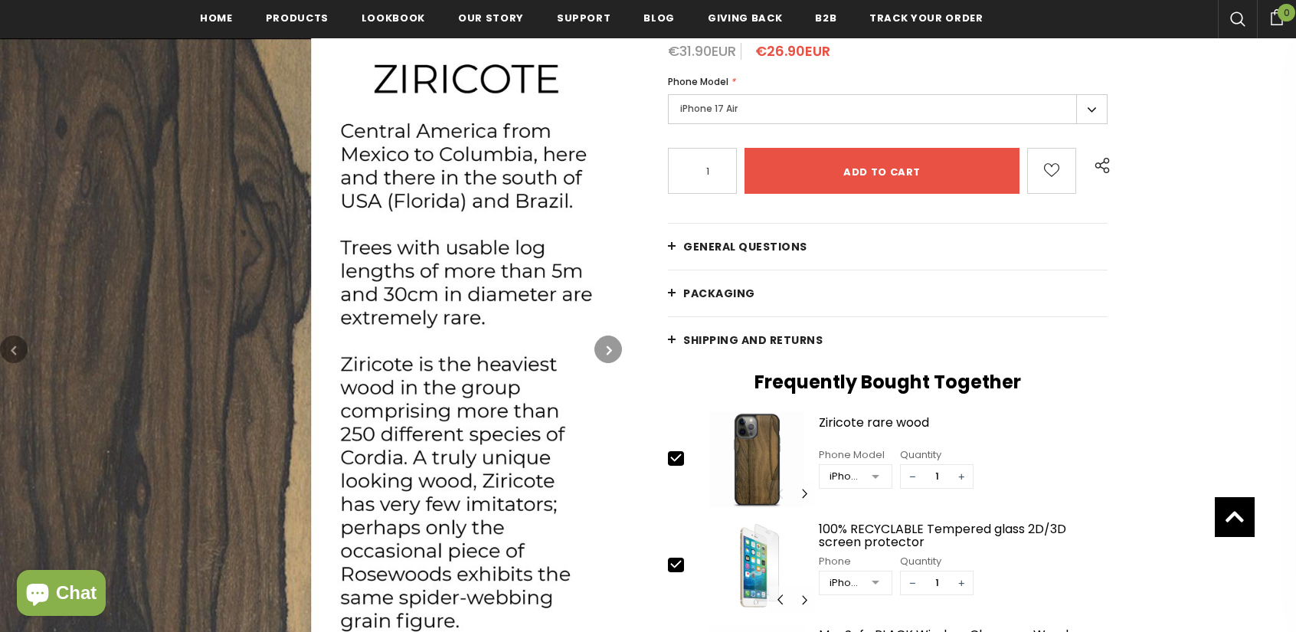
click at [601, 347] on button "button" at bounding box center [608, 349] width 28 height 28
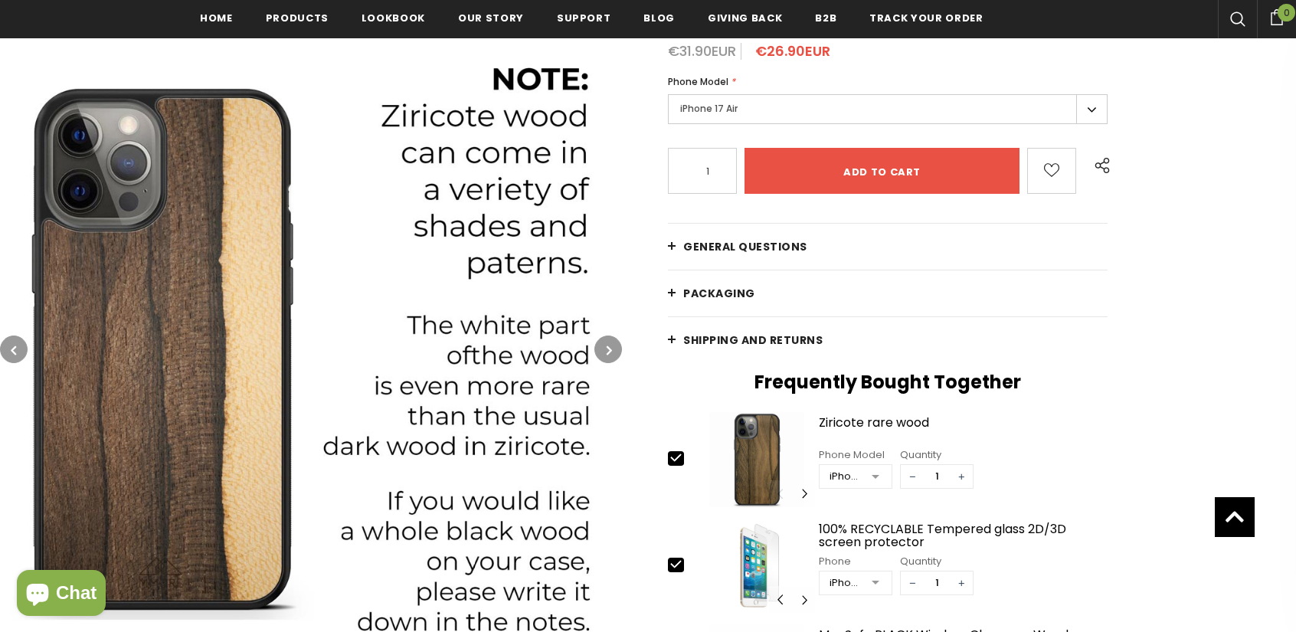
click at [601, 347] on button "button" at bounding box center [608, 349] width 28 height 28
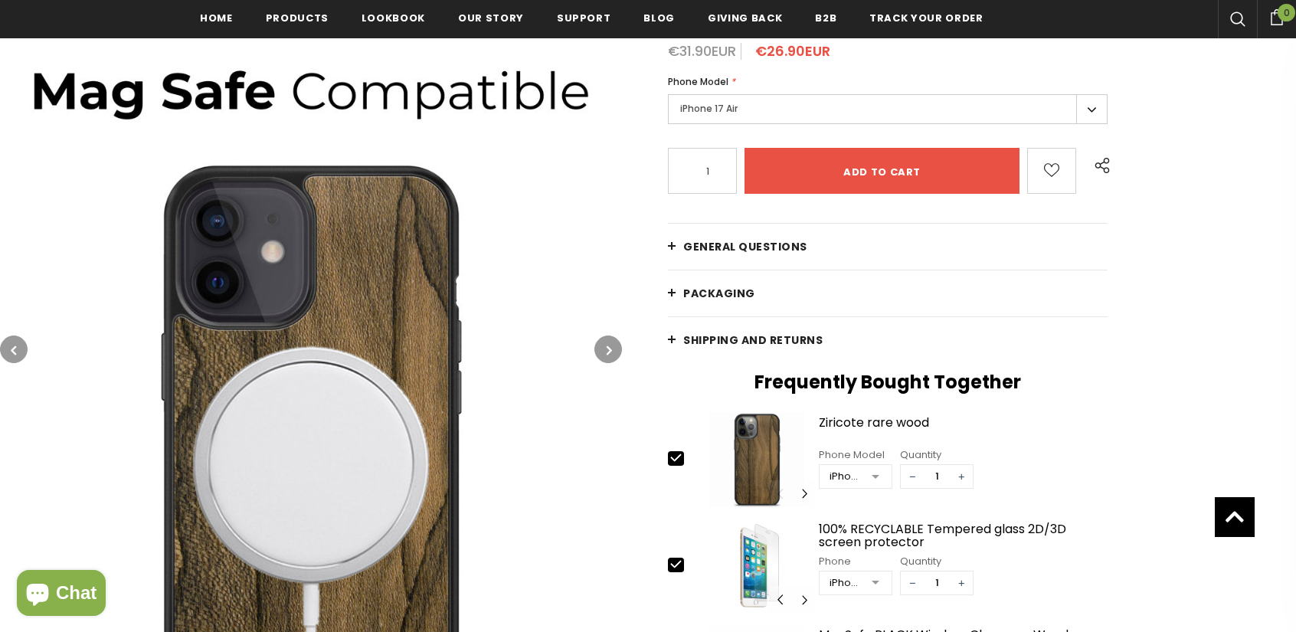
click at [601, 347] on button "button" at bounding box center [608, 349] width 28 height 28
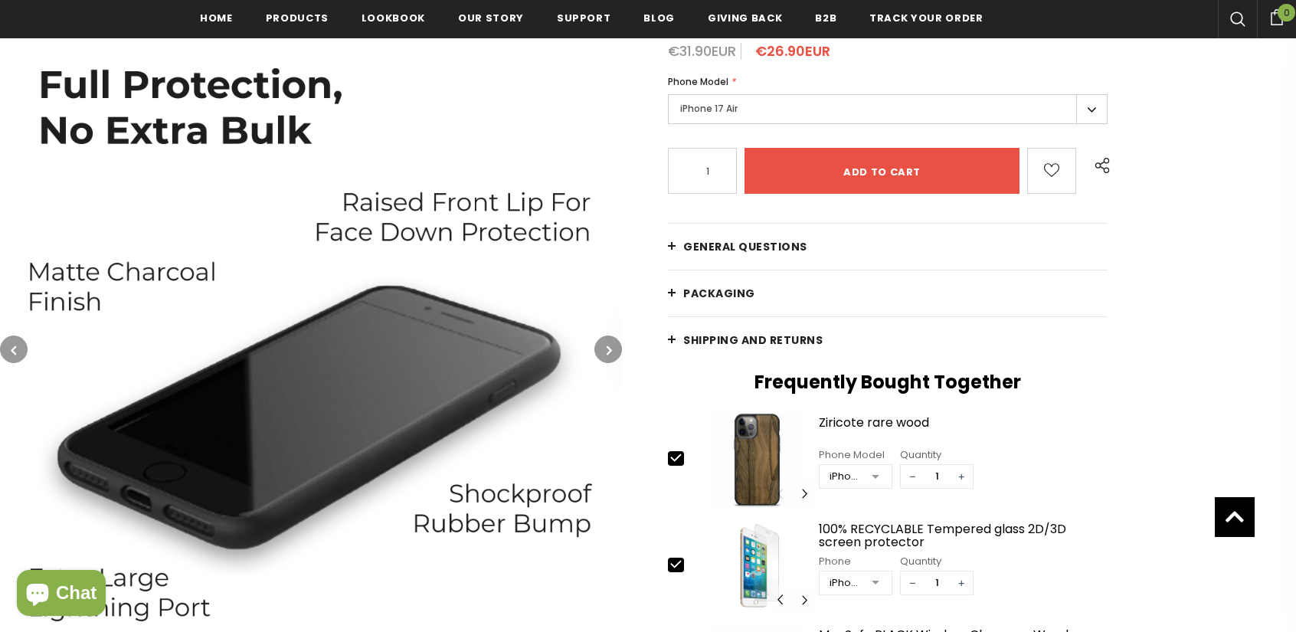
click at [601, 347] on button "button" at bounding box center [608, 349] width 28 height 28
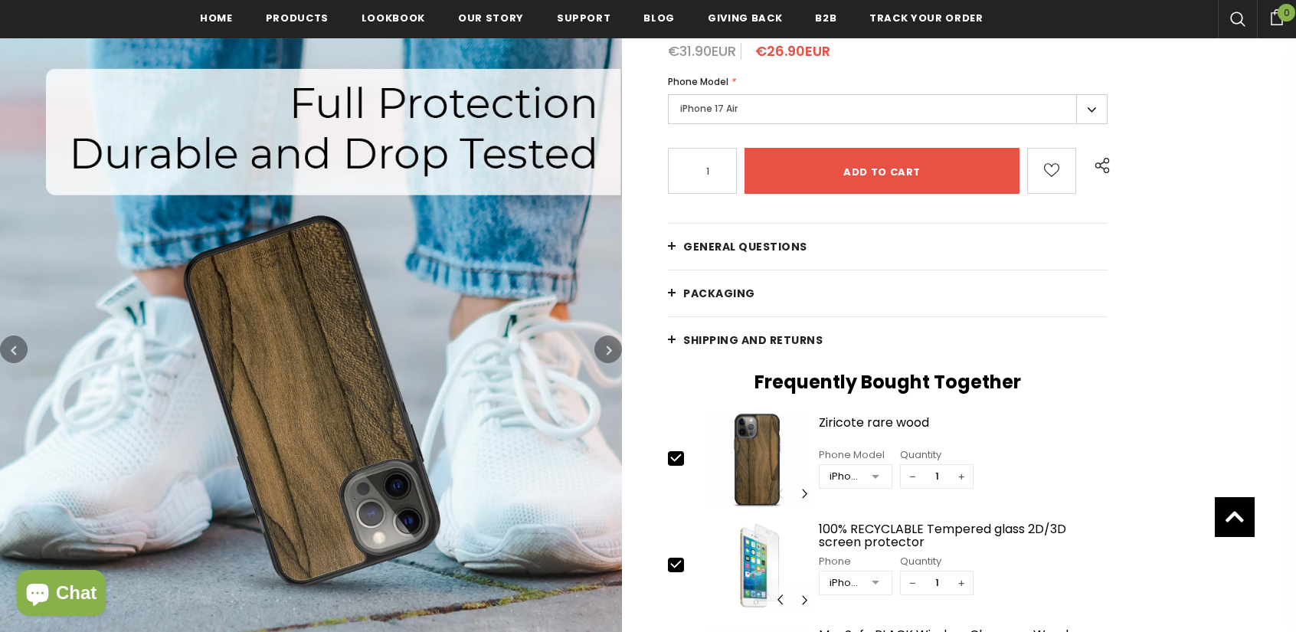
click at [601, 347] on button "button" at bounding box center [608, 349] width 28 height 28
click at [613, 353] on button "button" at bounding box center [608, 349] width 28 height 28
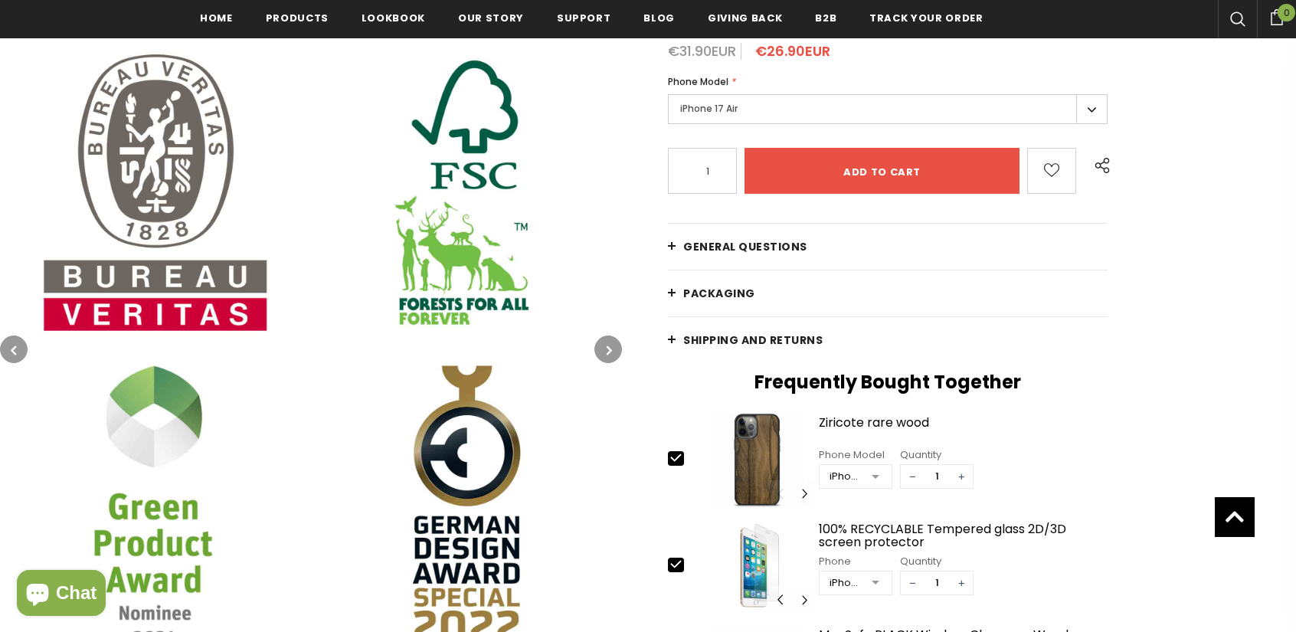
click at [613, 353] on button "button" at bounding box center [608, 349] width 28 height 28
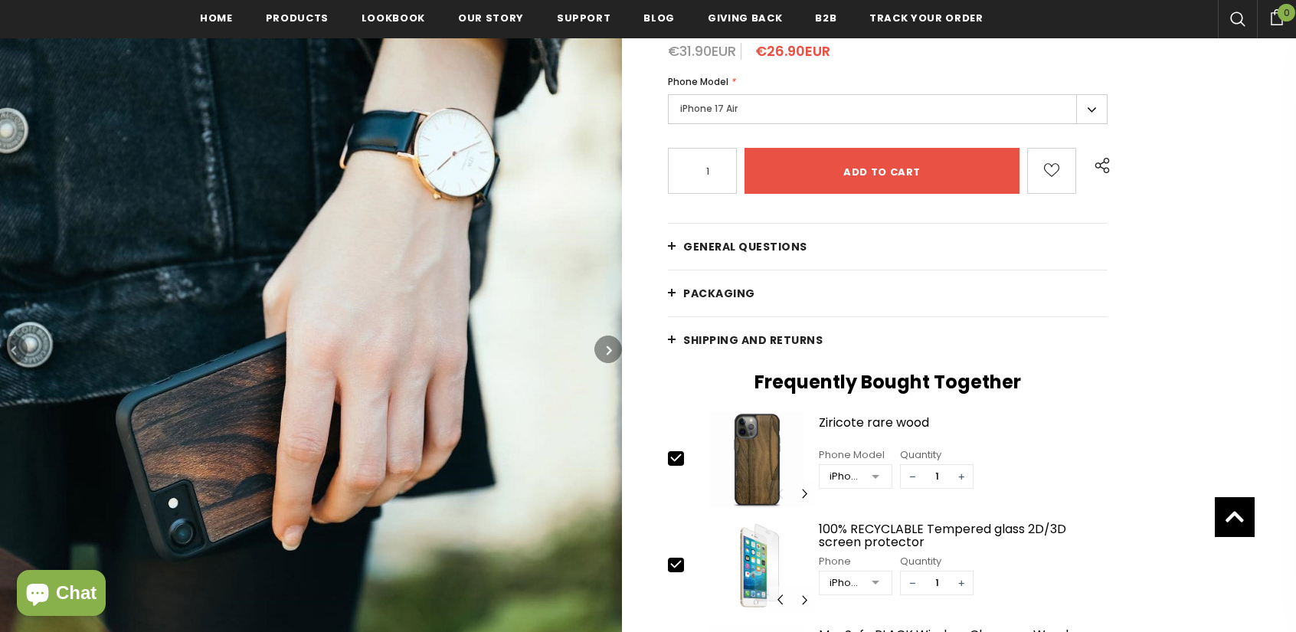
click at [613, 353] on button "button" at bounding box center [608, 349] width 28 height 28
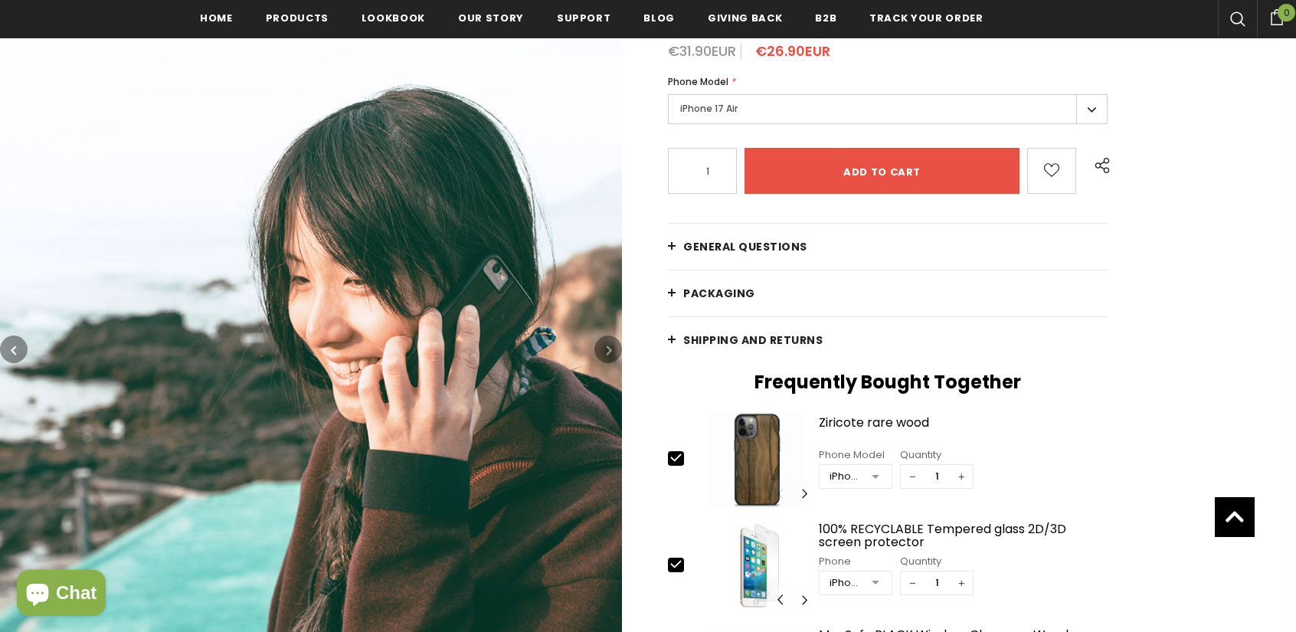
click at [613, 353] on button "button" at bounding box center [608, 349] width 28 height 28
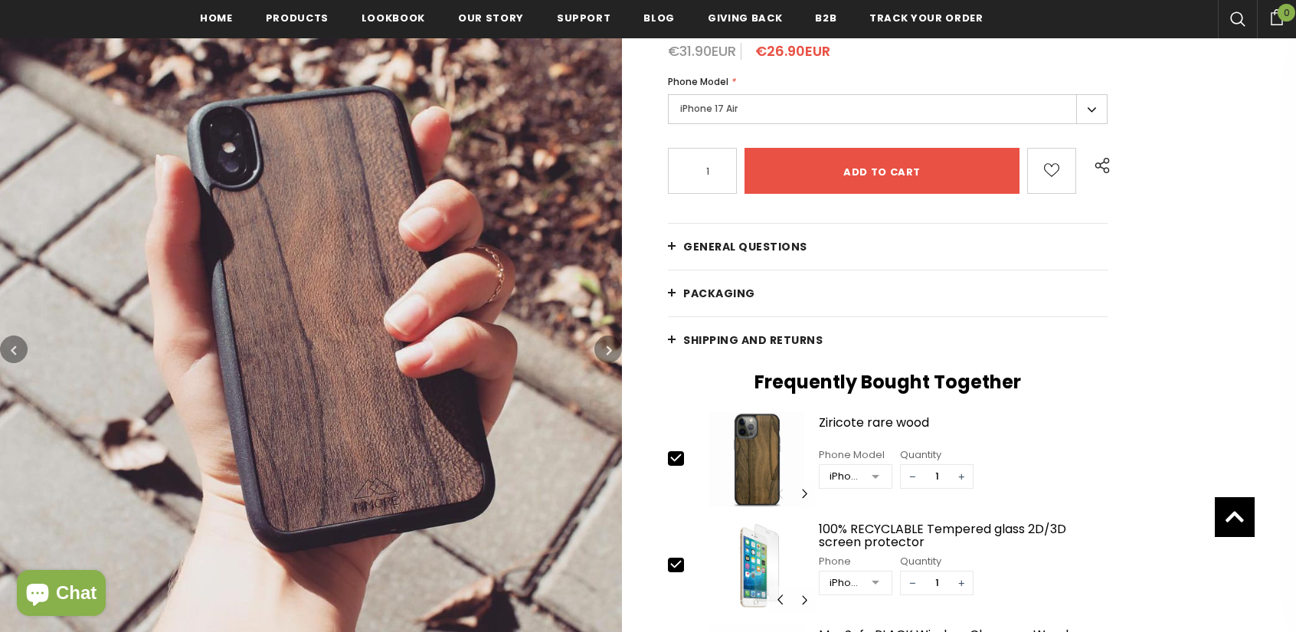
click at [613, 353] on button "button" at bounding box center [608, 349] width 28 height 28
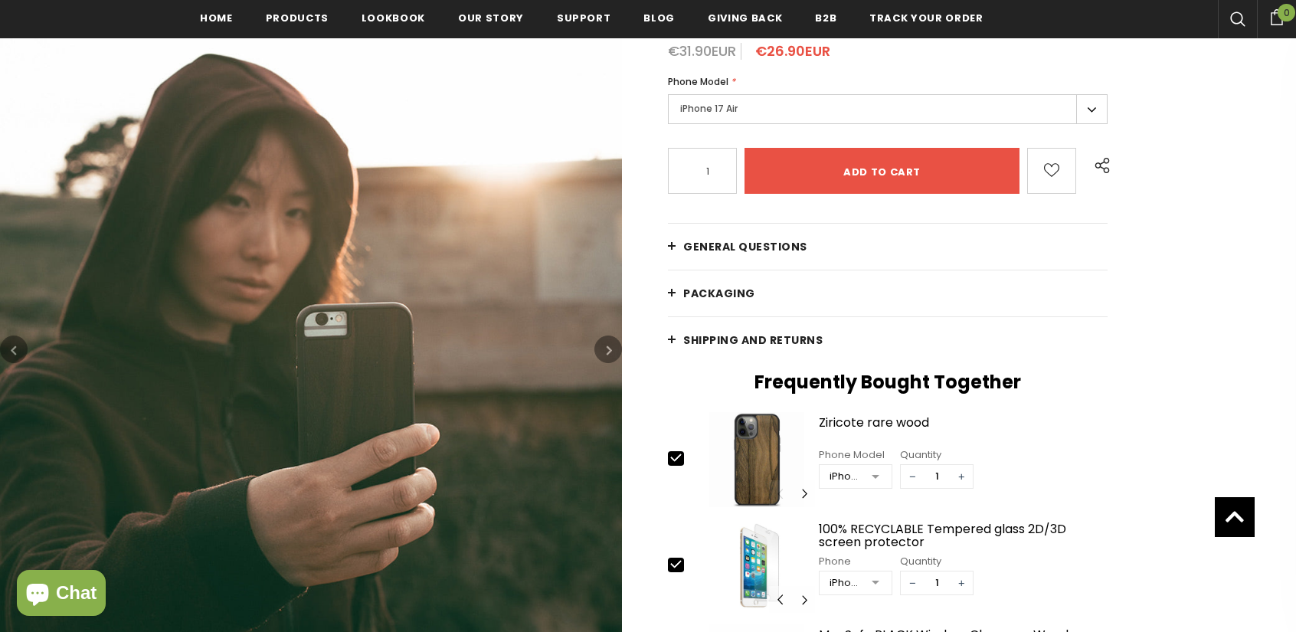
click at [613, 353] on button "button" at bounding box center [608, 349] width 28 height 28
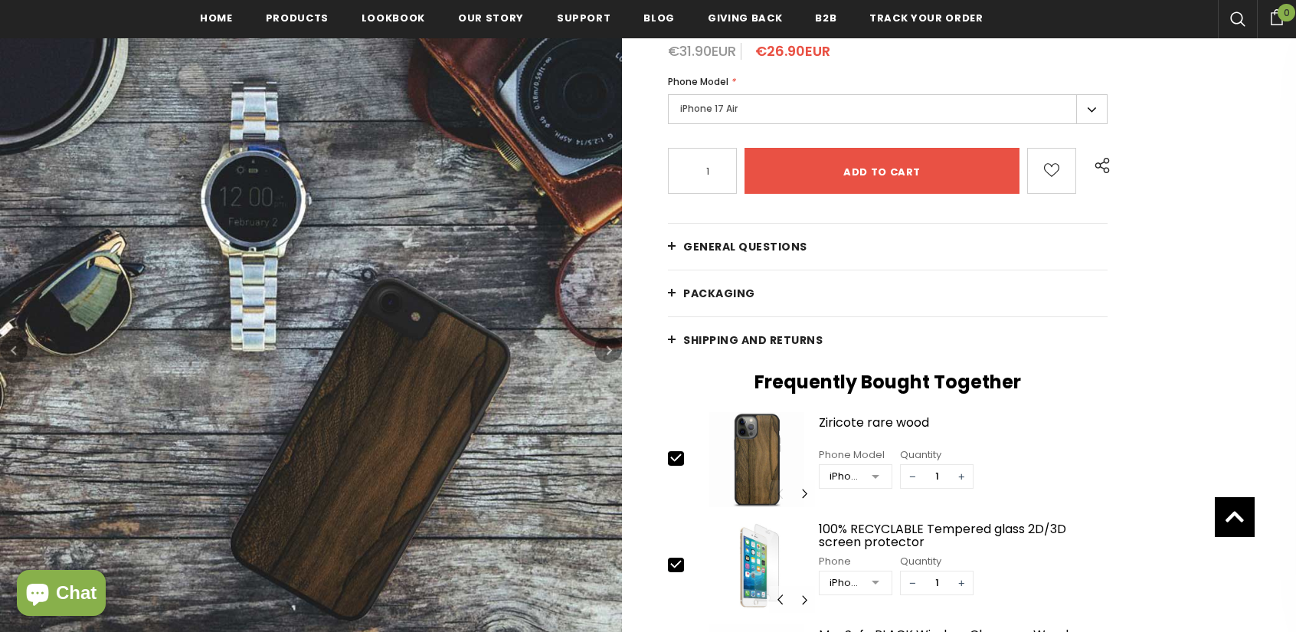
click at [613, 353] on button "button" at bounding box center [608, 349] width 28 height 28
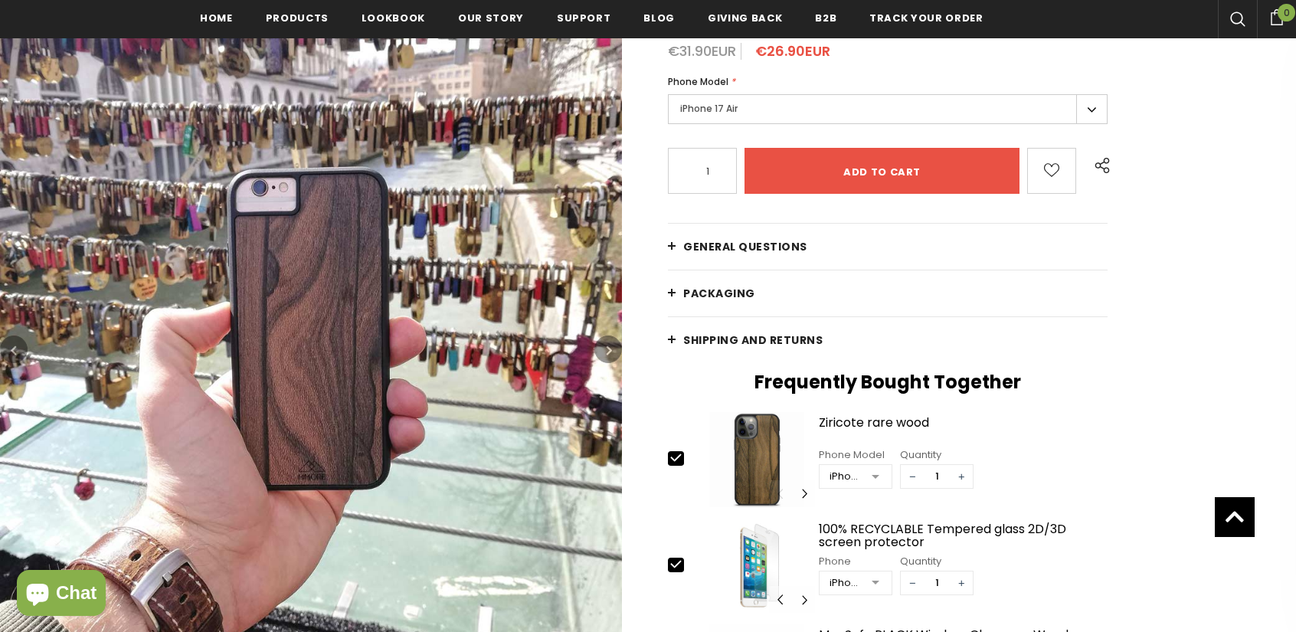
click at [613, 353] on button "button" at bounding box center [608, 349] width 28 height 28
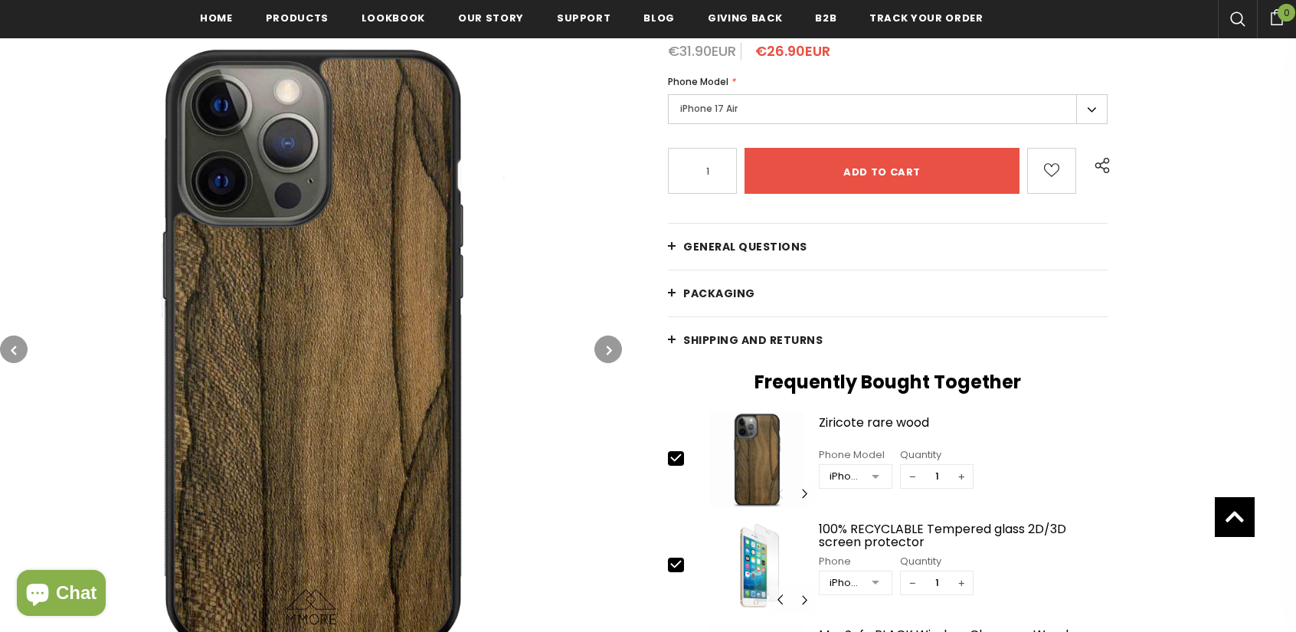
click at [613, 353] on button "button" at bounding box center [608, 349] width 28 height 28
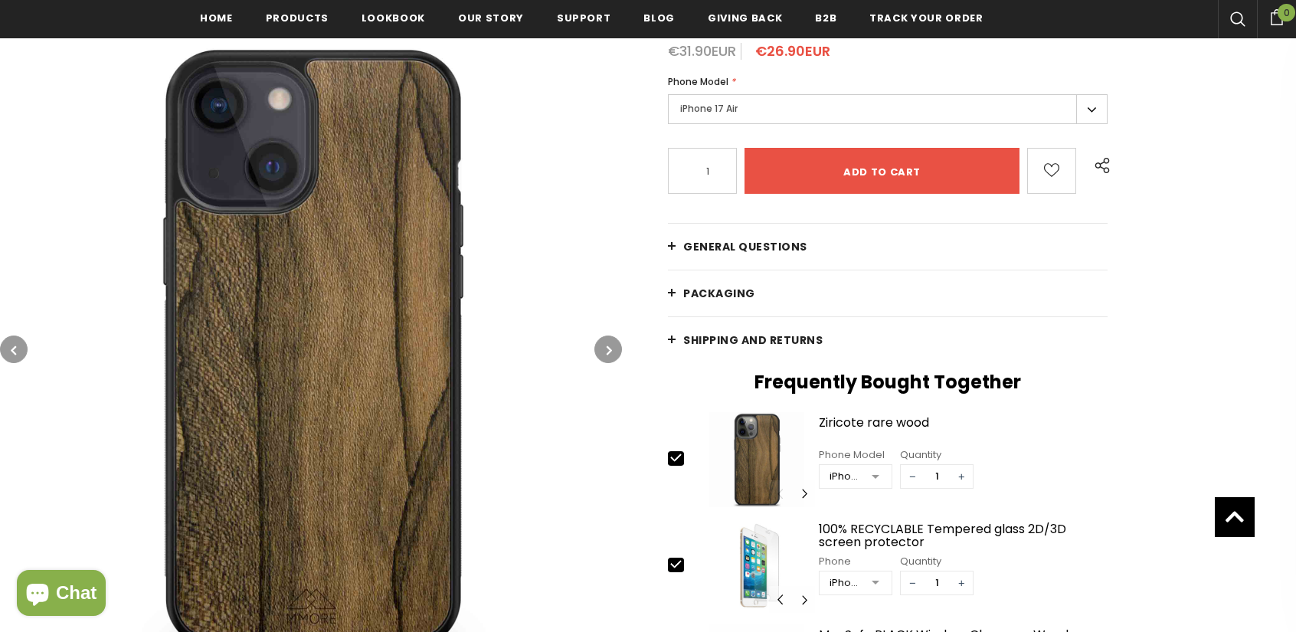
click at [613, 353] on button "button" at bounding box center [608, 349] width 28 height 28
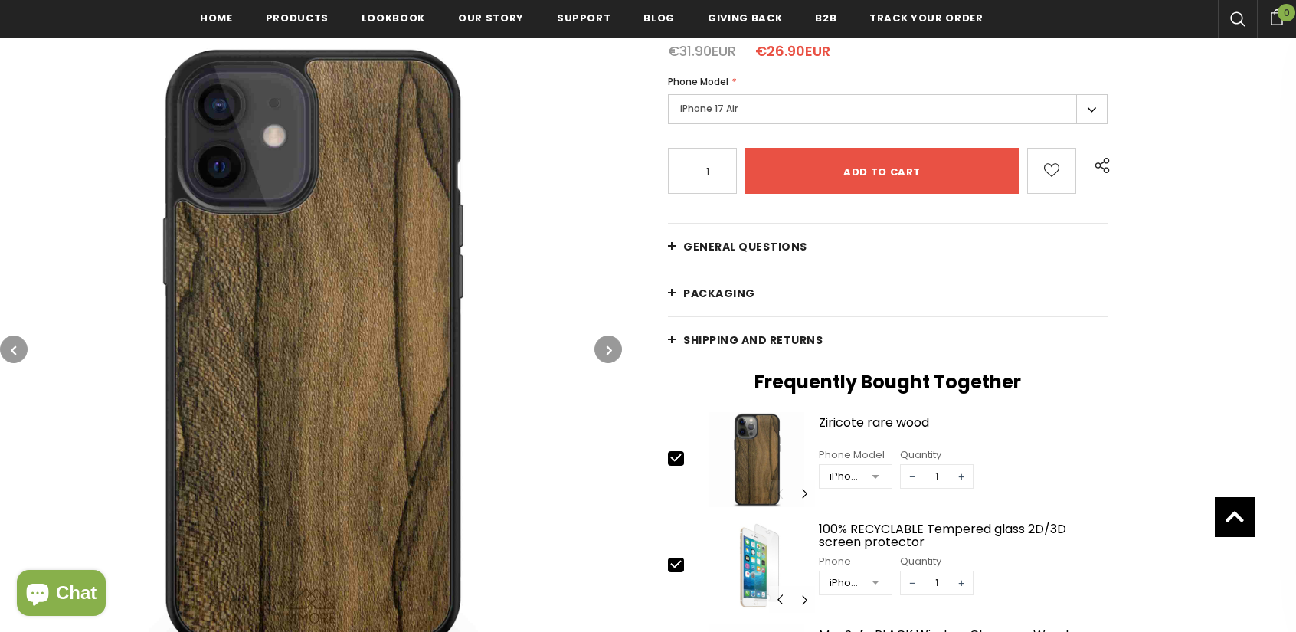
click at [613, 353] on button "button" at bounding box center [608, 349] width 28 height 28
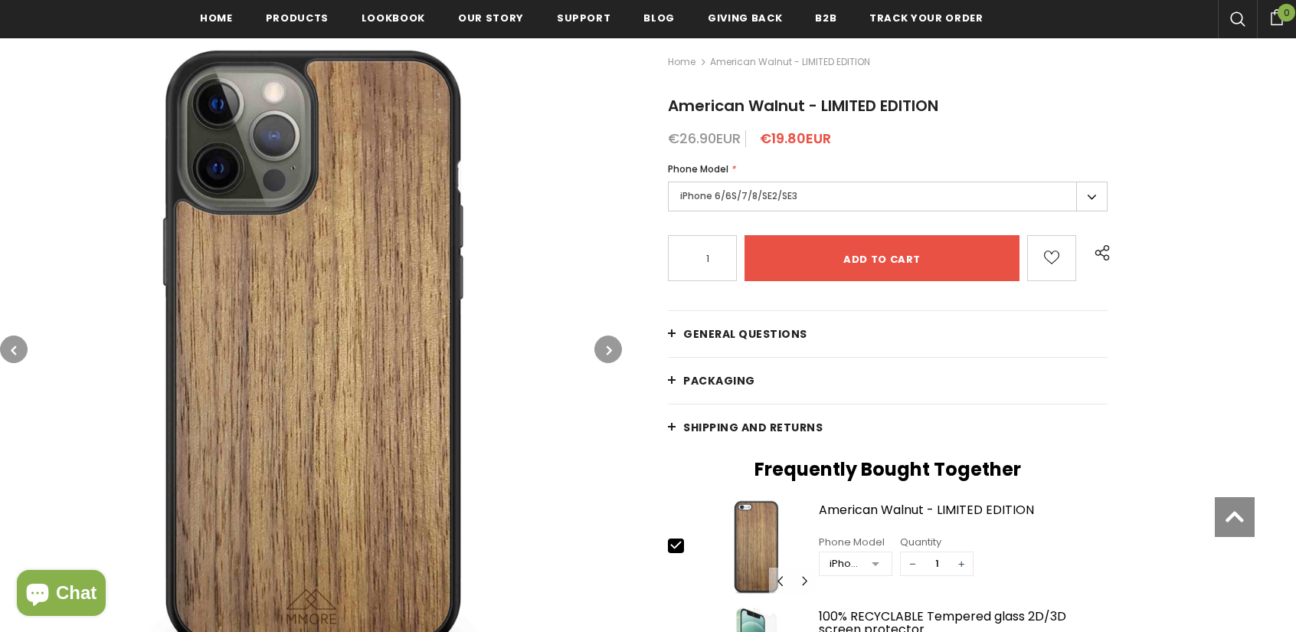
scroll to position [248, 0]
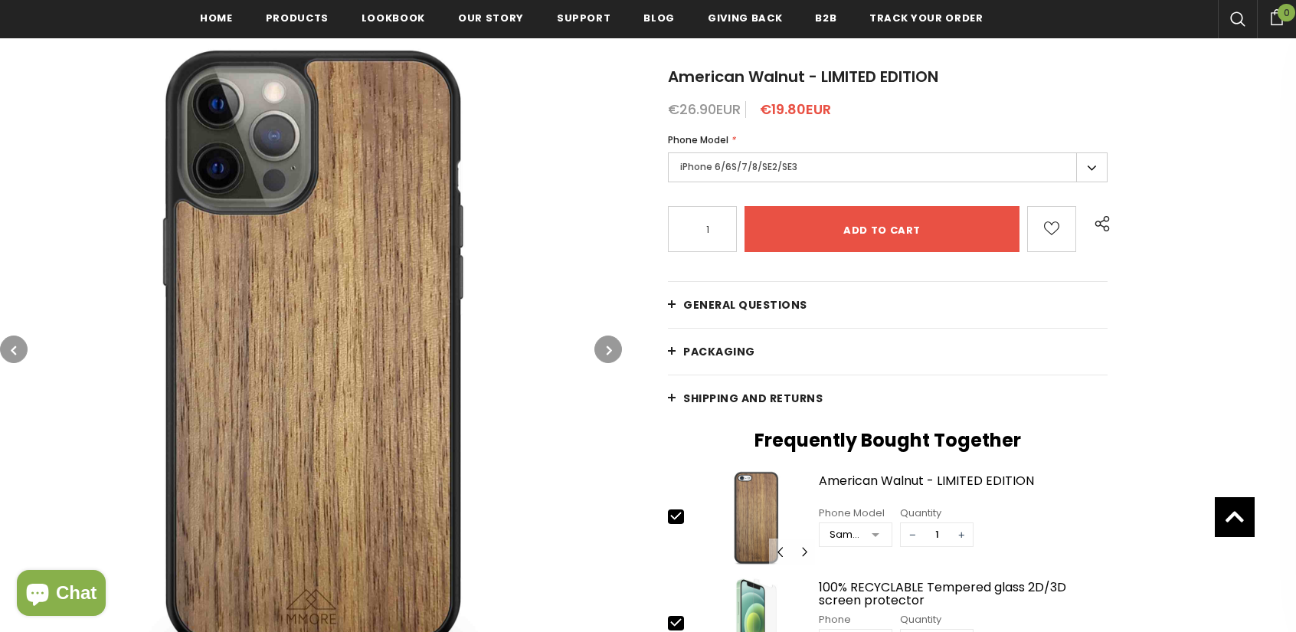
click at [610, 352] on icon "button" at bounding box center [609, 349] width 5 height 15
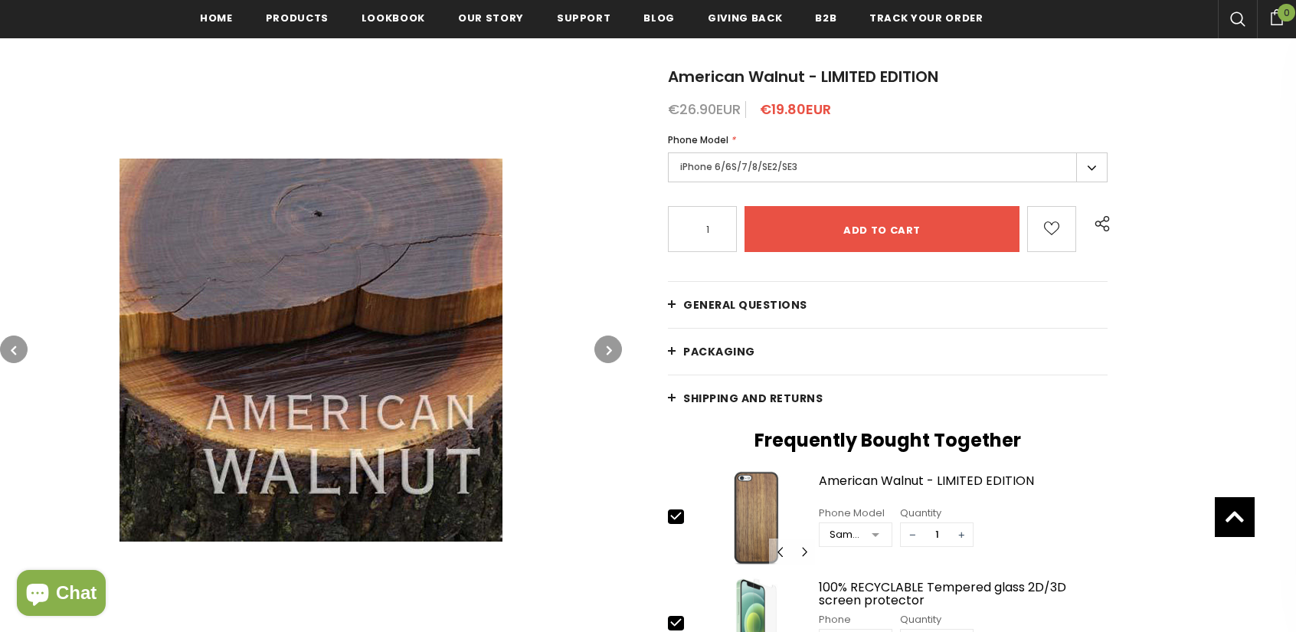
click at [610, 352] on icon "button" at bounding box center [609, 349] width 5 height 15
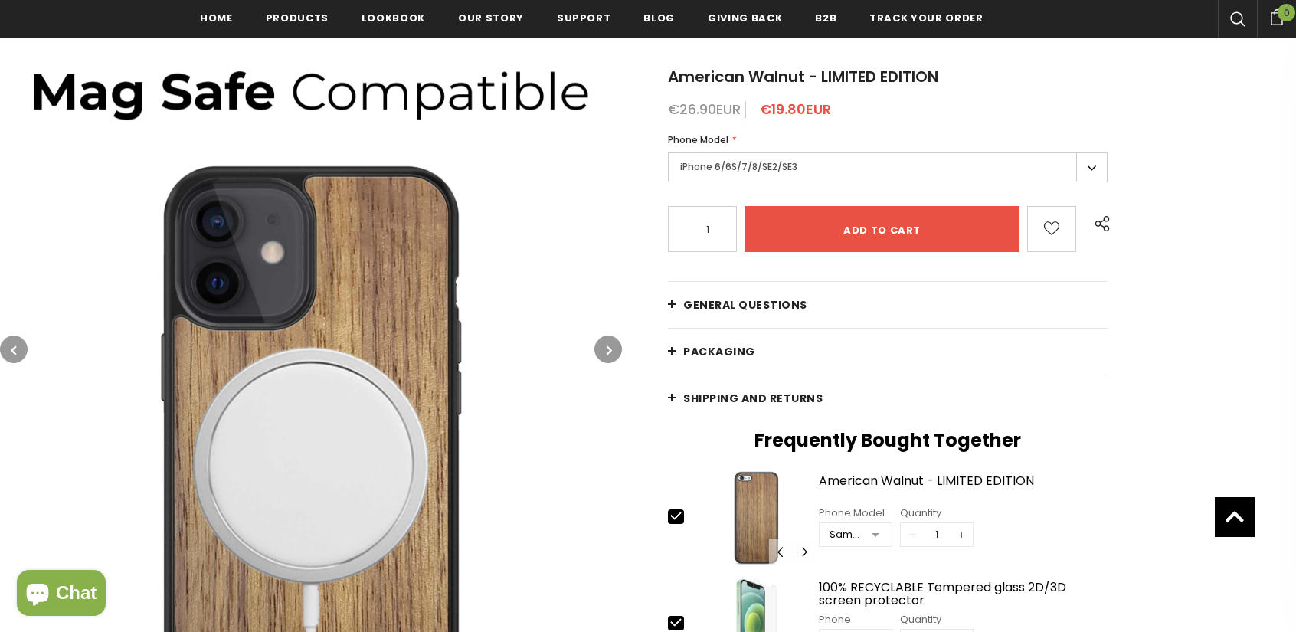
click at [610, 352] on icon "button" at bounding box center [609, 349] width 5 height 15
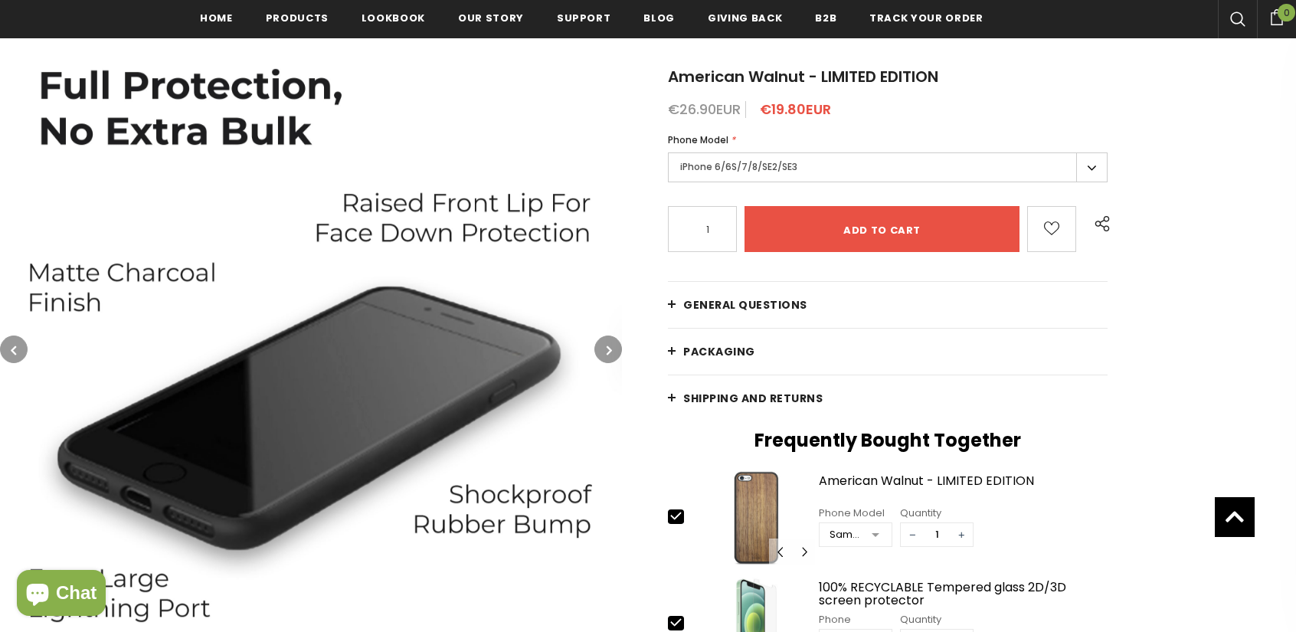
click at [610, 352] on icon "button" at bounding box center [609, 349] width 5 height 15
click at [608, 352] on icon "button" at bounding box center [609, 349] width 5 height 15
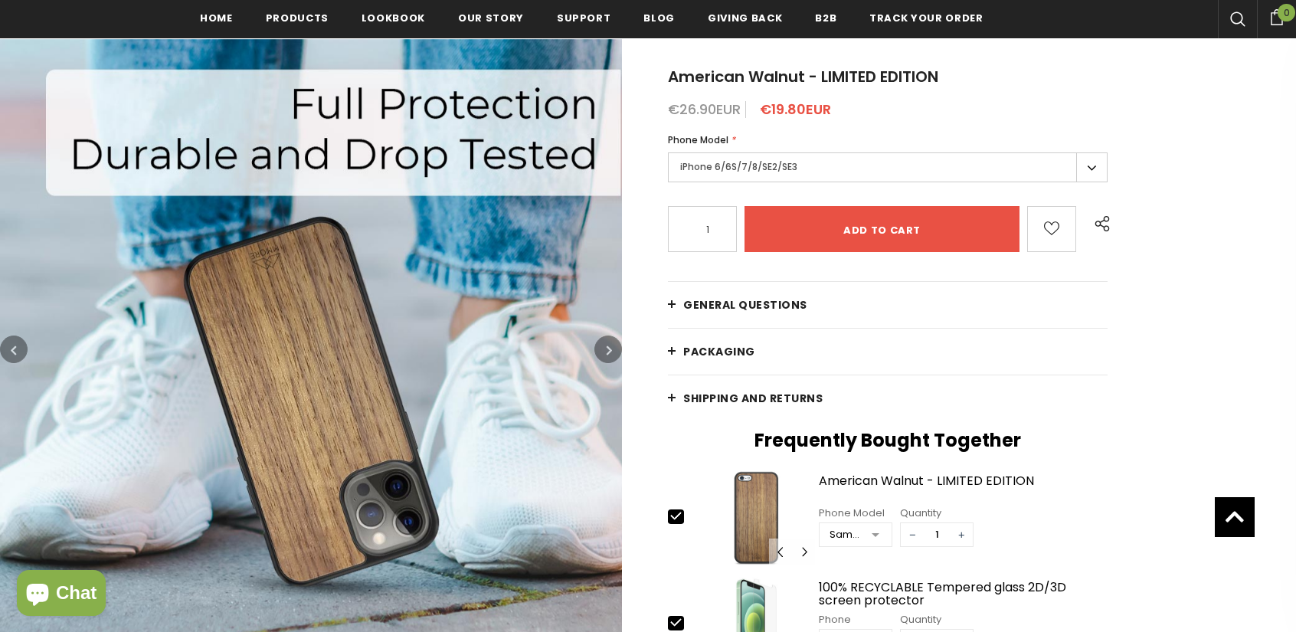
click at [608, 352] on icon "button" at bounding box center [609, 349] width 5 height 15
click at [607, 352] on icon "button" at bounding box center [609, 349] width 5 height 15
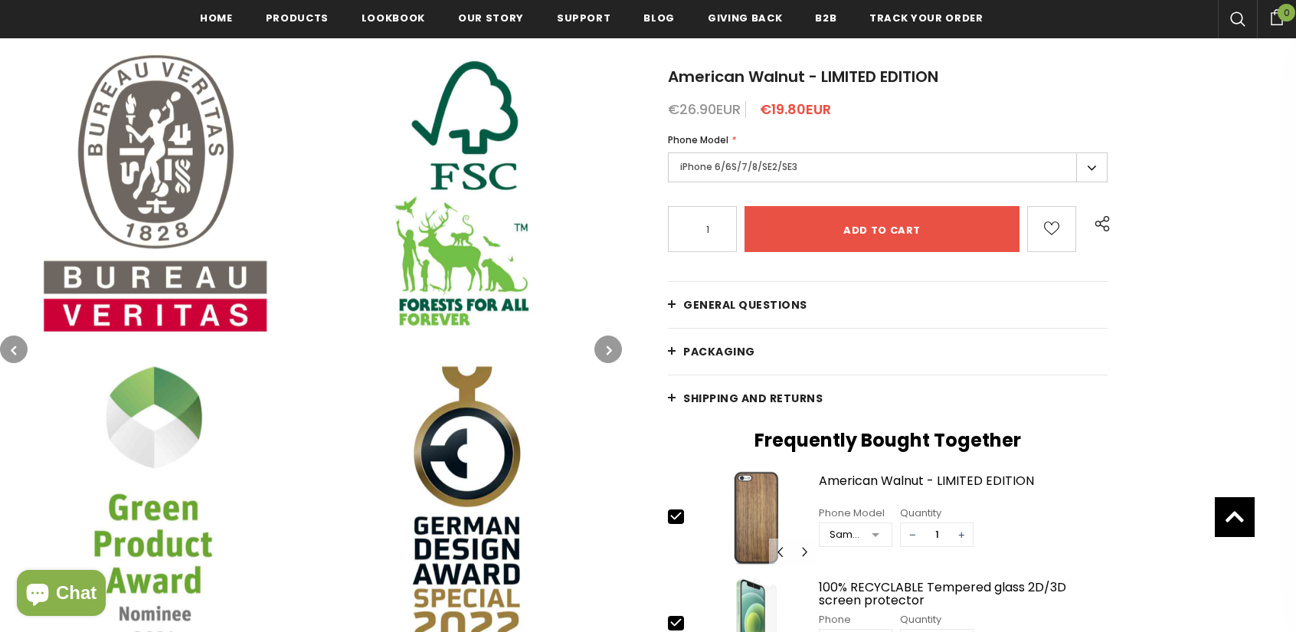
click at [607, 352] on icon "button" at bounding box center [609, 349] width 5 height 15
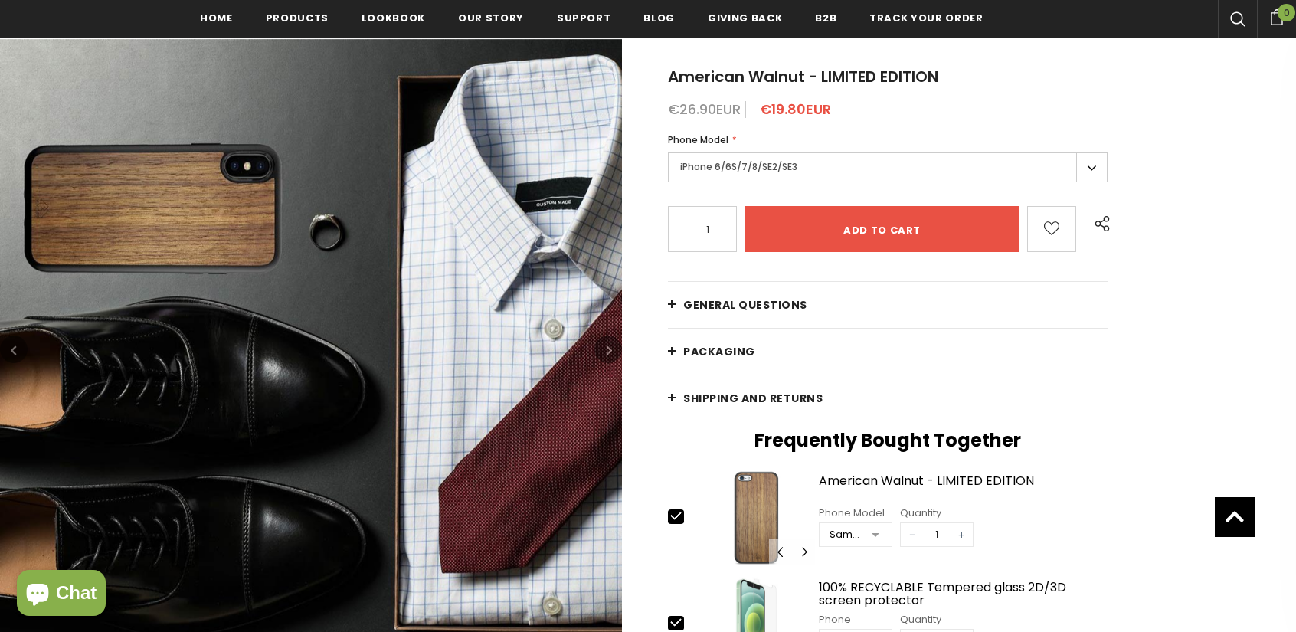
click at [607, 352] on icon "button" at bounding box center [609, 349] width 5 height 15
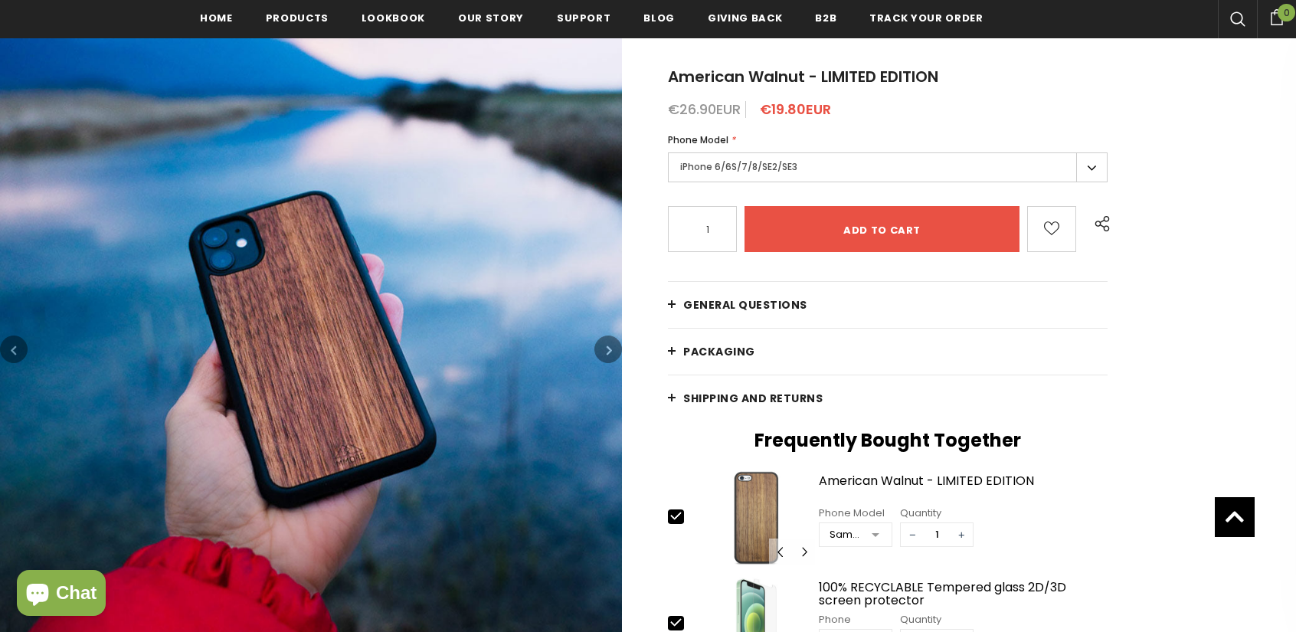
click at [607, 352] on icon "button" at bounding box center [609, 349] width 5 height 15
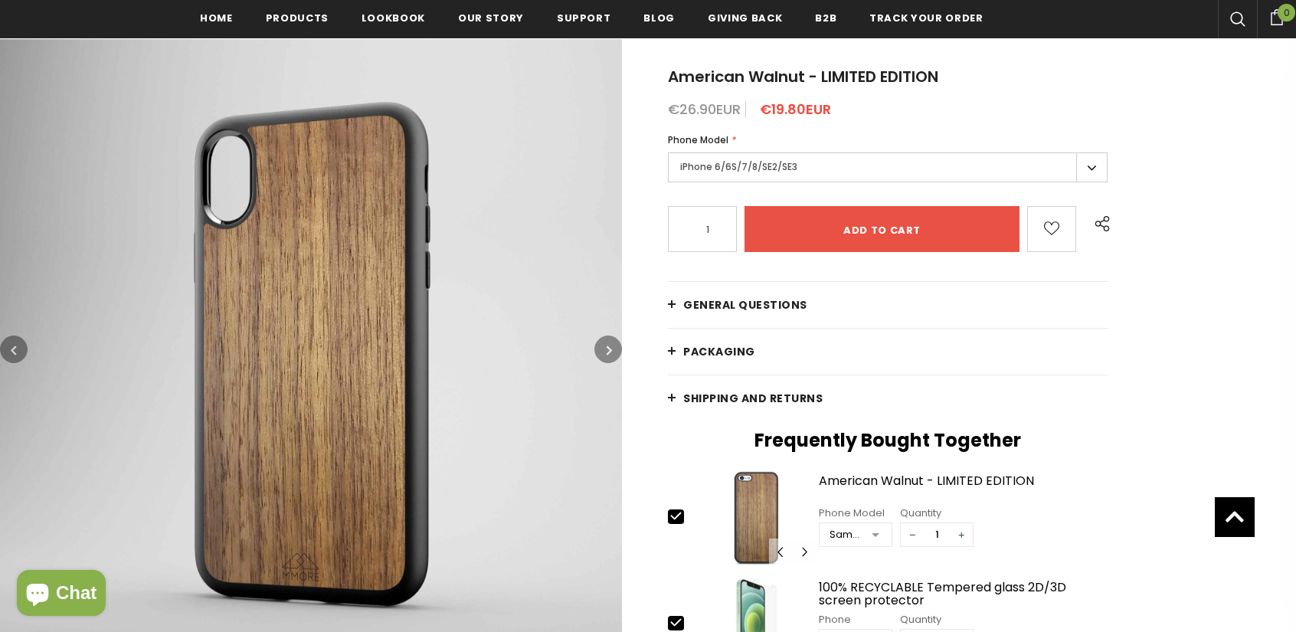
click at [607, 352] on icon "button" at bounding box center [609, 349] width 5 height 15
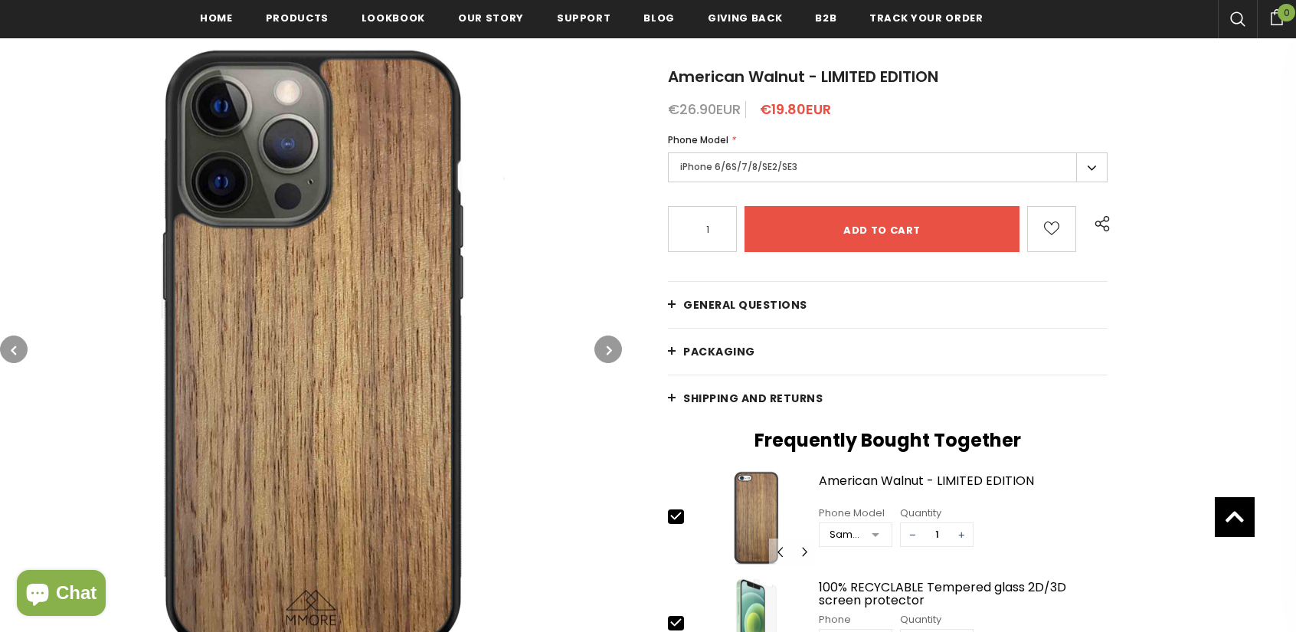
click at [607, 352] on icon "button" at bounding box center [609, 349] width 5 height 15
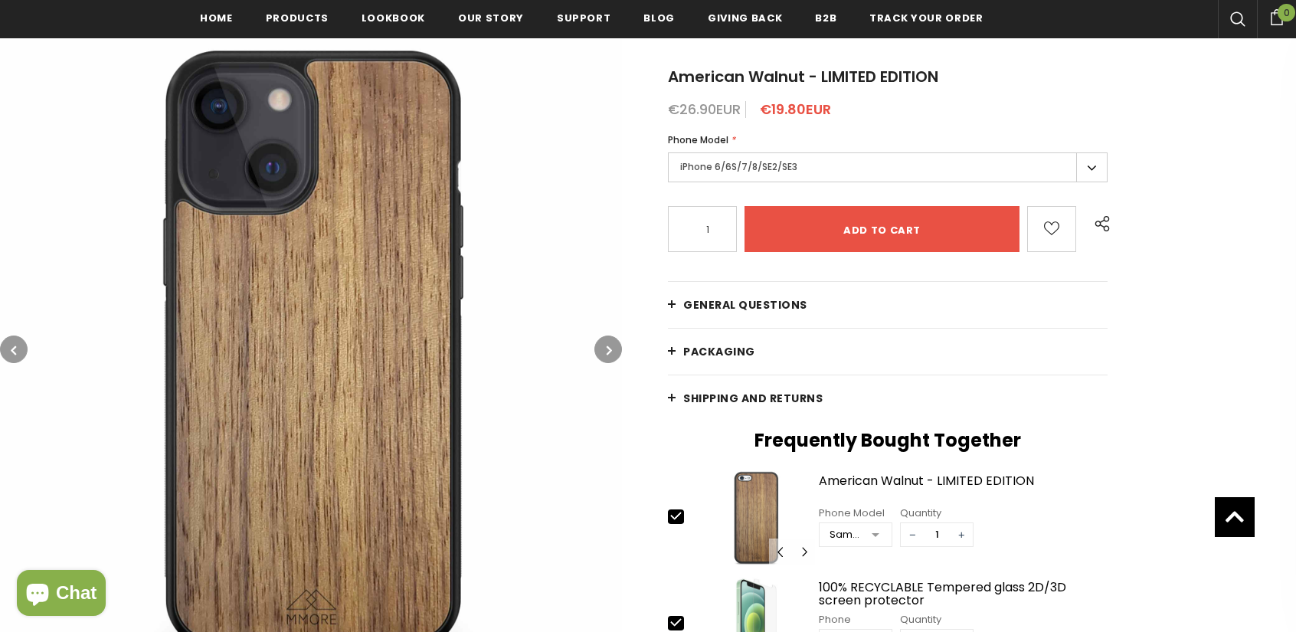
click at [607, 352] on icon "button" at bounding box center [609, 349] width 5 height 15
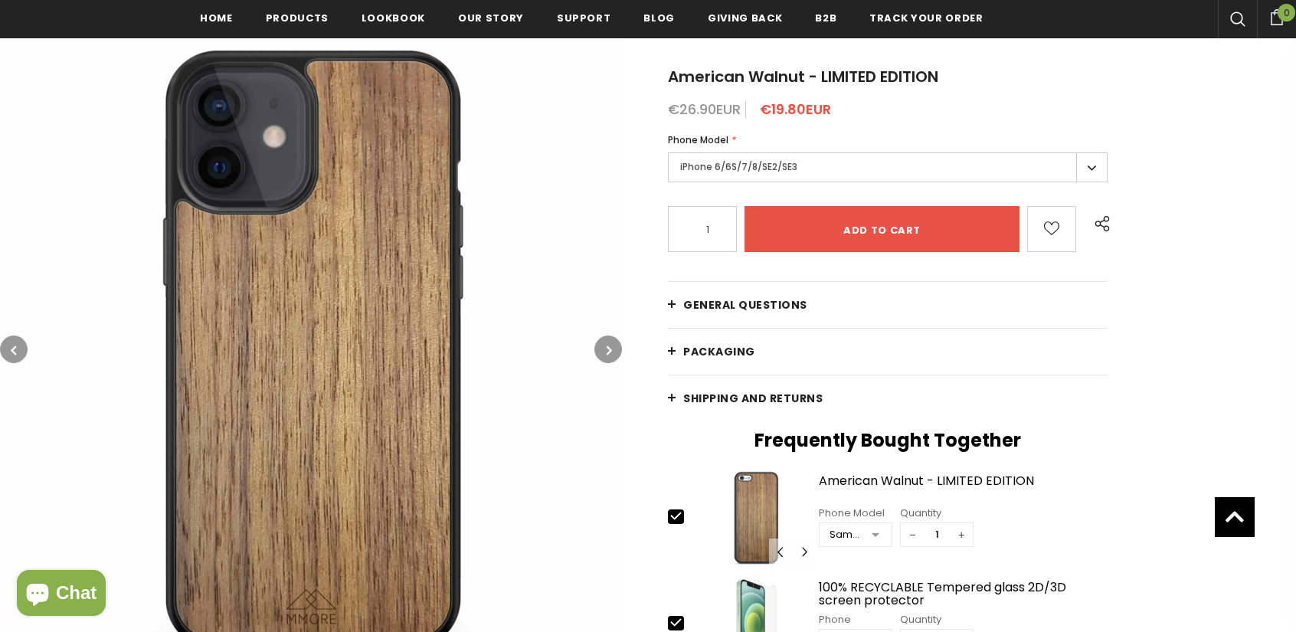
click at [607, 352] on icon "button" at bounding box center [609, 349] width 5 height 15
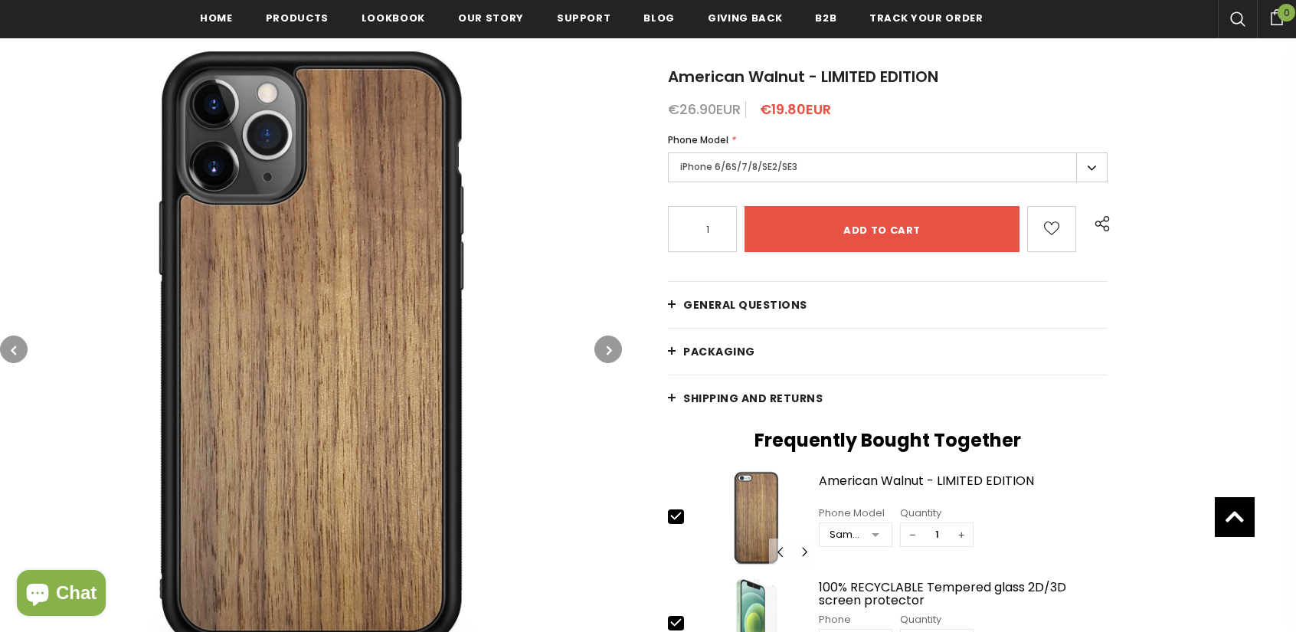
click at [607, 352] on icon "button" at bounding box center [609, 349] width 5 height 15
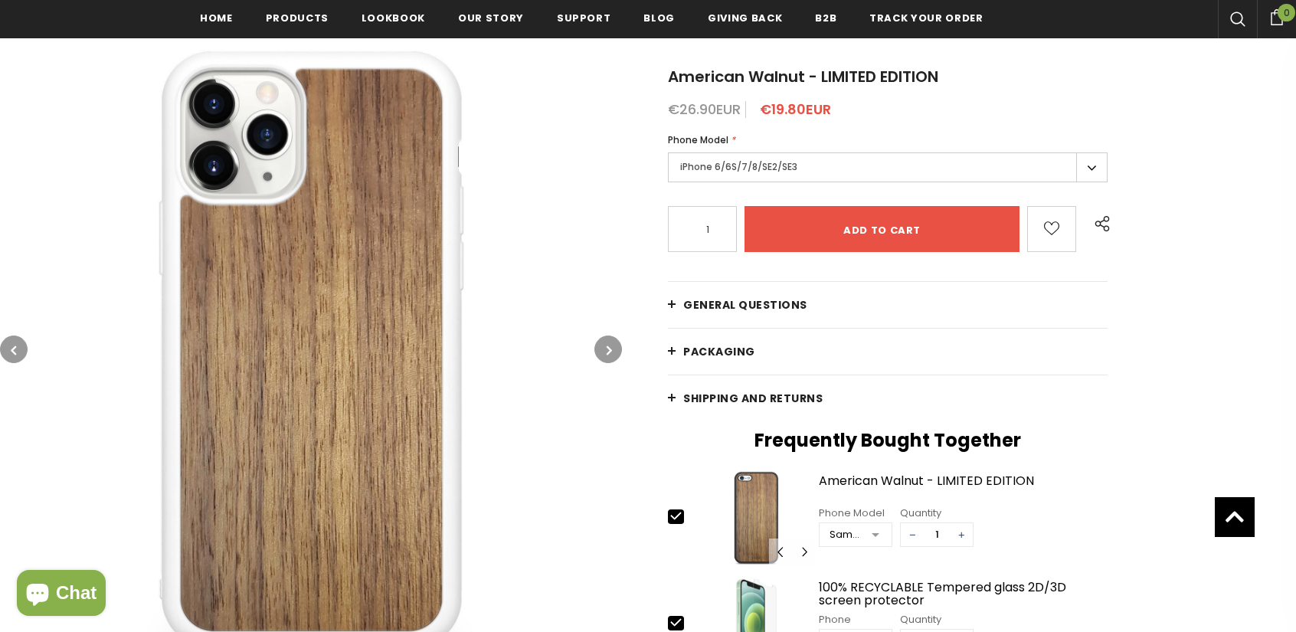
click at [607, 352] on icon "button" at bounding box center [609, 349] width 5 height 15
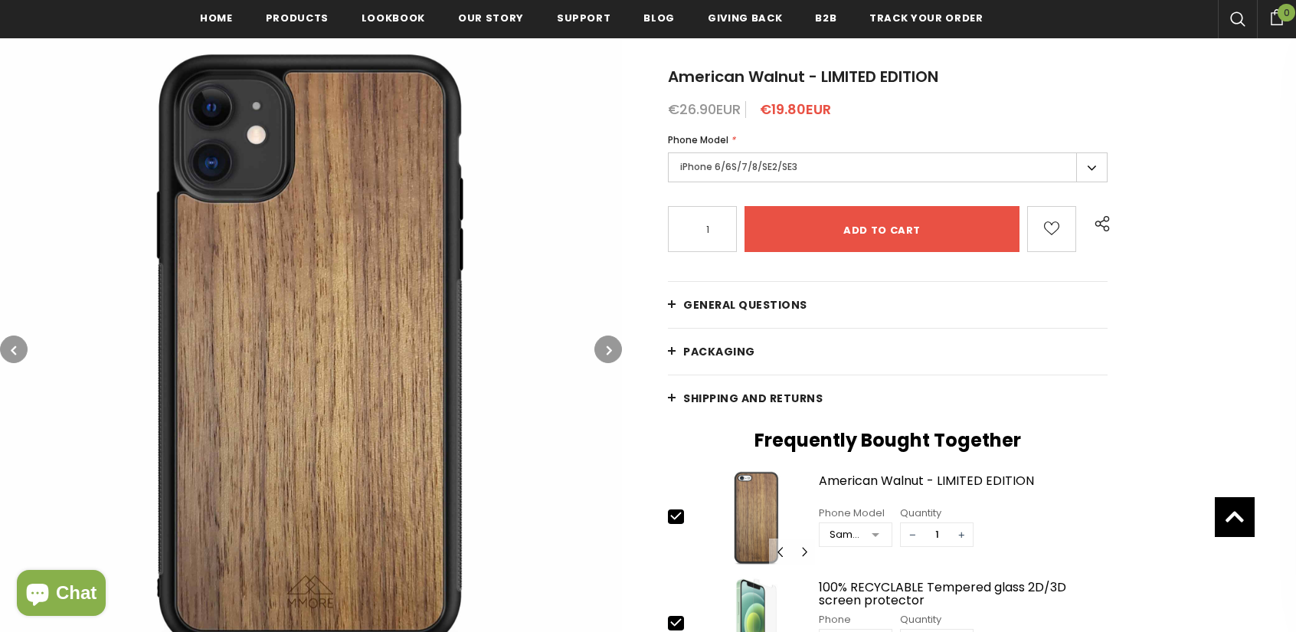
click at [607, 352] on icon "button" at bounding box center [609, 349] width 5 height 15
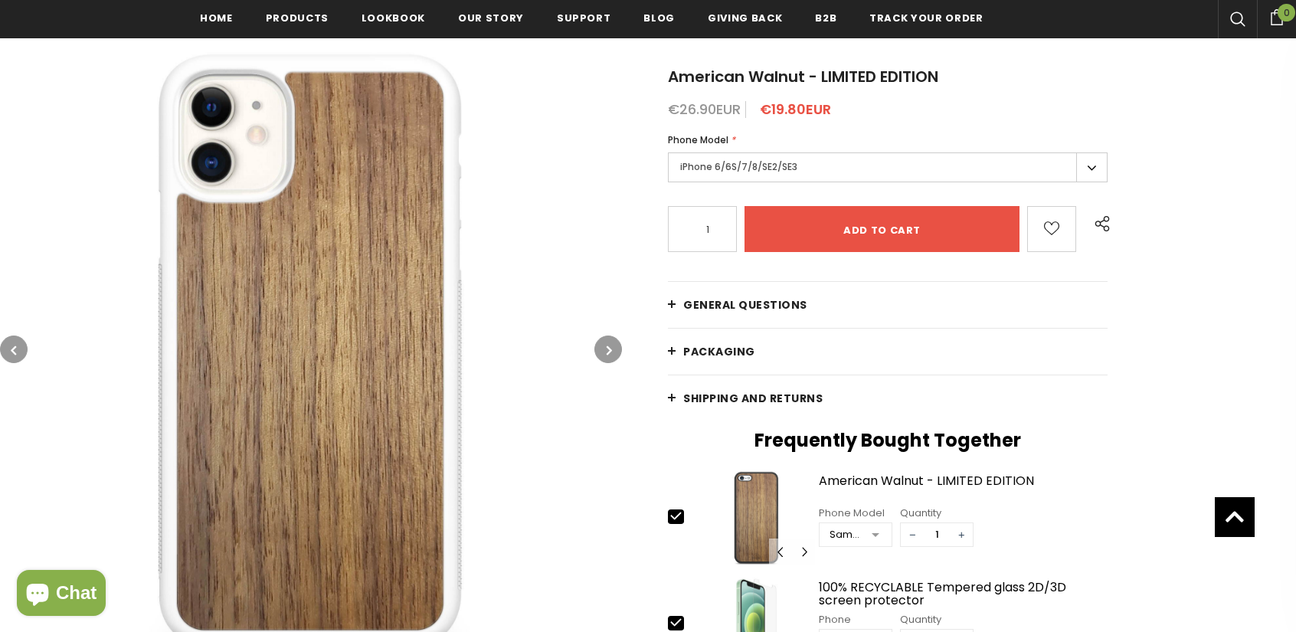
click at [607, 352] on icon "button" at bounding box center [609, 349] width 5 height 15
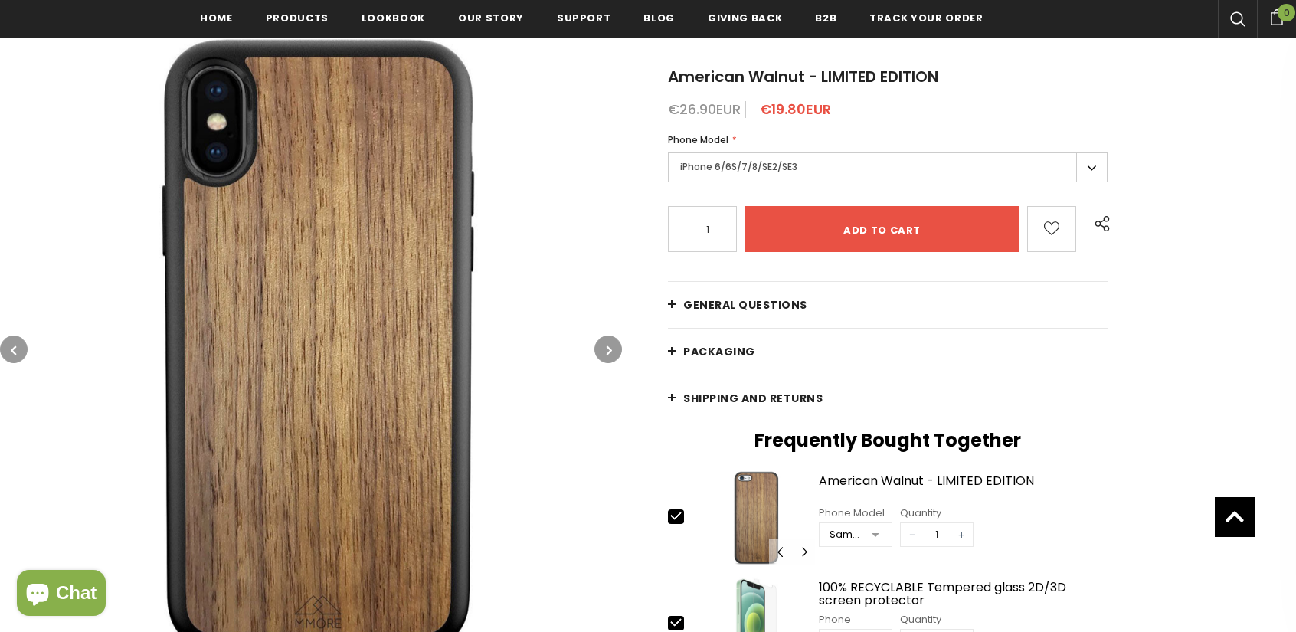
click at [607, 352] on icon "button" at bounding box center [609, 349] width 5 height 15
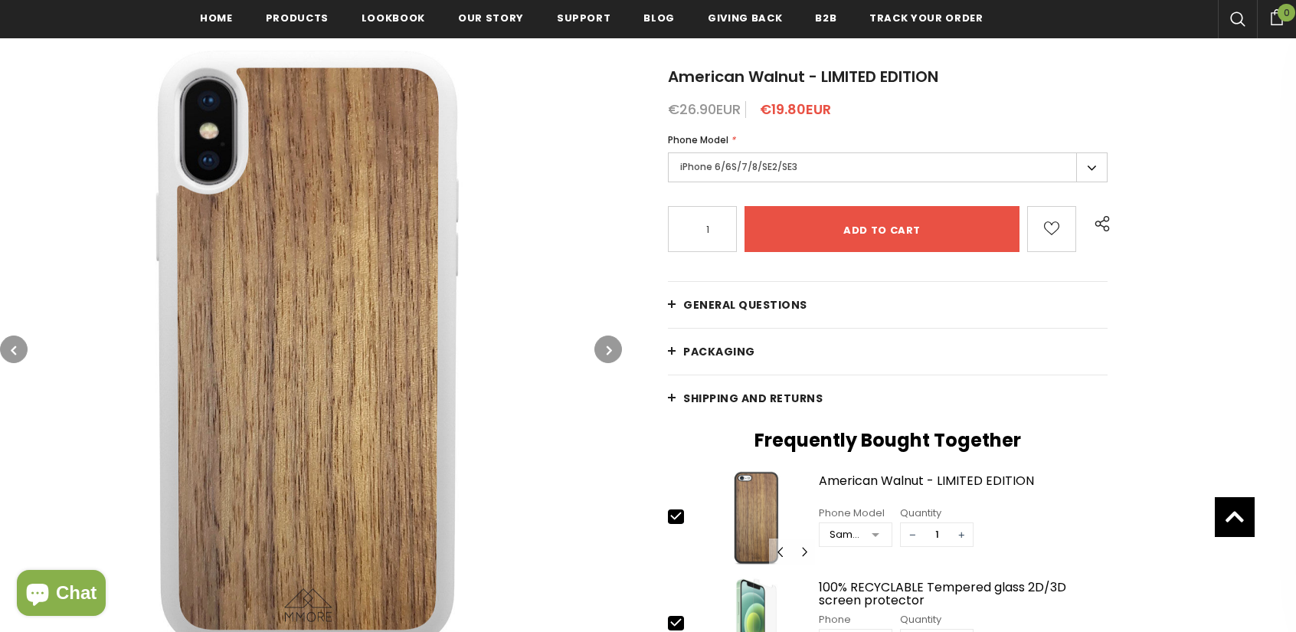
click at [607, 352] on icon "button" at bounding box center [609, 349] width 5 height 15
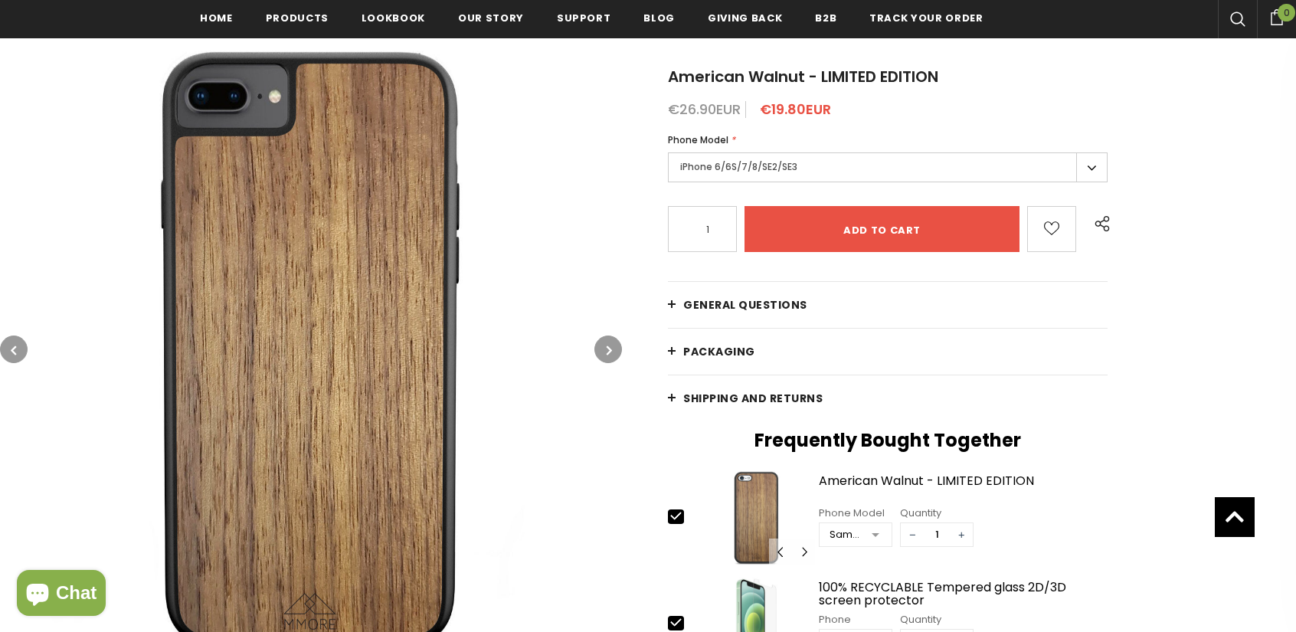
click at [607, 352] on icon "button" at bounding box center [609, 349] width 5 height 15
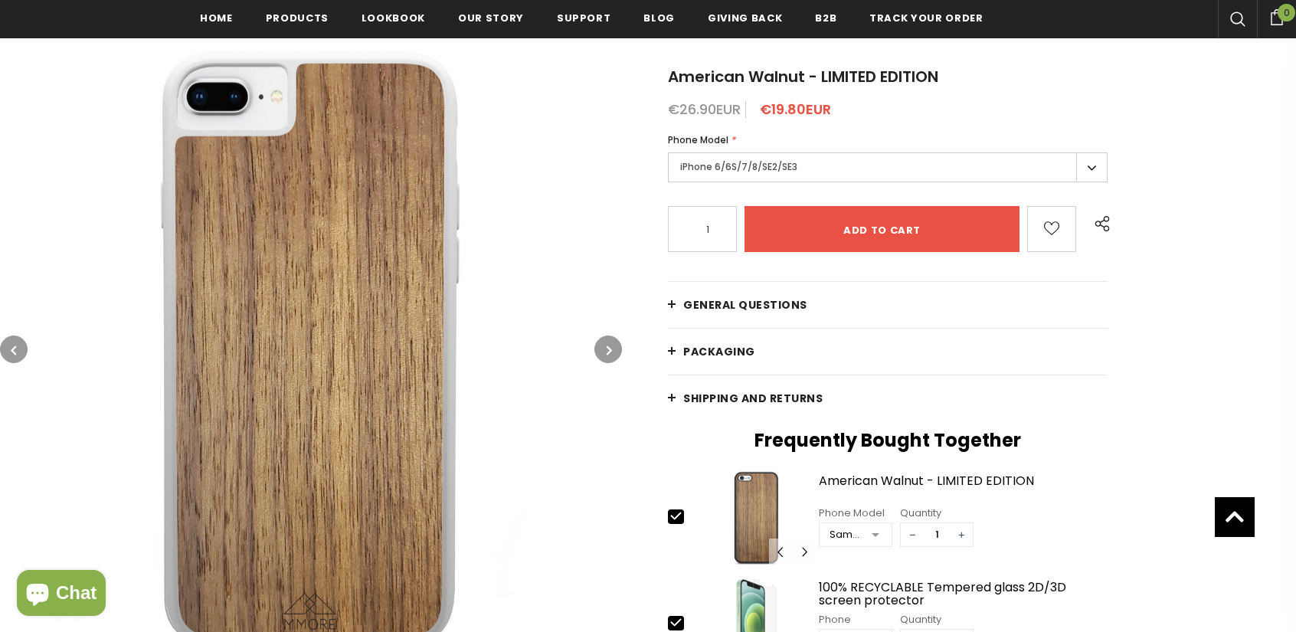
click at [607, 352] on icon "button" at bounding box center [609, 349] width 5 height 15
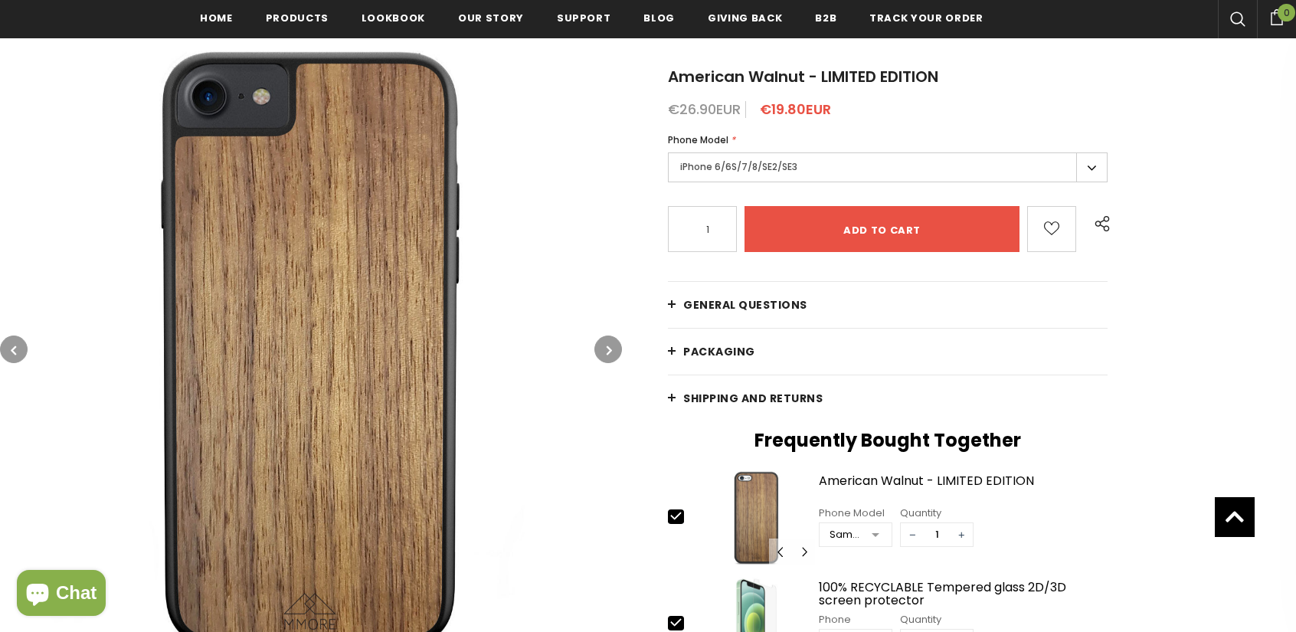
click at [607, 352] on icon "button" at bounding box center [609, 349] width 5 height 15
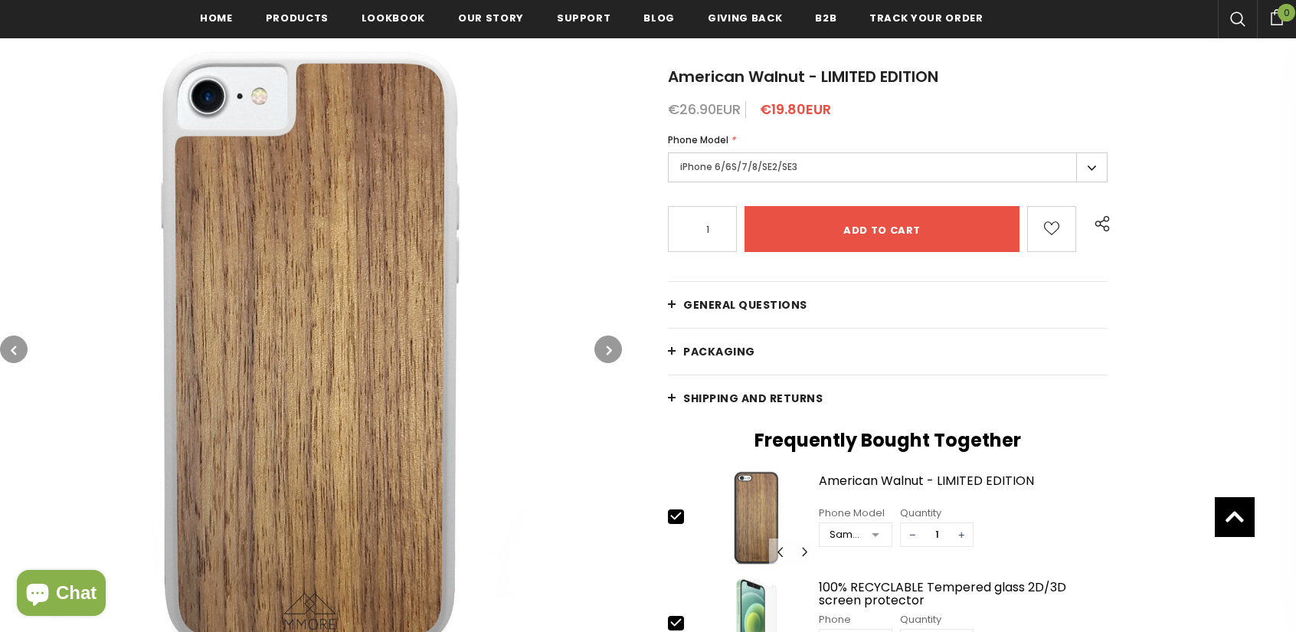
click at [607, 352] on icon "button" at bounding box center [609, 349] width 5 height 15
click at [602, 358] on button "button" at bounding box center [608, 349] width 28 height 28
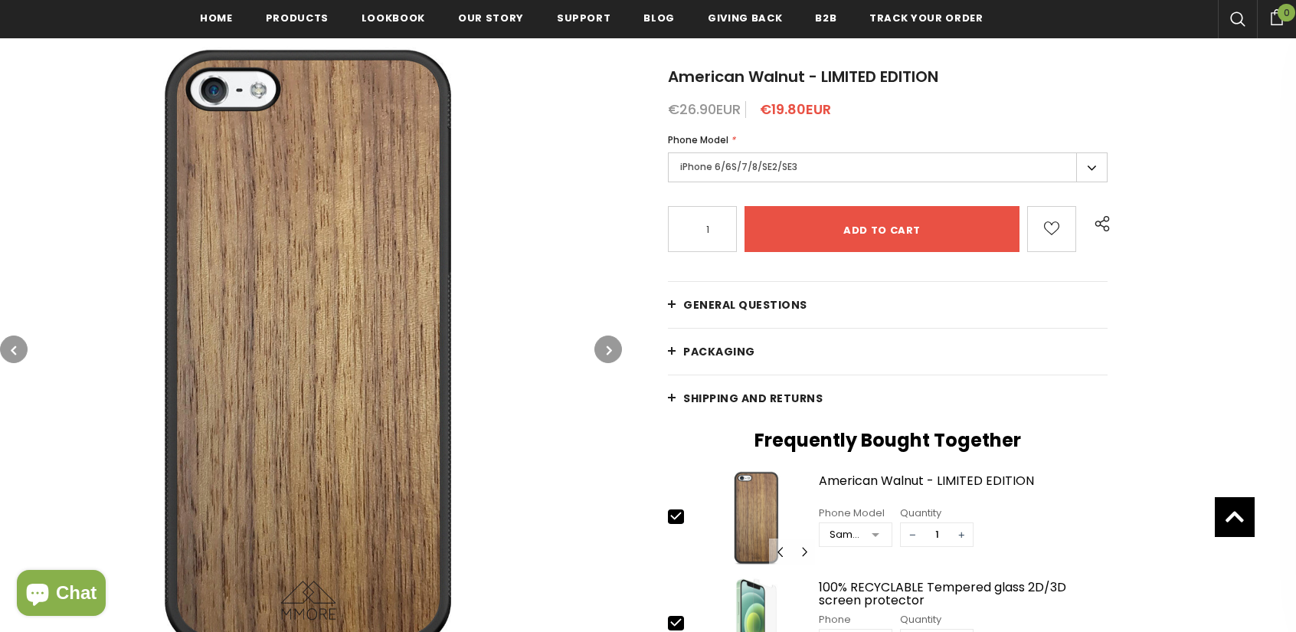
click at [602, 358] on button "button" at bounding box center [608, 349] width 28 height 28
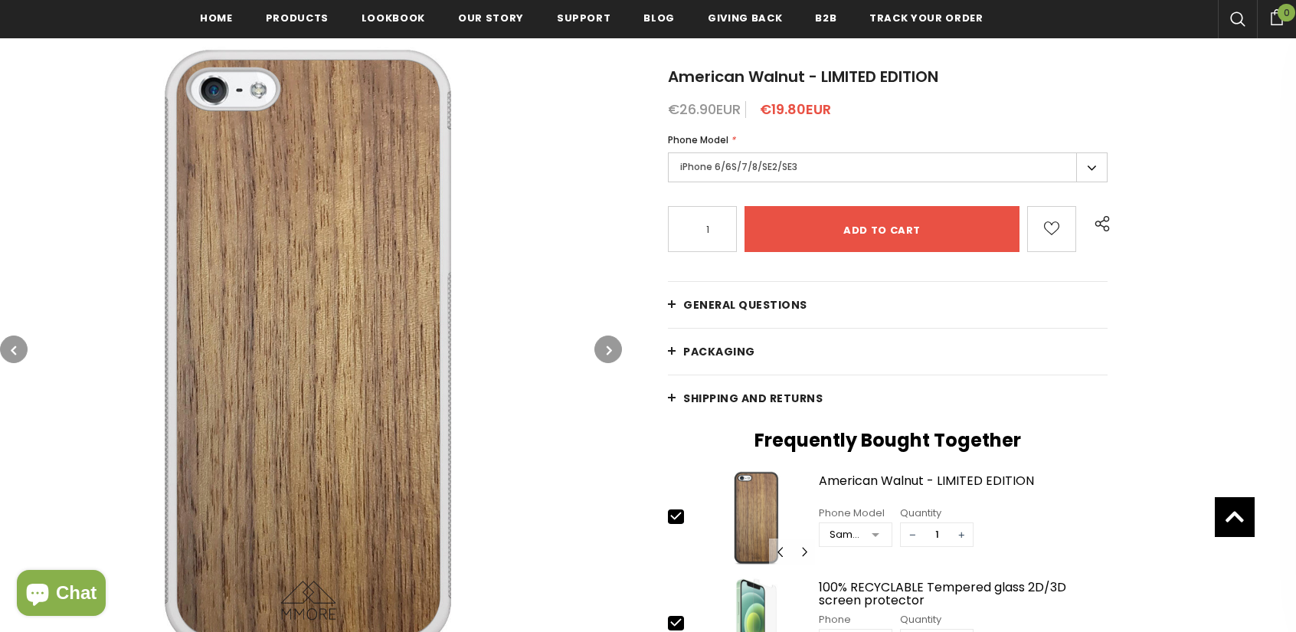
click at [602, 358] on button "button" at bounding box center [608, 349] width 28 height 28
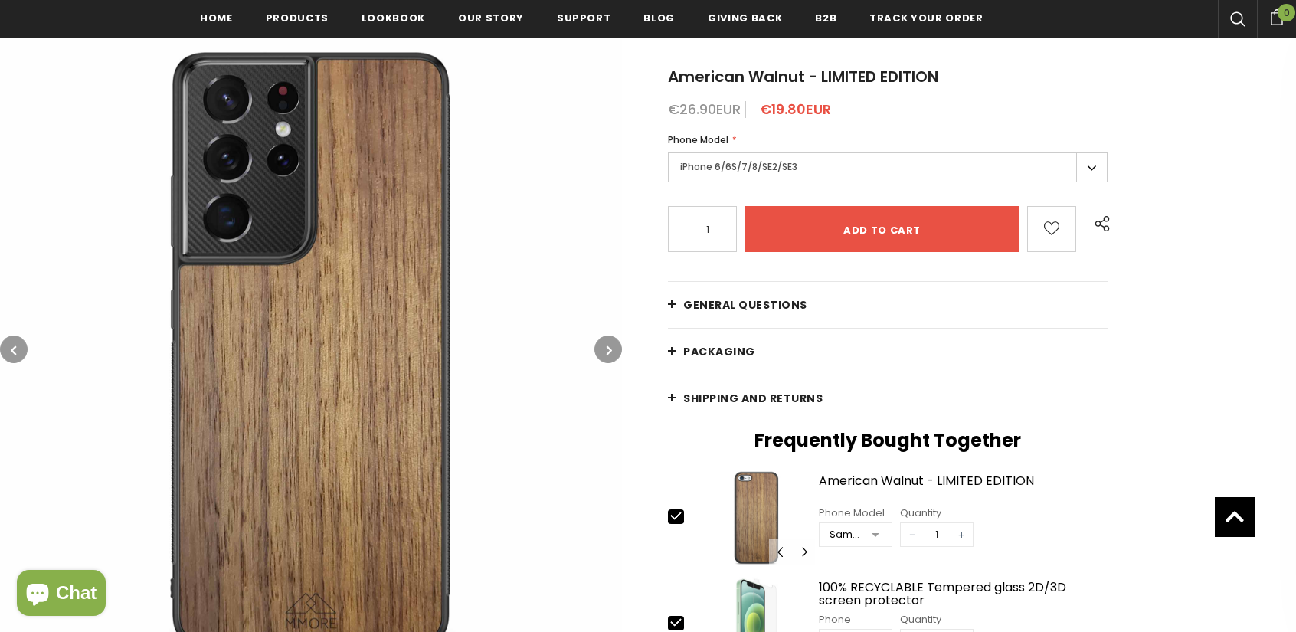
click at [602, 358] on button "button" at bounding box center [608, 349] width 28 height 28
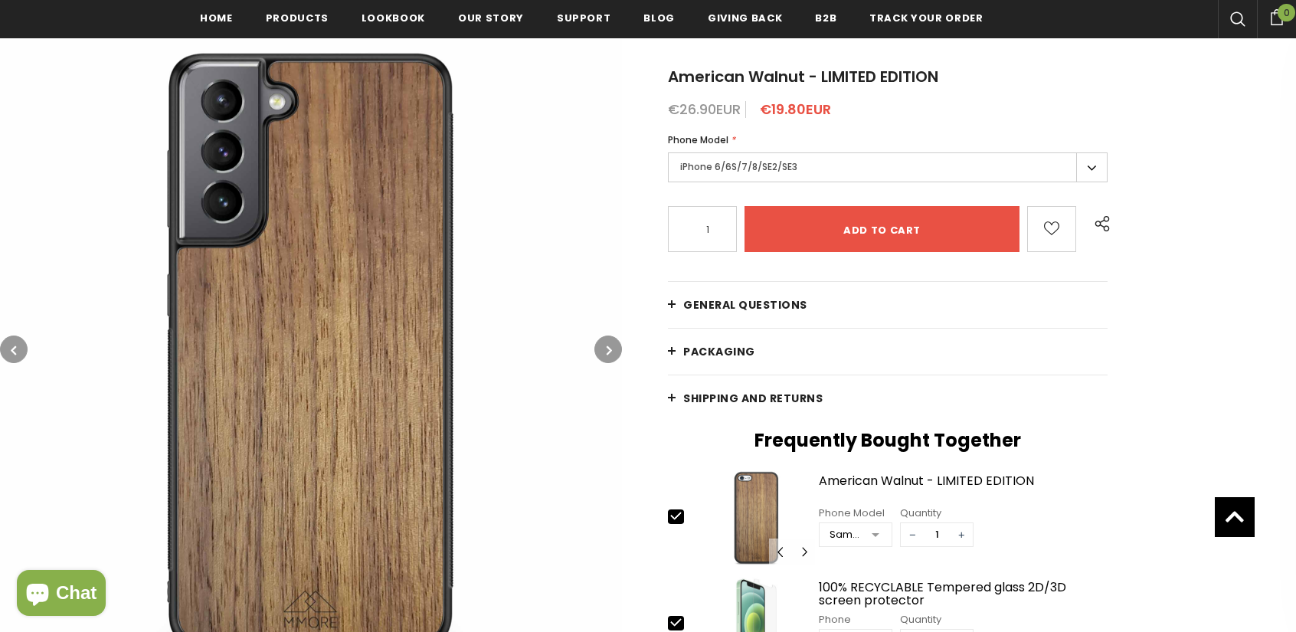
click at [602, 358] on button "button" at bounding box center [608, 349] width 28 height 28
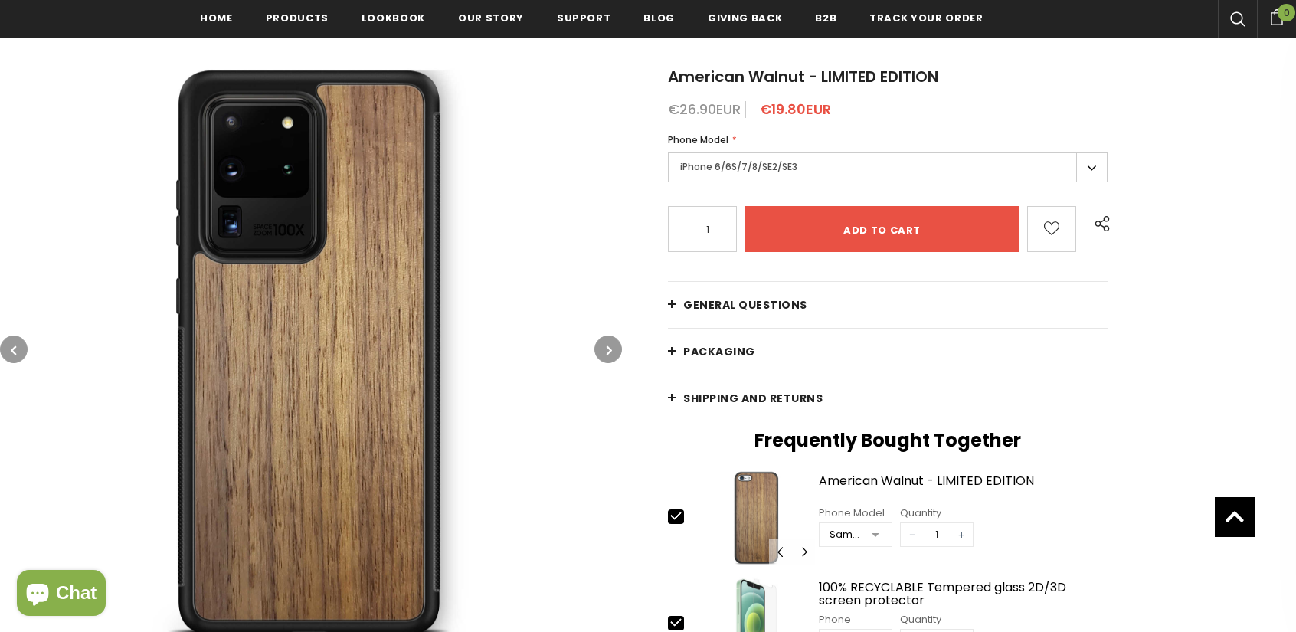
click at [602, 358] on button "button" at bounding box center [608, 349] width 28 height 28
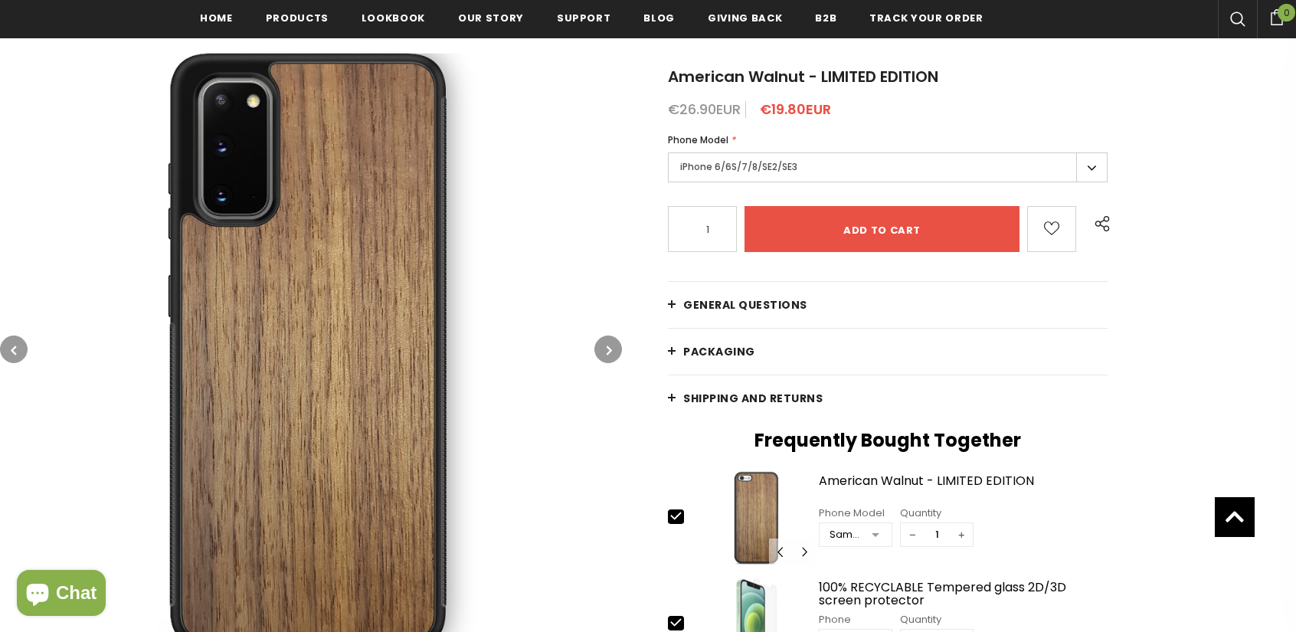
click at [602, 358] on button "button" at bounding box center [608, 349] width 28 height 28
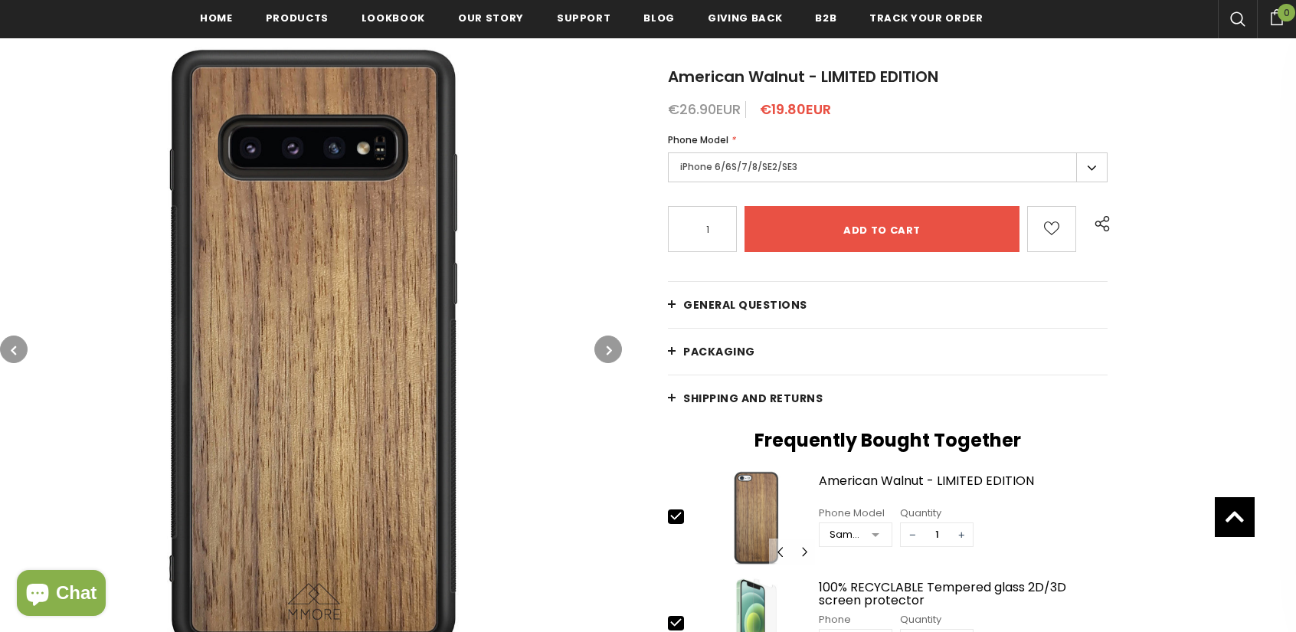
click at [602, 358] on button "button" at bounding box center [608, 349] width 28 height 28
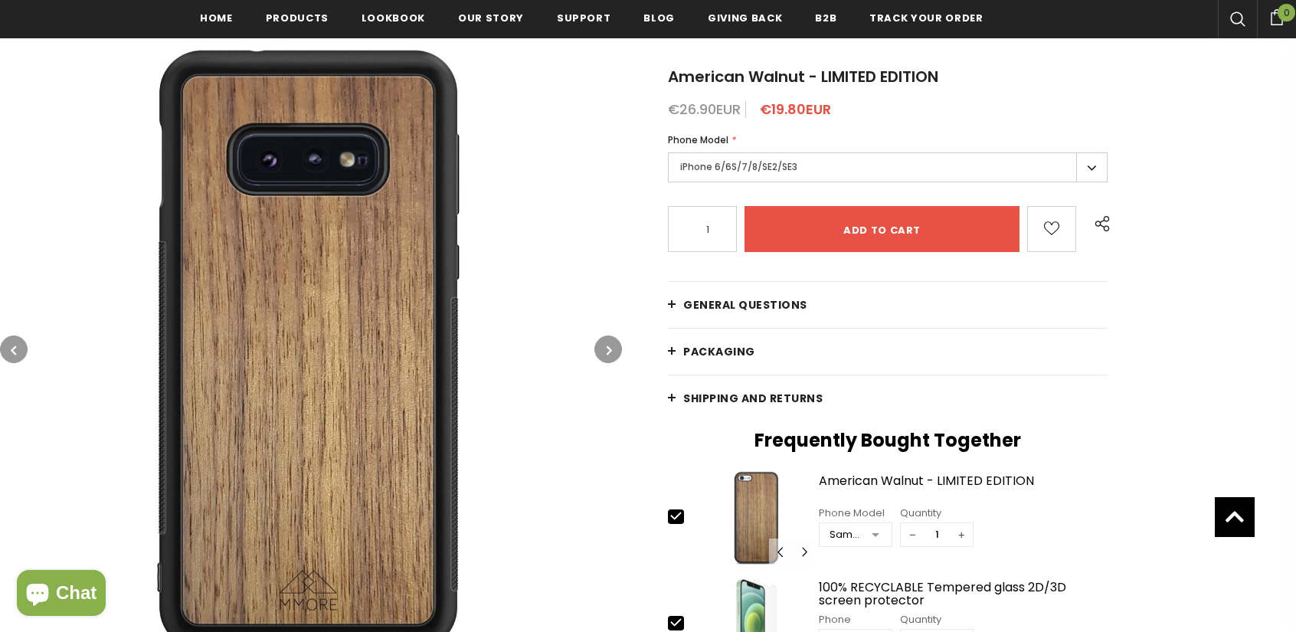
click at [602, 358] on button "button" at bounding box center [608, 349] width 28 height 28
click at [606, 358] on button "button" at bounding box center [608, 349] width 28 height 28
click at [607, 358] on button "button" at bounding box center [608, 349] width 28 height 28
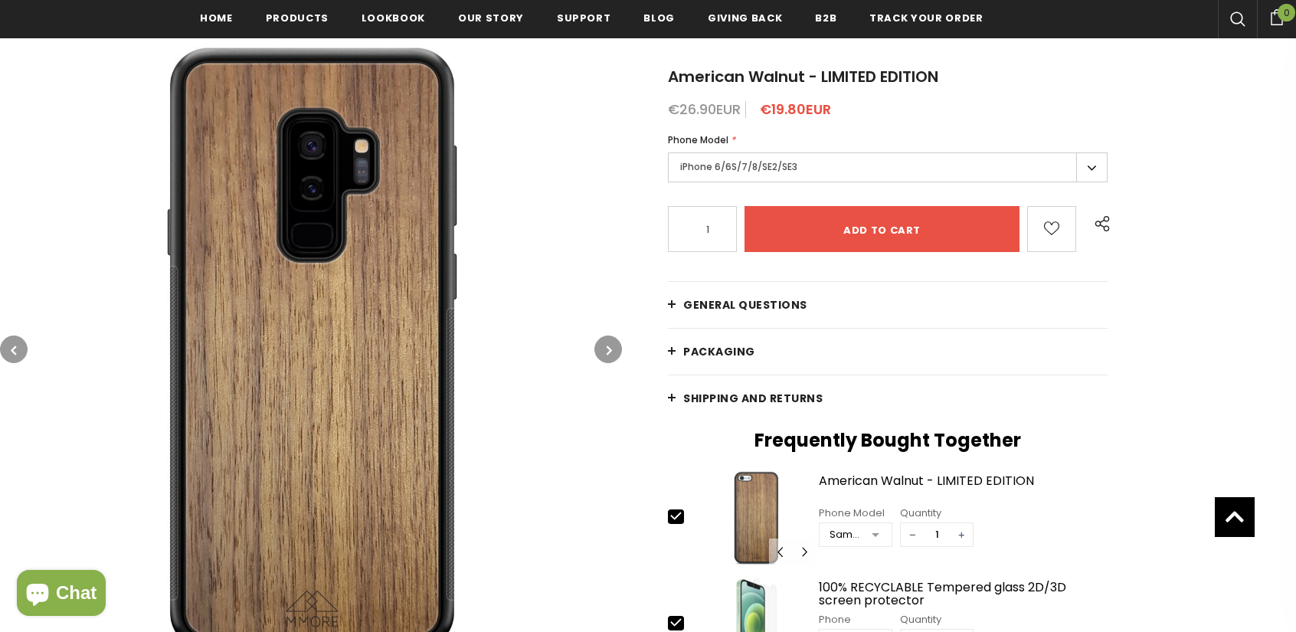
click at [607, 358] on button "button" at bounding box center [608, 349] width 28 height 28
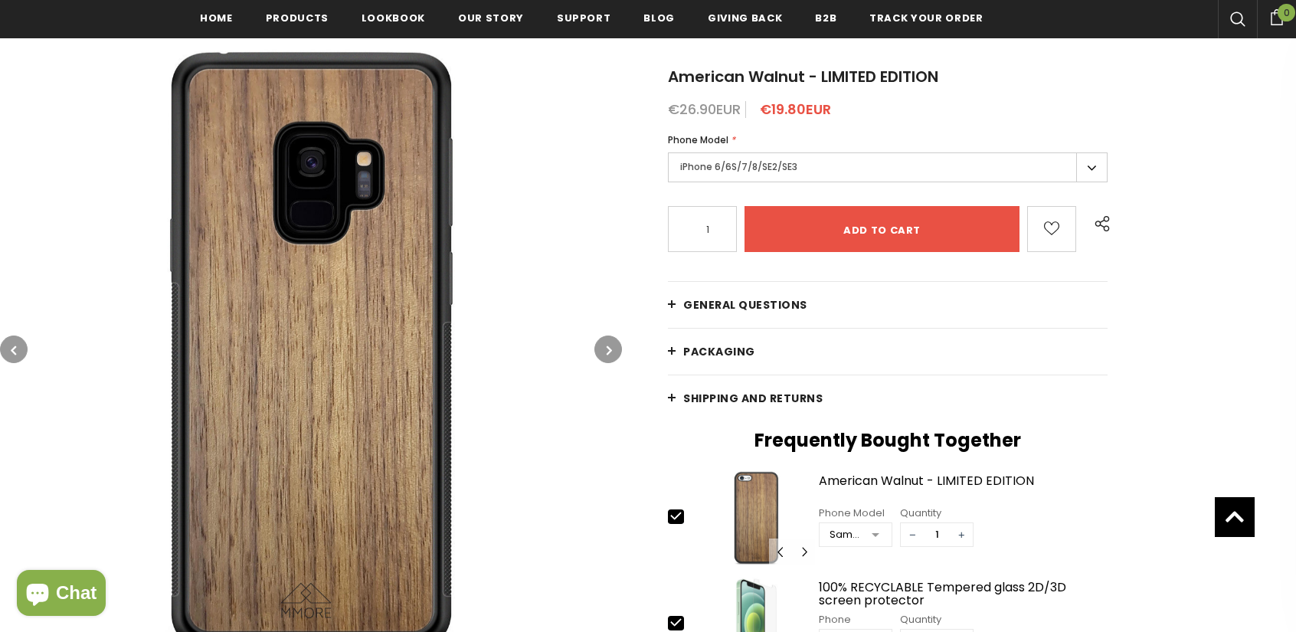
click at [607, 358] on button "button" at bounding box center [608, 349] width 28 height 28
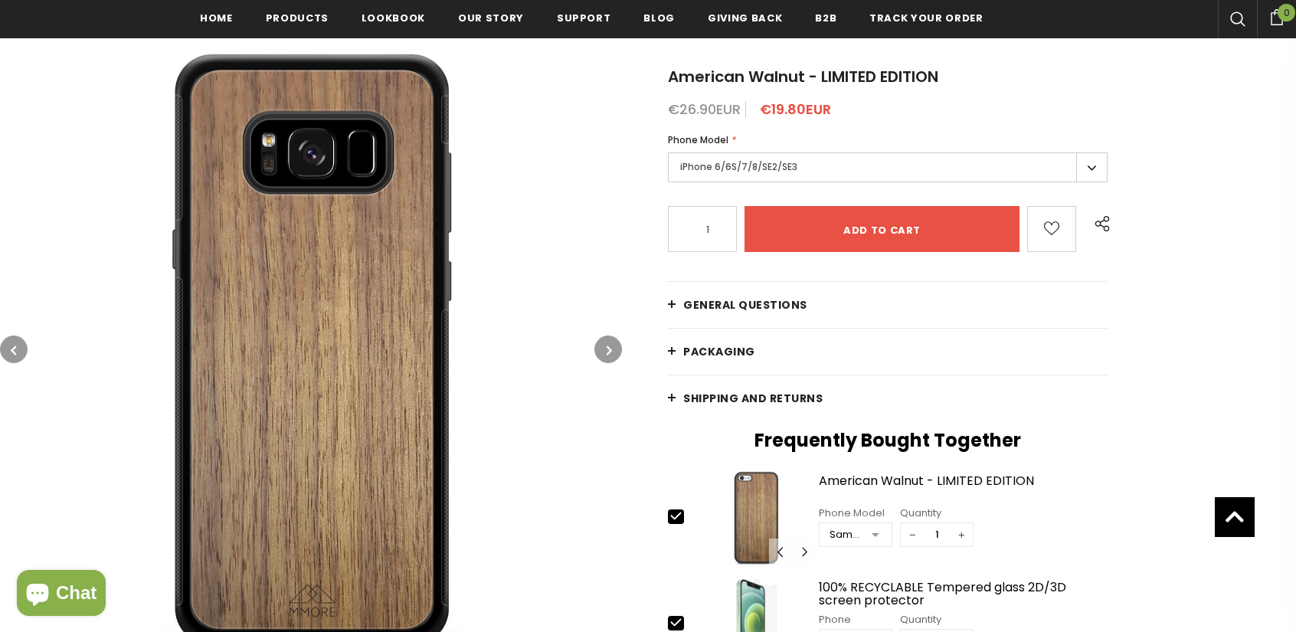
click at [607, 358] on button "button" at bounding box center [608, 349] width 28 height 28
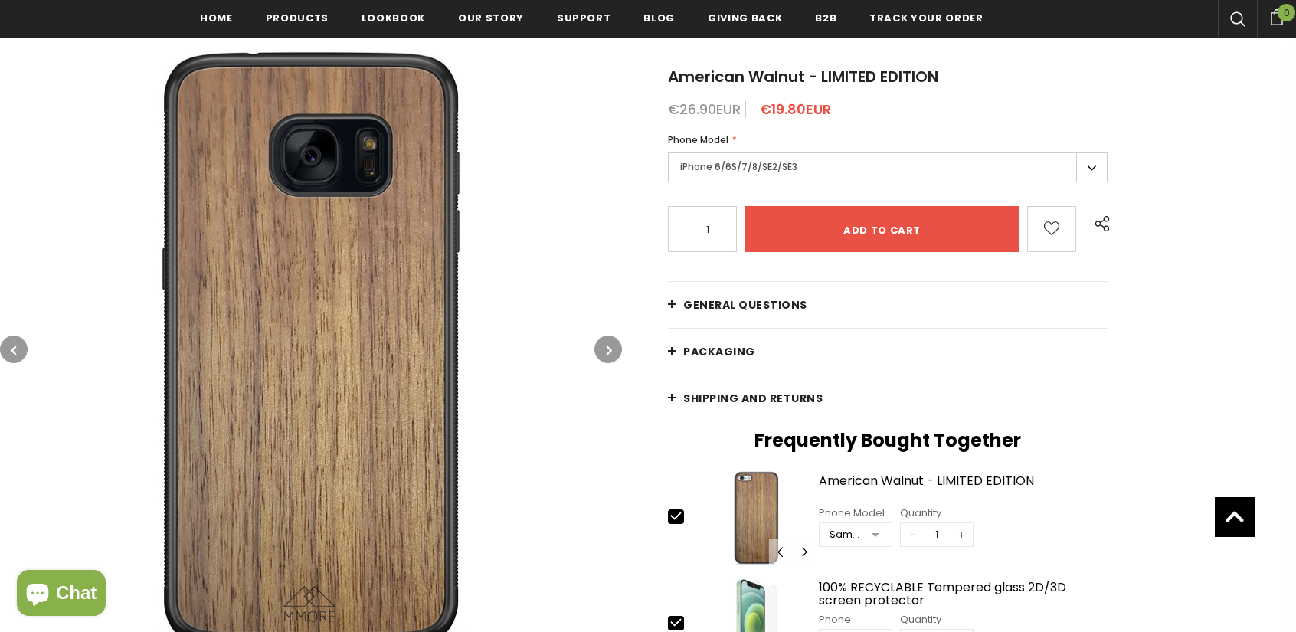
click at [607, 358] on button "button" at bounding box center [608, 349] width 28 height 28
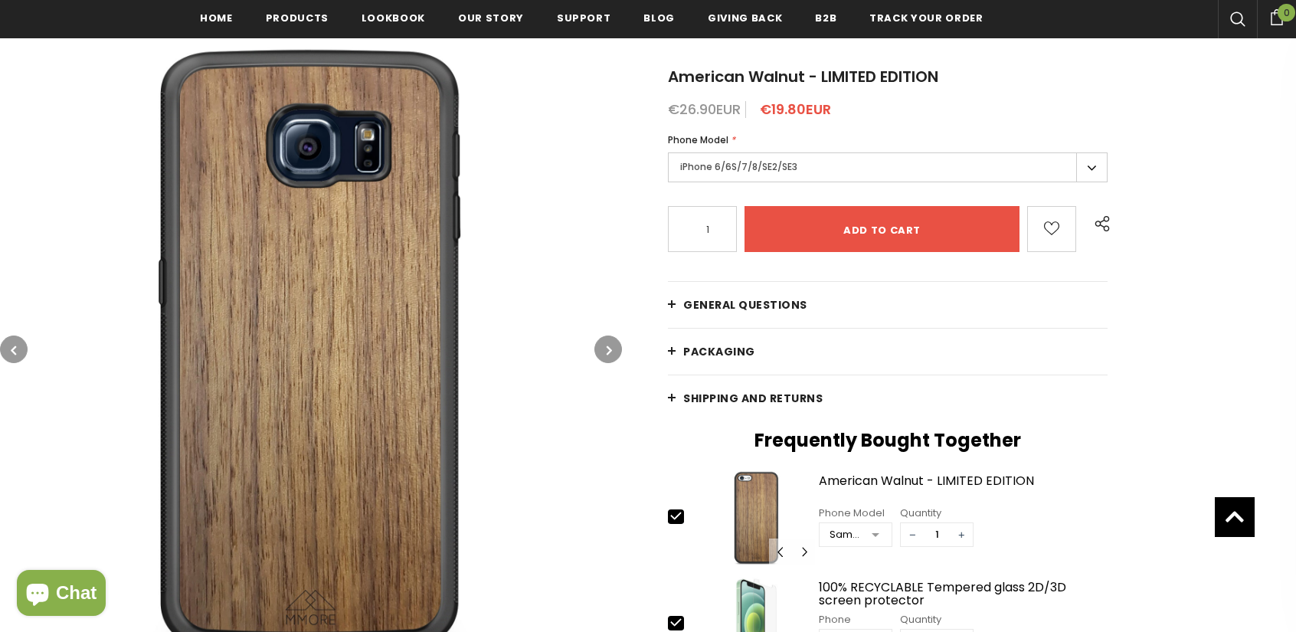
click at [607, 358] on button "button" at bounding box center [608, 349] width 28 height 28
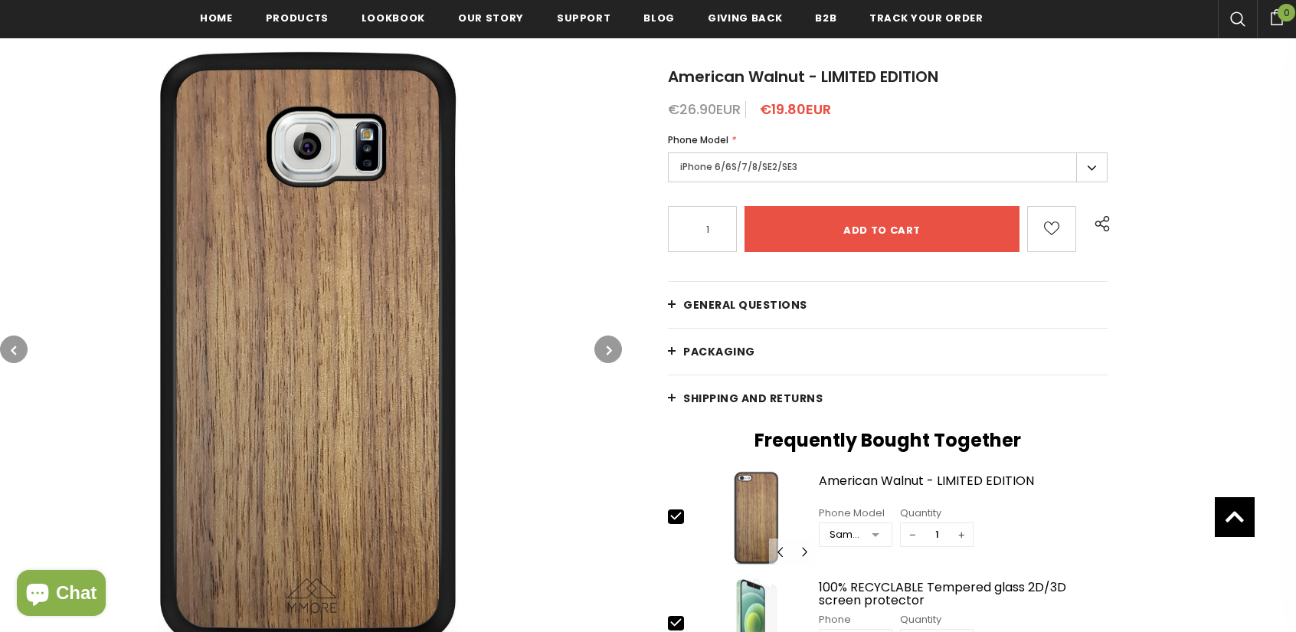
click at [607, 358] on button "button" at bounding box center [608, 349] width 28 height 28
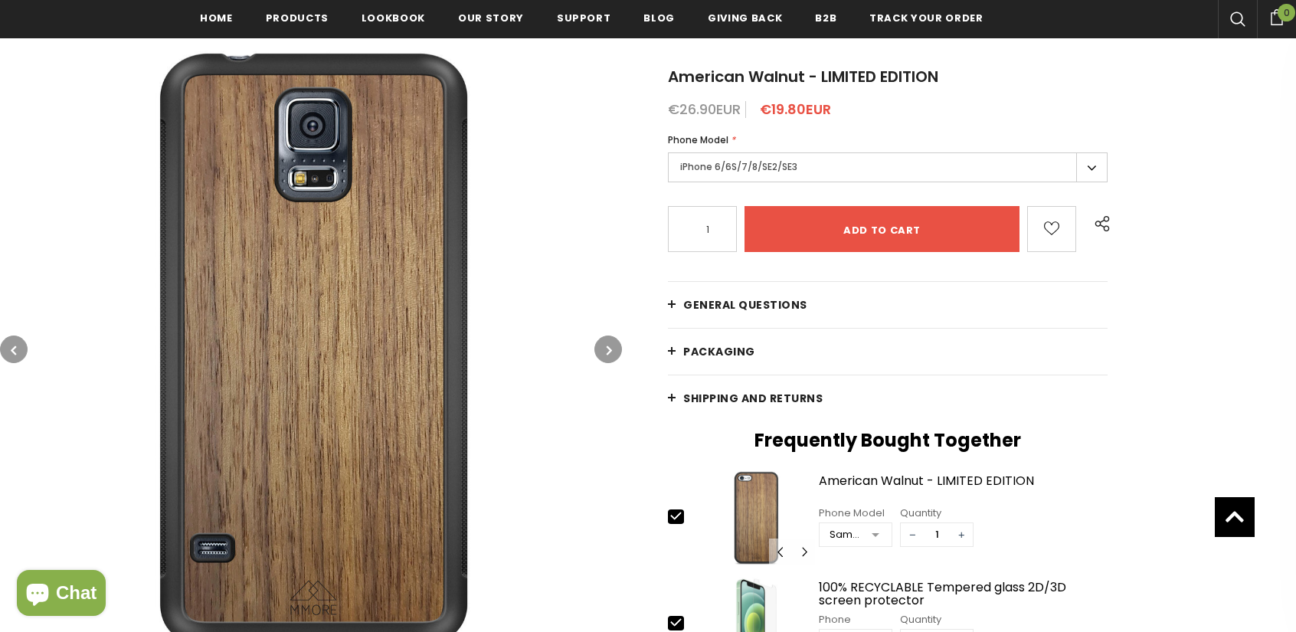
click at [607, 358] on button "button" at bounding box center [608, 349] width 28 height 28
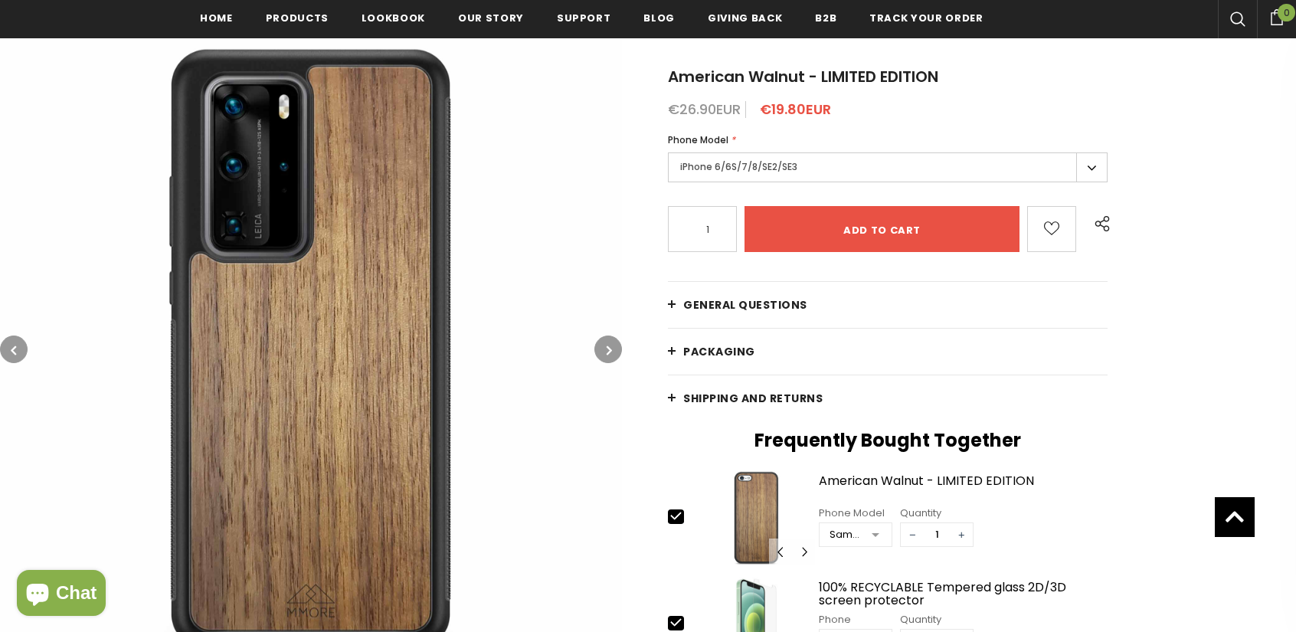
click at [607, 358] on button "button" at bounding box center [608, 349] width 28 height 28
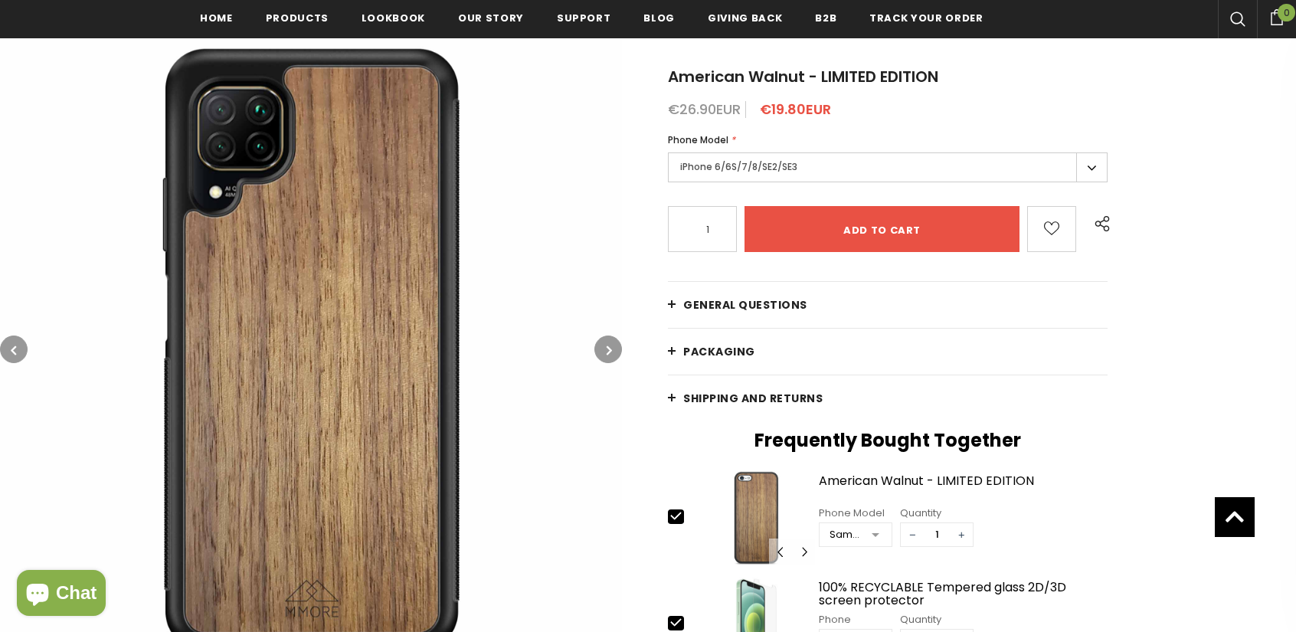
click at [607, 358] on button "button" at bounding box center [608, 349] width 28 height 28
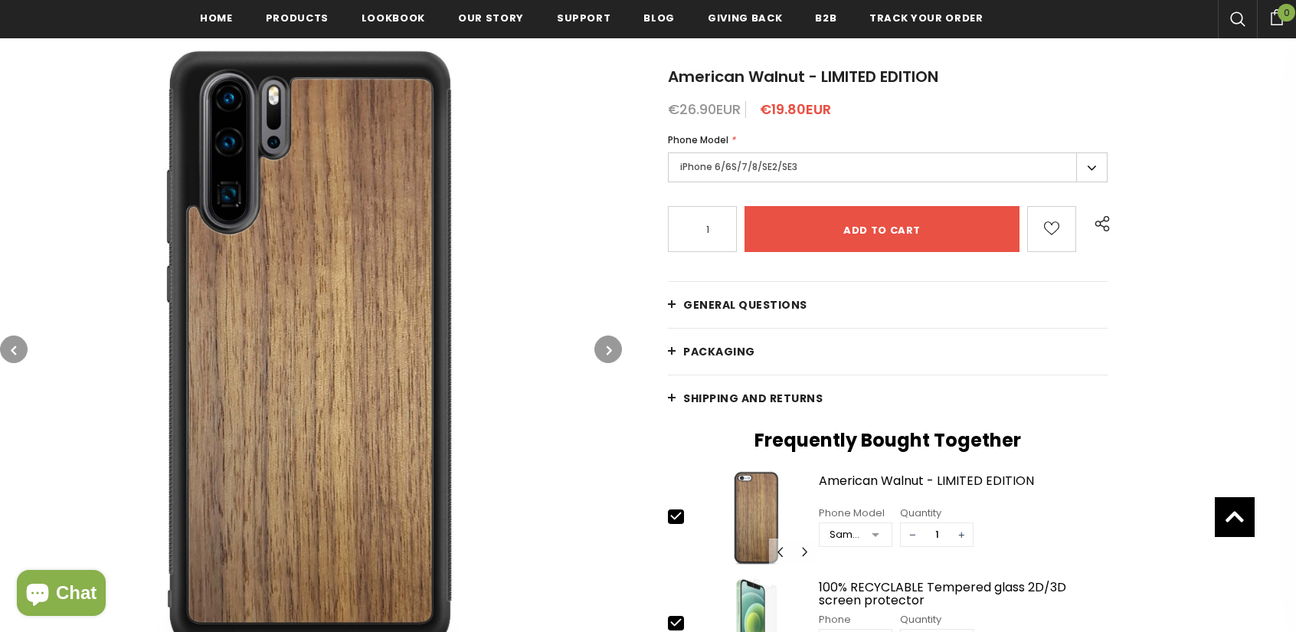
click at [607, 358] on button "button" at bounding box center [608, 349] width 28 height 28
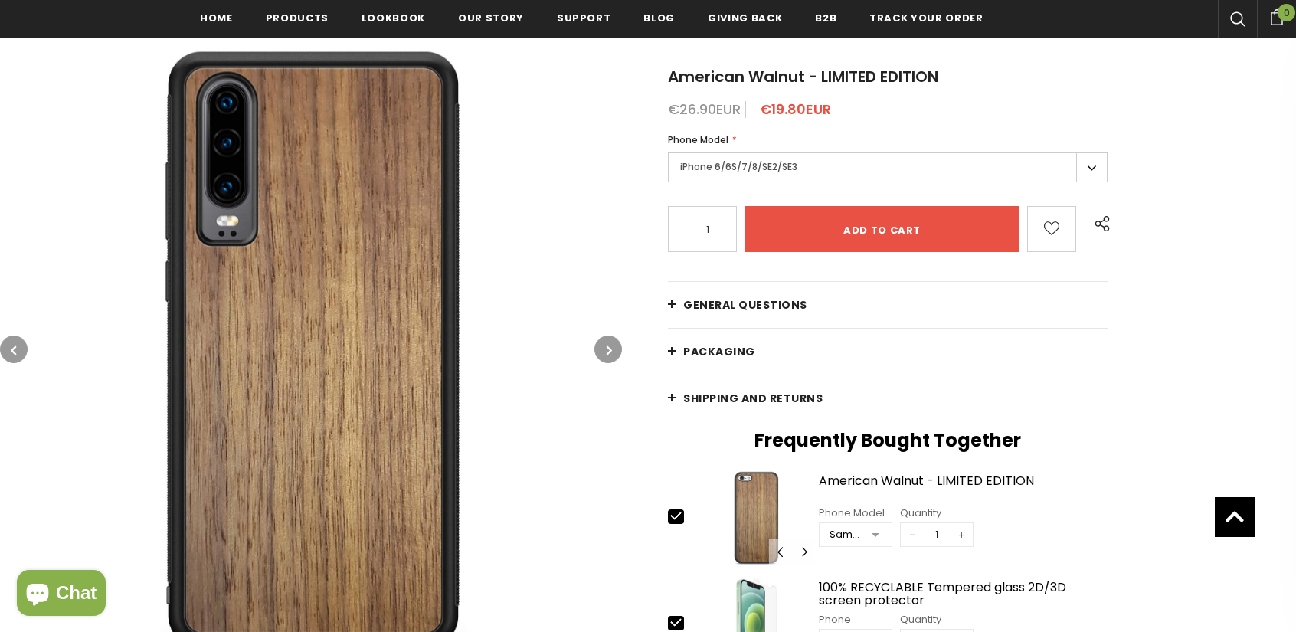
click at [607, 358] on button "button" at bounding box center [608, 349] width 28 height 28
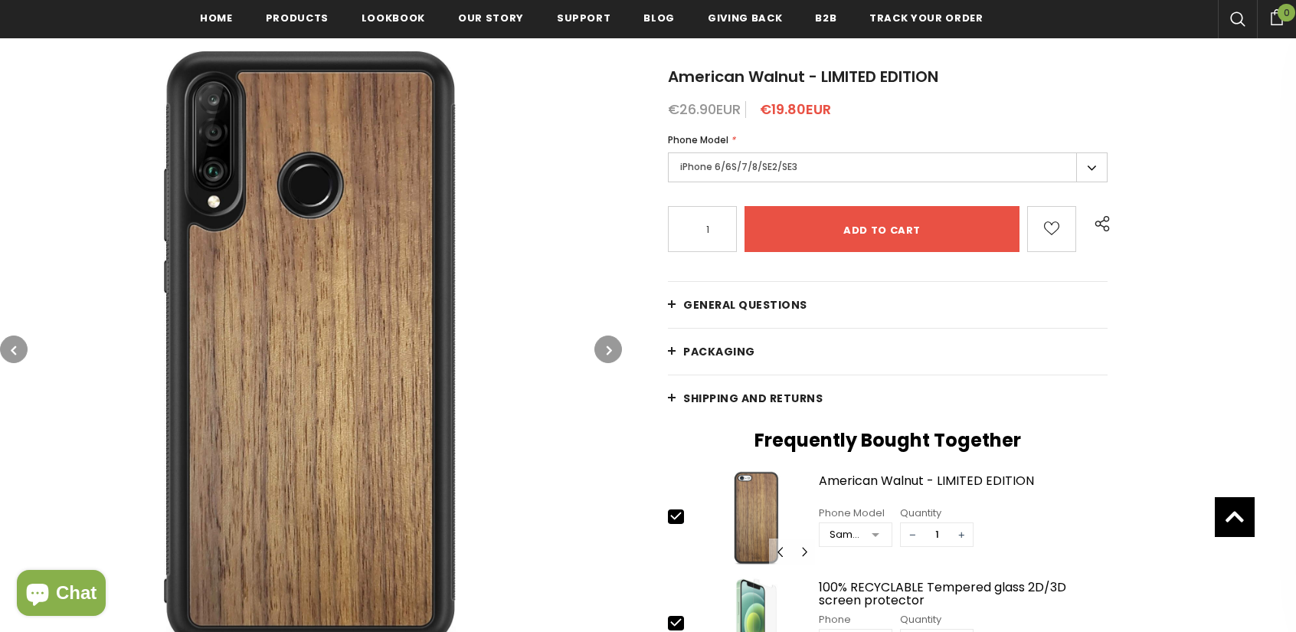
click at [607, 358] on button "button" at bounding box center [608, 349] width 28 height 28
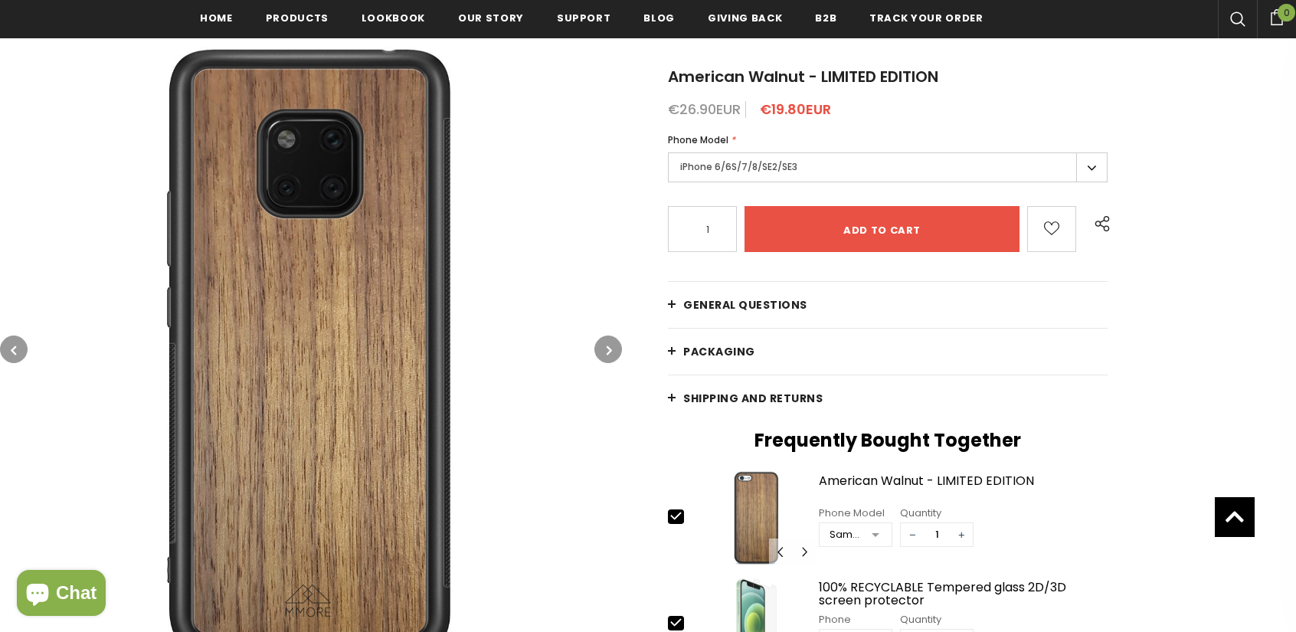
click at [607, 358] on button "button" at bounding box center [608, 349] width 28 height 28
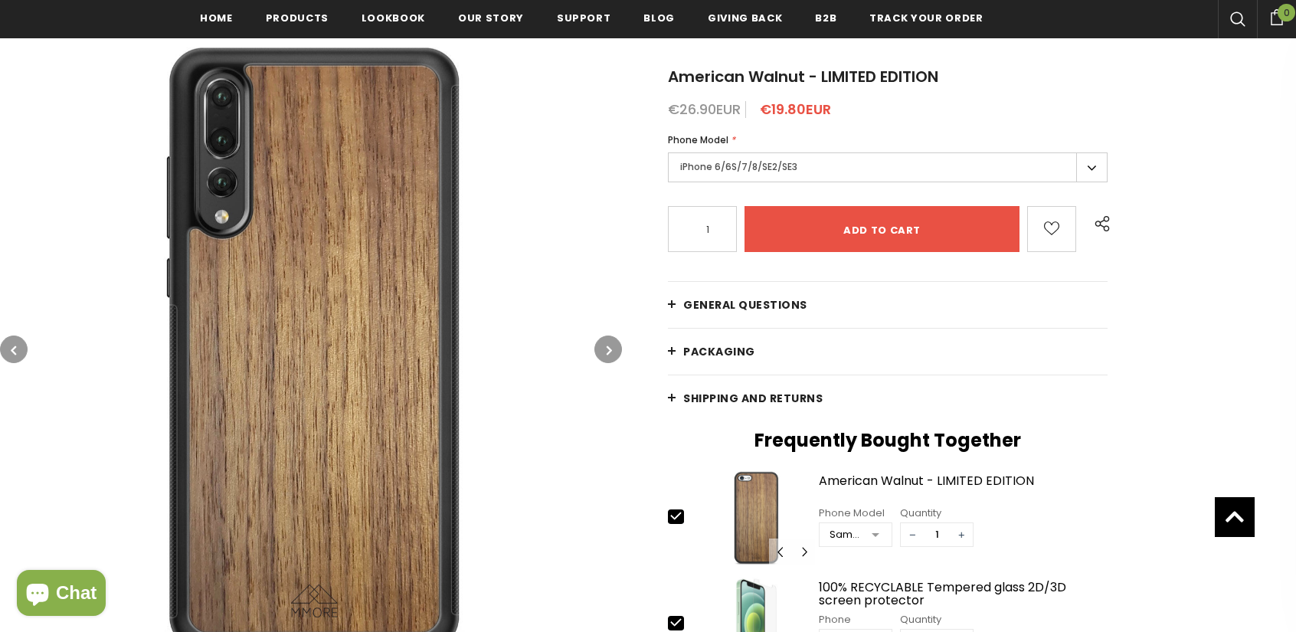
click at [607, 358] on button "button" at bounding box center [608, 349] width 28 height 28
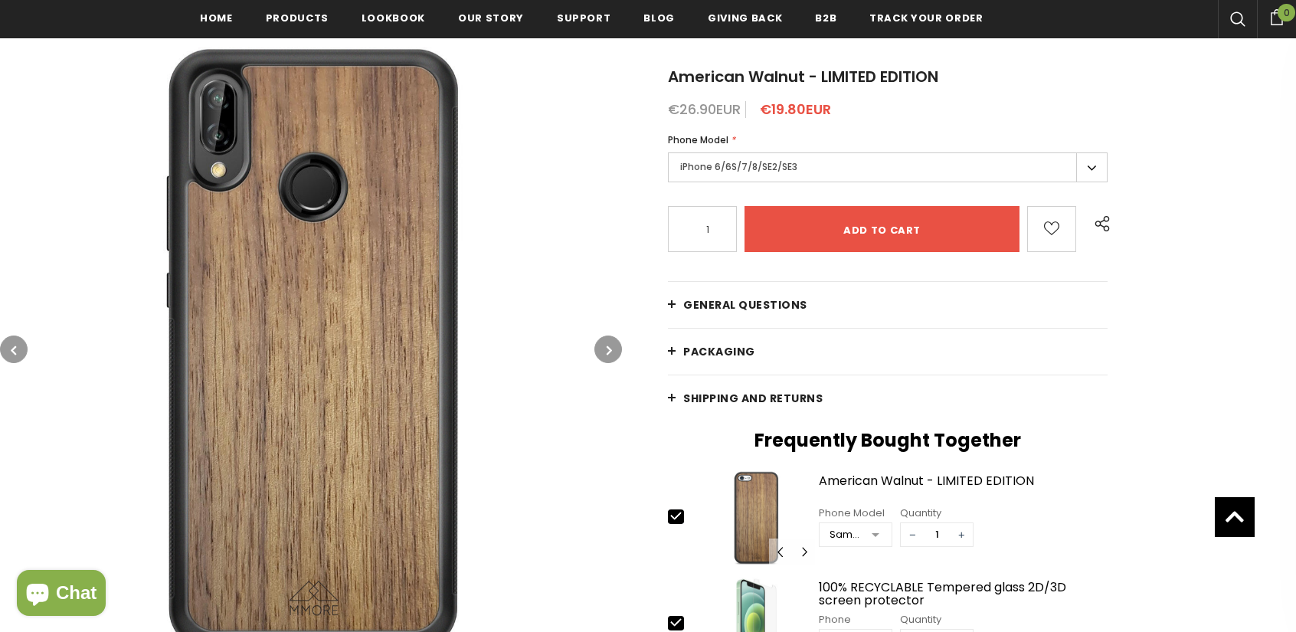
click at [607, 358] on button "button" at bounding box center [608, 349] width 28 height 28
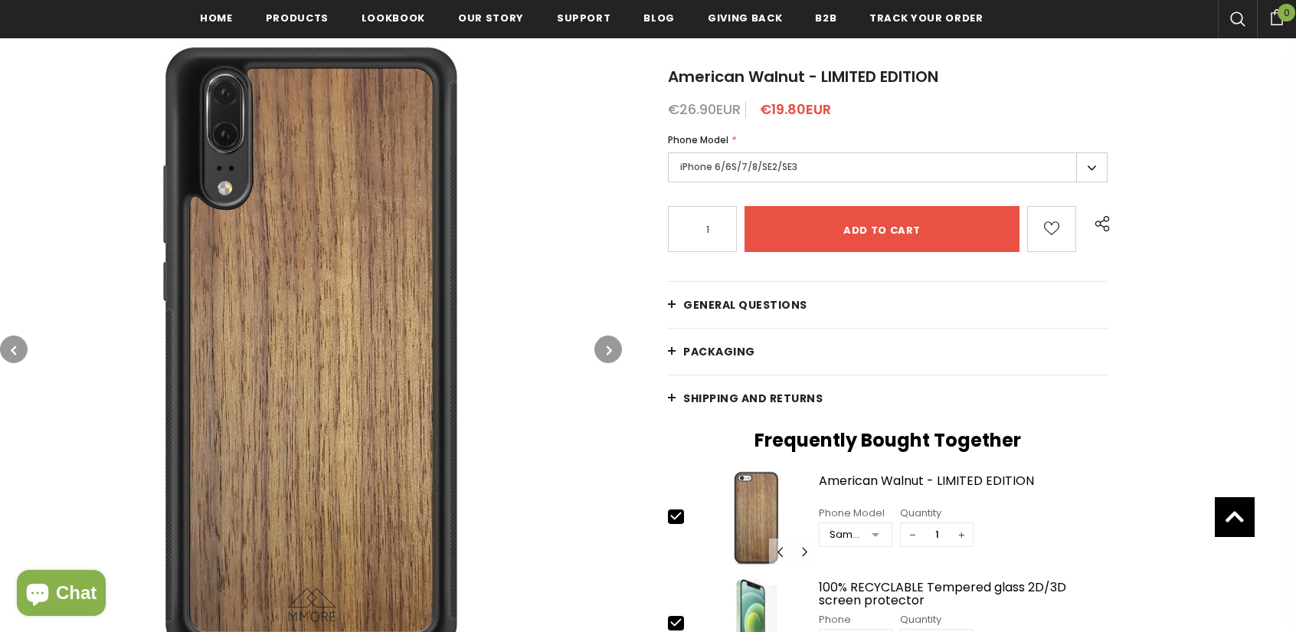
click at [607, 358] on button "button" at bounding box center [608, 349] width 28 height 28
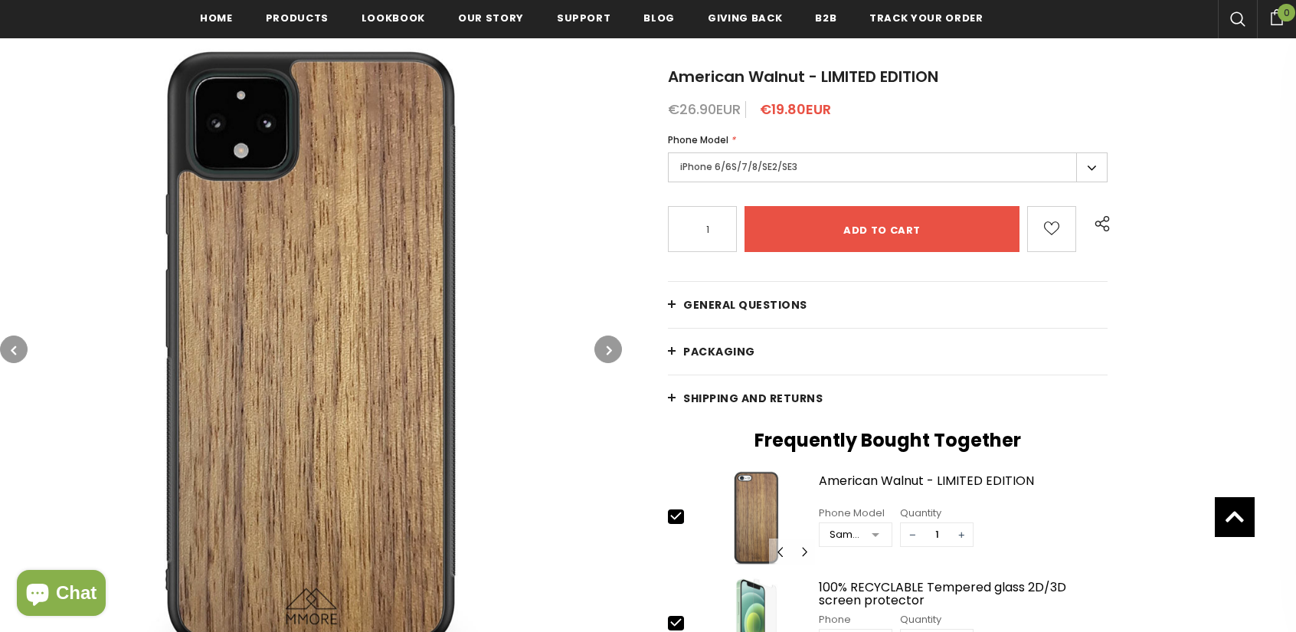
click at [607, 358] on button "button" at bounding box center [608, 349] width 28 height 28
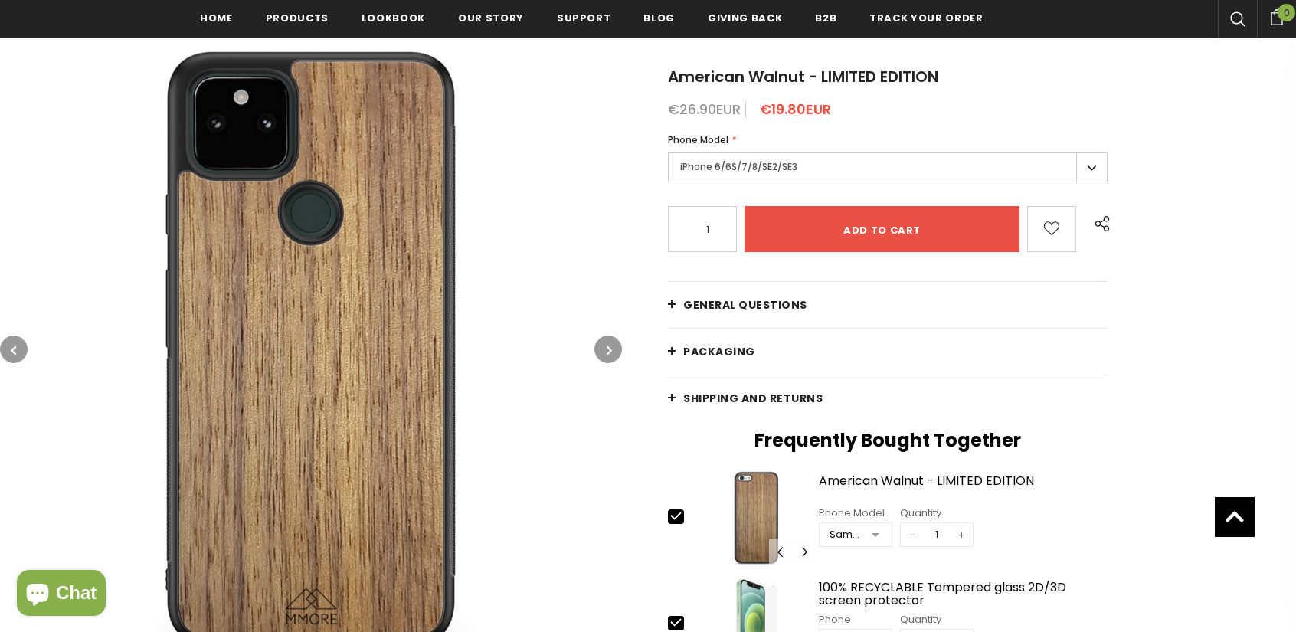
click at [607, 358] on button "button" at bounding box center [608, 349] width 28 height 28
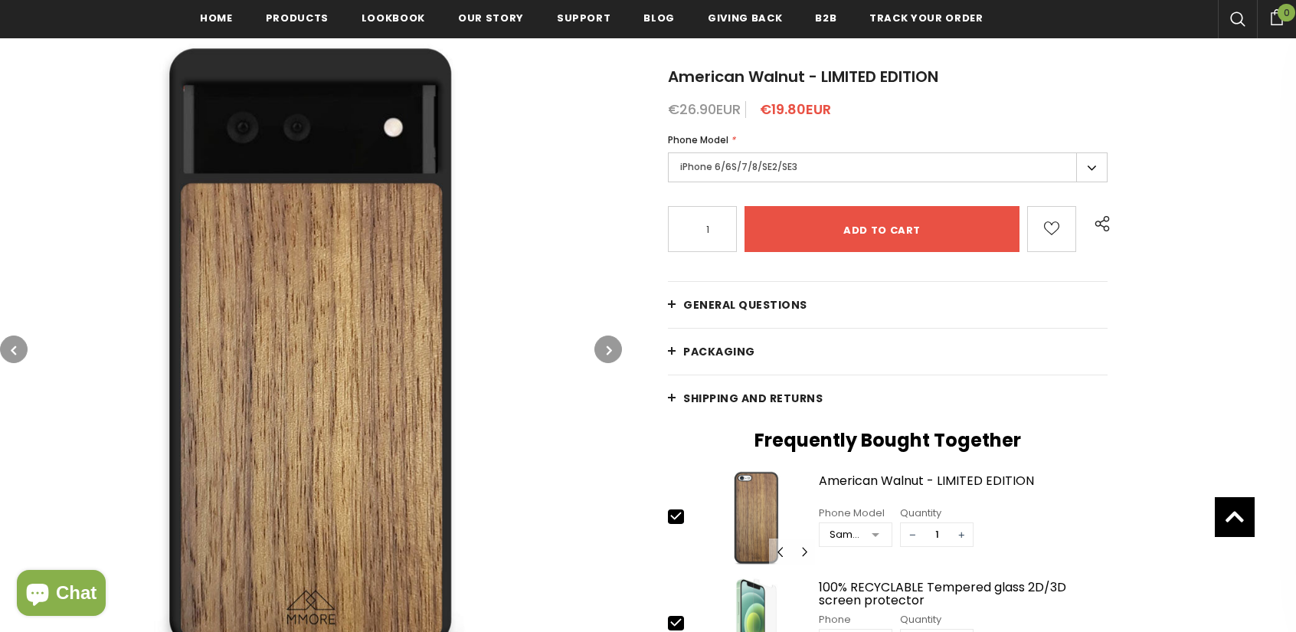
click at [607, 358] on button "button" at bounding box center [608, 349] width 28 height 28
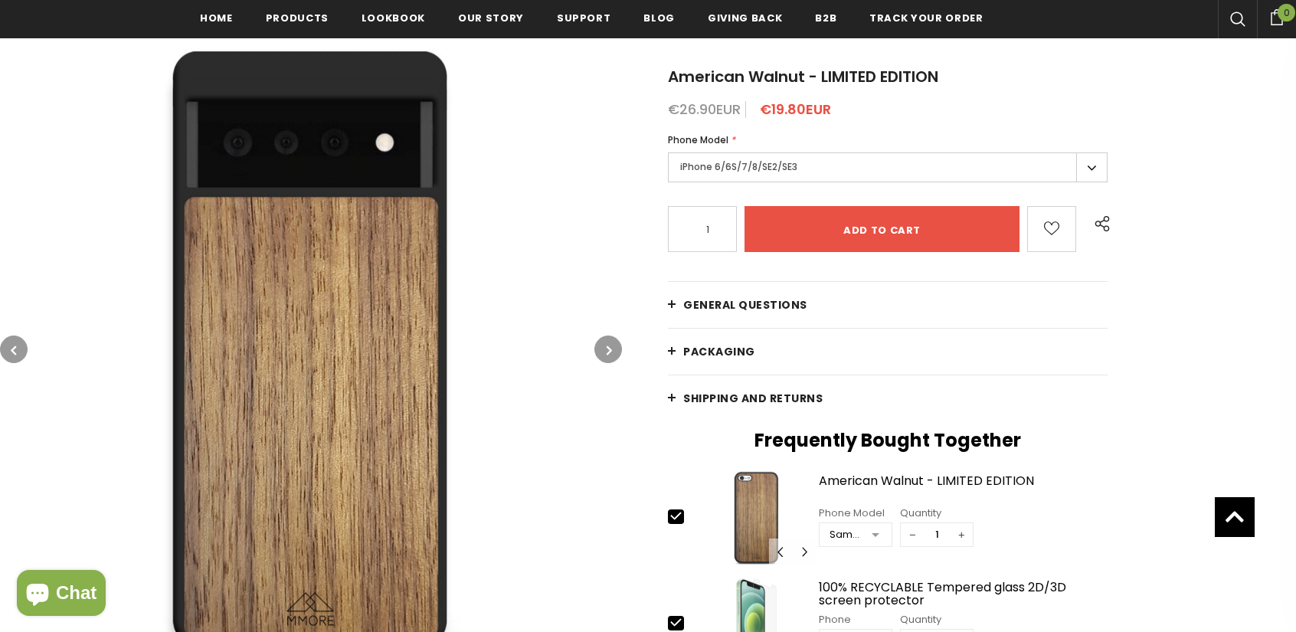
click at [607, 358] on button "button" at bounding box center [608, 349] width 28 height 28
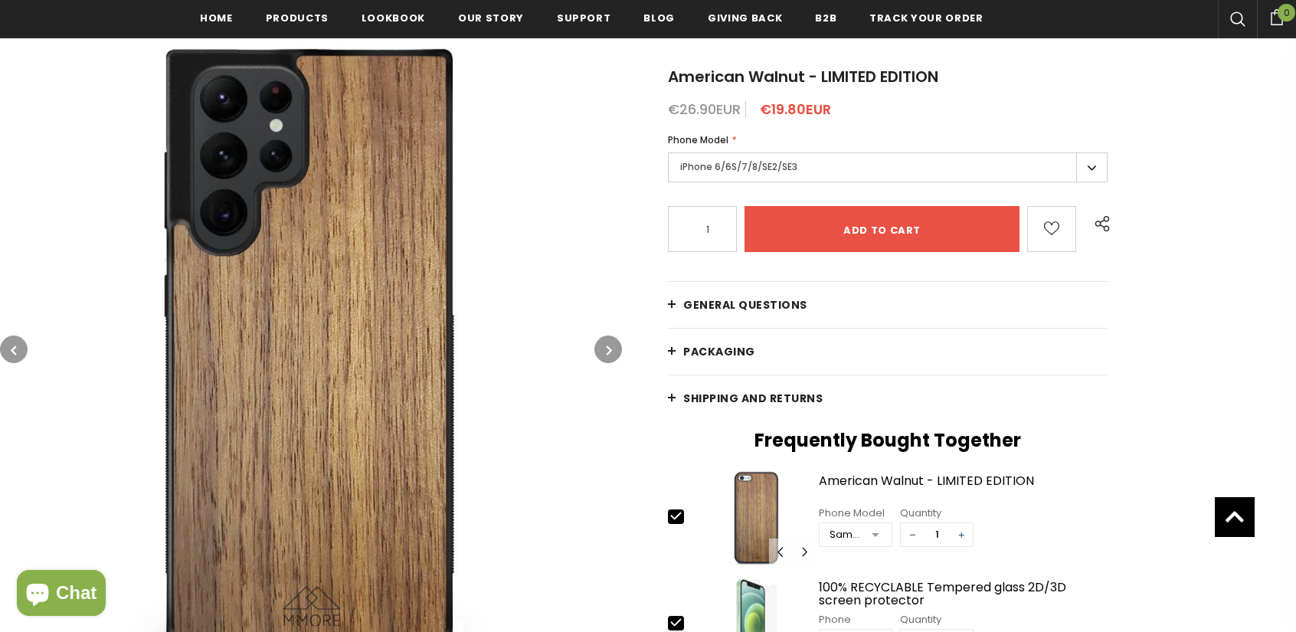
click at [607, 358] on button "button" at bounding box center [608, 349] width 28 height 28
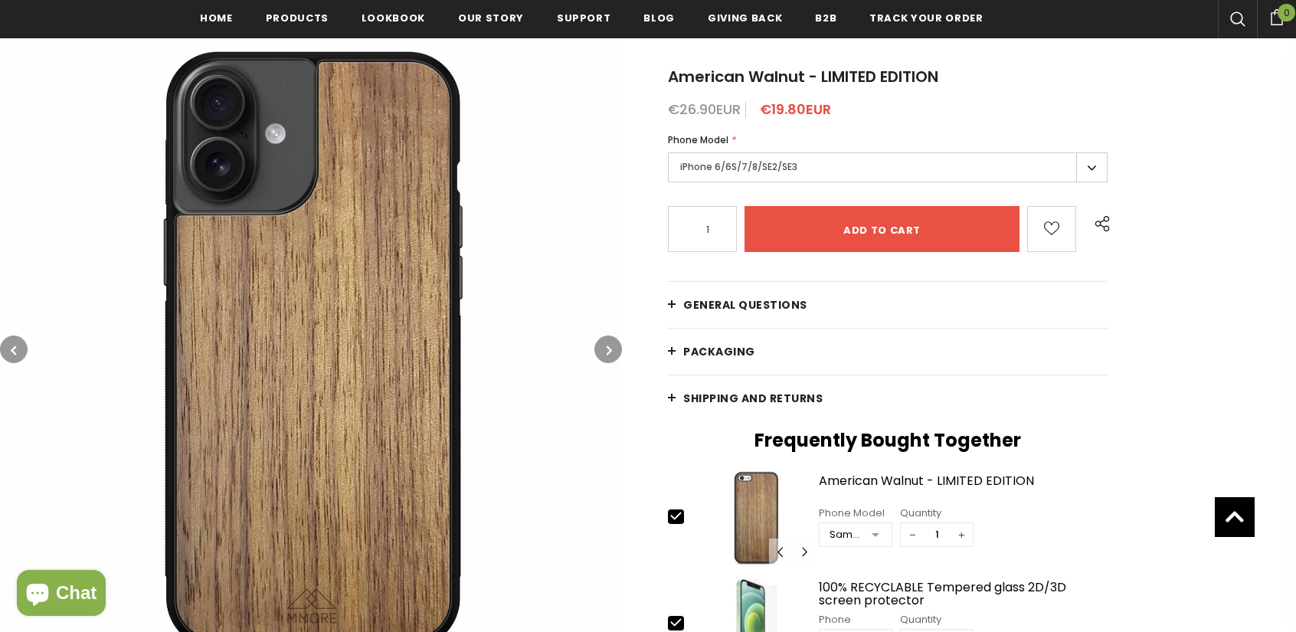
click at [607, 358] on button "button" at bounding box center [608, 349] width 28 height 28
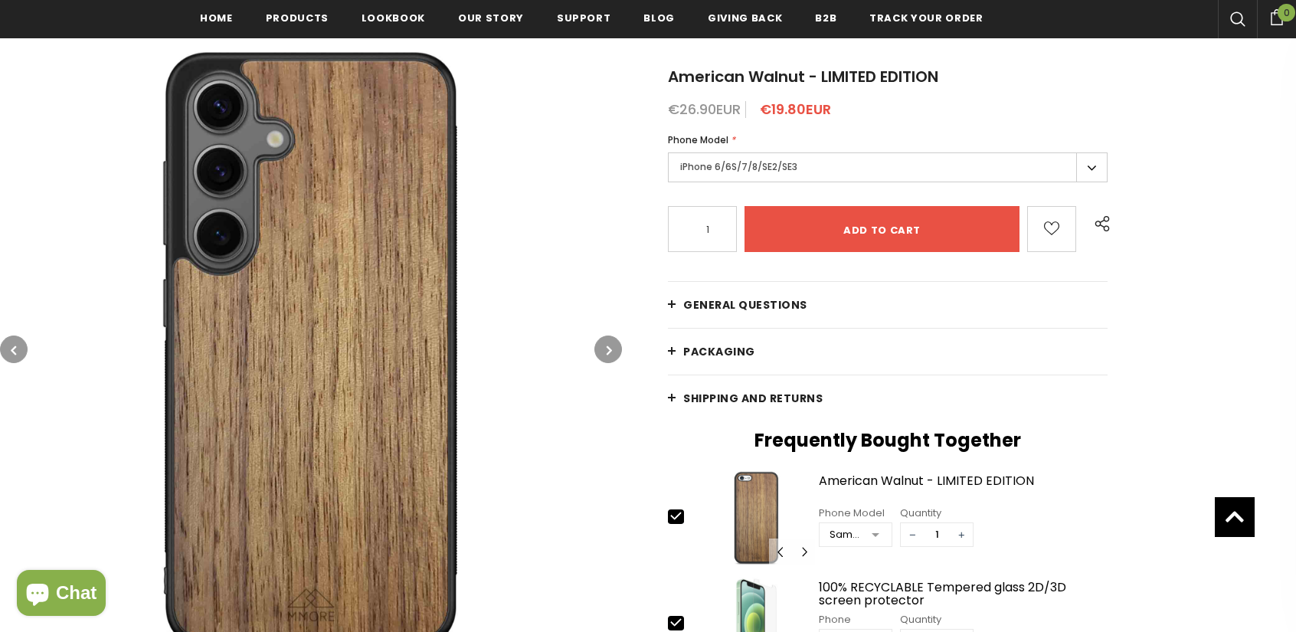
click at [607, 358] on button "button" at bounding box center [608, 349] width 28 height 28
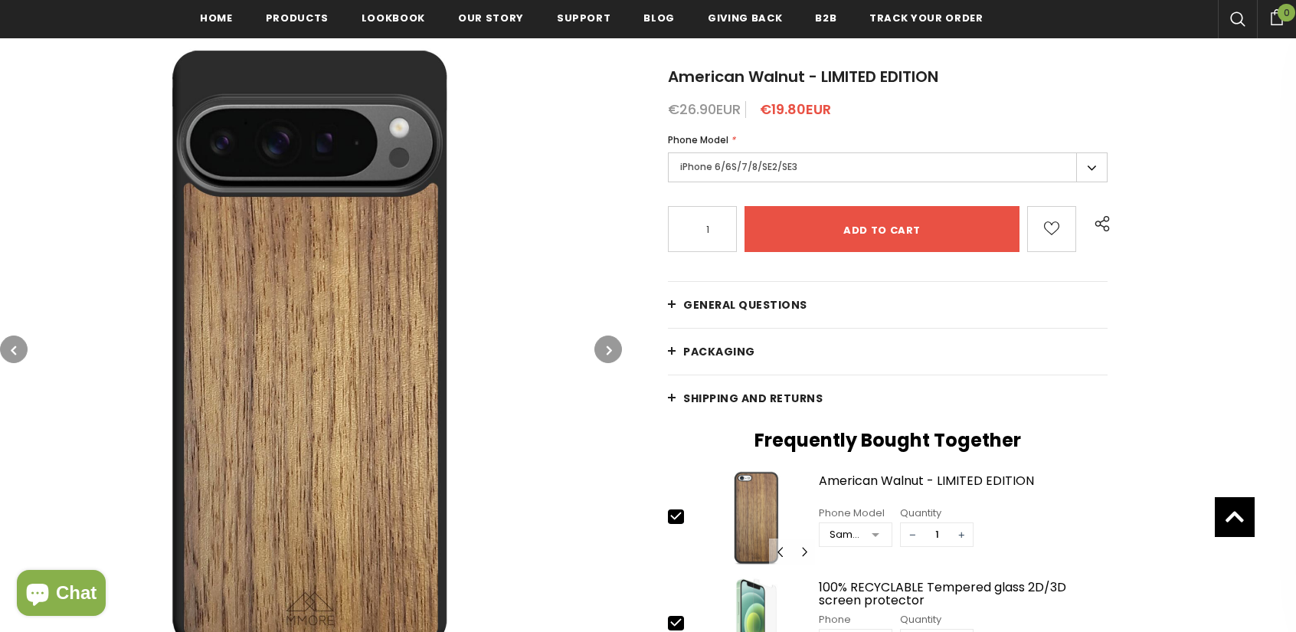
click at [607, 358] on button "button" at bounding box center [608, 349] width 28 height 28
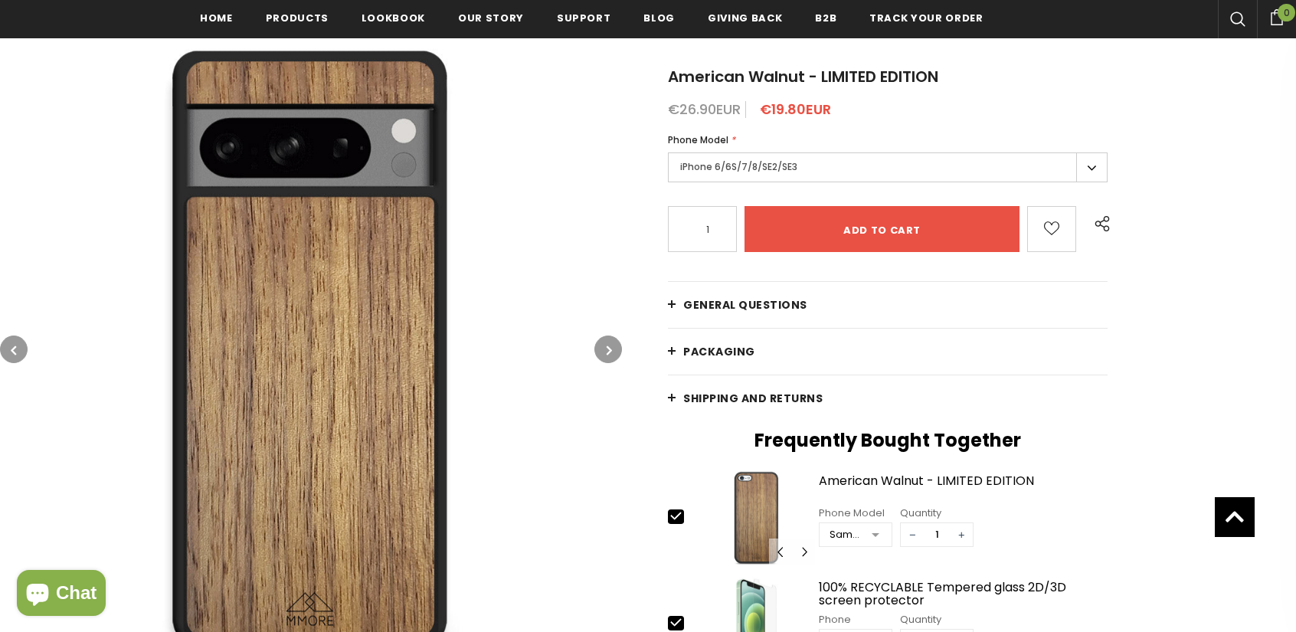
click at [607, 358] on button "button" at bounding box center [608, 349] width 28 height 28
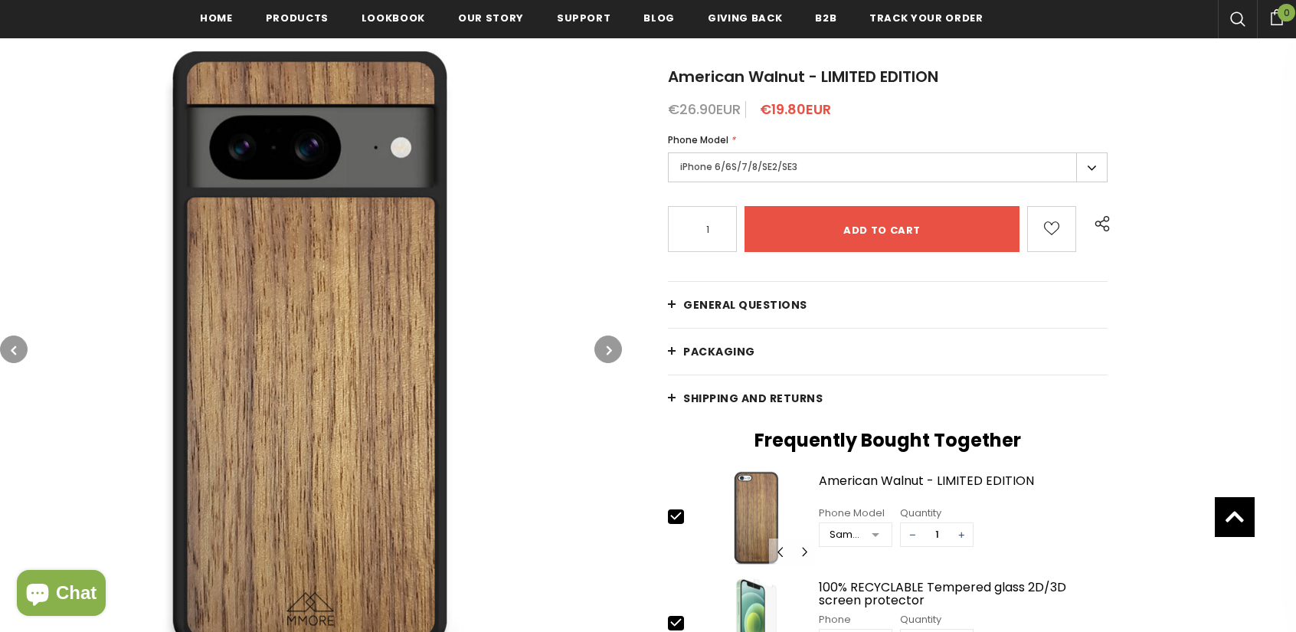
click at [607, 358] on button "button" at bounding box center [608, 349] width 28 height 28
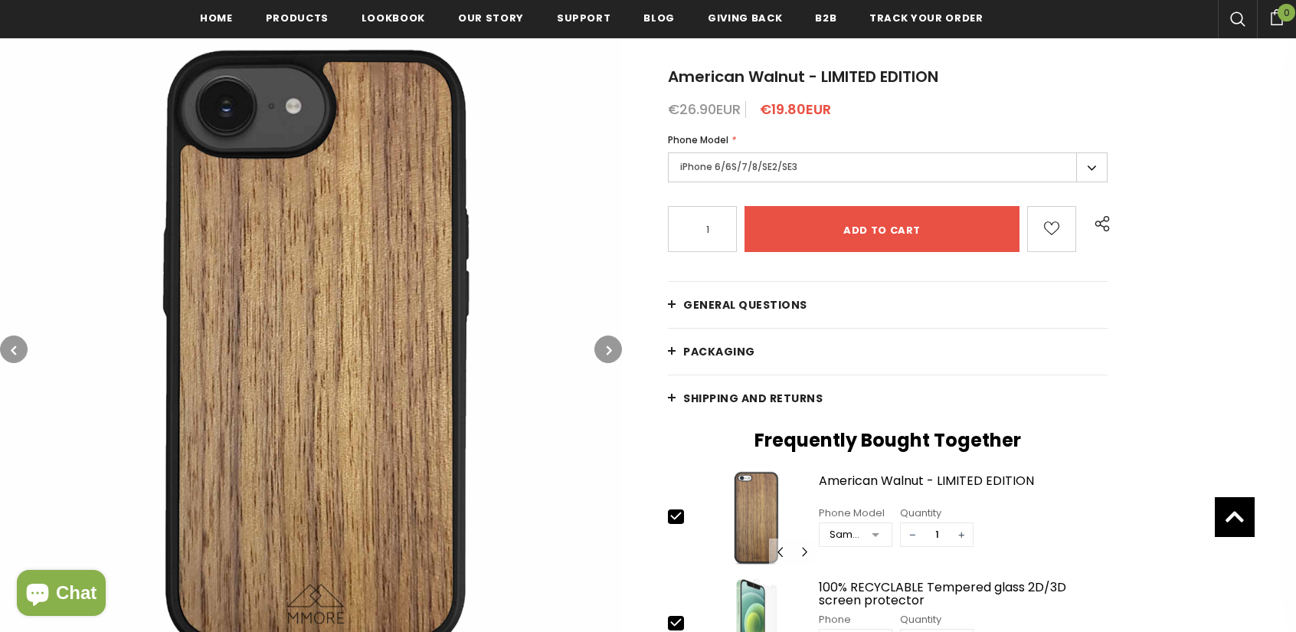
click at [602, 349] on button "button" at bounding box center [608, 349] width 28 height 28
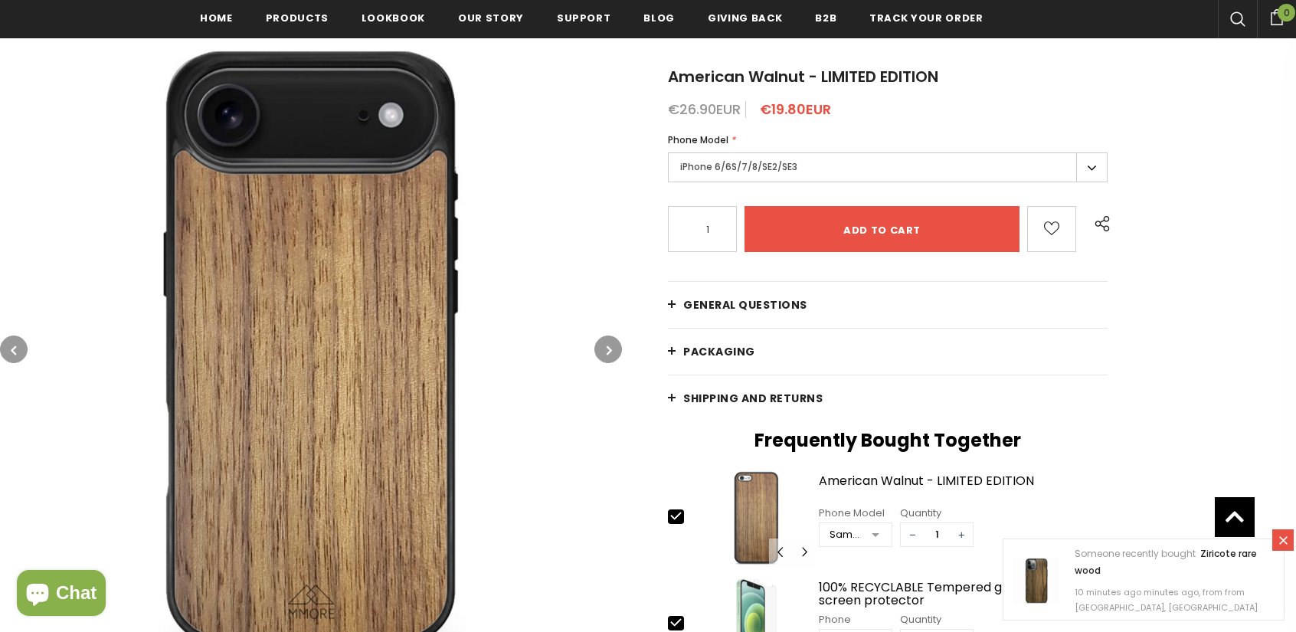
click at [609, 350] on icon "button" at bounding box center [609, 349] width 5 height 15
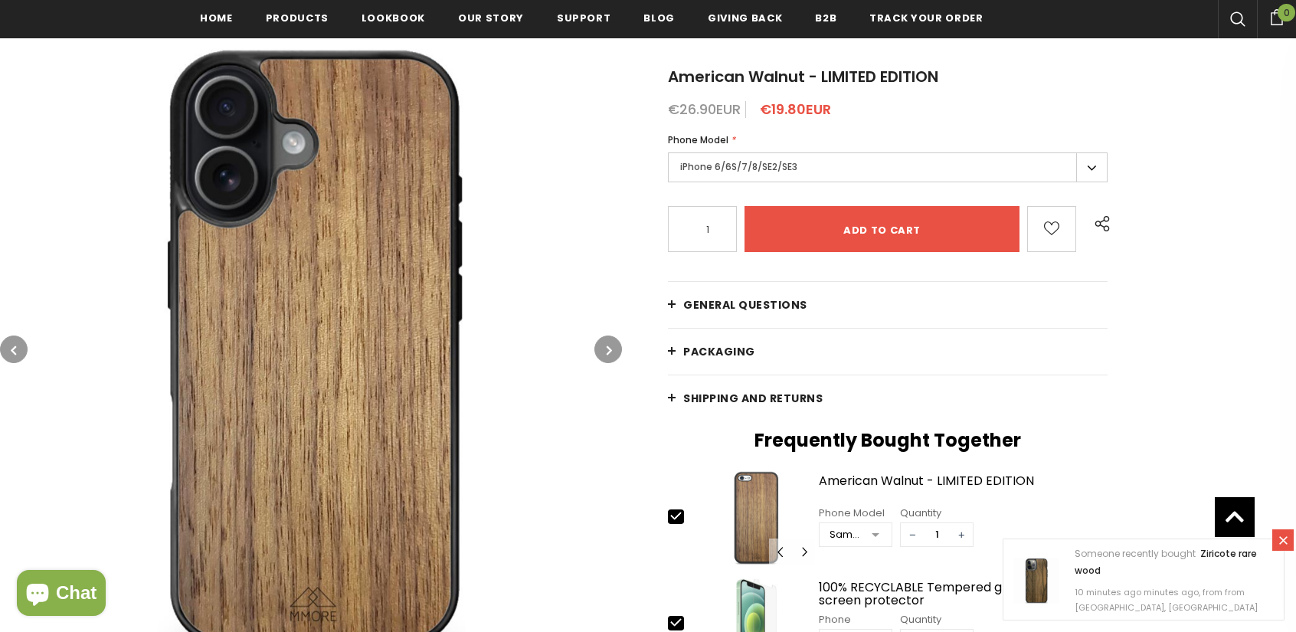
click at [609, 350] on icon "button" at bounding box center [609, 349] width 5 height 15
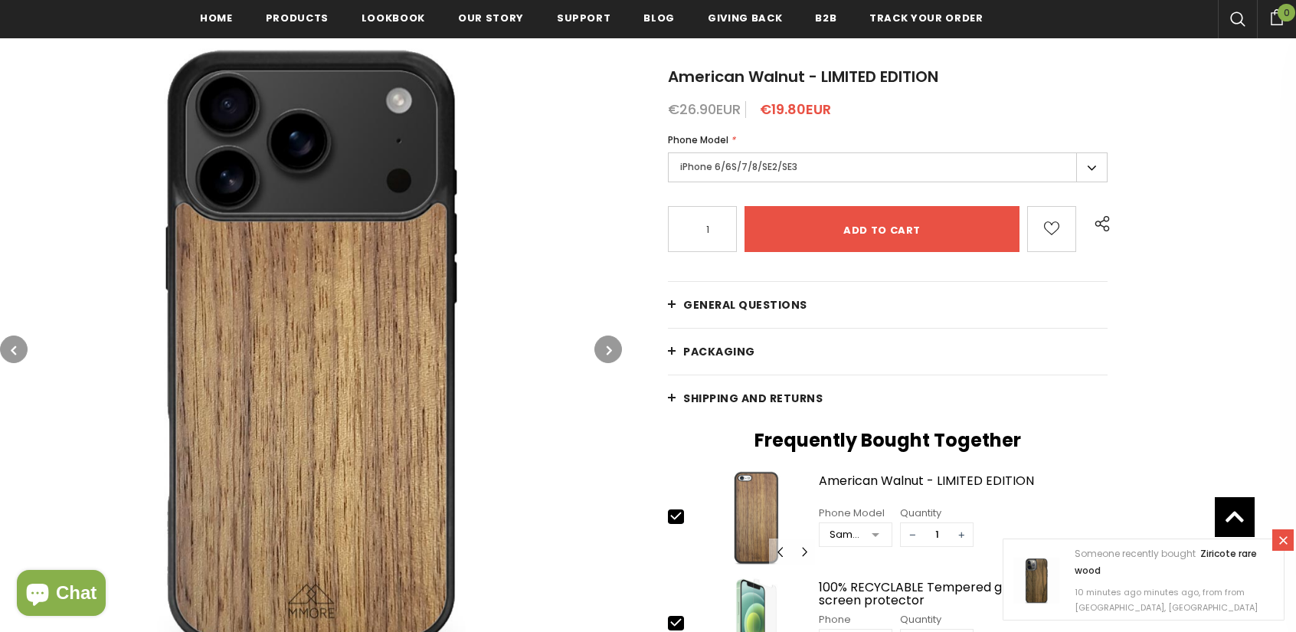
click at [609, 350] on icon "button" at bounding box center [609, 349] width 5 height 15
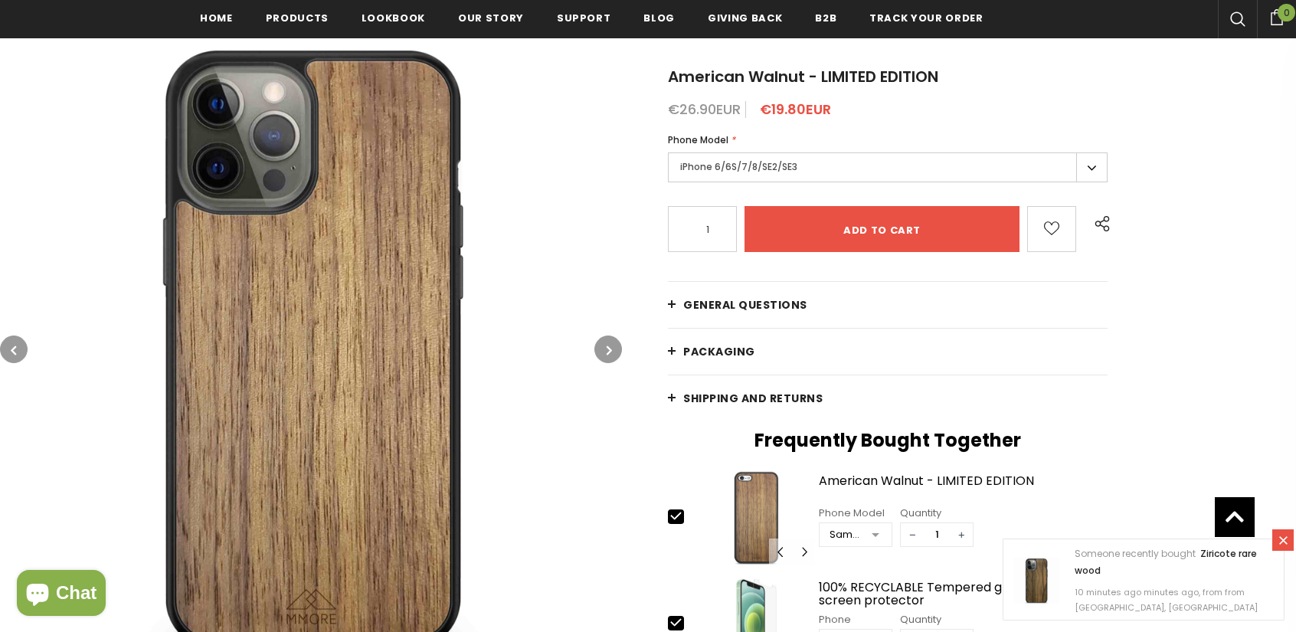
click at [609, 350] on icon "button" at bounding box center [609, 349] width 5 height 15
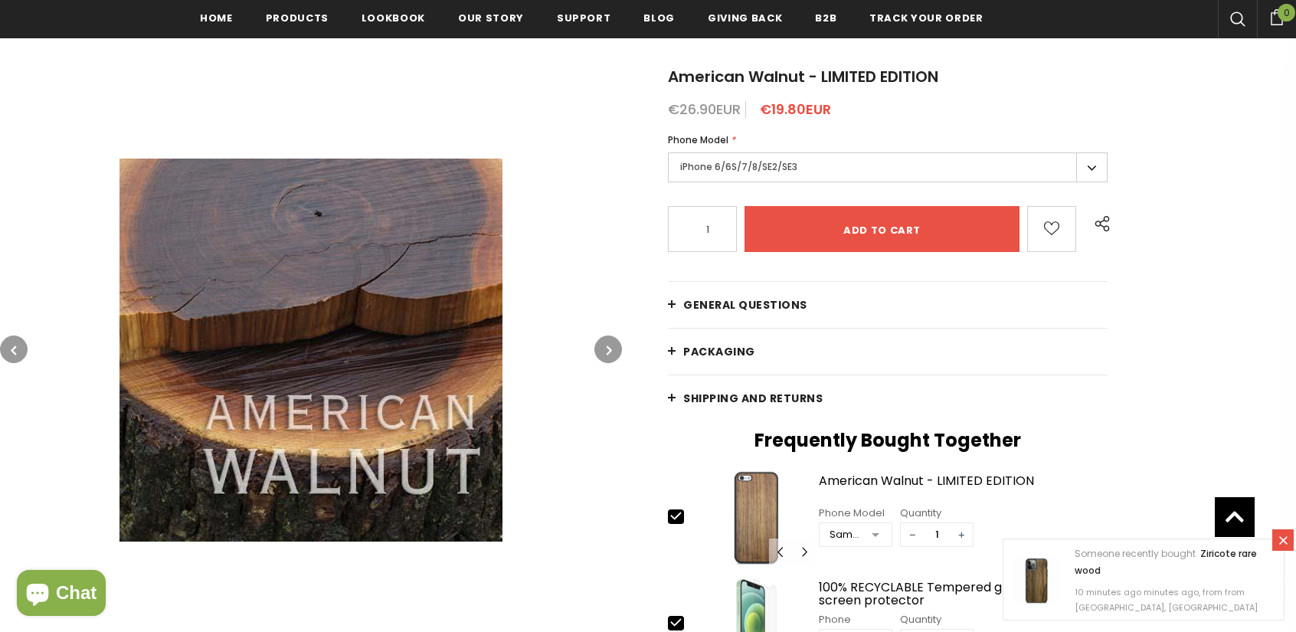
click at [609, 350] on icon "button" at bounding box center [609, 349] width 5 height 15
click at [18, 352] on button "button" at bounding box center [14, 349] width 28 height 28
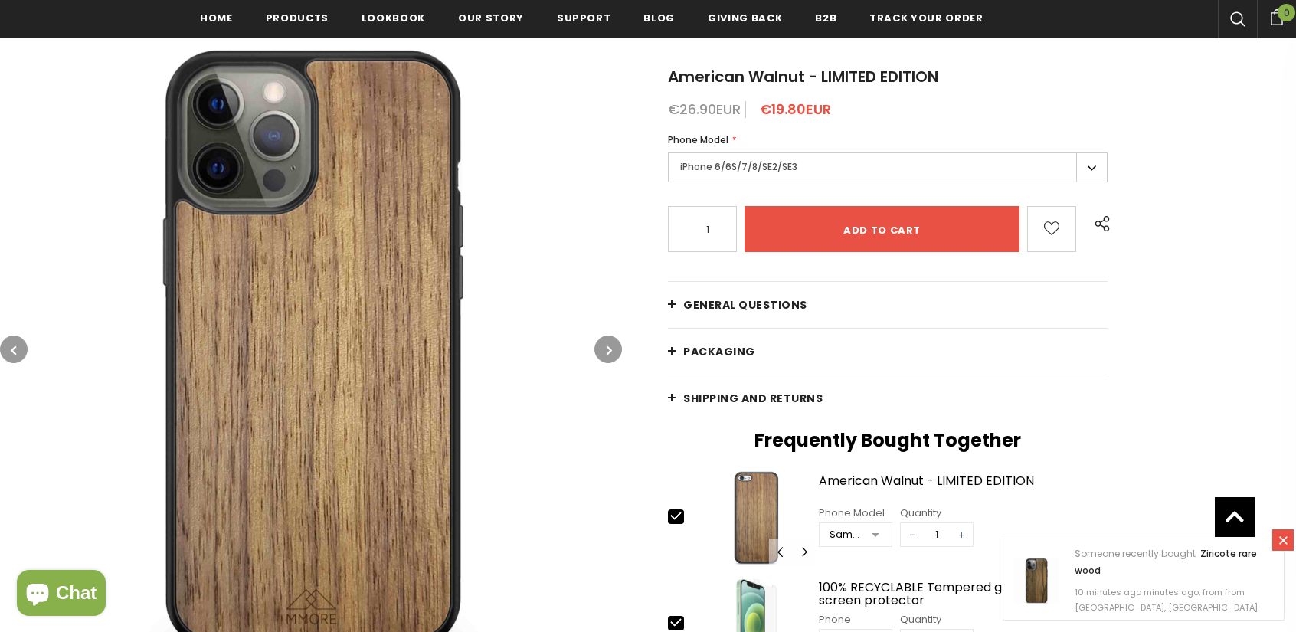
click at [18, 352] on button "button" at bounding box center [14, 349] width 28 height 28
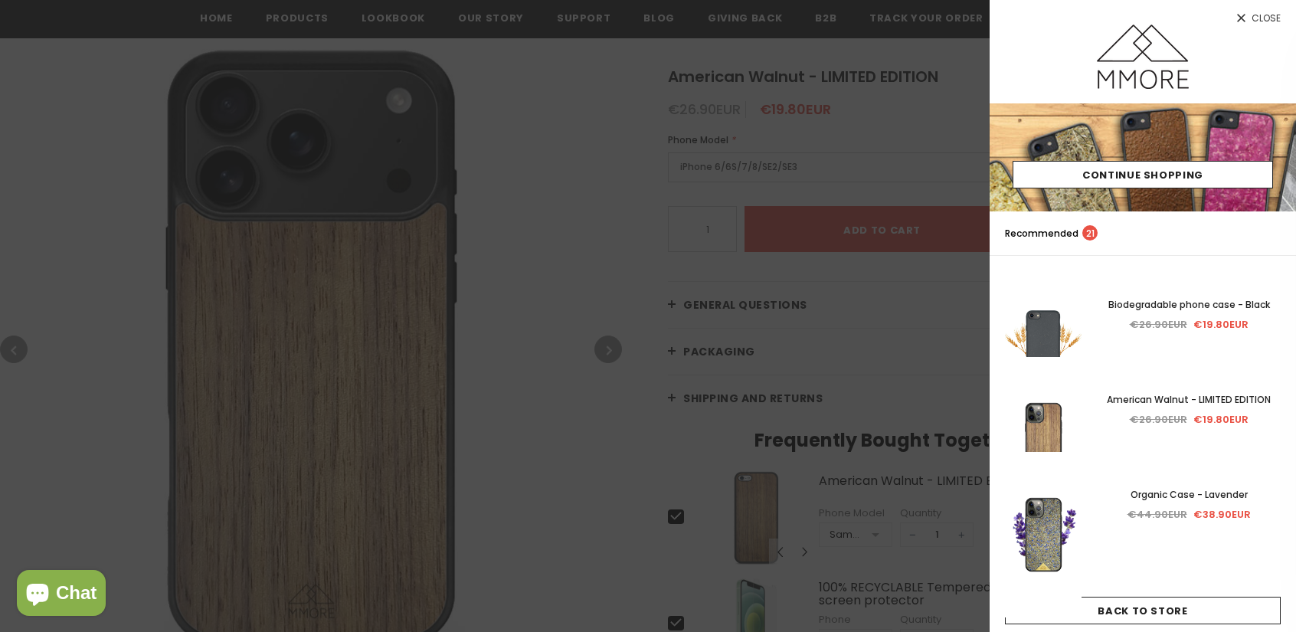
click at [499, 425] on div at bounding box center [648, 316] width 1296 height 632
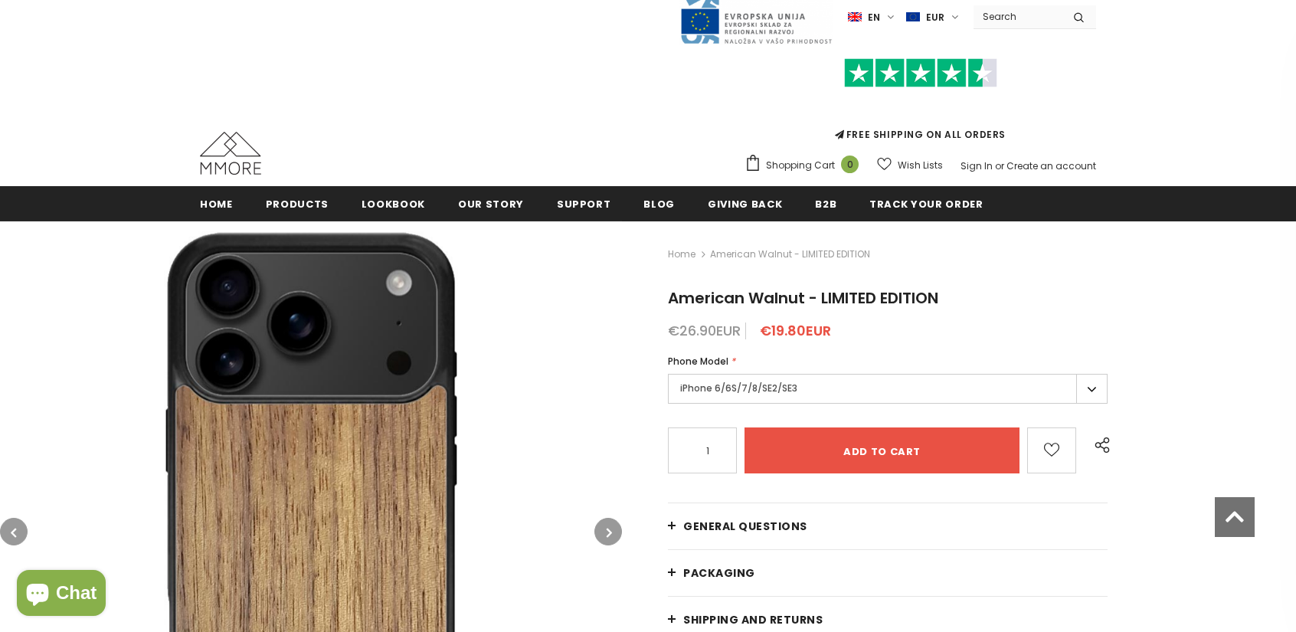
scroll to position [0, 0]
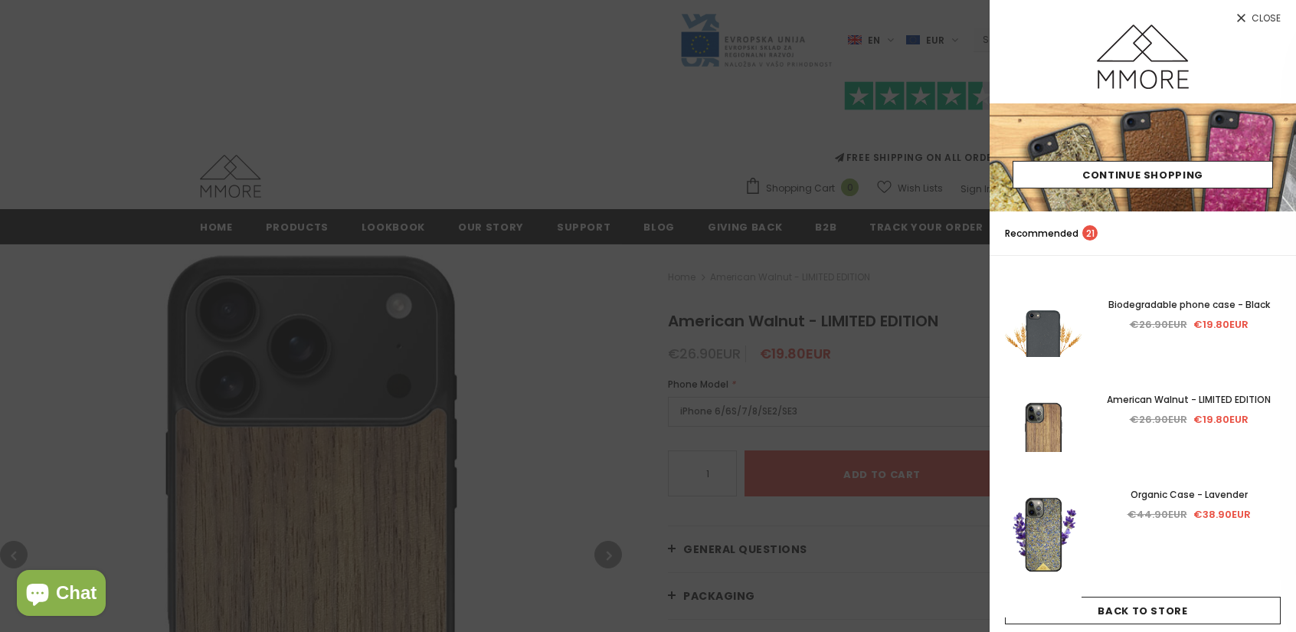
click at [510, 362] on div at bounding box center [648, 316] width 1296 height 632
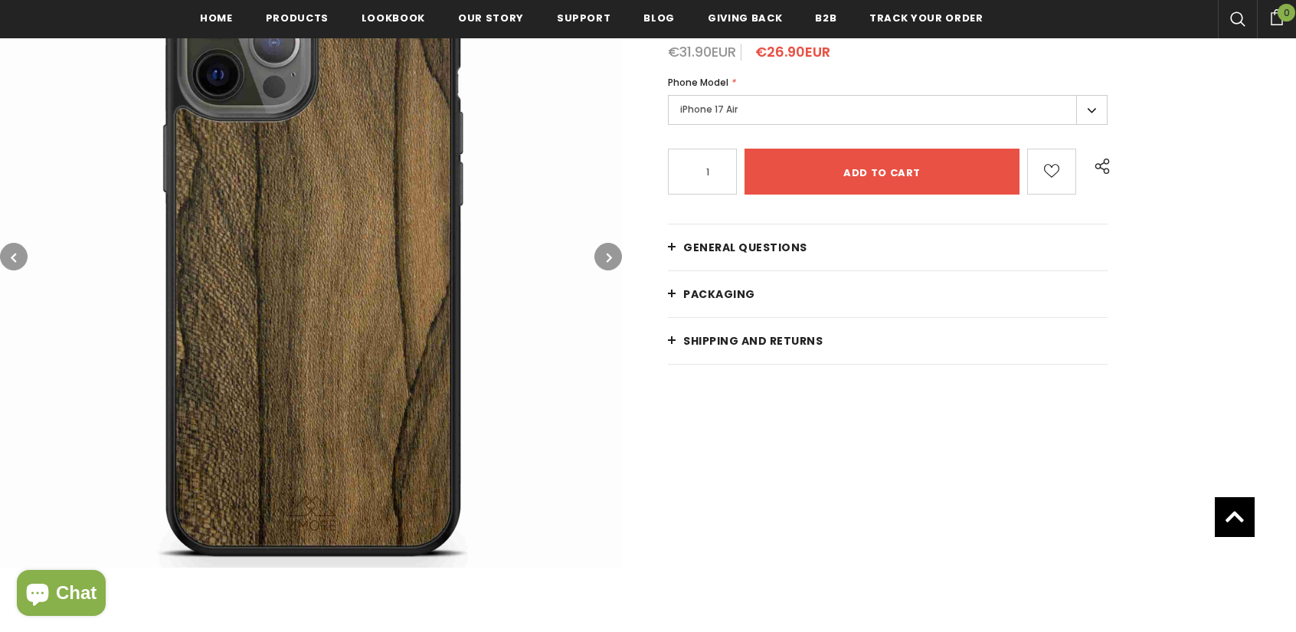
scroll to position [302, 0]
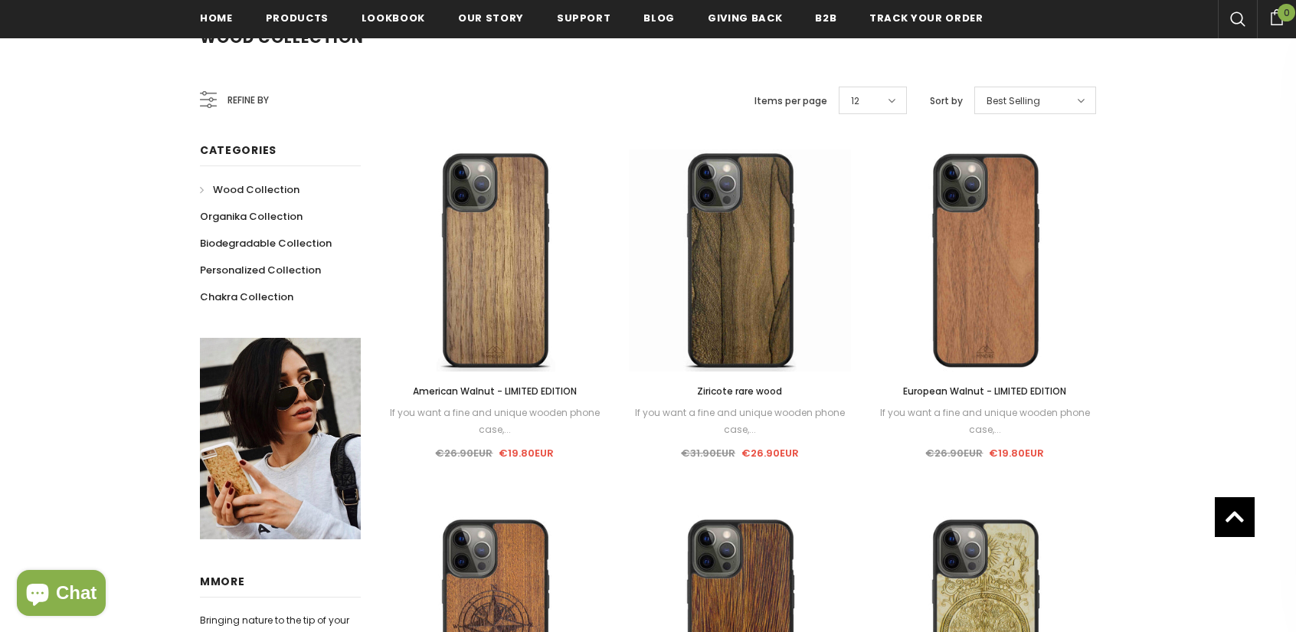
scroll to position [234, 0]
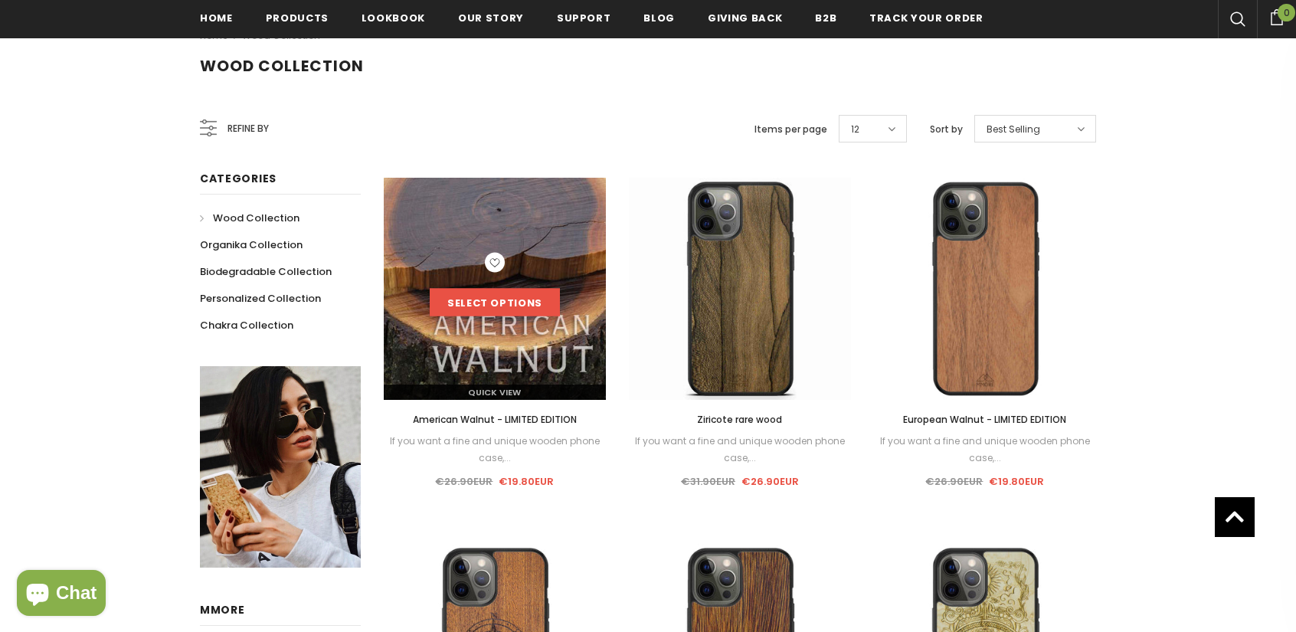
click at [510, 299] on link "Select options" at bounding box center [495, 303] width 130 height 28
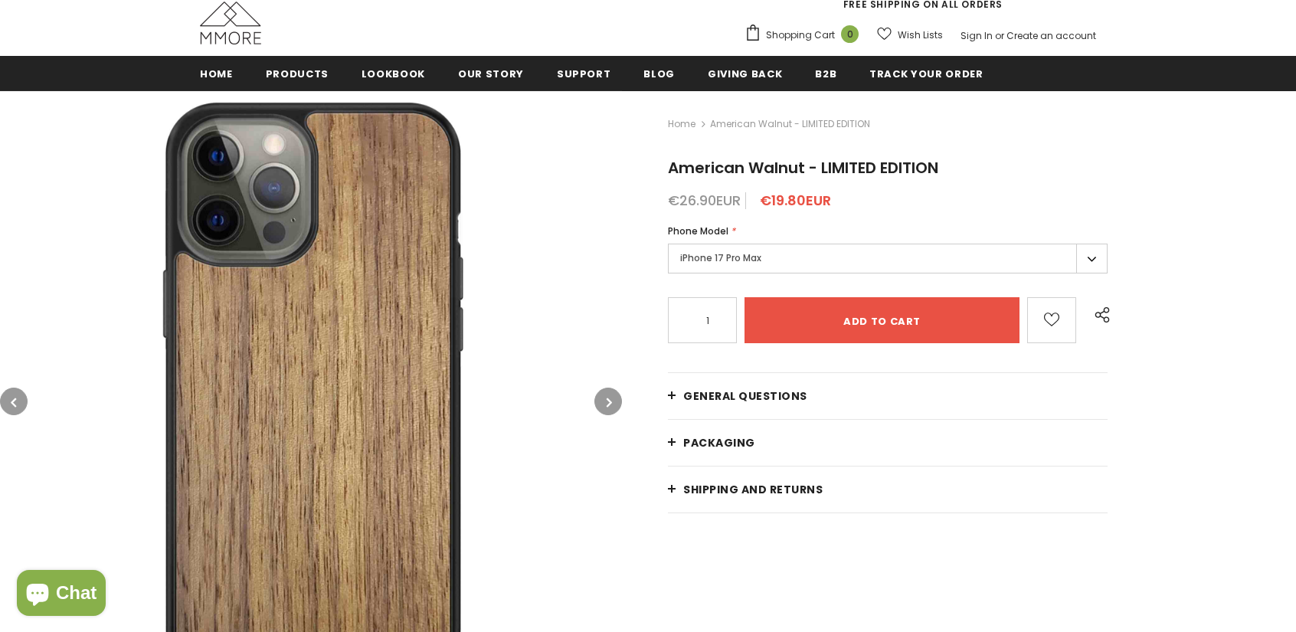
scroll to position [153, 0]
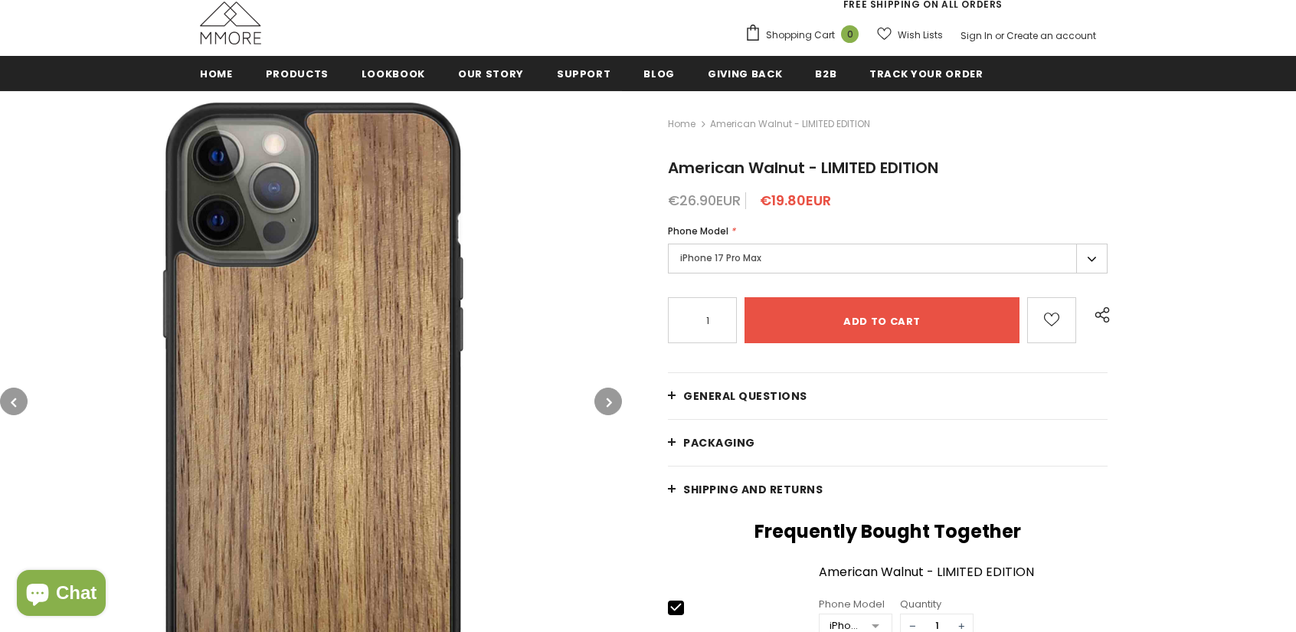
drag, startPoint x: 1105, startPoint y: 254, endPoint x: 1092, endPoint y: 268, distance: 19.0
click at [1105, 254] on div "Home American Walnut - LIMITED EDITION American Walnut - LIMITED EDITION €26.90…" at bounding box center [959, 607] width 674 height 1035
click at [1091, 269] on label "iPhone 17 Pro Max" at bounding box center [888, 259] width 440 height 30
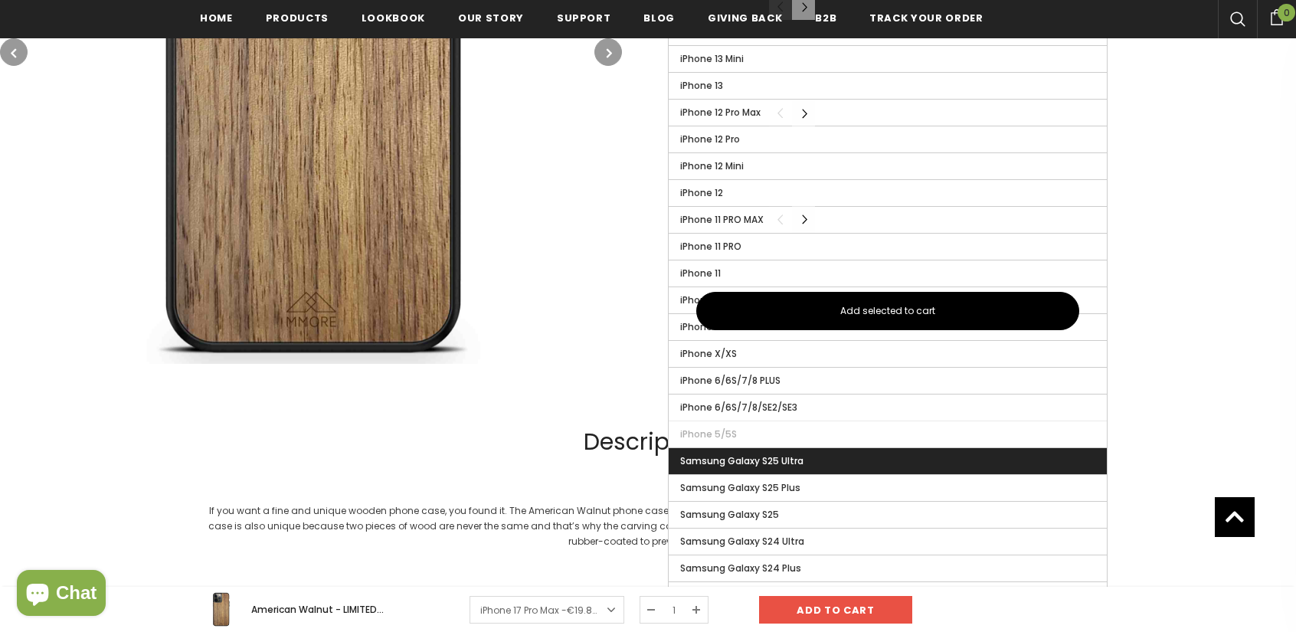
scroll to position [923, 0]
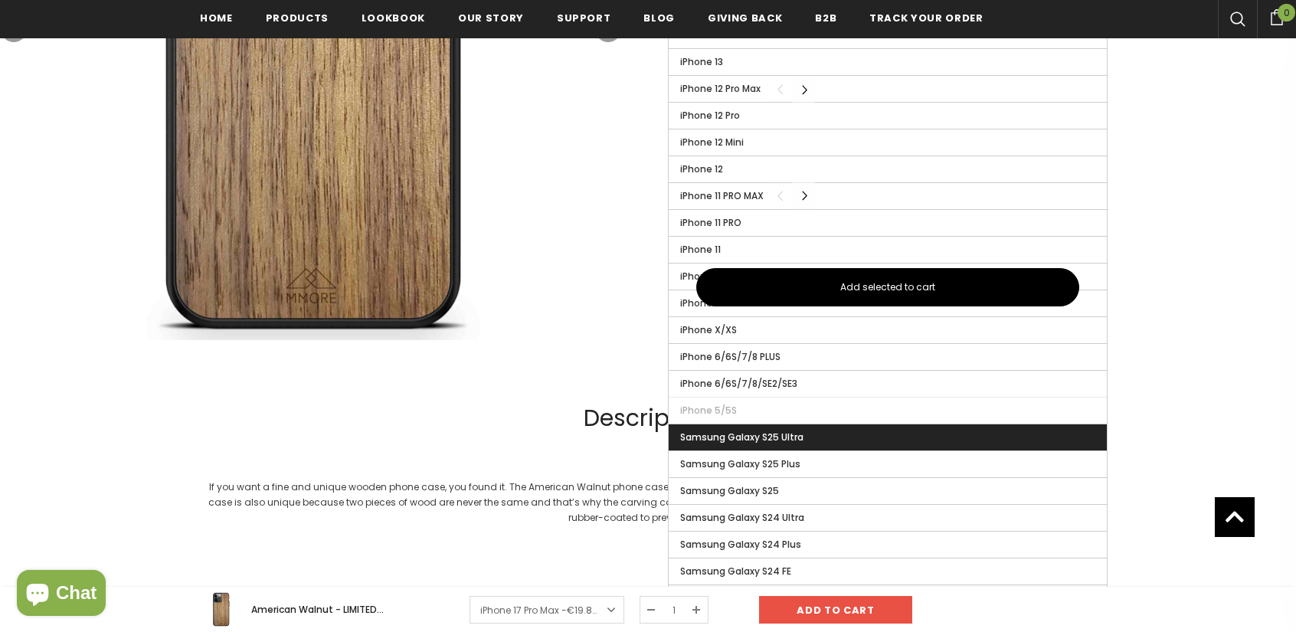
click at [812, 437] on label "Samsung Galaxy S25 Ultra" at bounding box center [888, 437] width 438 height 26
click at [0, 0] on input "Samsung Galaxy S25 Ultra" at bounding box center [0, 0] width 0 height 0
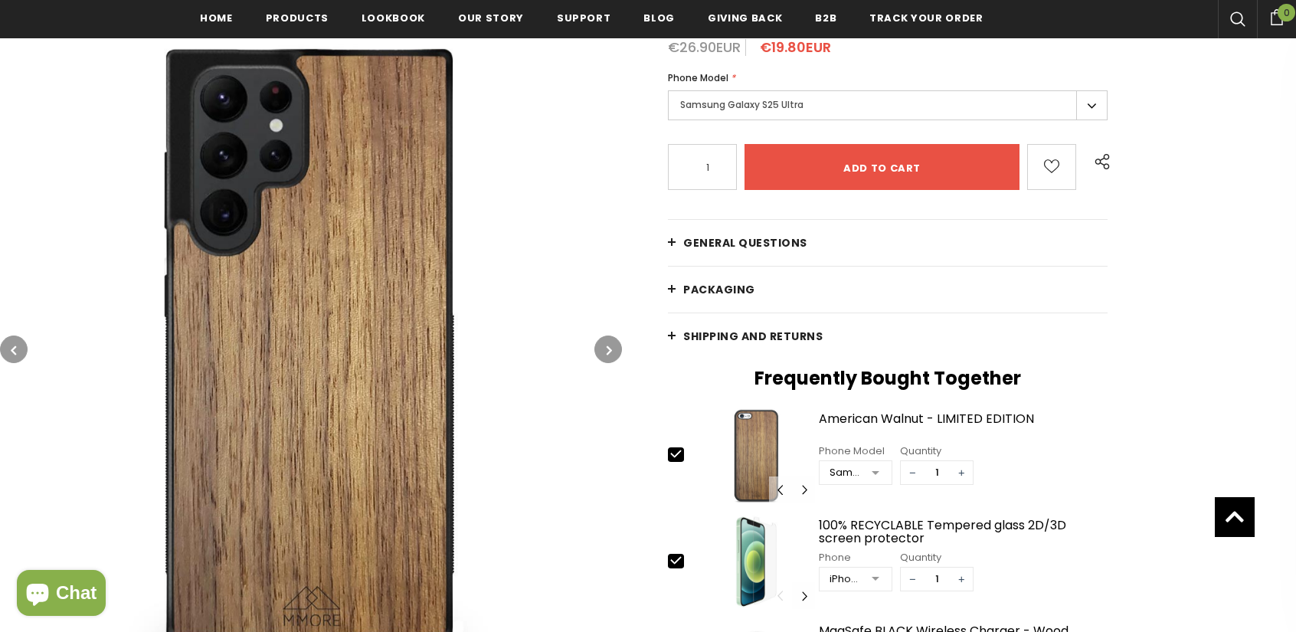
scroll to position [157, 0]
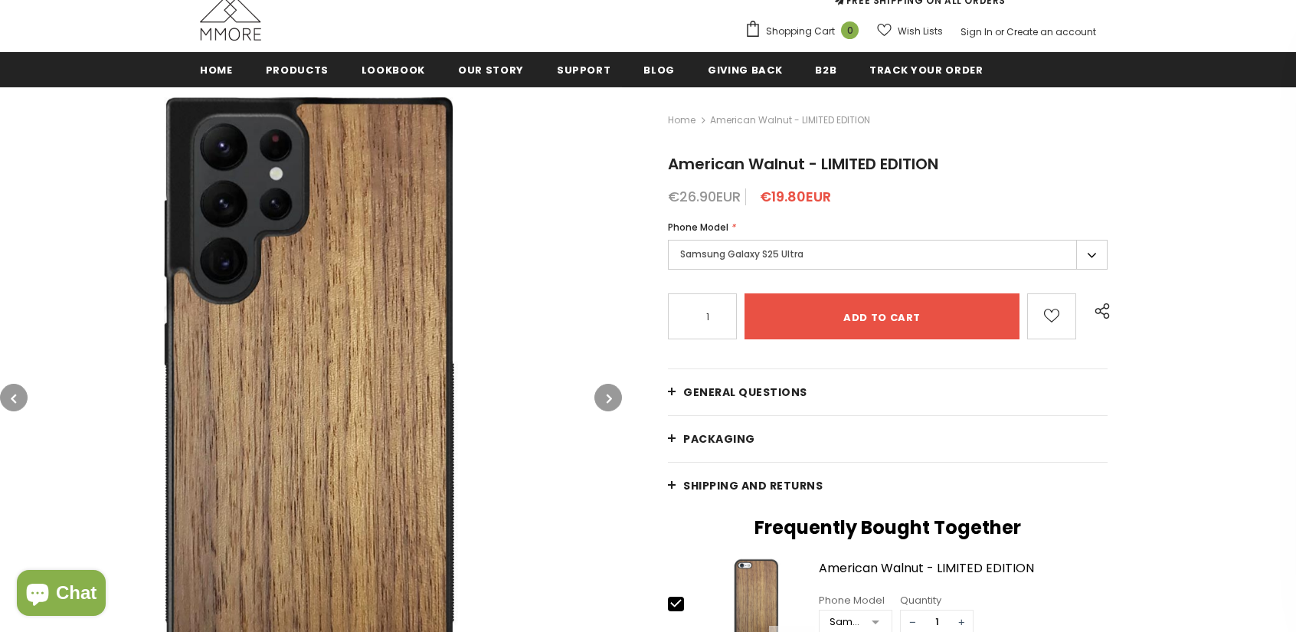
click at [800, 262] on label "Samsung Galaxy S25 Ultra" at bounding box center [888, 255] width 440 height 30
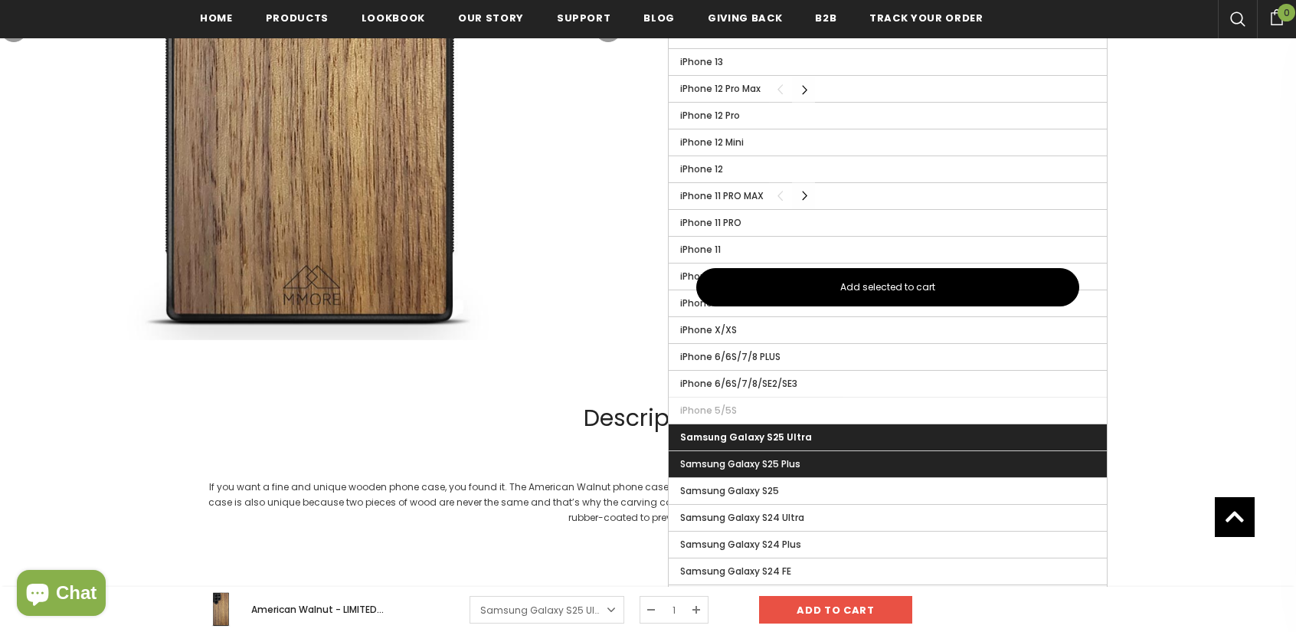
click at [726, 457] on span "Samsung Galaxy S25 Plus" at bounding box center [740, 463] width 120 height 13
click at [0, 0] on input "Samsung Galaxy S25 Plus" at bounding box center [0, 0] width 0 height 0
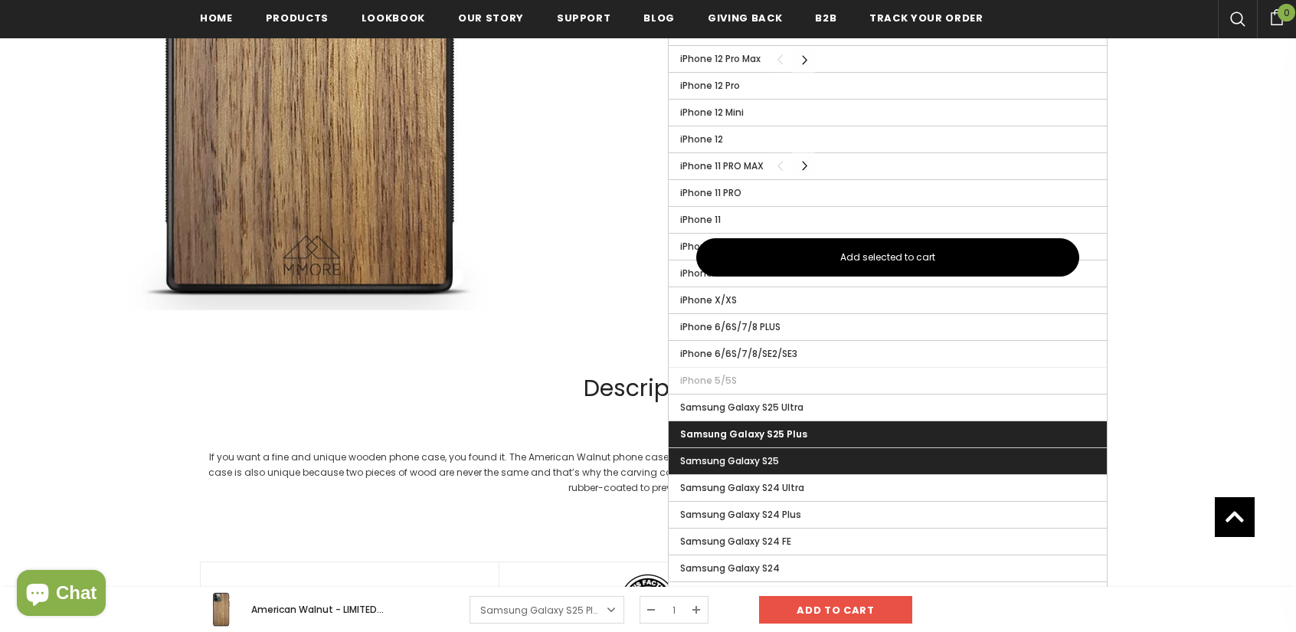
scroll to position [1000, 0]
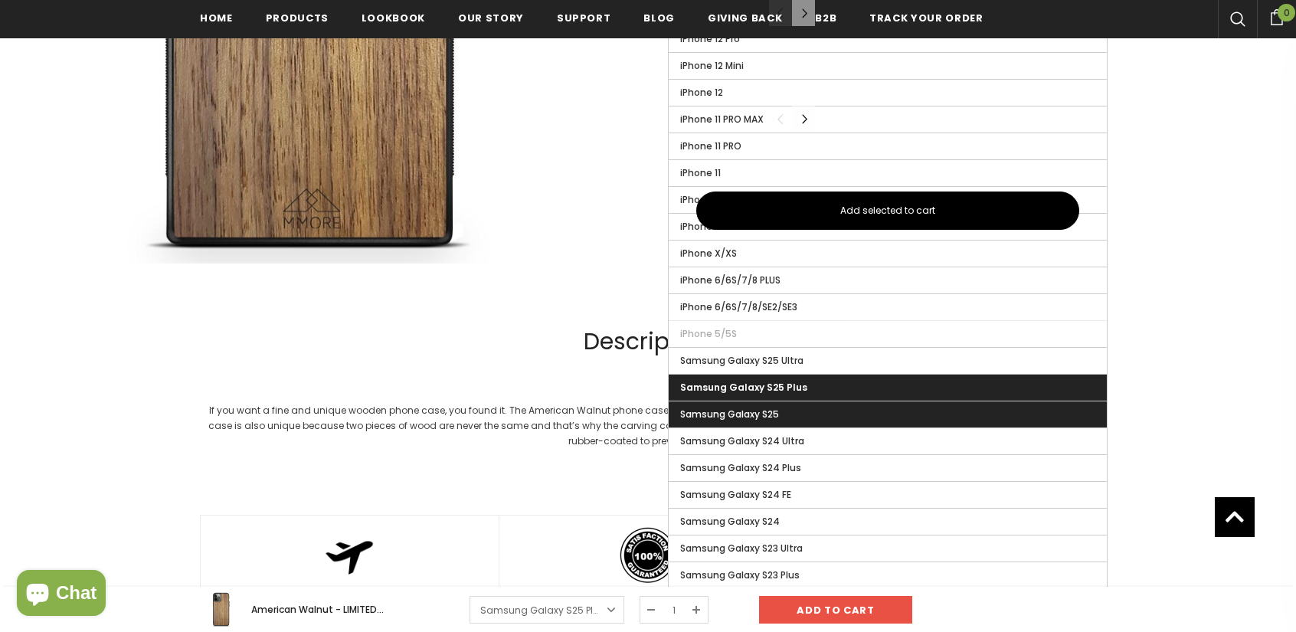
click at [758, 415] on label "Samsung Galaxy S25" at bounding box center [888, 414] width 438 height 26
click at [0, 0] on input "Samsung Galaxy S25" at bounding box center [0, 0] width 0 height 0
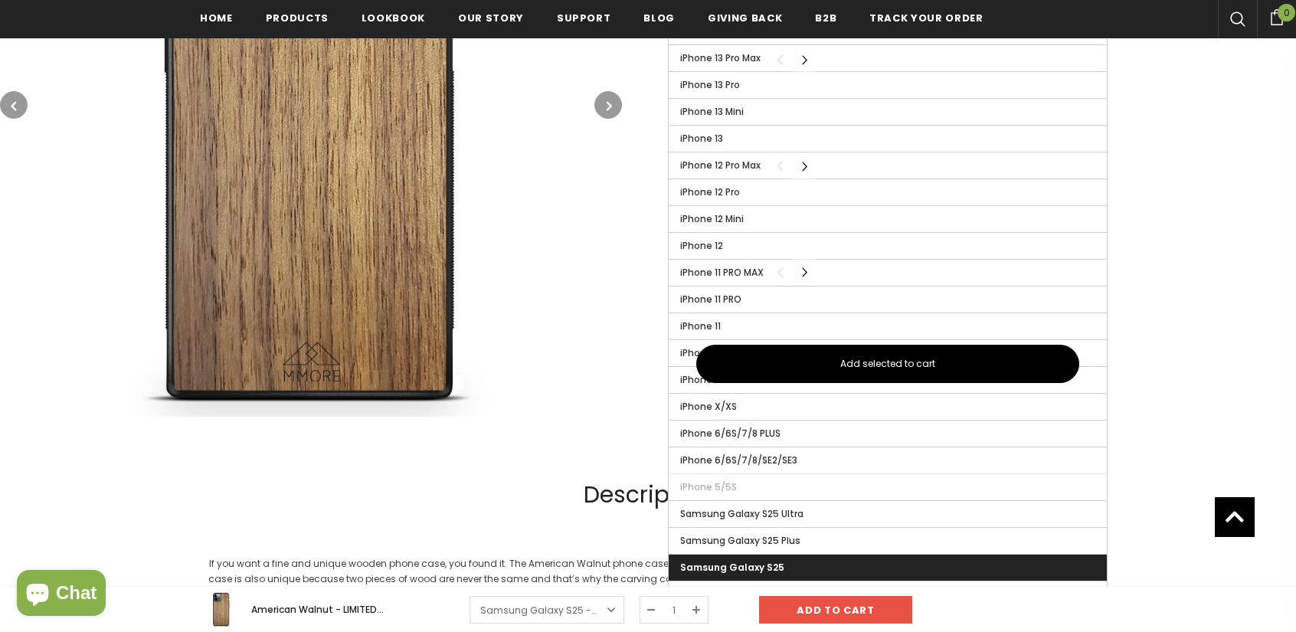
scroll to position [1076, 0]
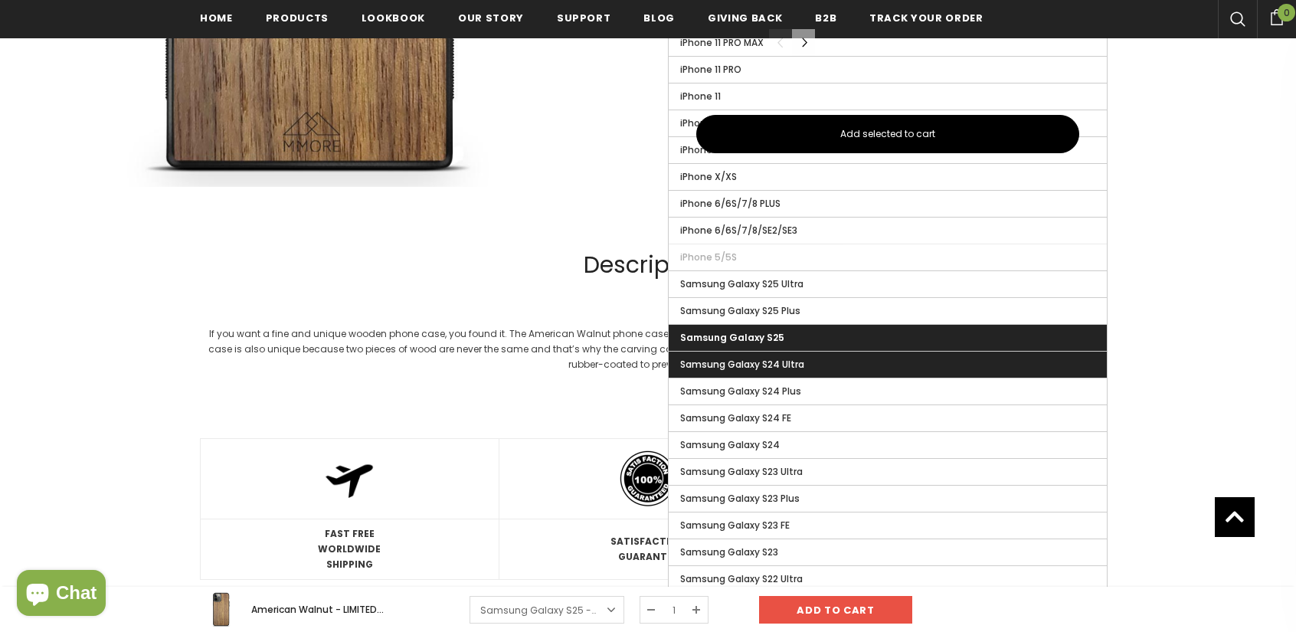
click at [799, 362] on label "Samsung Galaxy S24 Ultra" at bounding box center [888, 365] width 438 height 26
click at [0, 0] on input "Samsung Galaxy S24 Ultra" at bounding box center [0, 0] width 0 height 0
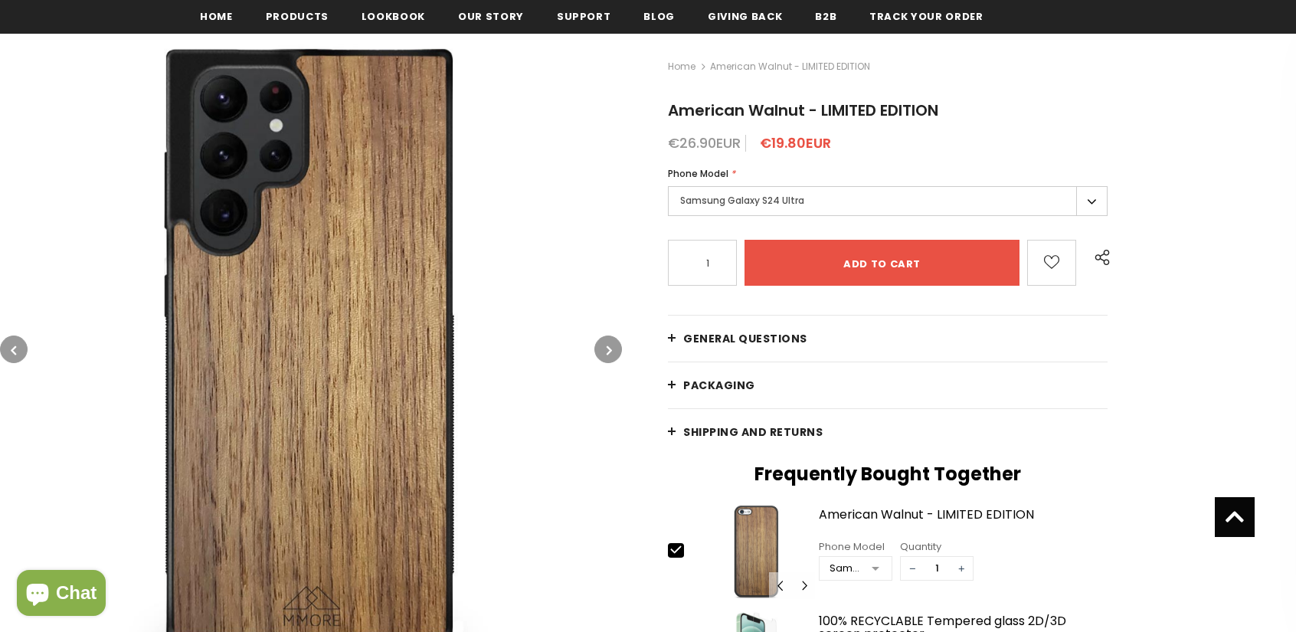
scroll to position [80, 0]
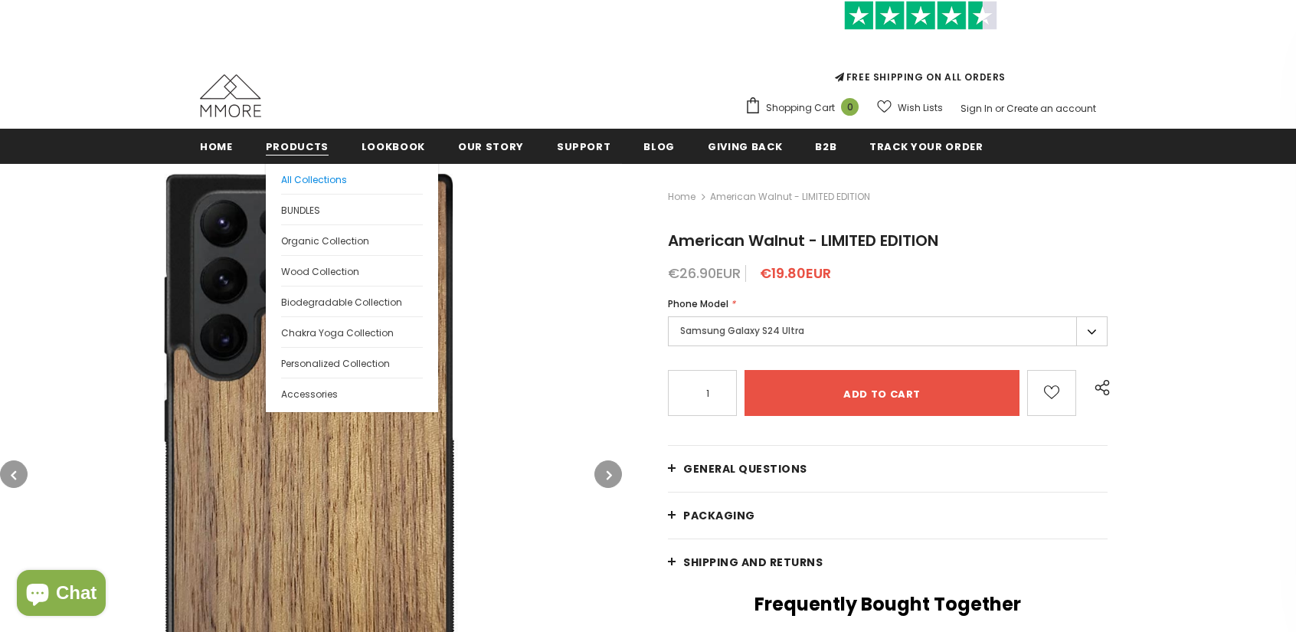
click at [296, 188] on link "All Collections" at bounding box center [352, 179] width 142 height 30
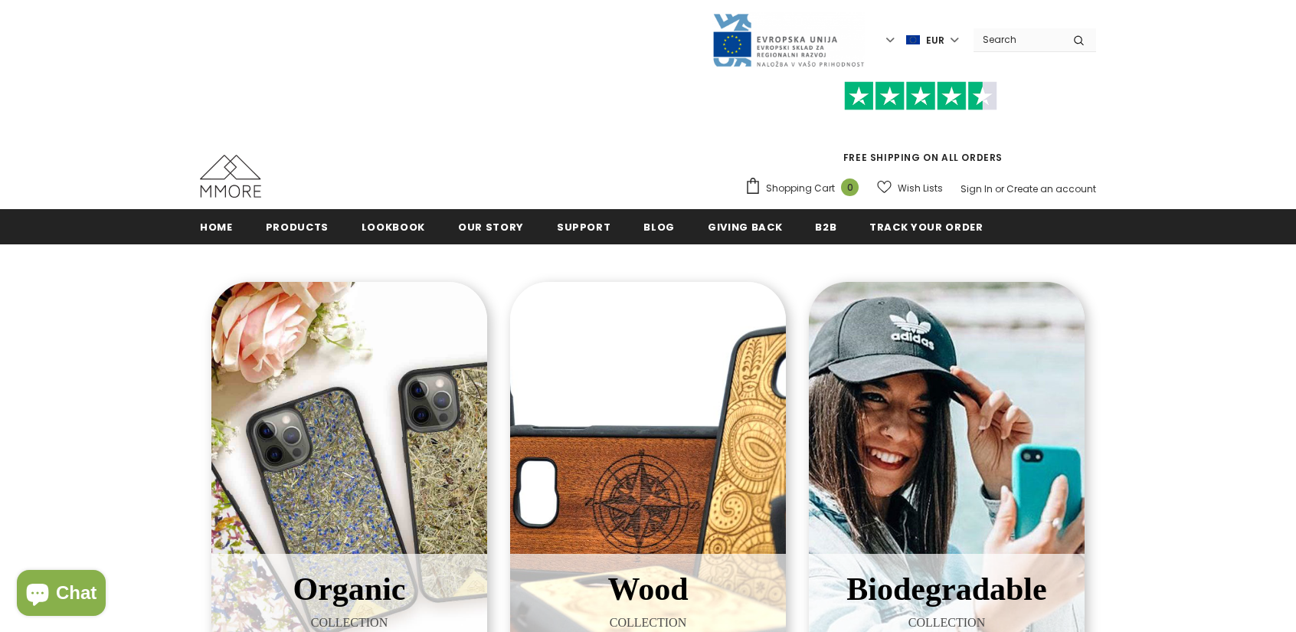
click at [670, 433] on div "Wood COLLECTION Luxurious wood species, handoiled with the best oils on the mar…" at bounding box center [648, 504] width 276 height 444
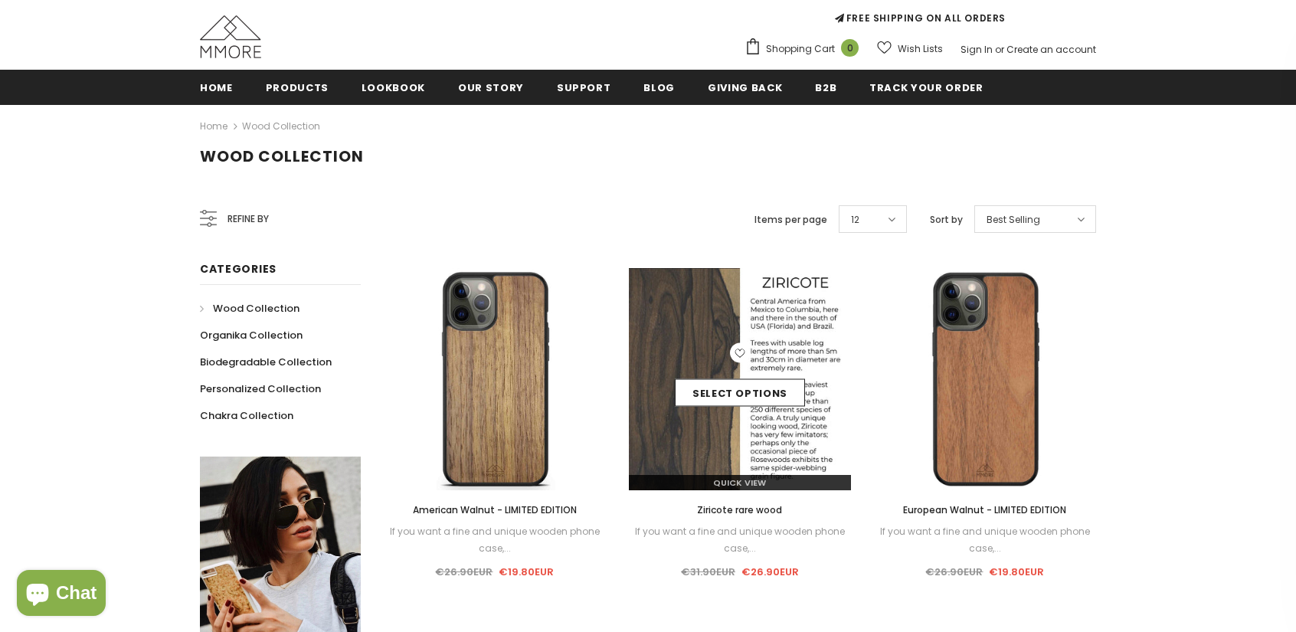
scroll to position [153, 0]
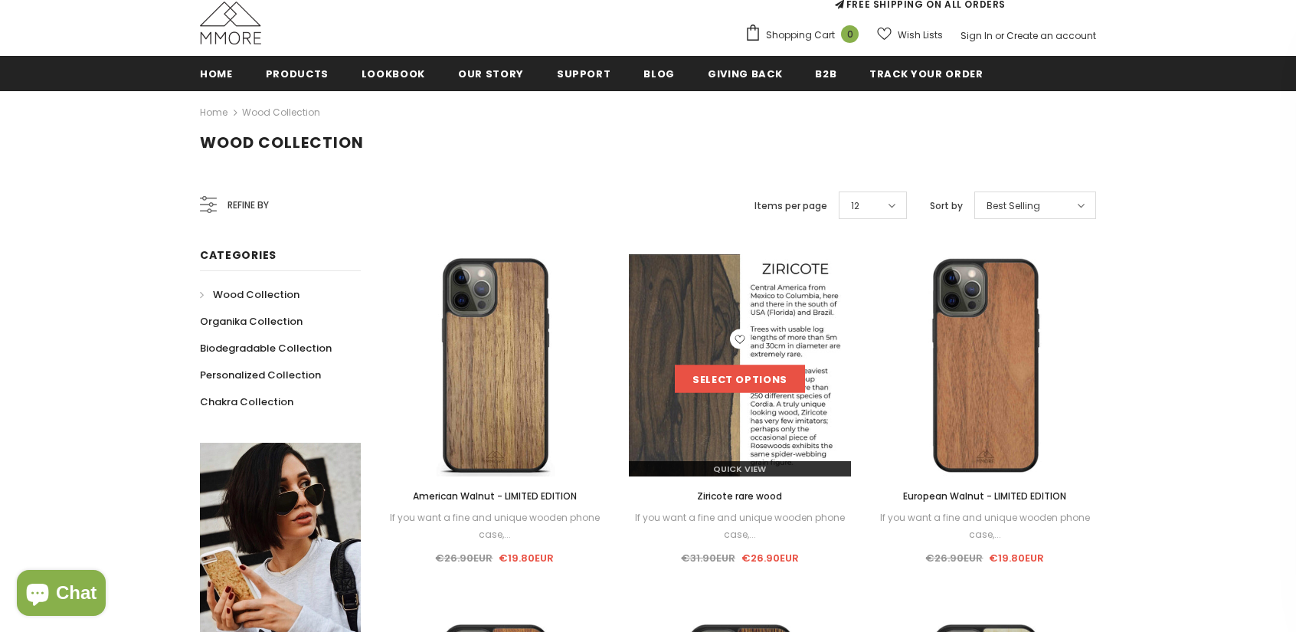
click at [746, 375] on link "Select options" at bounding box center [740, 379] width 130 height 28
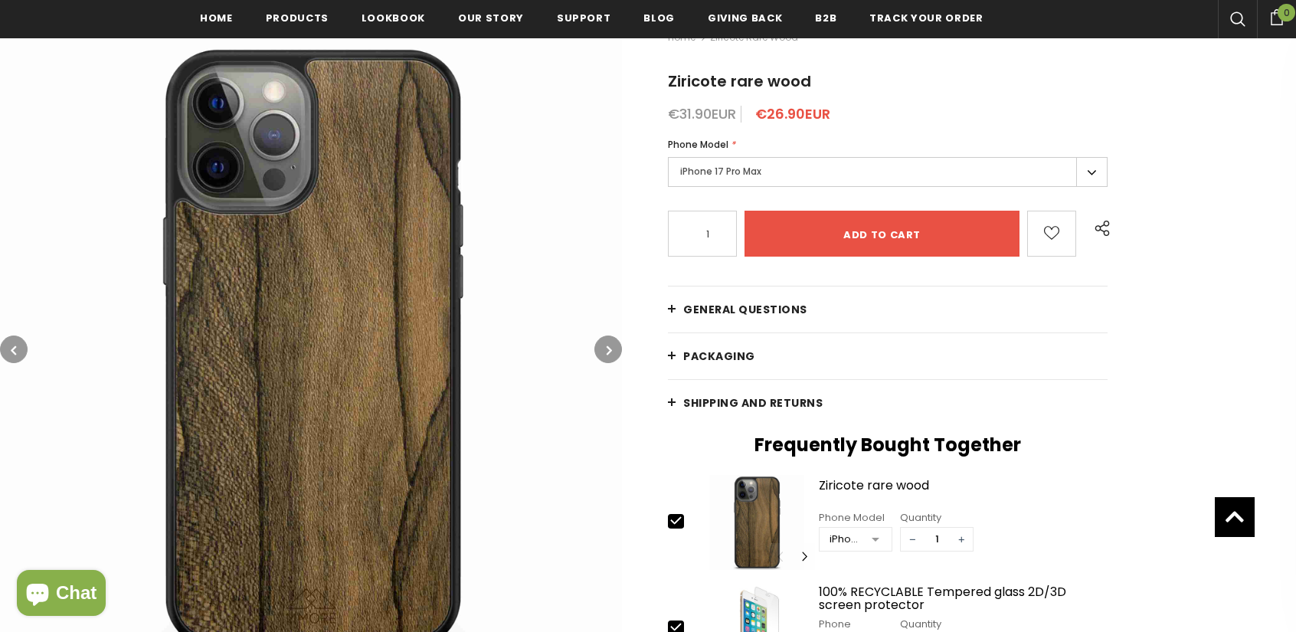
scroll to position [234, 0]
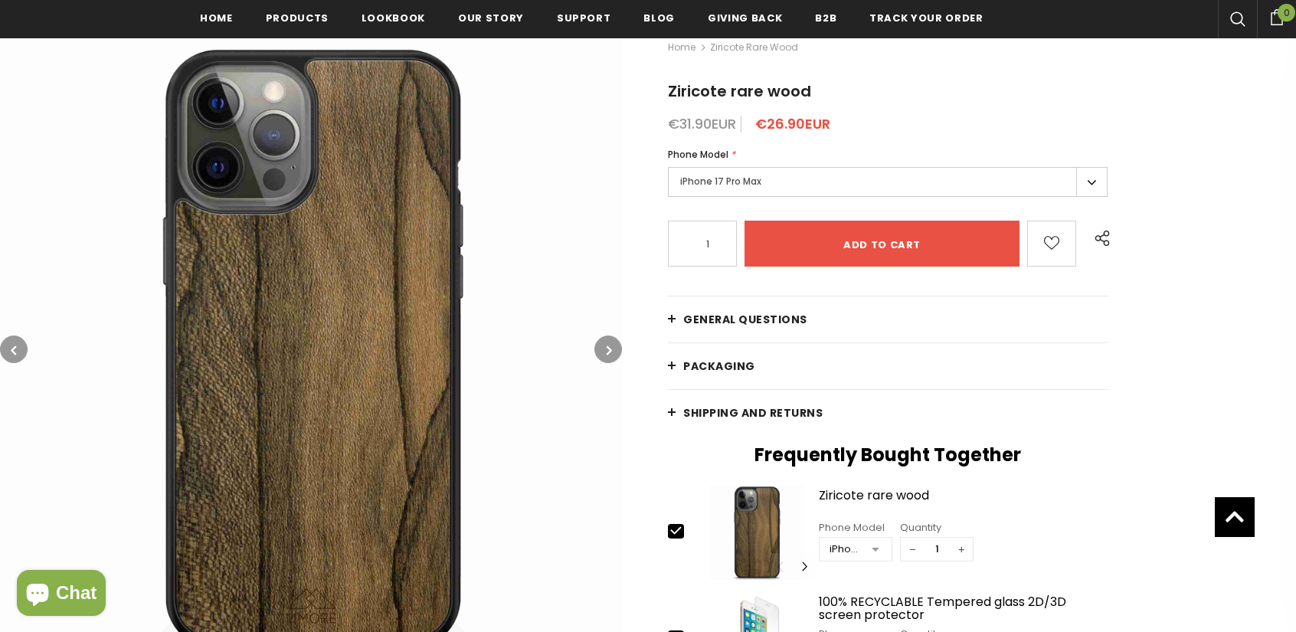
click at [614, 349] on button "button" at bounding box center [608, 349] width 28 height 28
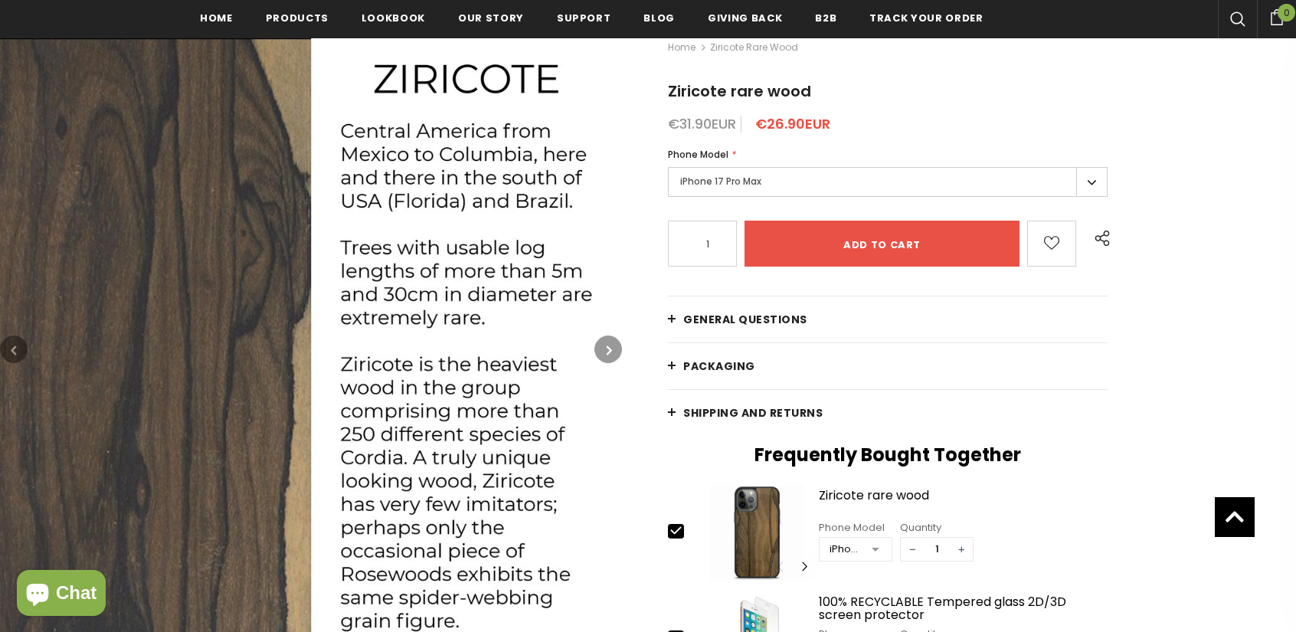
click at [614, 349] on button "button" at bounding box center [608, 349] width 28 height 28
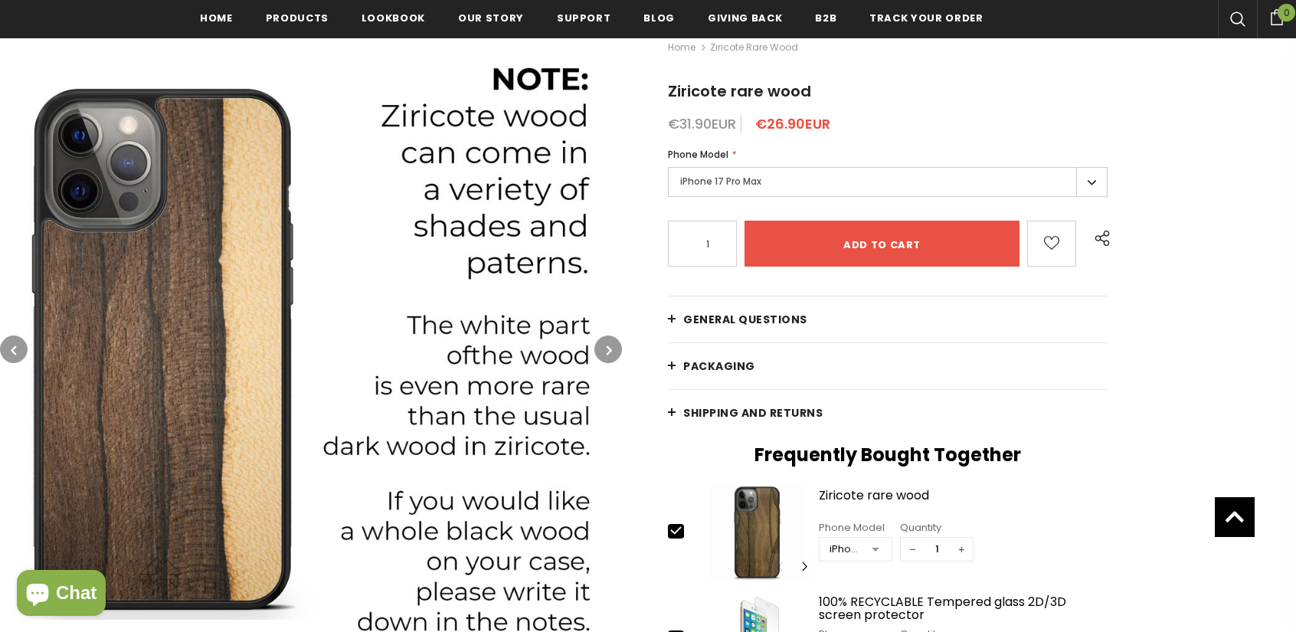
click at [614, 349] on button "button" at bounding box center [608, 349] width 28 height 28
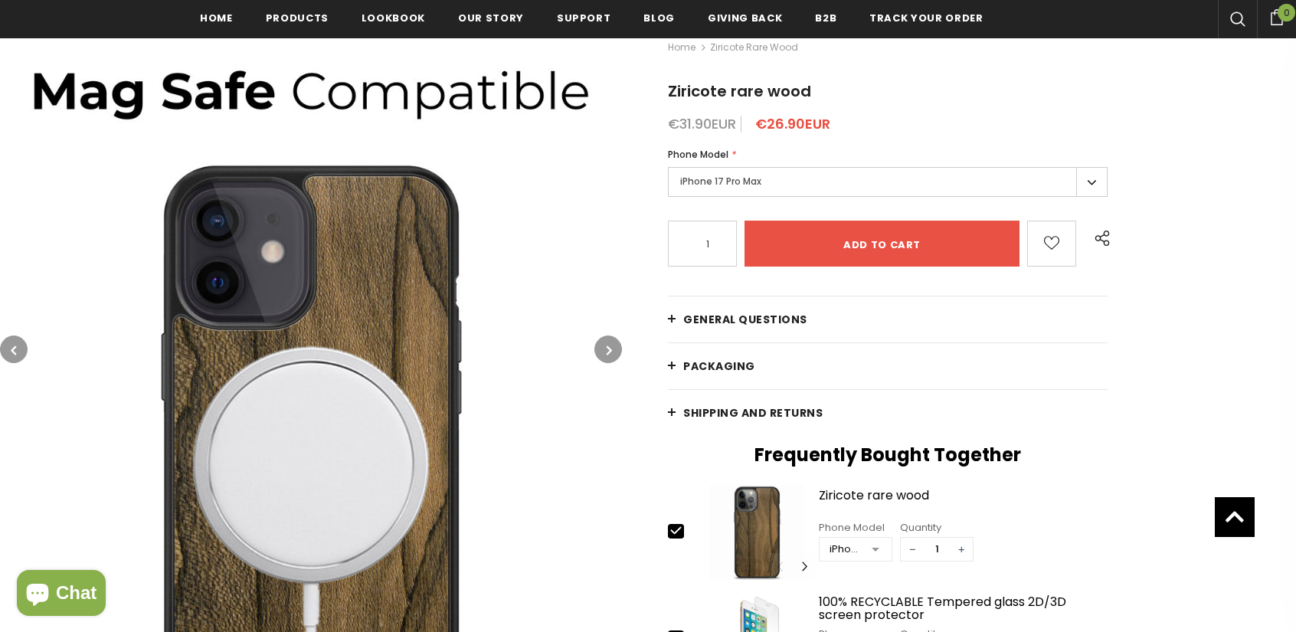
click at [614, 349] on button "button" at bounding box center [608, 349] width 28 height 28
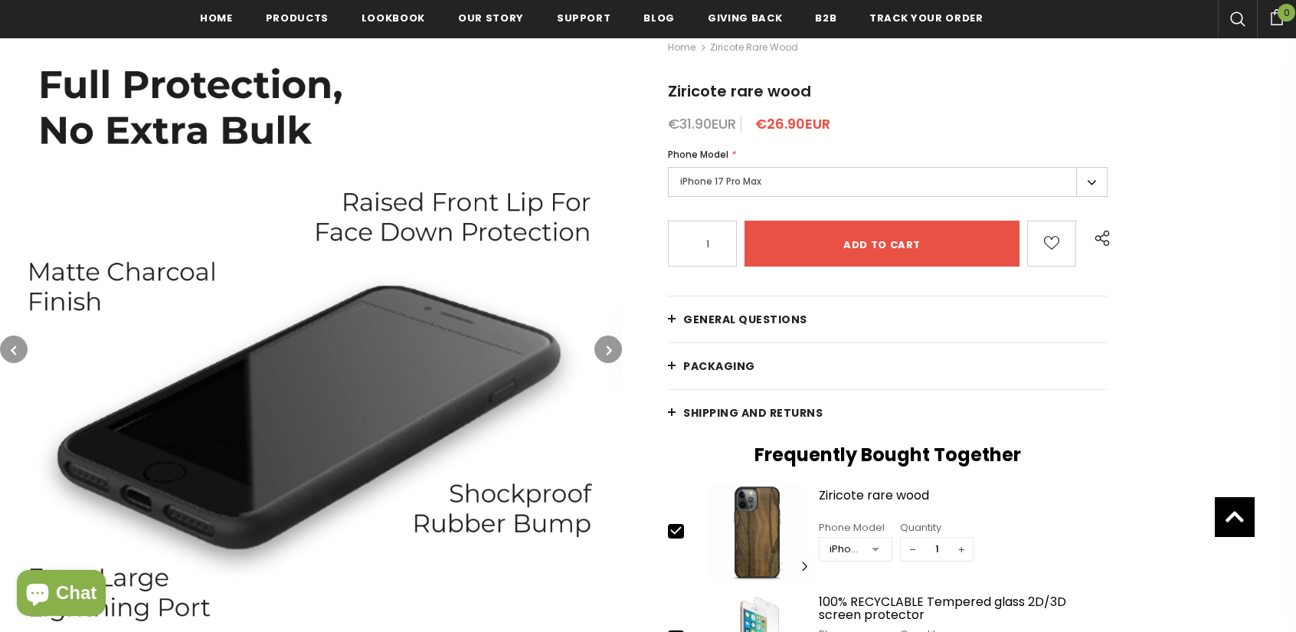
click at [614, 349] on button "button" at bounding box center [608, 349] width 28 height 28
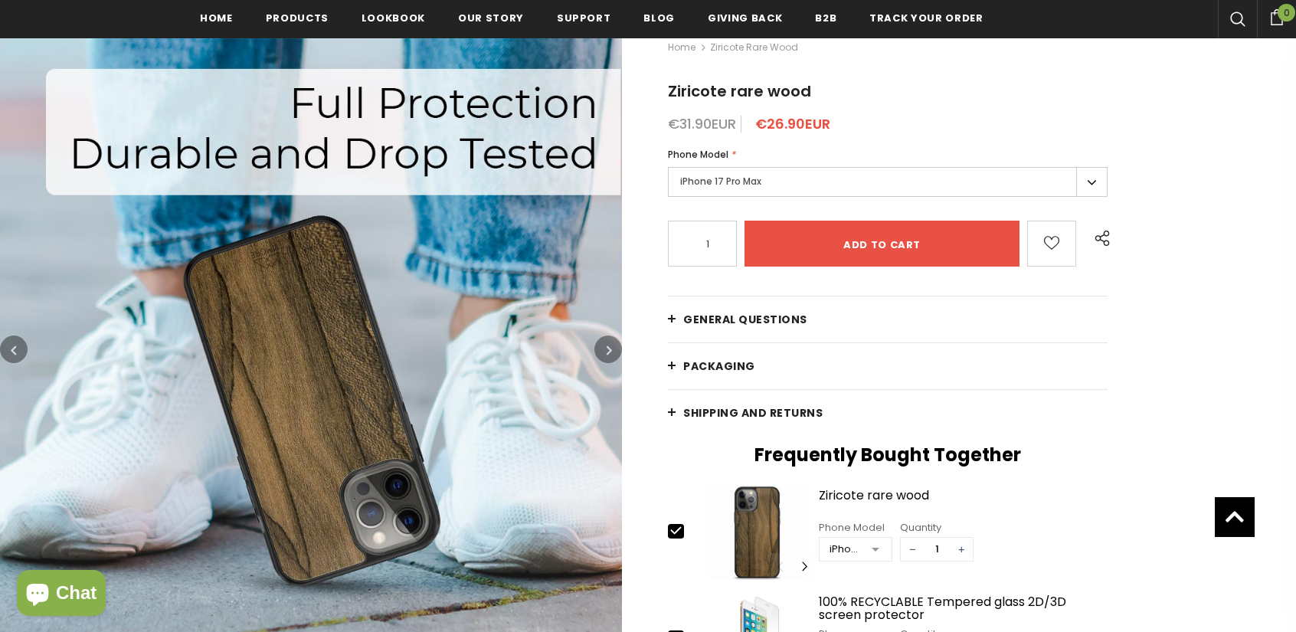
click at [614, 349] on button "button" at bounding box center [608, 349] width 28 height 28
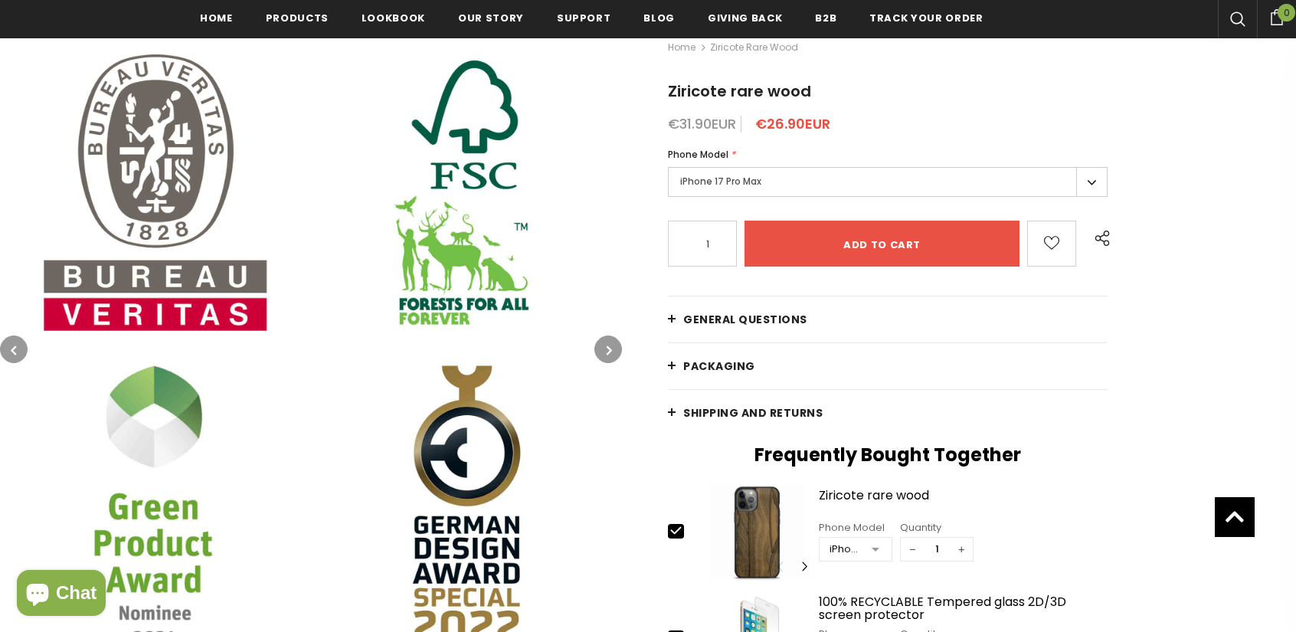
click at [614, 349] on button "button" at bounding box center [608, 349] width 28 height 28
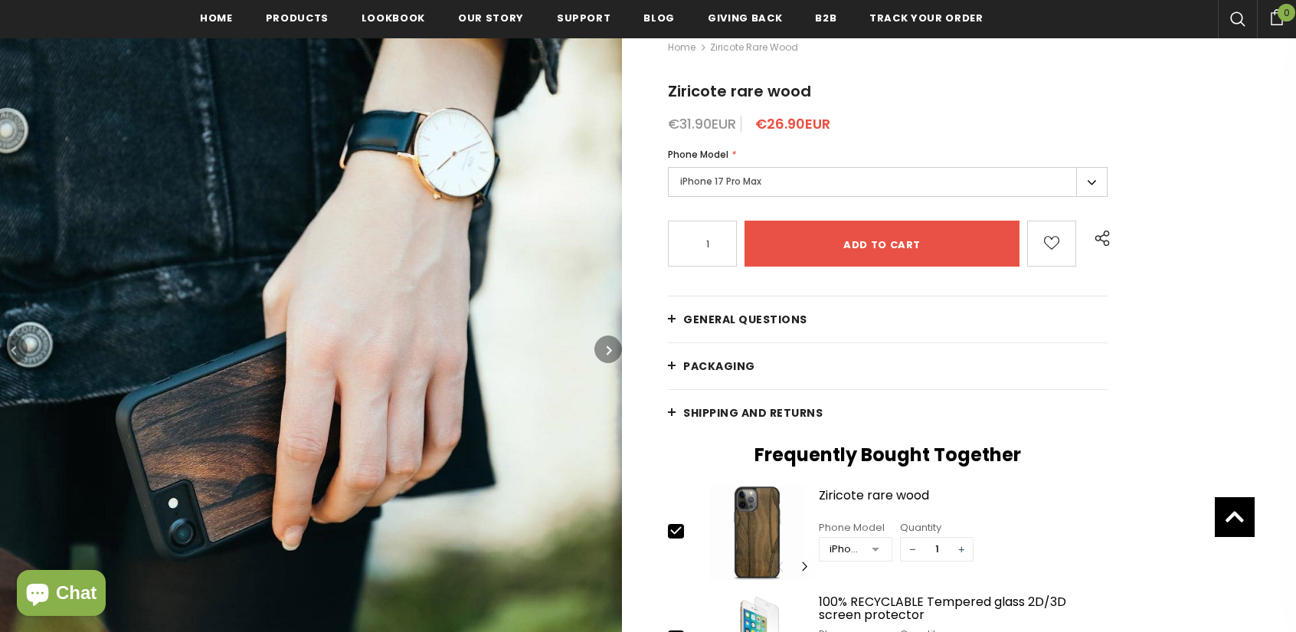
click at [614, 349] on button "button" at bounding box center [608, 349] width 28 height 28
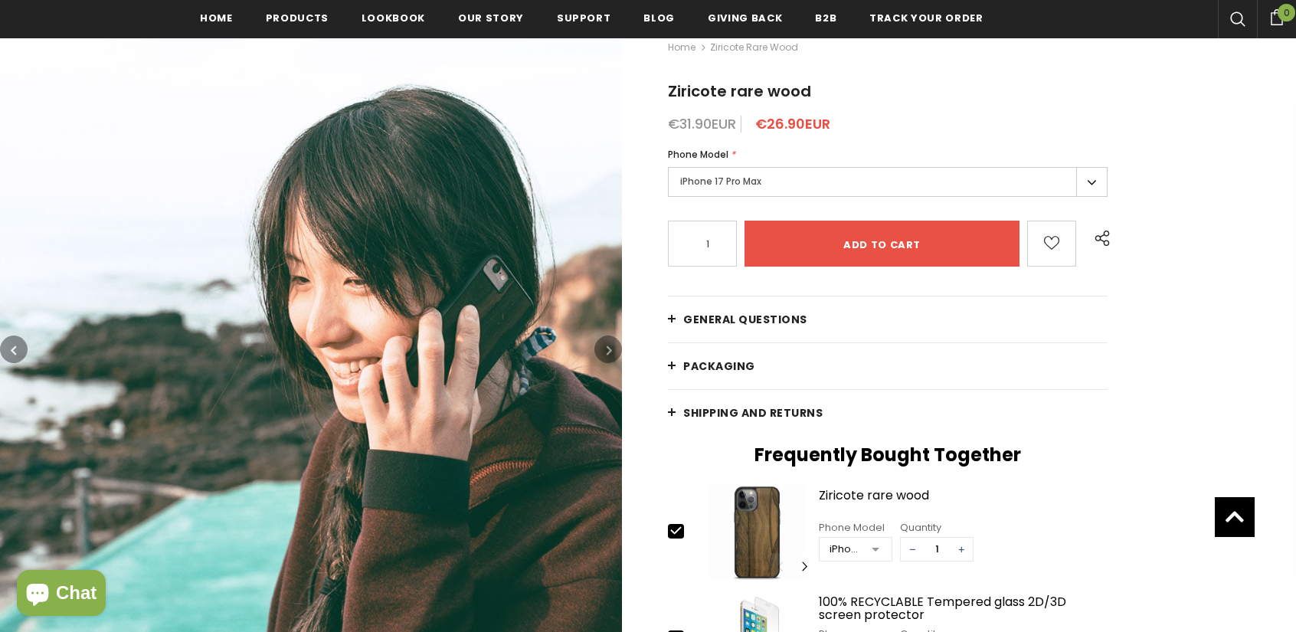
click at [614, 349] on button "button" at bounding box center [608, 349] width 28 height 28
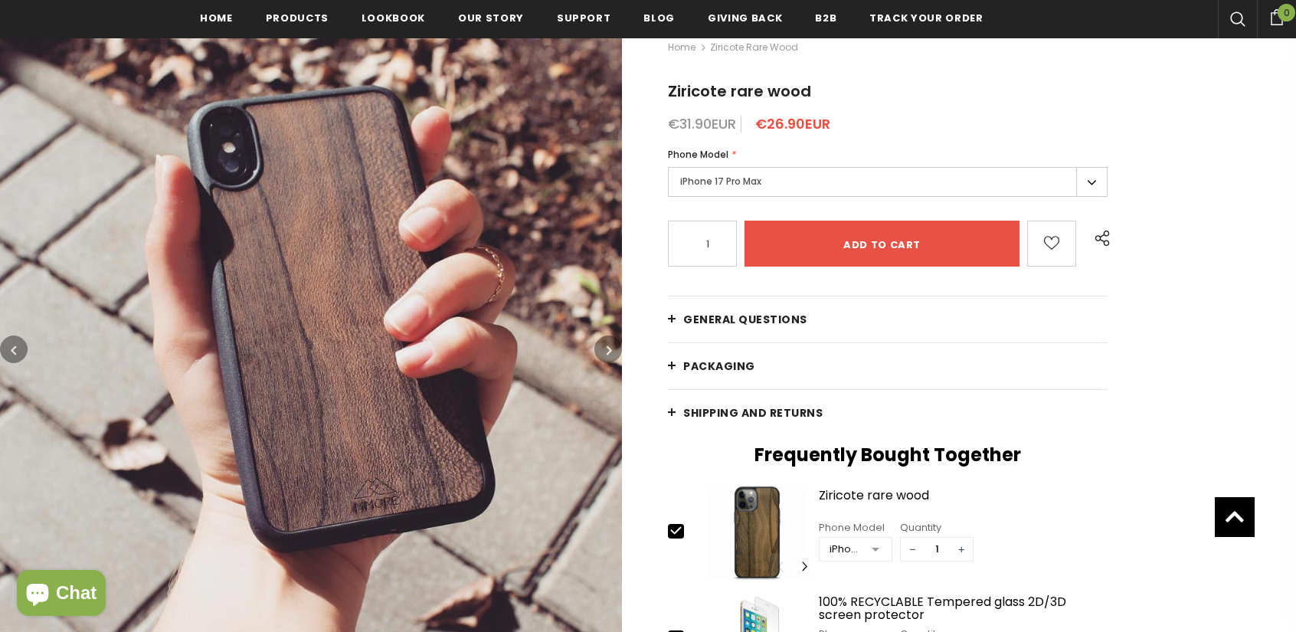
click at [614, 349] on button "button" at bounding box center [608, 349] width 28 height 28
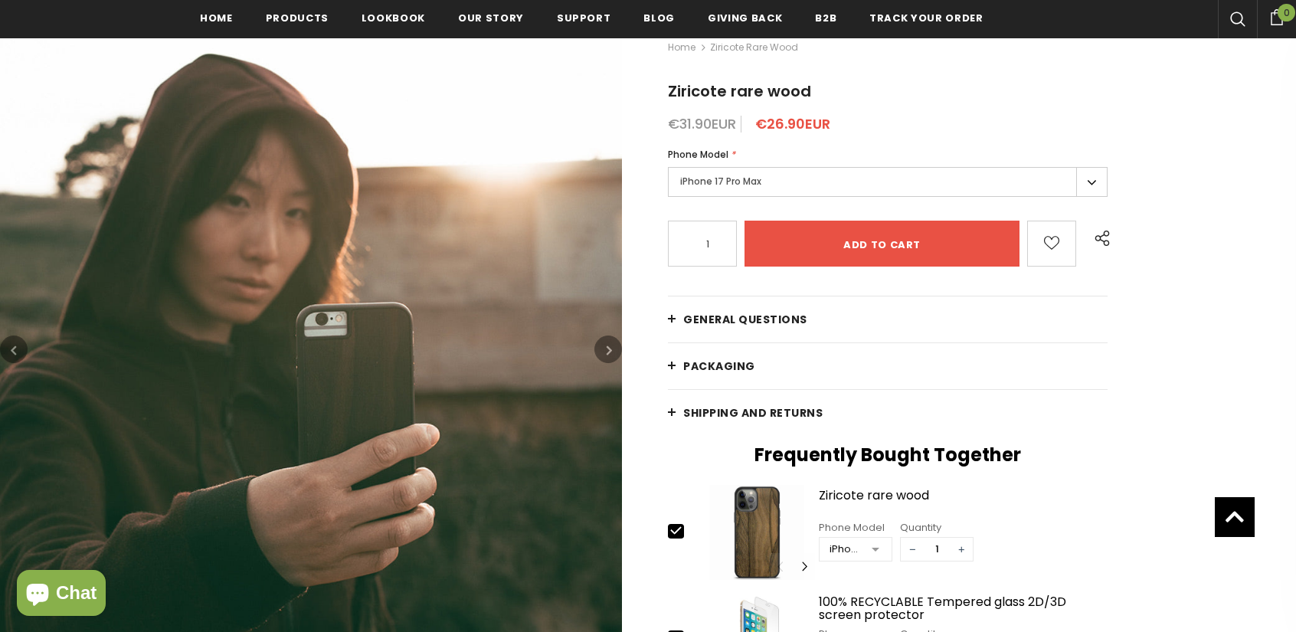
click at [614, 349] on button "button" at bounding box center [608, 349] width 28 height 28
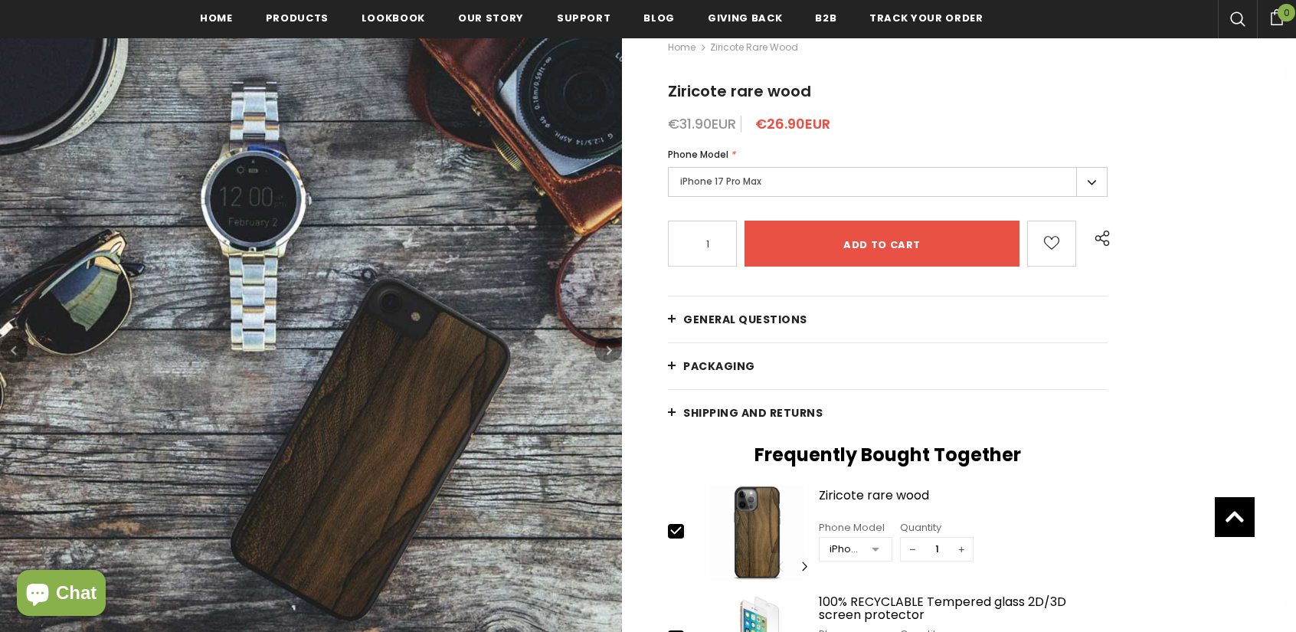
click at [615, 345] on button "button" at bounding box center [608, 349] width 28 height 28
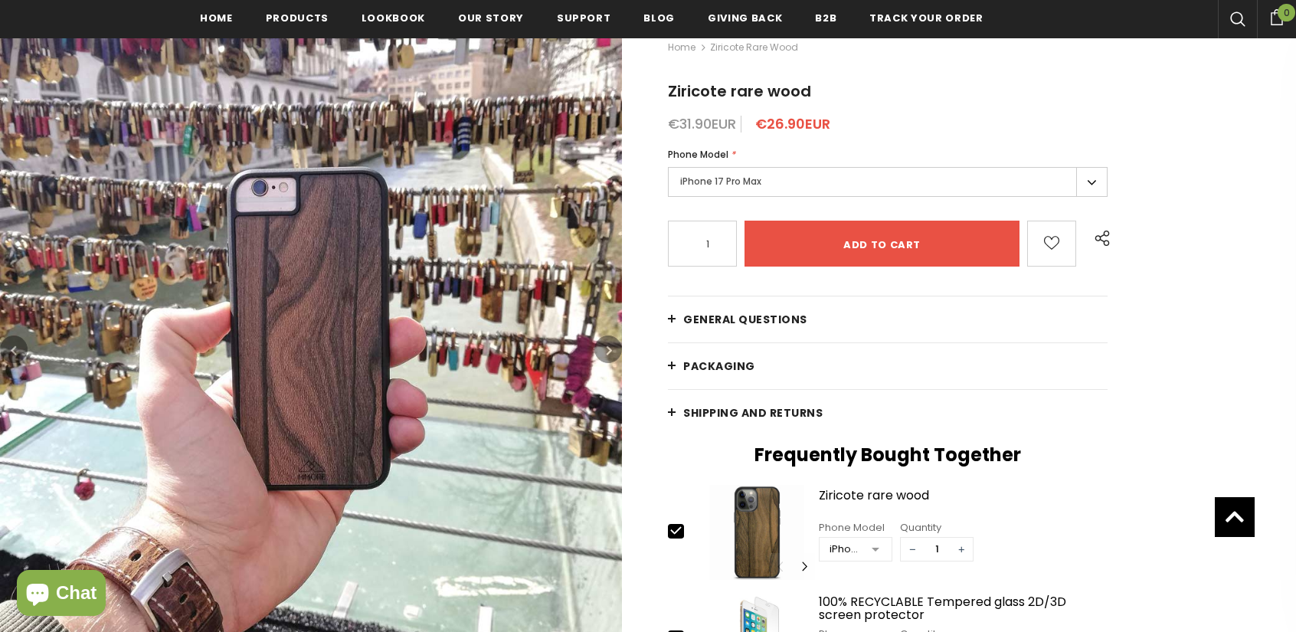
click at [617, 345] on button "button" at bounding box center [608, 349] width 28 height 28
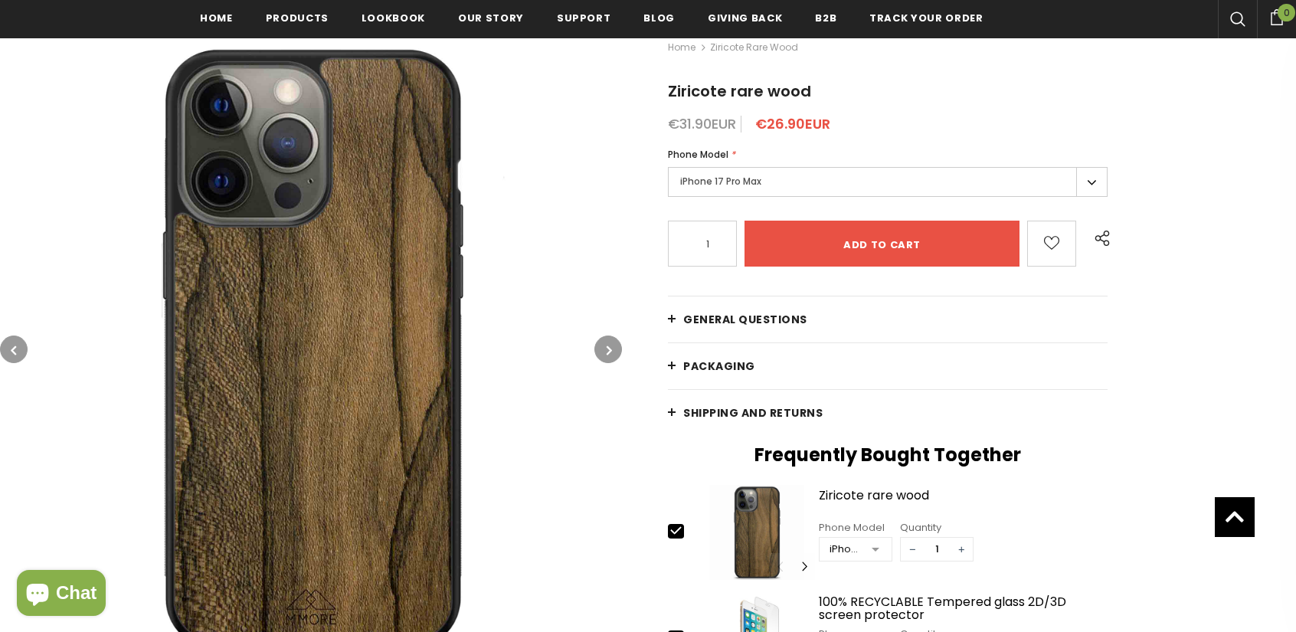
click at [614, 349] on button "button" at bounding box center [608, 349] width 28 height 28
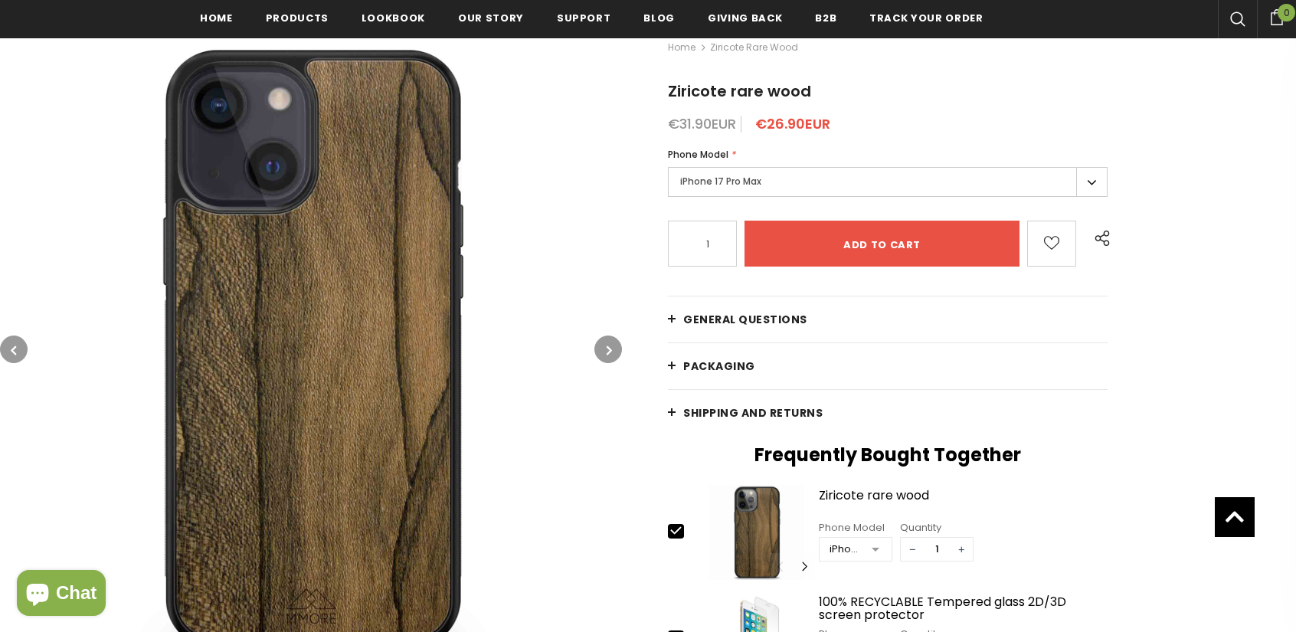
click at [13, 348] on icon "button" at bounding box center [13, 349] width 5 height 15
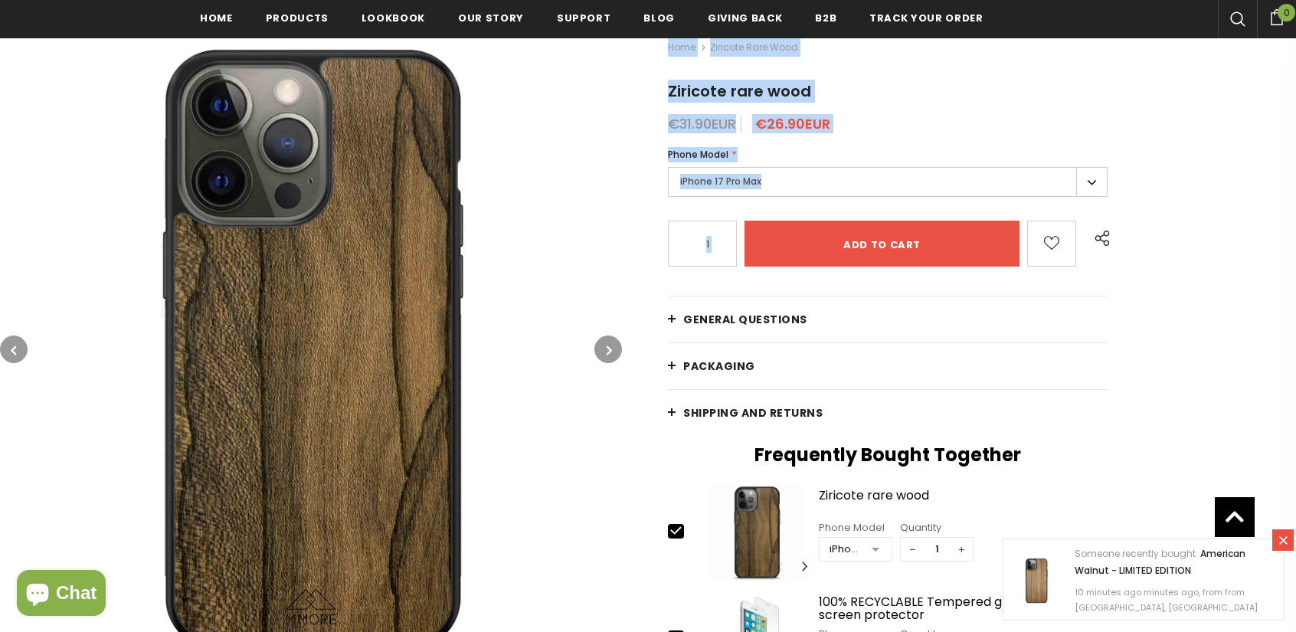
click at [619, 340] on div at bounding box center [648, 478] width 1296 height 928
click at [610, 342] on icon "button" at bounding box center [609, 349] width 5 height 15
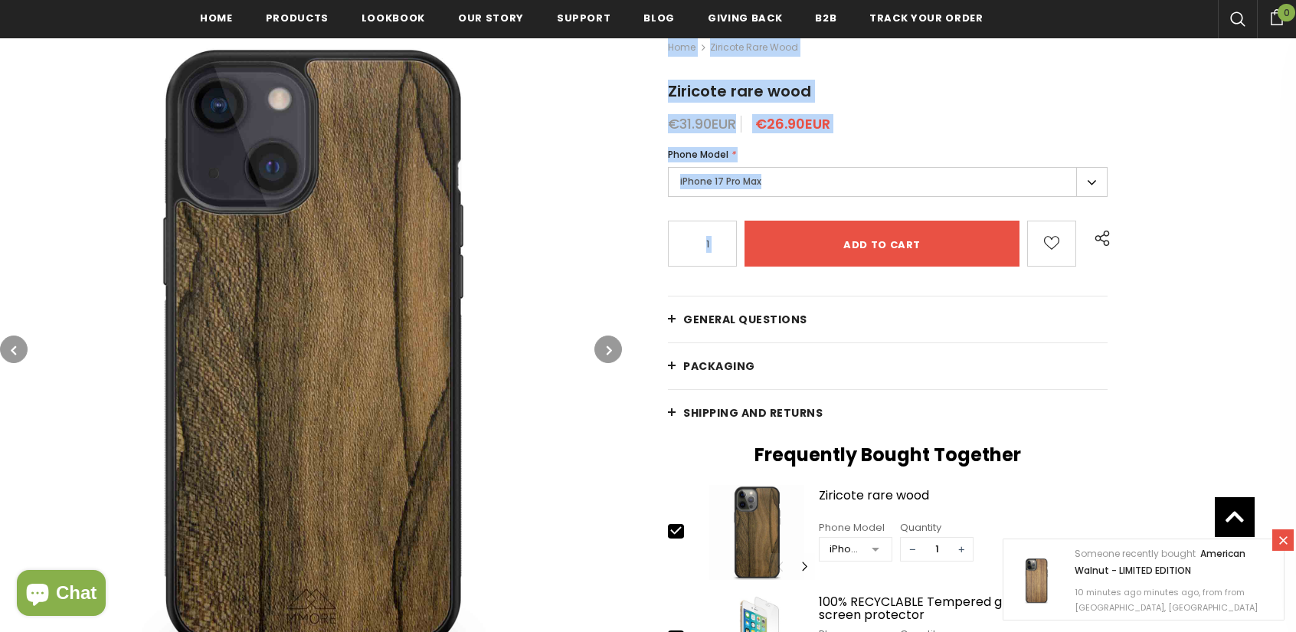
click at [617, 342] on button "button" at bounding box center [608, 349] width 28 height 28
click at [620, 350] on button "button" at bounding box center [608, 349] width 28 height 28
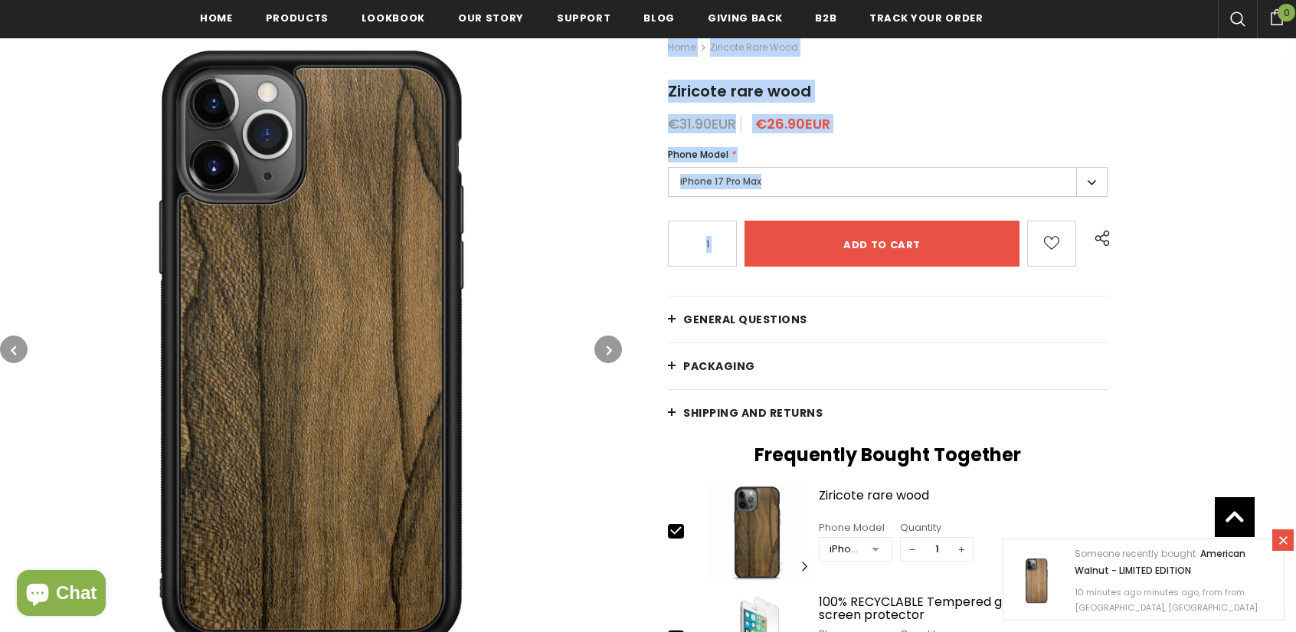
click at [610, 350] on icon "button" at bounding box center [609, 349] width 5 height 15
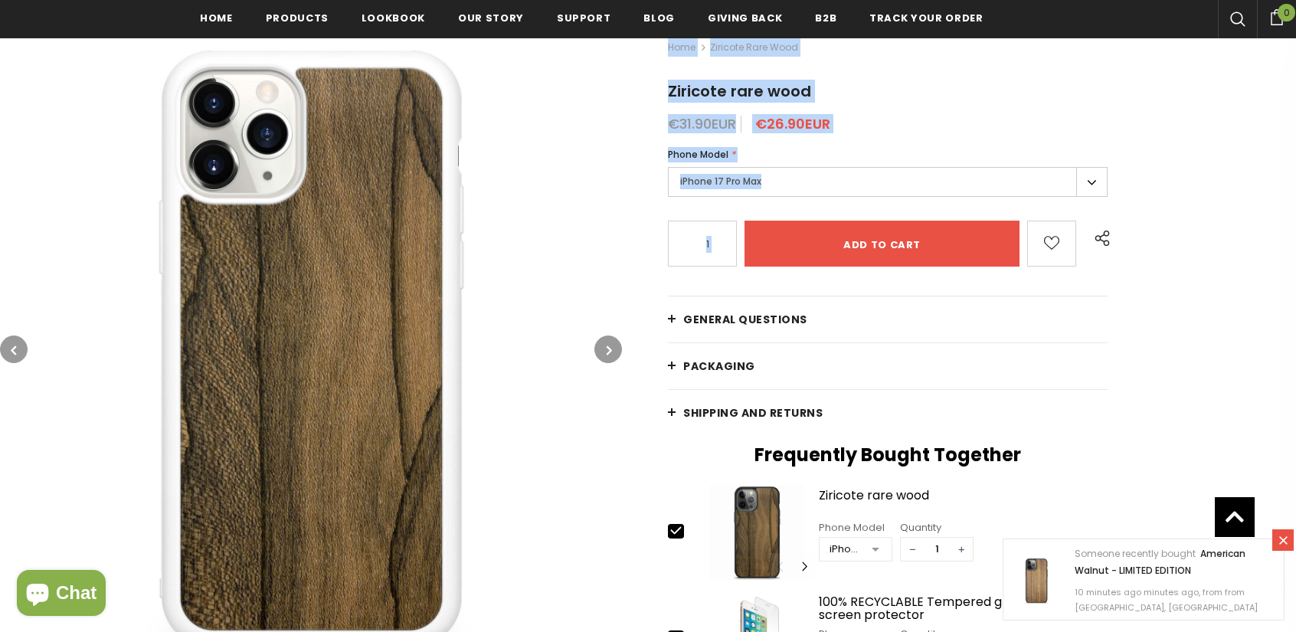
click at [610, 344] on icon "button" at bounding box center [609, 349] width 5 height 15
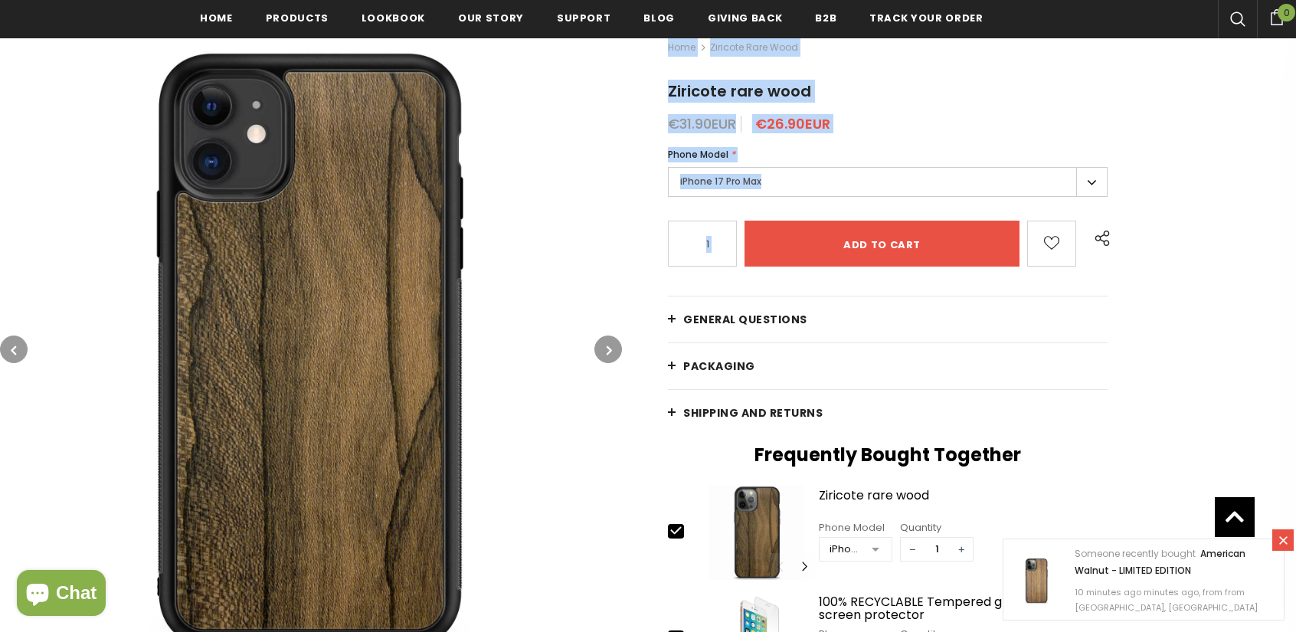
click at [599, 350] on button "button" at bounding box center [608, 349] width 28 height 28
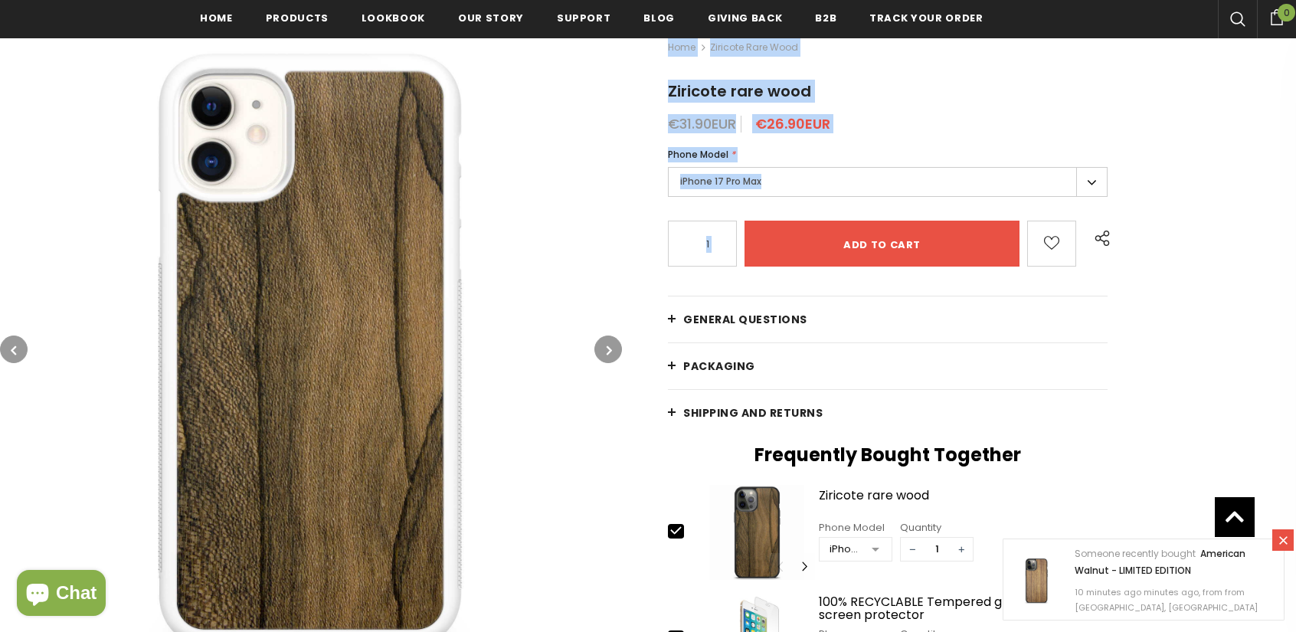
click at [605, 345] on button "button" at bounding box center [608, 349] width 28 height 28
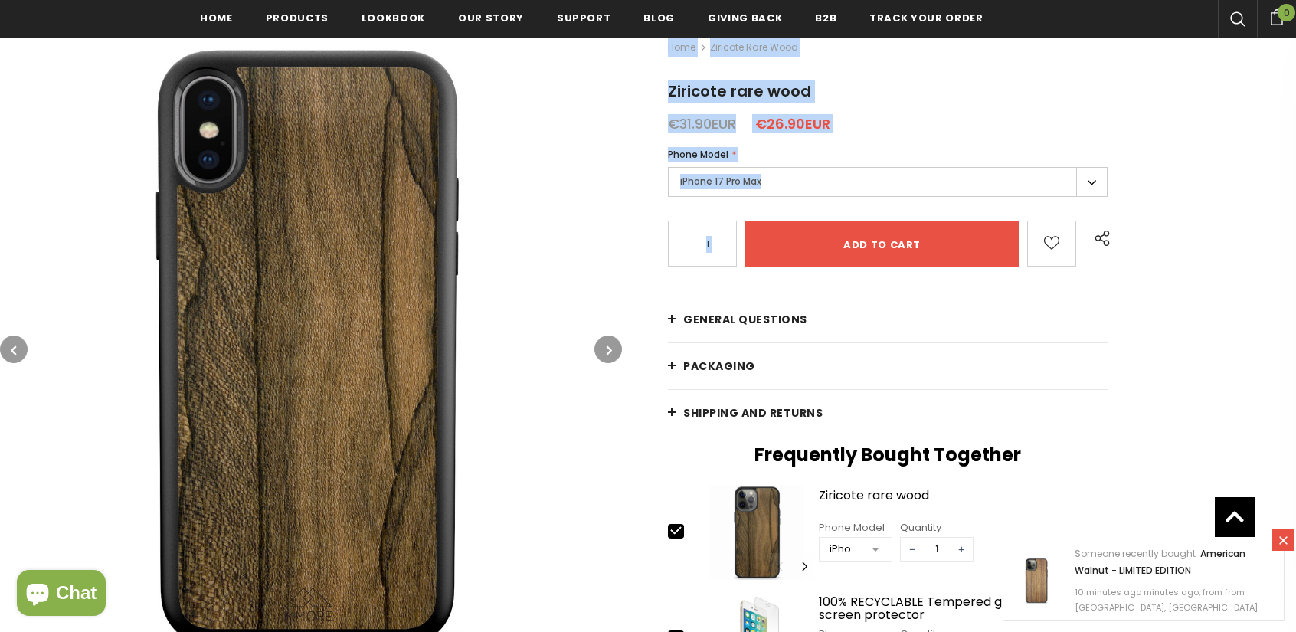
click at [605, 345] on button "button" at bounding box center [608, 349] width 28 height 28
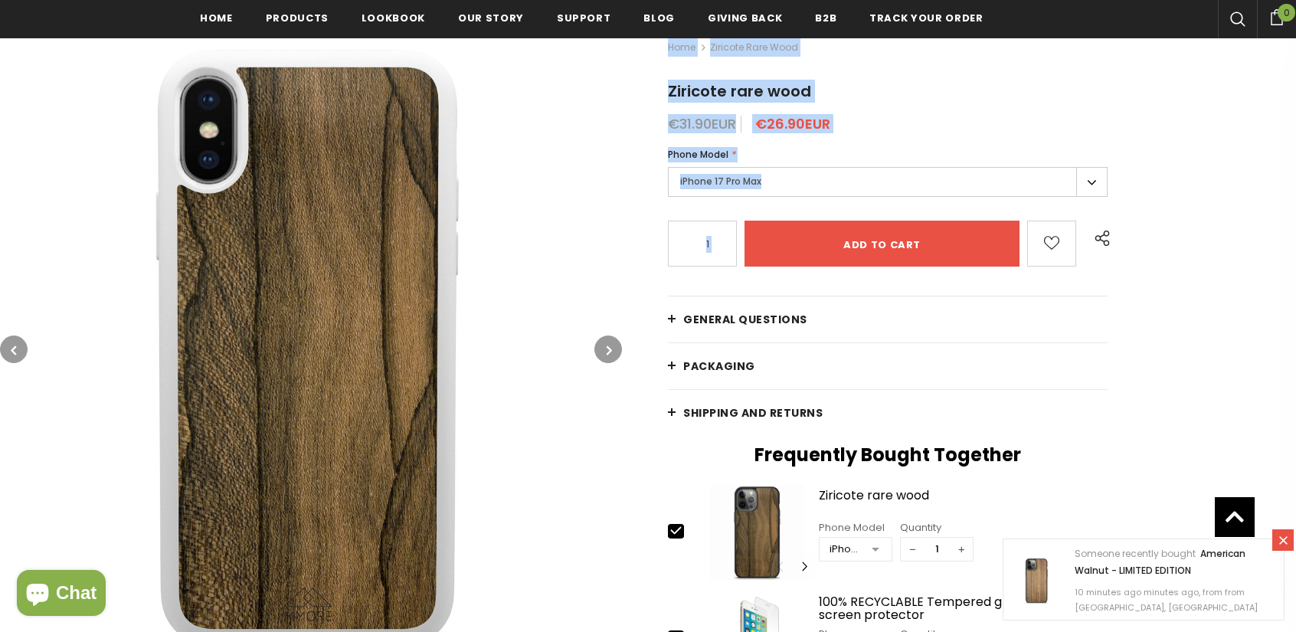
click at [20, 342] on button "button" at bounding box center [14, 349] width 28 height 28
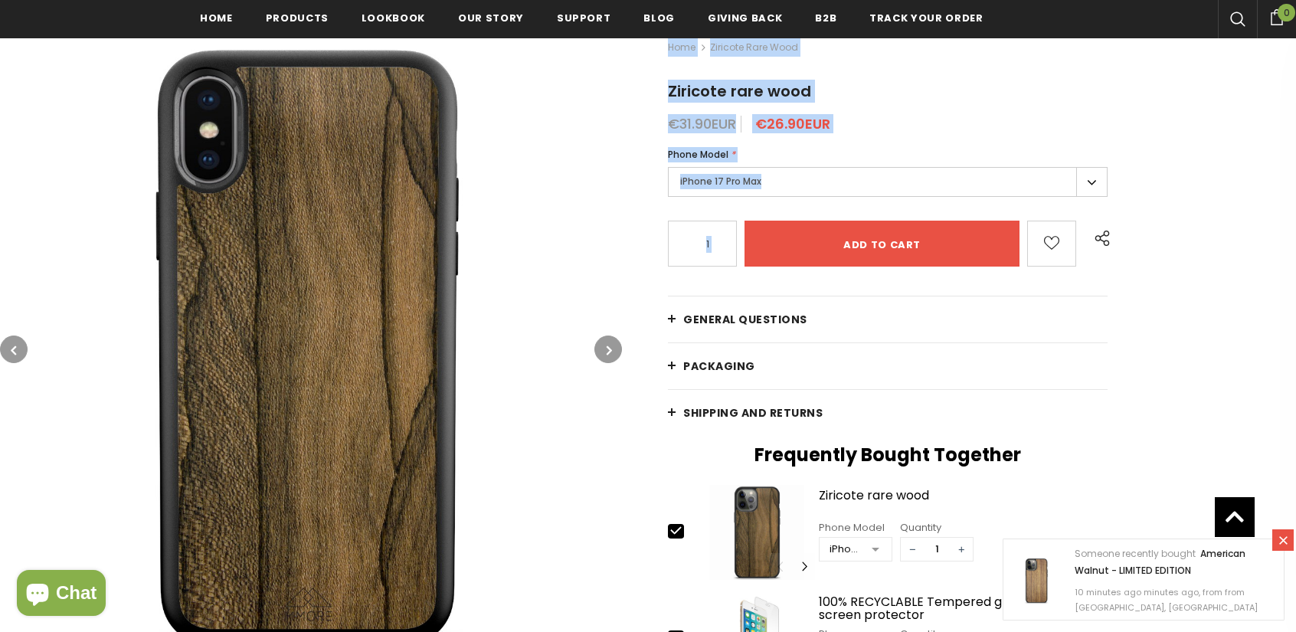
click at [607, 347] on icon "button" at bounding box center [609, 349] width 5 height 15
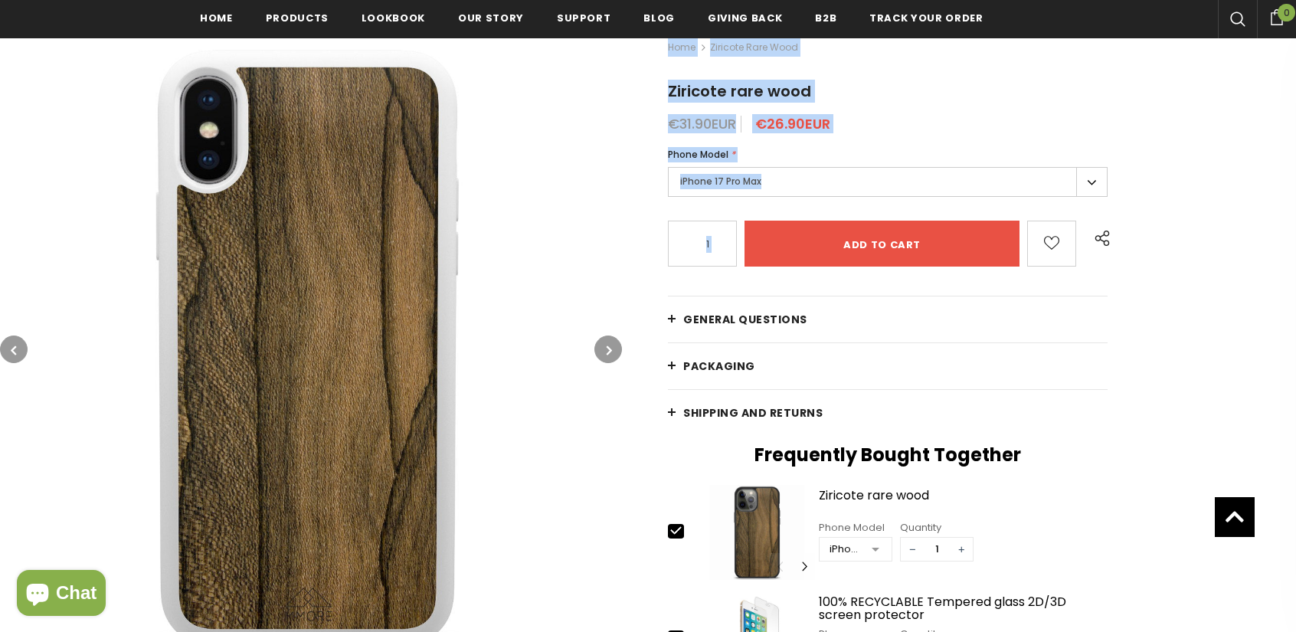
click at [611, 346] on icon "button" at bounding box center [609, 349] width 5 height 15
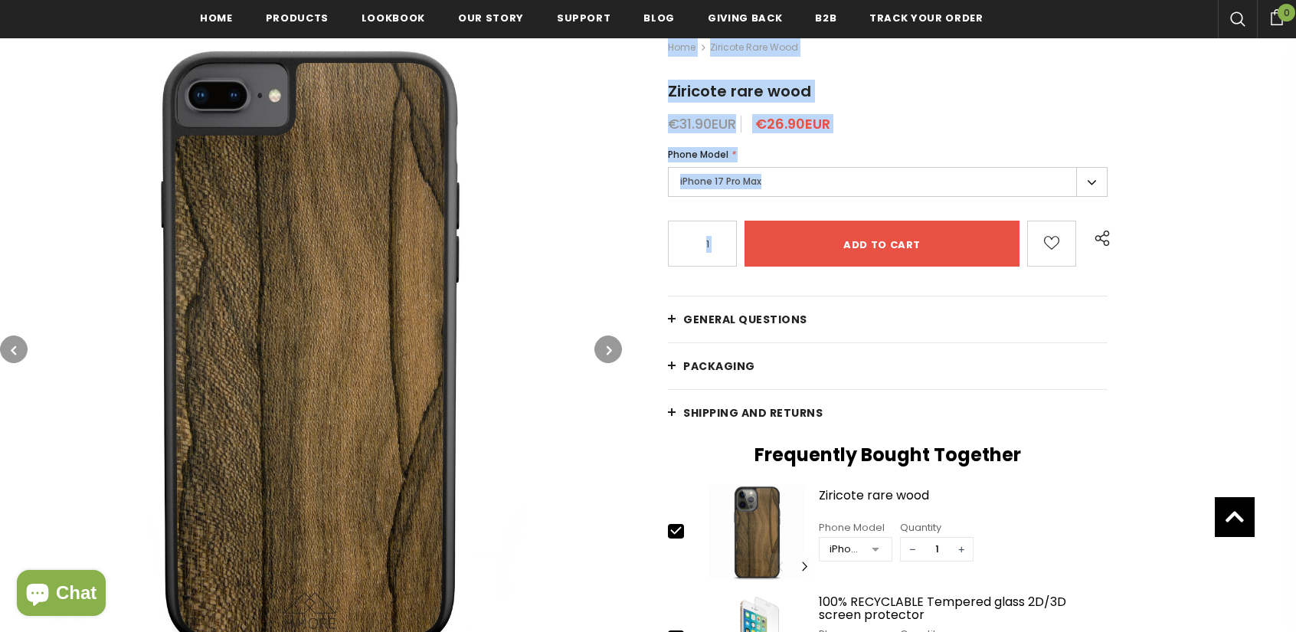
click at [607, 348] on icon "button" at bounding box center [609, 349] width 5 height 15
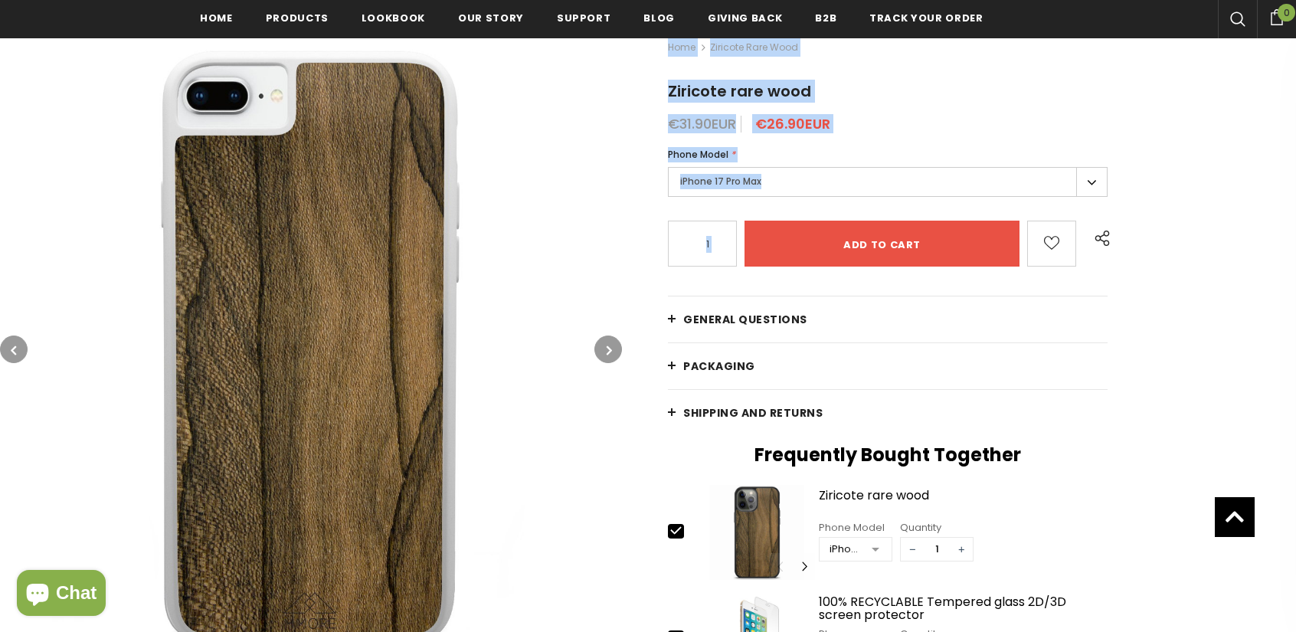
click at [607, 348] on icon "button" at bounding box center [609, 349] width 5 height 15
click at [604, 349] on button "button" at bounding box center [608, 349] width 28 height 28
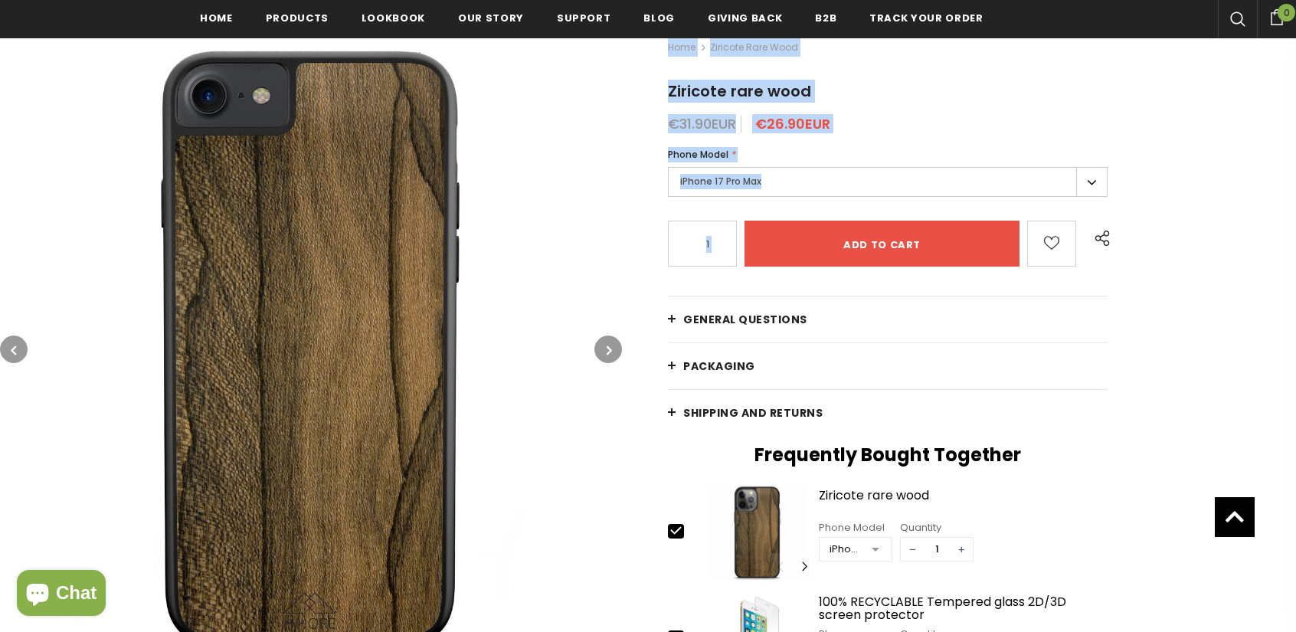
click at [601, 349] on button "button" at bounding box center [608, 349] width 28 height 28
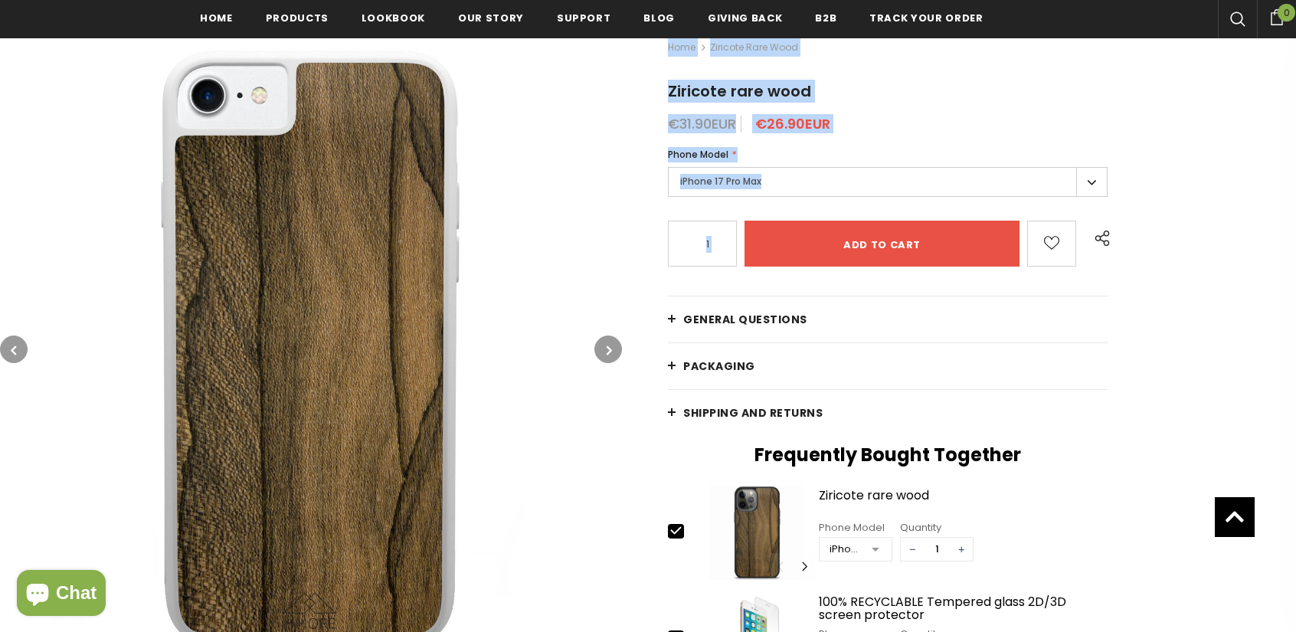
click at [34, 355] on img at bounding box center [311, 349] width 622 height 622
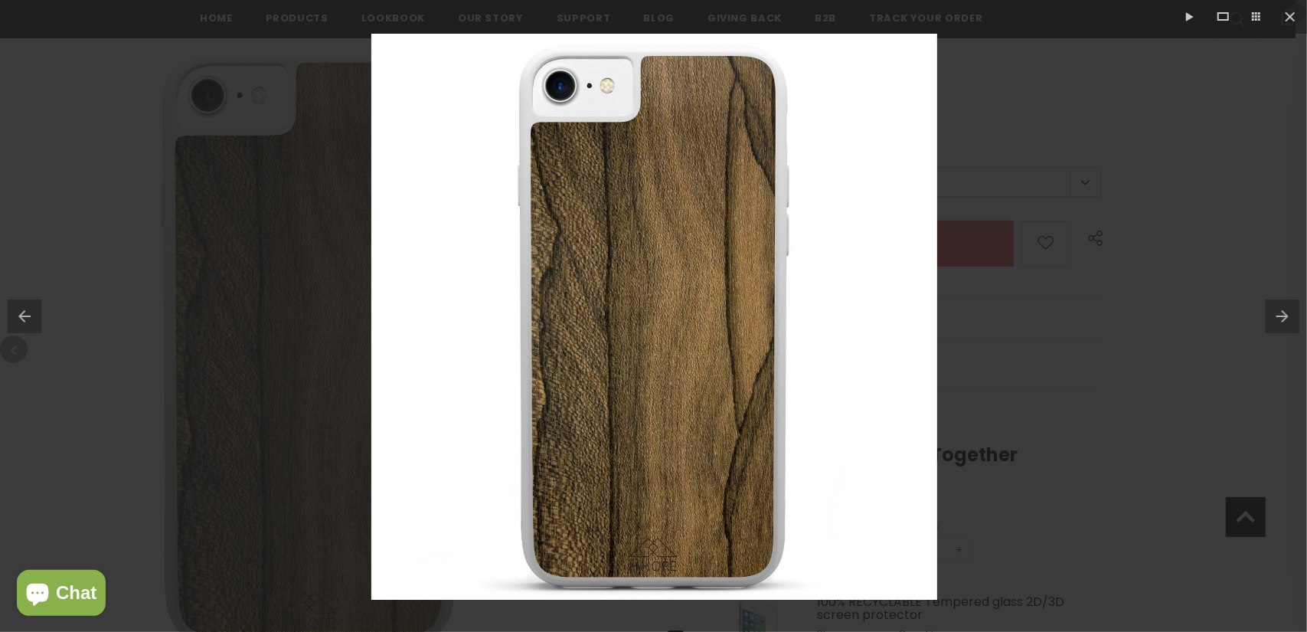
click at [54, 344] on div at bounding box center [653, 316] width 1307 height 632
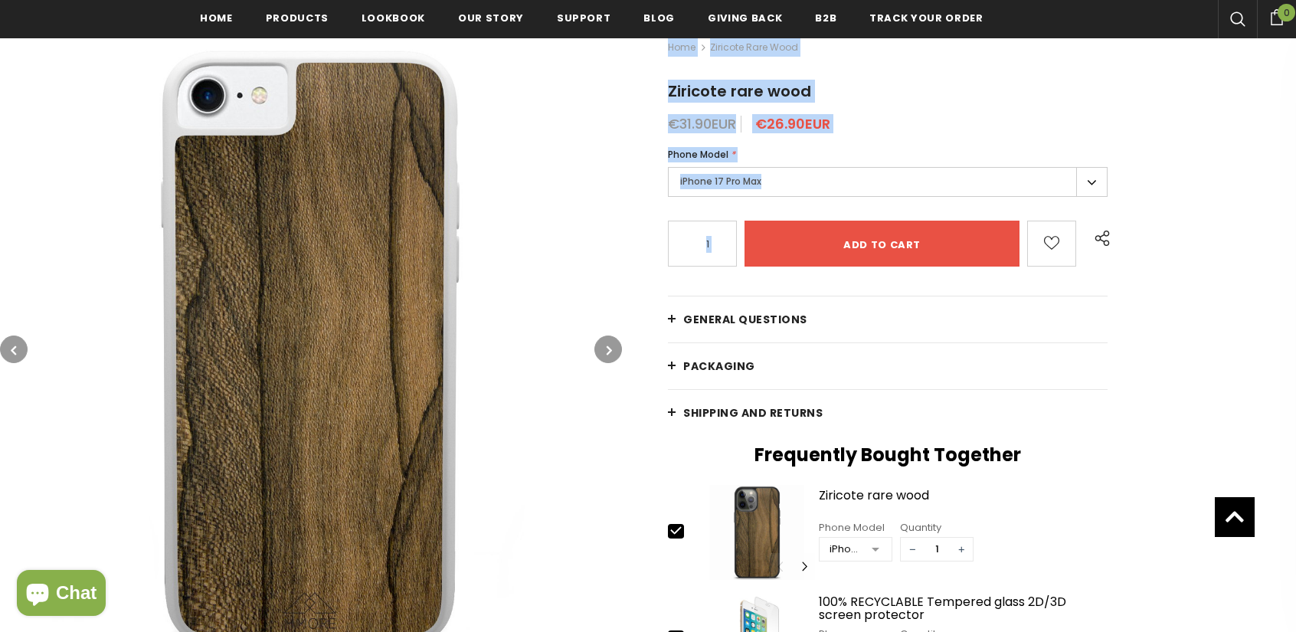
click at [6, 352] on button "button" at bounding box center [14, 349] width 28 height 28
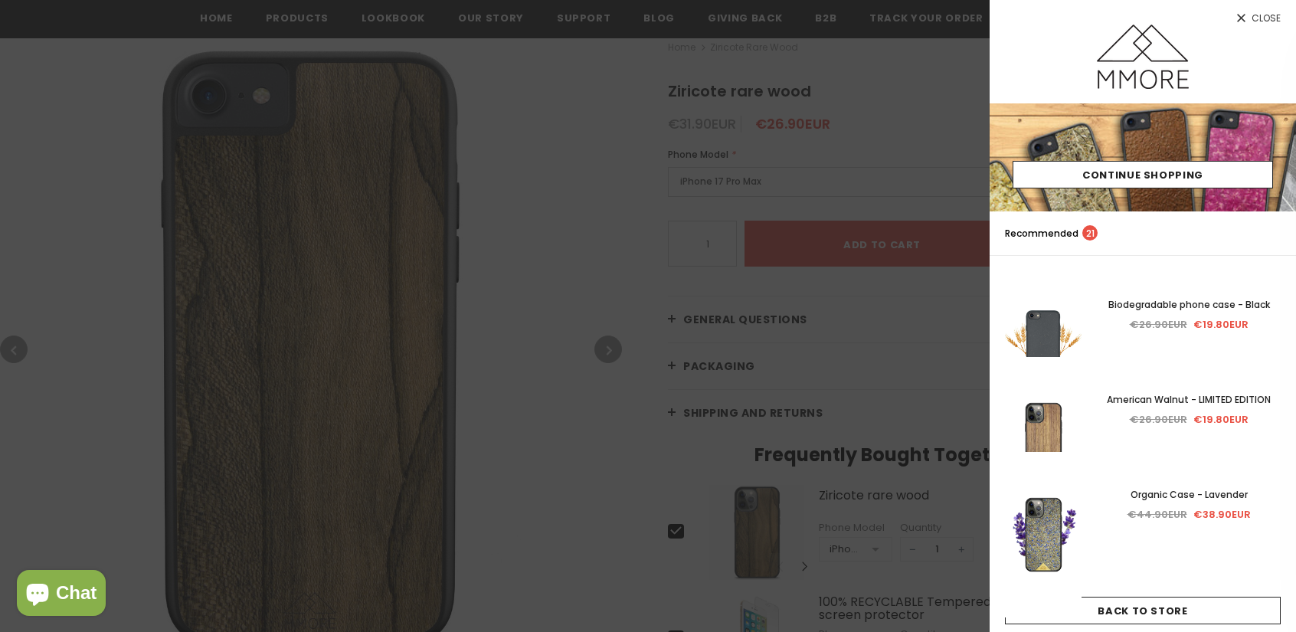
click at [600, 335] on div at bounding box center [648, 316] width 1296 height 632
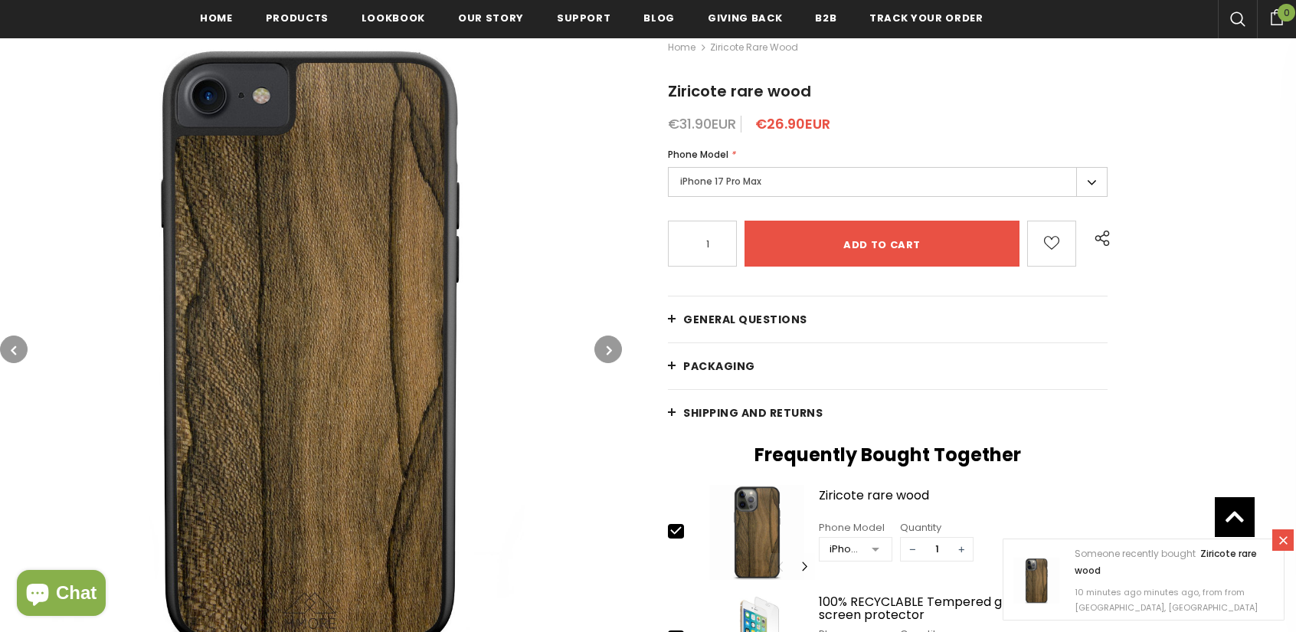
click at [604, 351] on button "button" at bounding box center [608, 349] width 28 height 28
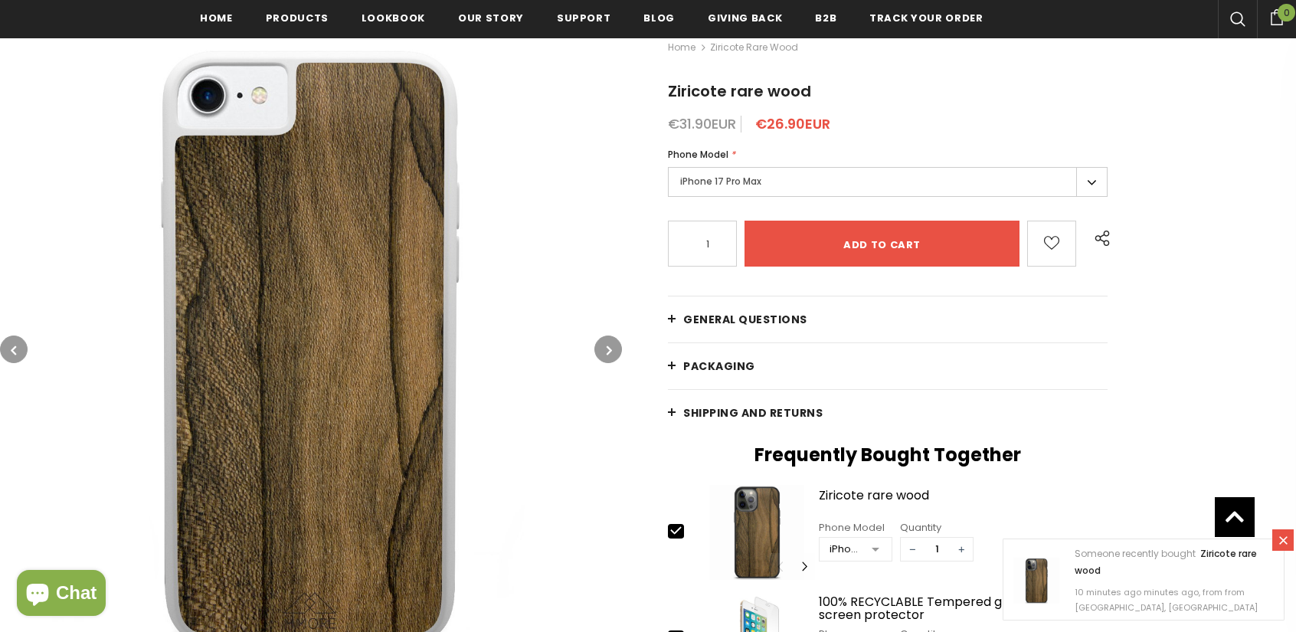
click at [613, 348] on button "button" at bounding box center [608, 349] width 28 height 28
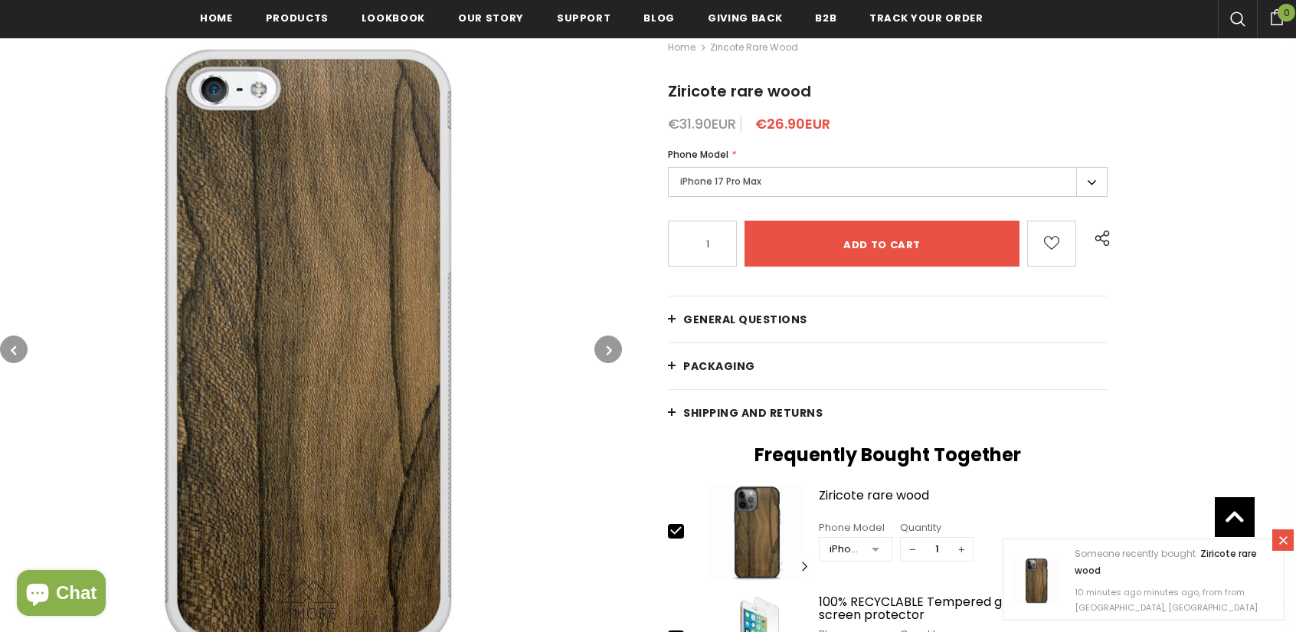
click at [612, 347] on button "button" at bounding box center [608, 349] width 28 height 28
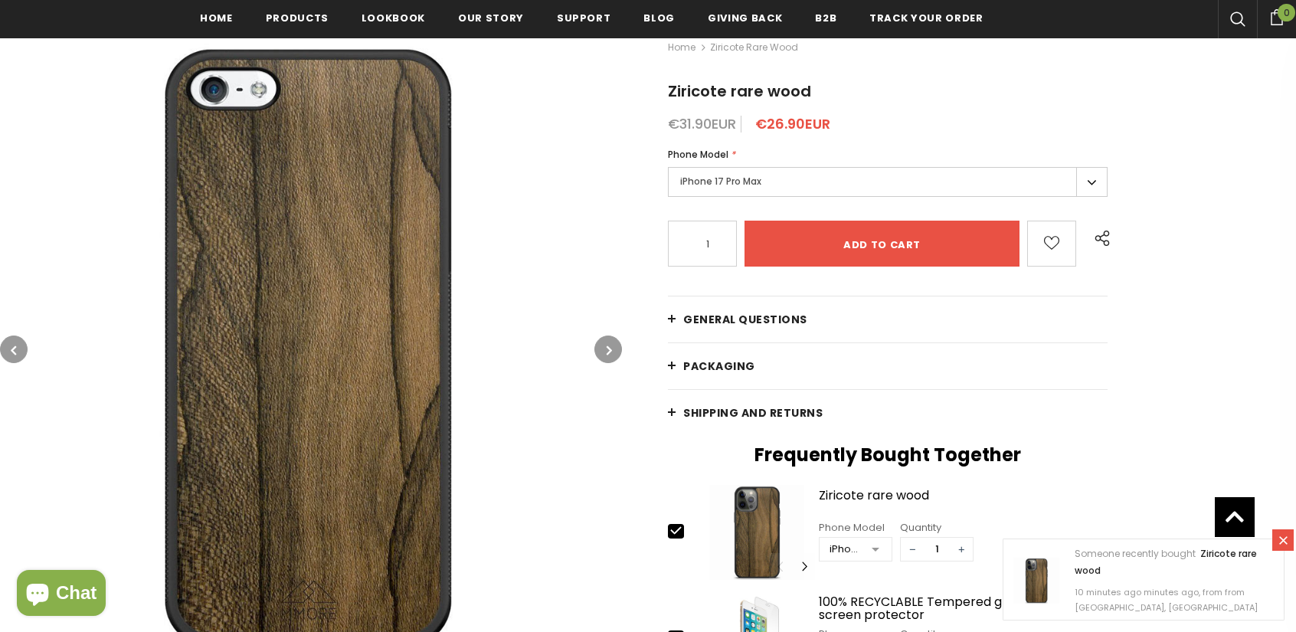
click at [612, 347] on button "button" at bounding box center [608, 349] width 28 height 28
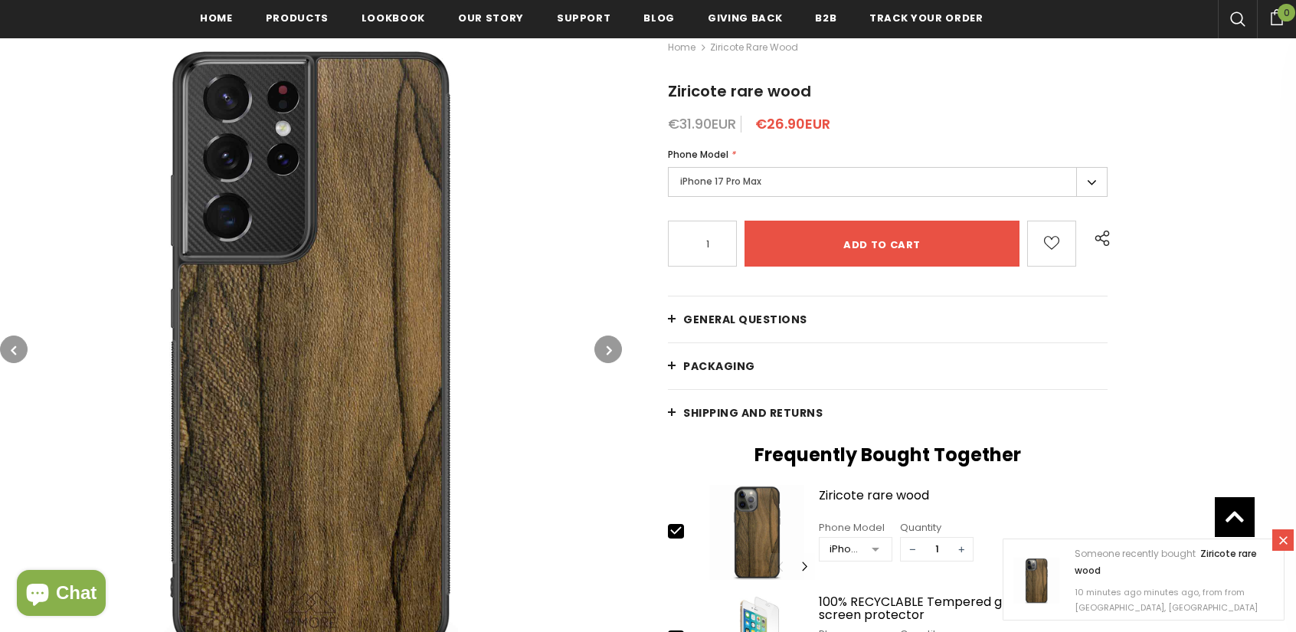
click at [612, 347] on button "button" at bounding box center [608, 349] width 28 height 28
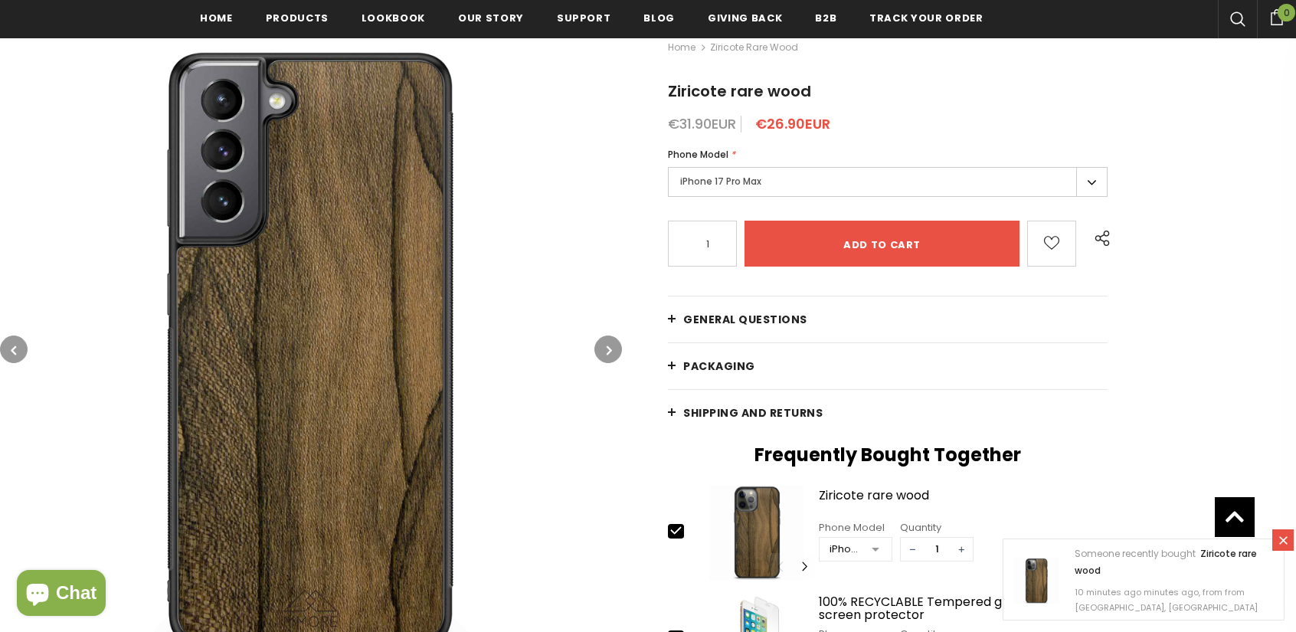
click at [612, 347] on button "button" at bounding box center [608, 349] width 28 height 28
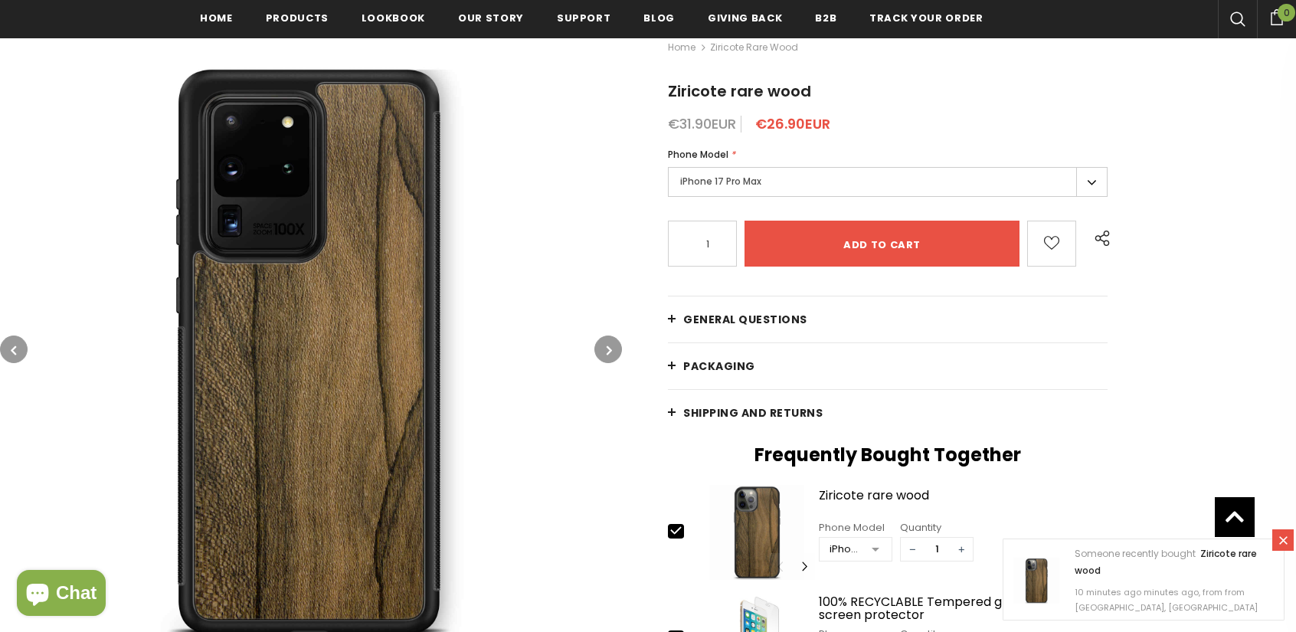
click at [612, 347] on button "button" at bounding box center [608, 349] width 28 height 28
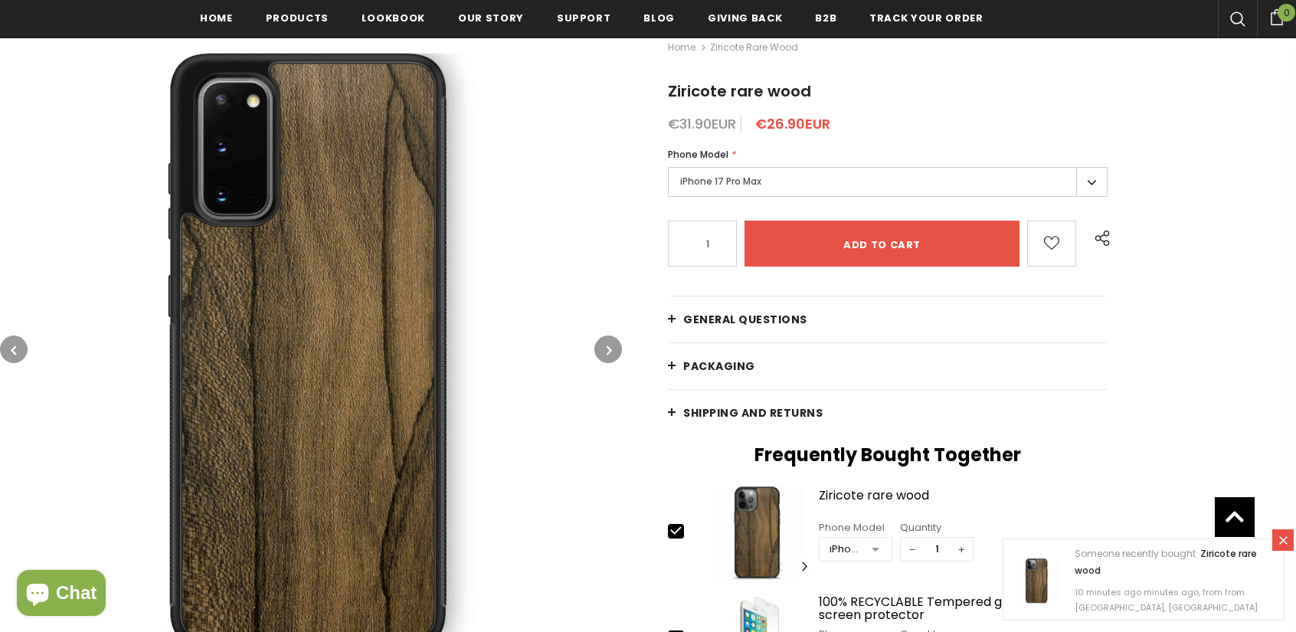
click at [612, 347] on button "button" at bounding box center [608, 349] width 28 height 28
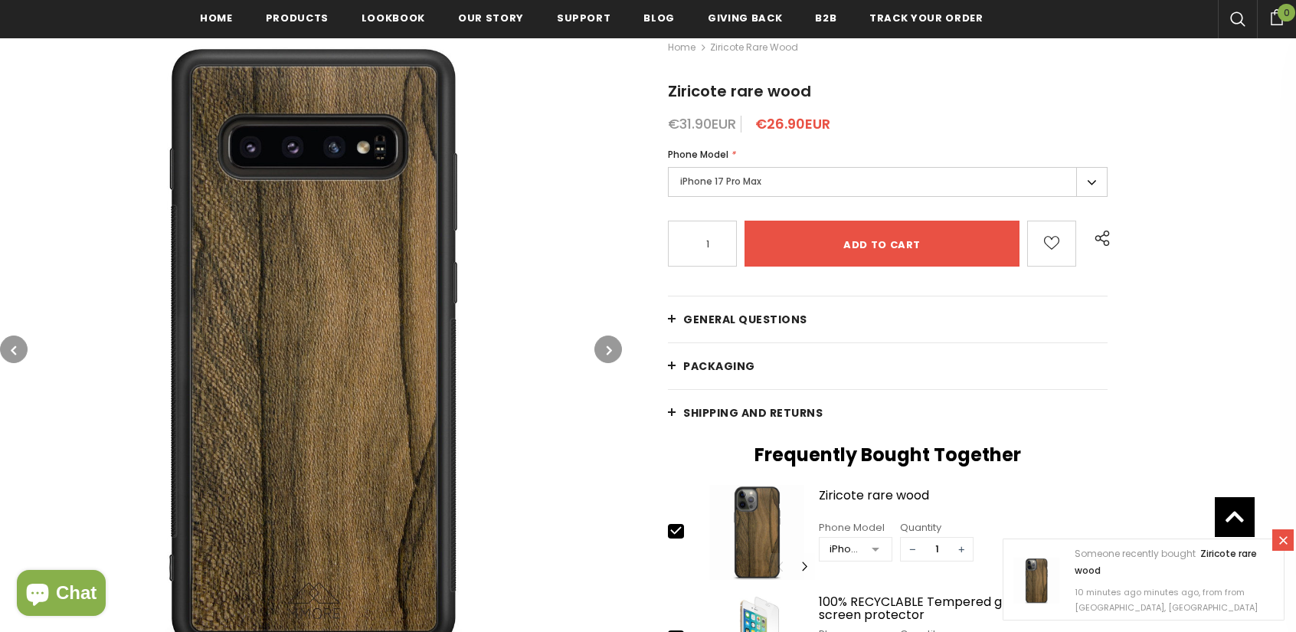
click at [612, 347] on button "button" at bounding box center [608, 349] width 28 height 28
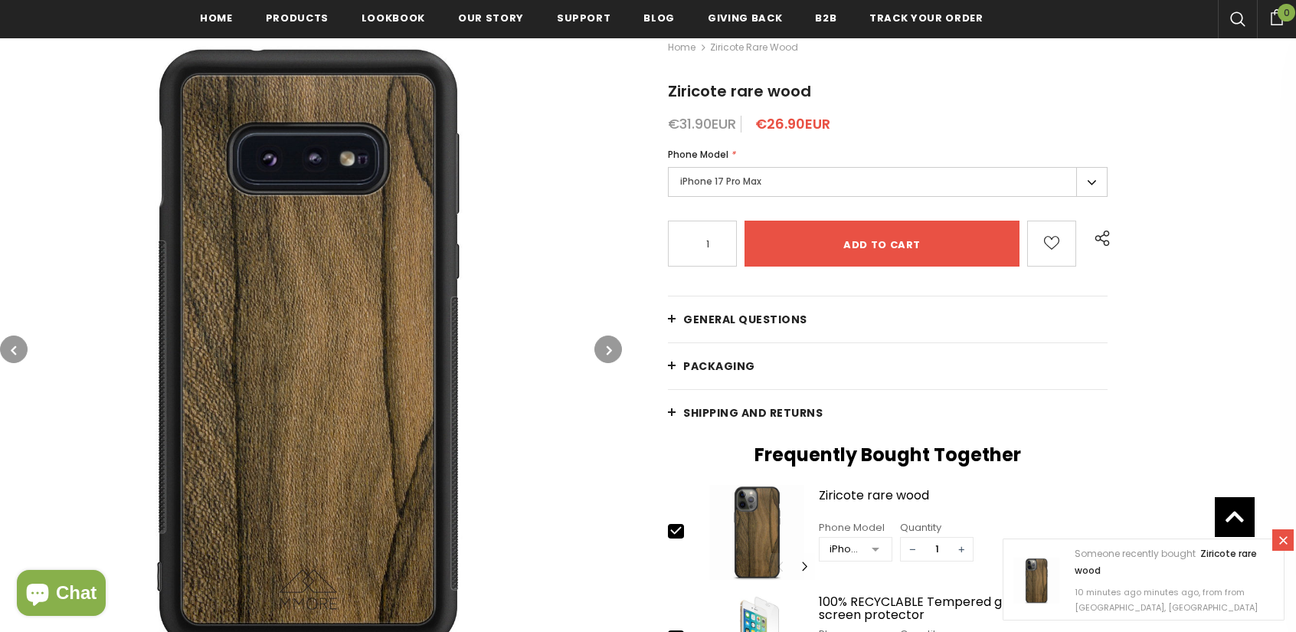
click at [612, 347] on button "button" at bounding box center [608, 349] width 28 height 28
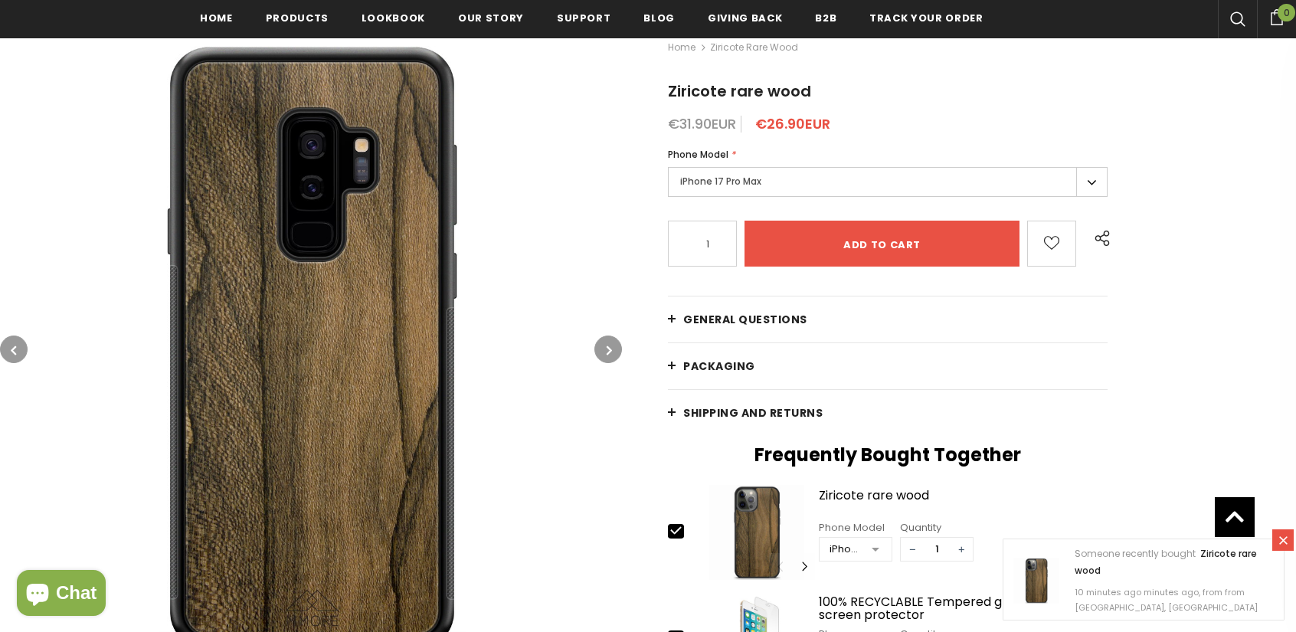
click at [612, 347] on button "button" at bounding box center [608, 349] width 28 height 28
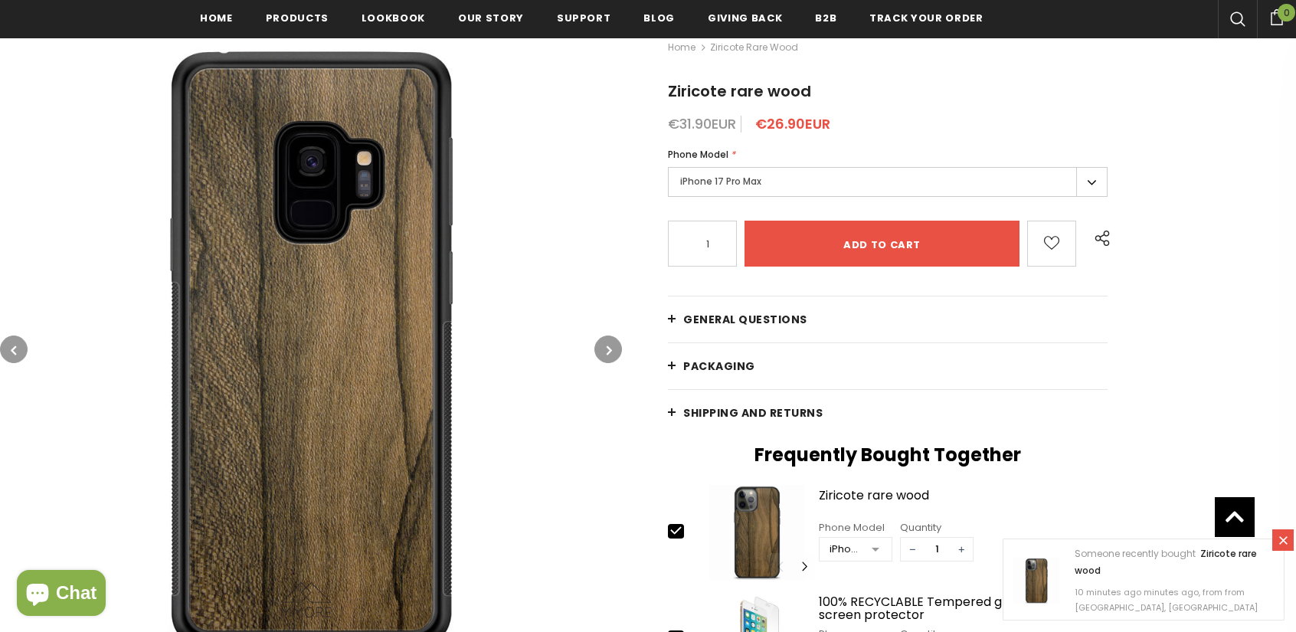
click at [612, 347] on button "button" at bounding box center [608, 349] width 28 height 28
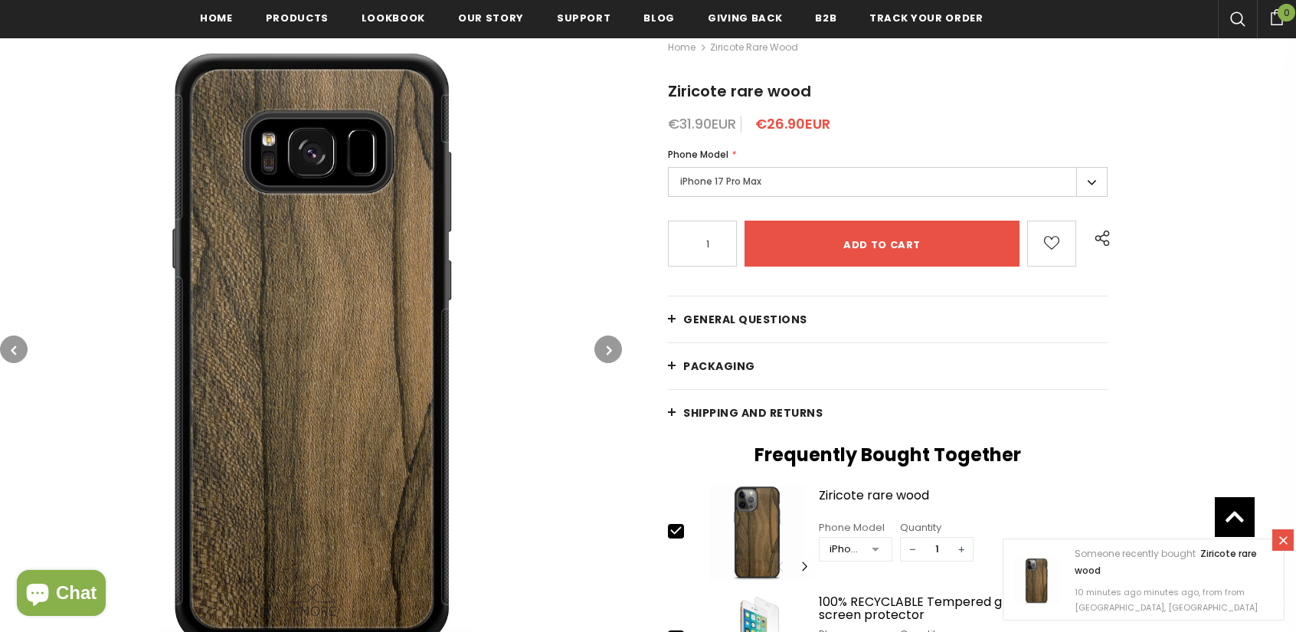
click at [612, 347] on button "button" at bounding box center [608, 349] width 28 height 28
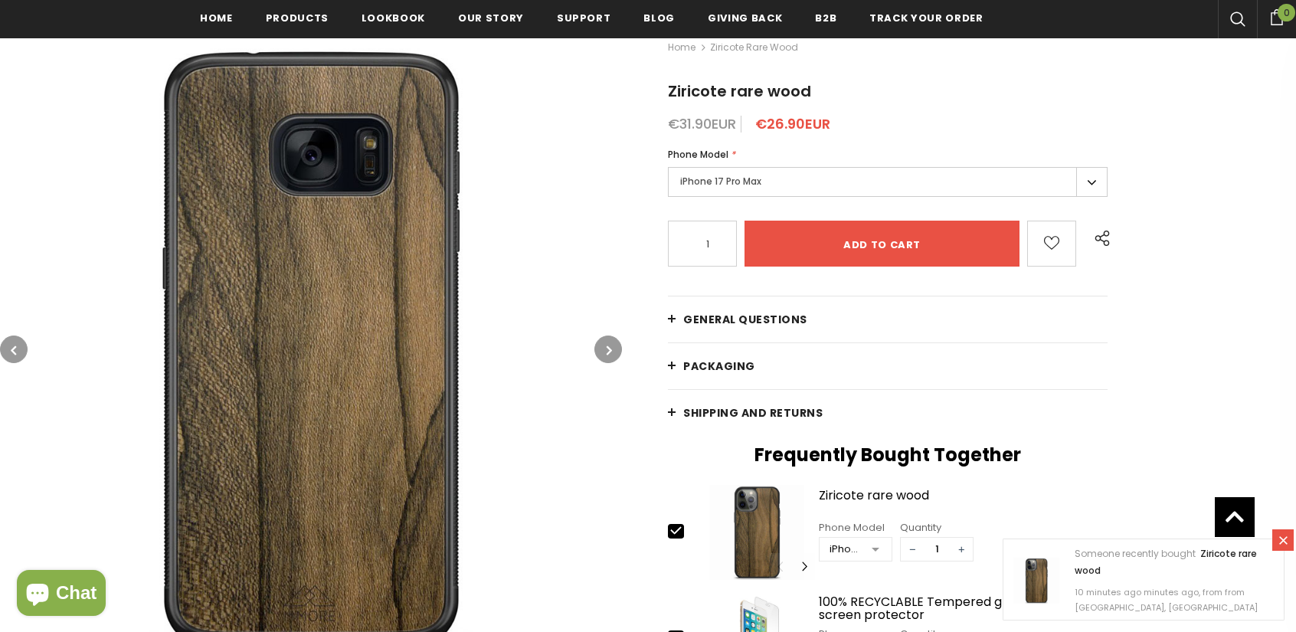
click at [612, 347] on button "button" at bounding box center [608, 349] width 28 height 28
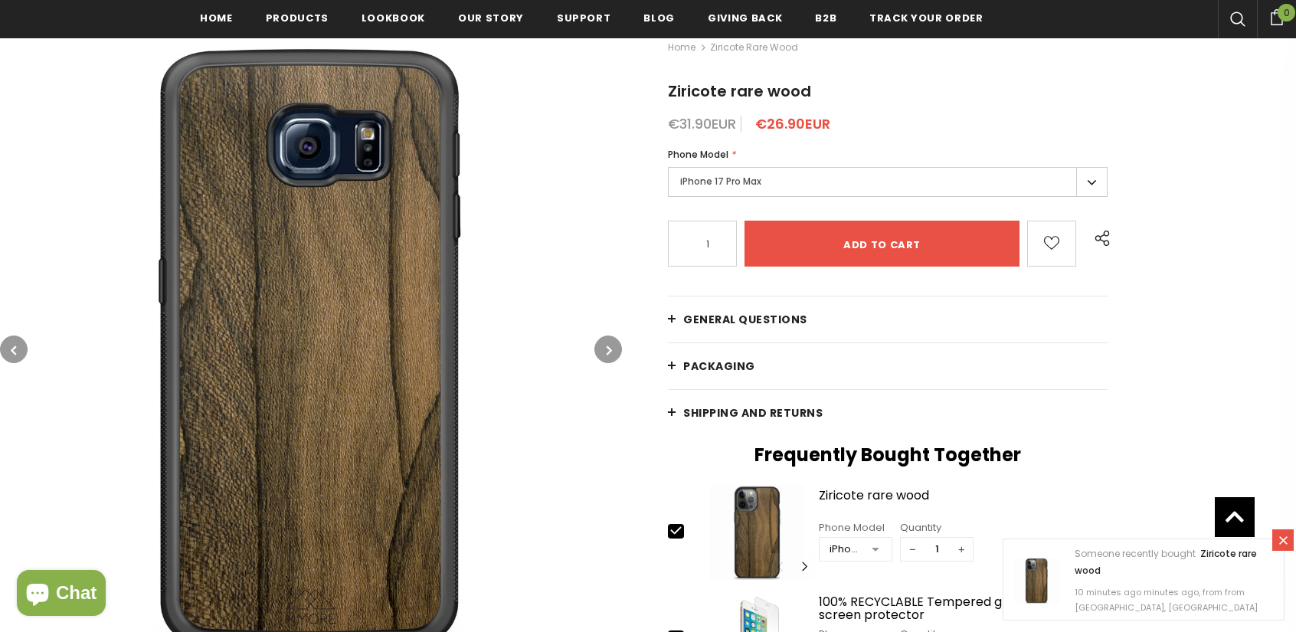
click at [612, 347] on button "button" at bounding box center [608, 349] width 28 height 28
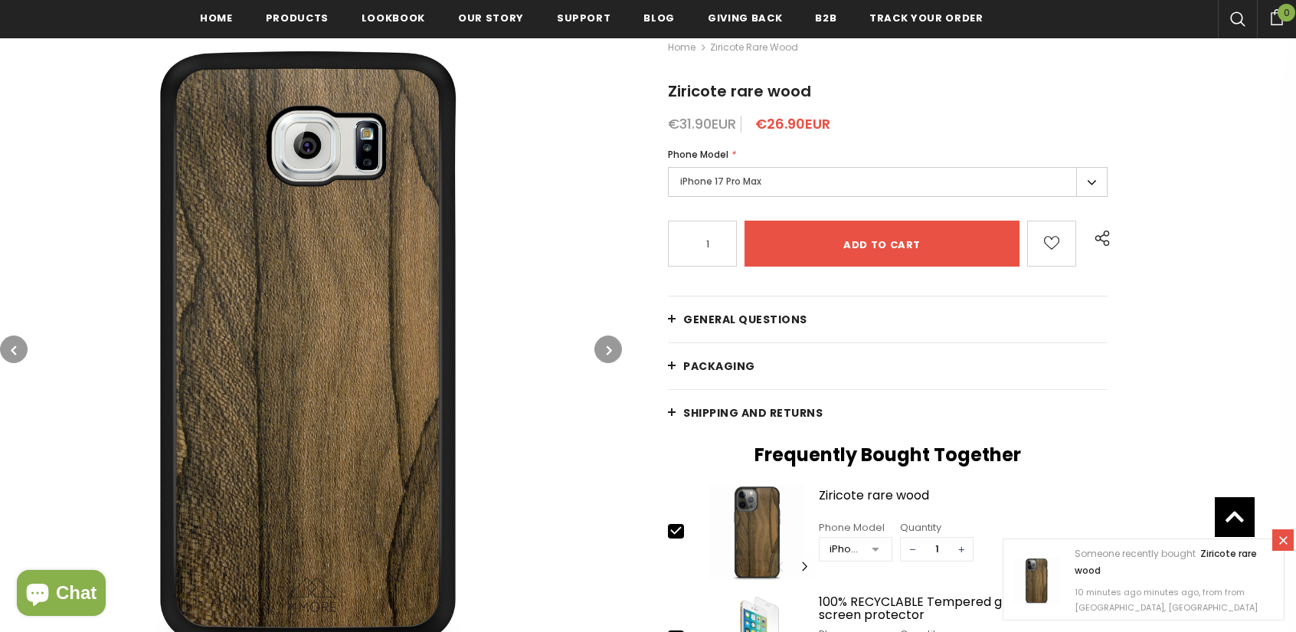
click at [612, 347] on button "button" at bounding box center [608, 349] width 28 height 28
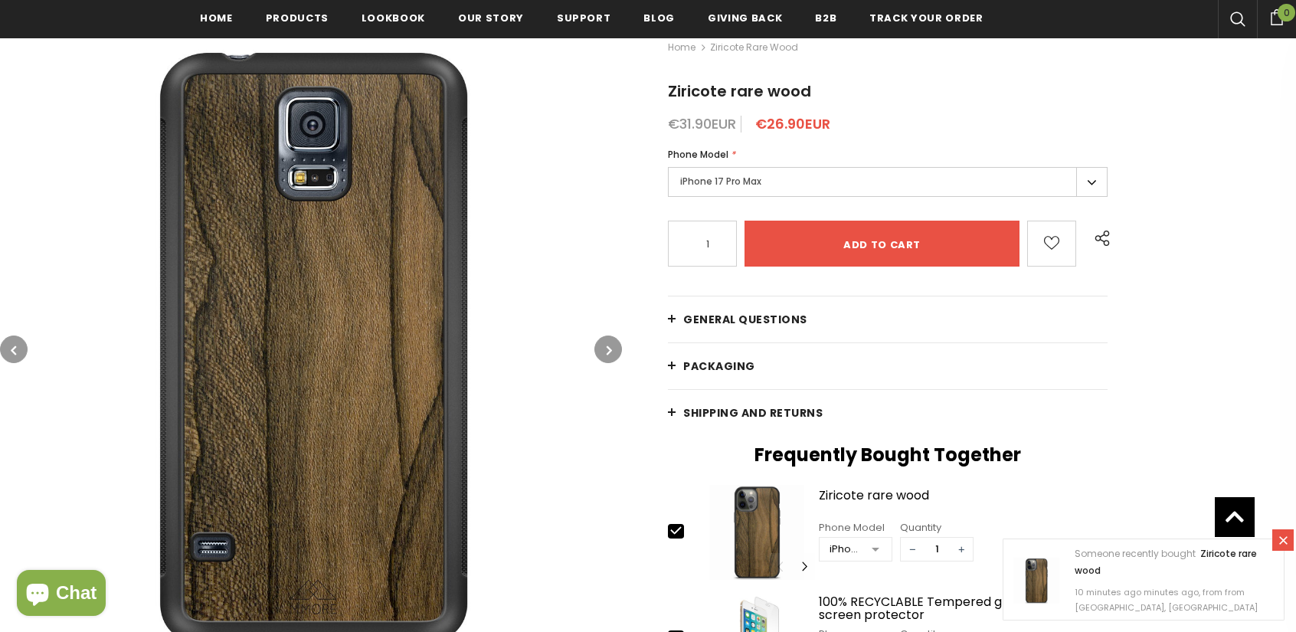
click at [612, 347] on button "button" at bounding box center [608, 349] width 28 height 28
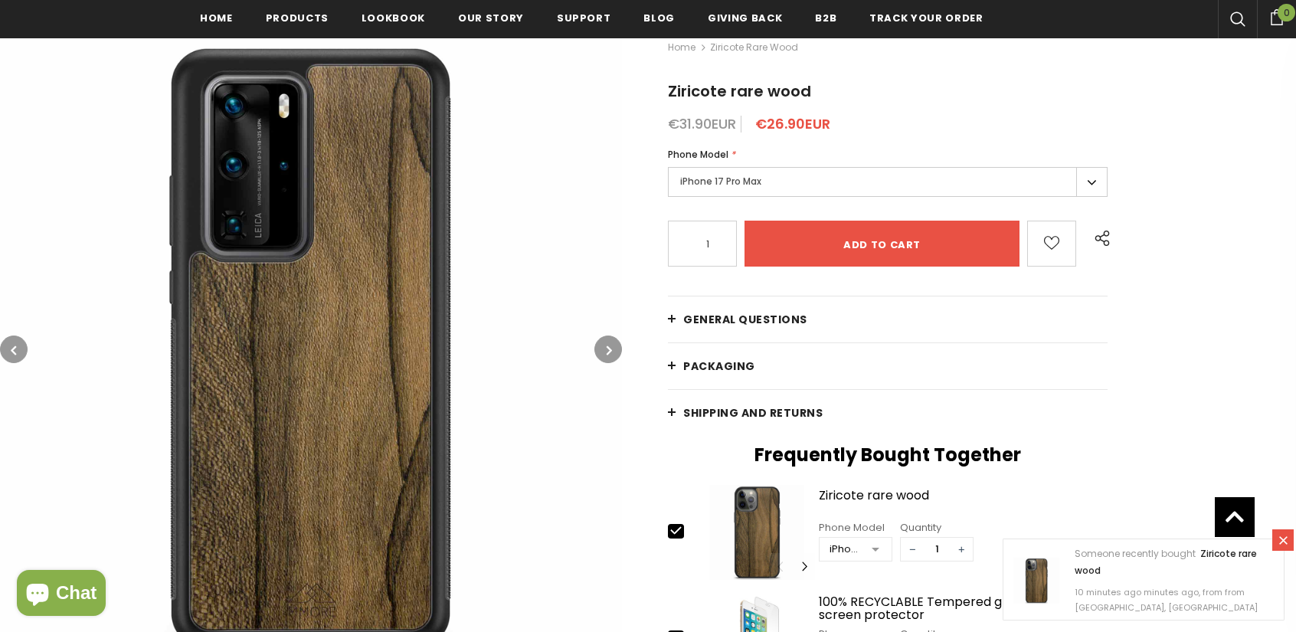
click at [612, 347] on button "button" at bounding box center [608, 349] width 28 height 28
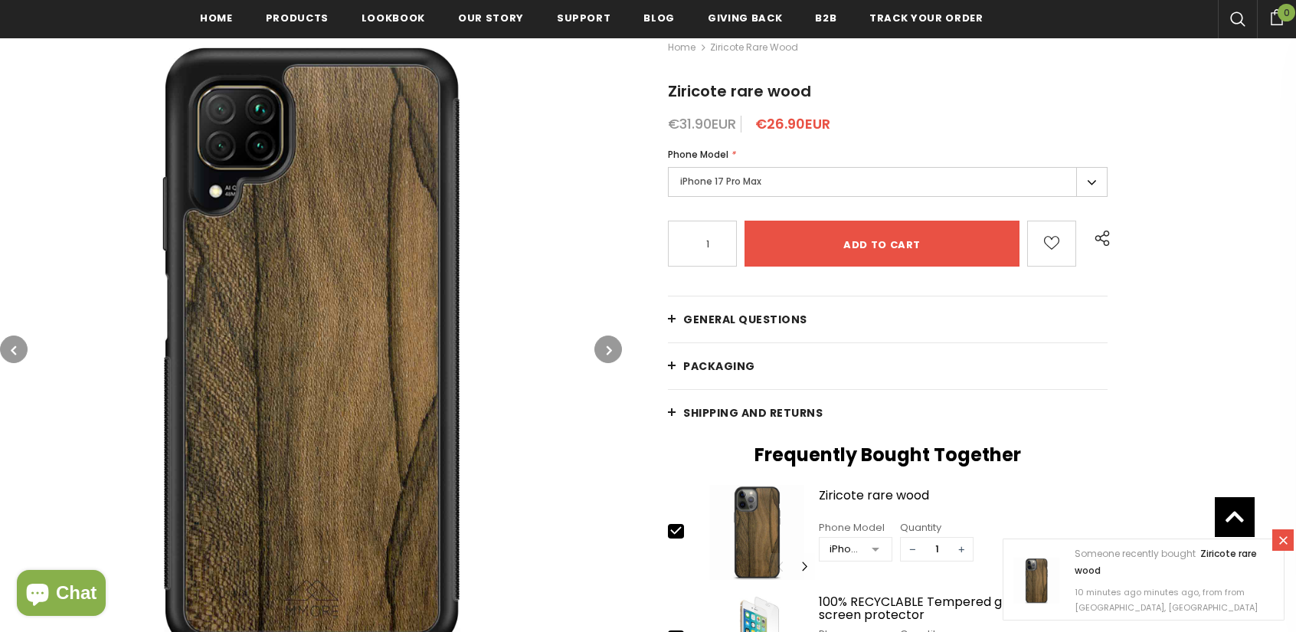
click at [612, 347] on button "button" at bounding box center [608, 349] width 28 height 28
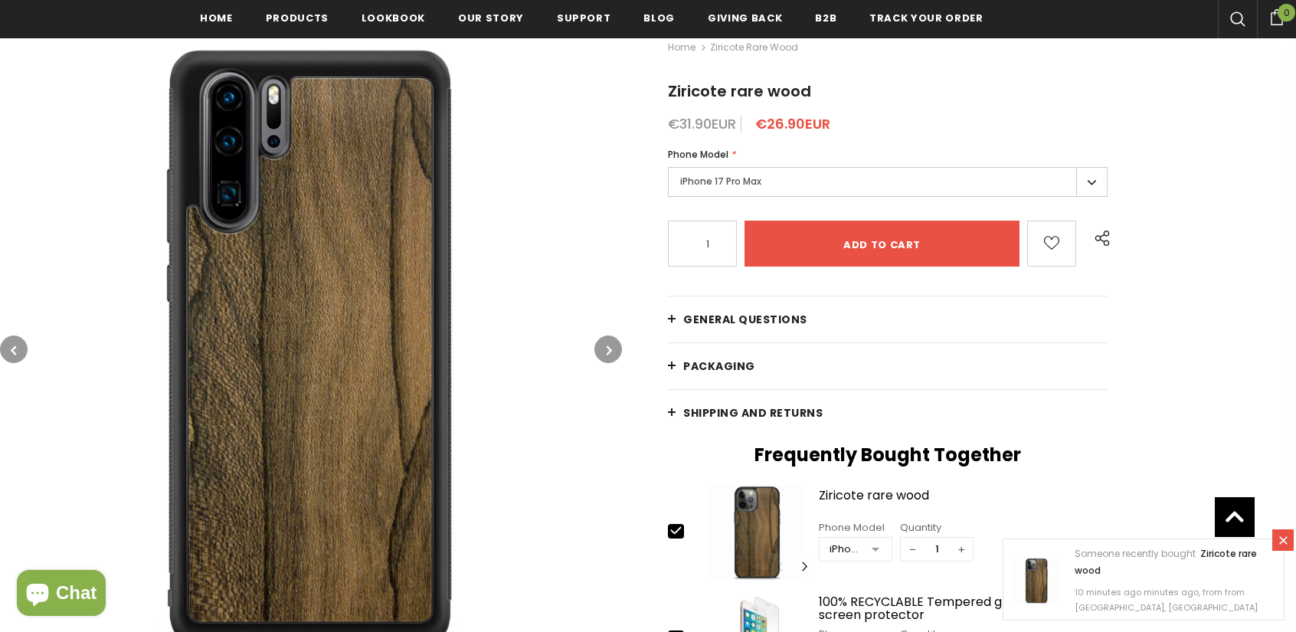
click at [612, 347] on button "button" at bounding box center [608, 349] width 28 height 28
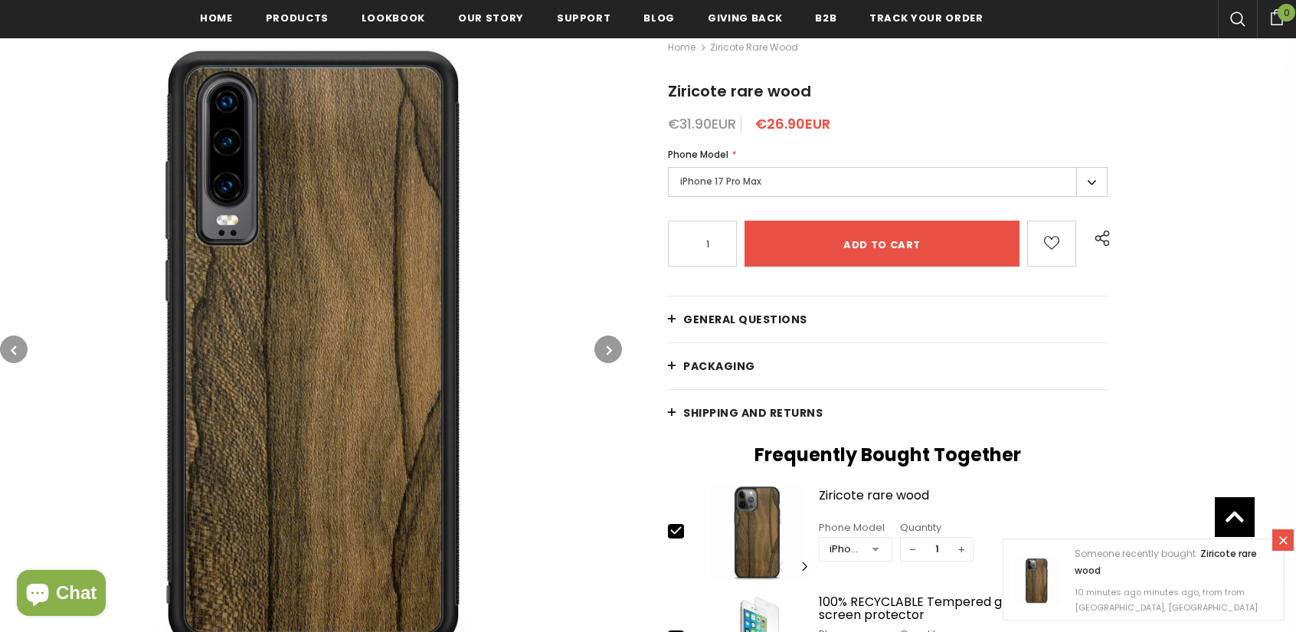
click at [612, 347] on button "button" at bounding box center [608, 349] width 28 height 28
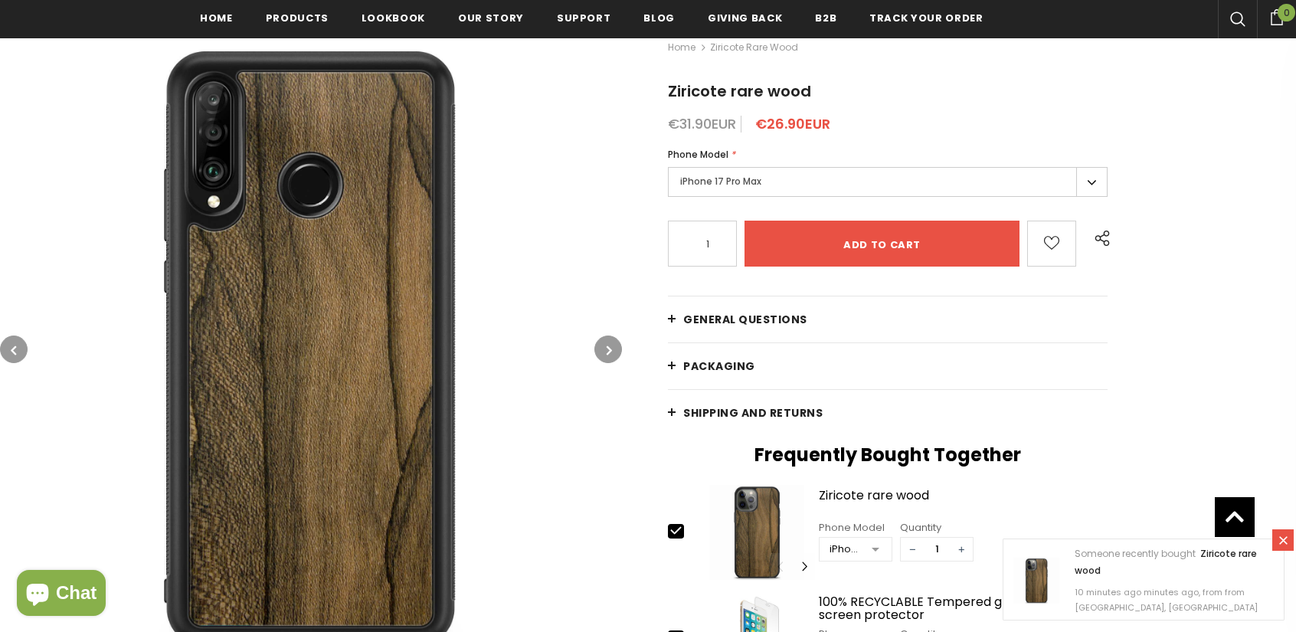
click at [612, 347] on button "button" at bounding box center [608, 349] width 28 height 28
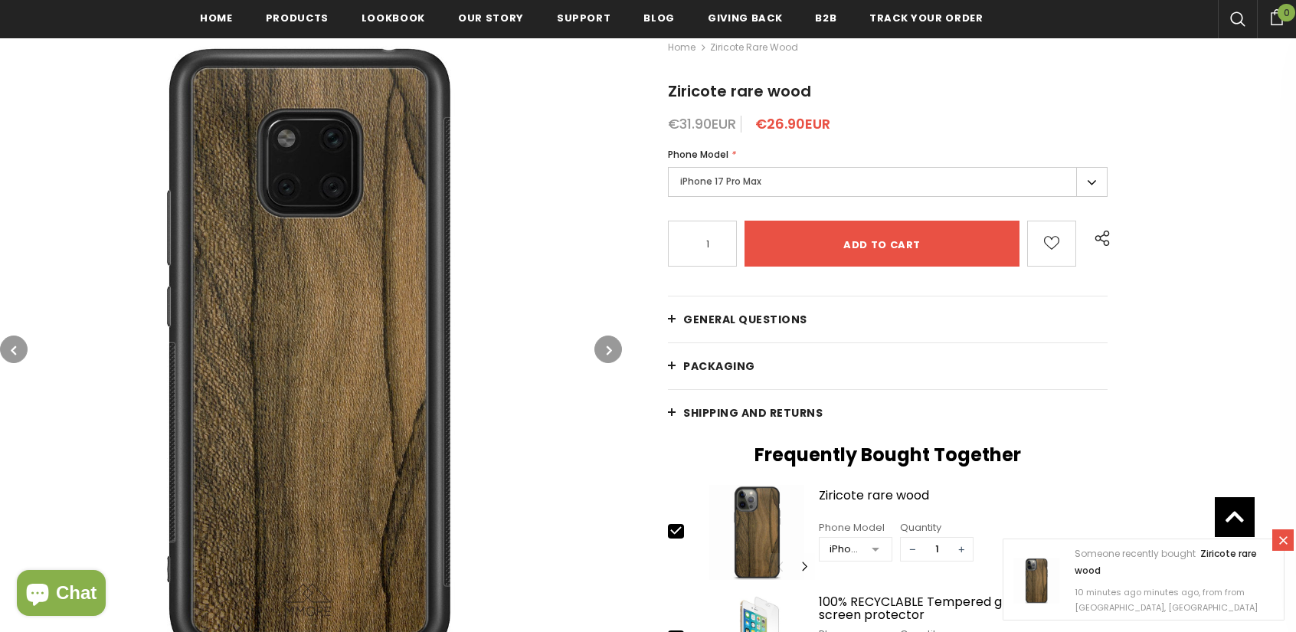
click at [612, 347] on button "button" at bounding box center [608, 349] width 28 height 28
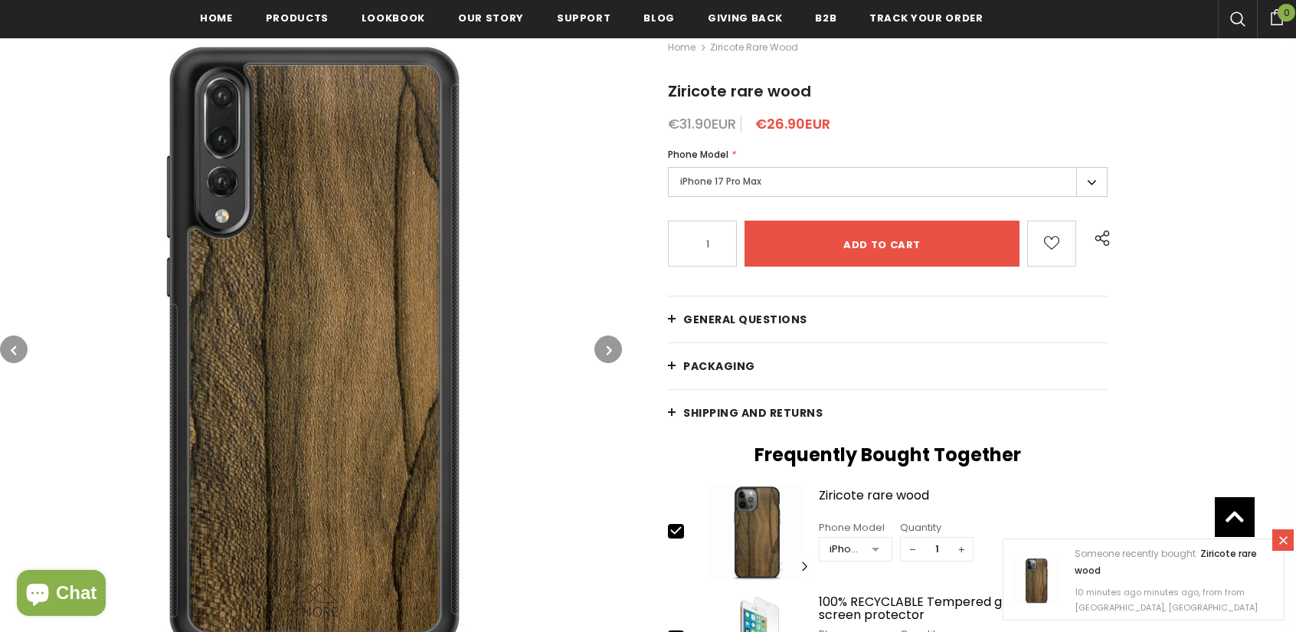
click at [612, 347] on button "button" at bounding box center [608, 349] width 28 height 28
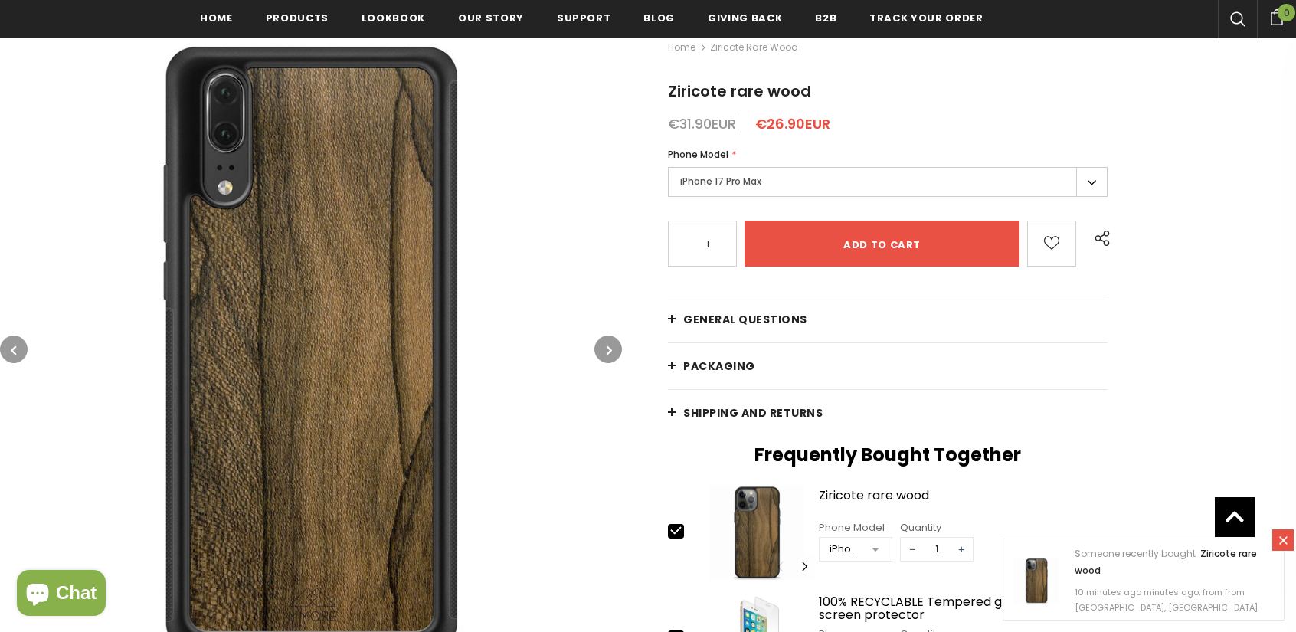
click at [612, 347] on button "button" at bounding box center [608, 349] width 28 height 28
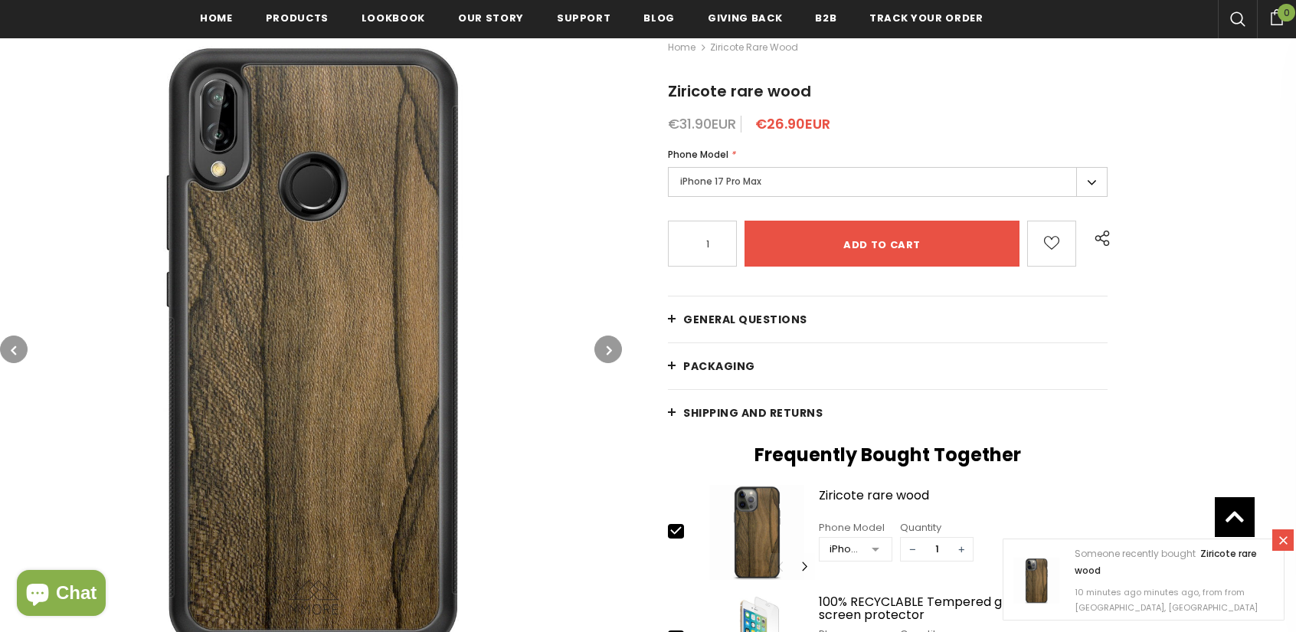
click at [612, 347] on button "button" at bounding box center [608, 349] width 28 height 28
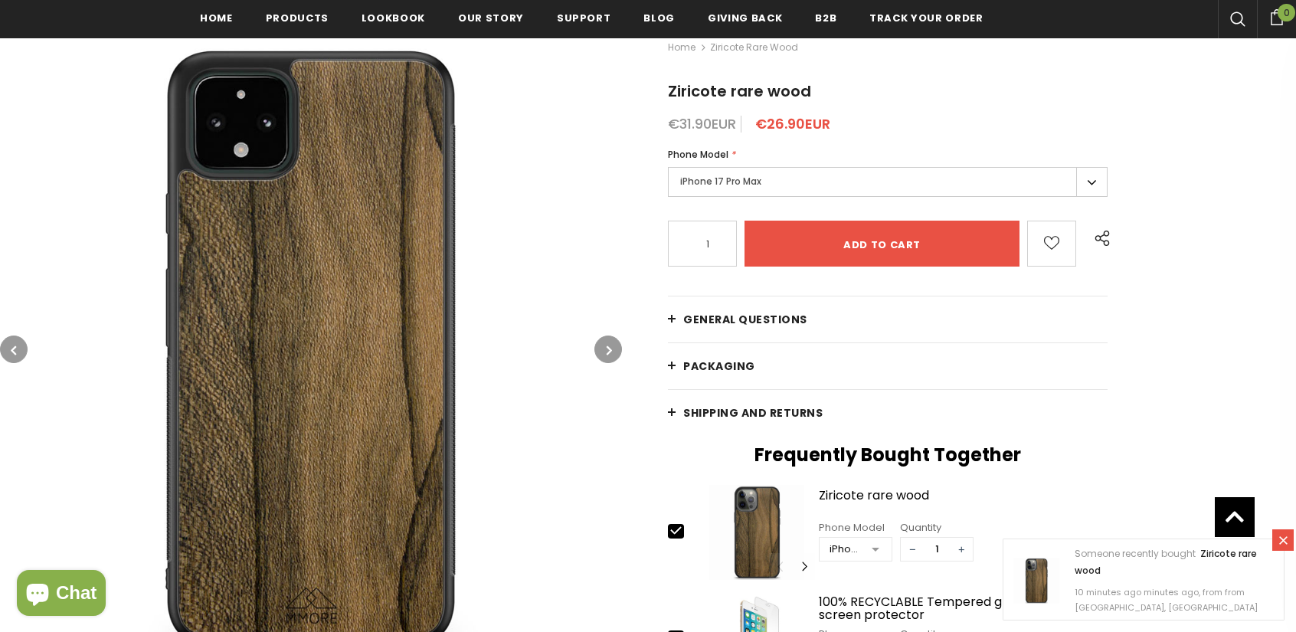
click at [612, 347] on button "button" at bounding box center [608, 349] width 28 height 28
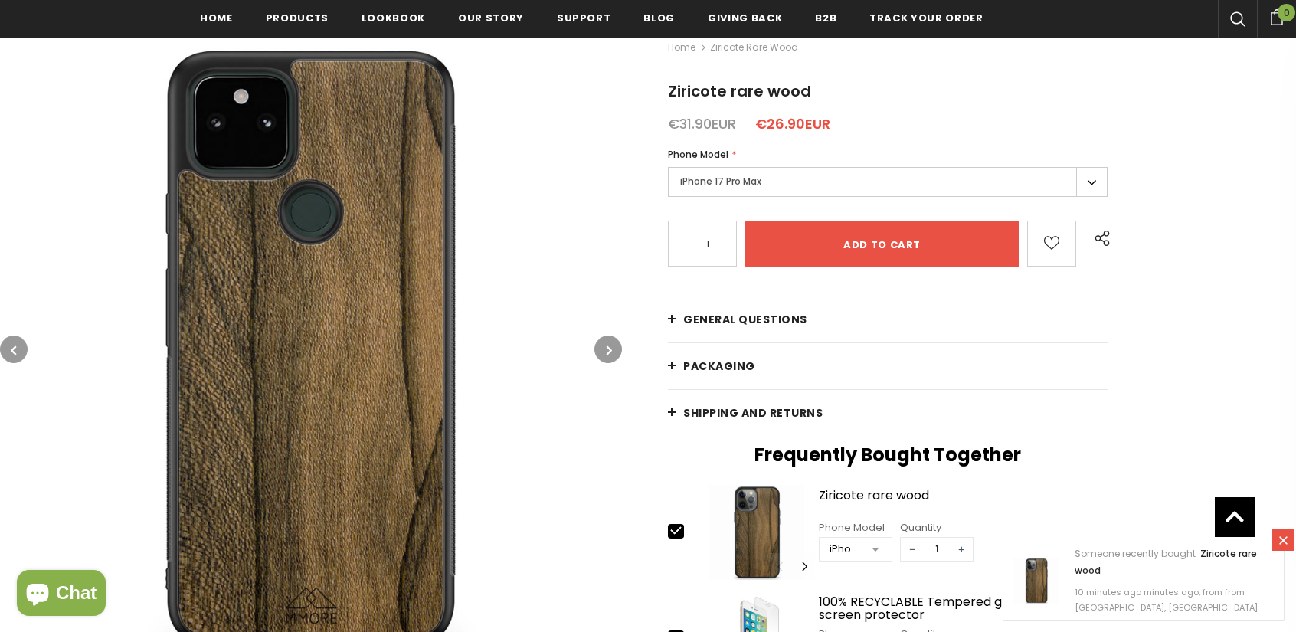
click at [612, 347] on button "button" at bounding box center [608, 349] width 28 height 28
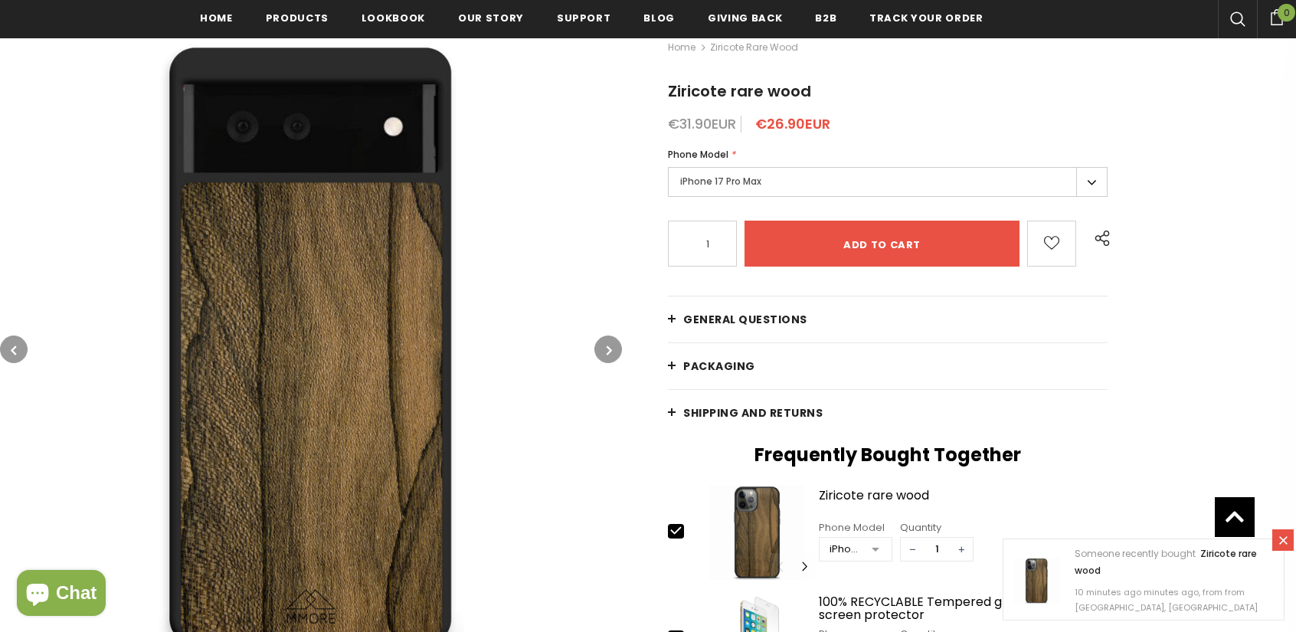
click at [612, 347] on button "button" at bounding box center [608, 349] width 28 height 28
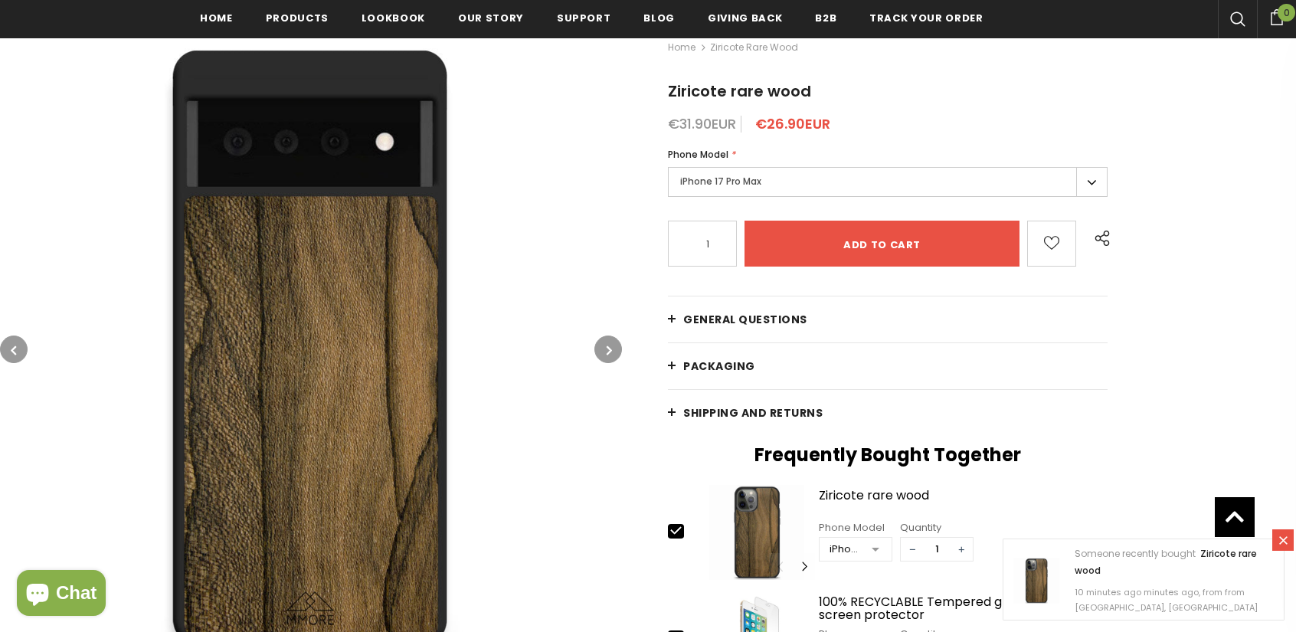
click at [612, 347] on button "button" at bounding box center [608, 349] width 28 height 28
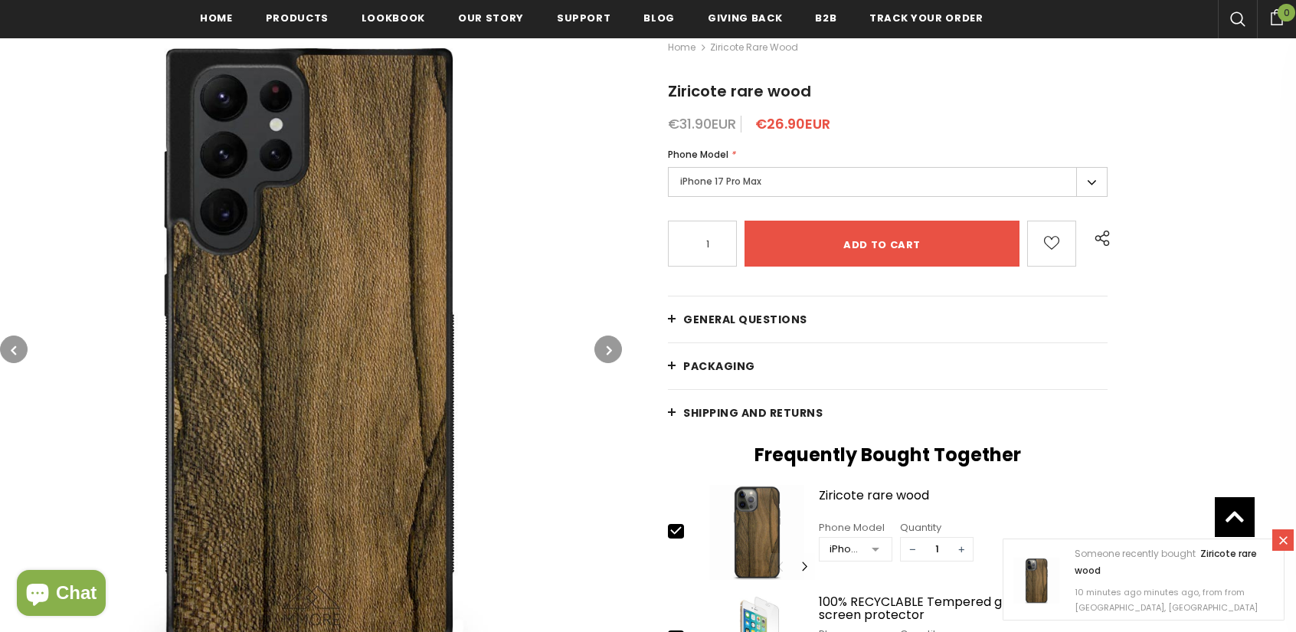
click at [612, 347] on button "button" at bounding box center [608, 349] width 28 height 28
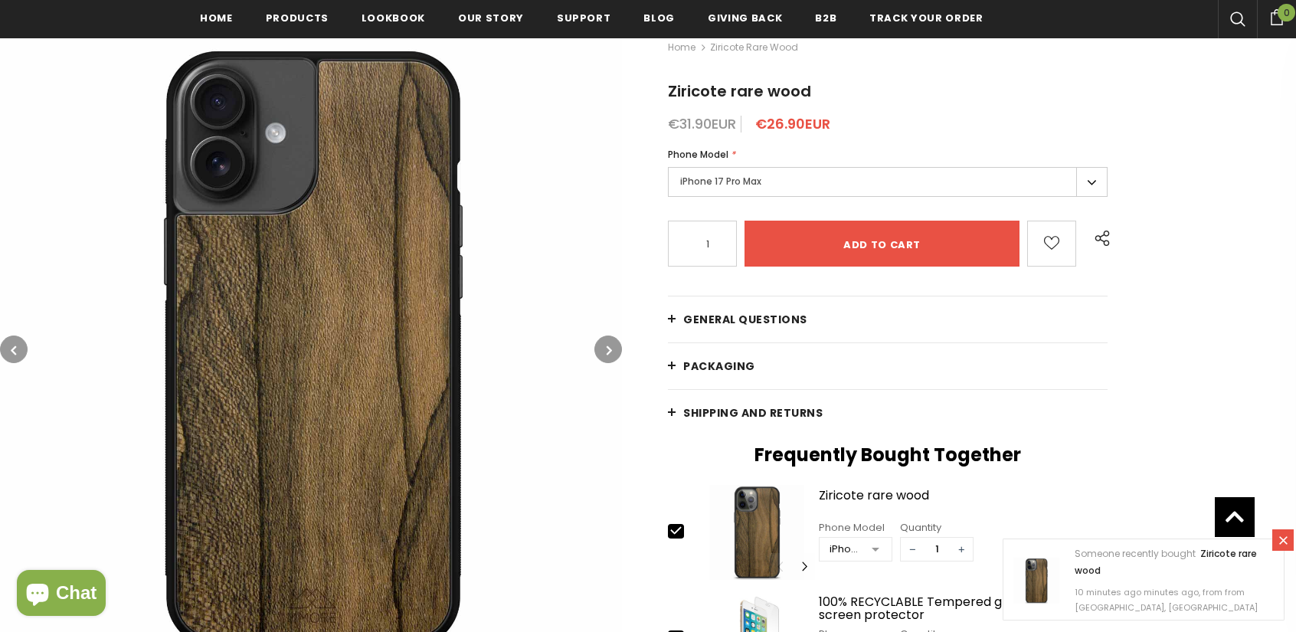
click at [612, 347] on button "button" at bounding box center [608, 349] width 28 height 28
click at [598, 349] on button "button" at bounding box center [608, 349] width 28 height 28
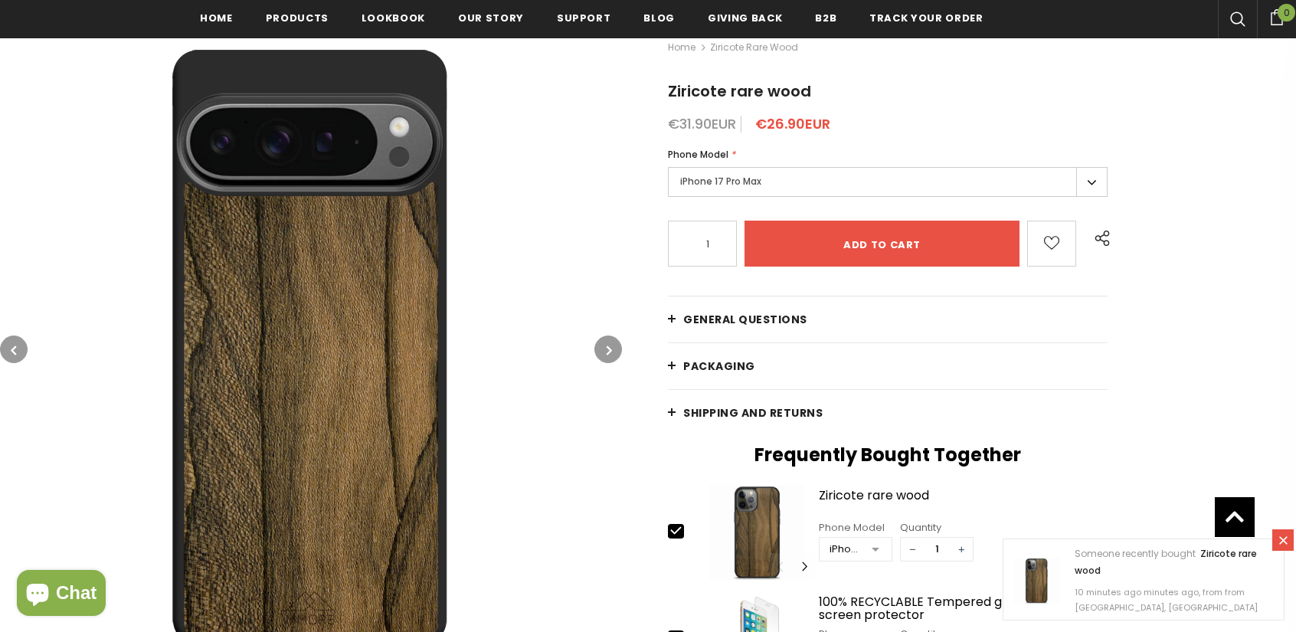
click at [605, 347] on button "button" at bounding box center [608, 349] width 28 height 28
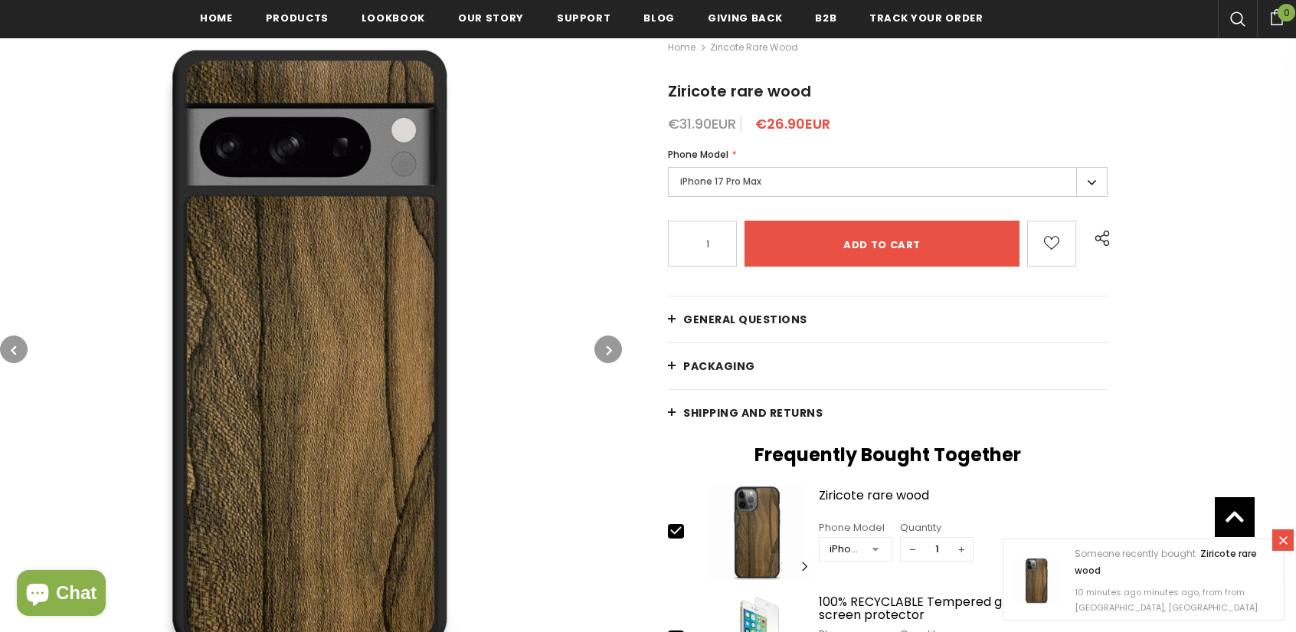
click at [605, 347] on button "button" at bounding box center [608, 349] width 28 height 28
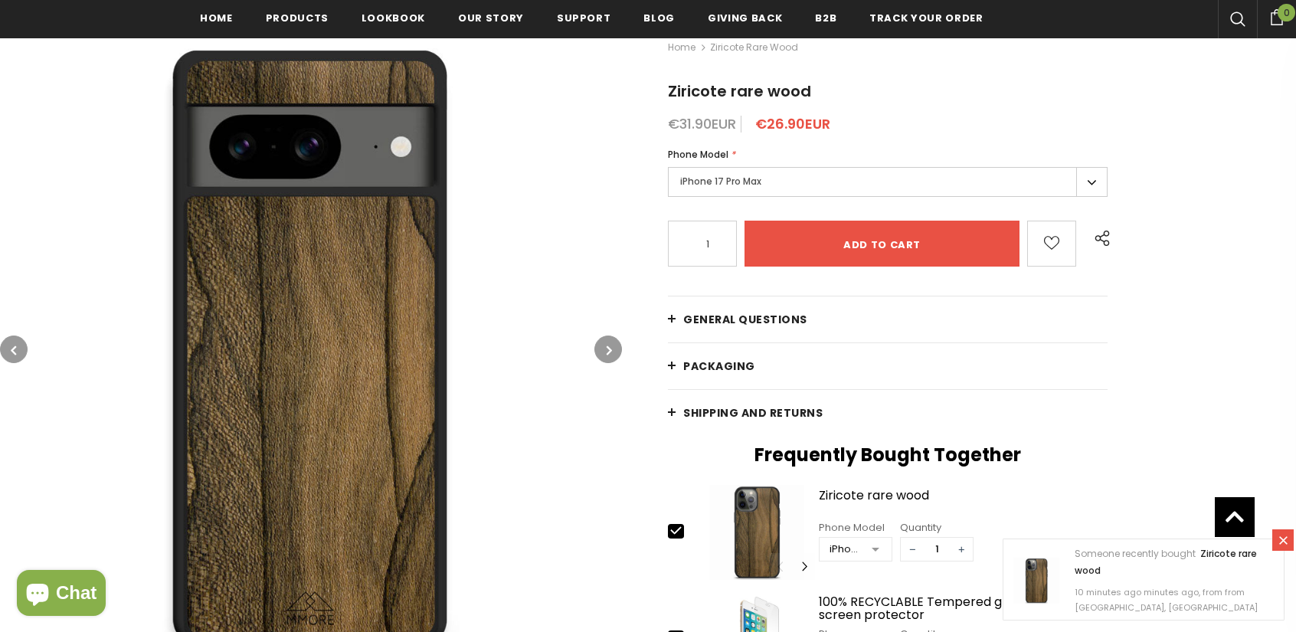
click at [605, 347] on button "button" at bounding box center [608, 349] width 28 height 28
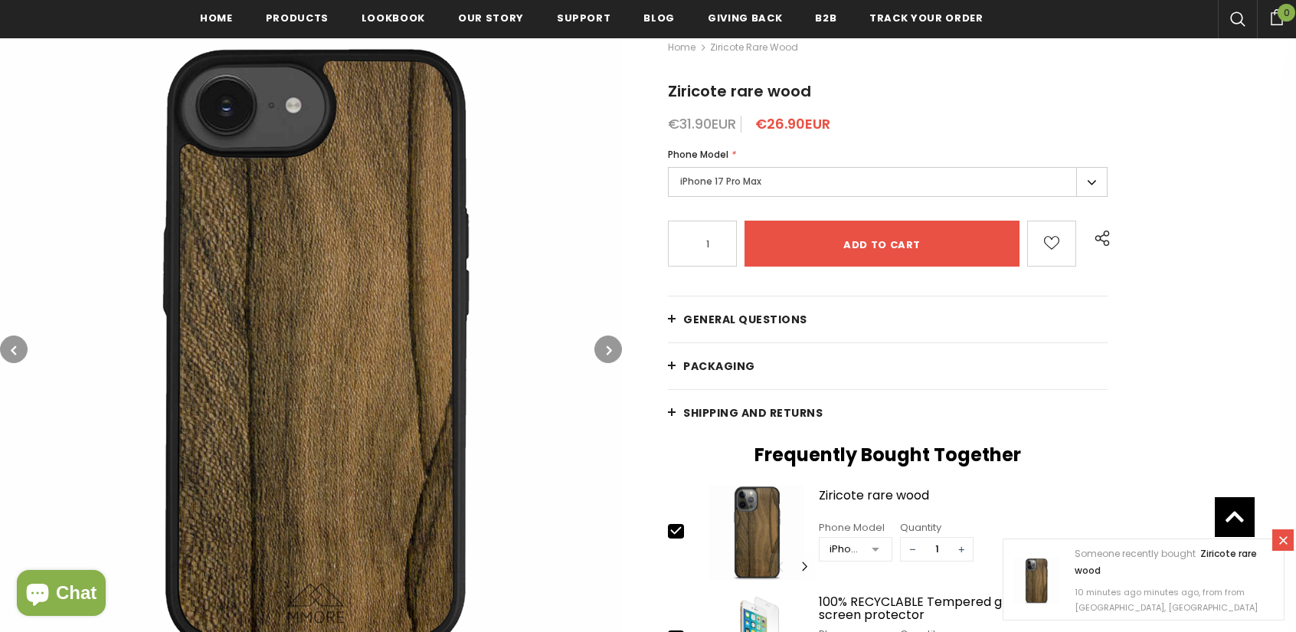
click at [607, 348] on icon "button" at bounding box center [609, 349] width 5 height 15
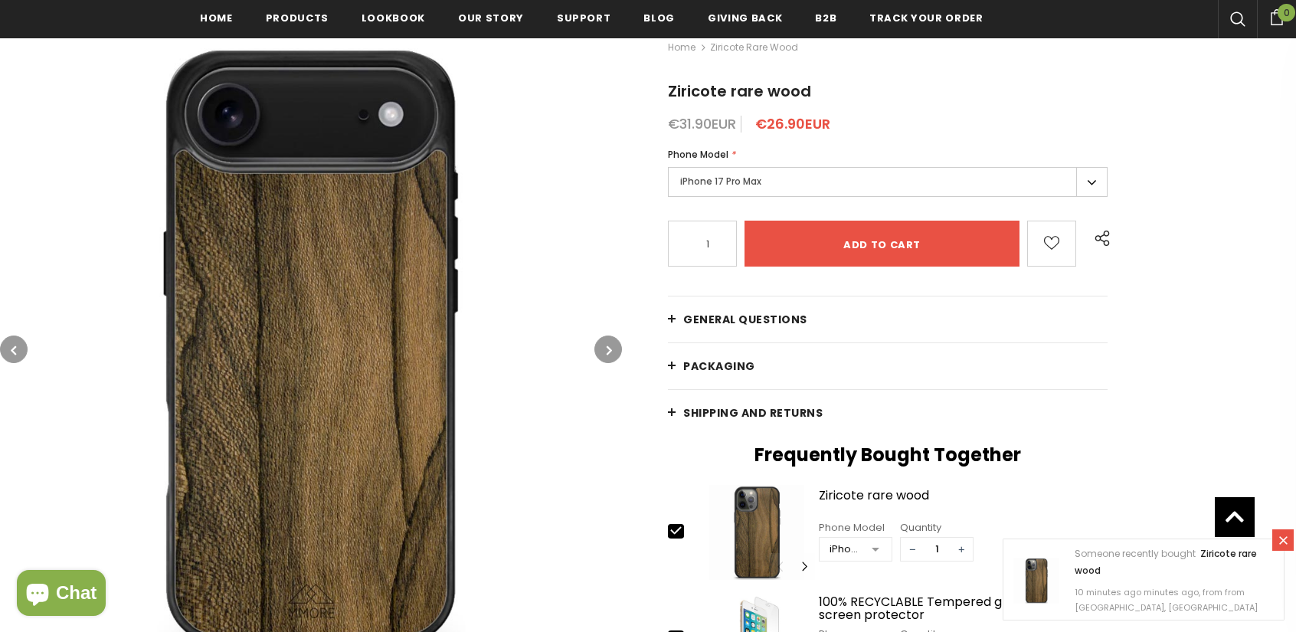
click at [607, 348] on icon "button" at bounding box center [609, 349] width 5 height 15
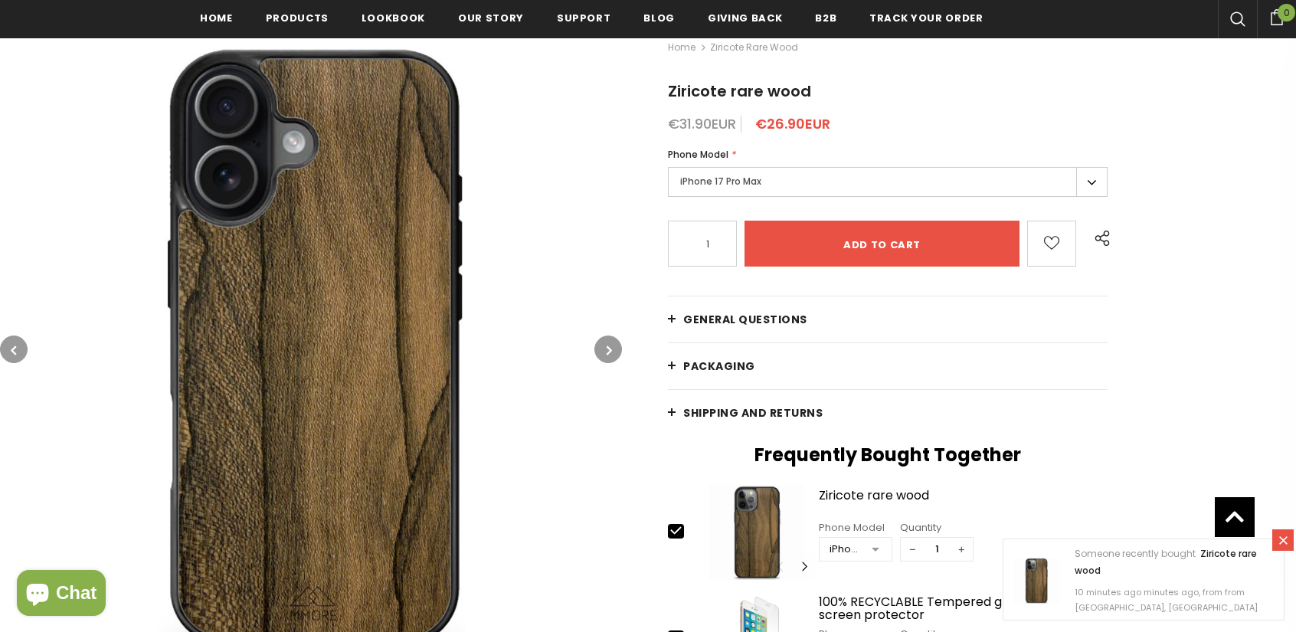
click at [21, 350] on button "button" at bounding box center [14, 349] width 28 height 28
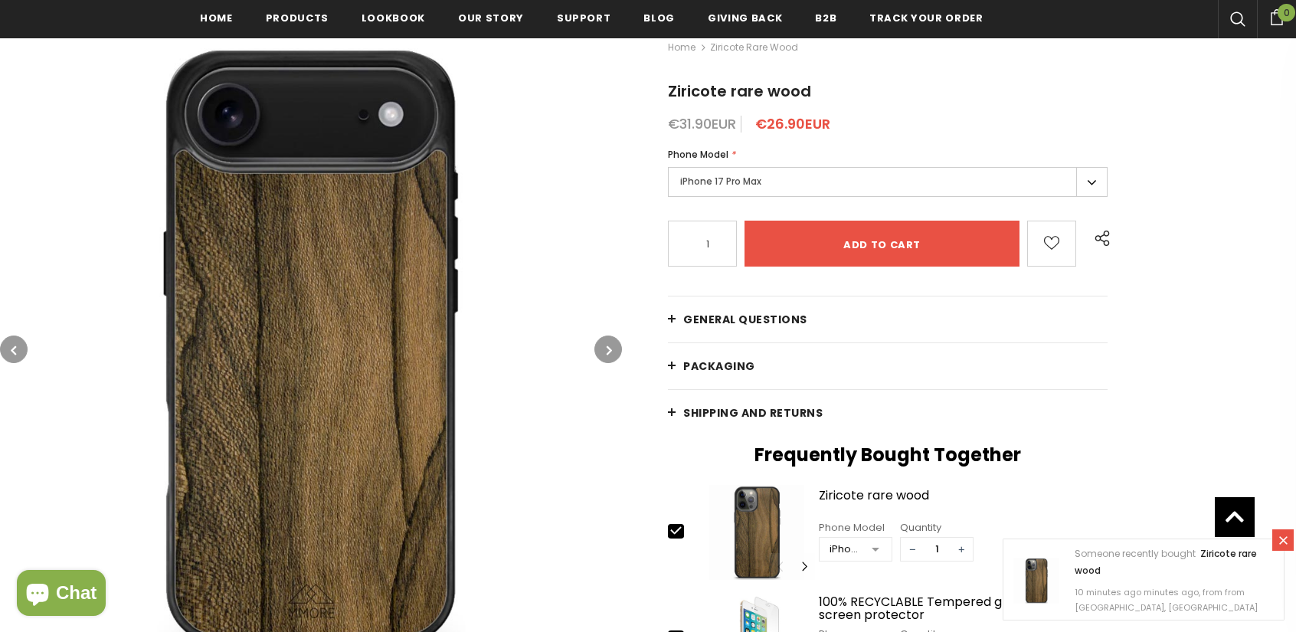
click at [619, 349] on button "button" at bounding box center [608, 349] width 28 height 28
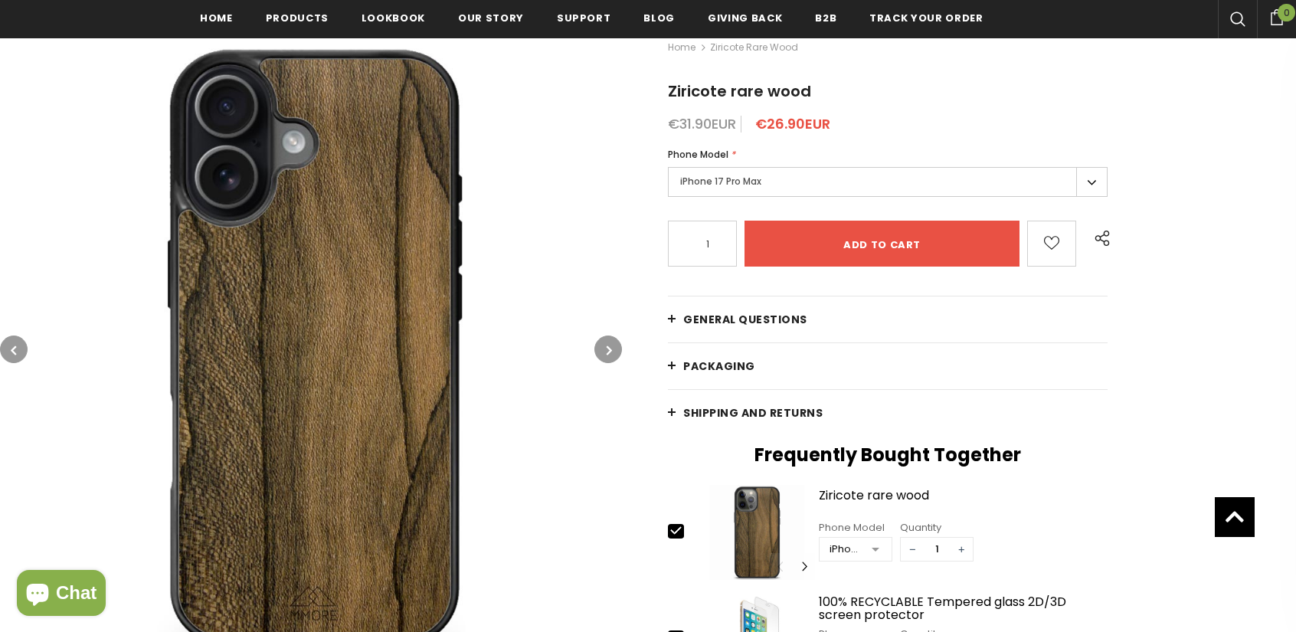
click at [604, 349] on button "button" at bounding box center [608, 349] width 28 height 28
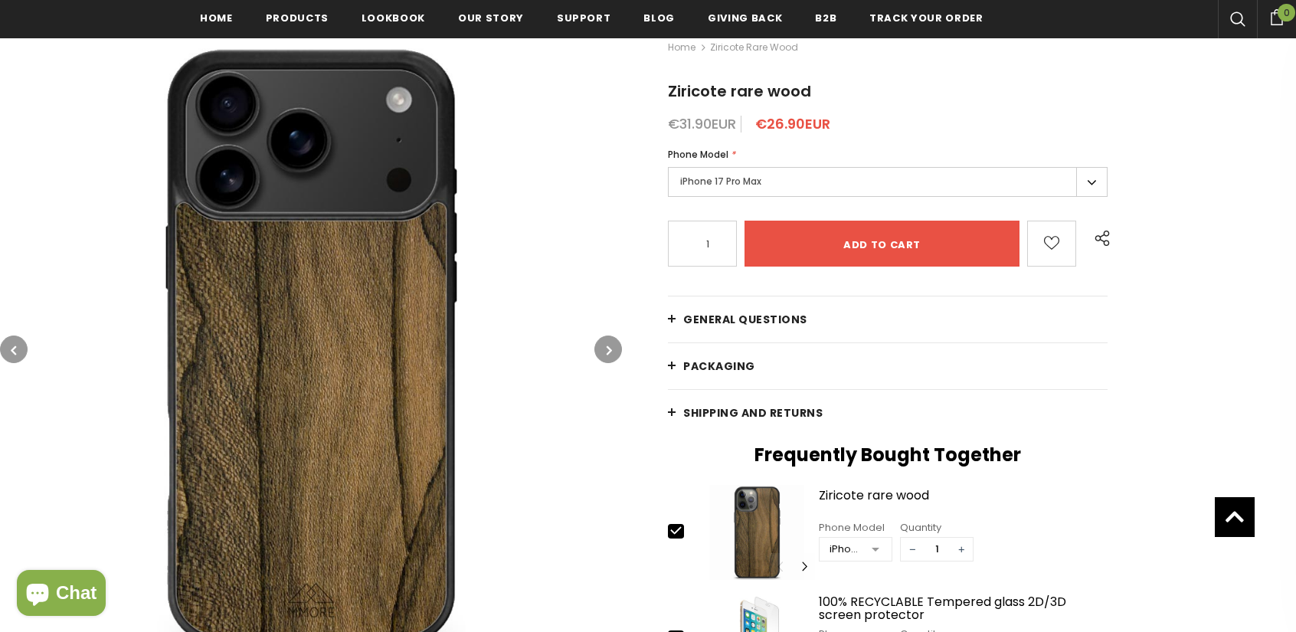
click at [603, 348] on button "button" at bounding box center [608, 349] width 28 height 28
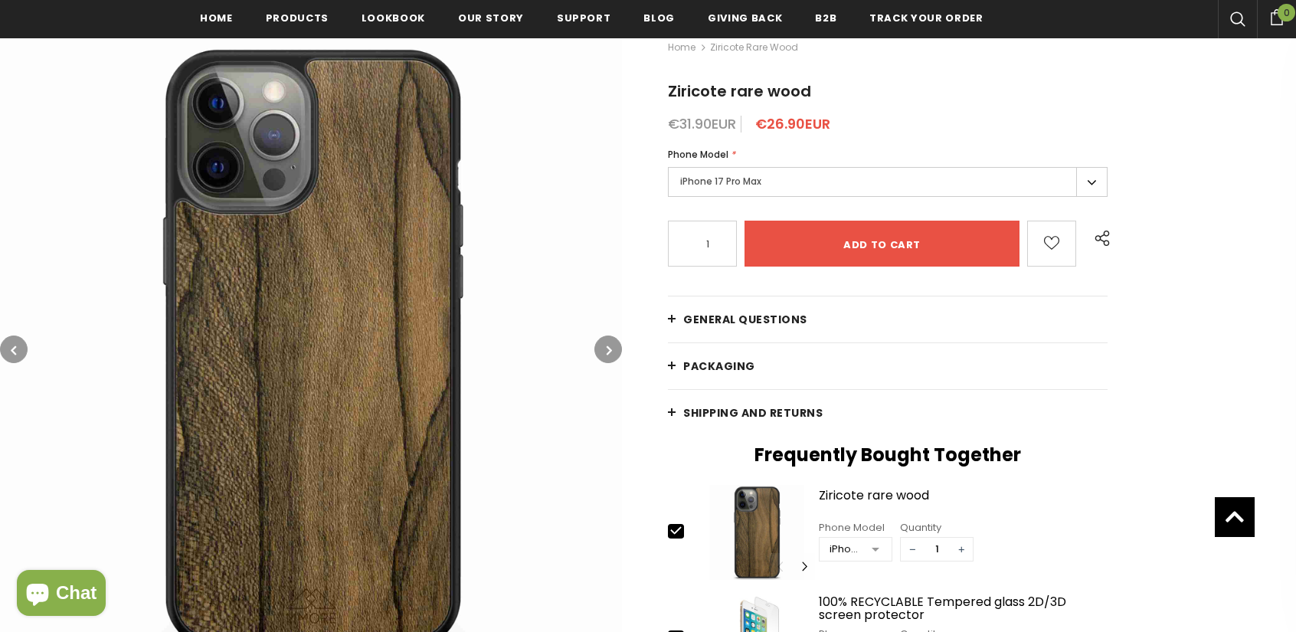
click at [603, 348] on button "button" at bounding box center [608, 349] width 28 height 28
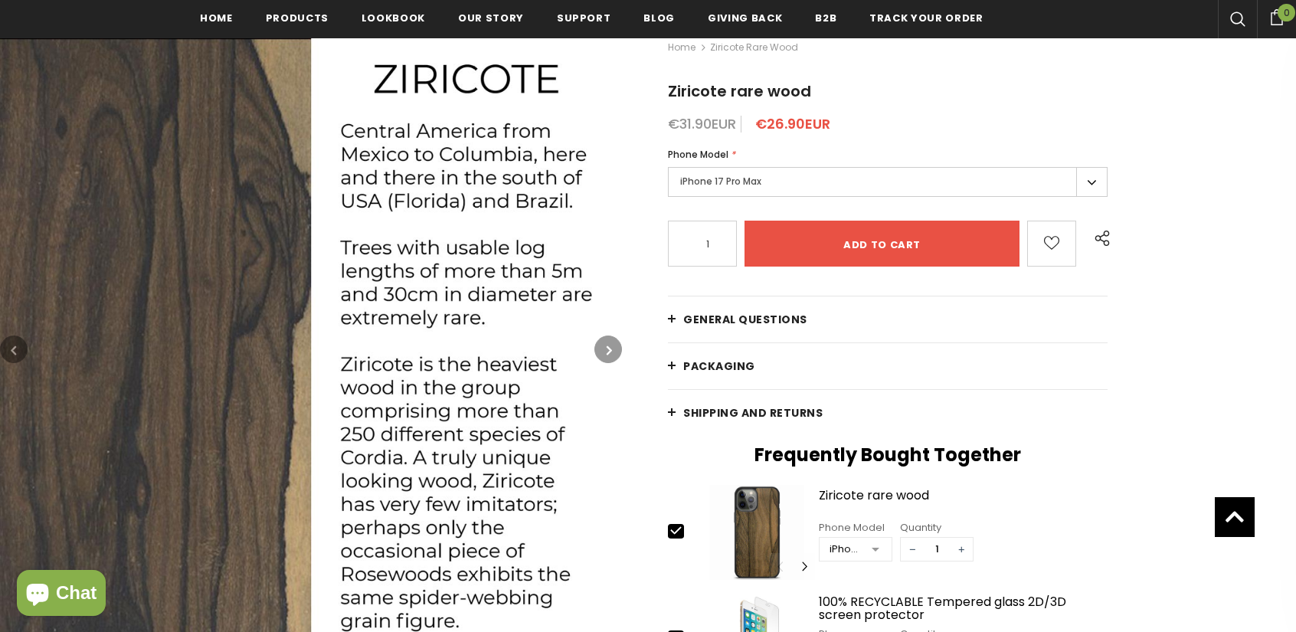
click at [603, 348] on button "button" at bounding box center [608, 349] width 28 height 28
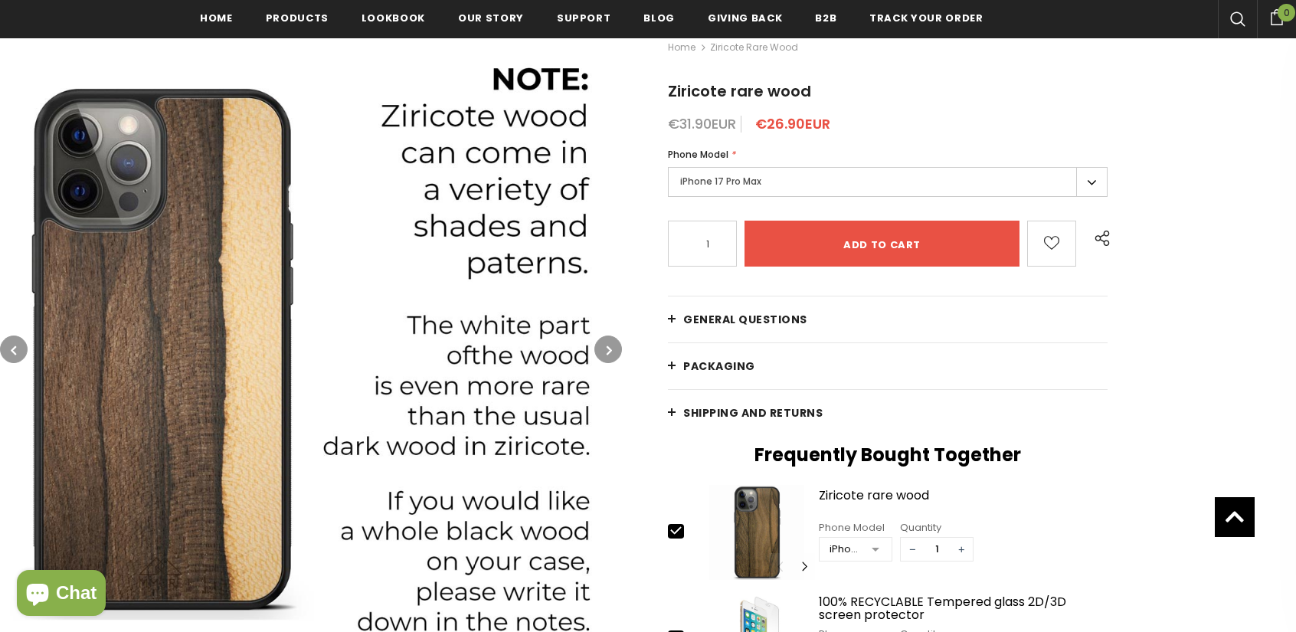
click at [603, 348] on button "button" at bounding box center [608, 349] width 28 height 28
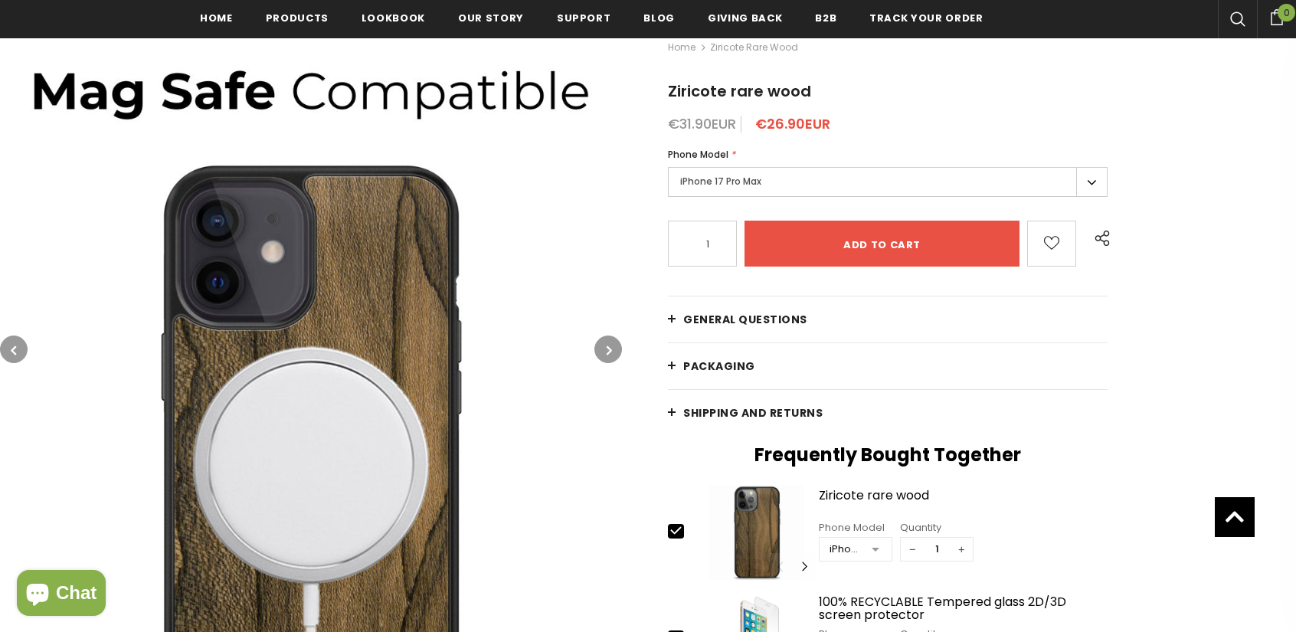
click at [603, 348] on button "button" at bounding box center [608, 349] width 28 height 28
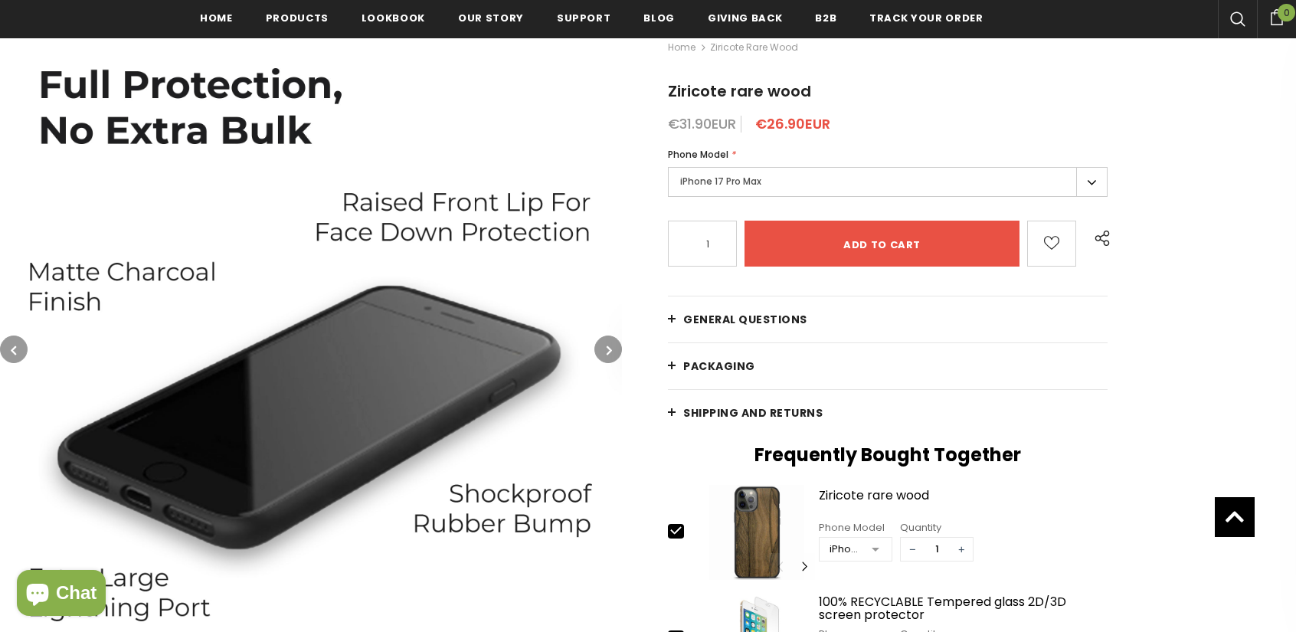
click at [603, 348] on button "button" at bounding box center [608, 349] width 28 height 28
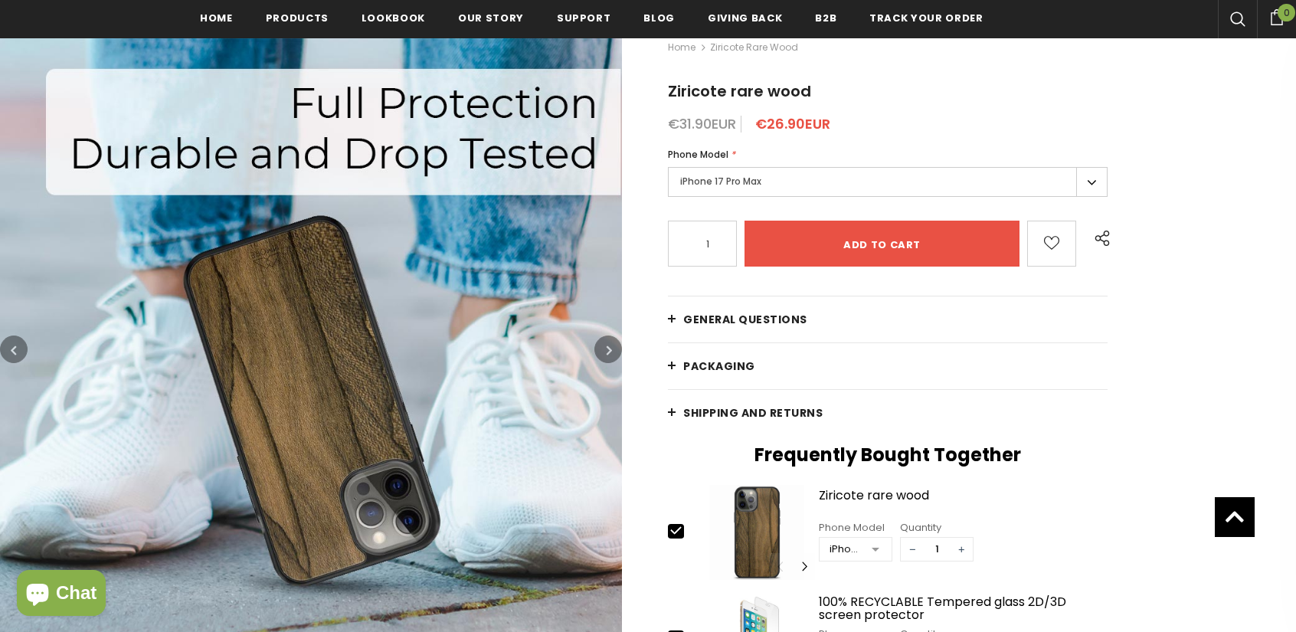
click at [603, 348] on button "button" at bounding box center [608, 349] width 28 height 28
